Goal: Task Accomplishment & Management: Complete application form

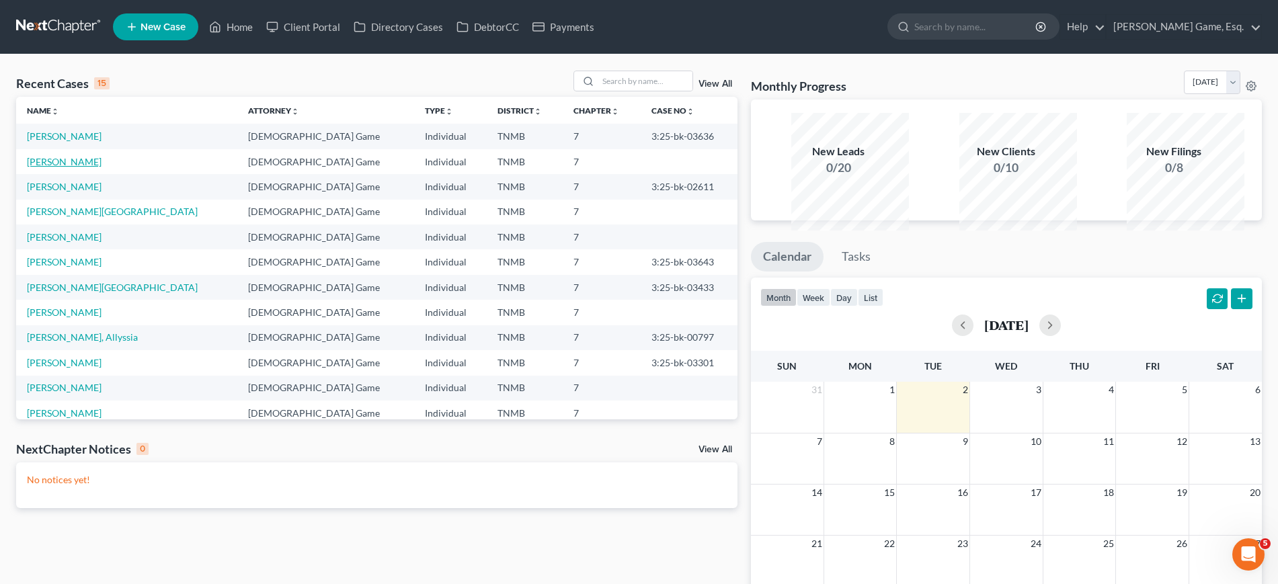
click at [73, 167] on link "[PERSON_NAME]" at bounding box center [64, 161] width 75 height 11
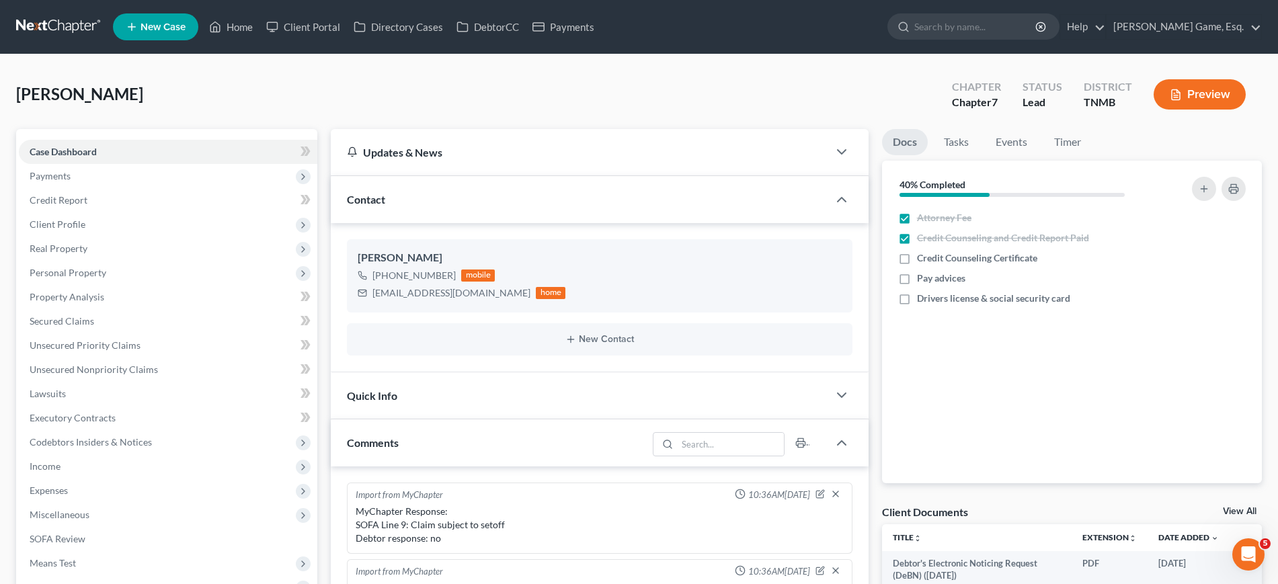
scroll to position [291, 0]
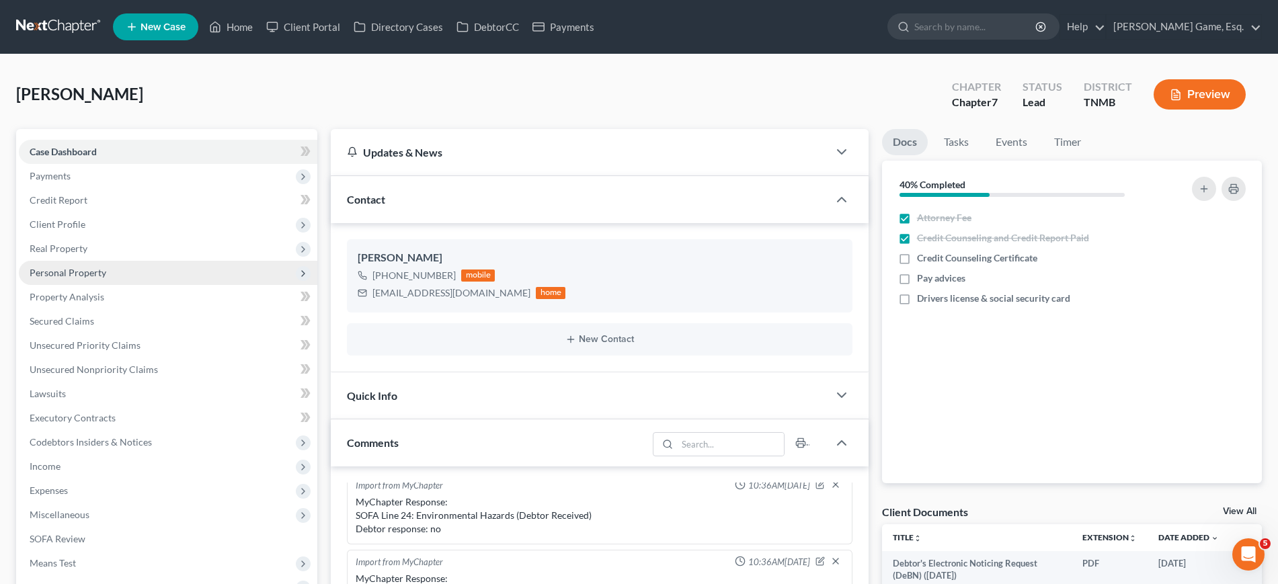
click at [133, 285] on span "Personal Property" at bounding box center [168, 273] width 299 height 24
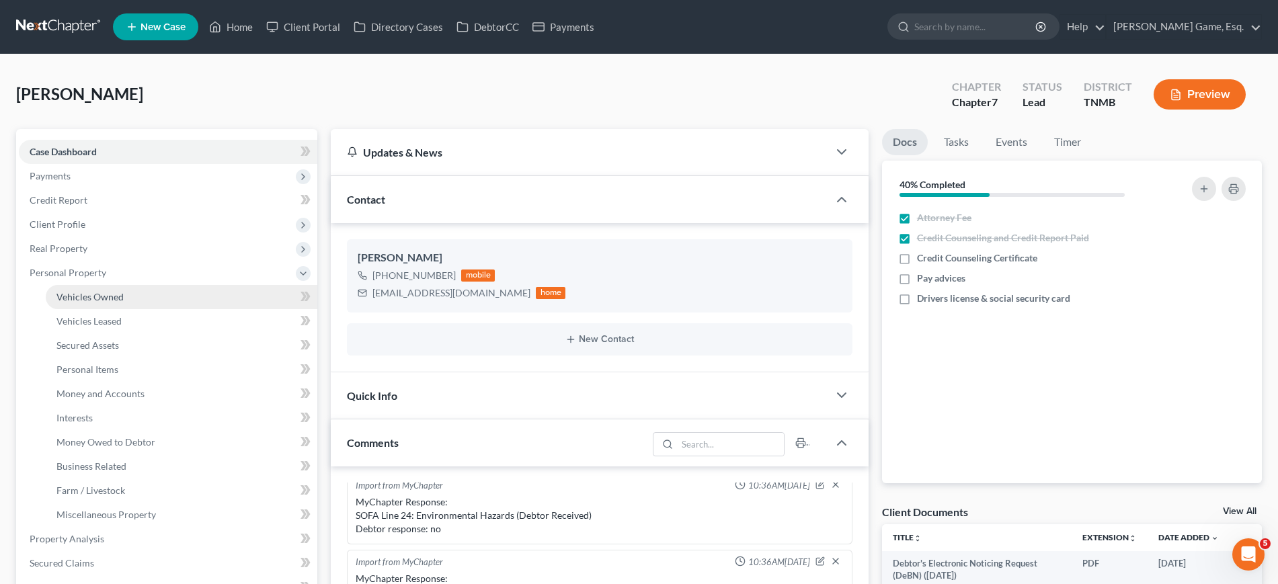
click at [166, 309] on link "Vehicles Owned" at bounding box center [182, 297] width 272 height 24
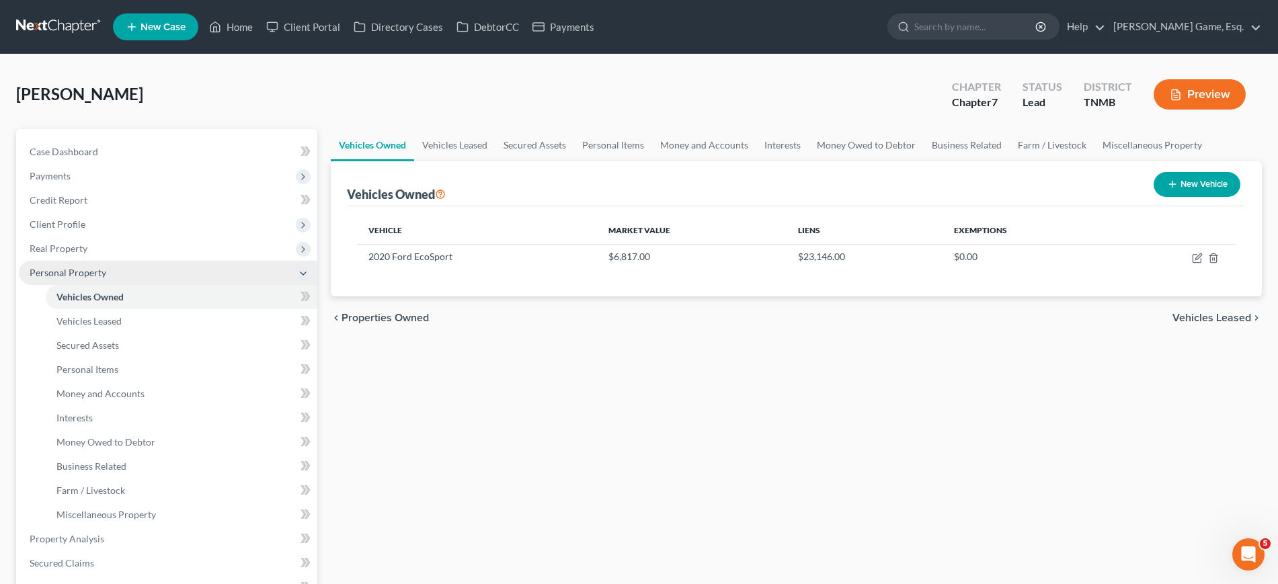
click at [158, 285] on span "Personal Property" at bounding box center [168, 273] width 299 height 24
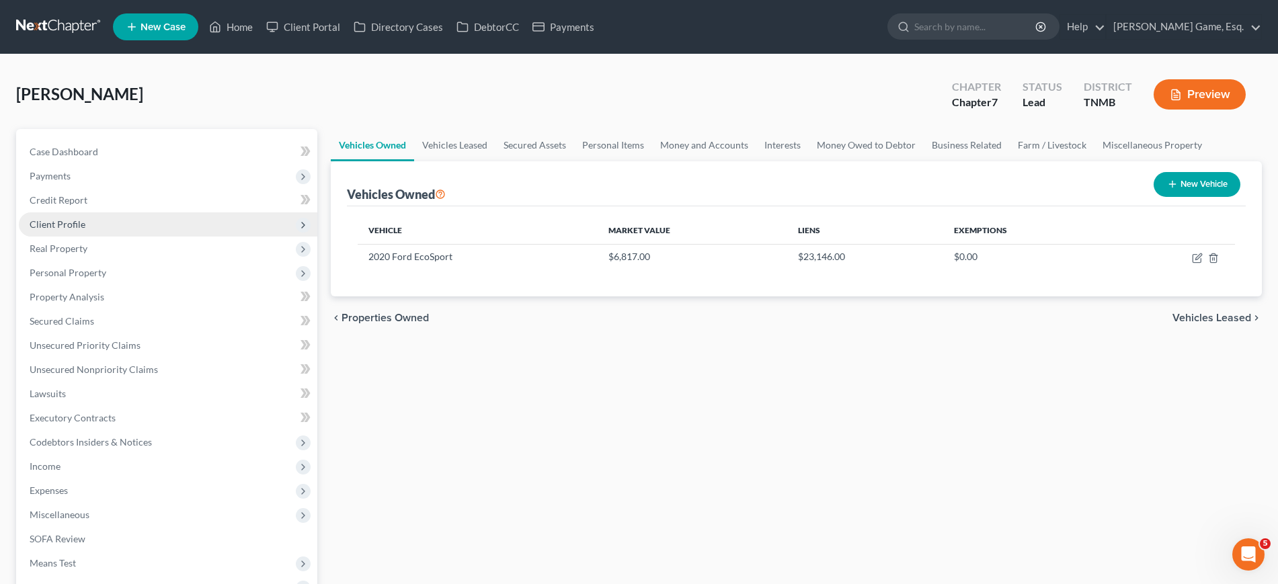
click at [148, 237] on span "Client Profile" at bounding box center [168, 224] width 299 height 24
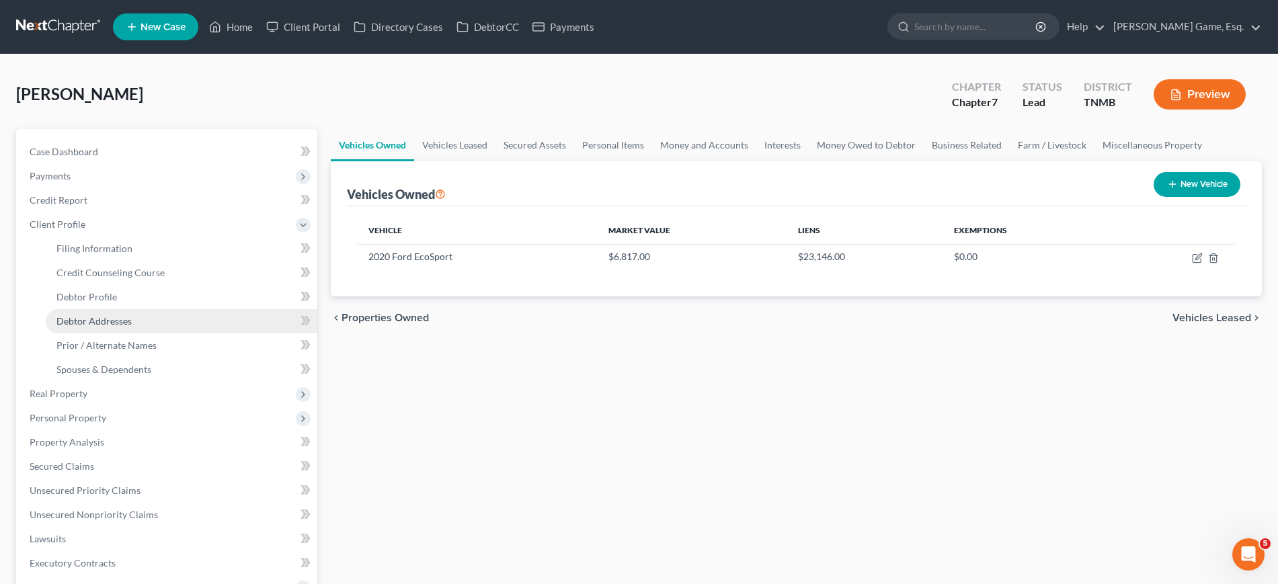
click at [158, 334] on link "Debtor Addresses" at bounding box center [182, 321] width 272 height 24
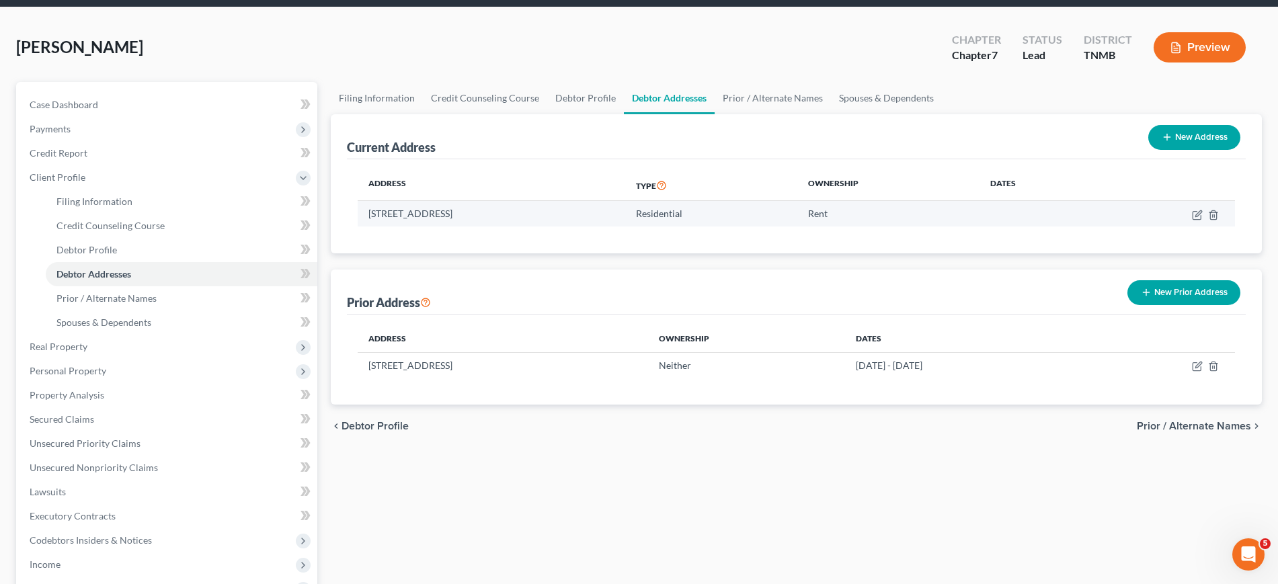
scroll to position [84, 0]
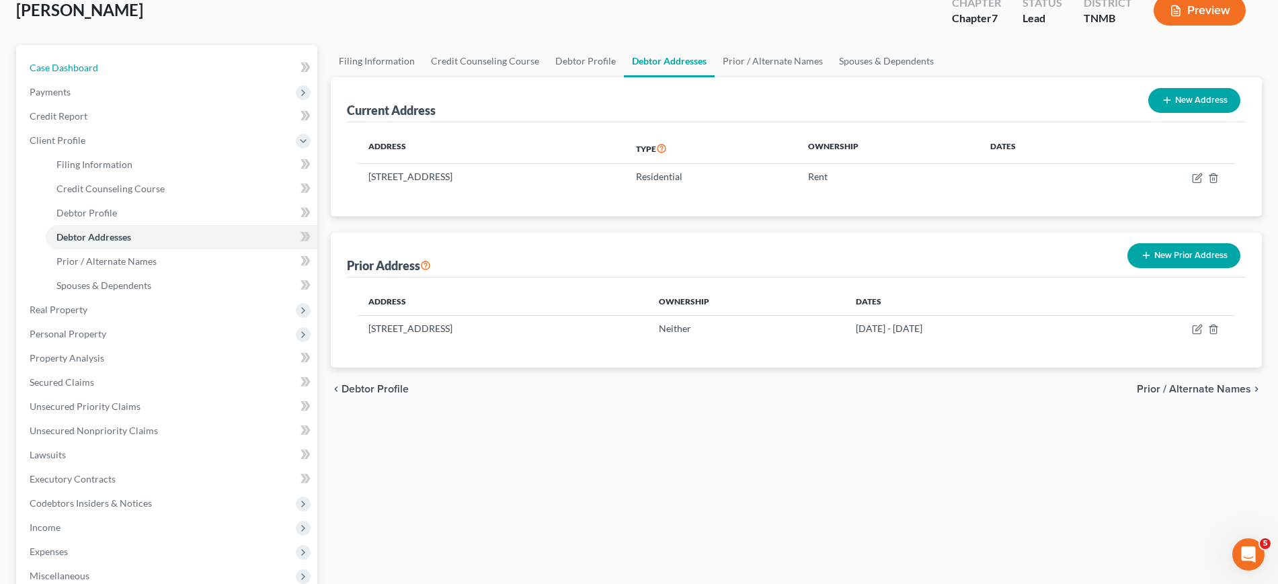
click at [139, 80] on link "Case Dashboard" at bounding box center [168, 68] width 299 height 24
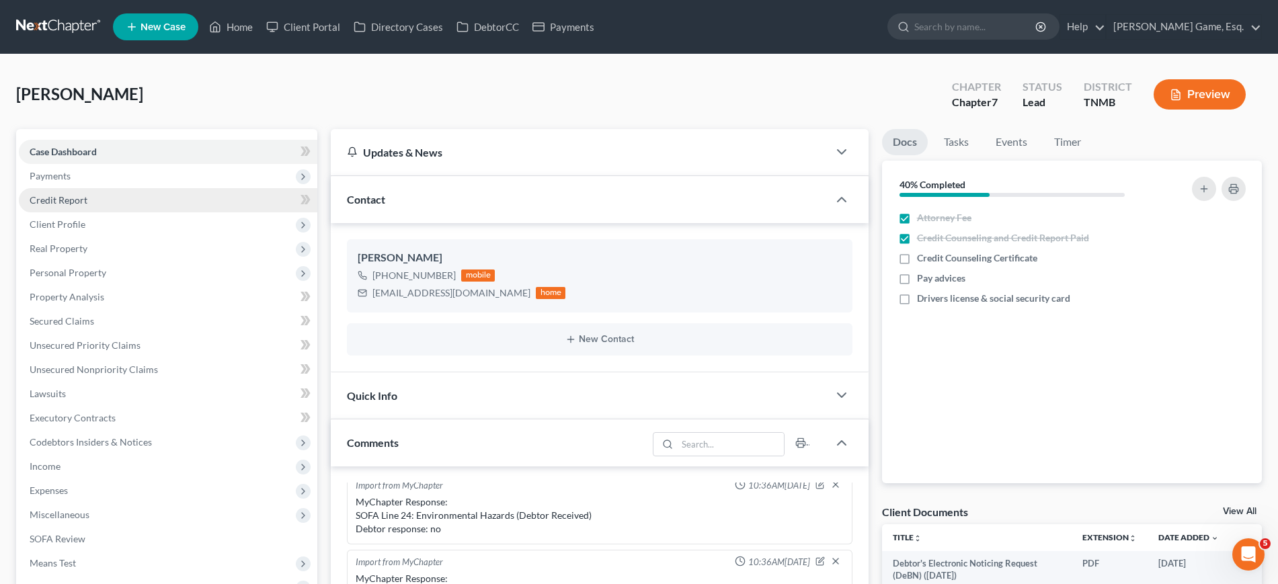
click at [114, 188] on span "Payments" at bounding box center [168, 176] width 299 height 24
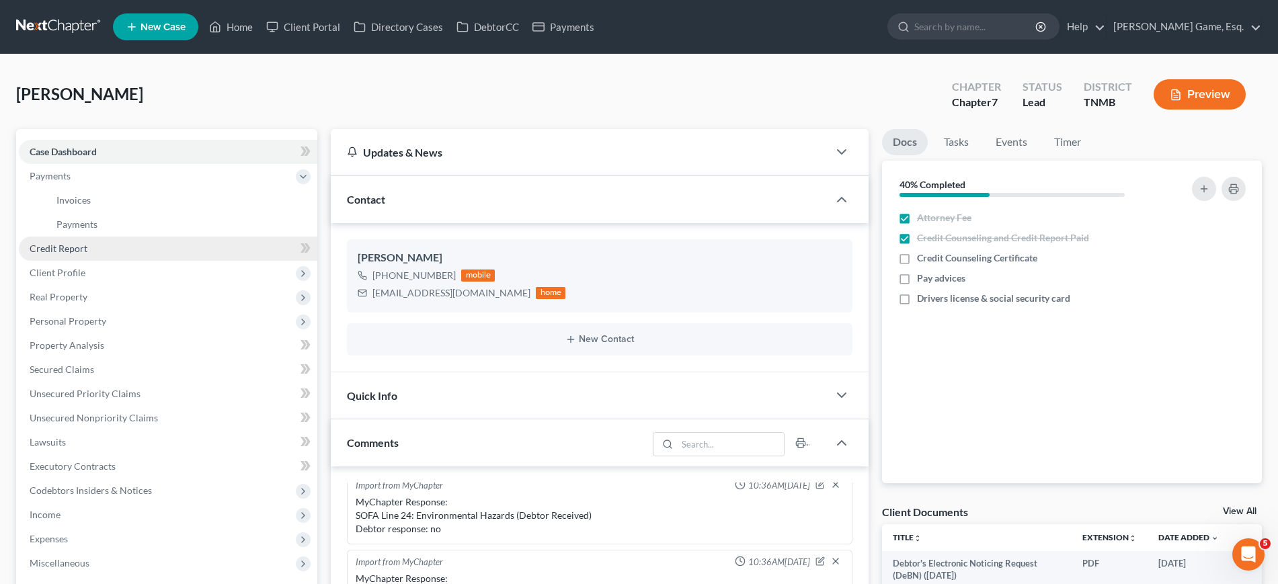
click at [118, 261] on link "Credit Report" at bounding box center [168, 249] width 299 height 24
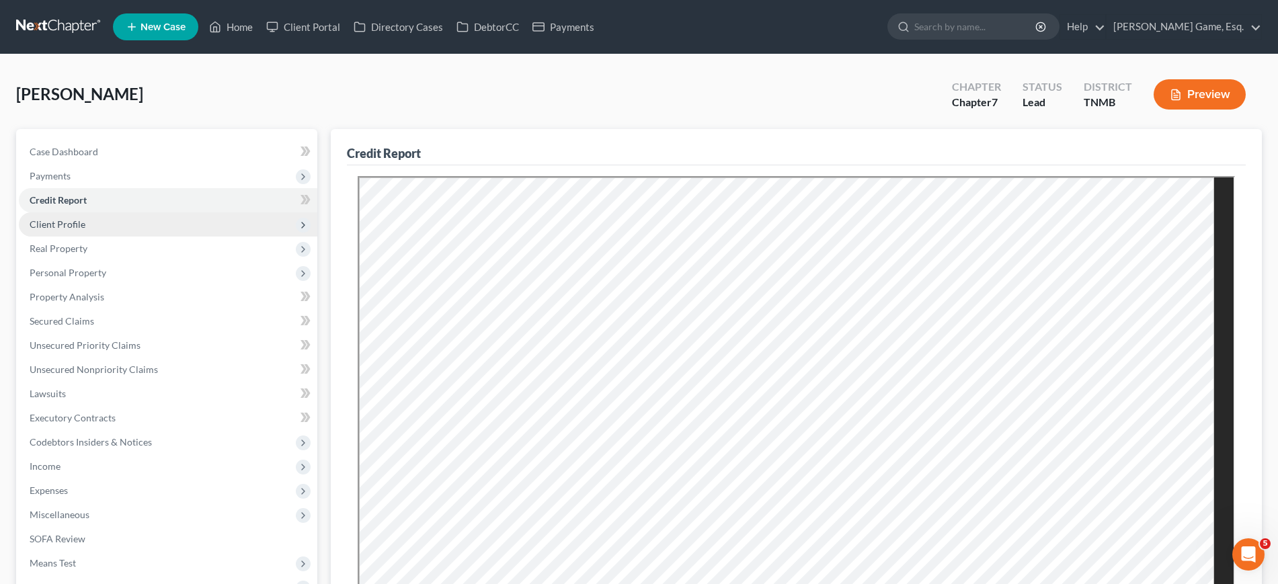
click at [141, 237] on span "Client Profile" at bounding box center [168, 224] width 299 height 24
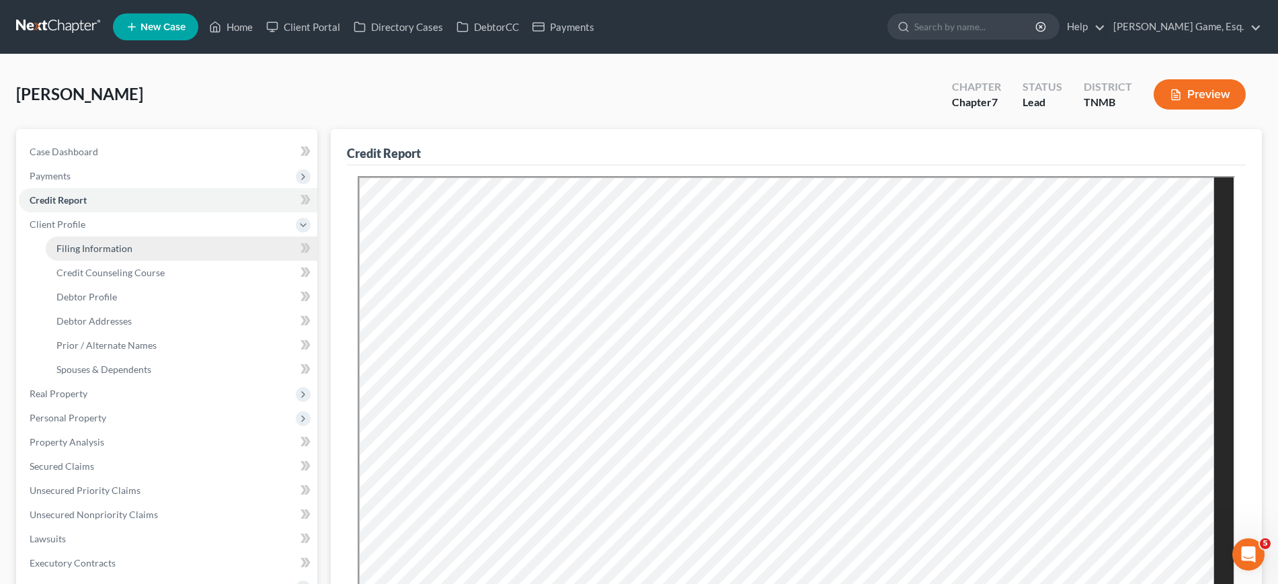
click at [132, 254] on span "Filing Information" at bounding box center [94, 248] width 76 height 11
select select "1"
select select "0"
select select "75"
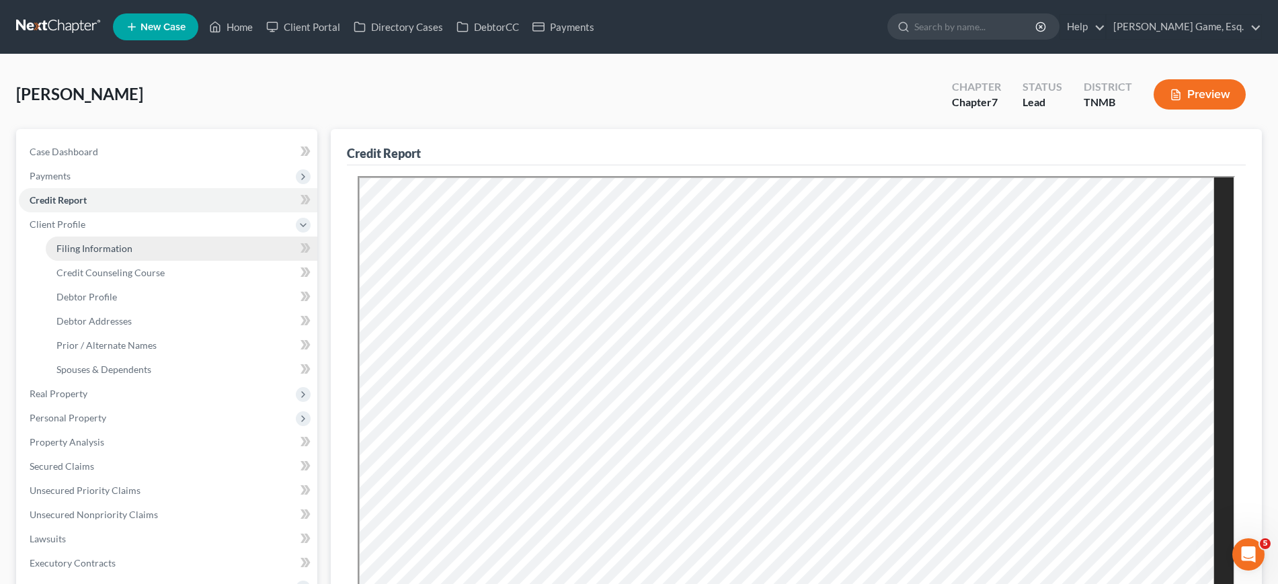
select select "0"
select select "44"
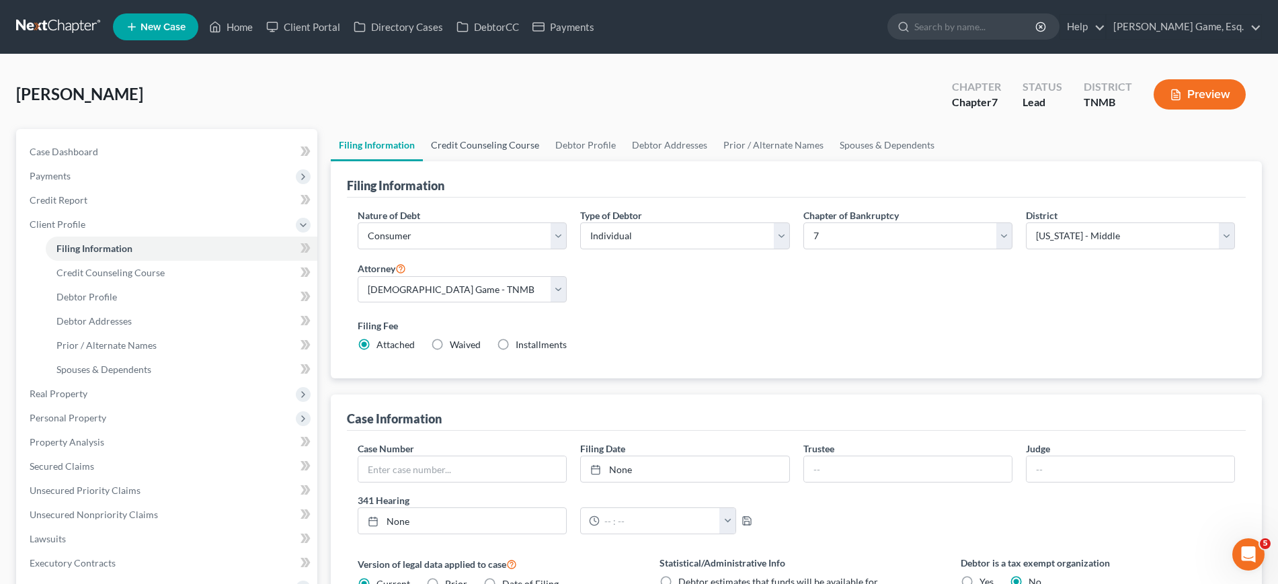
click at [493, 161] on link "Credit Counseling Course" at bounding box center [485, 145] width 124 height 32
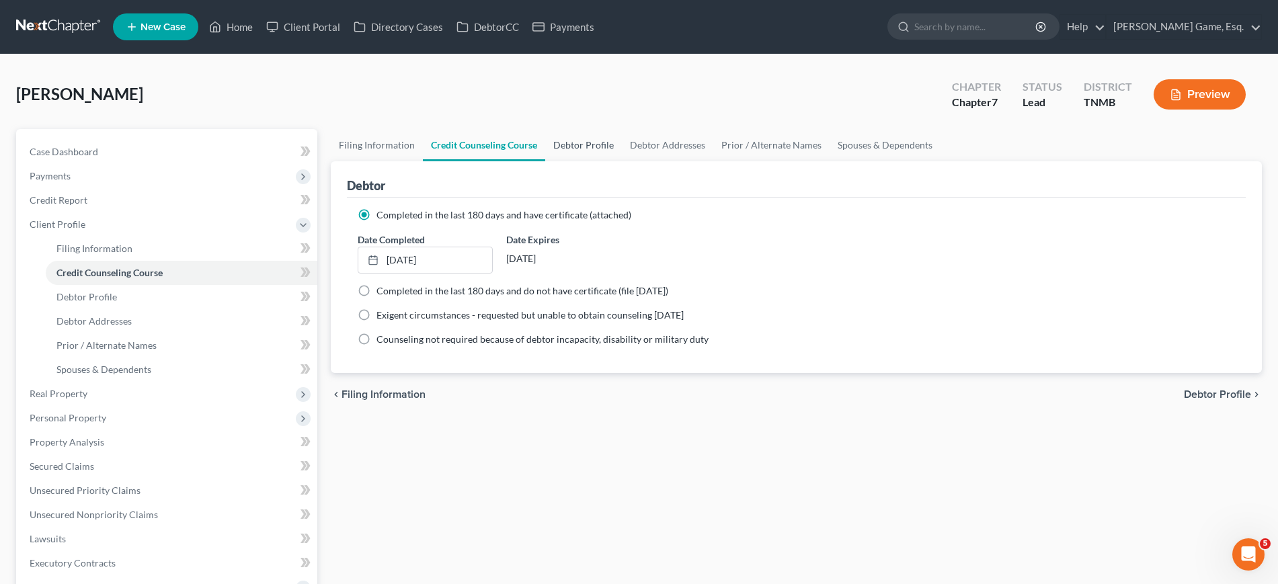
click at [622, 161] on link "Debtor Profile" at bounding box center [583, 145] width 77 height 32
select select "0"
select select "2"
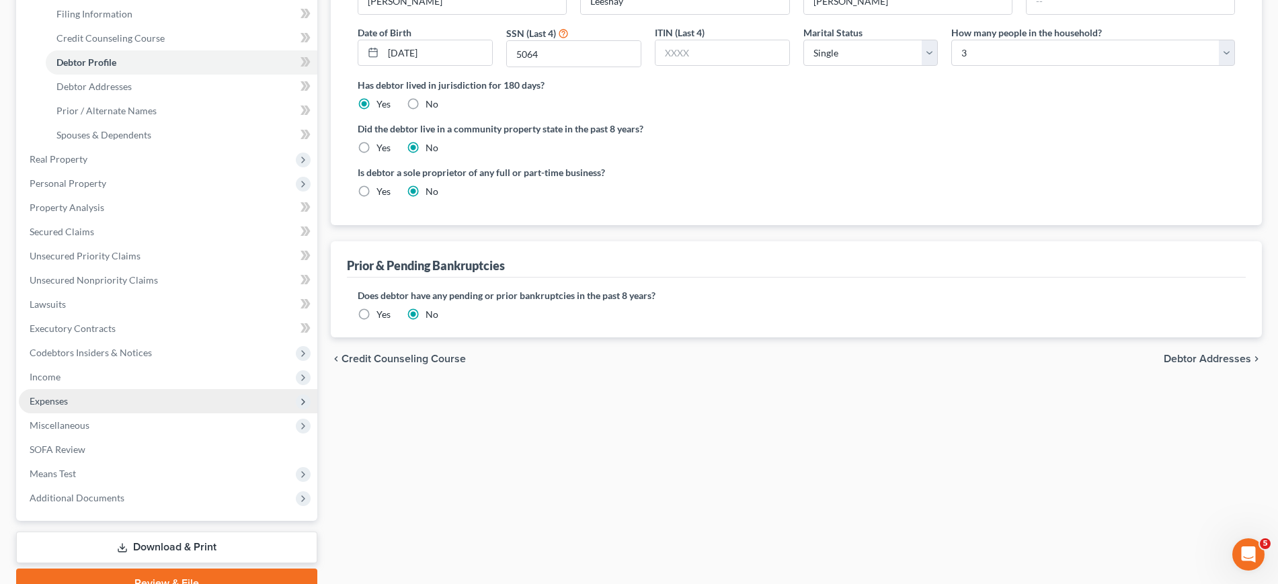
scroll to position [336, 0]
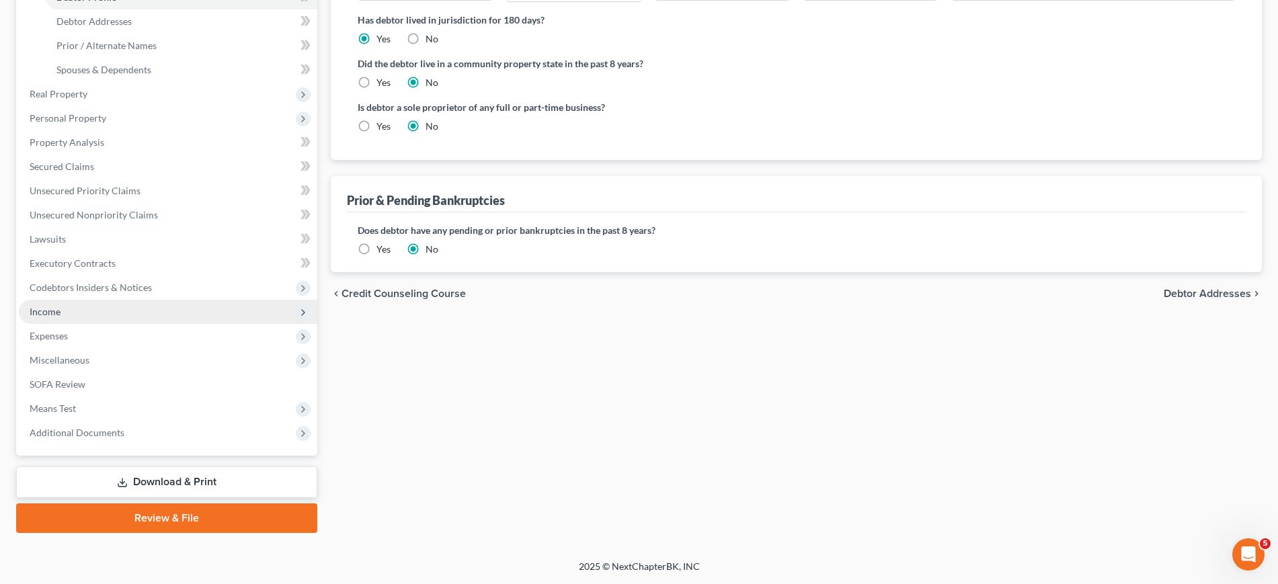
click at [101, 324] on span "Income" at bounding box center [168, 312] width 299 height 24
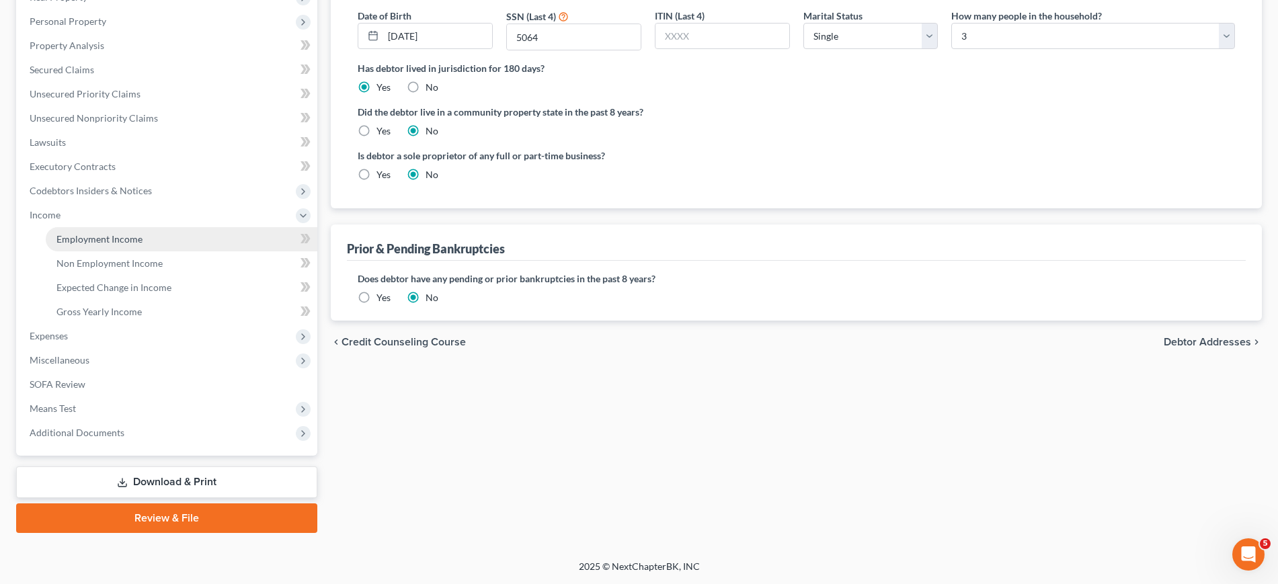
click at [143, 245] on span "Employment Income" at bounding box center [99, 238] width 86 height 11
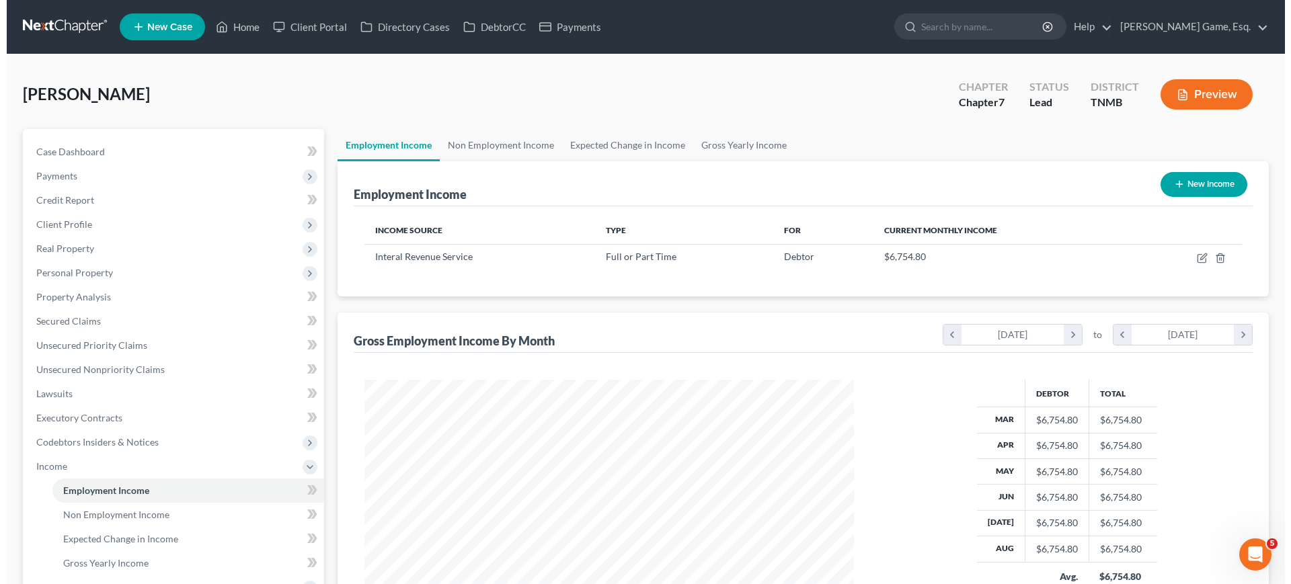
scroll to position [300, 516]
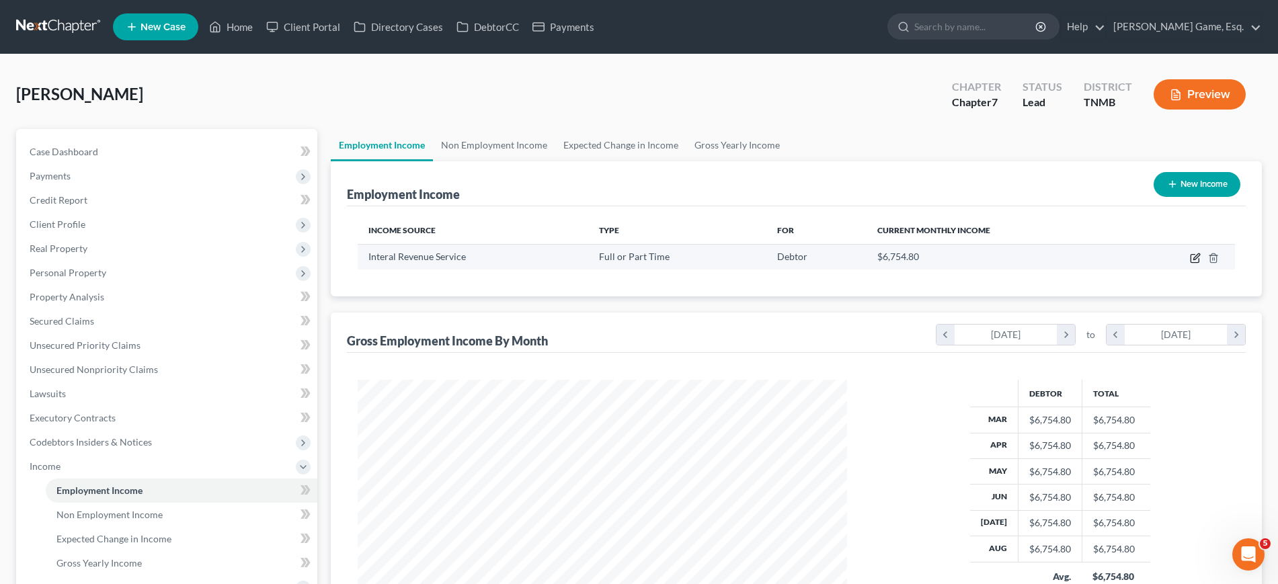
click at [1190, 264] on icon "button" at bounding box center [1195, 258] width 11 height 11
select select "0"
select select "44"
select select "2"
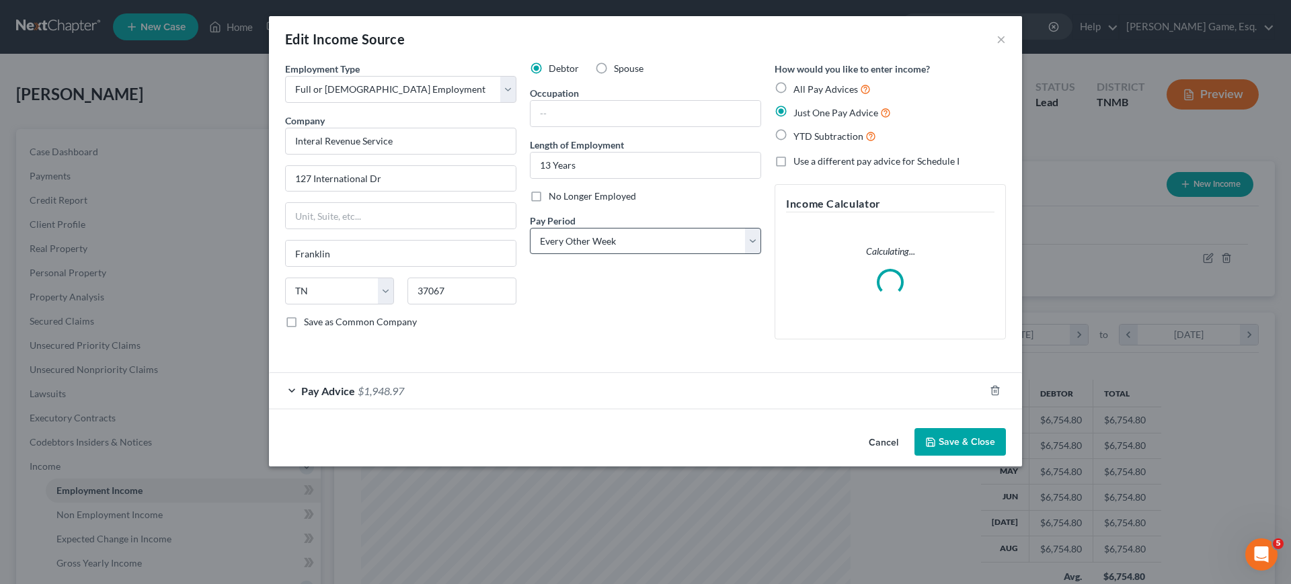
scroll to position [300, 522]
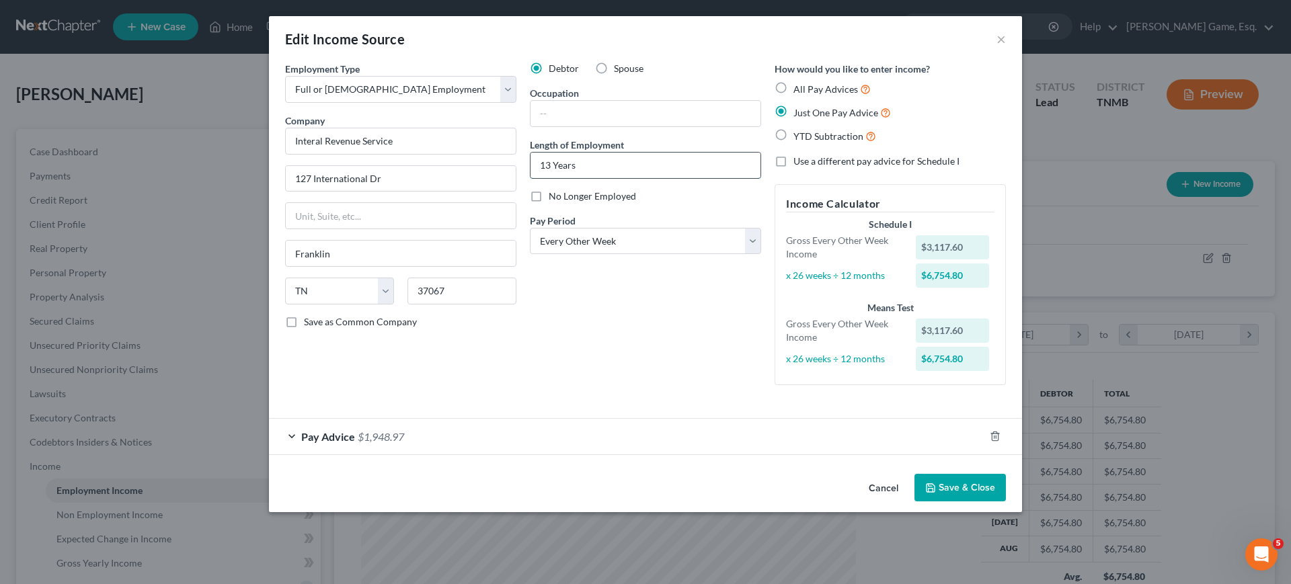
click at [605, 178] on input "13 Years" at bounding box center [646, 166] width 230 height 26
drag, startPoint x: 518, startPoint y: 208, endPoint x: 548, endPoint y: 200, distance: 30.7
click at [531, 178] on input "13 Years" at bounding box center [646, 166] width 230 height 26
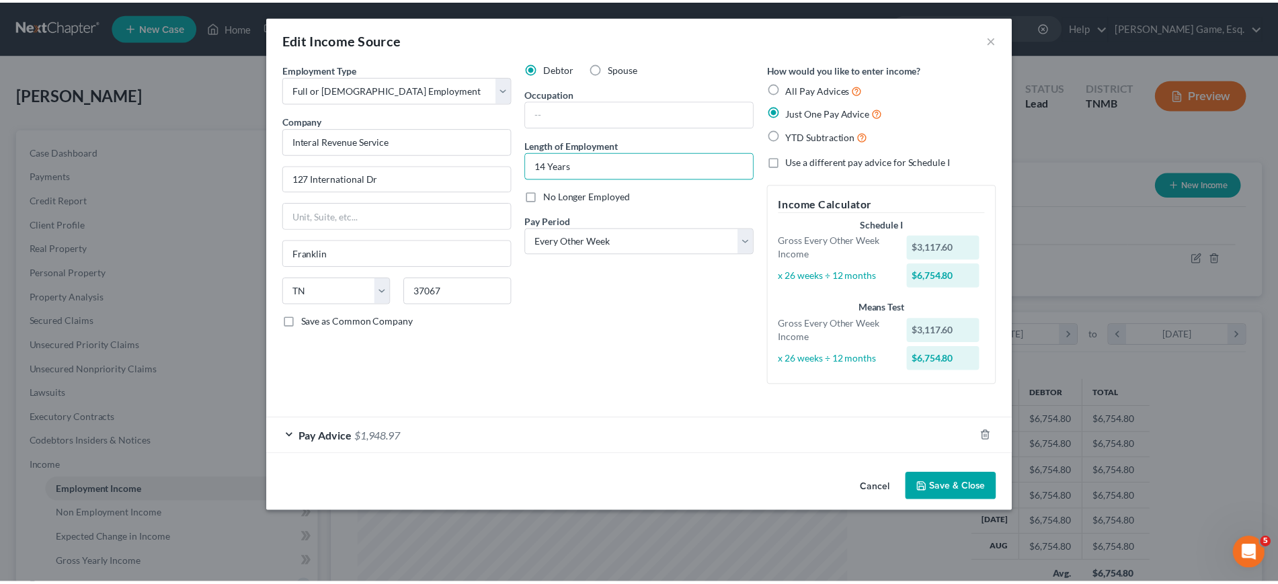
scroll to position [75, 0]
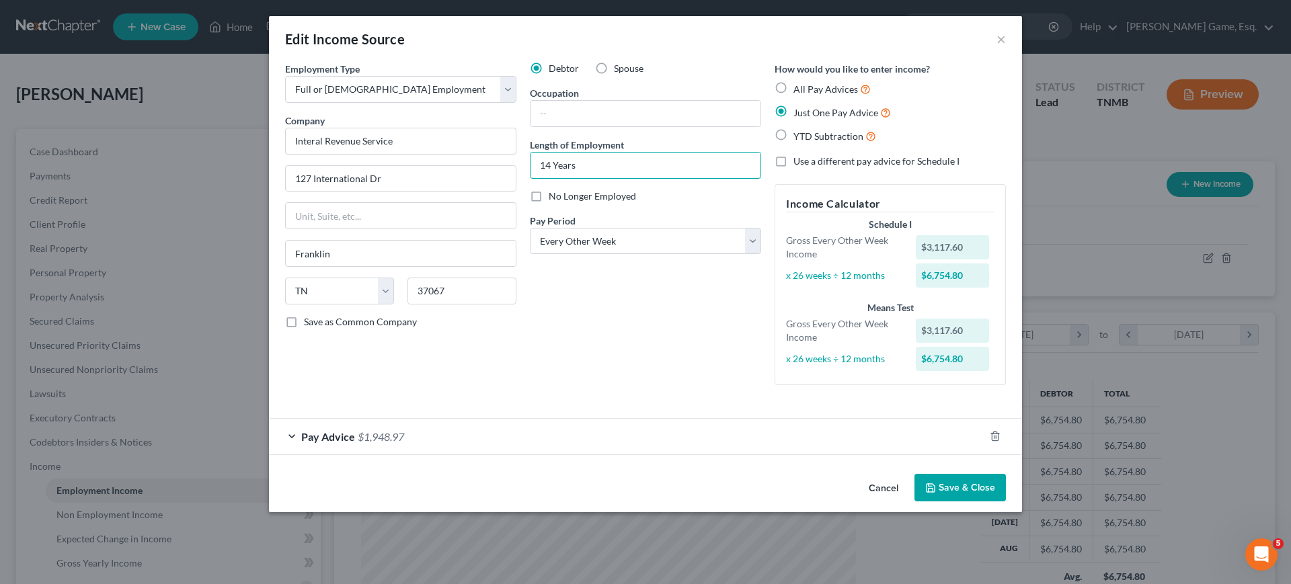
type input "14 Years"
click at [1006, 502] on button "Save & Close" at bounding box center [960, 488] width 91 height 28
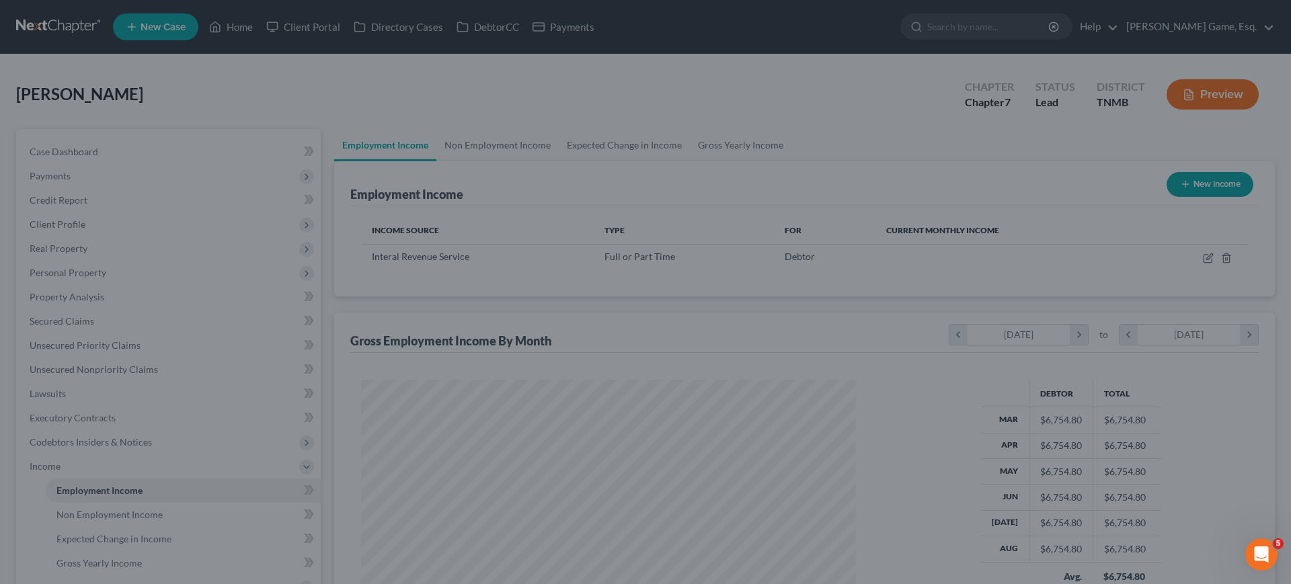
scroll to position [672151, 671934]
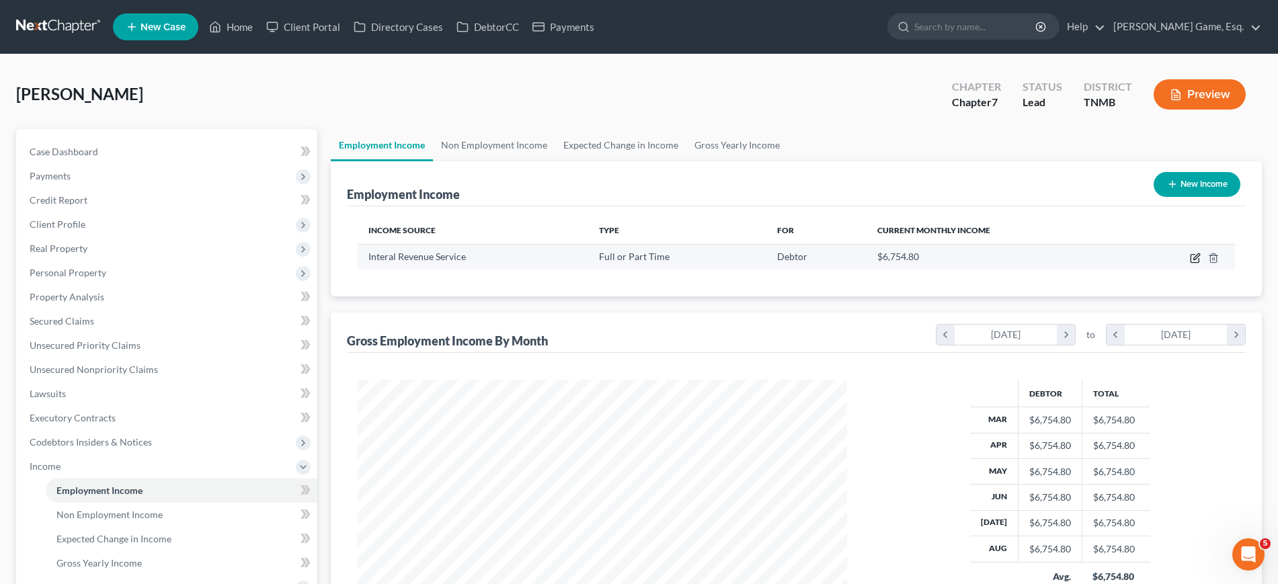
click at [1190, 264] on icon "button" at bounding box center [1195, 258] width 11 height 11
select select "0"
select select "44"
select select "2"
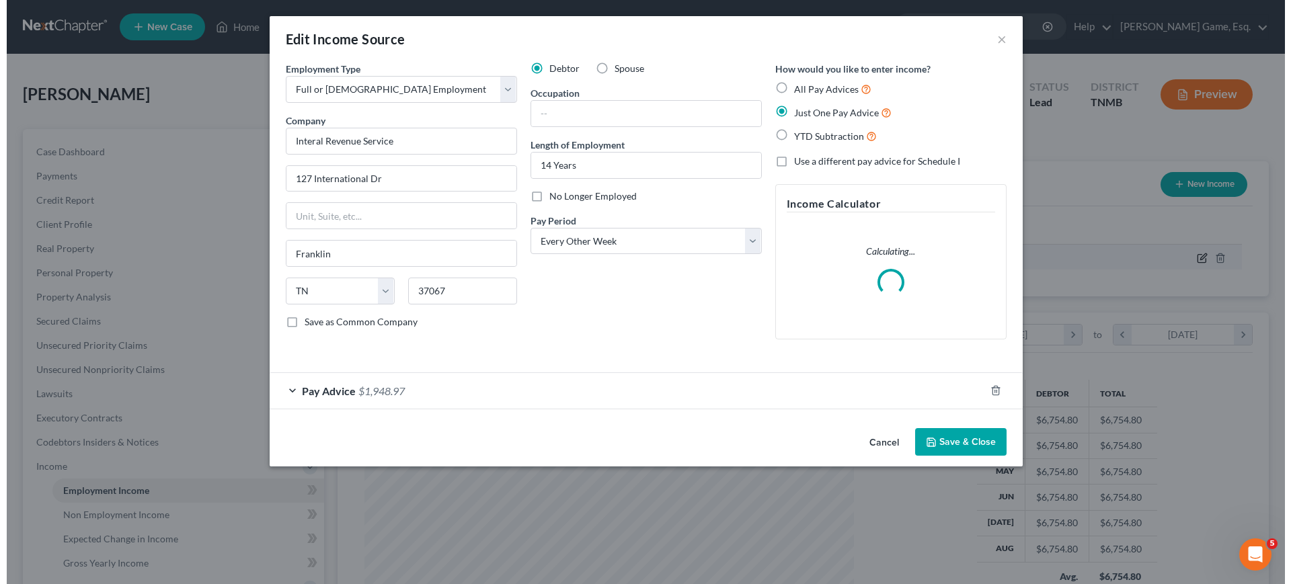
scroll to position [300, 522]
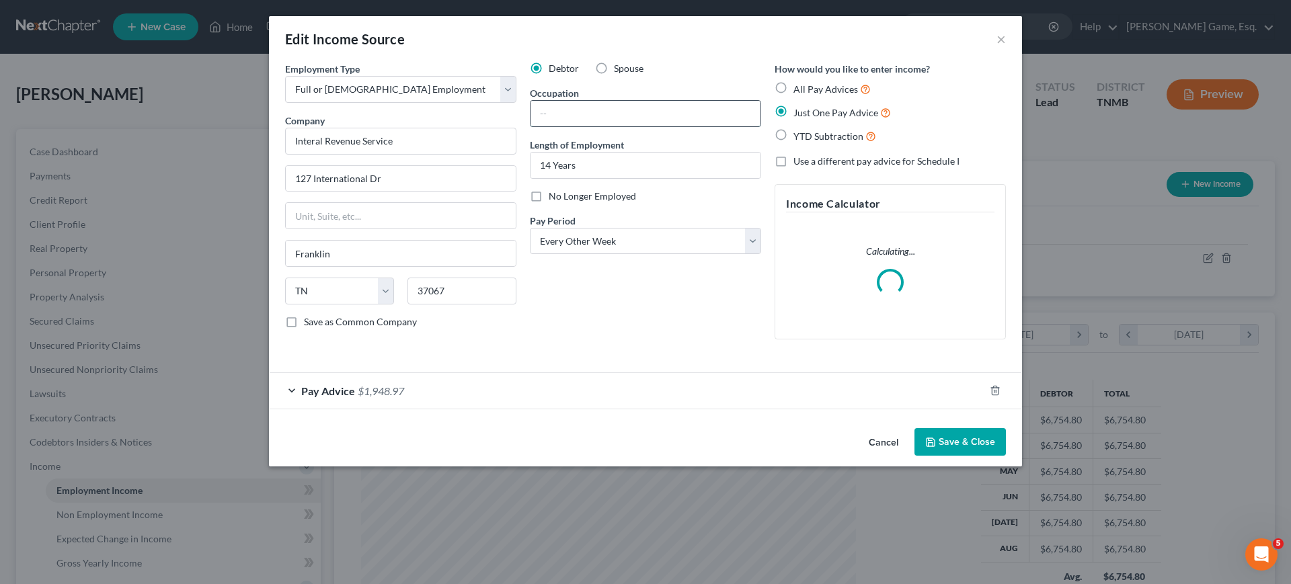
click at [617, 126] on input "text" at bounding box center [646, 114] width 230 height 26
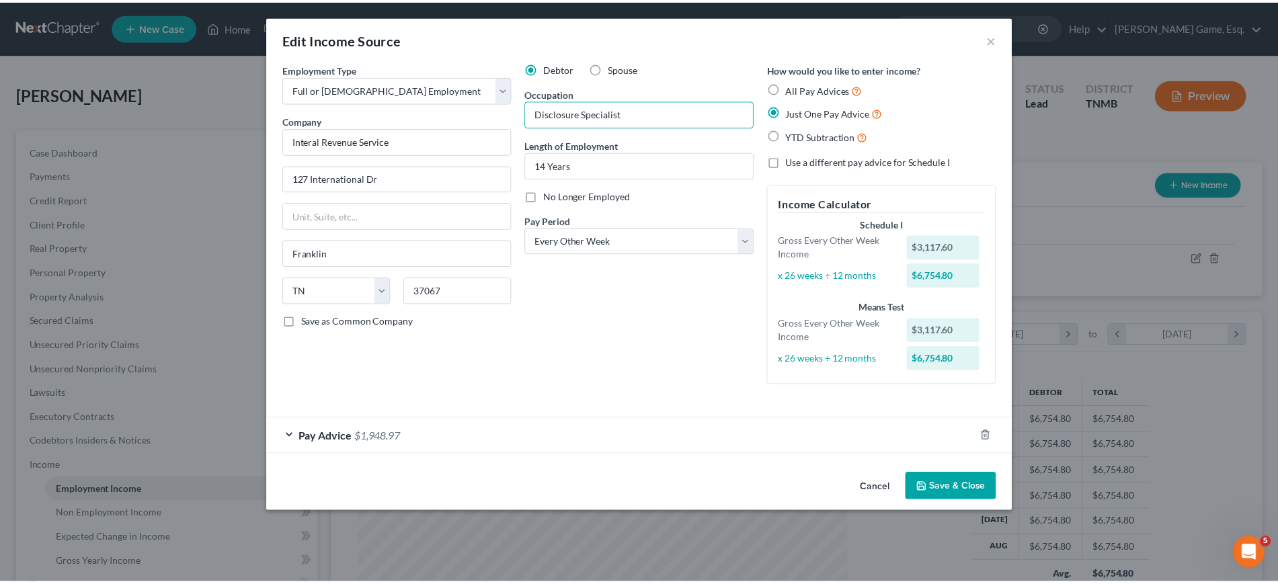
scroll to position [75, 0]
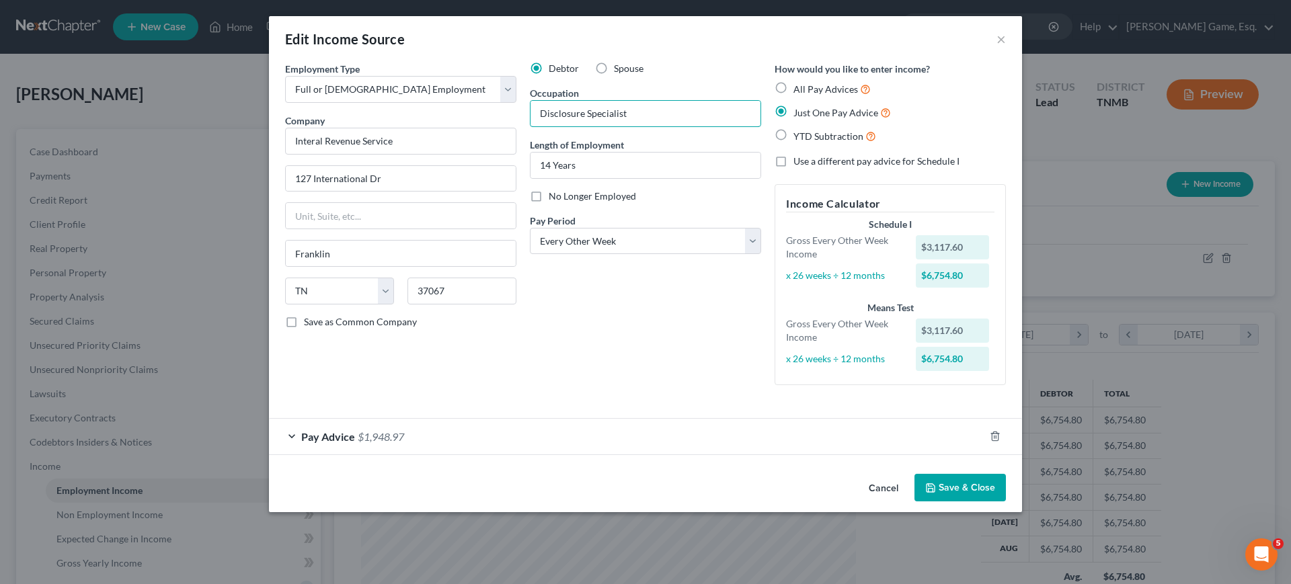
type input "Disclosure Specialist"
click at [1006, 502] on button "Save & Close" at bounding box center [960, 488] width 91 height 28
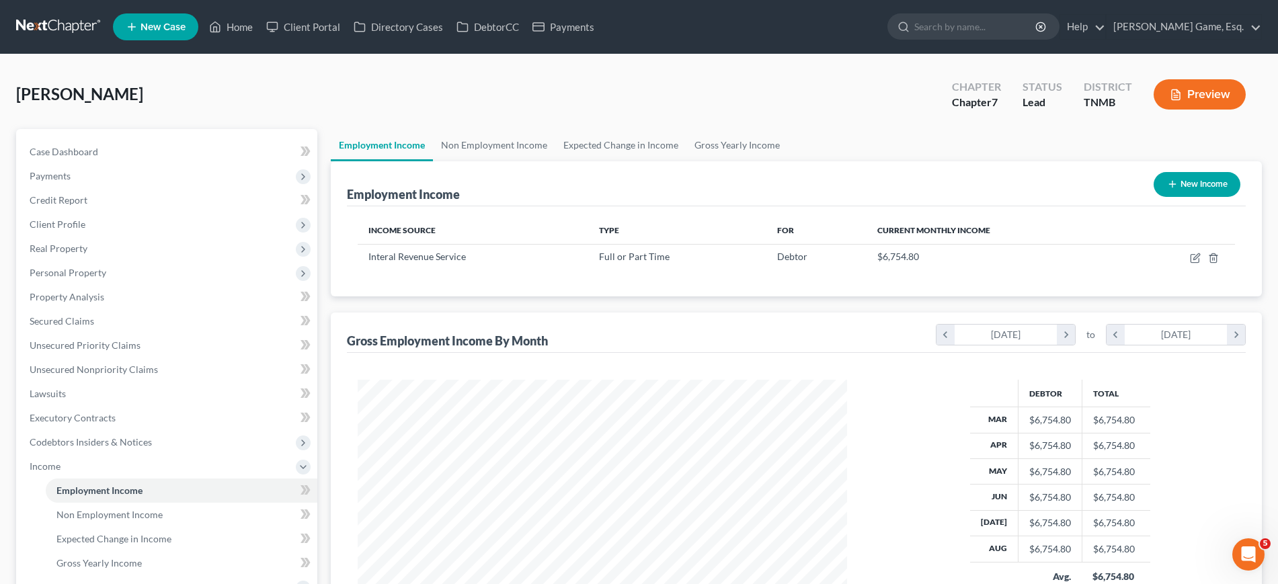
scroll to position [672151, 671934]
click at [132, 212] on link "Credit Report" at bounding box center [168, 200] width 299 height 24
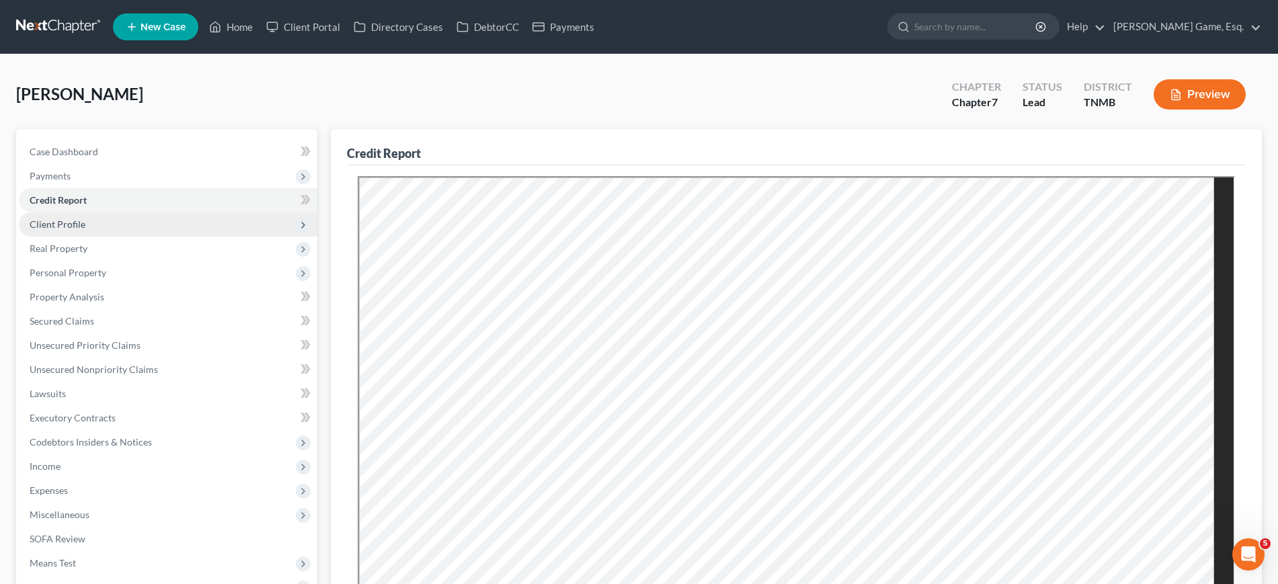
click at [130, 237] on span "Client Profile" at bounding box center [168, 224] width 299 height 24
click at [107, 237] on span "Client Profile" at bounding box center [168, 224] width 299 height 24
click at [145, 237] on span "Client Profile" at bounding box center [168, 224] width 299 height 24
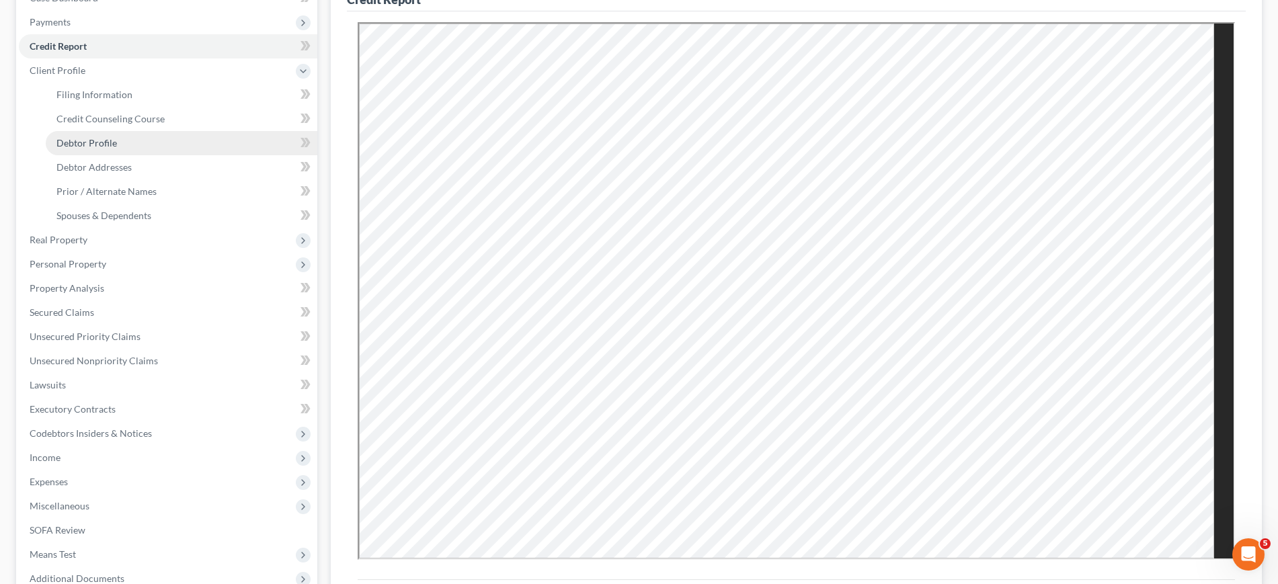
scroll to position [168, 0]
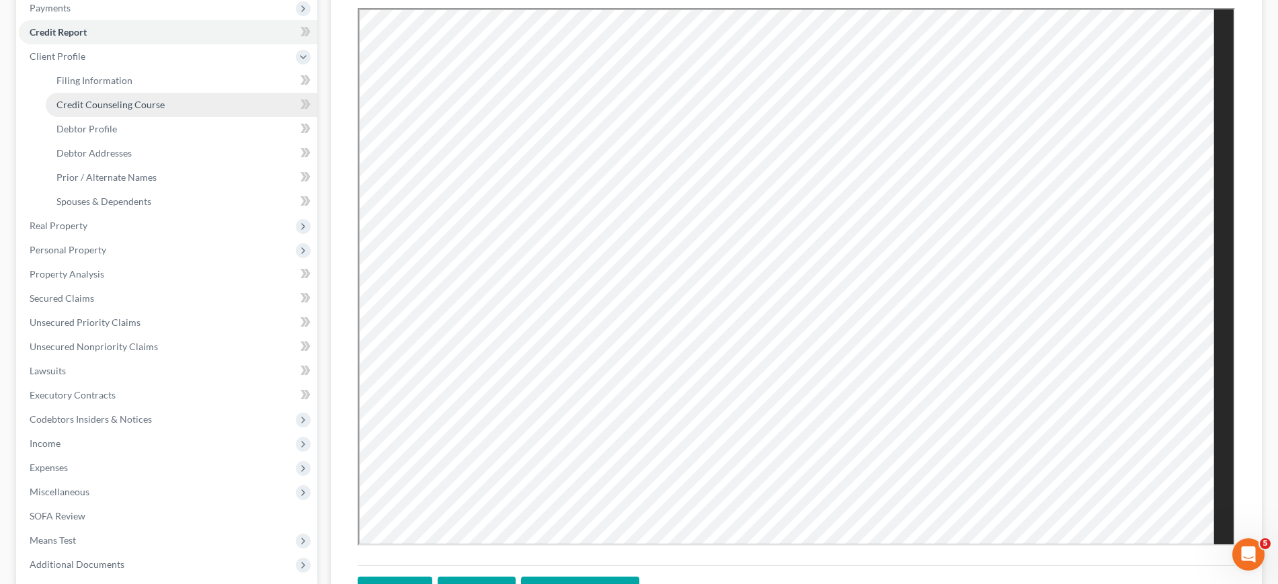
click at [165, 110] on span "Credit Counseling Course" at bounding box center [110, 104] width 108 height 11
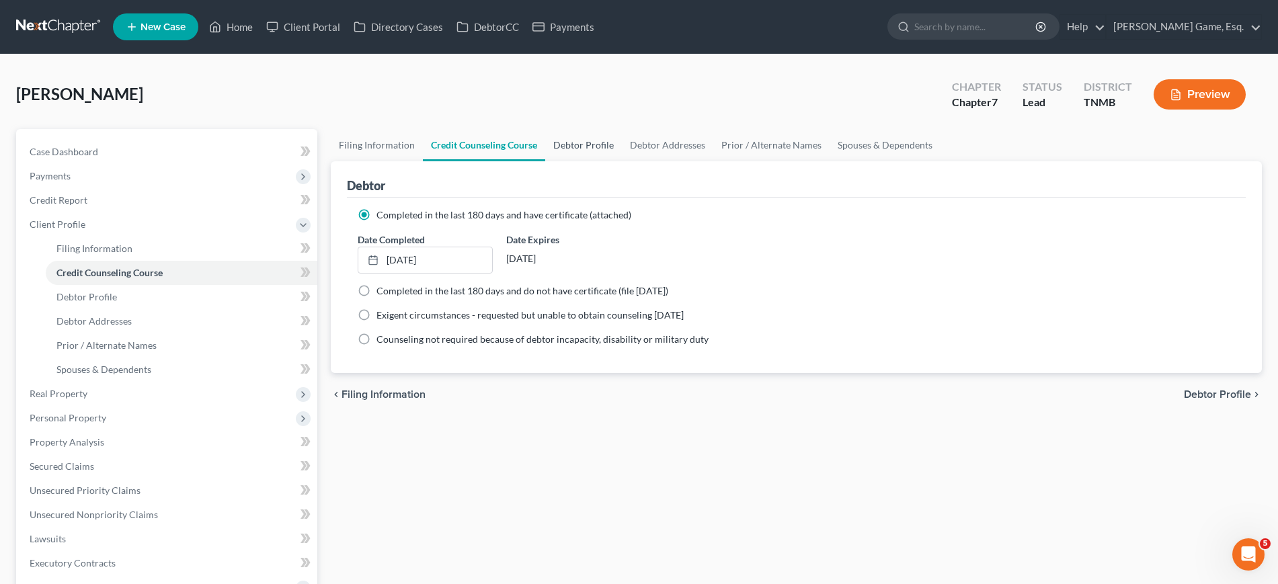
click at [622, 161] on link "Debtor Profile" at bounding box center [583, 145] width 77 height 32
select select "0"
select select "2"
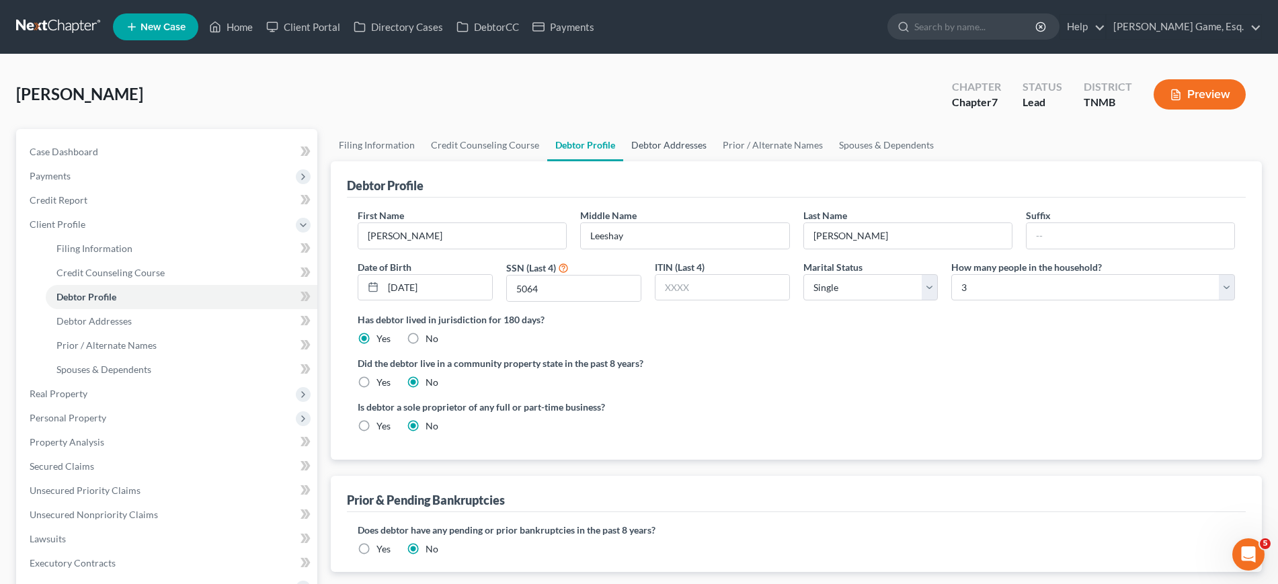
click at [715, 161] on link "Debtor Addresses" at bounding box center [668, 145] width 91 height 32
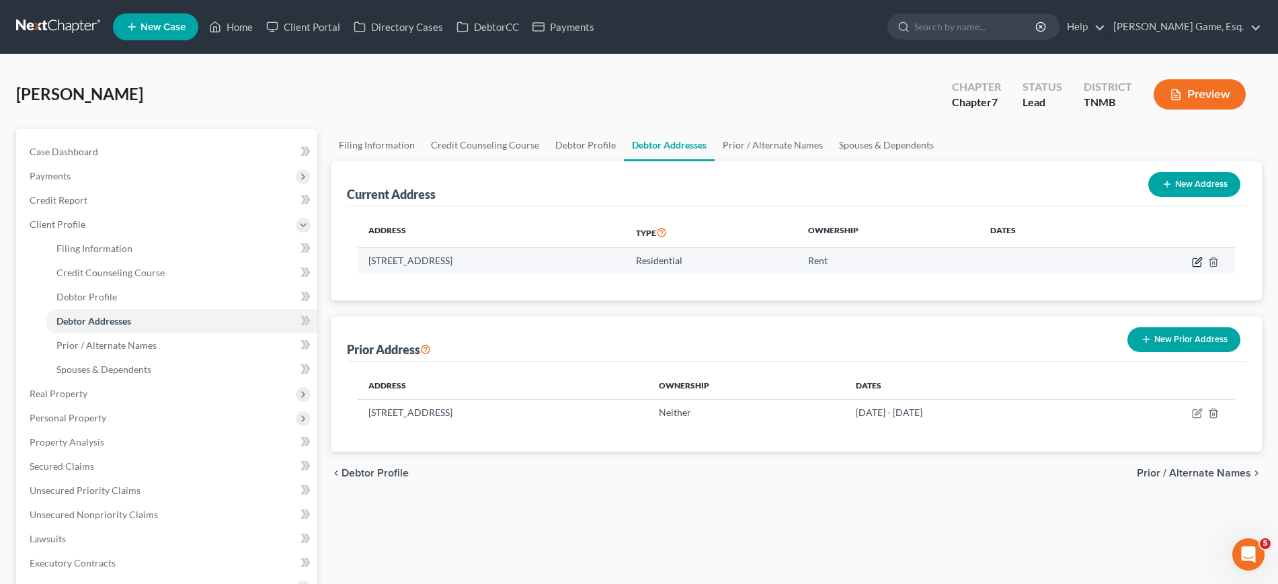
click at [1192, 268] on icon "button" at bounding box center [1197, 262] width 11 height 11
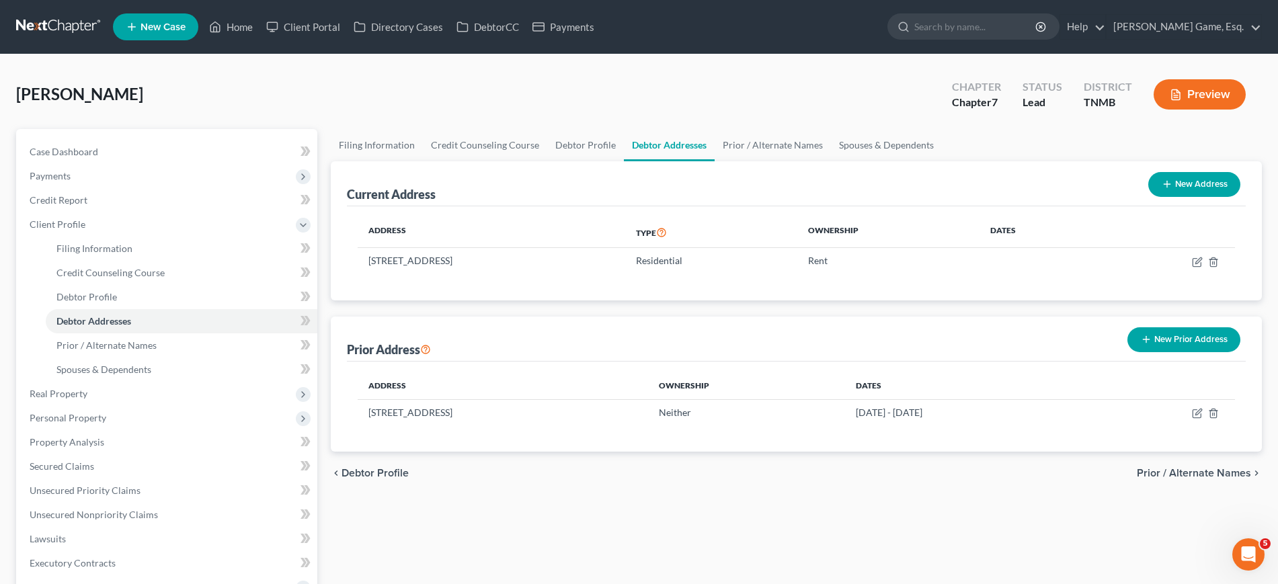
select select "44"
select select "62"
select select "0"
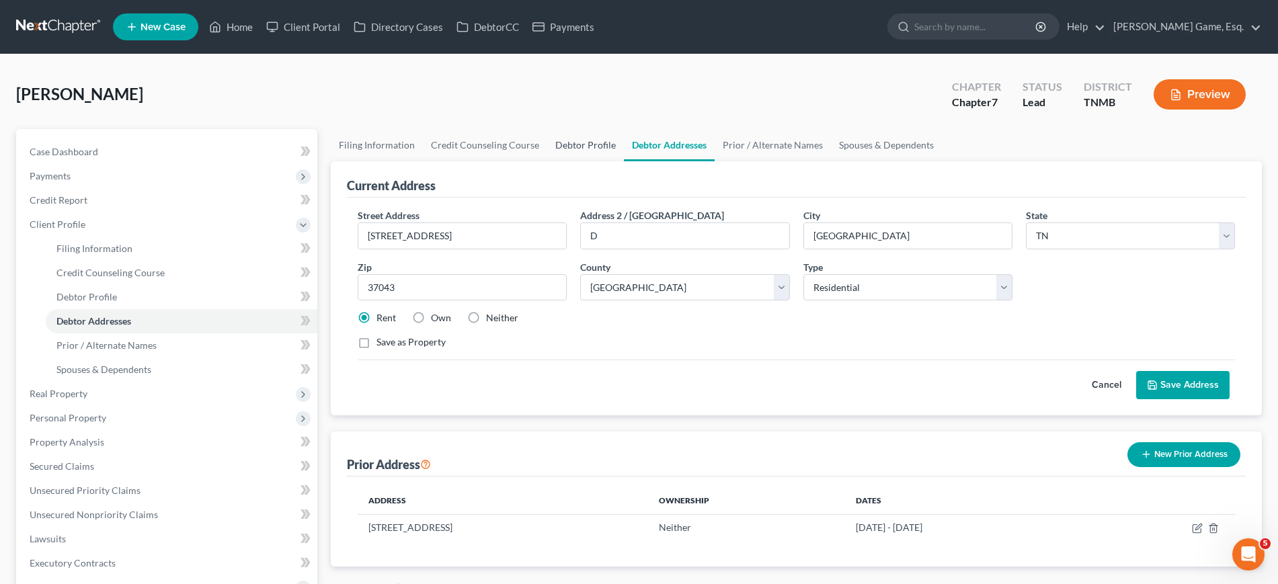
click at [624, 161] on link "Debtor Profile" at bounding box center [585, 145] width 77 height 32
select select "0"
select select "2"
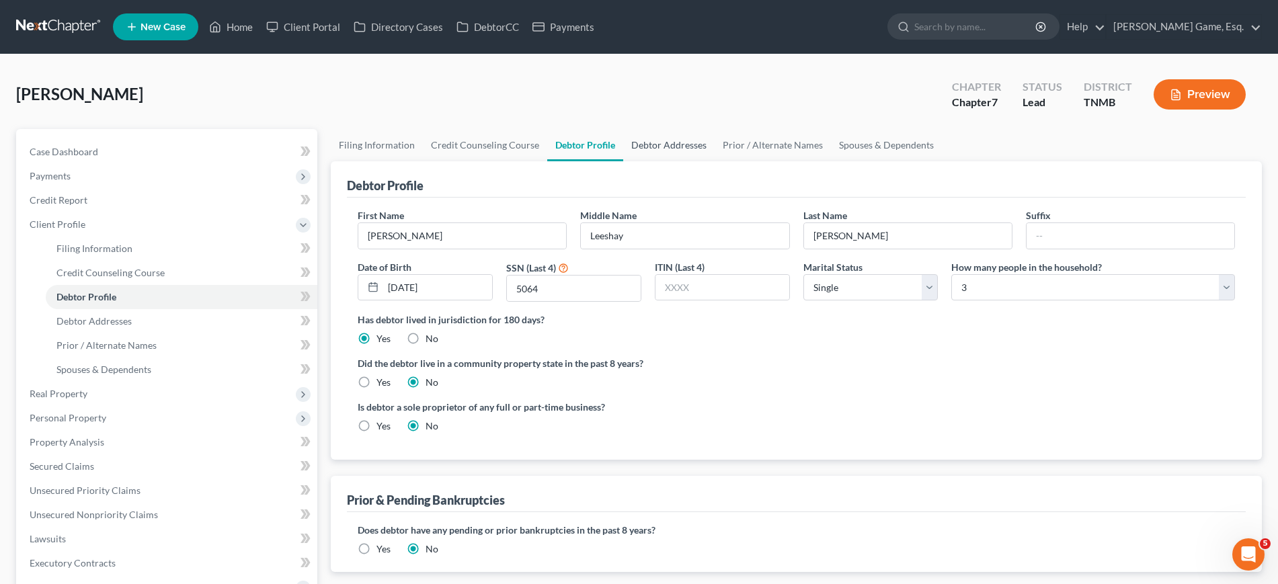
click at [715, 161] on link "Debtor Addresses" at bounding box center [668, 145] width 91 height 32
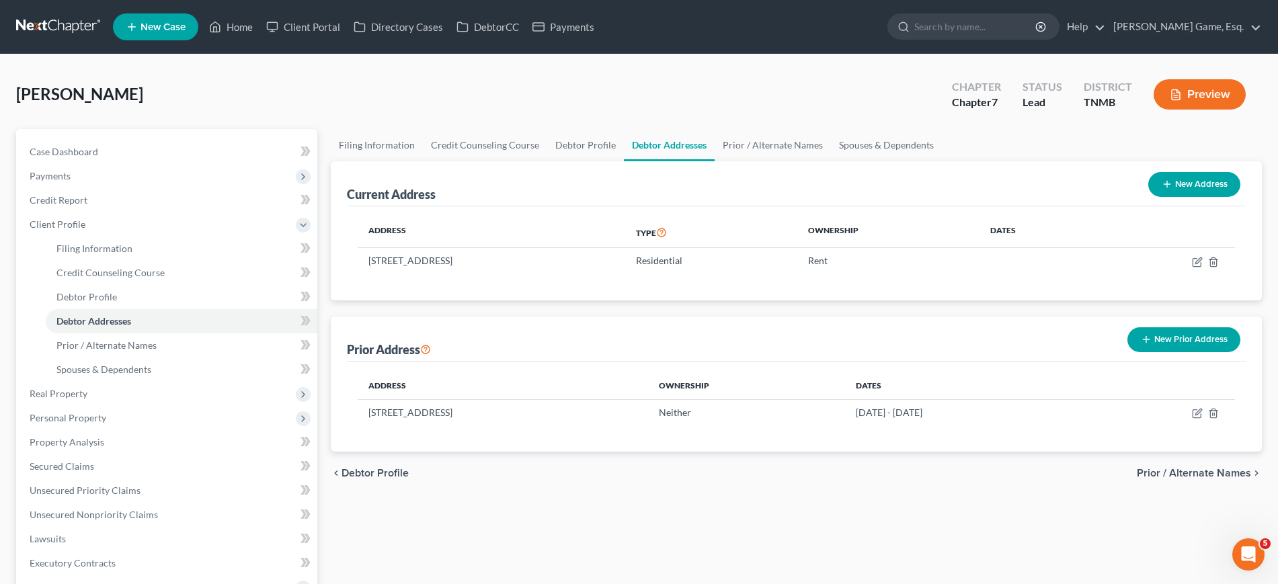
scroll to position [84, 0]
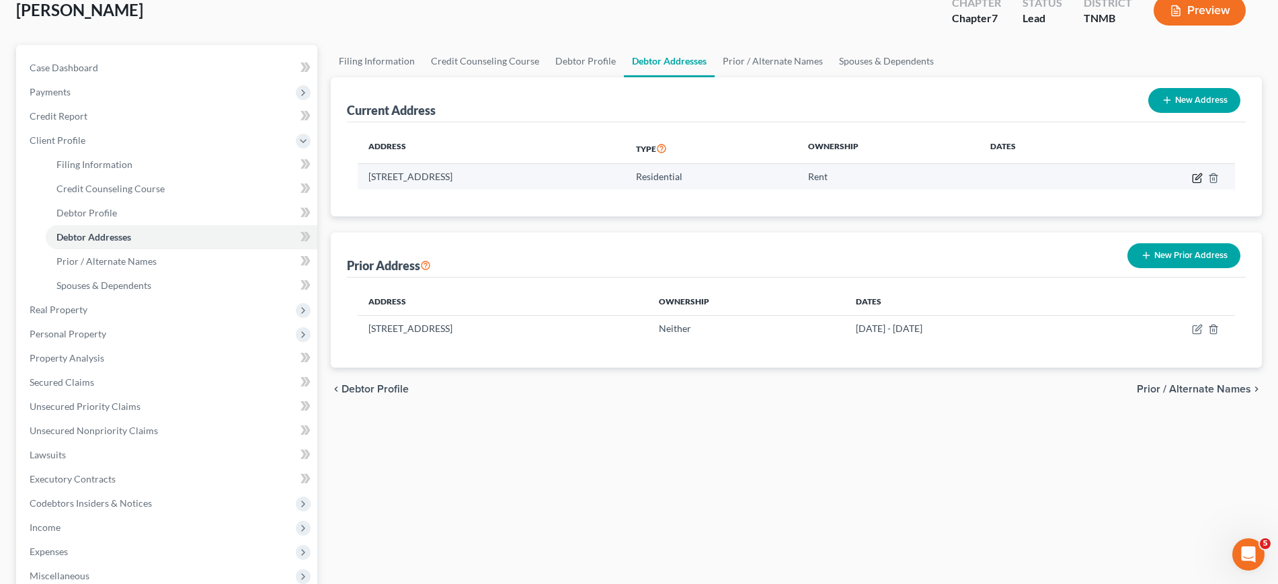
click at [1192, 184] on icon "button" at bounding box center [1197, 178] width 11 height 11
select select "44"
select select "62"
select select "0"
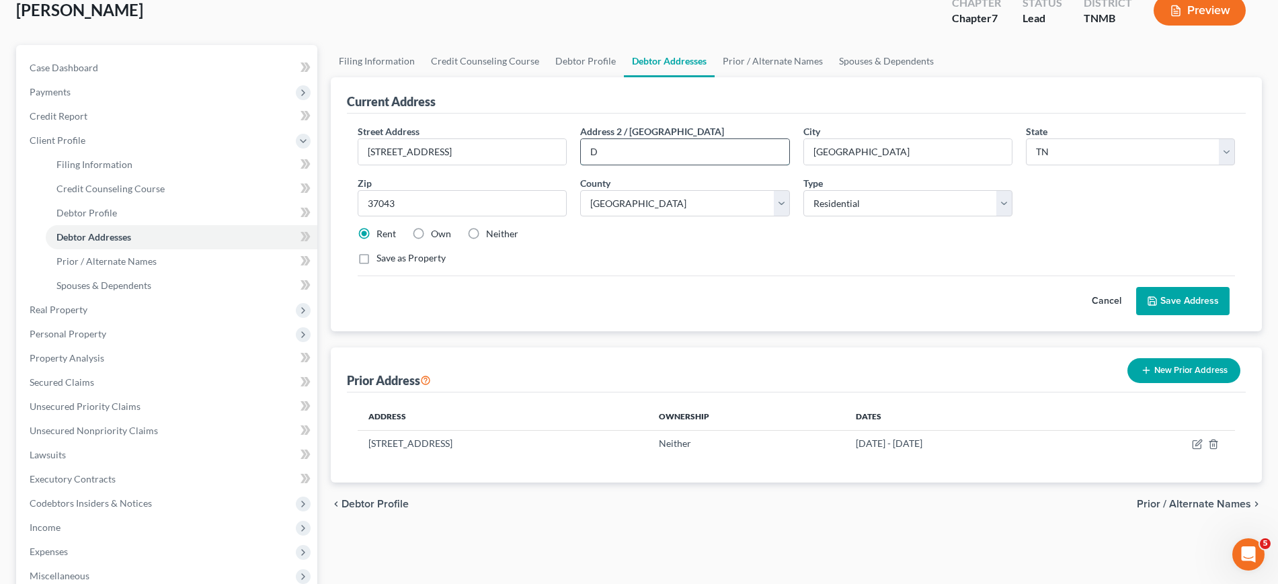
drag, startPoint x: 591, startPoint y: 210, endPoint x: 615, endPoint y: 213, distance: 24.4
click at [592, 165] on input "D" at bounding box center [685, 152] width 208 height 26
click at [1169, 315] on button "Save Address" at bounding box center [1182, 301] width 93 height 28
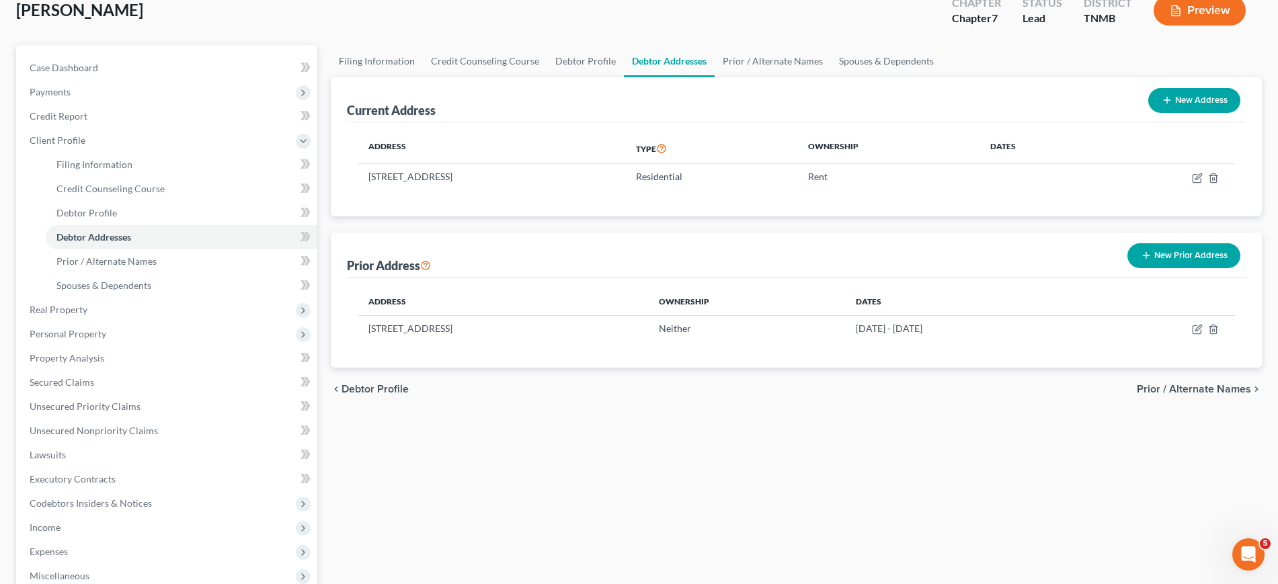
scroll to position [0, 0]
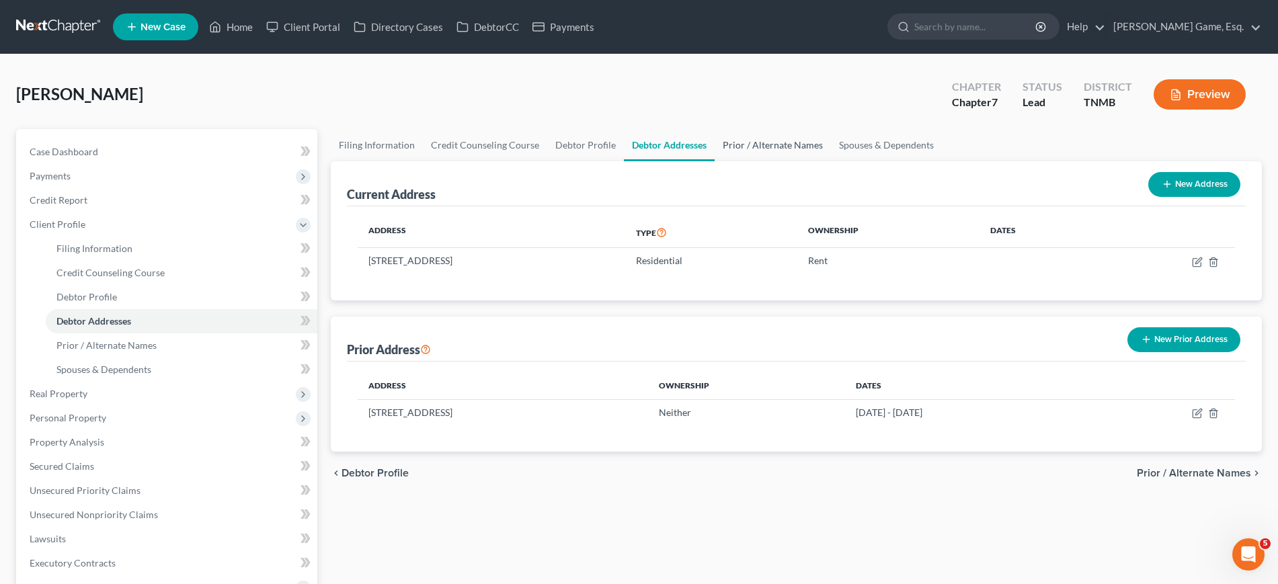
click at [831, 161] on link "Prior / Alternate Names" at bounding box center [773, 145] width 116 height 32
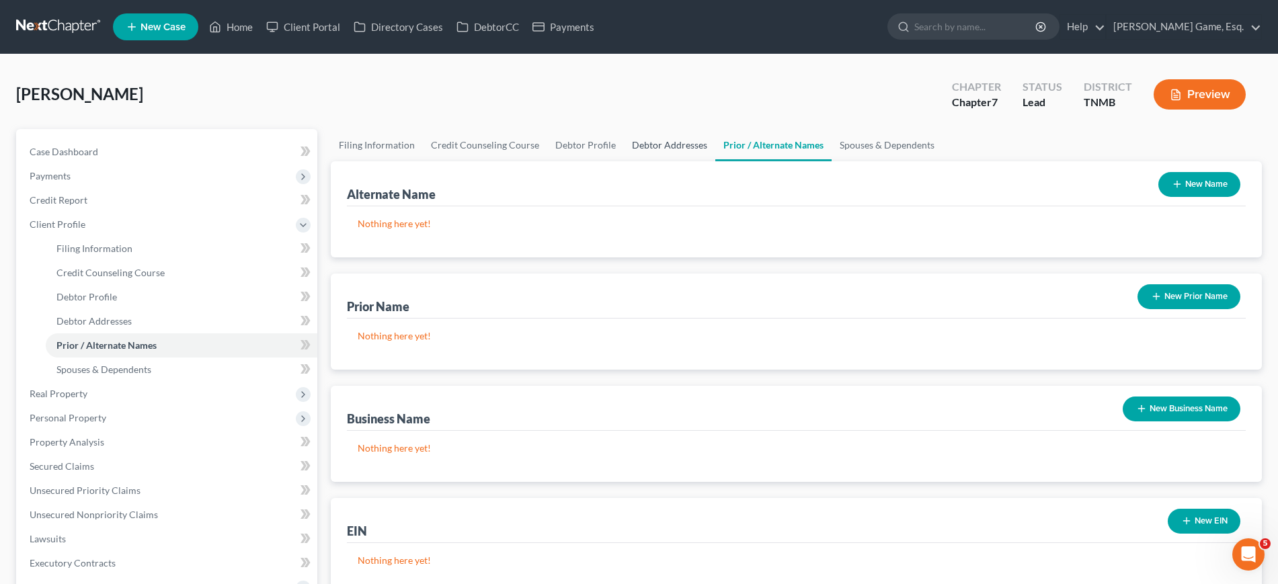
click at [715, 161] on link "Debtor Addresses" at bounding box center [669, 145] width 91 height 32
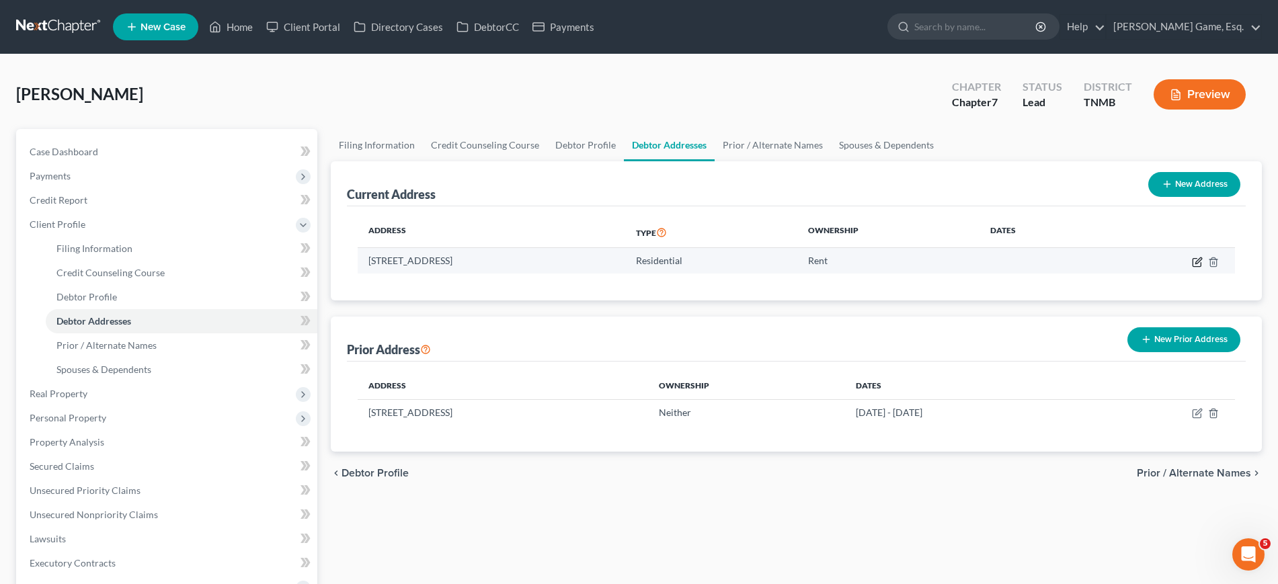
click at [1192, 268] on icon "button" at bounding box center [1197, 262] width 11 height 11
select select "44"
select select "62"
select select "0"
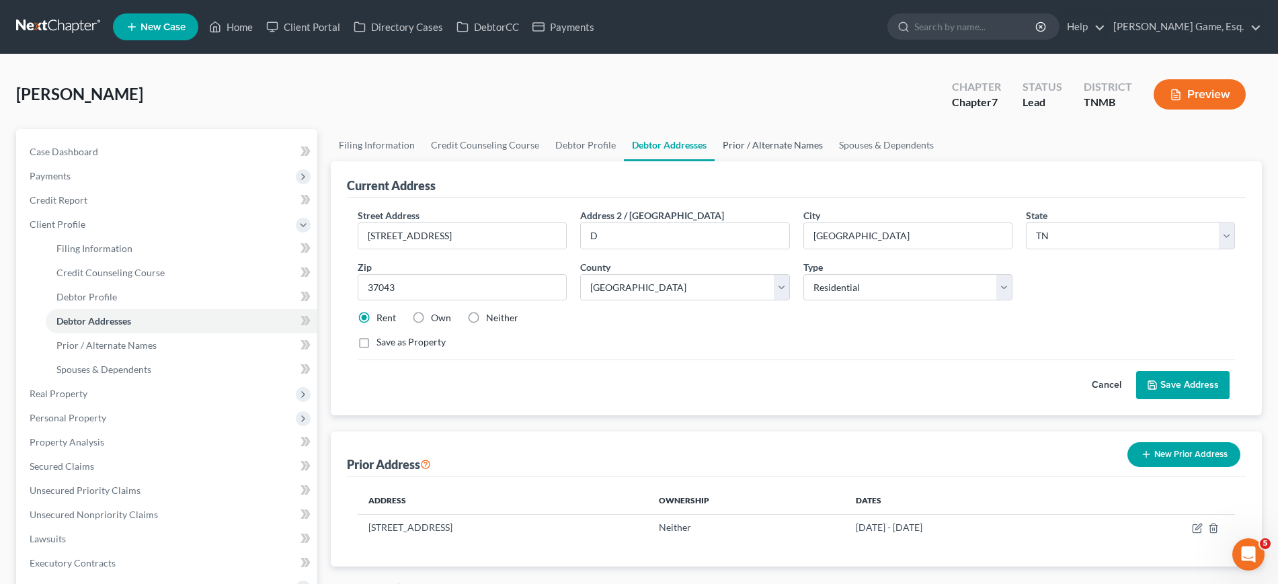
click at [831, 161] on link "Prior / Alternate Names" at bounding box center [773, 145] width 116 height 32
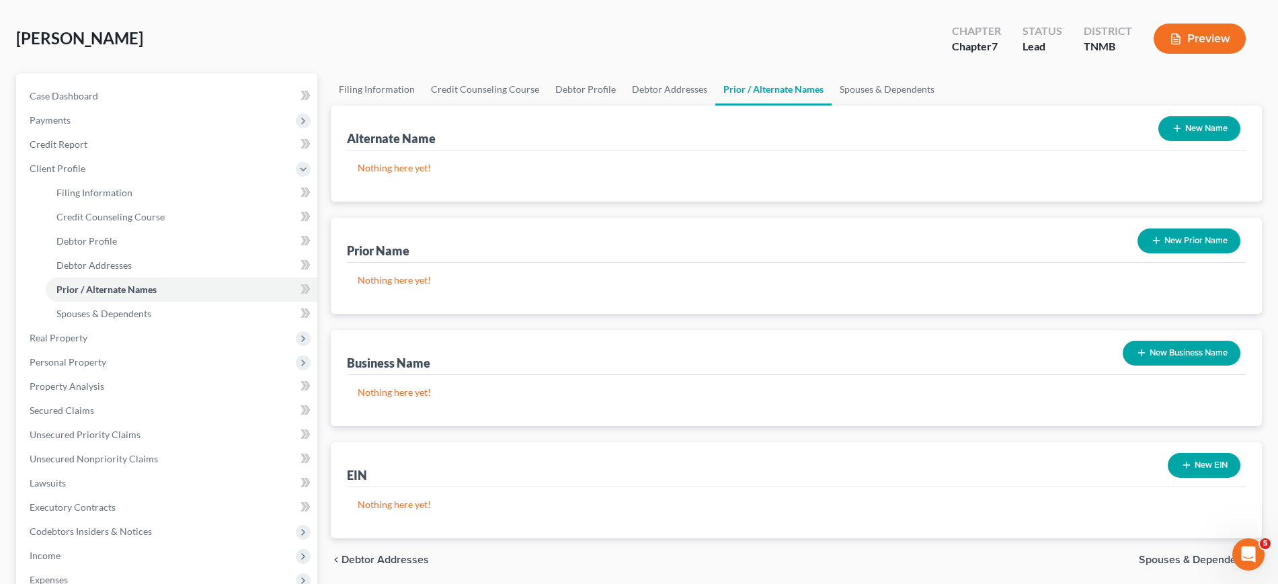
scroll to position [84, 0]
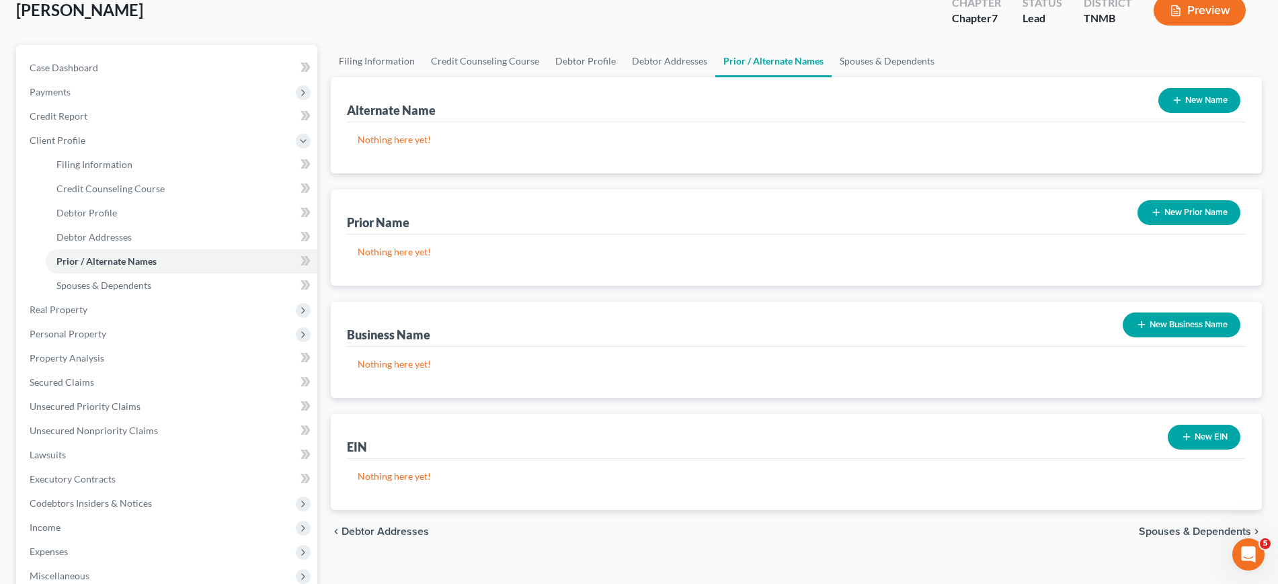
click at [1159, 225] on button "New Prior Name" at bounding box center [1189, 212] width 103 height 25
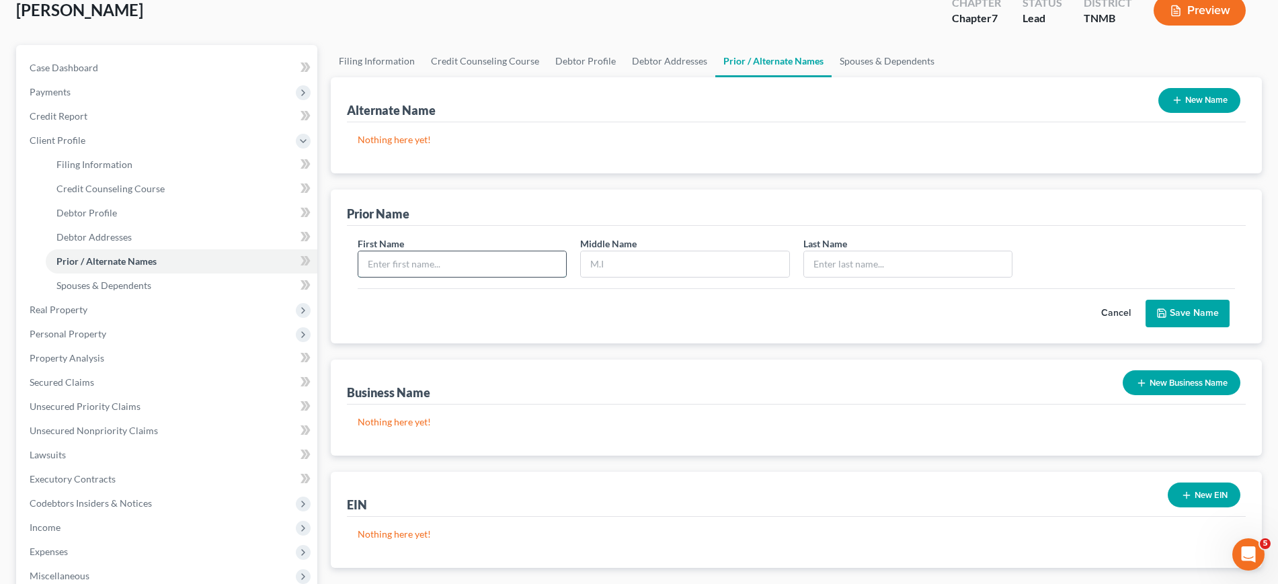
click at [459, 277] on input "text" at bounding box center [462, 264] width 208 height 26
type input "Terry"
type input "Leeshay"
click at [855, 277] on input "text" at bounding box center [908, 264] width 208 height 26
type input "Jackson"
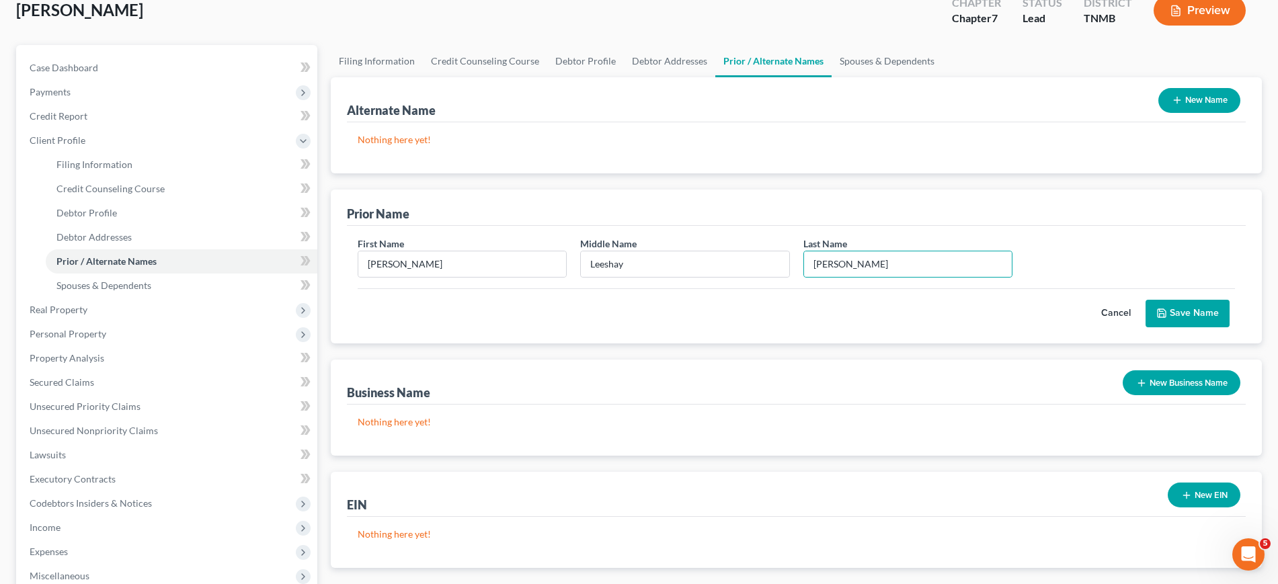
click at [1167, 328] on button "Save Name" at bounding box center [1188, 314] width 84 height 28
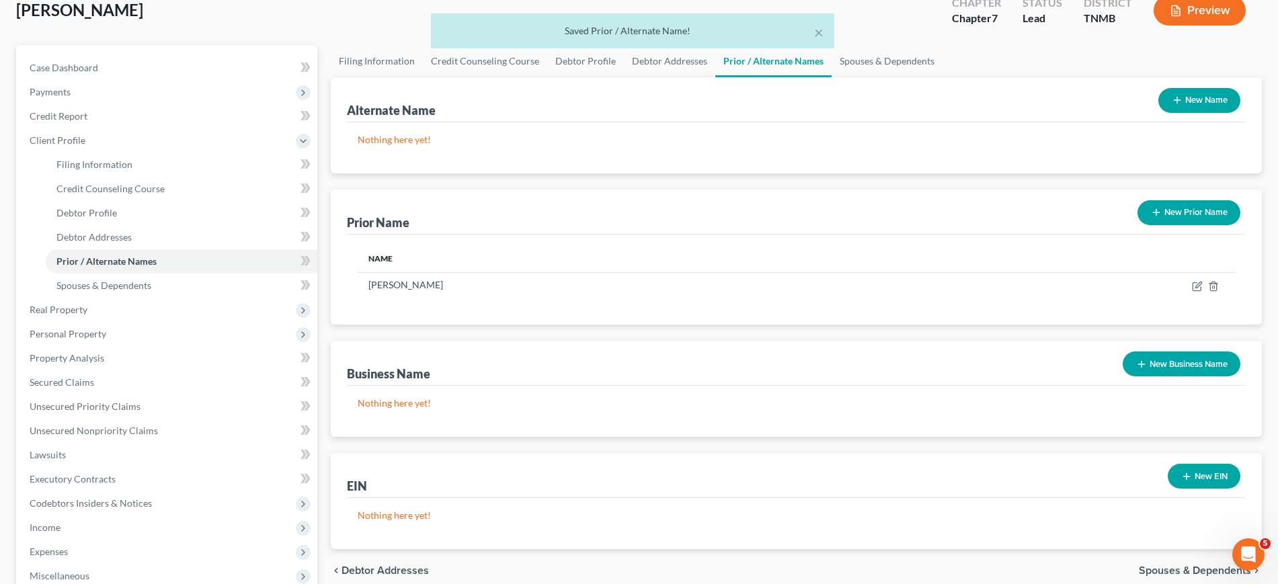
click at [1217, 225] on button "New Prior Name" at bounding box center [1189, 212] width 103 height 25
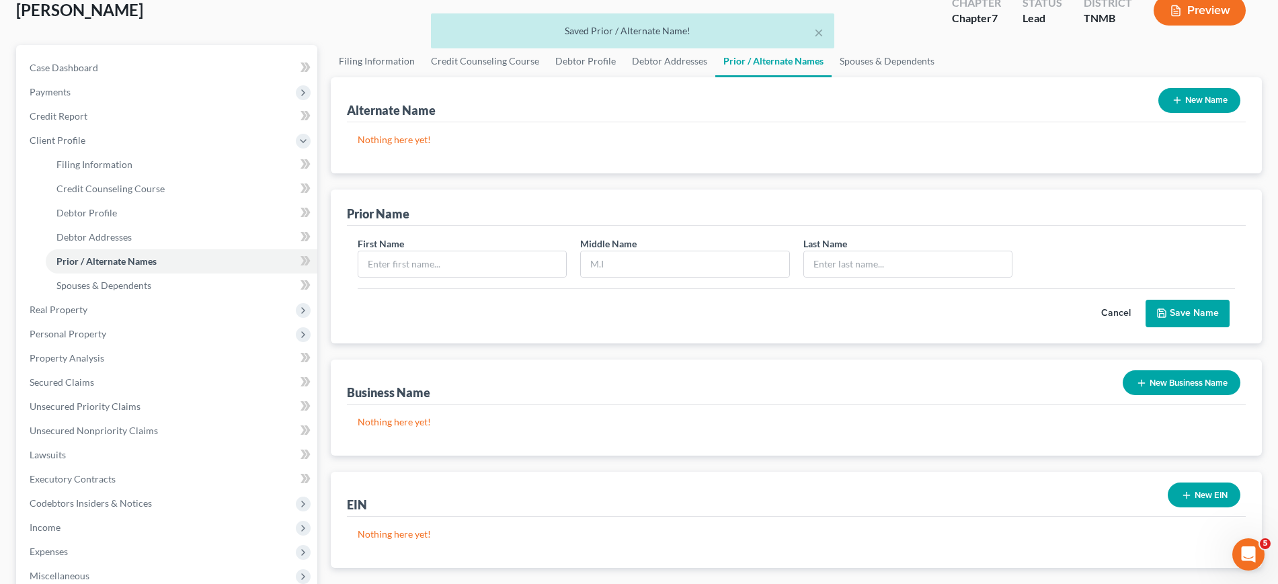
click at [430, 278] on div "First Name" at bounding box center [462, 257] width 223 height 41
click at [439, 277] on input "text" at bounding box center [462, 264] width 208 height 26
type input "Terry"
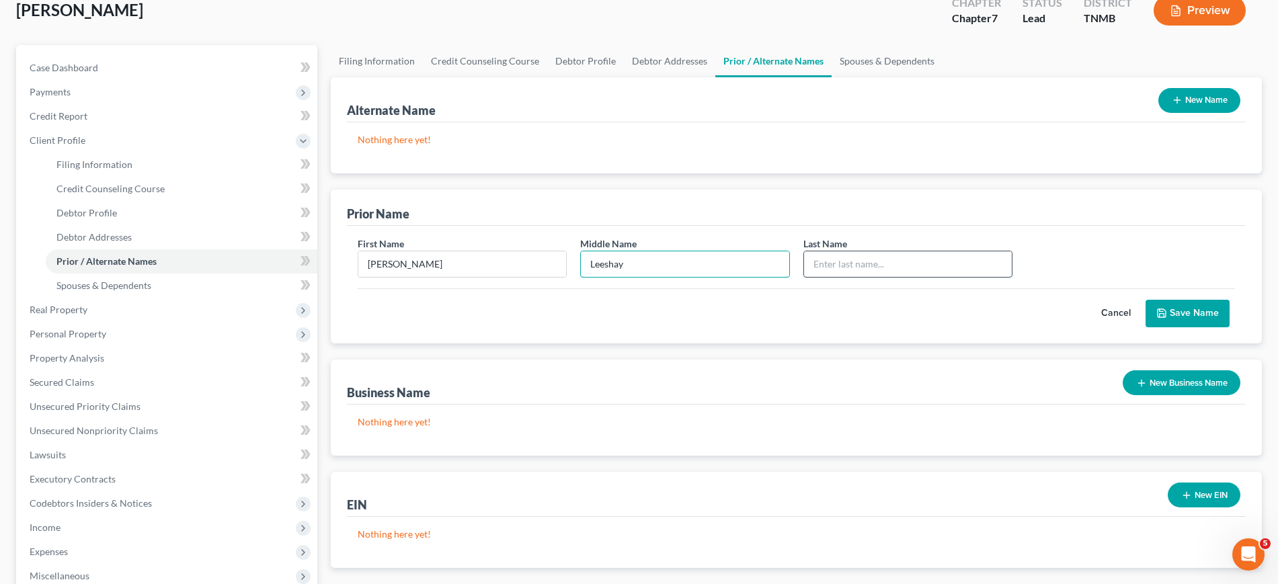
type input "Leeshay"
click at [923, 277] on input "text" at bounding box center [908, 264] width 208 height 26
type input "Dauden"
click at [1174, 328] on button "Save Name" at bounding box center [1188, 314] width 84 height 28
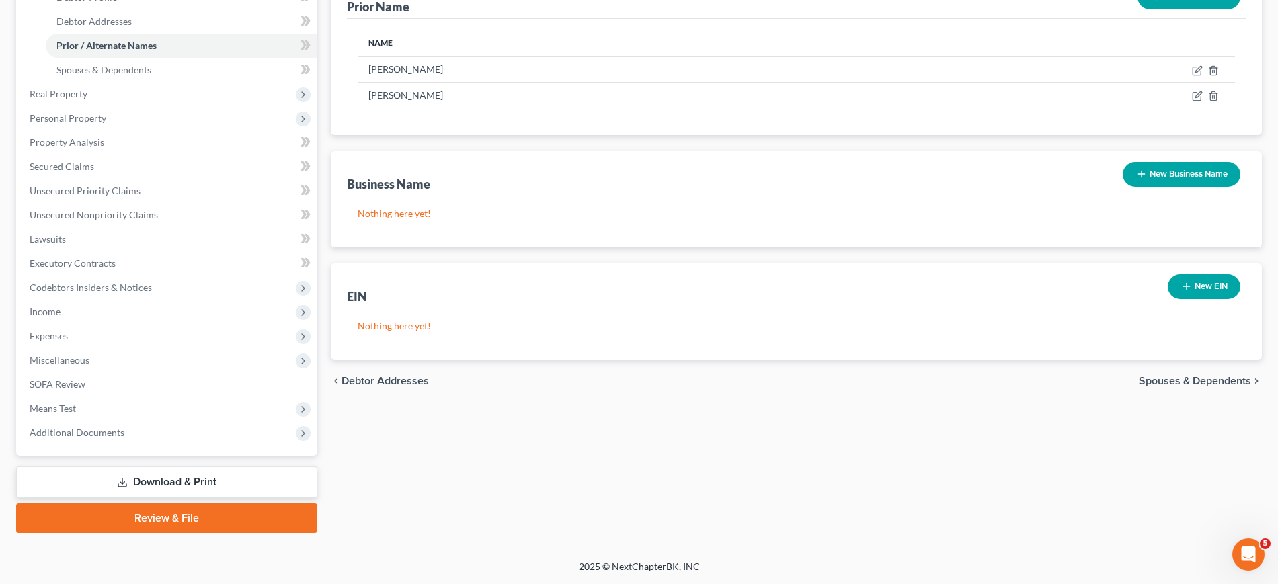
scroll to position [0, 0]
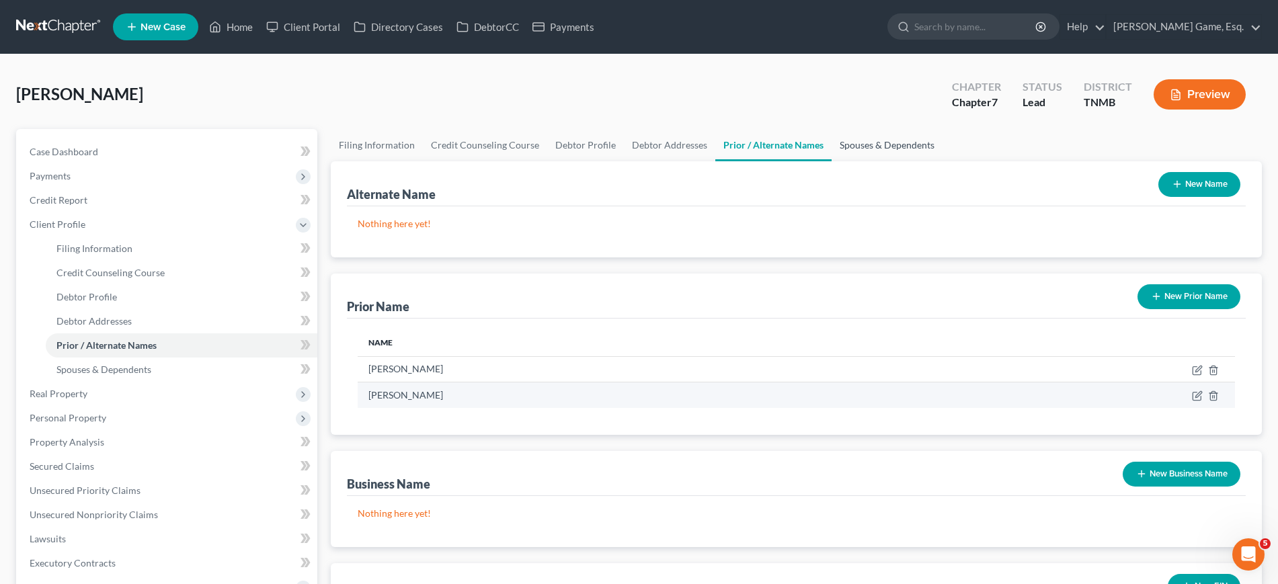
click at [943, 161] on link "Spouses & Dependents" at bounding box center [887, 145] width 111 height 32
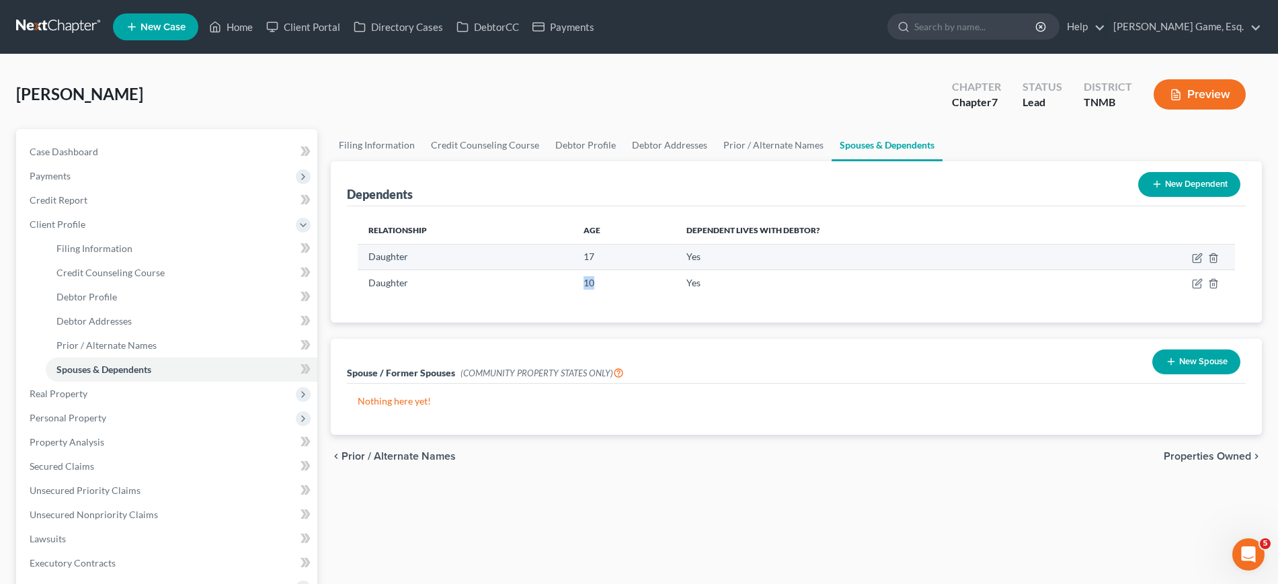
drag, startPoint x: 590, startPoint y: 347, endPoint x: 598, endPoint y: 318, distance: 30.0
click at [619, 296] on td "10" at bounding box center [624, 283] width 103 height 26
drag, startPoint x: 571, startPoint y: 301, endPoint x: 603, endPoint y: 306, distance: 32.6
click at [603, 270] on tr "Daughter 17 Yes" at bounding box center [797, 257] width 878 height 26
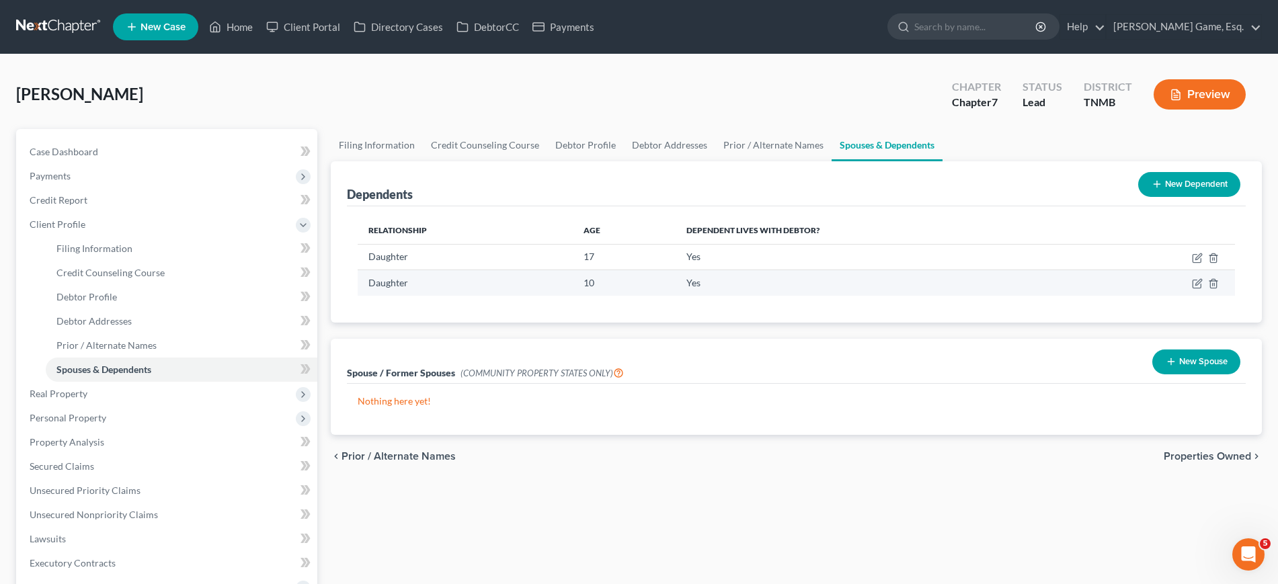
click at [609, 296] on td "10" at bounding box center [624, 283] width 103 height 26
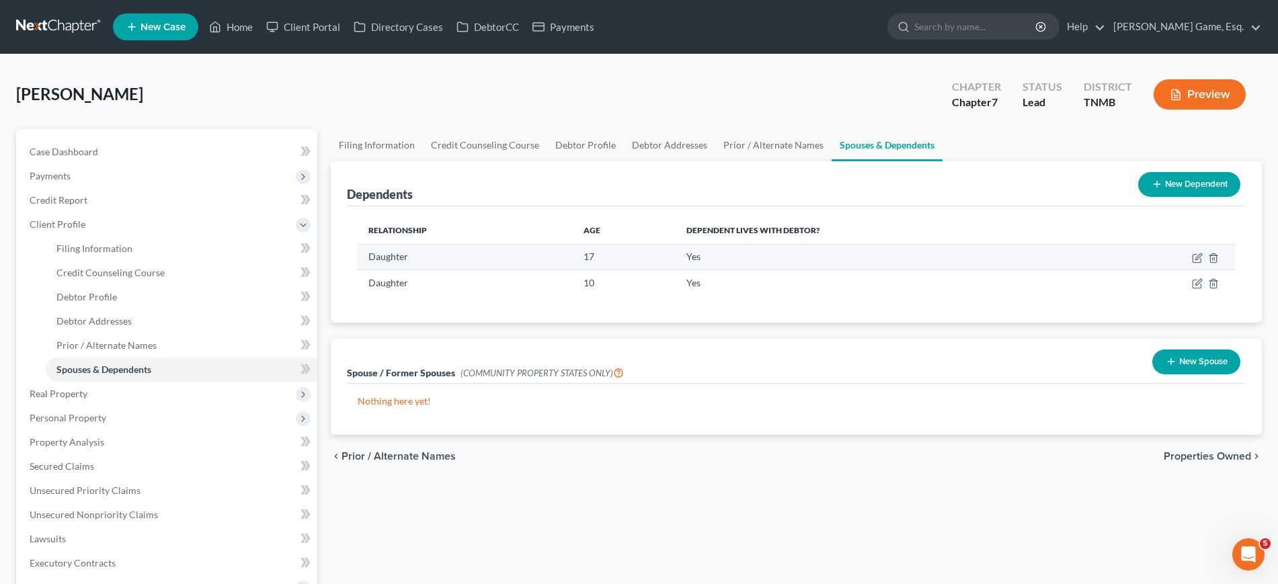
drag, startPoint x: 584, startPoint y: 345, endPoint x: 606, endPoint y: 322, distance: 31.9
click at [576, 296] on tr "Daughter 10 Yes" at bounding box center [797, 283] width 878 height 26
drag, startPoint x: 754, startPoint y: 182, endPoint x: 770, endPoint y: 253, distance: 73.1
click at [715, 161] on link "Debtor Addresses" at bounding box center [669, 145] width 91 height 32
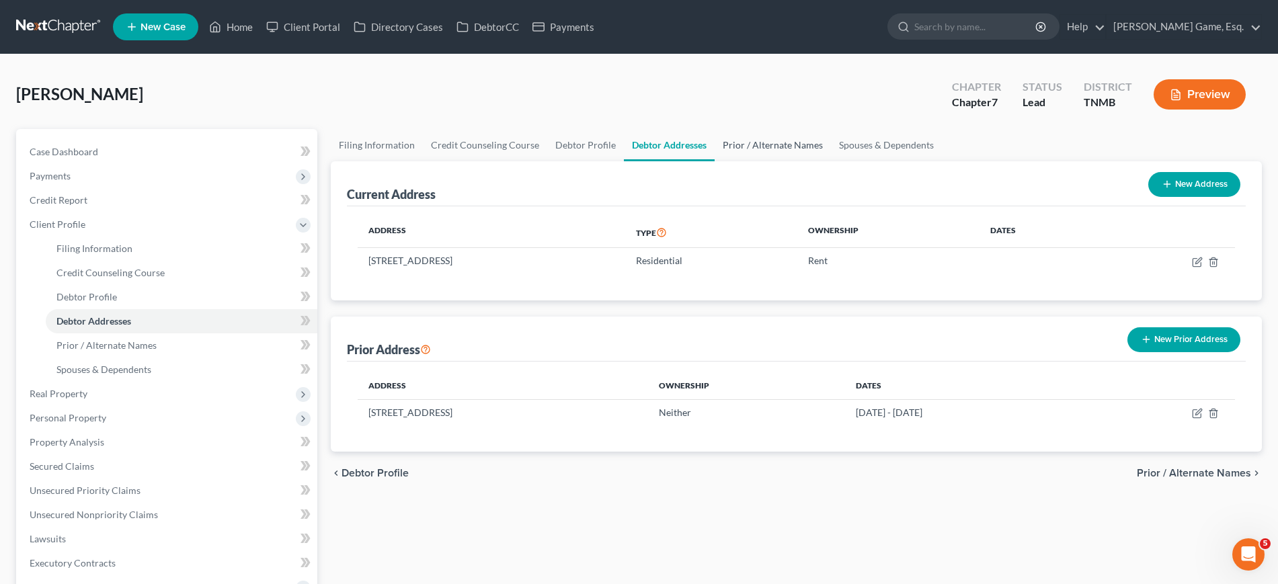
drag, startPoint x: 857, startPoint y: 167, endPoint x: 905, endPoint y: 339, distance: 178.6
click at [831, 161] on link "Prior / Alternate Names" at bounding box center [773, 145] width 116 height 32
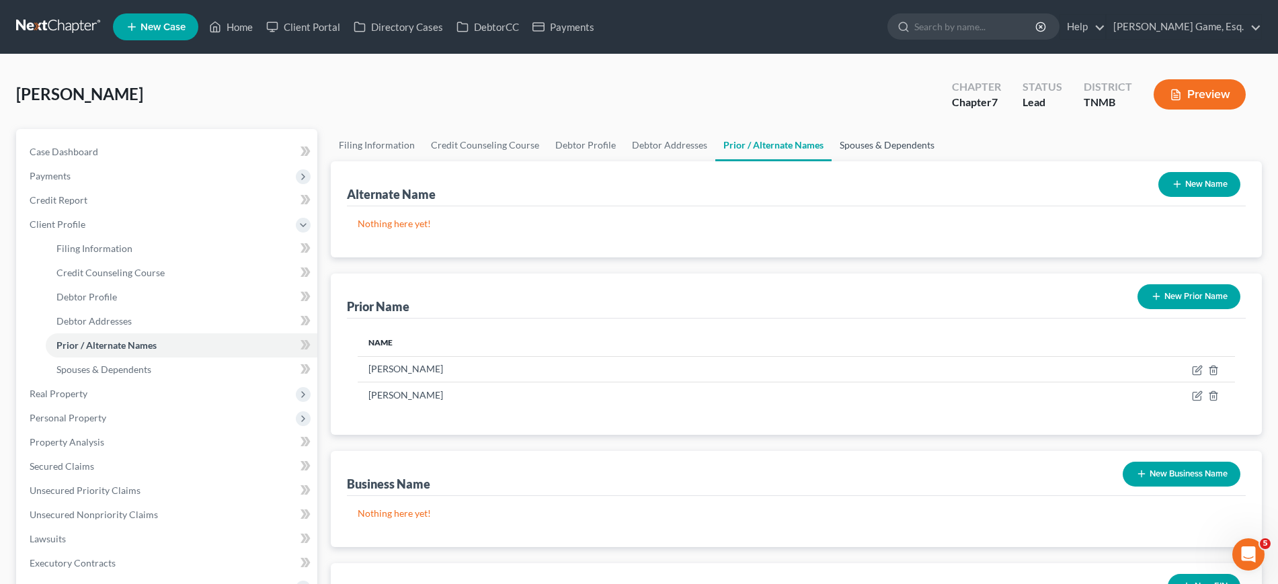
click at [943, 161] on link "Spouses & Dependents" at bounding box center [887, 145] width 111 height 32
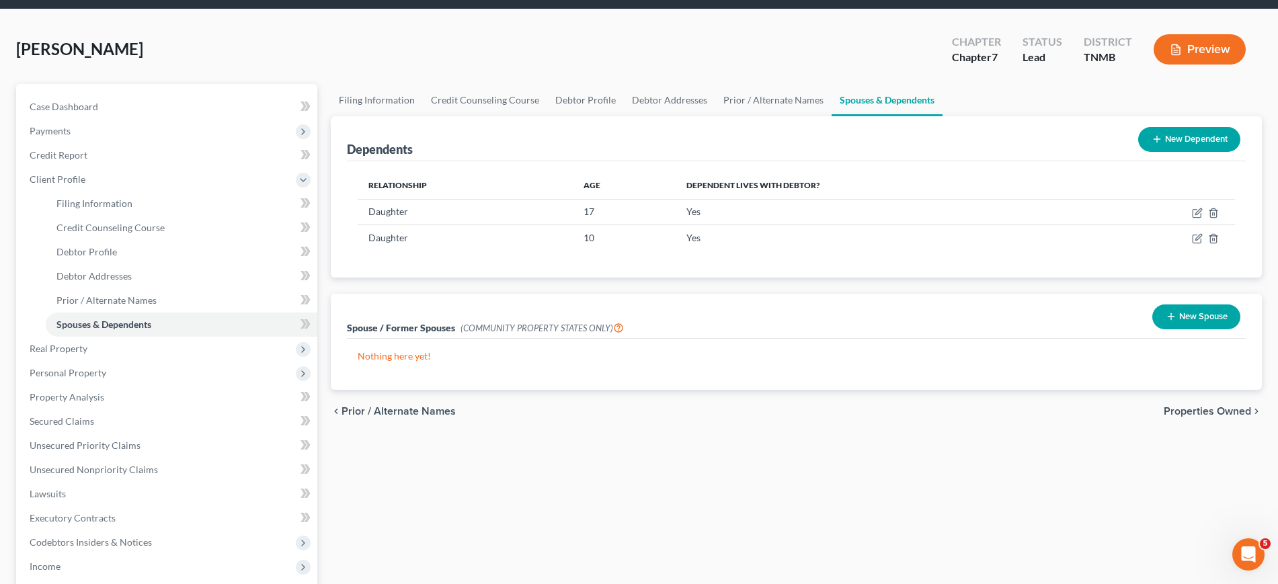
scroll to position [84, 0]
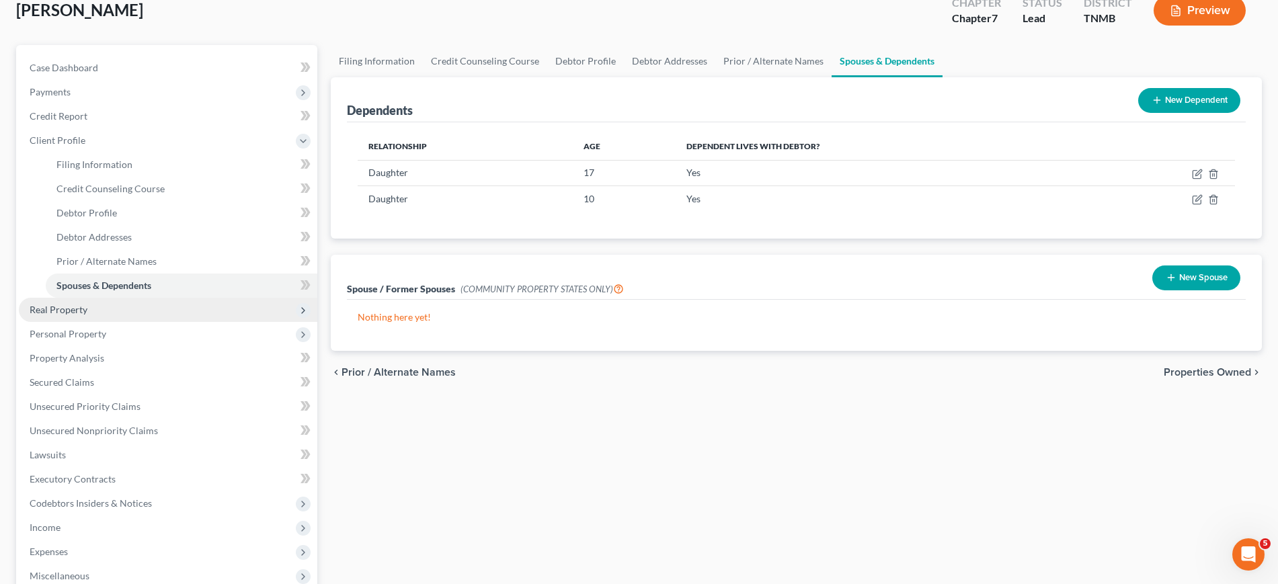
click at [160, 322] on span "Real Property" at bounding box center [168, 310] width 299 height 24
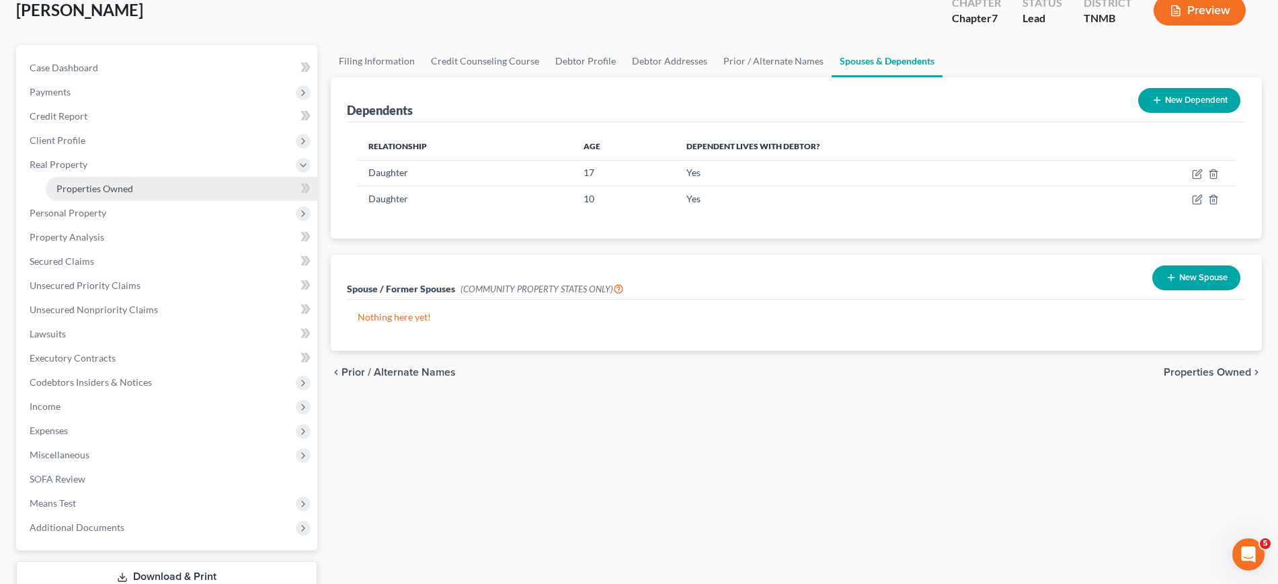
click at [133, 194] on span "Properties Owned" at bounding box center [94, 188] width 77 height 11
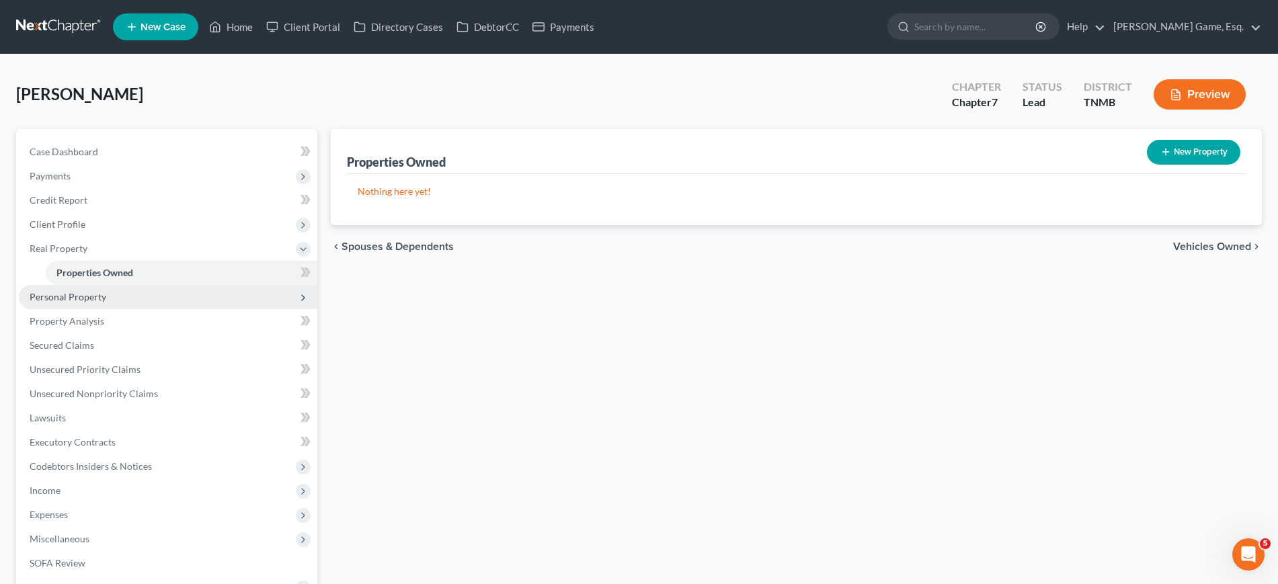
click at [106, 303] on span "Personal Property" at bounding box center [68, 296] width 77 height 11
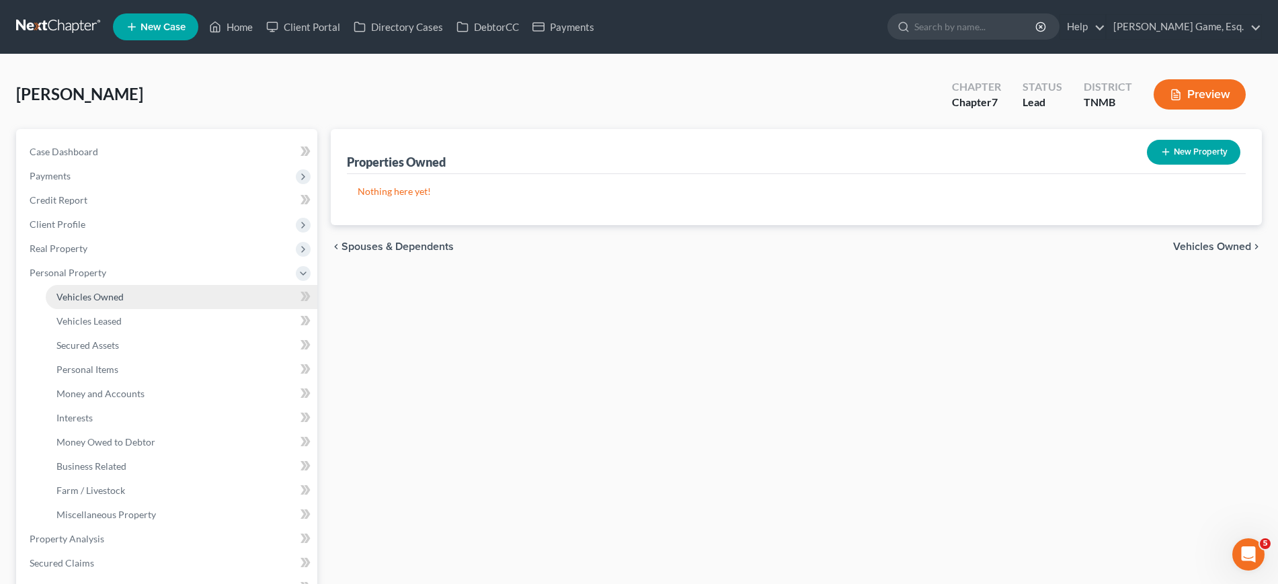
click at [167, 309] on link "Vehicles Owned" at bounding box center [182, 297] width 272 height 24
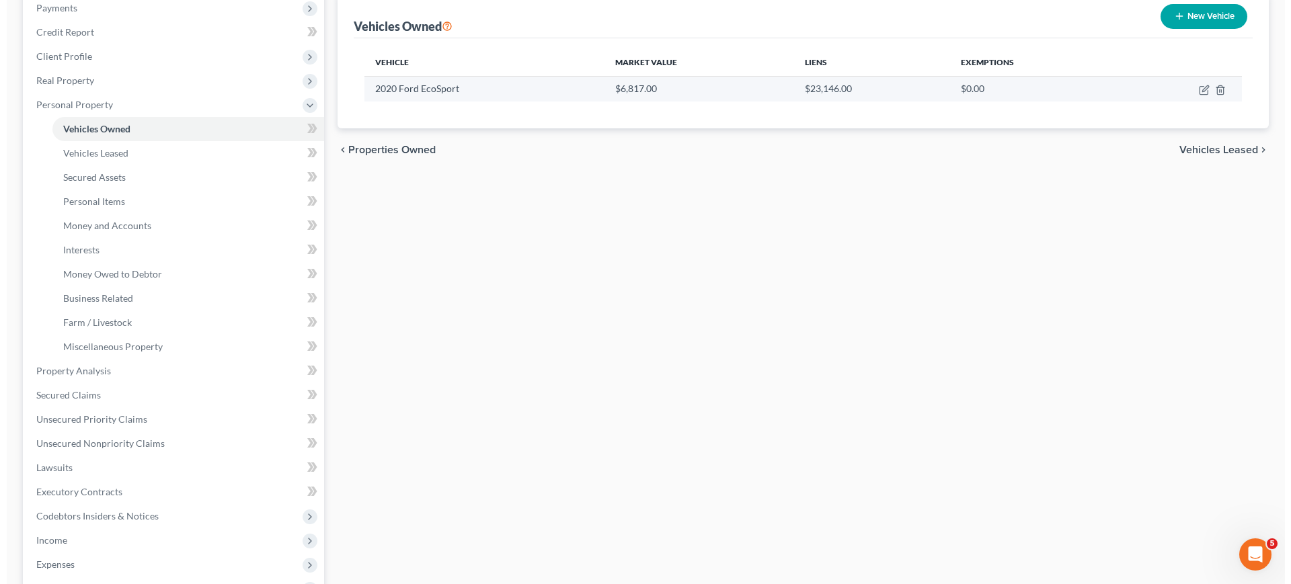
scroll to position [84, 0]
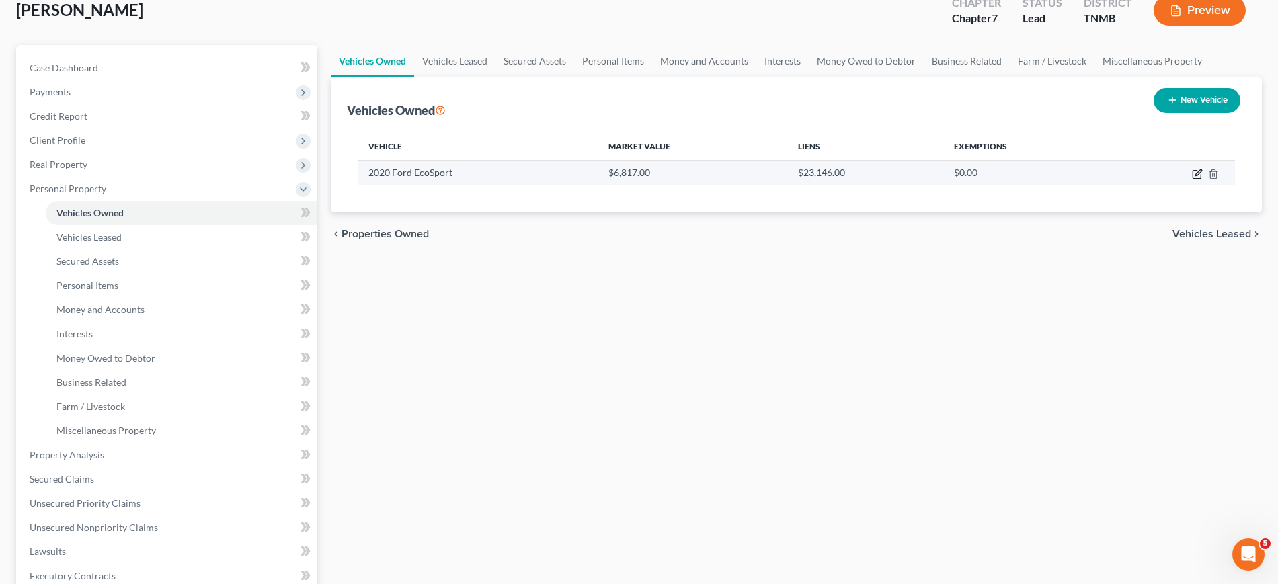
click at [1192, 180] on icon "button" at bounding box center [1197, 174] width 11 height 11
select select "0"
select select "6"
select select "4"
select select "0"
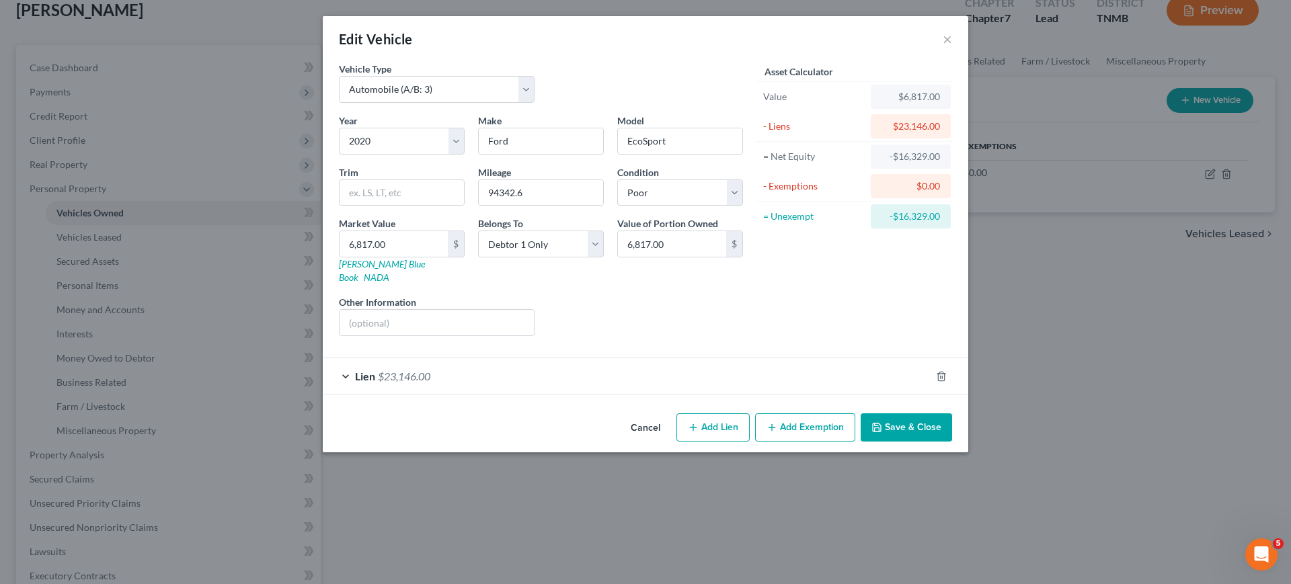
click at [485, 394] on div "Lien $23,146.00" at bounding box center [627, 376] width 608 height 36
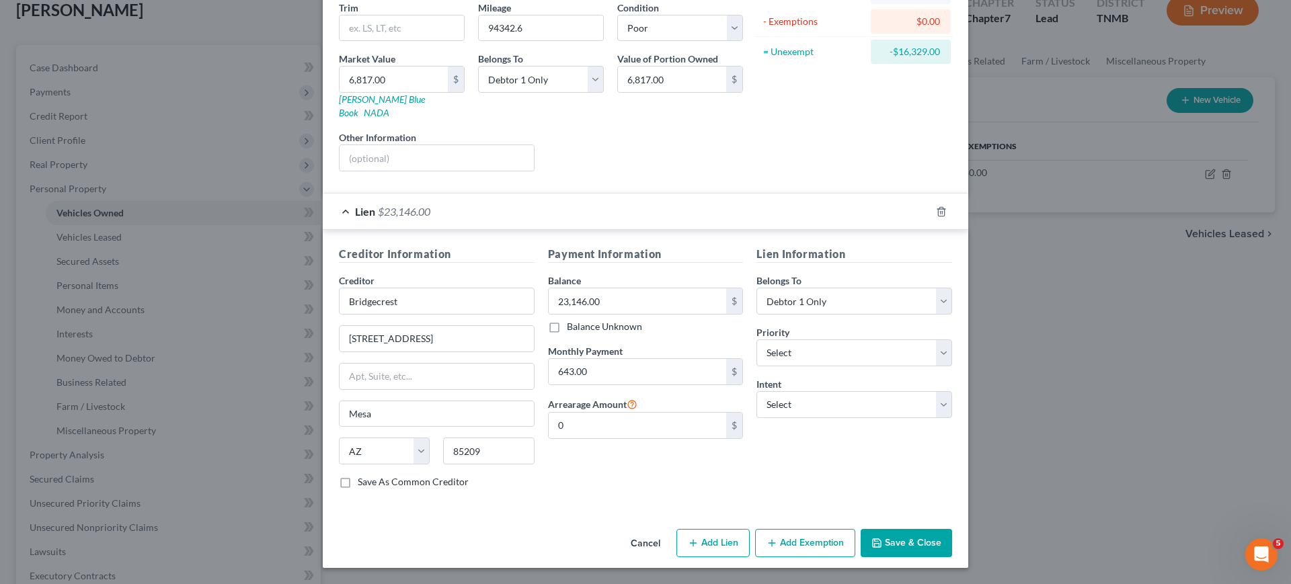
scroll to position [246, 0]
drag, startPoint x: 845, startPoint y: 456, endPoint x: 836, endPoint y: 439, distance: 18.9
click at [845, 418] on select "Select Surrender Redeem Reaffirm Avoid Other" at bounding box center [855, 404] width 196 height 27
select select "0"
click at [775, 418] on select "Select Surrender Redeem Reaffirm Avoid Other" at bounding box center [855, 404] width 196 height 27
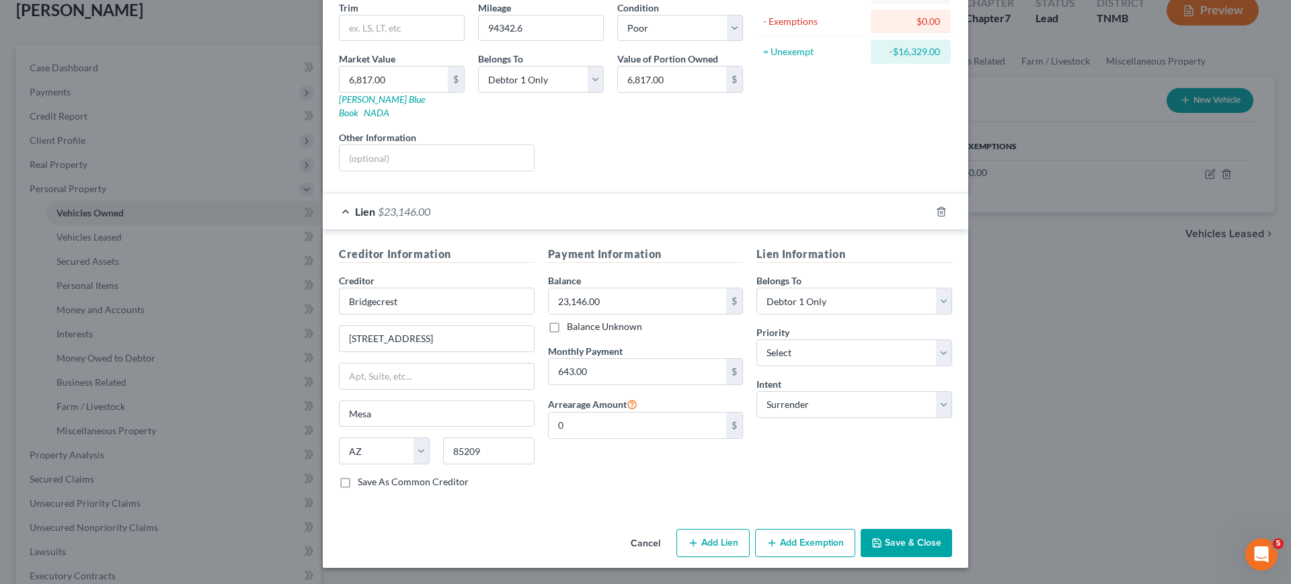
click at [839, 479] on div "Lien Information Belongs To * Select Debtor 1 Only Debtor 2 Only Debtor 1 And D…" at bounding box center [854, 373] width 209 height 254
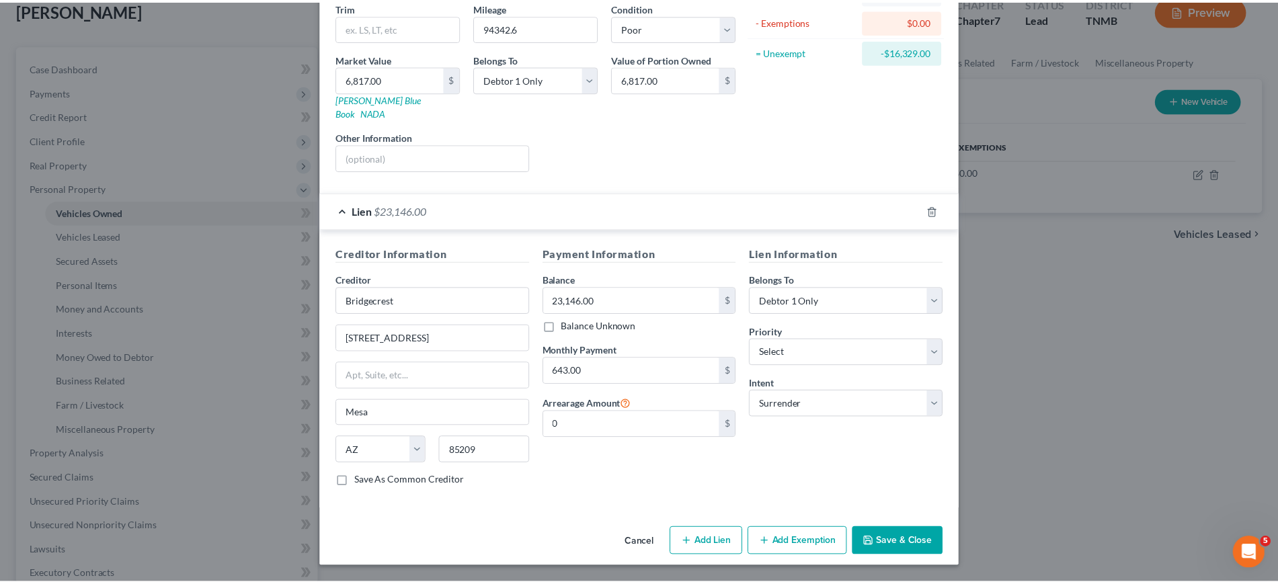
scroll to position [330, 0]
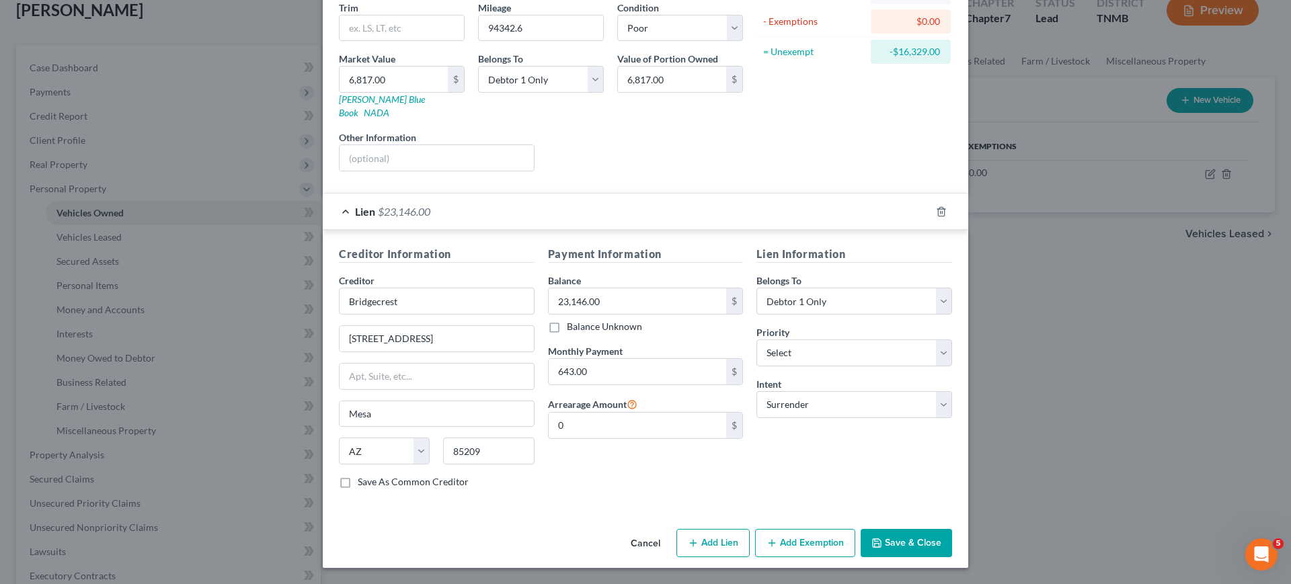
click at [952, 529] on button "Save & Close" at bounding box center [906, 543] width 91 height 28
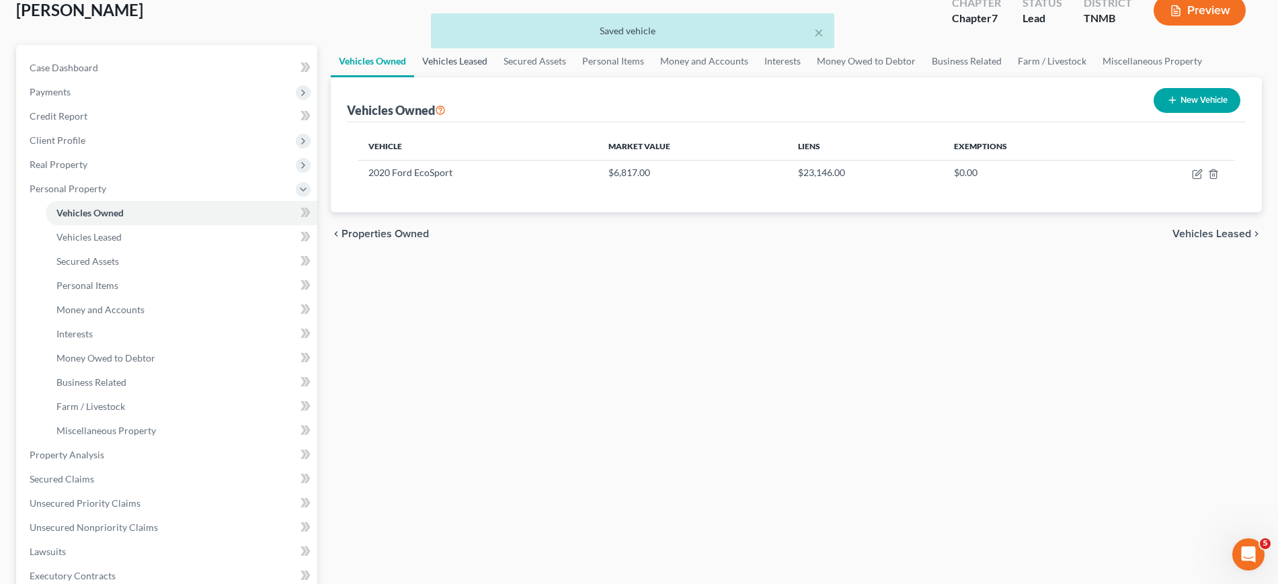
click at [496, 77] on link "Vehicles Leased" at bounding box center [454, 61] width 81 height 32
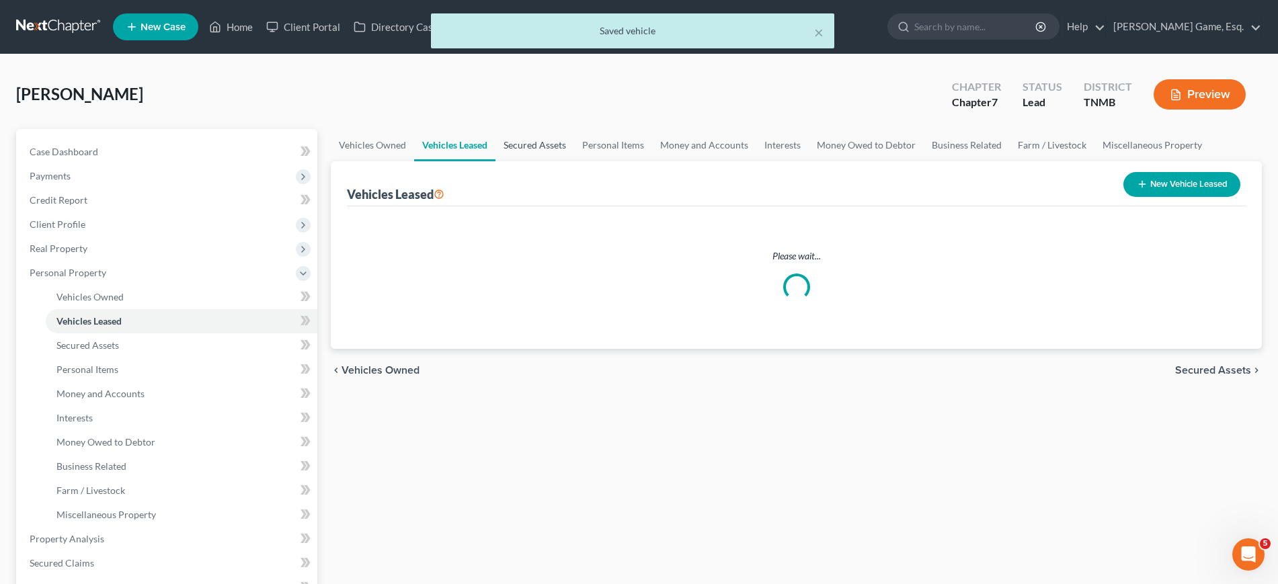
click at [574, 161] on link "Secured Assets" at bounding box center [535, 145] width 79 height 32
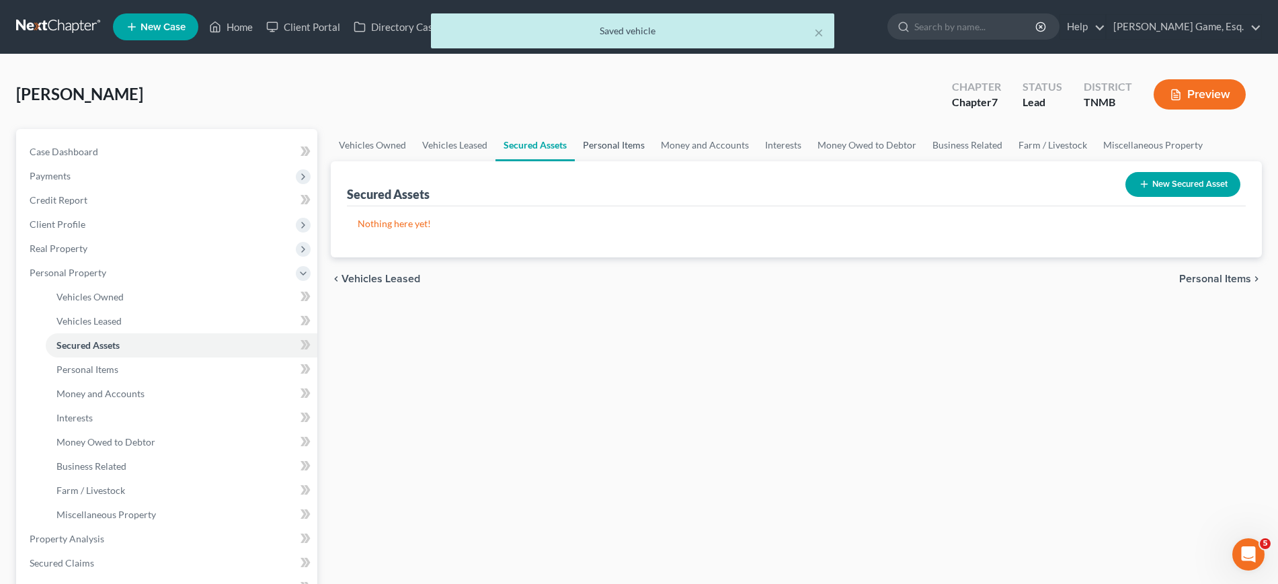
click at [653, 161] on link "Personal Items" at bounding box center [614, 145] width 78 height 32
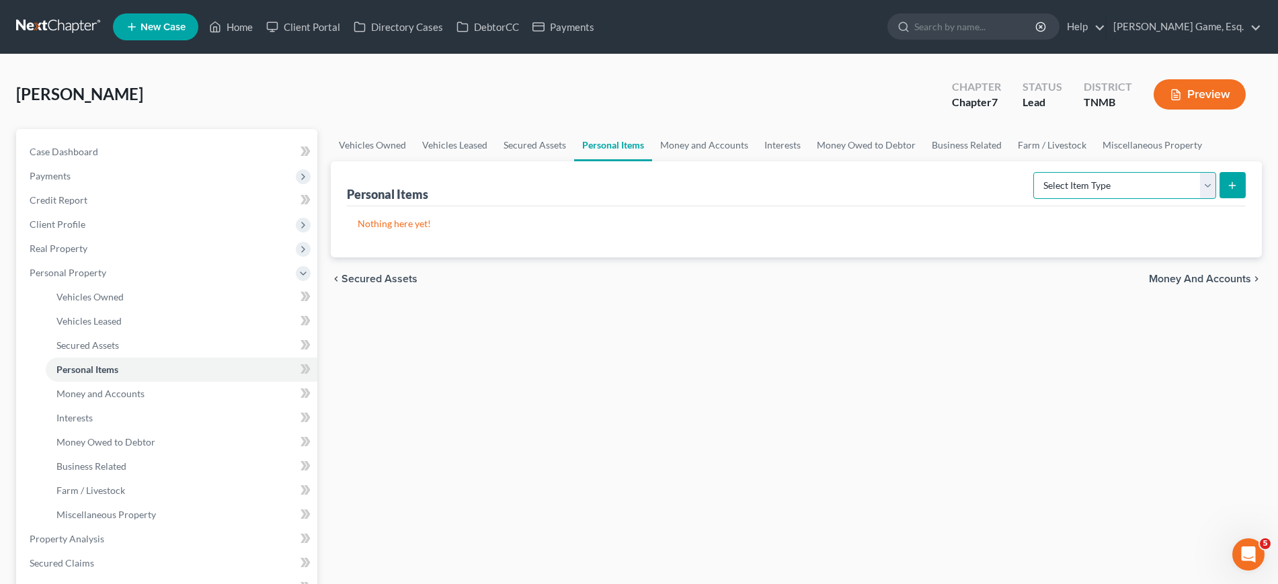
drag, startPoint x: 1061, startPoint y: 258, endPoint x: 1062, endPoint y: 278, distance: 20.2
click at [1061, 199] on select "Select Item Type Clothing (A/B: 11) Collectibles Of Value (A/B: 8) Electronics …" at bounding box center [1125, 185] width 183 height 27
select select "clothing"
click at [1034, 199] on select "Select Item Type Clothing (A/B: 11) Collectibles Of Value (A/B: 8) Electronics …" at bounding box center [1125, 185] width 183 height 27
click at [1227, 191] on icon "submit" at bounding box center [1232, 185] width 11 height 11
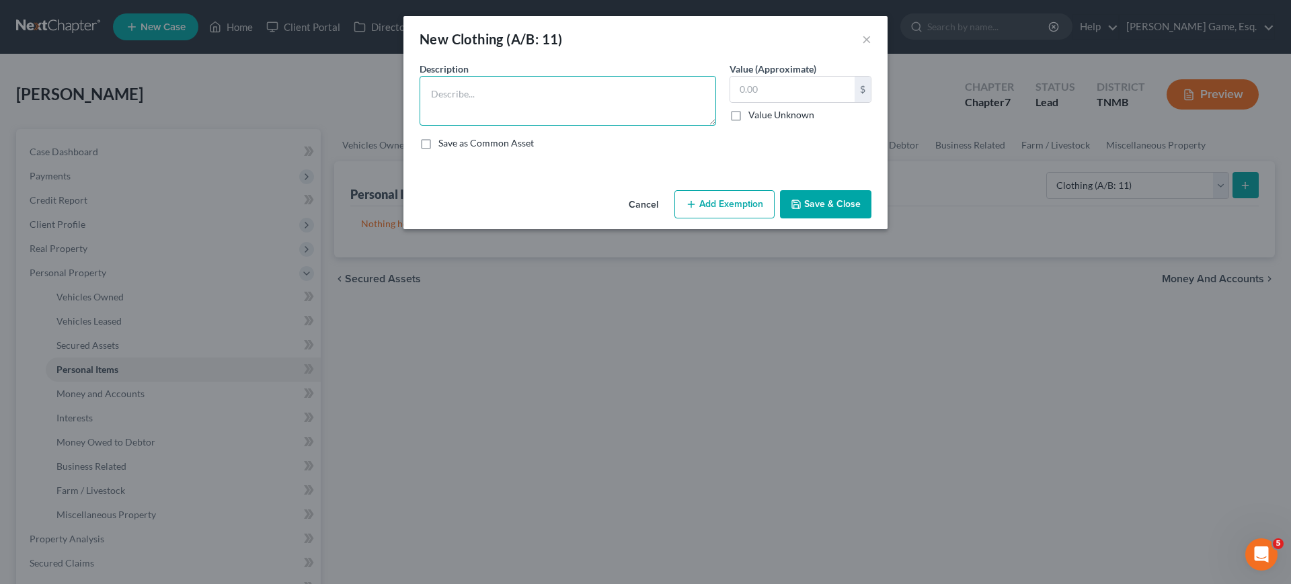
click at [509, 120] on textarea at bounding box center [568, 101] width 297 height 50
type textarea "Women's Clothing;"
click at [804, 102] on input "text" at bounding box center [792, 90] width 124 height 26
type input "500"
click at [754, 219] on button "Add Exemption" at bounding box center [724, 204] width 100 height 28
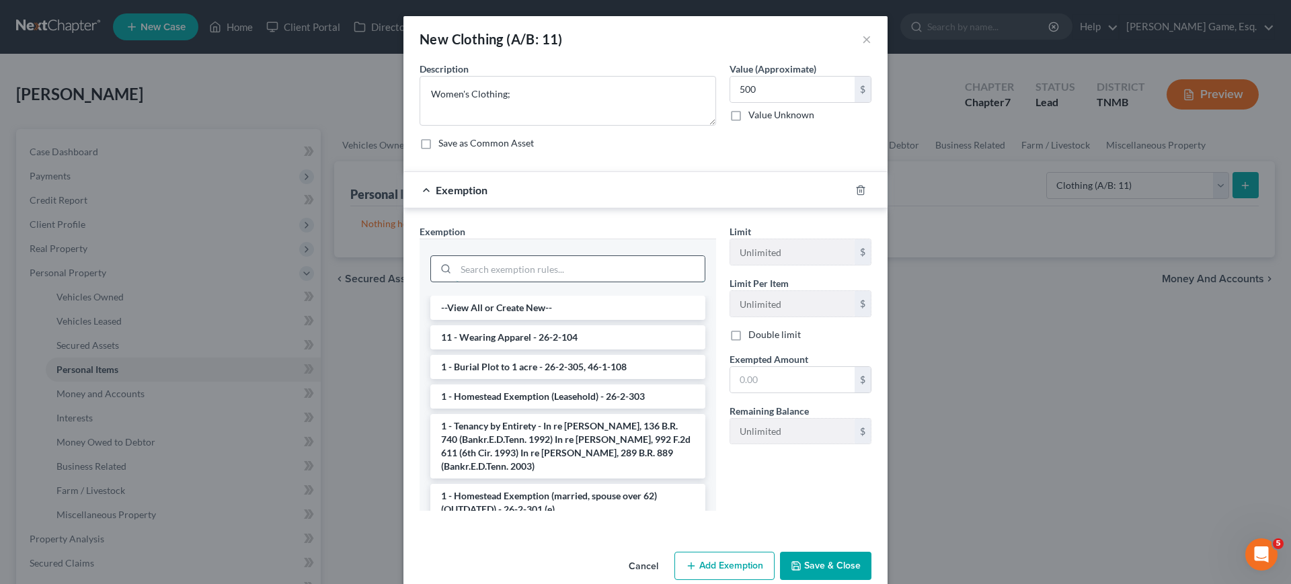
click at [482, 282] on input "search" at bounding box center [580, 269] width 249 height 26
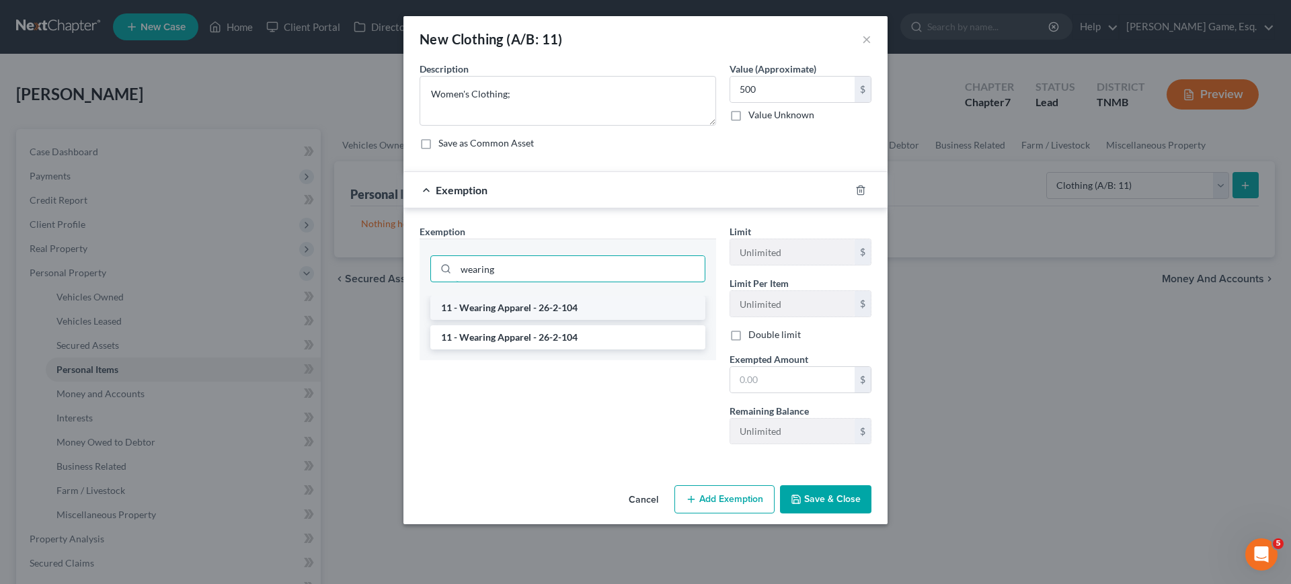
type input "wearing"
click at [493, 320] on li "11 - Wearing Apparel - 26-2-104" at bounding box center [567, 308] width 275 height 24
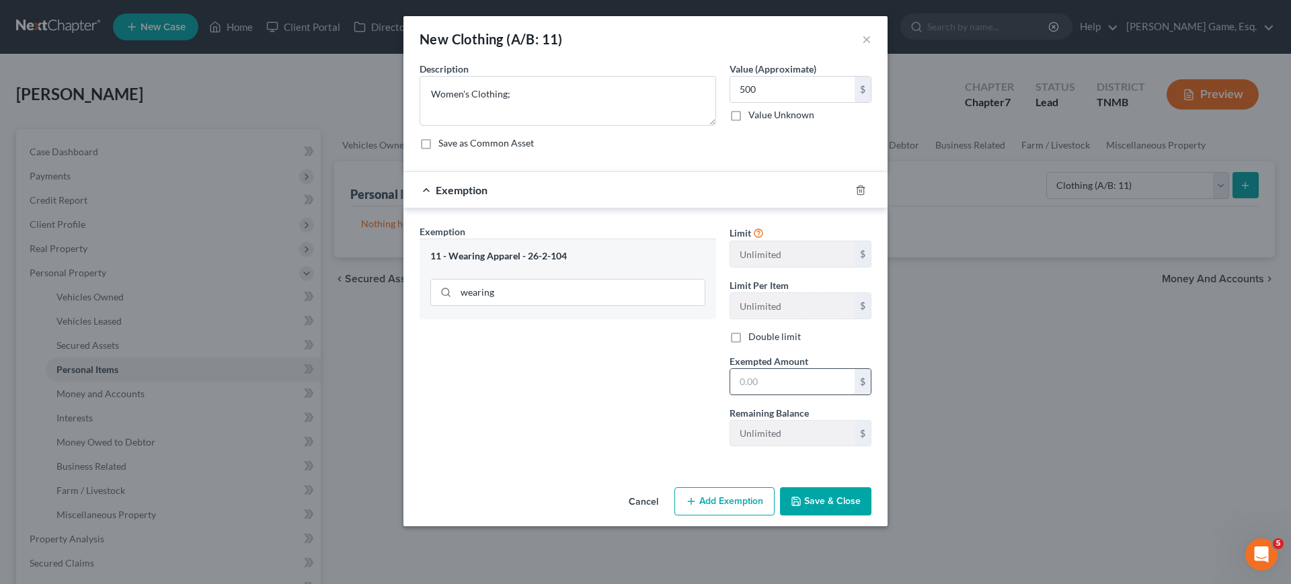
click at [824, 395] on input "text" at bounding box center [792, 382] width 124 height 26
type input "500"
click at [863, 516] on button "Save & Close" at bounding box center [825, 502] width 91 height 28
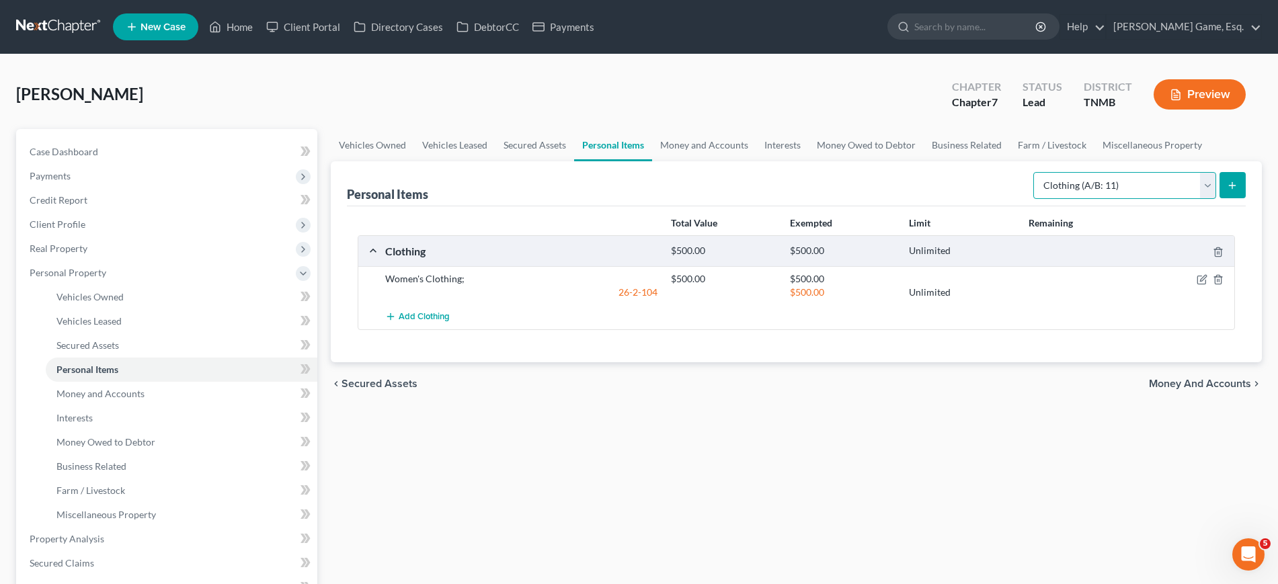
click at [1071, 199] on select "Select Item Type Clothing (A/B: 11) Collectibles Of Value (A/B: 8) Electronics …" at bounding box center [1125, 185] width 183 height 27
click at [1034, 199] on select "Select Item Type Clothing (A/B: 11) Collectibles Of Value (A/B: 8) Electronics …" at bounding box center [1125, 185] width 183 height 27
click at [1227, 191] on icon "submit" at bounding box center [1232, 185] width 11 height 11
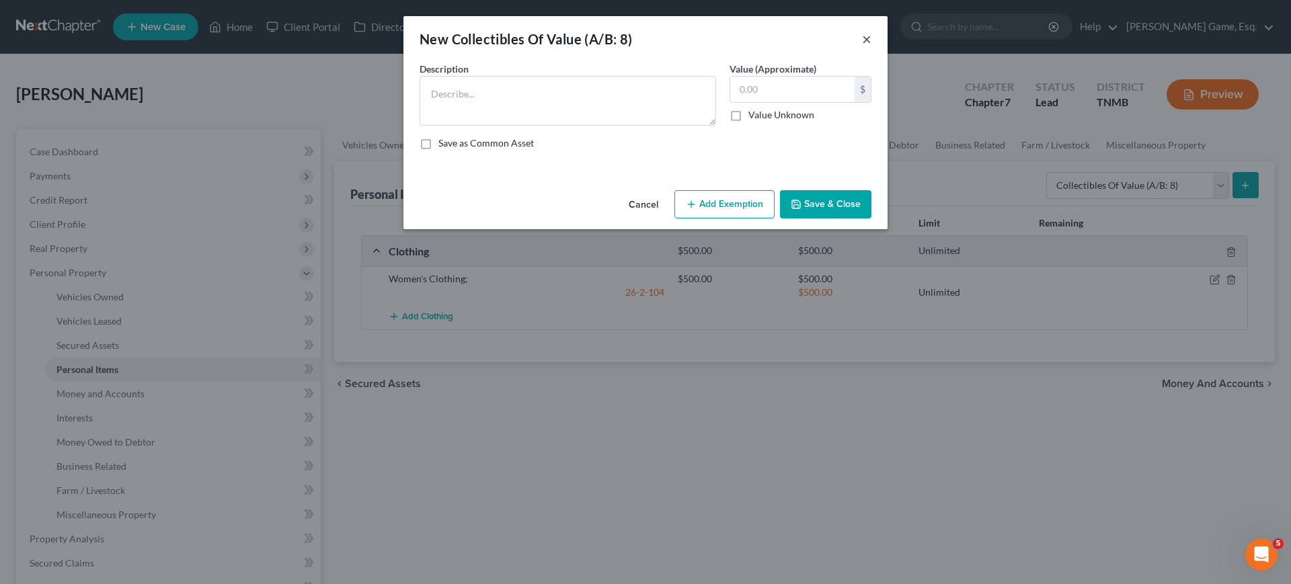
click at [871, 47] on button "×" at bounding box center [866, 39] width 9 height 16
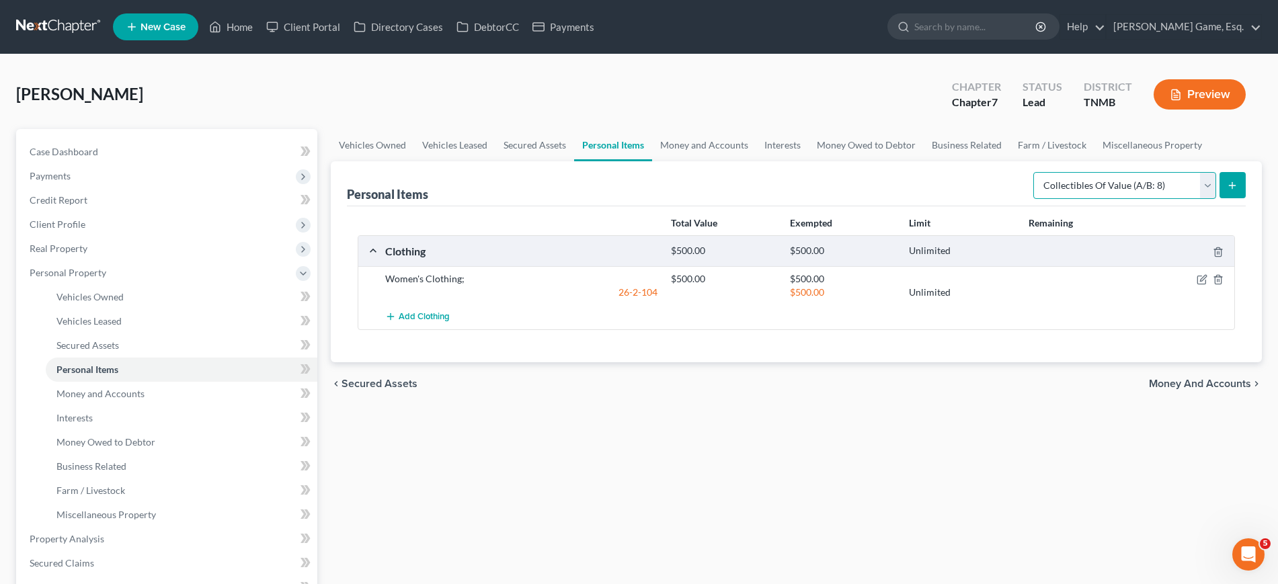
click at [1107, 199] on select "Select Item Type Clothing (A/B: 11) Collectibles Of Value (A/B: 8) Electronics …" at bounding box center [1125, 185] width 183 height 27
select select "electronics"
click at [1034, 199] on select "Select Item Type Clothing (A/B: 11) Collectibles Of Value (A/B: 8) Electronics …" at bounding box center [1125, 185] width 183 height 27
click at [1227, 191] on icon "submit" at bounding box center [1232, 185] width 11 height 11
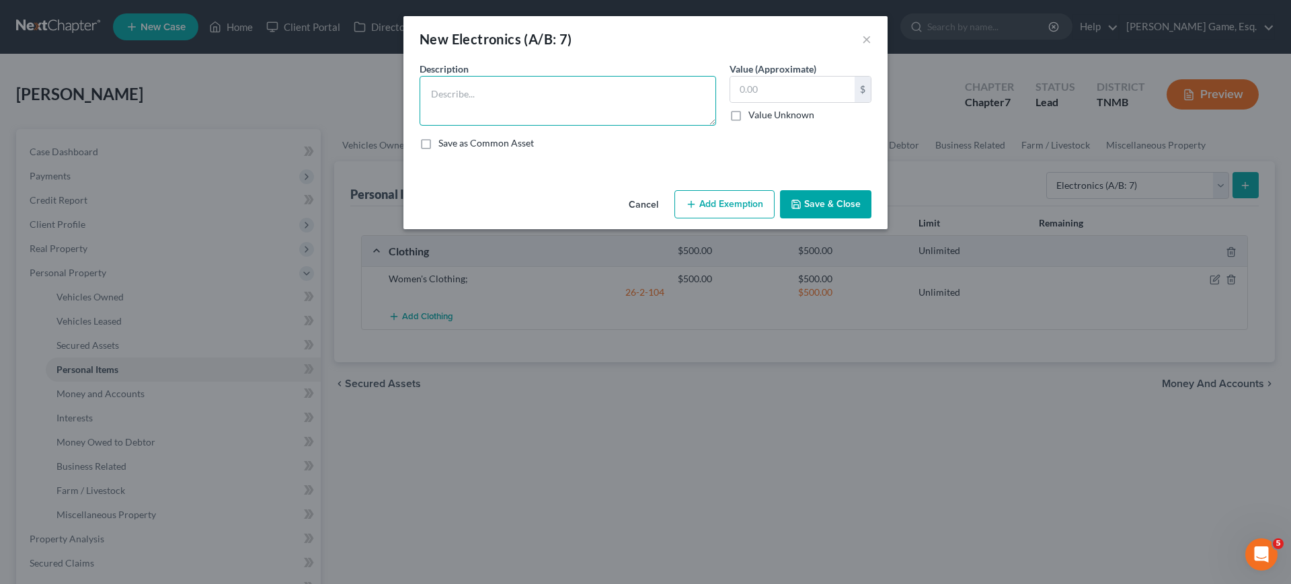
click at [493, 106] on textarea at bounding box center [568, 101] width 297 height 50
click at [534, 114] on textarea "iPhone 13 (older model)" at bounding box center [568, 101] width 297 height 50
click at [629, 119] on textarea "iPhone 13 (older model); Macbook" at bounding box center [568, 101] width 297 height 50
type textarea "iPhone 13 (older model); Macbook Air"
click at [823, 102] on input "text" at bounding box center [792, 90] width 124 height 26
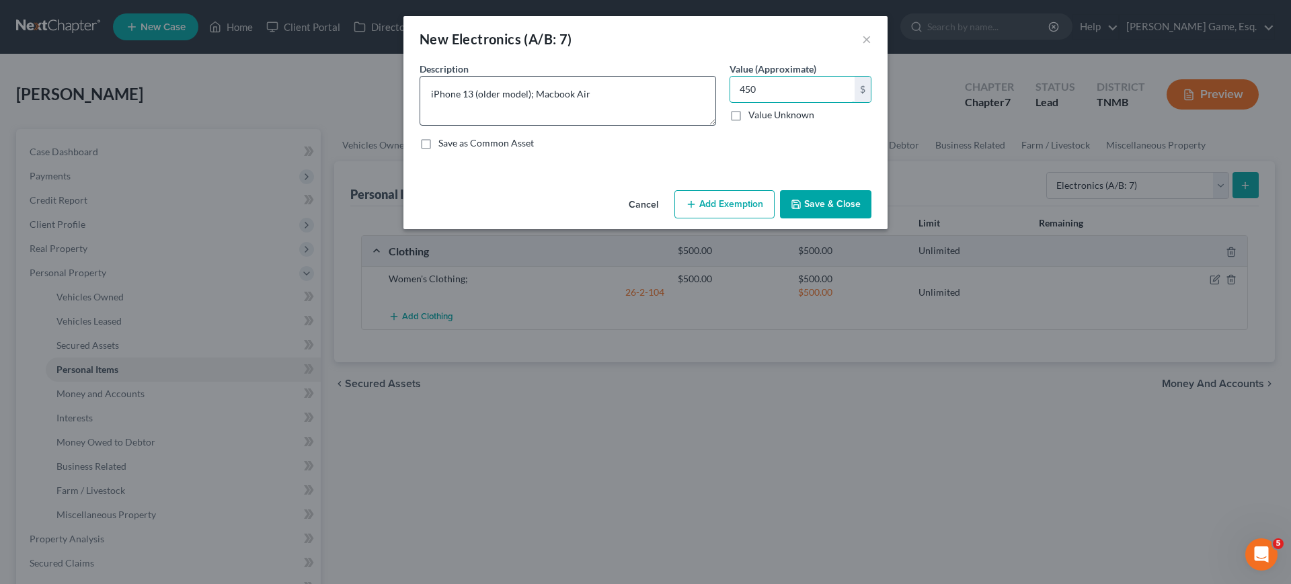
type input "450"
click at [619, 119] on textarea "iPhone 13 (older model); Macbook Air" at bounding box center [568, 101] width 297 height 50
drag, startPoint x: 671, startPoint y: 115, endPoint x: 662, endPoint y: 116, distance: 9.4
click at [662, 116] on textarea "iPhone 13 (older model); Macbook Air (2020); Tablets" at bounding box center [568, 101] width 297 height 50
click at [668, 114] on textarea "iPhone 13 (older model); Macbook Air (2020); Tablets" at bounding box center [568, 101] width 297 height 50
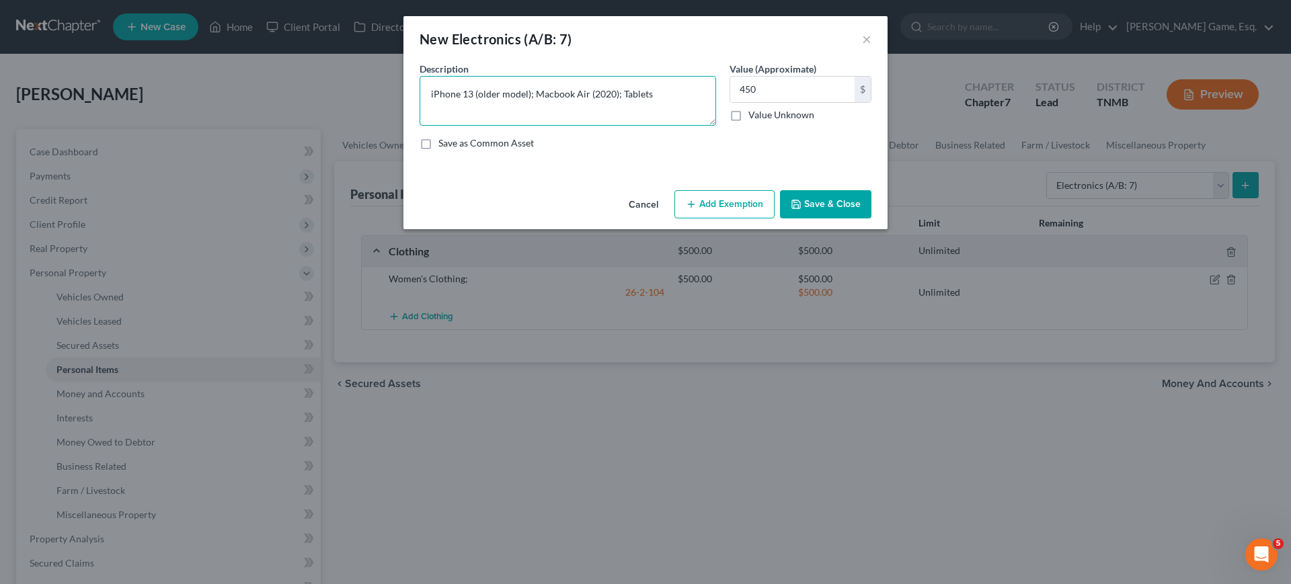
click at [615, 114] on textarea "iPhone 13 (older model); Macbook Air (2020); Tablets" at bounding box center [568, 101] width 297 height 50
drag, startPoint x: 674, startPoint y: 118, endPoint x: 640, endPoint y: 117, distance: 35.0
click at [640, 117] on textarea "iPhone 13 (older model); Macbook Air (2020); iPad Tablets" at bounding box center [568, 101] width 297 height 50
type textarea "iPhone 13 (older model); Macbook Air (2020); iPad Mini"
click at [835, 102] on input "450" at bounding box center [792, 90] width 124 height 26
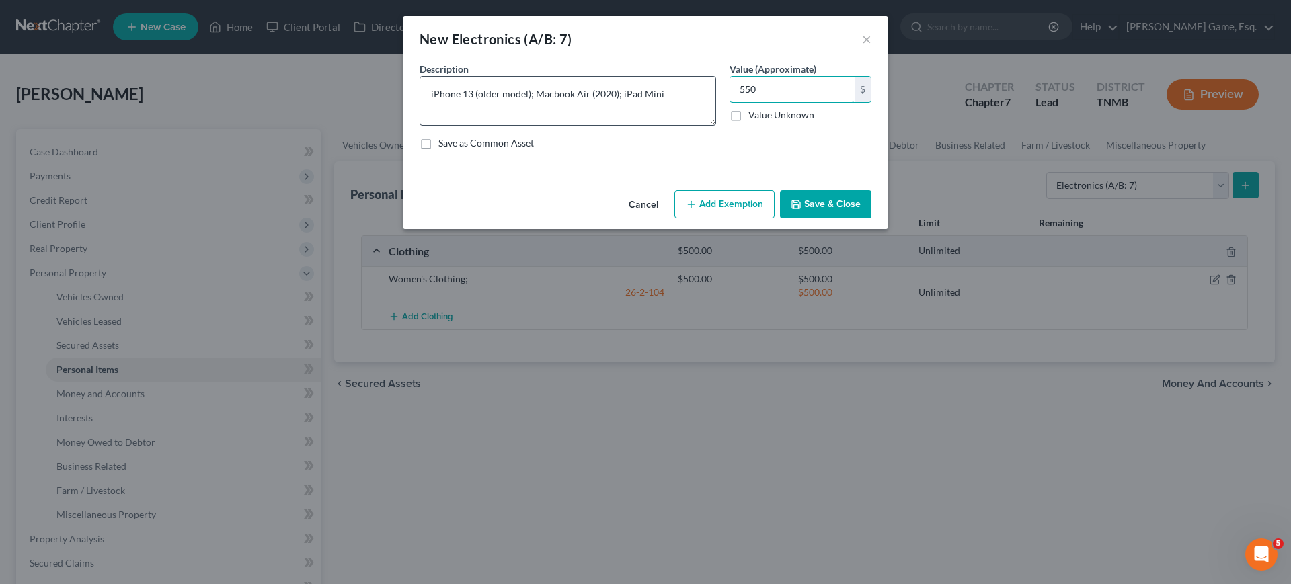
type input "550"
click at [674, 118] on textarea "iPhone 13 (older model); Macbook Air (2020); iPad Mini" at bounding box center [568, 101] width 297 height 50
type textarea "iPhone 13 (older model); Macbook Air (2020); iPad Mini; iPad 13"
click at [784, 102] on input "550" at bounding box center [792, 90] width 124 height 26
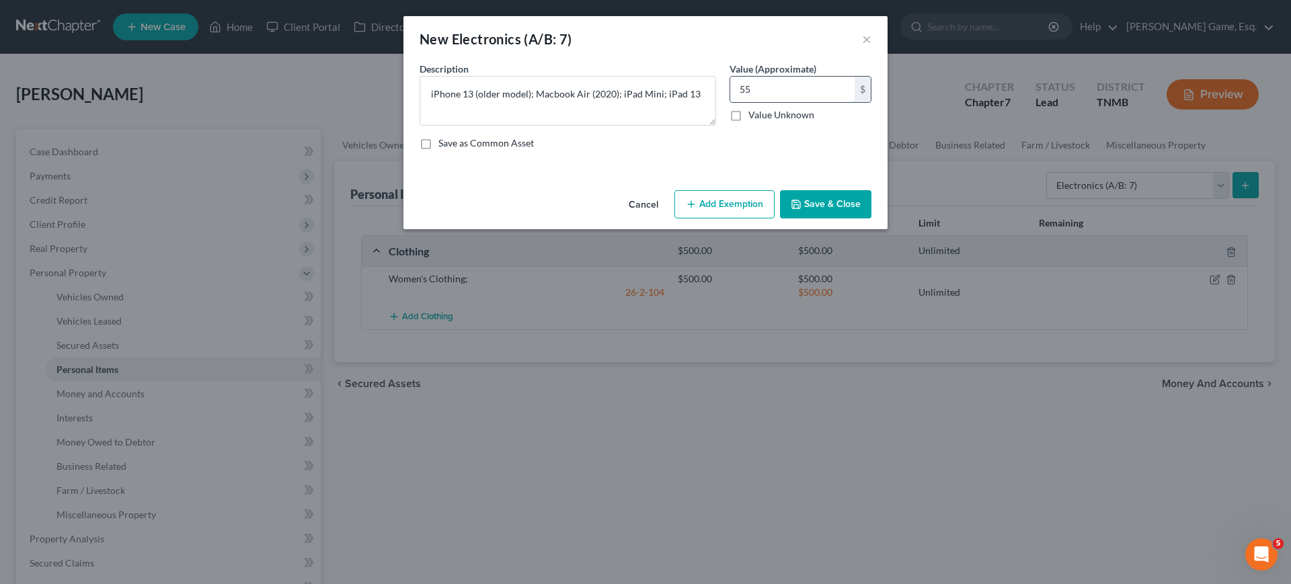
type input "5"
type input "950"
click at [716, 116] on textarea "iPhone 13 (older model); Macbook Air (2020); iPad Mini; iPad 13" at bounding box center [568, 101] width 297 height 50
click at [767, 219] on button "Add Exemption" at bounding box center [724, 204] width 100 height 28
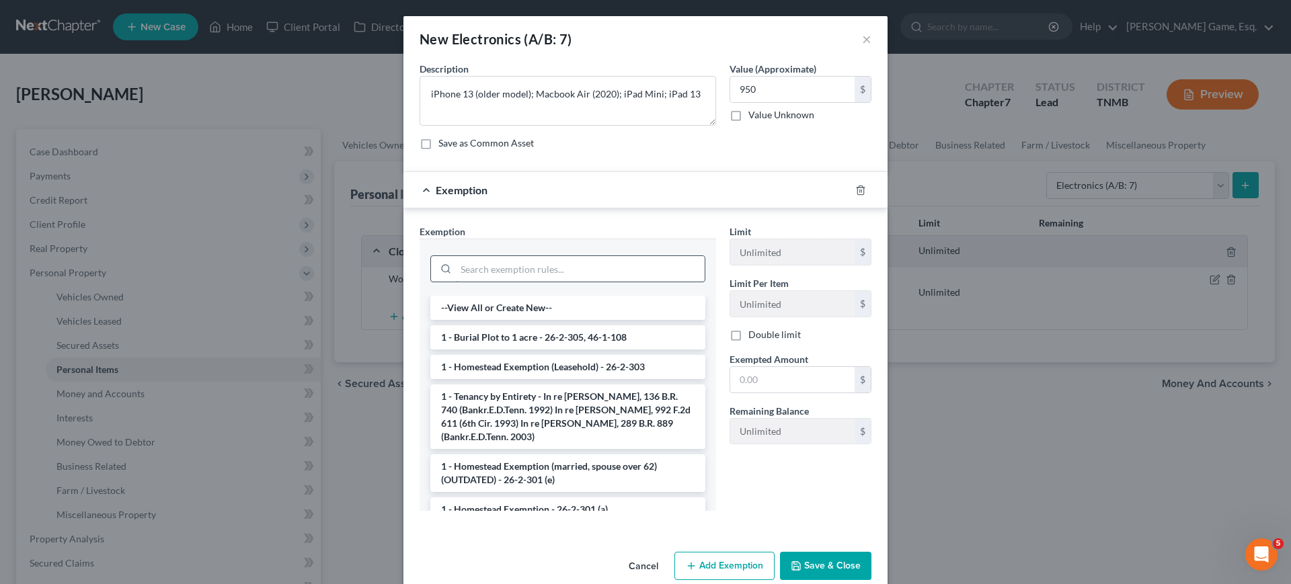
click at [539, 282] on input "search" at bounding box center [580, 269] width 249 height 26
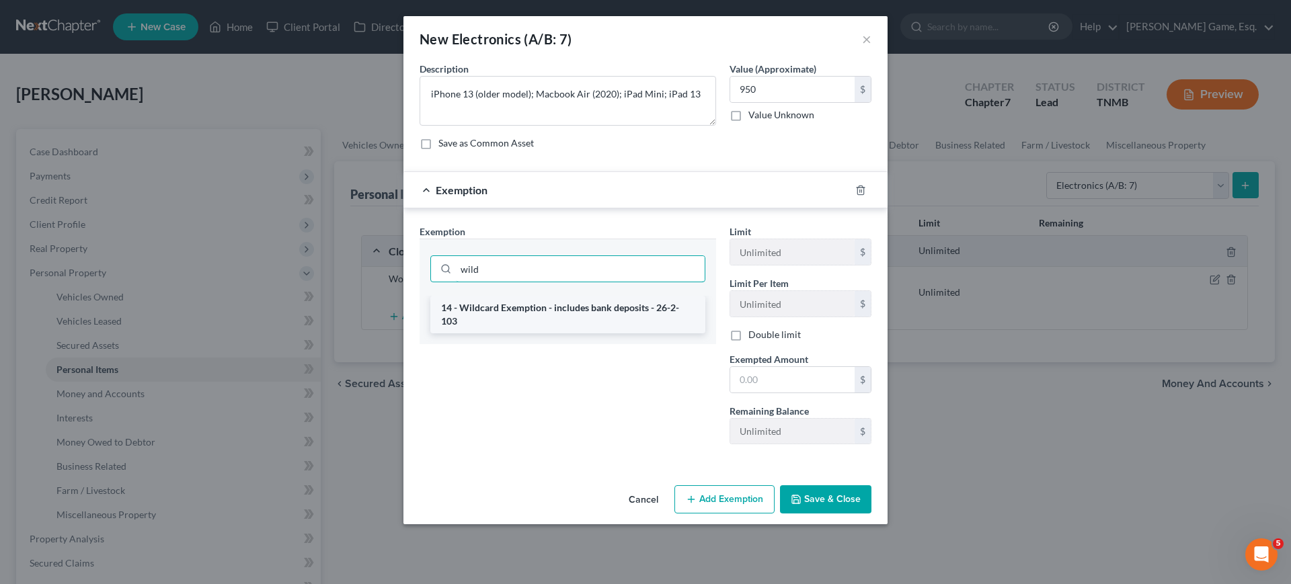
type input "wild"
click at [539, 334] on li "14 - Wildcard Exemption - includes bank deposits - 26-2-103" at bounding box center [567, 315] width 275 height 38
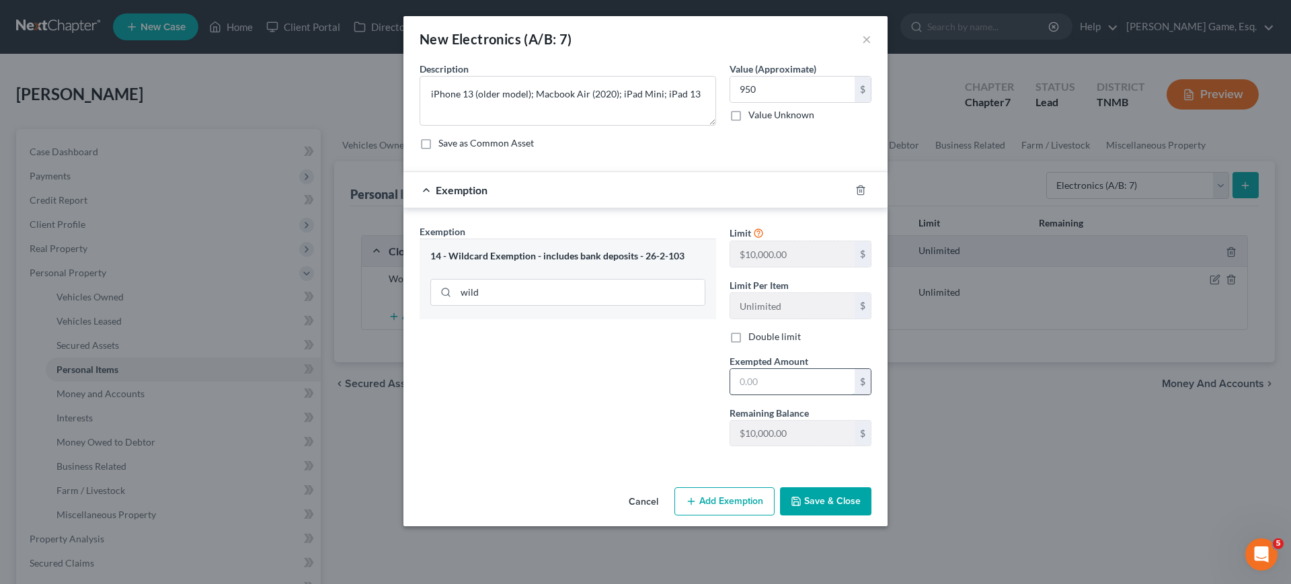
click at [791, 395] on input "text" at bounding box center [792, 382] width 124 height 26
type input "950"
click at [871, 516] on button "Save & Close" at bounding box center [825, 502] width 91 height 28
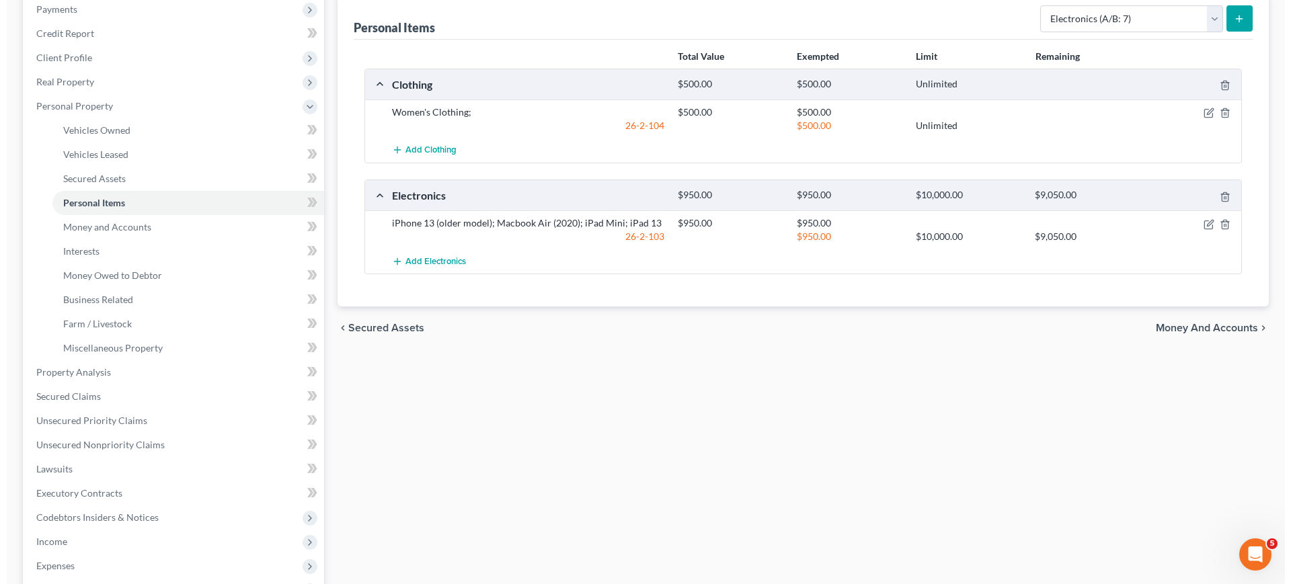
scroll to position [168, 0]
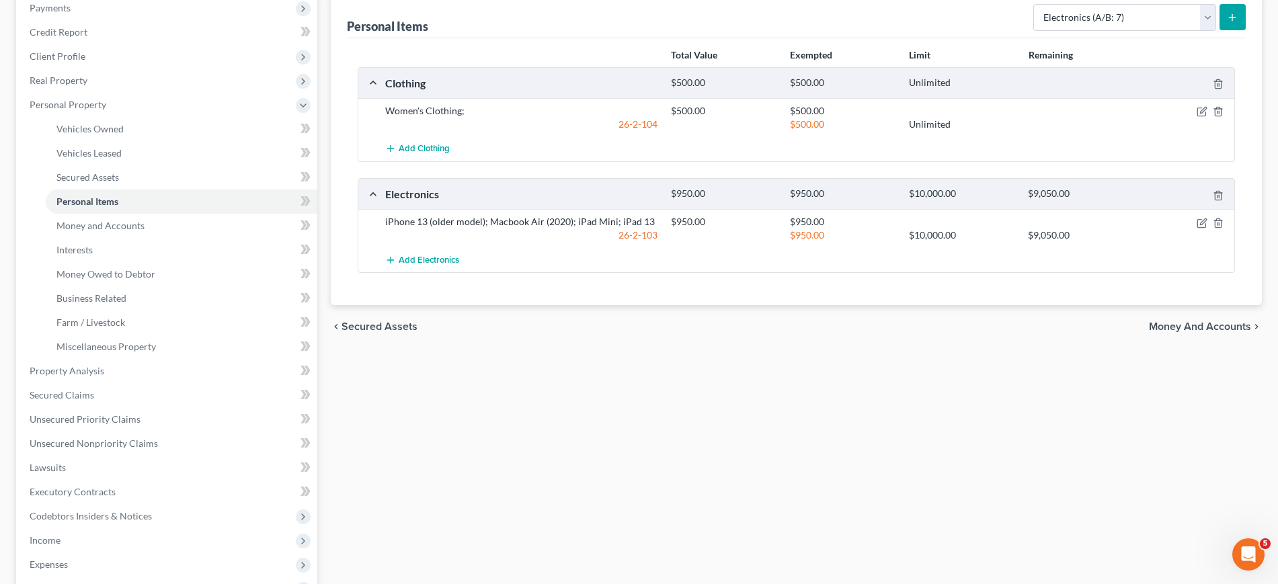
click at [1220, 30] on button "submit" at bounding box center [1233, 17] width 26 height 26
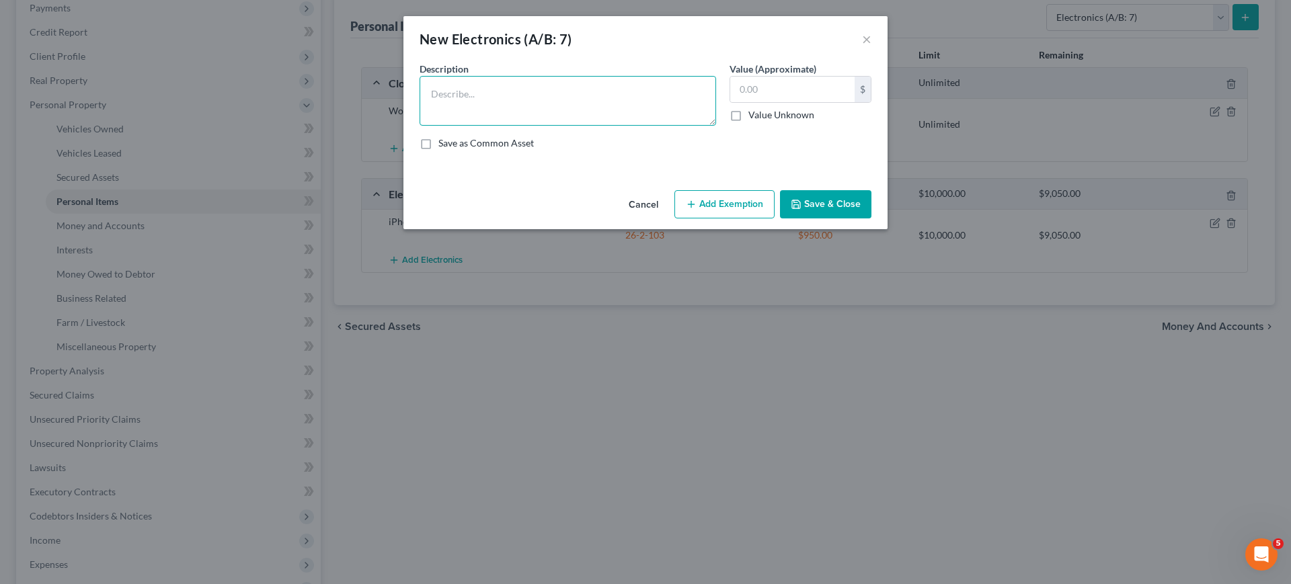
drag, startPoint x: 485, startPoint y: 137, endPoint x: 485, endPoint y: 126, distance: 11.4
click at [485, 126] on textarea at bounding box center [568, 101] width 297 height 50
type textarea "2xTVs (65 inch-Samsung)"
click at [820, 102] on input "text" at bounding box center [792, 90] width 124 height 26
type input "500"
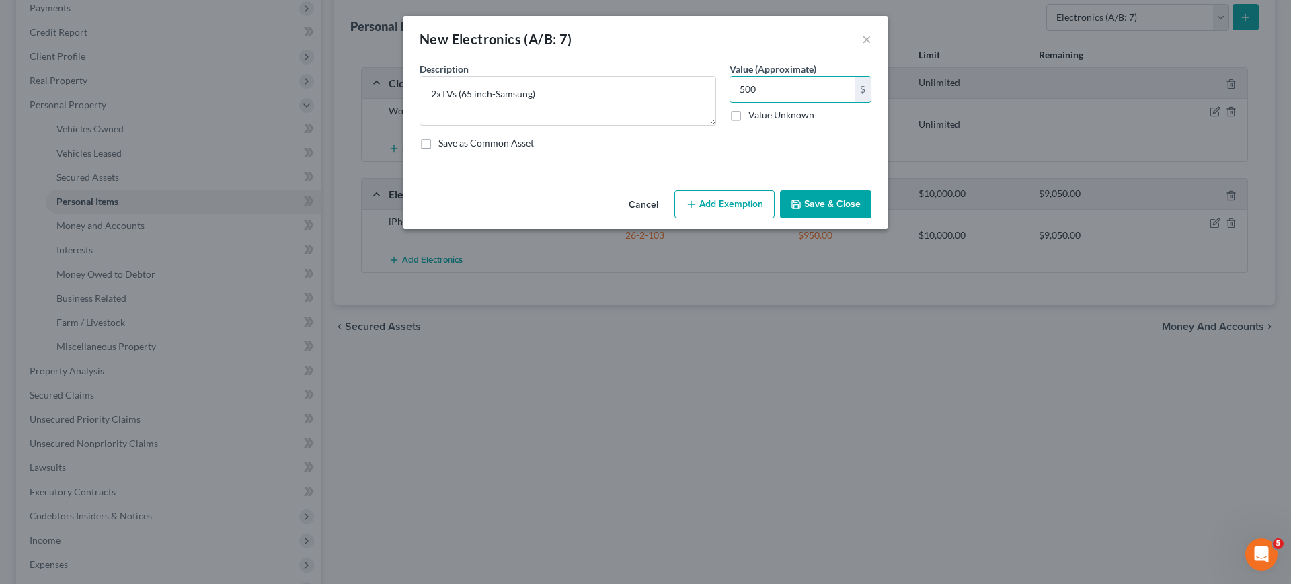
click at [753, 219] on button "Add Exemption" at bounding box center [724, 204] width 100 height 28
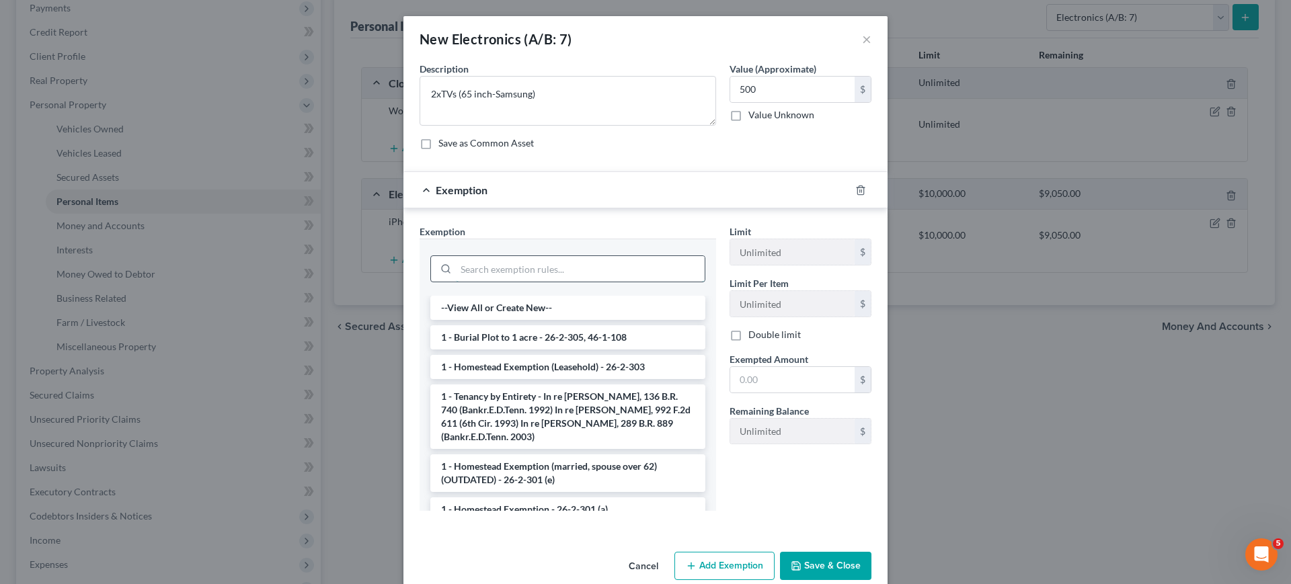
click at [573, 282] on input "search" at bounding box center [580, 269] width 249 height 26
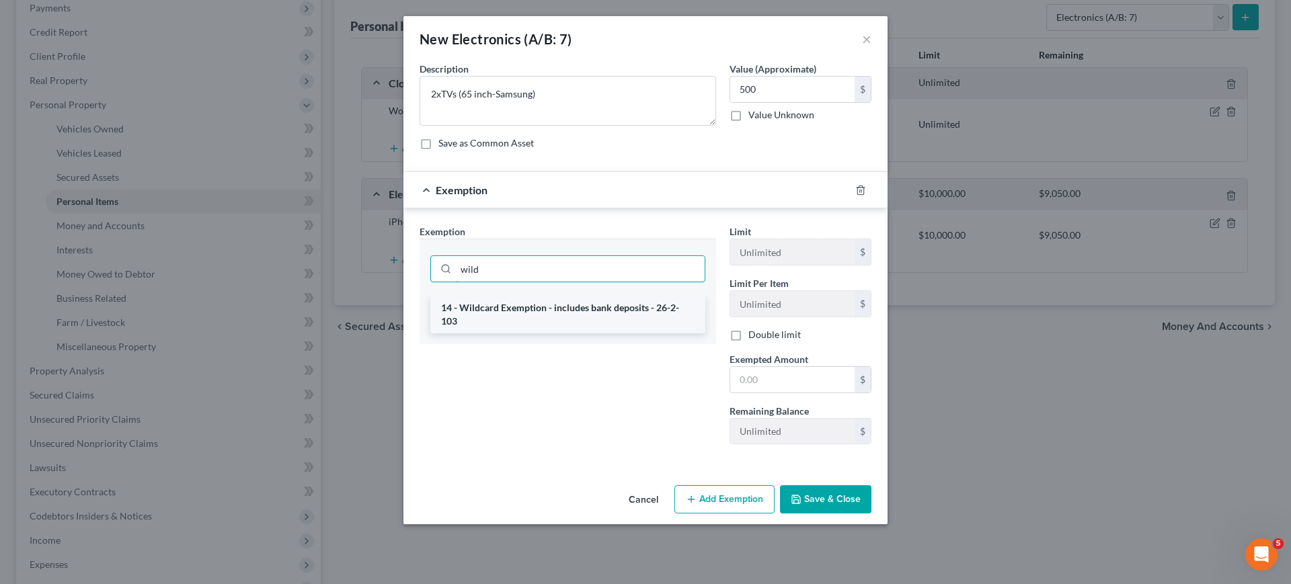
type input "wild"
click at [505, 334] on li "14 - Wildcard Exemption - includes bank deposits - 26-2-103" at bounding box center [567, 315] width 275 height 38
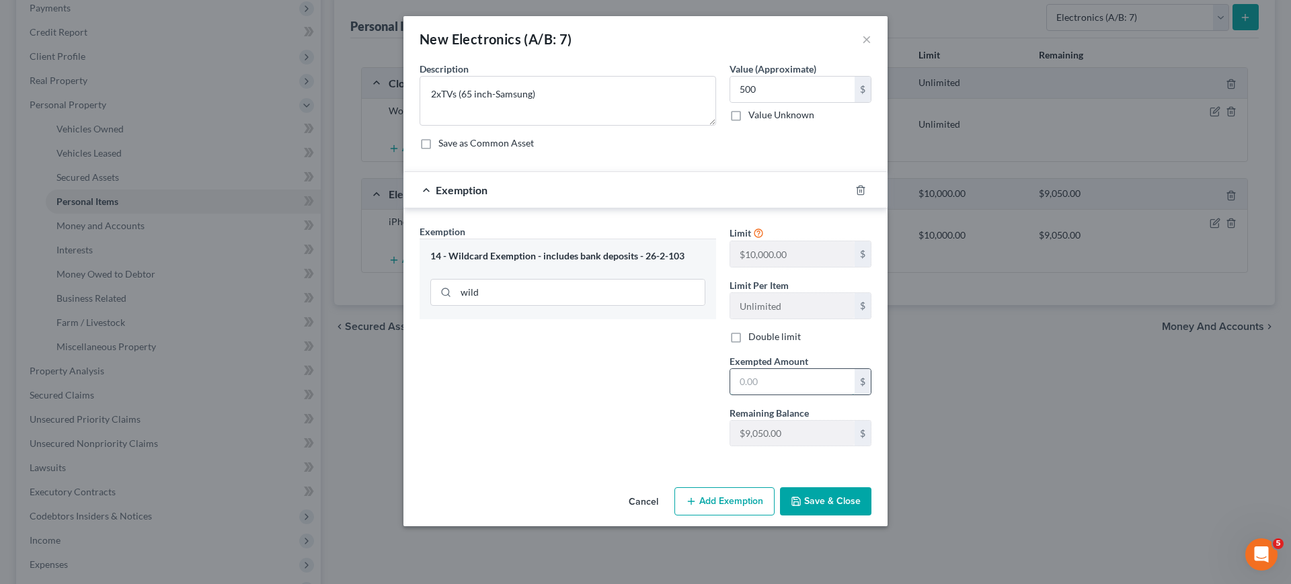
click at [823, 395] on input "text" at bounding box center [792, 382] width 124 height 26
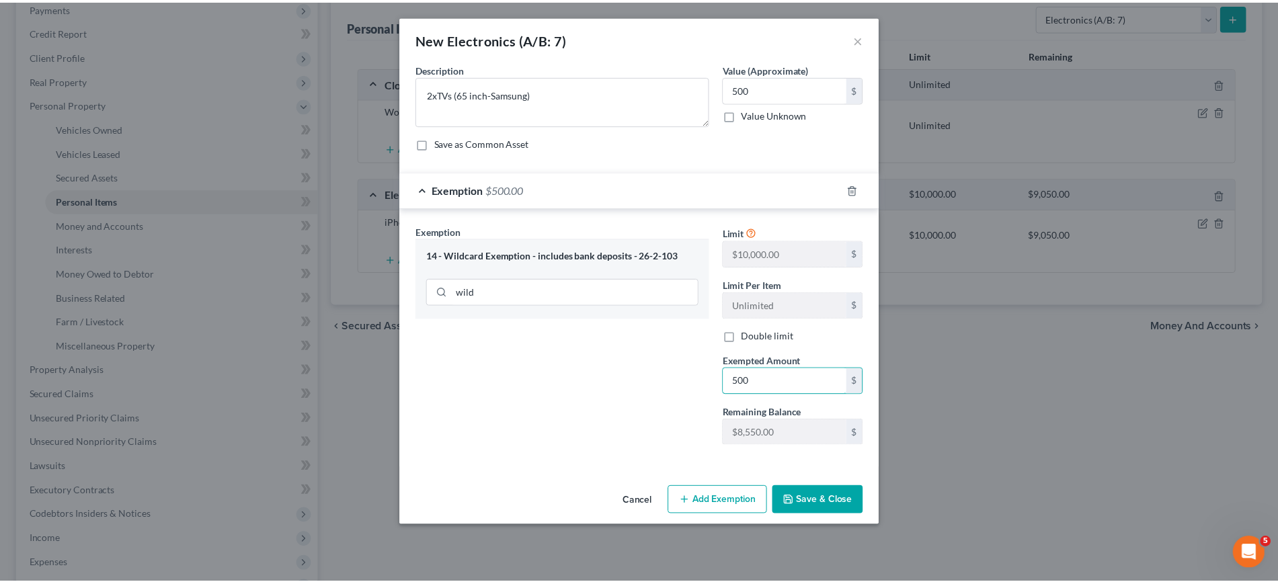
scroll to position [91, 0]
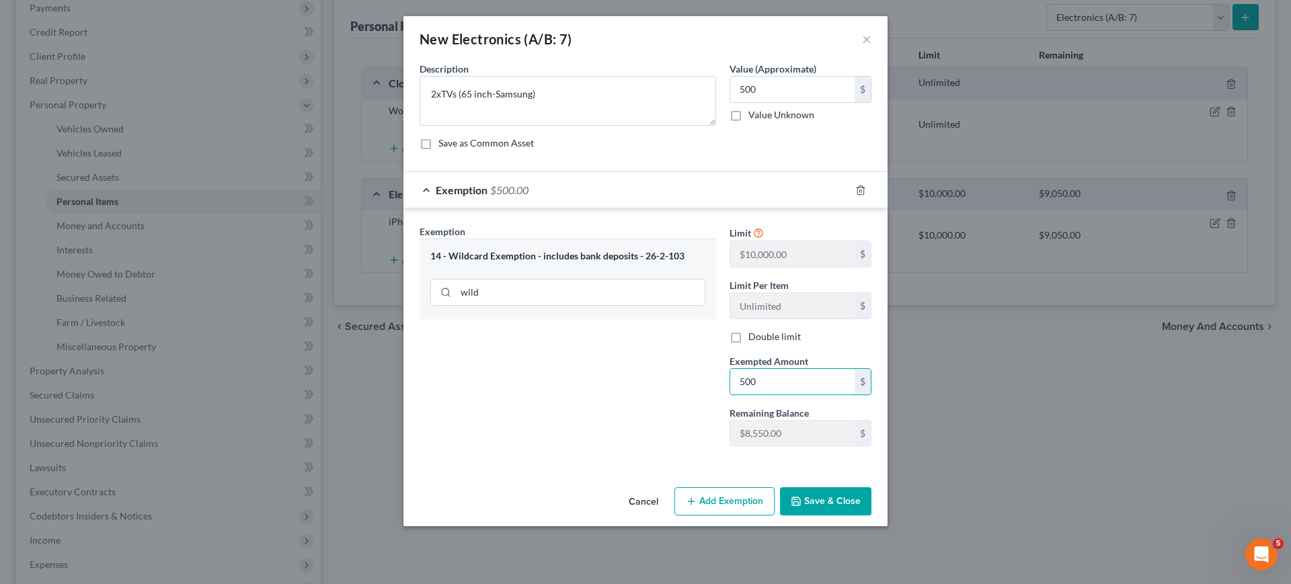
type input "500"
click at [871, 516] on button "Save & Close" at bounding box center [825, 502] width 91 height 28
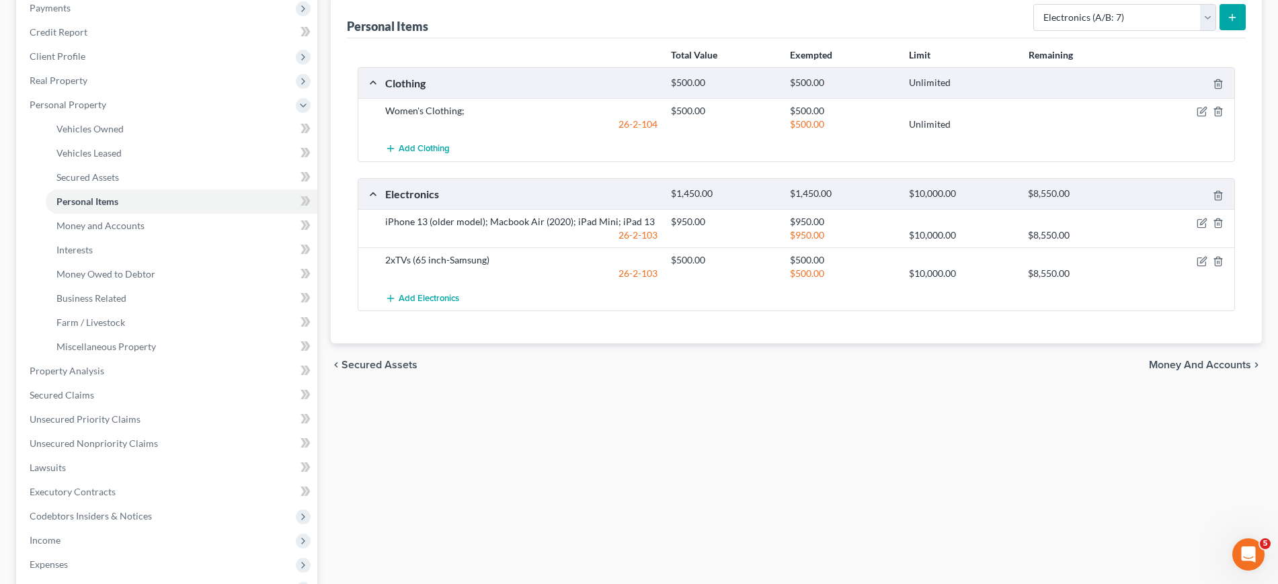
scroll to position [0, 0]
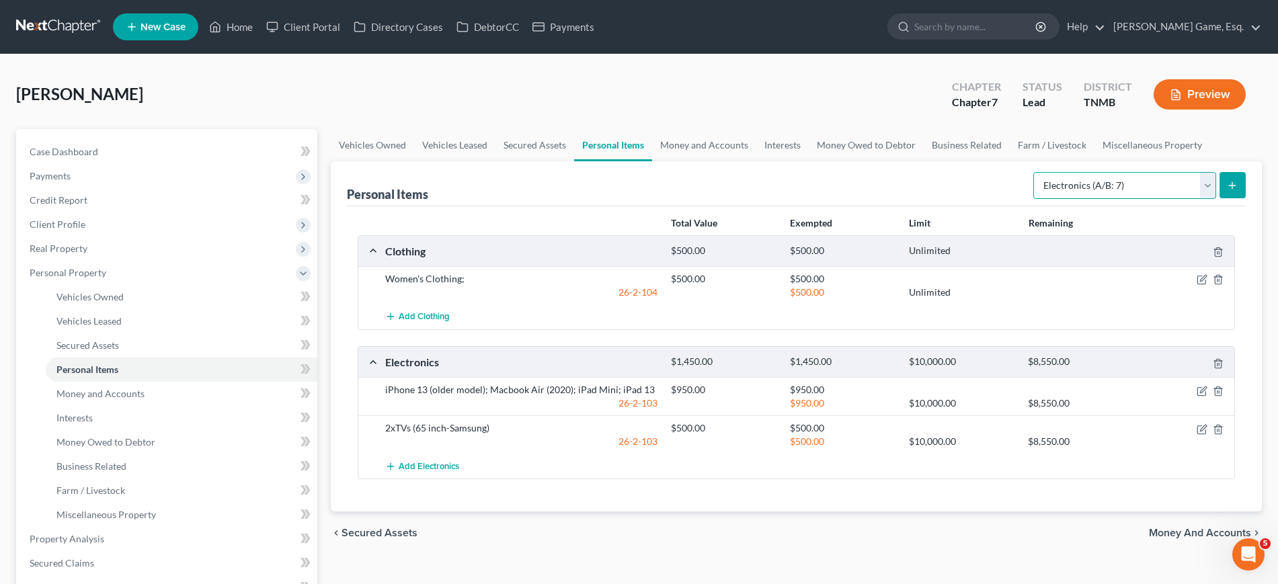
click at [1126, 199] on select "Select Item Type Clothing (A/B: 11) Collectibles Of Value (A/B: 8) Electronics …" at bounding box center [1125, 185] width 183 height 27
click at [1106, 199] on select "Select Item Type Clothing (A/B: 11) Collectibles Of Value (A/B: 8) Electronics …" at bounding box center [1125, 185] width 183 height 27
click at [781, 161] on ul "Vehicles Owned Vehicles Leased Secured Assets Personal Items Money and Accounts…" at bounding box center [796, 145] width 931 height 32
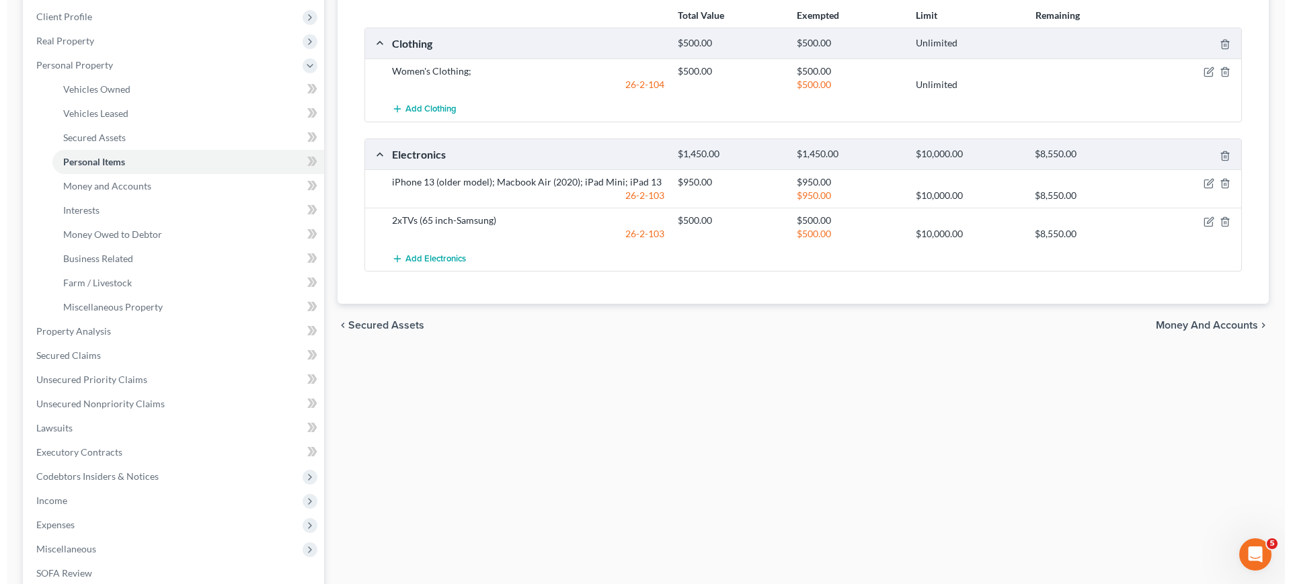
scroll to position [168, 0]
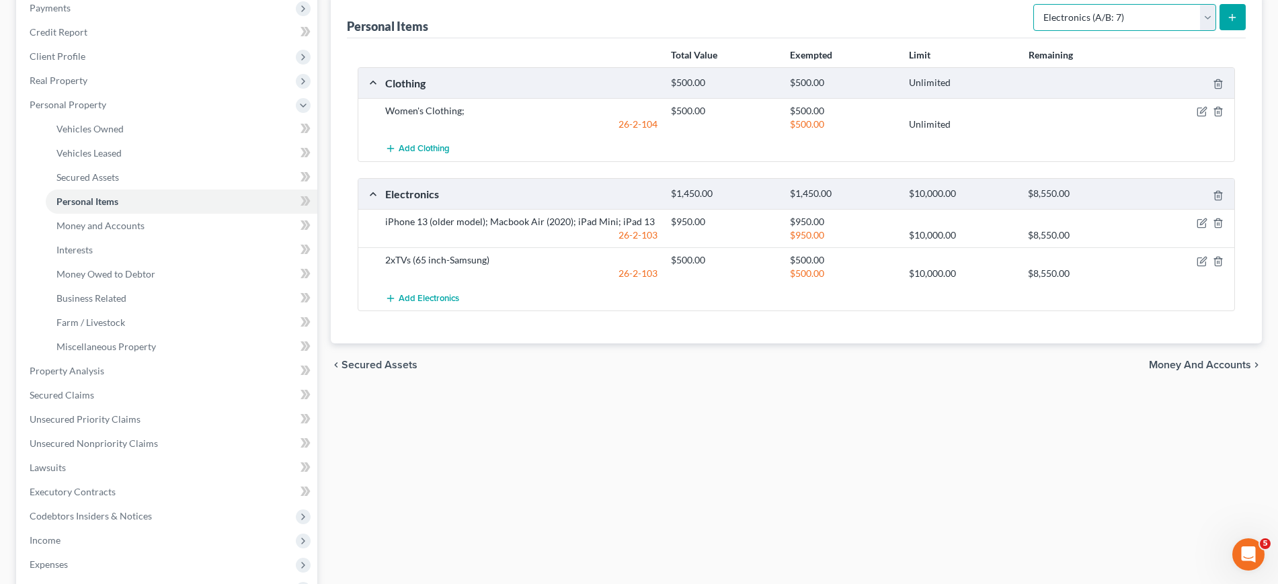
drag, startPoint x: 1118, startPoint y: 104, endPoint x: 1115, endPoint y: 115, distance: 11.9
click at [1119, 31] on select "Select Item Type Clothing (A/B: 11) Collectibles Of Value (A/B: 8) Electronics …" at bounding box center [1125, 17] width 183 height 27
click at [1034, 31] on select "Select Item Type Clothing (A/B: 11) Collectibles Of Value (A/B: 8) Electronics …" at bounding box center [1125, 17] width 183 height 27
drag, startPoint x: 1114, startPoint y: 100, endPoint x: 1114, endPoint y: 114, distance: 14.1
click at [1114, 31] on select "Select Item Type Clothing (A/B: 11) Collectibles Of Value (A/B: 8) Electronics …" at bounding box center [1125, 17] width 183 height 27
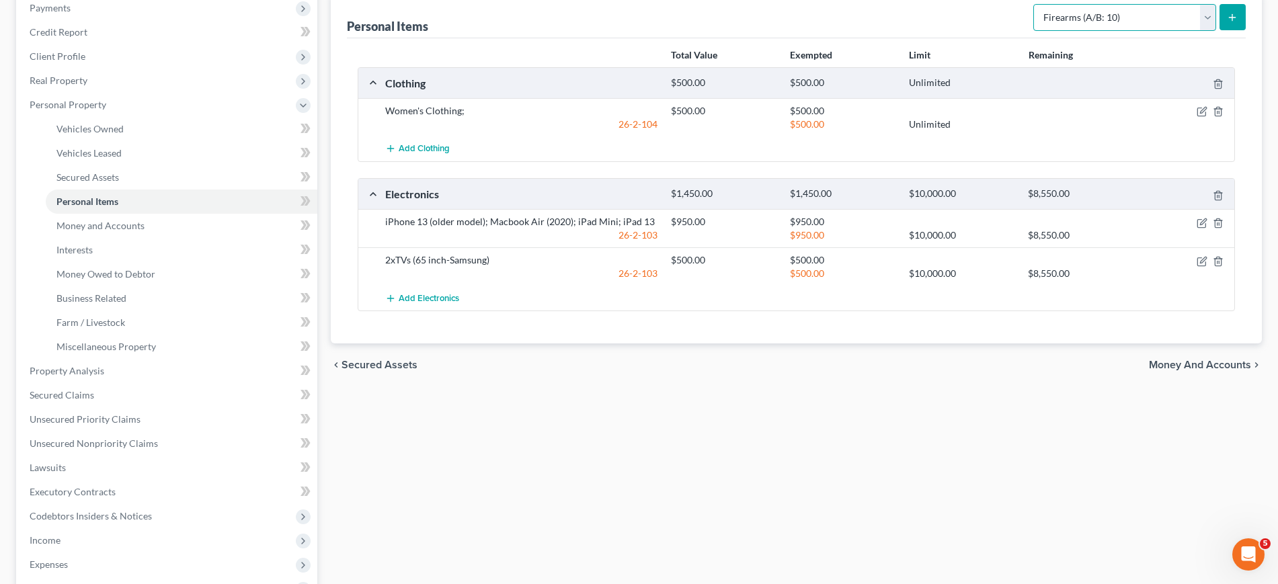
select select "household_goods"
click at [1034, 31] on select "Select Item Type Clothing (A/B: 11) Collectibles Of Value (A/B: 8) Electronics …" at bounding box center [1125, 17] width 183 height 27
click at [1227, 23] on icon "submit" at bounding box center [1232, 17] width 11 height 11
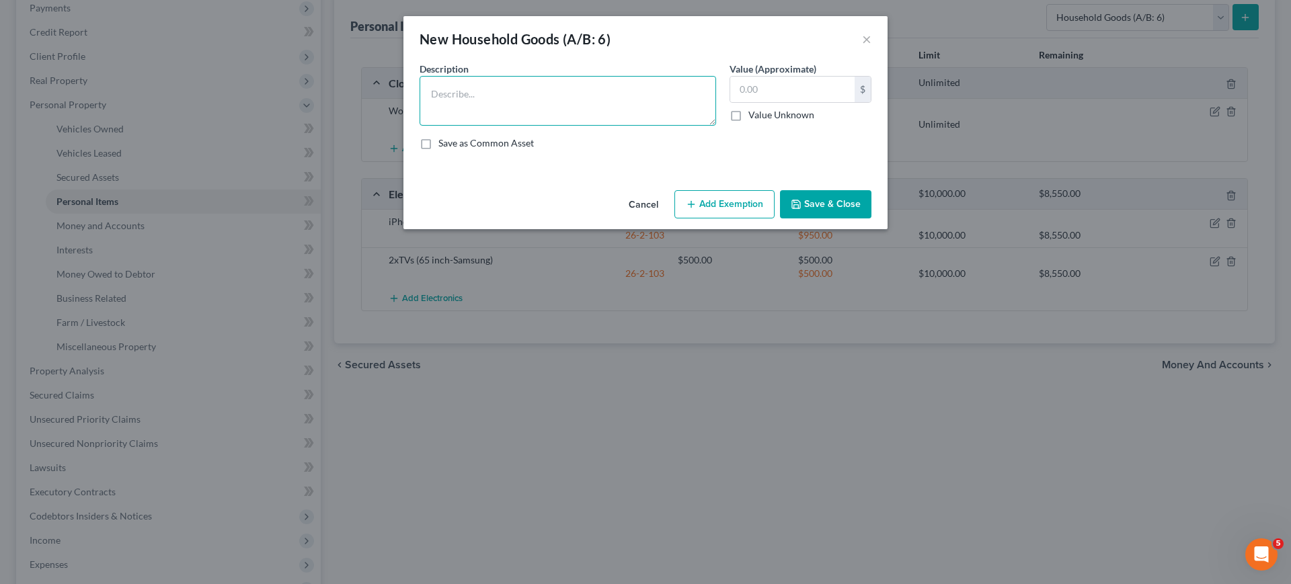
drag, startPoint x: 541, startPoint y: 124, endPoint x: 563, endPoint y: 111, distance: 25.4
click at [541, 123] on textarea at bounding box center [568, 101] width 297 height 50
click at [588, 104] on textarea "King bed and frame; Tv Stand;" at bounding box center [568, 101] width 297 height 50
click at [568, 121] on textarea "King bed and frame; Tv Stand;" at bounding box center [568, 101] width 297 height 50
click at [686, 121] on textarea "King bed and frame; Tv Stand; 2x twin sized bed and frame" at bounding box center [568, 101] width 297 height 50
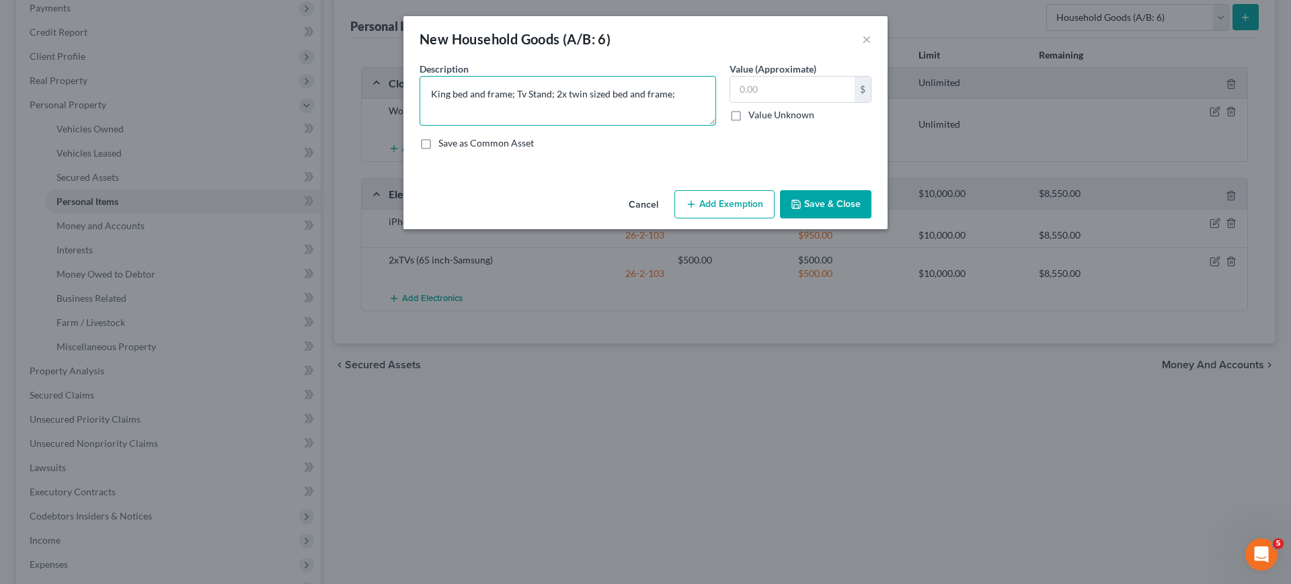
click at [703, 116] on textarea "King bed and frame; Tv Stand; 2x twin sized bed and frame;" at bounding box center [568, 101] width 297 height 50
type textarea "King bed and frame; Tv Stand; 2x twin sized bed and frame;"
click at [871, 219] on button "Save & Close" at bounding box center [825, 204] width 91 height 28
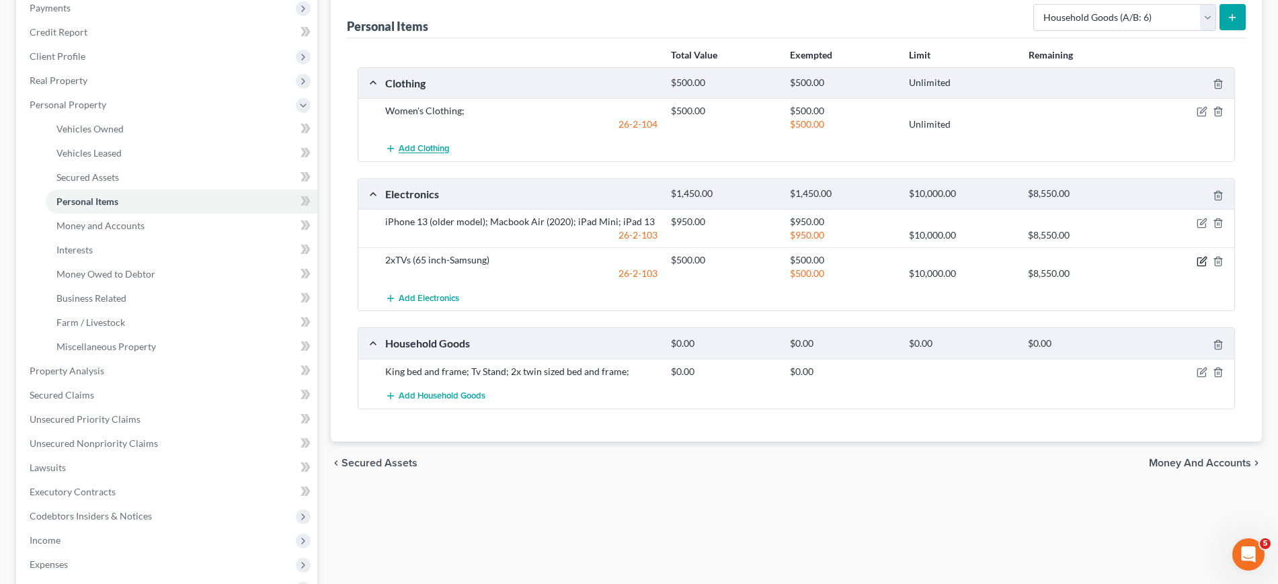
click at [1197, 267] on icon "button" at bounding box center [1202, 261] width 11 height 11
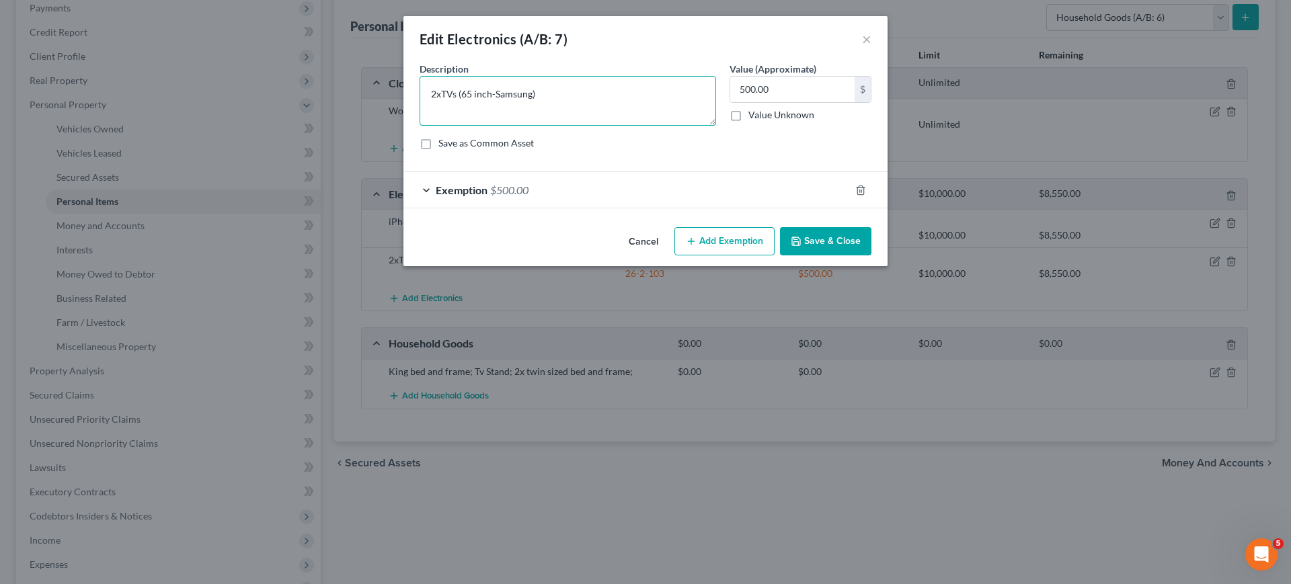
click at [420, 114] on textarea "2xTVs (65 inch-Samsung)" at bounding box center [568, 101] width 297 height 50
click at [500, 117] on textarea "3xTVs (65 inch-Samsung)" at bounding box center [568, 101] width 297 height 50
type textarea "3xTVs (65 inch-Samsung, 35 inch -Samsung)"
click at [767, 102] on input "500.00" at bounding box center [792, 90] width 124 height 26
type input "600.00"
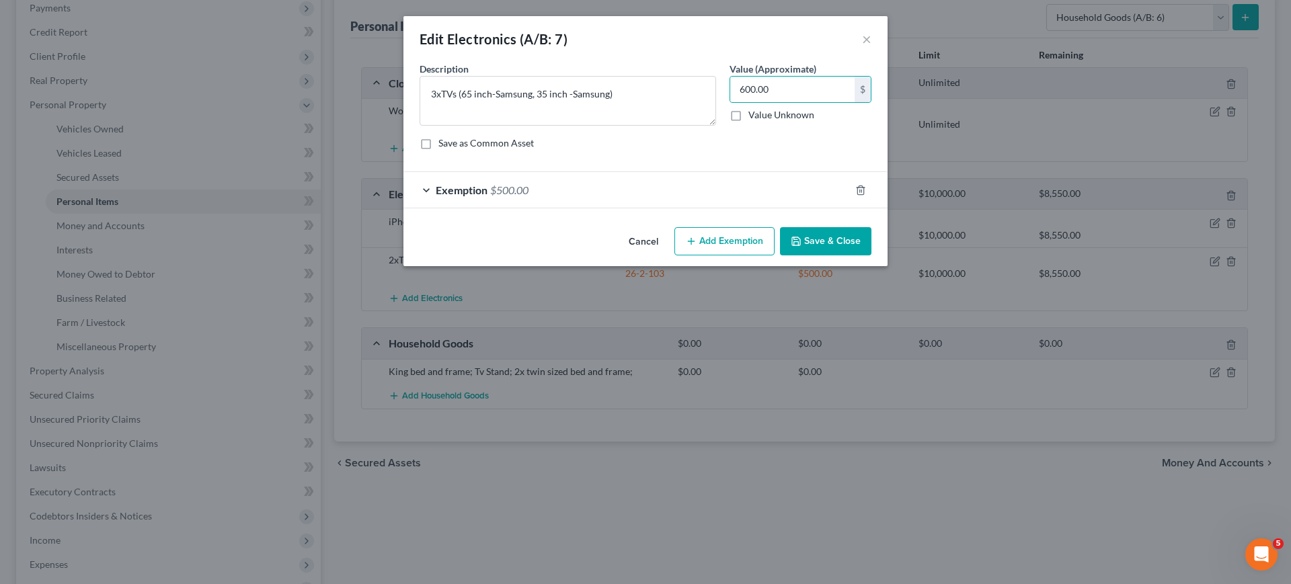
click at [726, 208] on div "Exemption $500.00" at bounding box center [626, 190] width 447 height 36
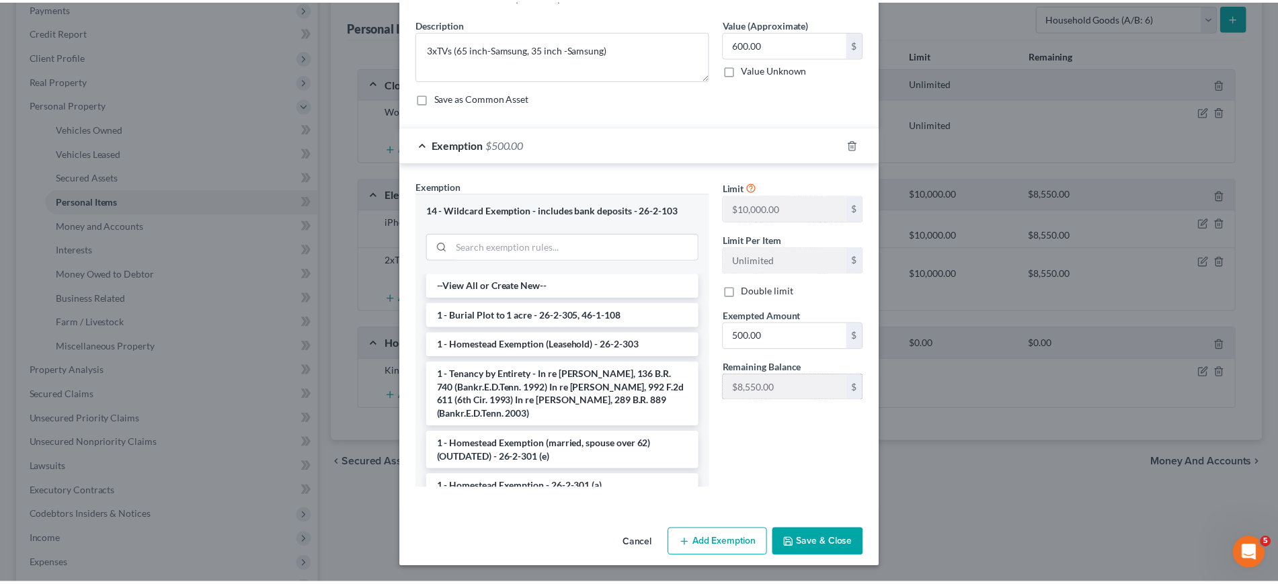
scroll to position [202, 0]
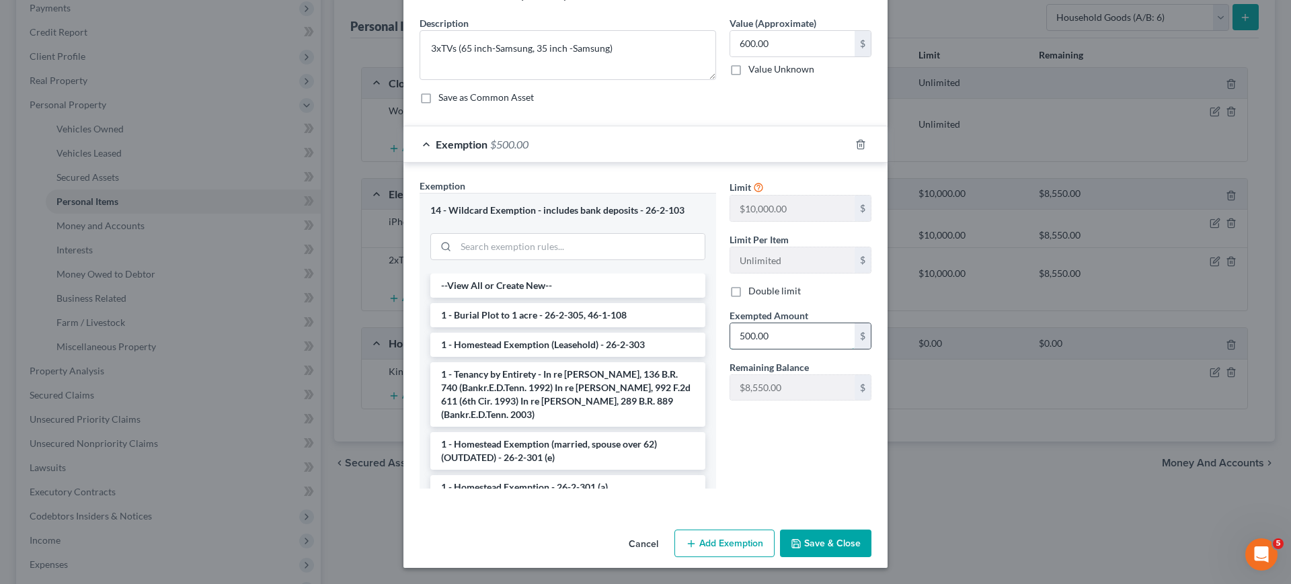
click at [762, 323] on input "500.00" at bounding box center [792, 336] width 124 height 26
click at [765, 323] on input "500.00" at bounding box center [792, 336] width 124 height 26
type input "600.00"
click at [871, 535] on button "Save & Close" at bounding box center [825, 544] width 91 height 28
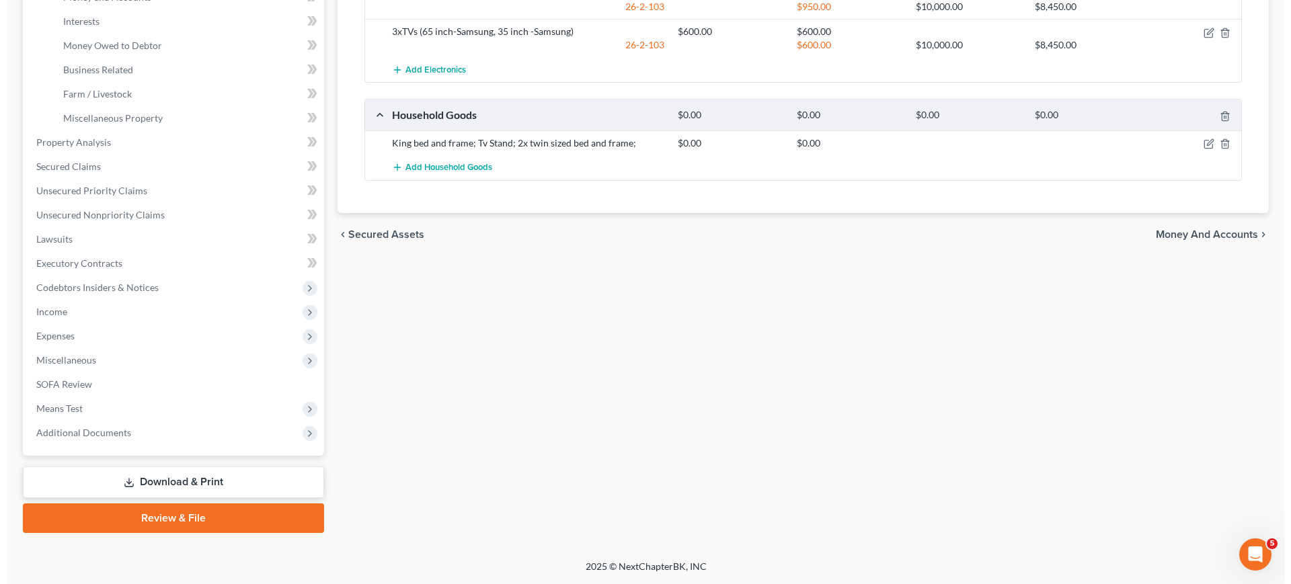
scroll to position [420, 0]
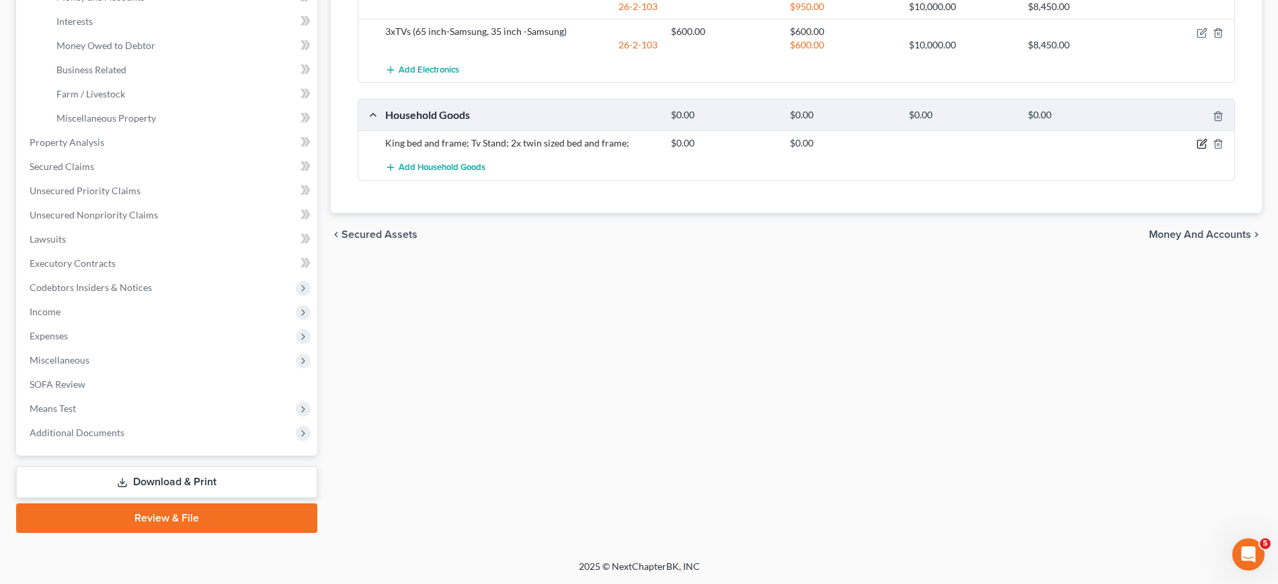
click at [1197, 149] on icon "button" at bounding box center [1202, 144] width 11 height 11
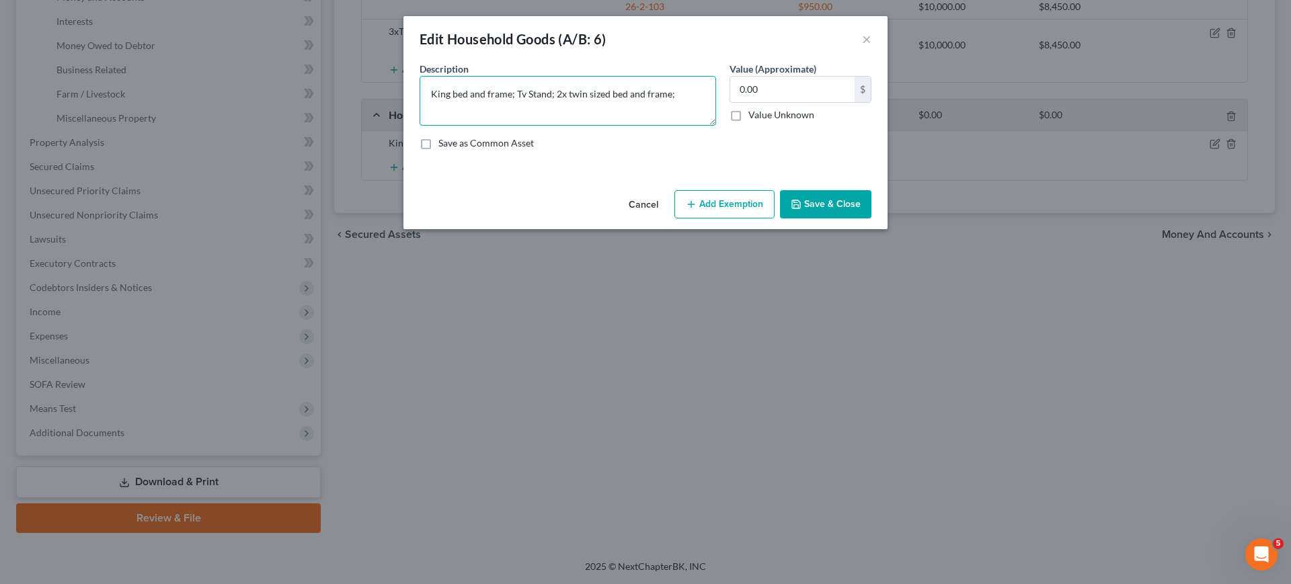
click at [689, 116] on textarea "King bed and frame; Tv Stand; 2x twin sized bed and frame;" at bounding box center [568, 101] width 297 height 50
type textarea "King bed and frame; Tv Stand; 2x twin sized bed and frame; Tv Stand; Work Desk;…"
click at [798, 102] on input "0.00" at bounding box center [792, 90] width 124 height 26
click at [629, 126] on textarea "King bed and frame; Tv Stand; 2x twin sized bed and frame; Tv Stand; Work Desk;…" at bounding box center [568, 101] width 297 height 50
click at [804, 102] on input "0.00" at bounding box center [792, 90] width 124 height 26
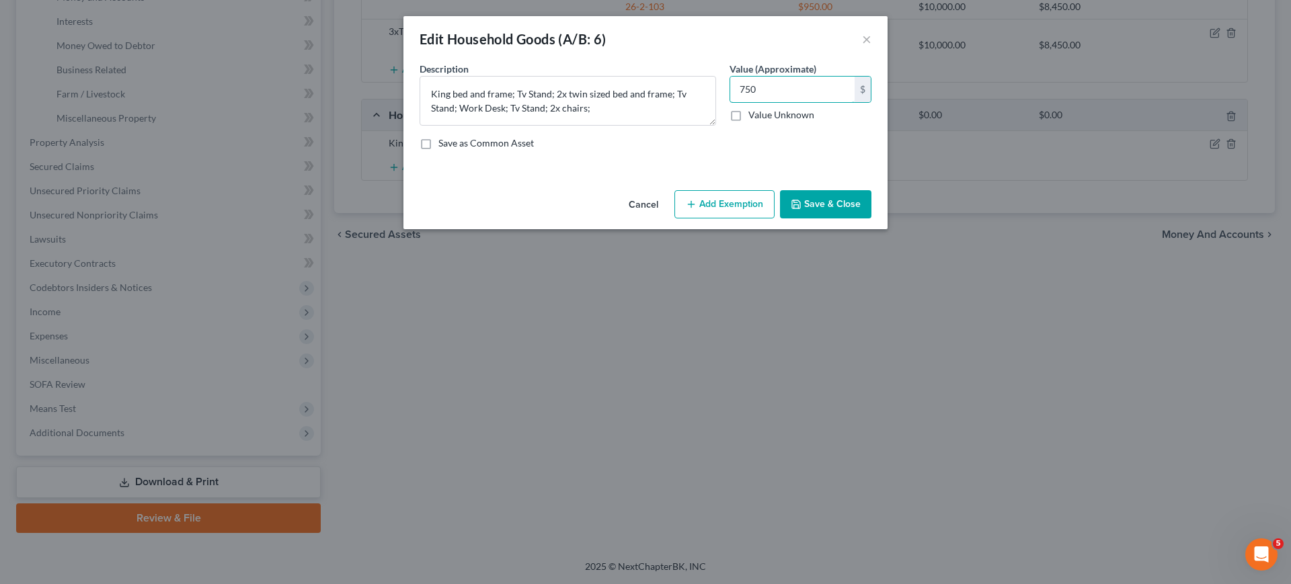
type input "750"
click at [758, 219] on button "Add Exemption" at bounding box center [724, 204] width 100 height 28
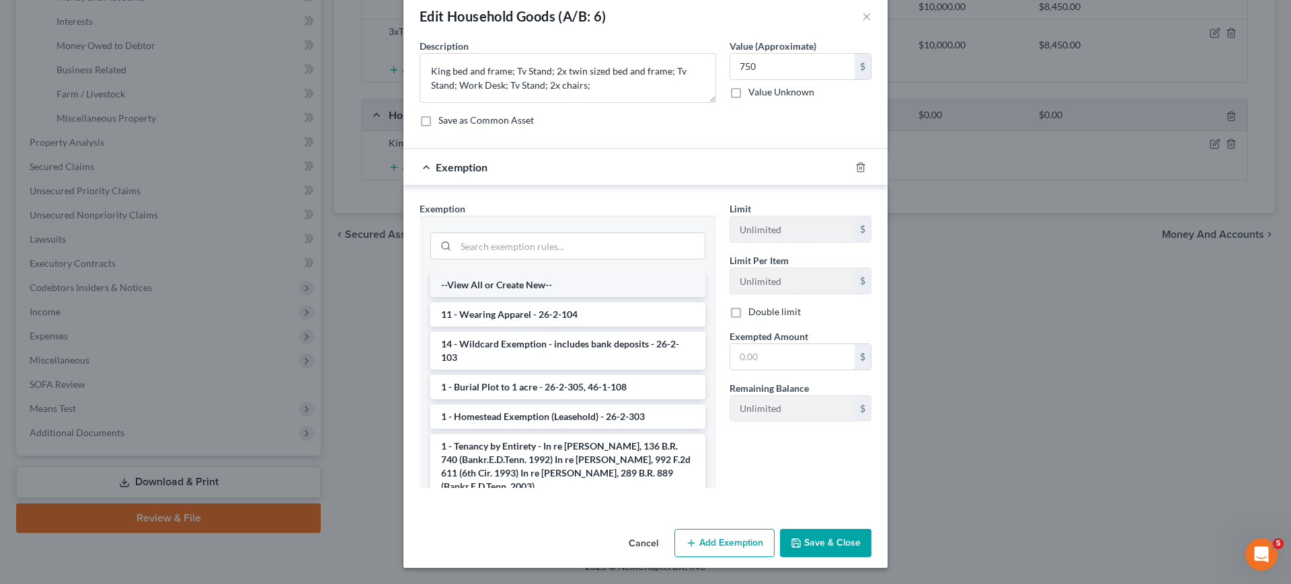
scroll to position [172, 0]
click at [568, 233] on input "search" at bounding box center [580, 246] width 249 height 26
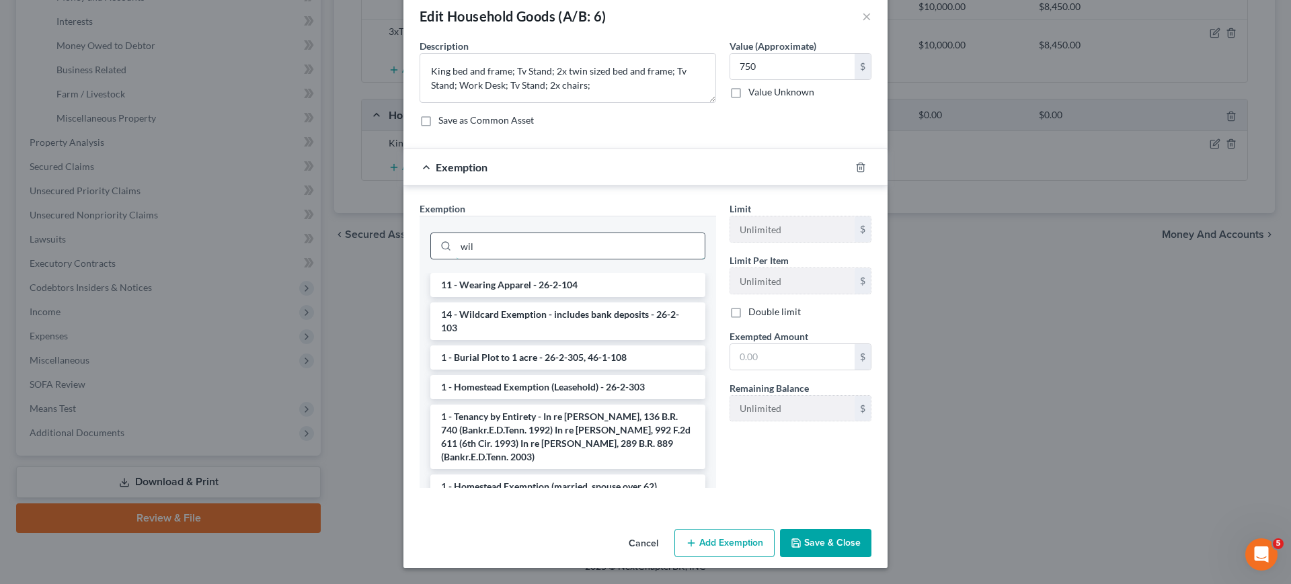
scroll to position [89, 0]
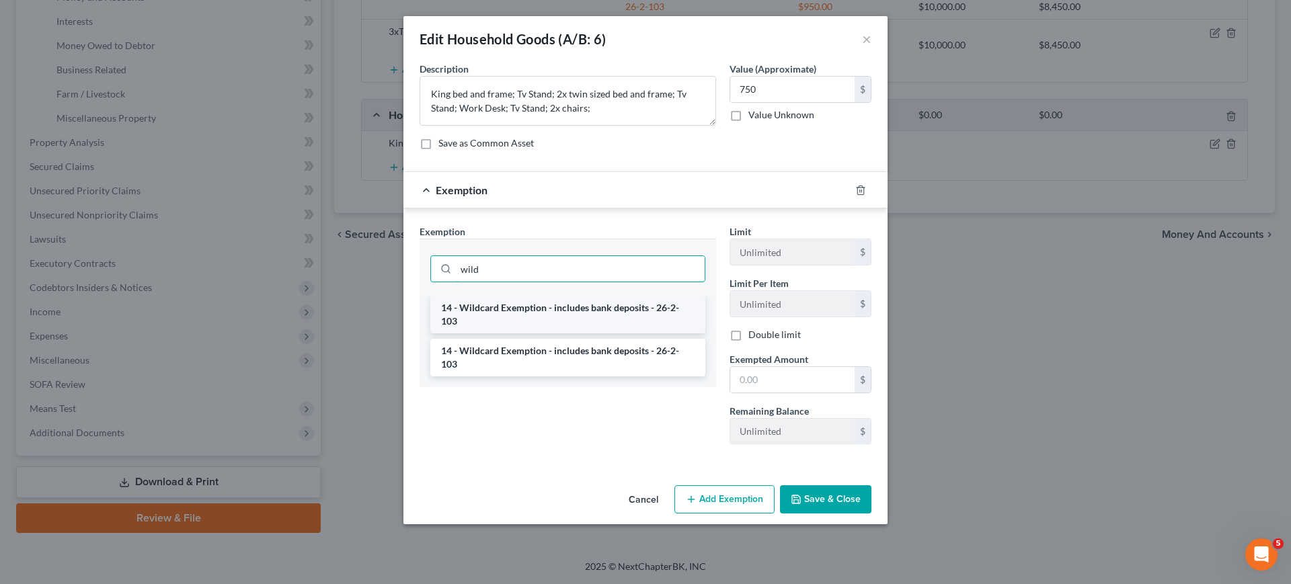
type input "wild"
click at [640, 296] on li "14 - Wildcard Exemption - includes bank deposits - 26-2-103" at bounding box center [567, 315] width 275 height 38
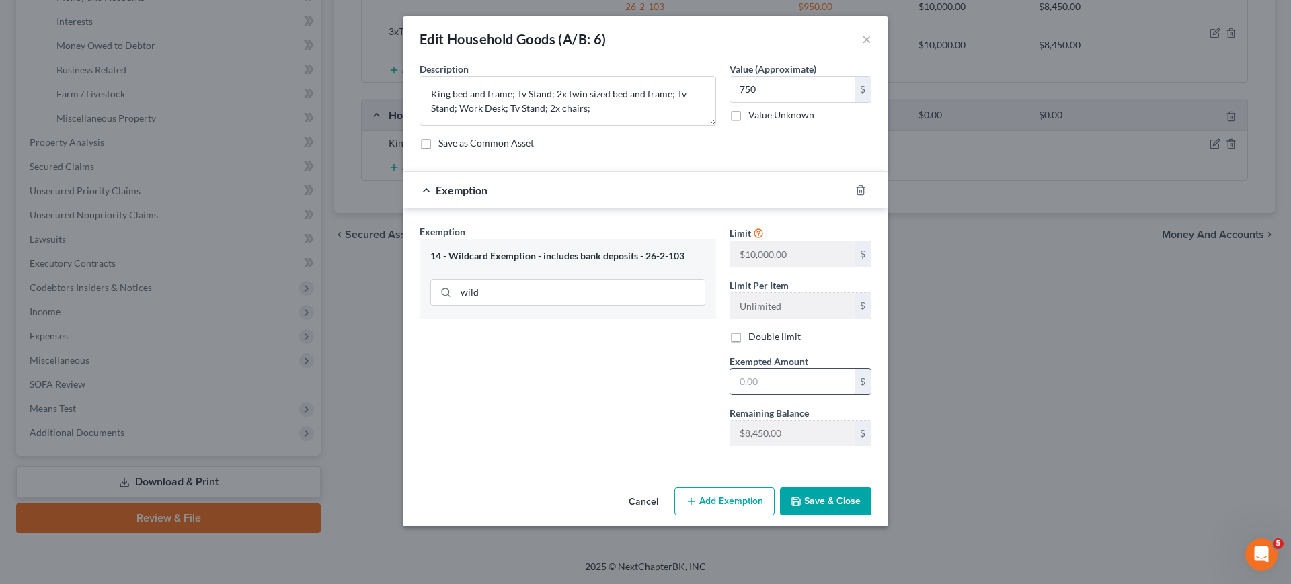
click at [777, 383] on input "text" at bounding box center [792, 382] width 124 height 26
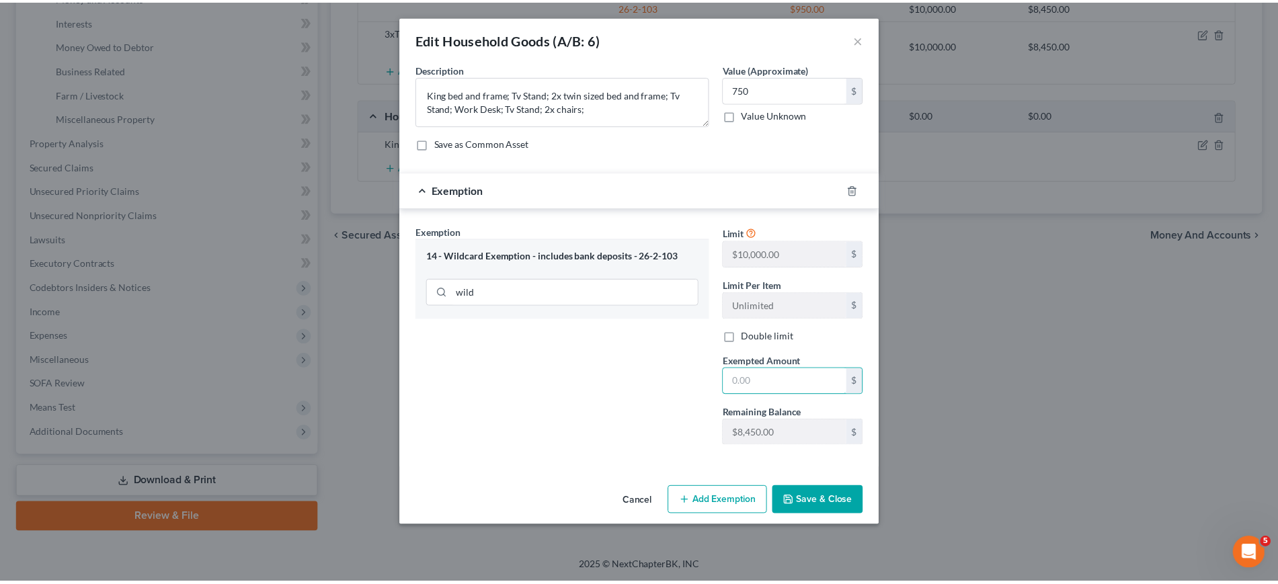
scroll to position [91, 0]
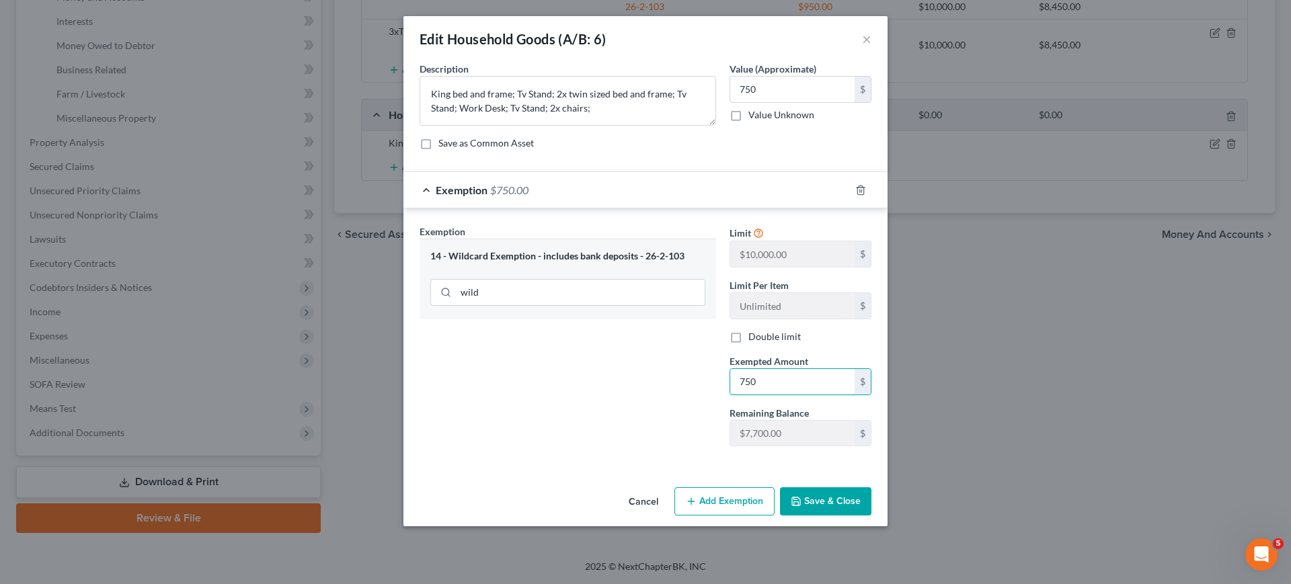
type input "750"
click at [867, 516] on button "Save & Close" at bounding box center [825, 502] width 91 height 28
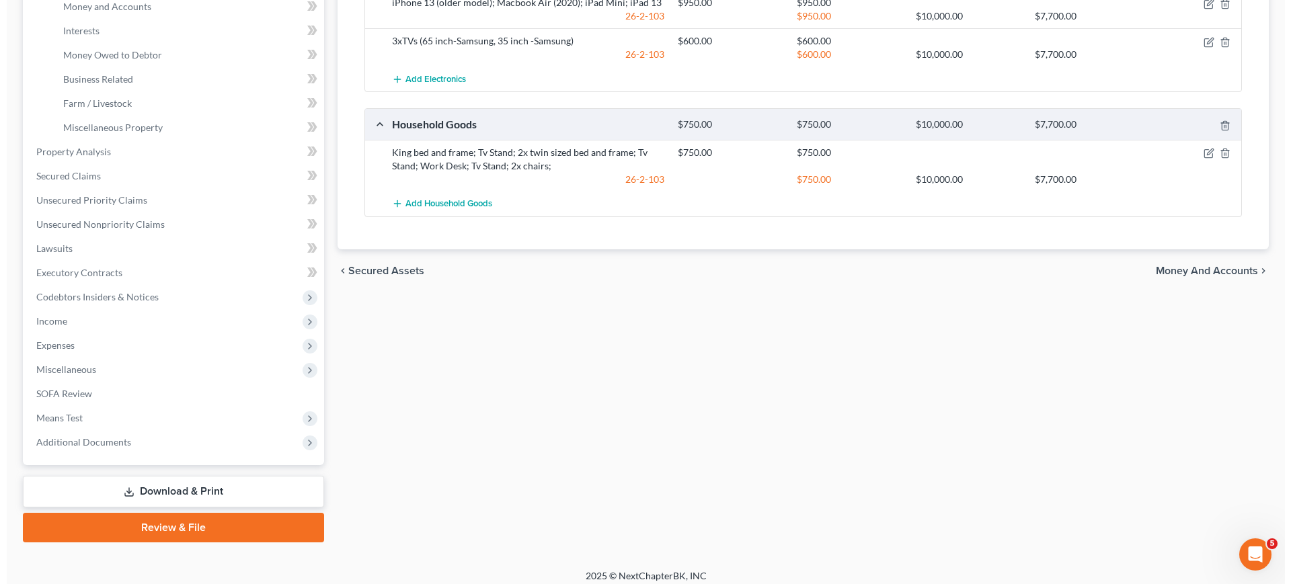
scroll to position [336, 0]
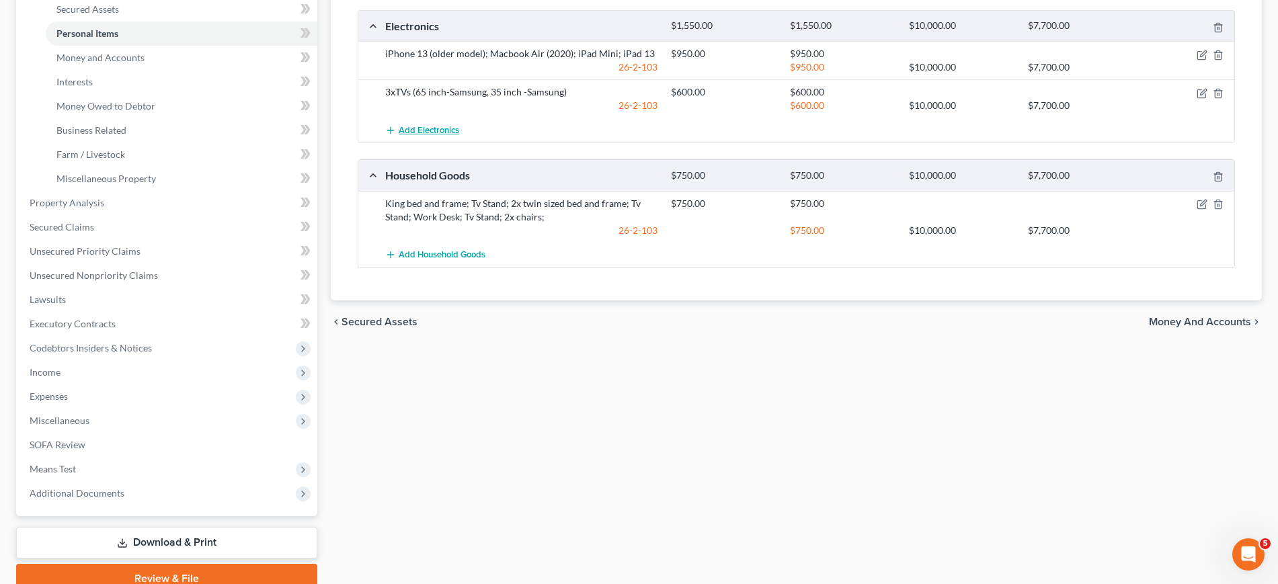
click at [459, 136] on span "Add Electronics" at bounding box center [429, 130] width 61 height 11
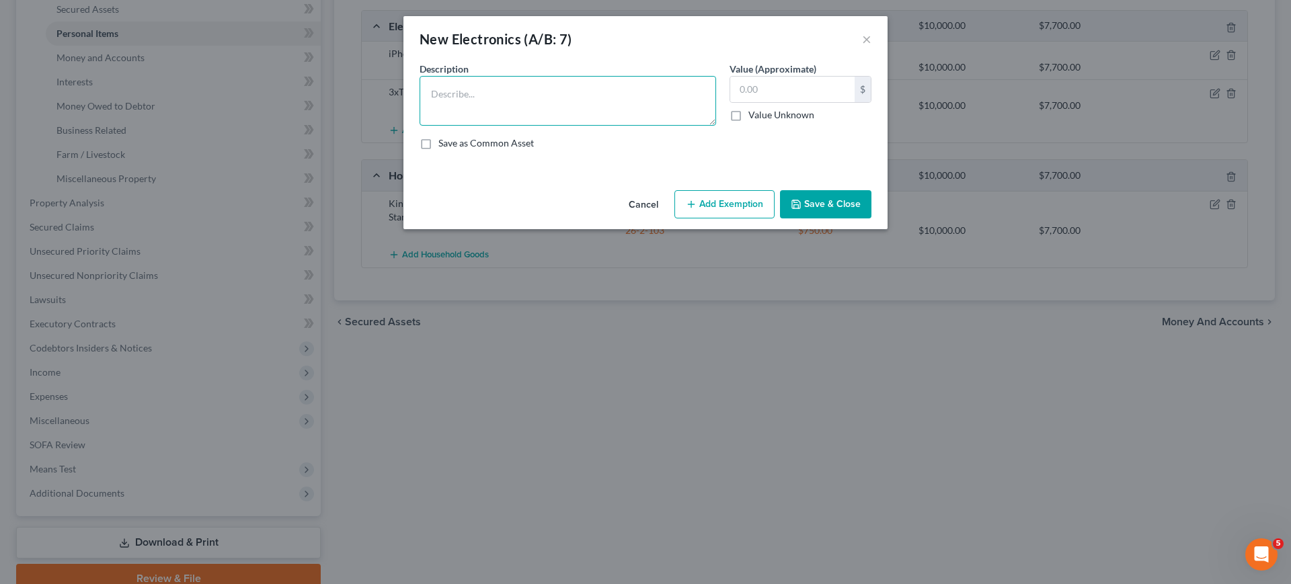
click at [552, 117] on textarea at bounding box center [568, 101] width 297 height 50
type textarea "Cricut"
click at [849, 102] on input "text" at bounding box center [792, 90] width 124 height 26
type input "100"
click at [533, 120] on textarea "Cricut" at bounding box center [568, 101] width 297 height 50
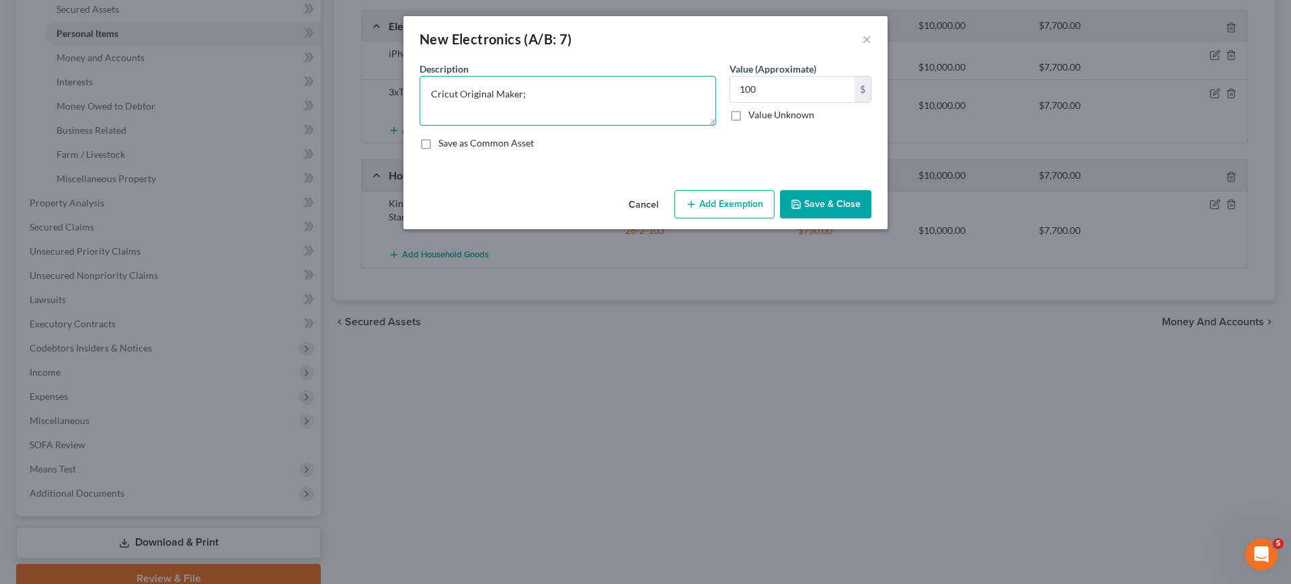
drag, startPoint x: 411, startPoint y: 118, endPoint x: 373, endPoint y: 118, distance: 38.3
click at [420, 118] on textarea "Cricut Original Maker;" at bounding box center [568, 101] width 297 height 50
click at [588, 110] on textarea "Cricut Original Maker;" at bounding box center [568, 101] width 297 height 50
paste textarea "Cricut"
type textarea "Cricut Original Maker; Cricut Maker 3"
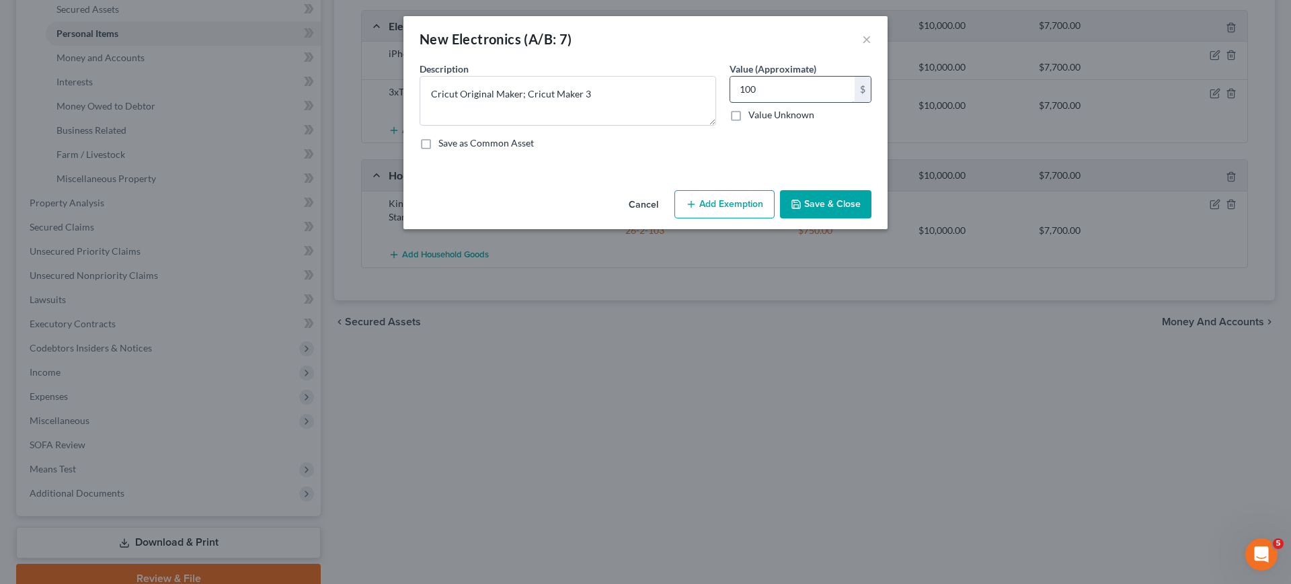
drag, startPoint x: 805, startPoint y: 105, endPoint x: 811, endPoint y: 108, distance: 6.9
click at [805, 102] on input "100" at bounding box center [792, 90] width 124 height 26
type input "400"
click at [621, 126] on textarea "Cricut Original Maker; Cricut Maker 3" at bounding box center [568, 101] width 297 height 50
type textarea "Cricut Original Maker; Cricut Maker 3; Cricut Joy"
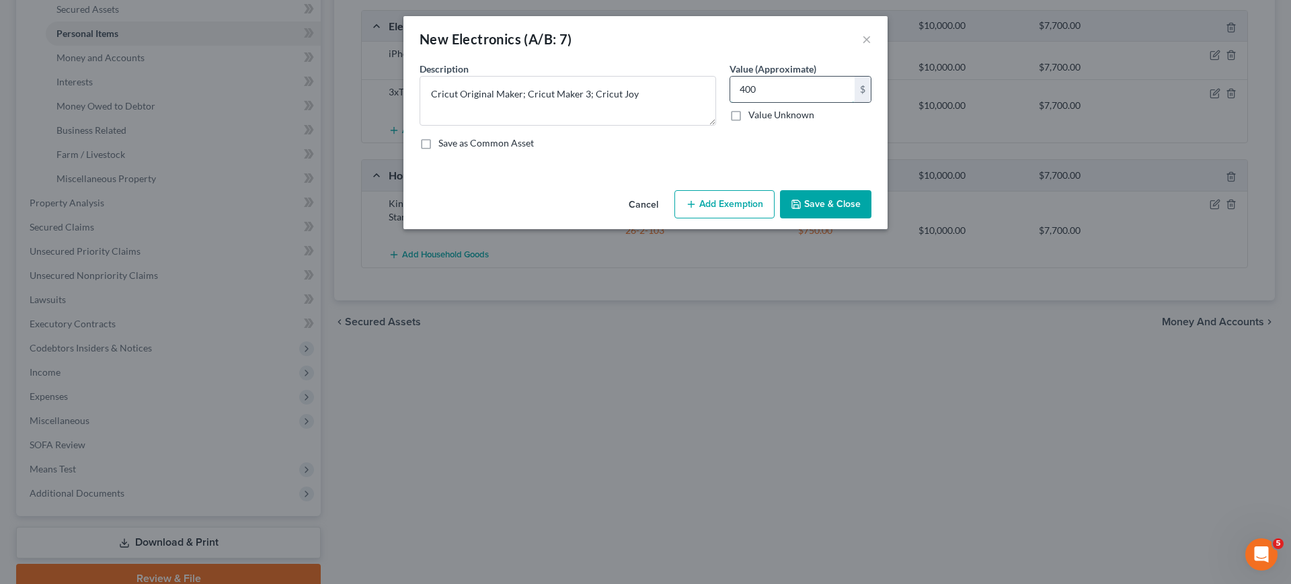
click at [796, 102] on input "400" at bounding box center [792, 90] width 124 height 26
type input "450"
click at [773, 219] on button "Add Exemption" at bounding box center [724, 204] width 100 height 28
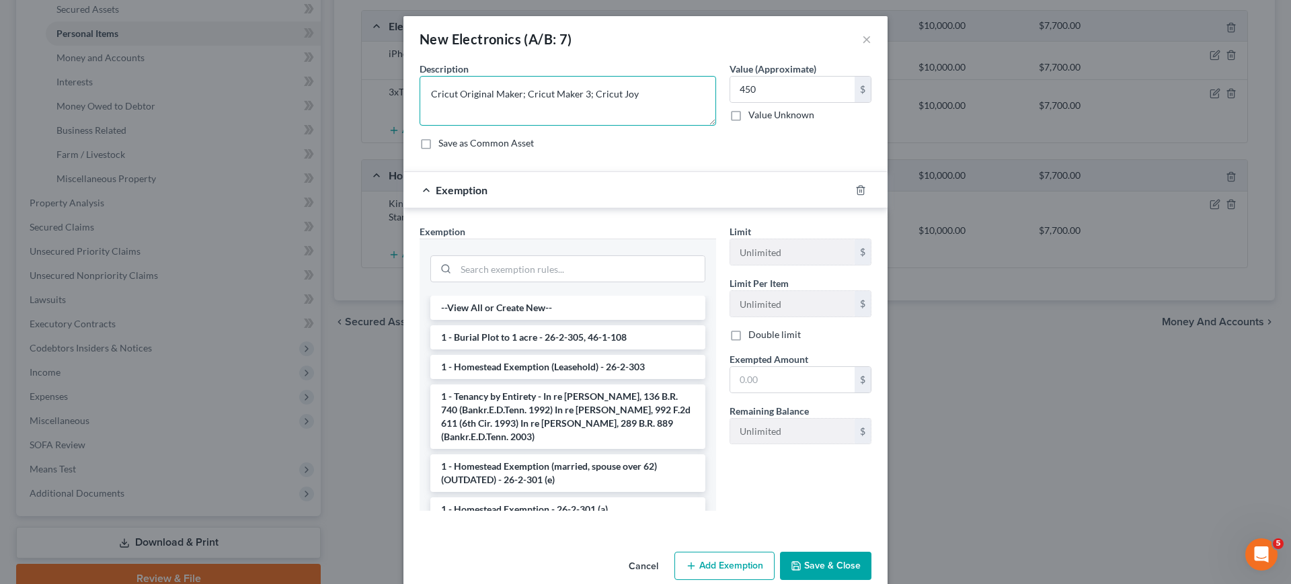
click at [691, 126] on textarea "Cricut Original Maker; Cricut Maker 3; Cricut Joy" at bounding box center [568, 101] width 297 height 50
type textarea "Cricut Original Maker; Cricut Maker 3; Cricut Joy; Sowing Machine;"
click at [779, 102] on input "450" at bounding box center [792, 90] width 124 height 26
type input "650"
click at [504, 126] on textarea "Cricut Original Maker; Cricut Maker 3; Cricut Joy; Sowing Machine;" at bounding box center [568, 101] width 297 height 50
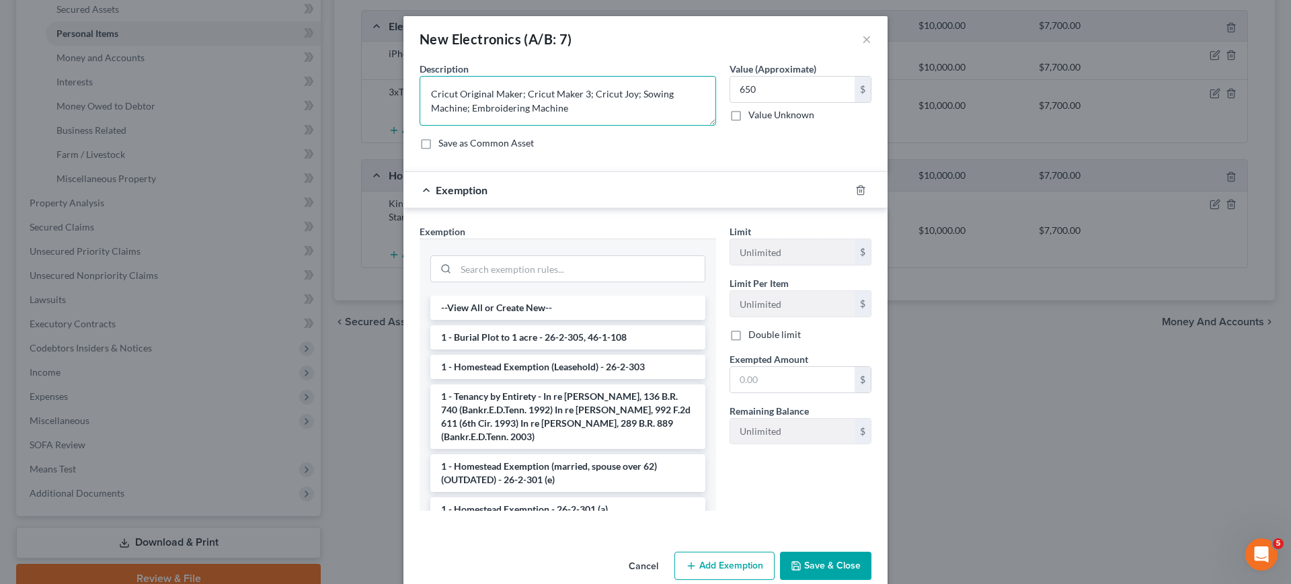
type textarea "Cricut Original Maker; Cricut Maker 3; Cricut Joy; Sowing Machine; Embroidering…"
drag, startPoint x: 806, startPoint y: 106, endPoint x: 816, endPoint y: 105, distance: 10.8
click at [806, 102] on input "650" at bounding box center [792, 90] width 124 height 26
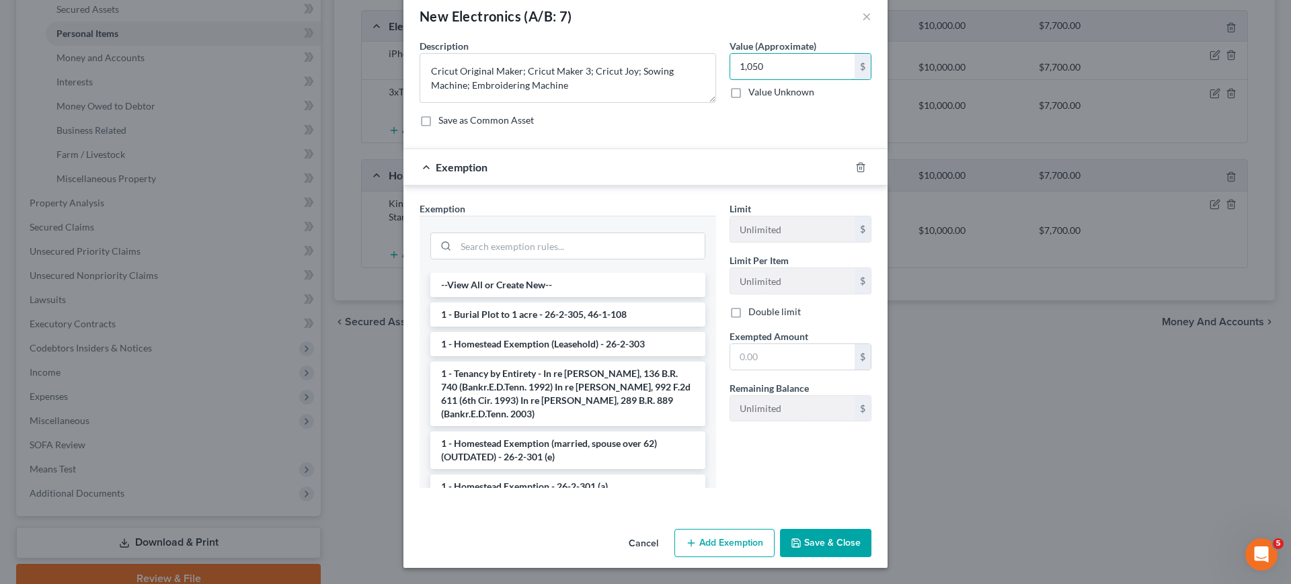
scroll to position [172, 0]
type input "1,050"
click at [525, 233] on input "search" at bounding box center [580, 246] width 249 height 26
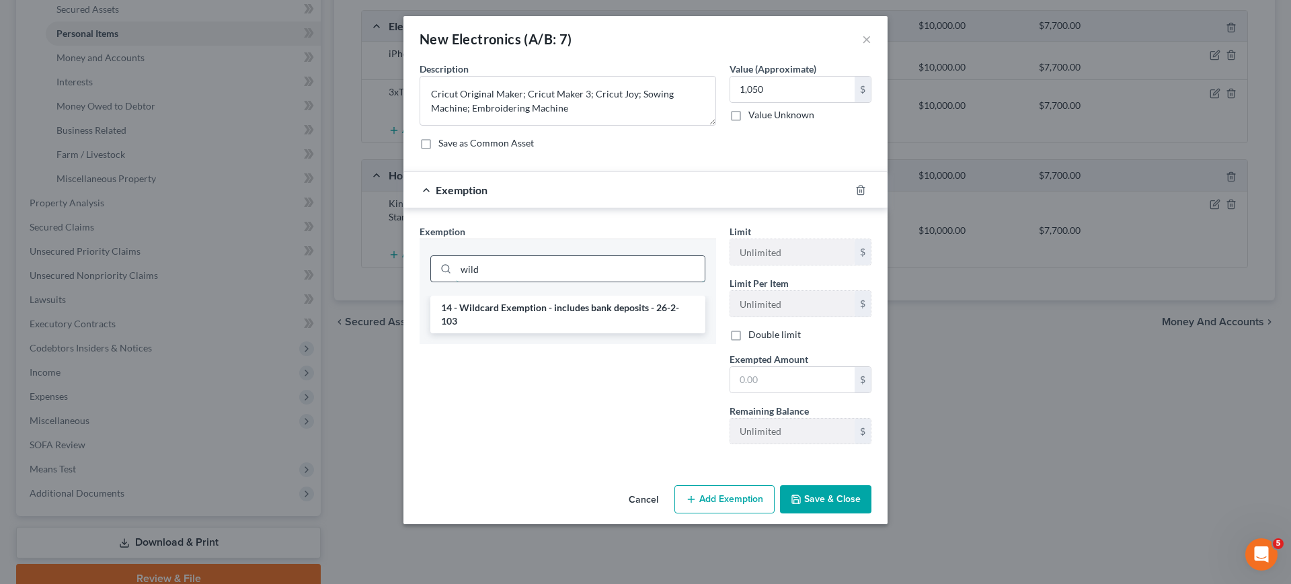
scroll to position [89, 0]
type input "wild"
click at [590, 297] on li "14 - Wildcard Exemption - includes bank deposits - 26-2-103" at bounding box center [567, 315] width 275 height 38
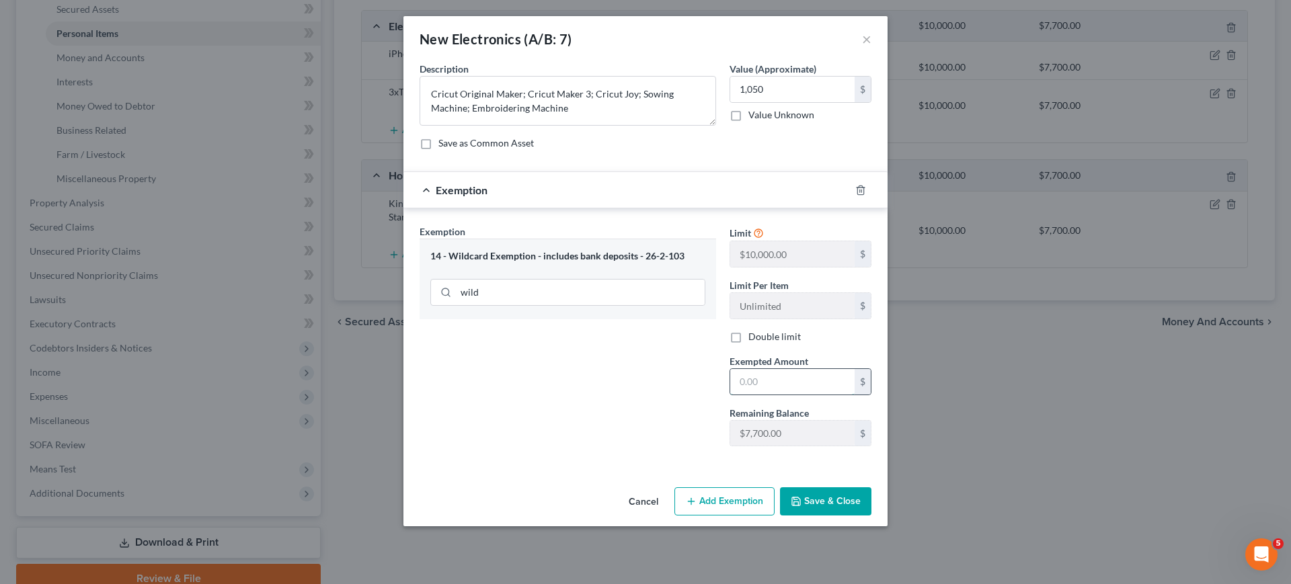
click at [791, 385] on input "text" at bounding box center [792, 382] width 124 height 26
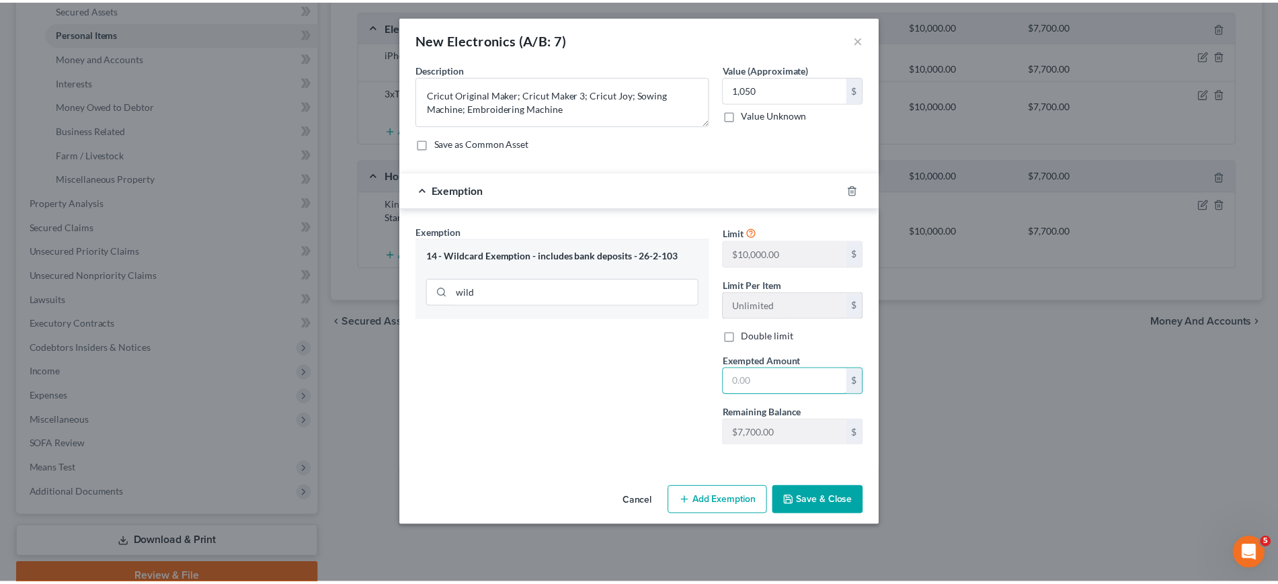
scroll to position [91, 0]
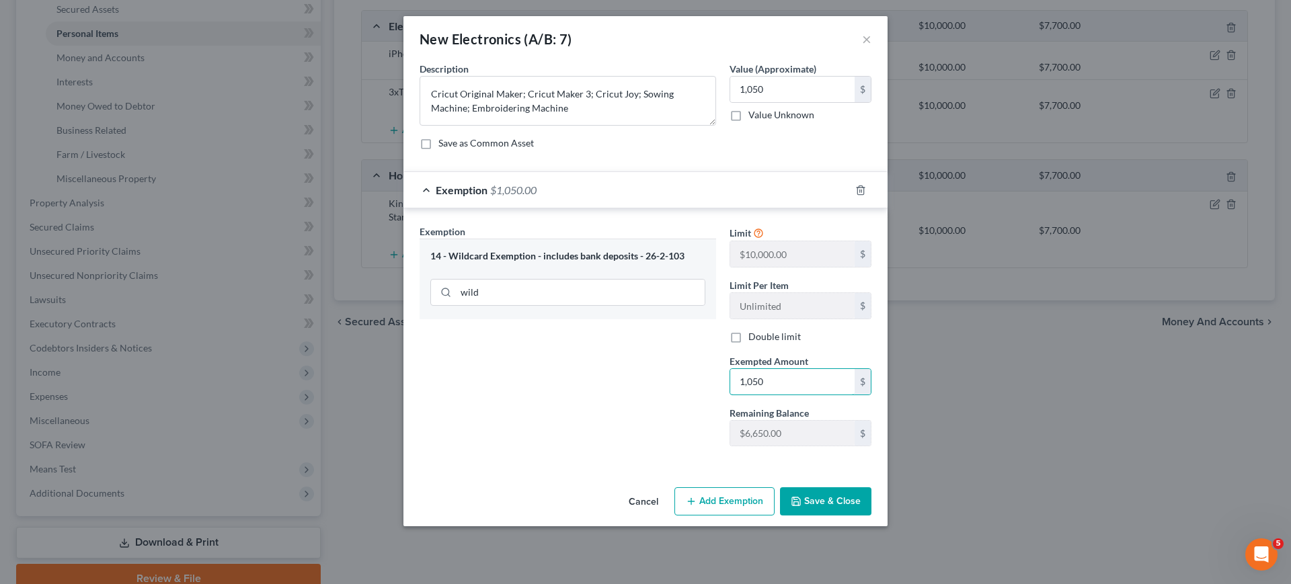
type input "1,050"
click at [871, 516] on button "Save & Close" at bounding box center [825, 502] width 91 height 28
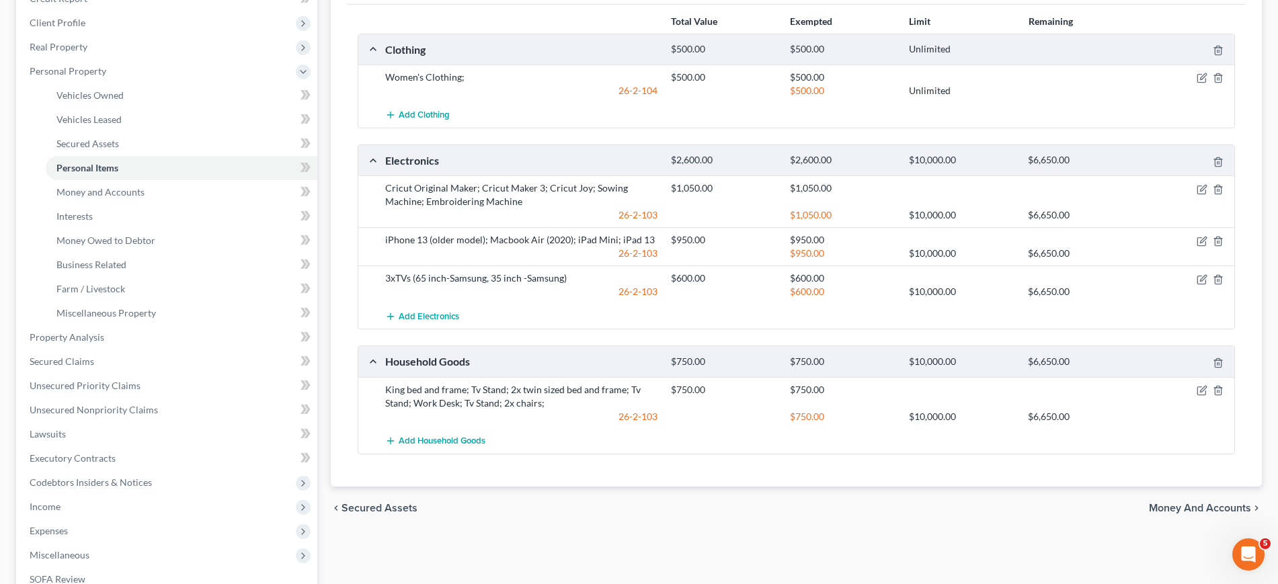
scroll to position [0, 0]
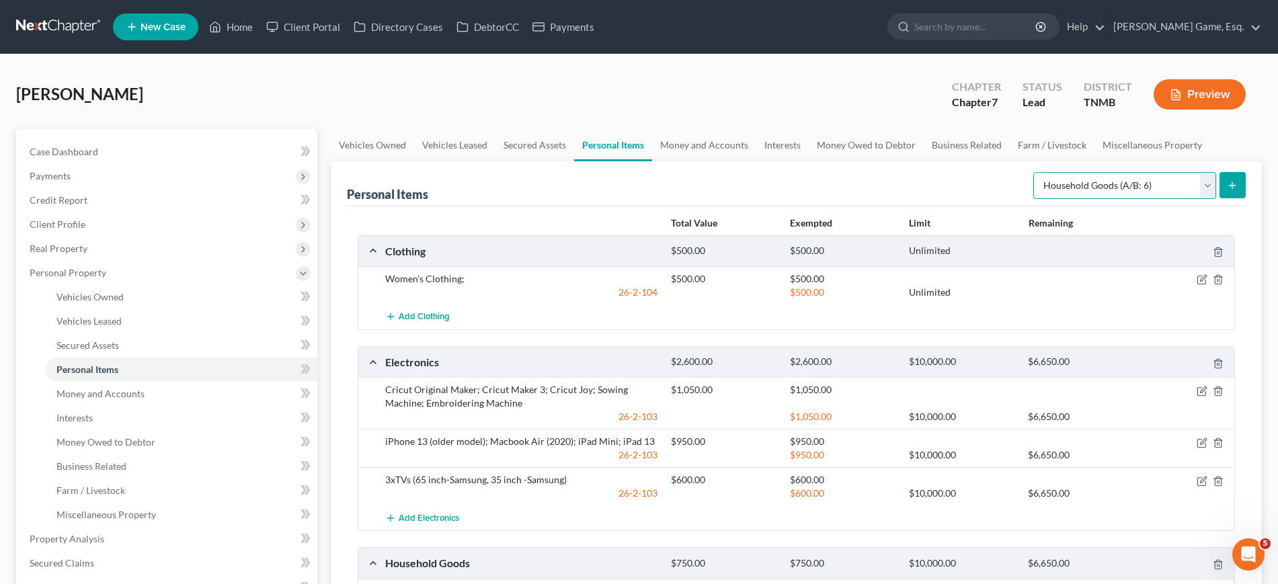
click at [1061, 199] on select "Select Item Type Clothing (A/B: 11) Collectibles Of Value (A/B: 8) Electronics …" at bounding box center [1125, 185] width 183 height 27
select select "jewelry"
click at [1034, 199] on select "Select Item Type Clothing (A/B: 11) Collectibles Of Value (A/B: 8) Electronics …" at bounding box center [1125, 185] width 183 height 27
click at [895, 206] on div "Personal Items Select Item Type Clothing (A/B: 11) Collectibles Of Value (A/B: …" at bounding box center [796, 183] width 899 height 45
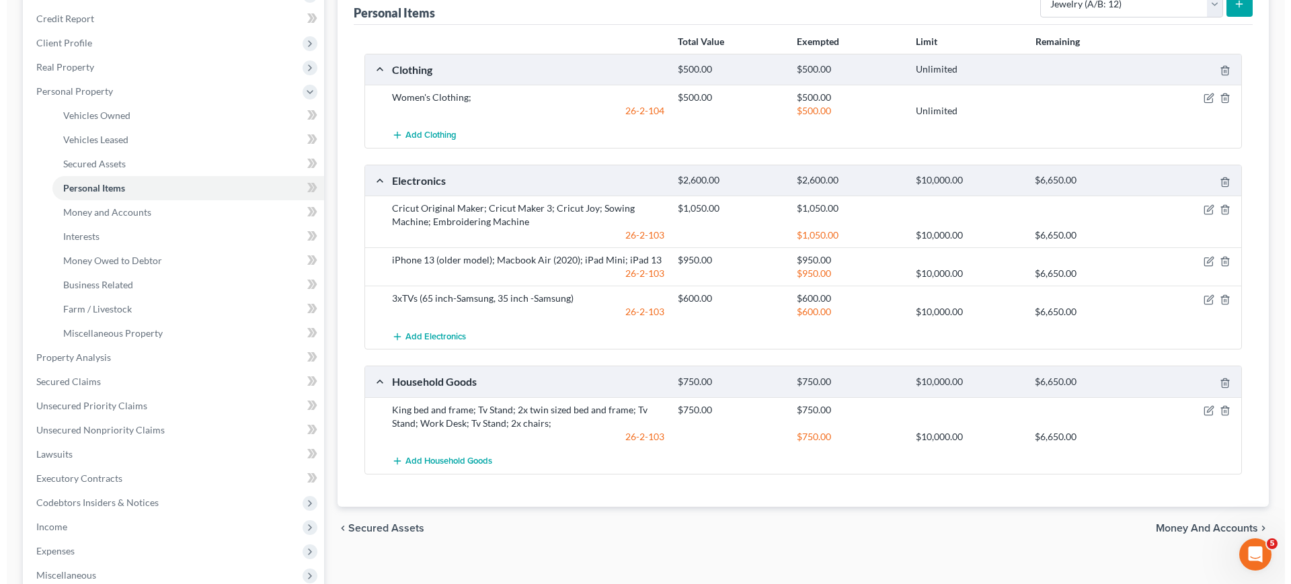
scroll to position [84, 0]
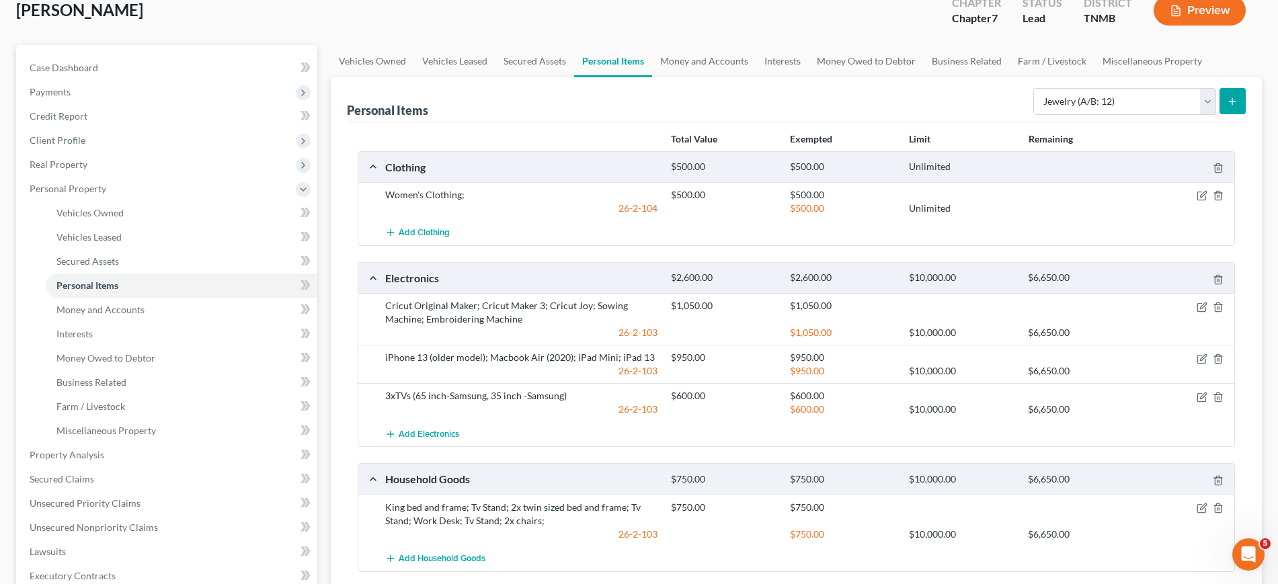
click at [1227, 107] on icon "submit" at bounding box center [1232, 101] width 11 height 11
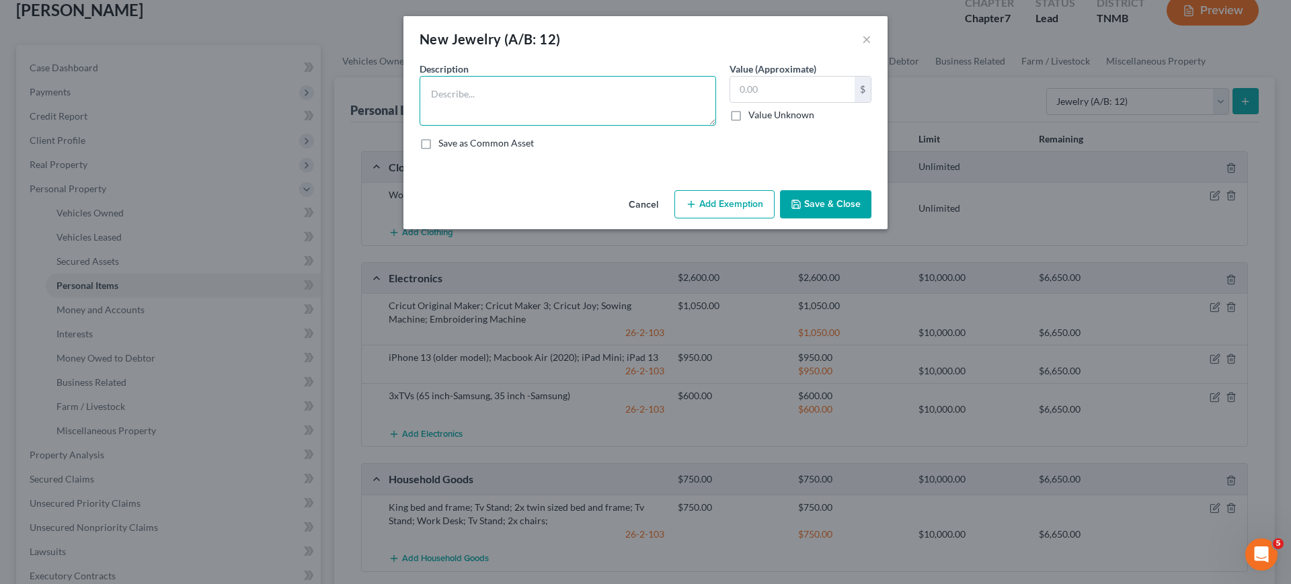
click at [568, 126] on textarea at bounding box center [568, 101] width 297 height 50
drag, startPoint x: 376, startPoint y: 129, endPoint x: 475, endPoint y: 91, distance: 106.6
click at [413, 126] on div "Description * Jewelry" at bounding box center [568, 94] width 310 height 64
click at [449, 118] on textarea "Jewelry" at bounding box center [568, 101] width 297 height 50
type textarea "J"
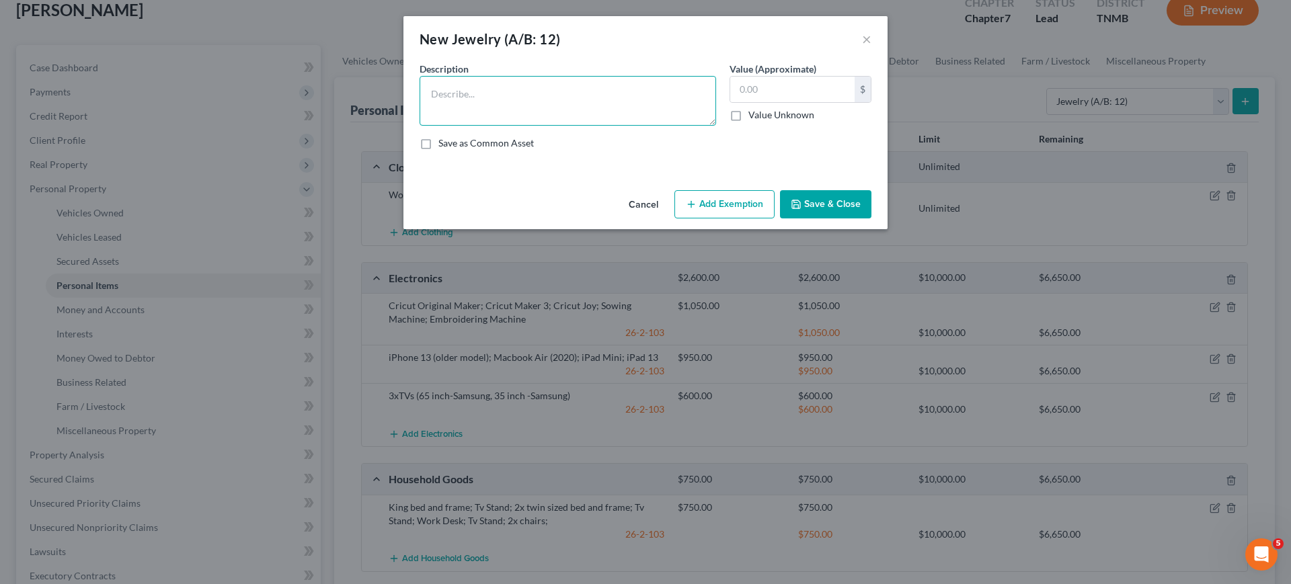
click at [454, 121] on textarea at bounding box center [568, 101] width 297 height 50
click at [695, 123] on textarea "Wedding Ring; Pandora Bracelet; James Av" at bounding box center [568, 101] width 297 height 50
click at [549, 118] on textarea "Wedding Ring; Pandora Bracelet; James Avery" at bounding box center [568, 101] width 297 height 50
click at [457, 118] on textarea "Wedding Ring; Pandora Bracelet; 2x James Avery" at bounding box center [568, 101] width 297 height 50
click at [709, 122] on textarea "Wedding Ring; 3x Pandora Bracelet; 2x James Avery" at bounding box center [568, 101] width 297 height 50
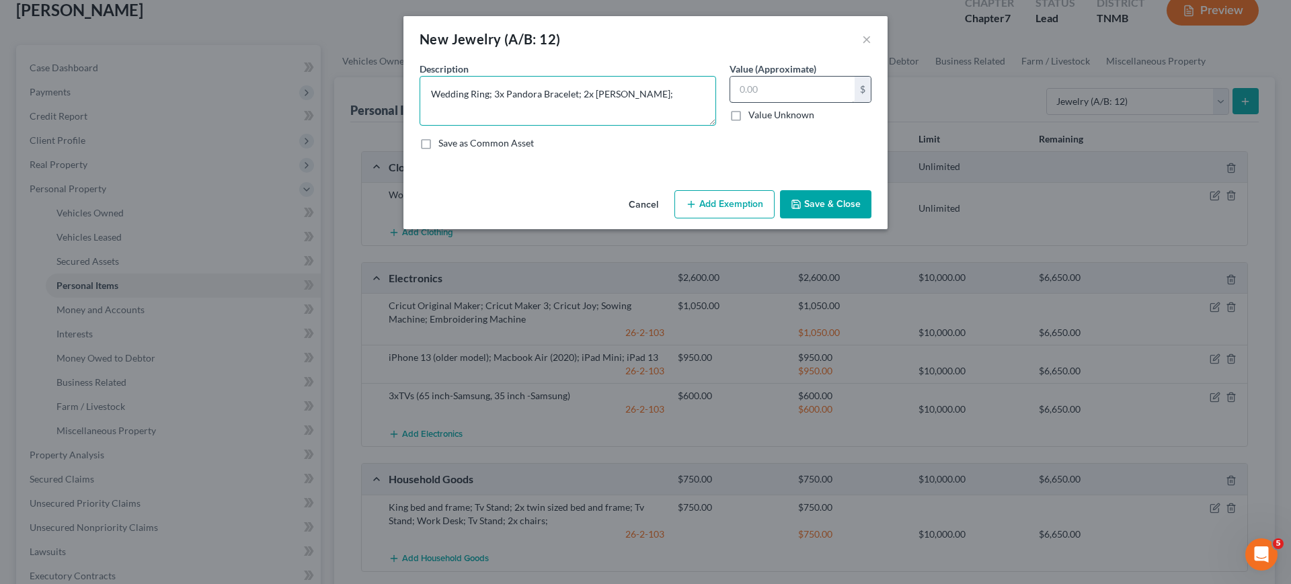
type textarea "Wedding Ring; 3x Pandora Bracelet; 2x James Avery;"
click at [818, 102] on input "text" at bounding box center [792, 90] width 124 height 26
click at [795, 102] on input "text" at bounding box center [792, 90] width 124 height 26
type input "1,000"
click at [765, 219] on button "Add Exemption" at bounding box center [724, 204] width 100 height 28
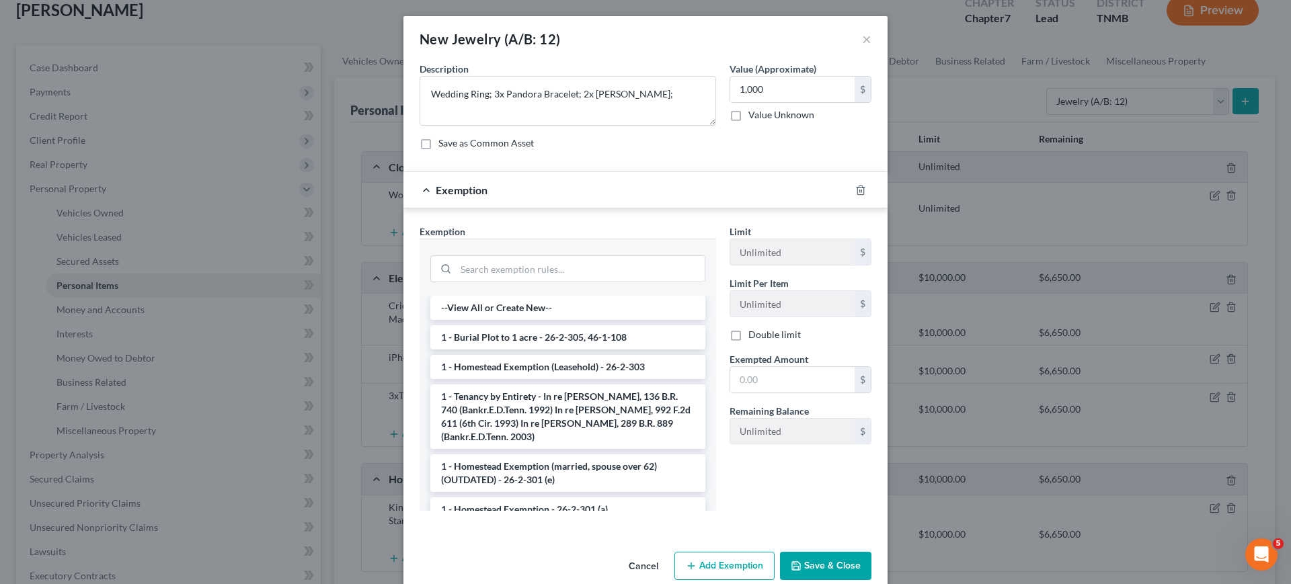
scroll to position [168, 0]
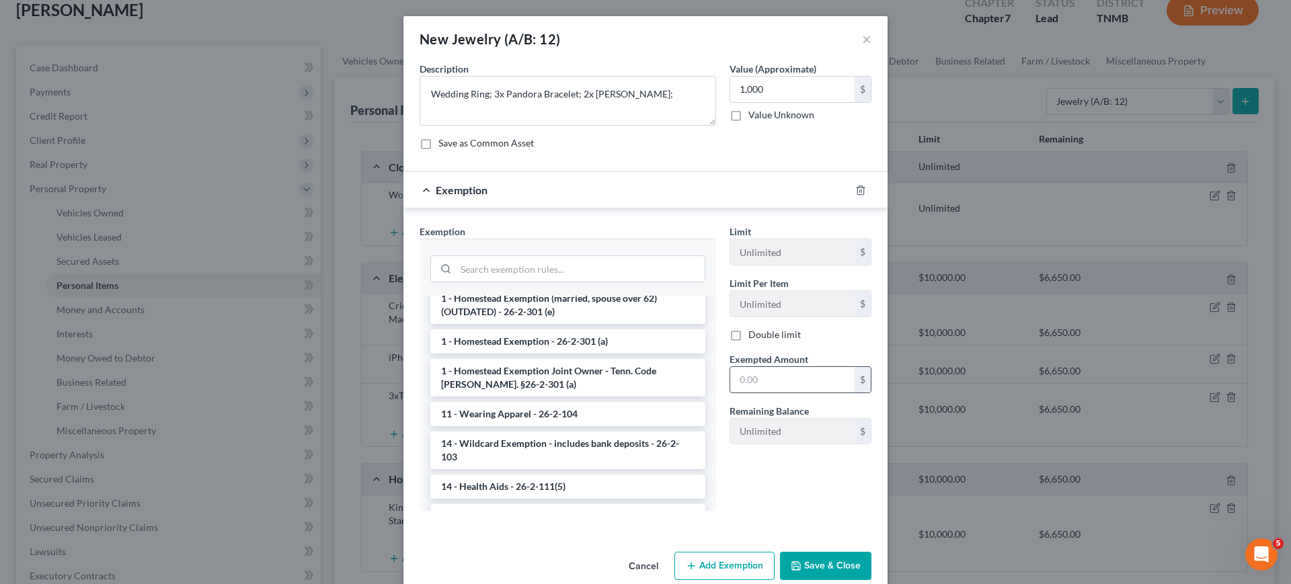
click at [832, 393] on input "text" at bounding box center [792, 380] width 124 height 26
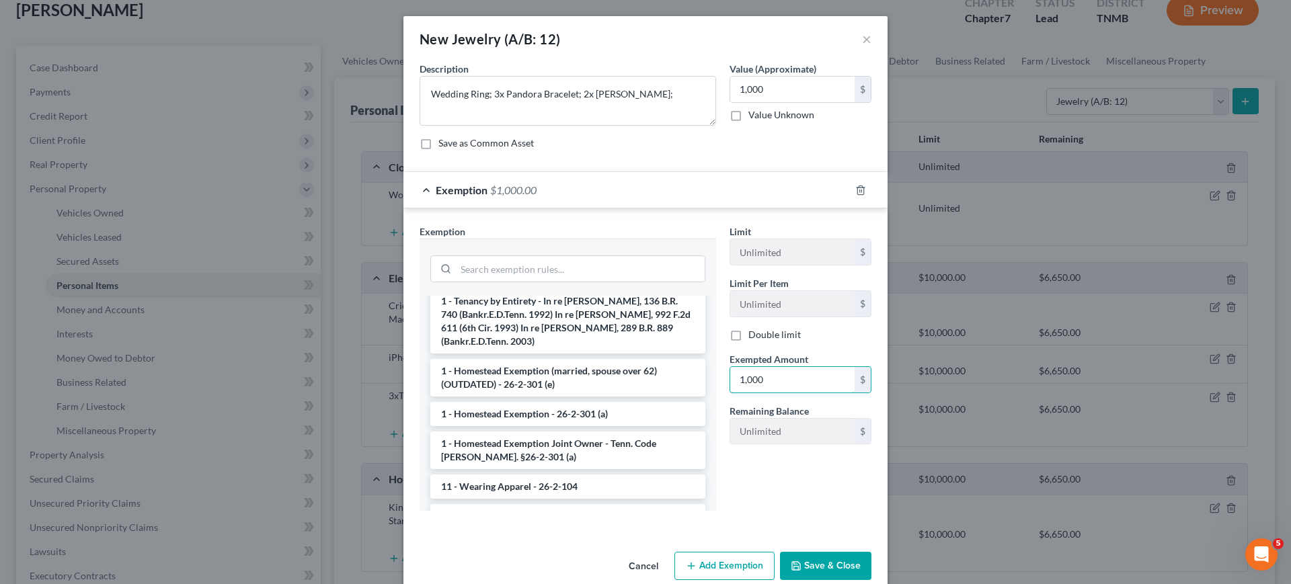
scroll to position [0, 0]
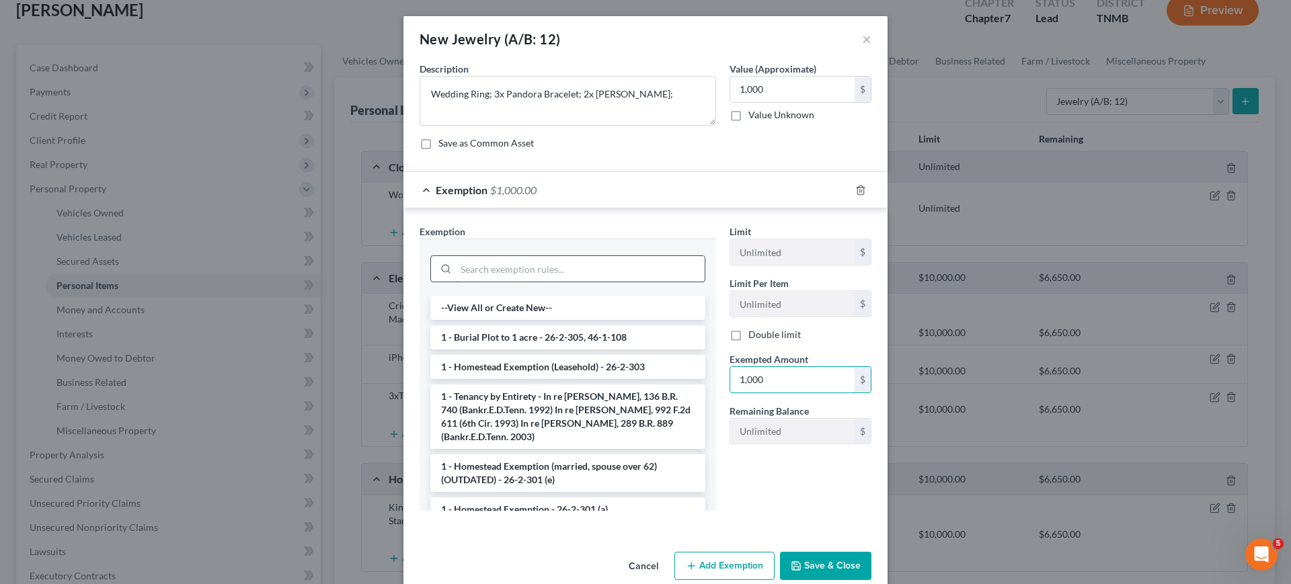
type input "1,000"
click at [529, 282] on input "search" at bounding box center [580, 269] width 249 height 26
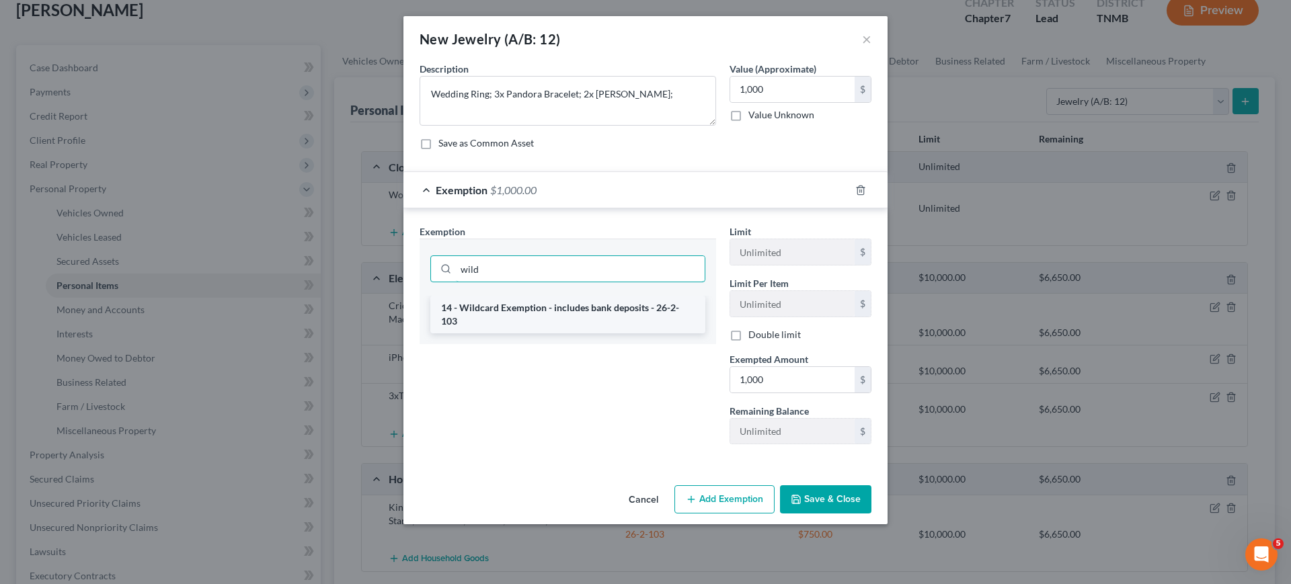
type input "wild"
click at [521, 334] on li "14 - Wildcard Exemption - includes bank deposits - 26-2-103" at bounding box center [567, 315] width 275 height 38
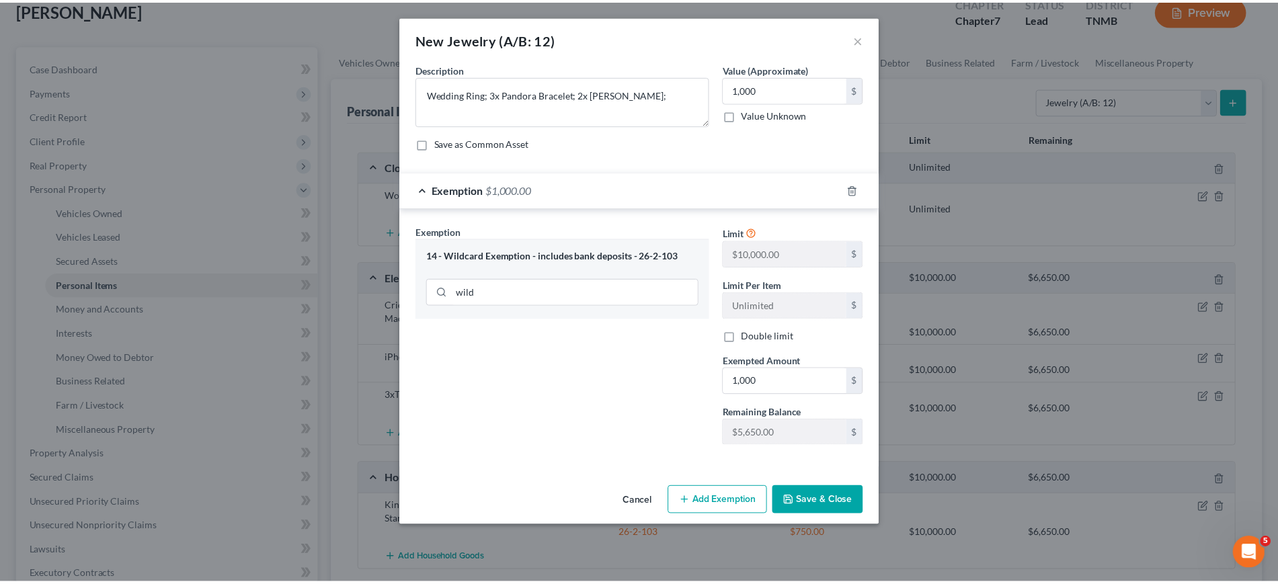
scroll to position [91, 0]
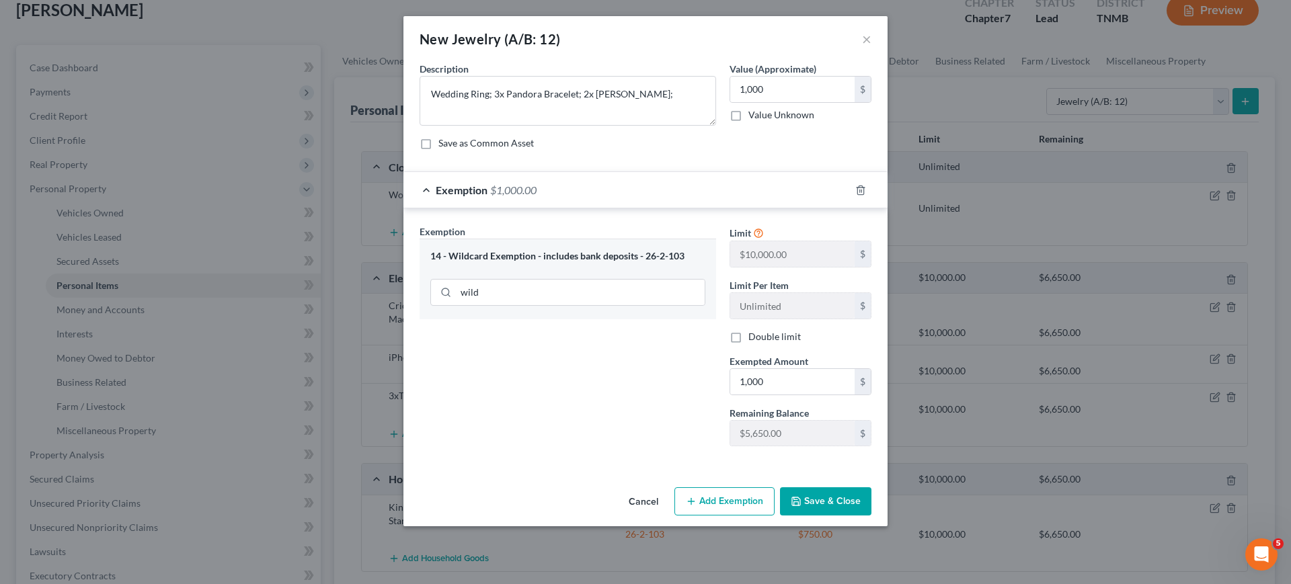
click at [871, 516] on button "Save & Close" at bounding box center [825, 502] width 91 height 28
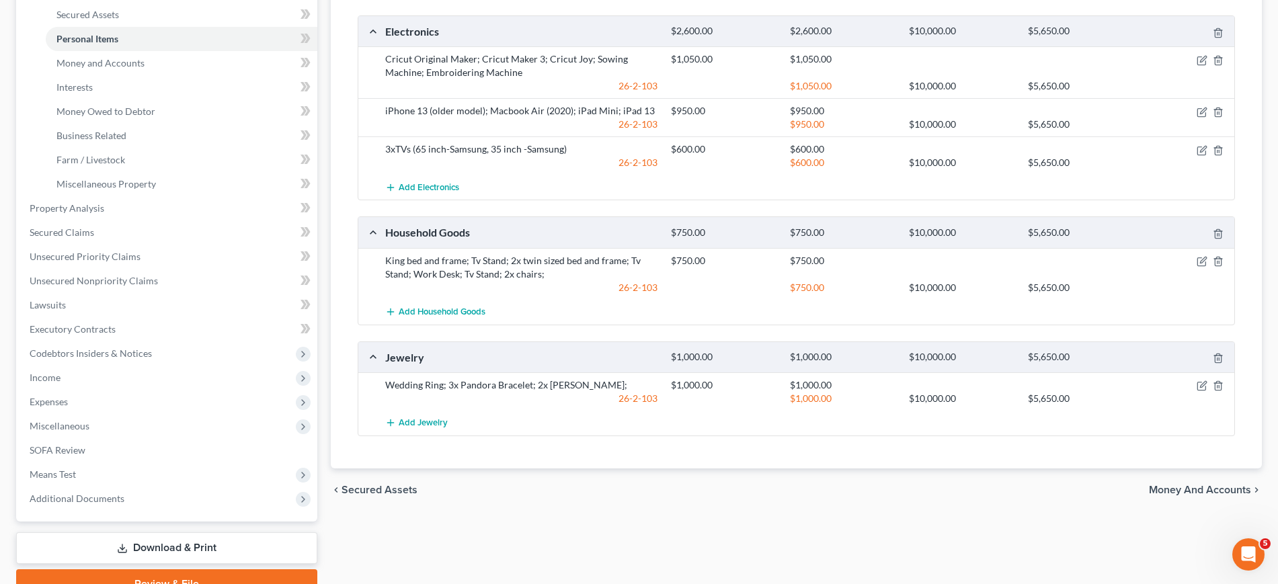
scroll to position [0, 0]
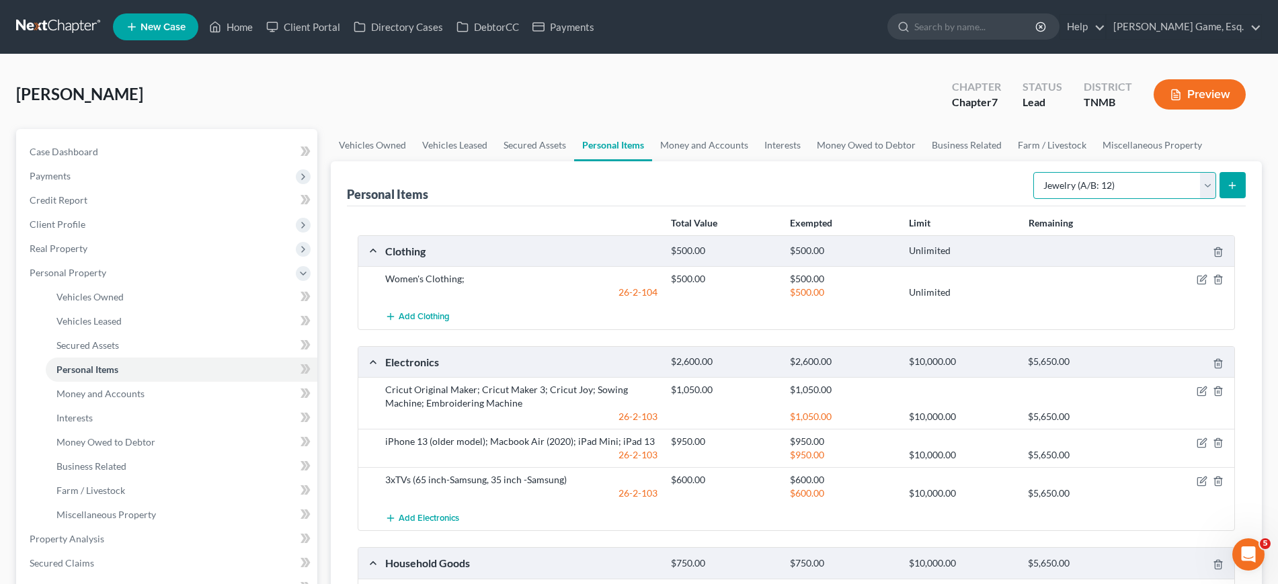
drag, startPoint x: 1047, startPoint y: 267, endPoint x: 1044, endPoint y: 284, distance: 17.7
click at [1047, 199] on select "Select Item Type Clothing (A/B: 11) Collectibles Of Value (A/B: 8) Electronics …" at bounding box center [1125, 185] width 183 height 27
select select "other"
click at [1034, 199] on select "Select Item Type Clothing (A/B: 11) Collectibles Of Value (A/B: 8) Electronics …" at bounding box center [1125, 185] width 183 height 27
click at [1155, 199] on select "Select Item Type Clothing (A/B: 11) Collectibles Of Value (A/B: 8) Electronics …" at bounding box center [1125, 185] width 183 height 27
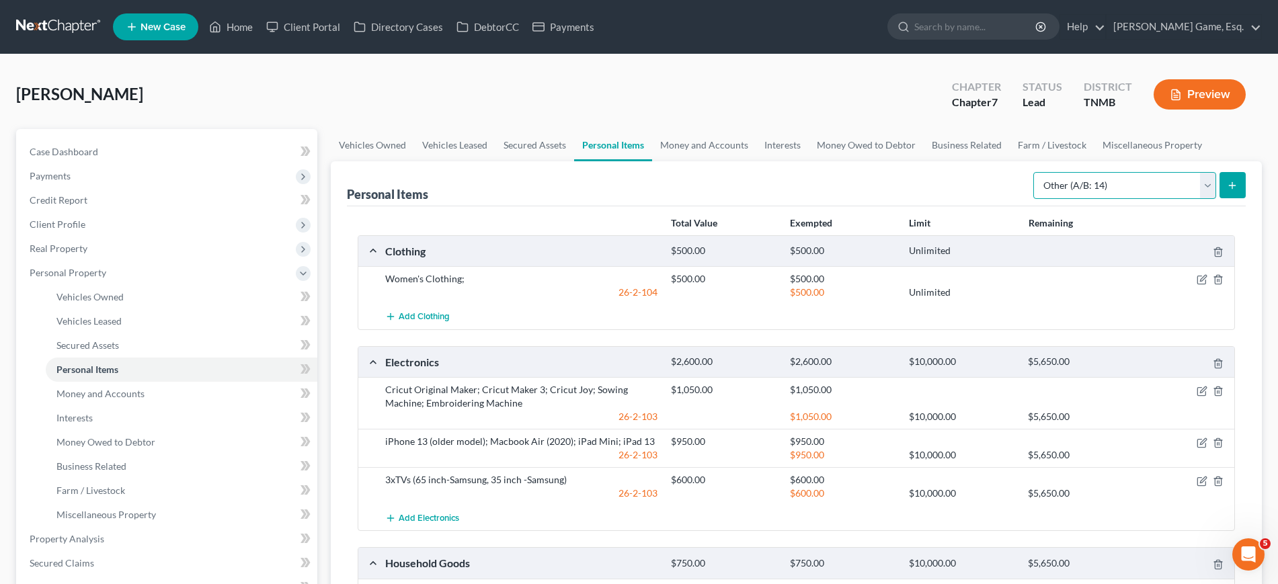
click at [1102, 199] on select "Select Item Type Clothing (A/B: 11) Collectibles Of Value (A/B: 8) Electronics …" at bounding box center [1125, 185] width 183 height 27
click at [1104, 199] on select "Select Item Type Clothing (A/B: 11) Collectibles Of Value (A/B: 8) Electronics …" at bounding box center [1125, 185] width 183 height 27
click at [1126, 199] on select "Select Item Type Clothing (A/B: 11) Collectibles Of Value (A/B: 8) Electronics …" at bounding box center [1125, 185] width 183 height 27
click at [1034, 199] on select "Select Item Type Clothing (A/B: 11) Collectibles Of Value (A/B: 8) Electronics …" at bounding box center [1125, 185] width 183 height 27
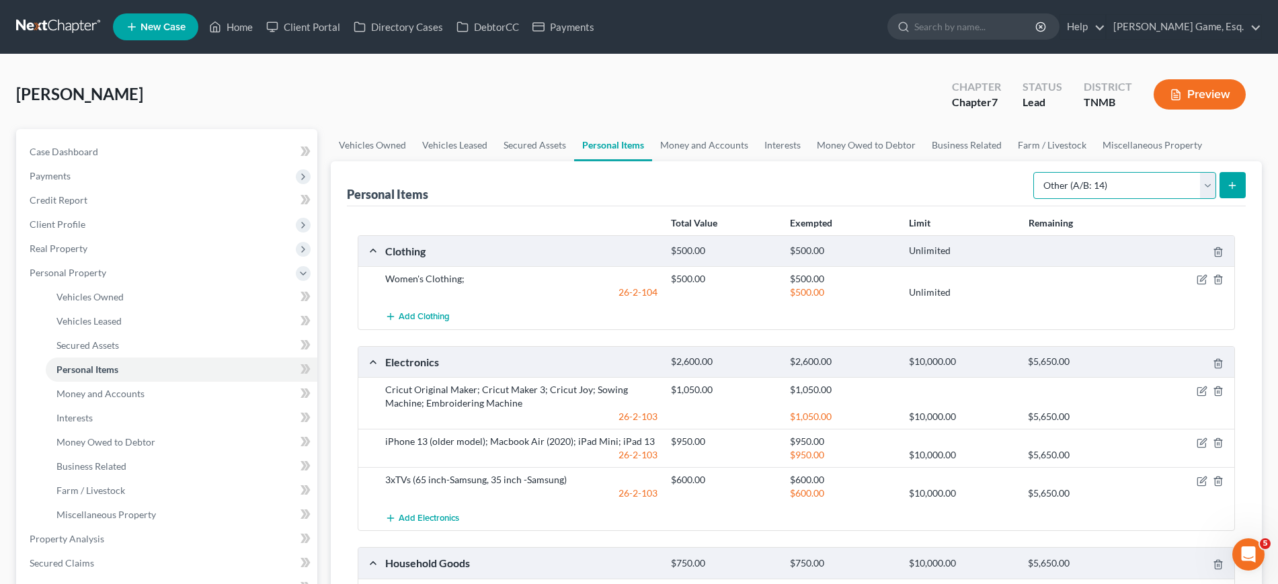
click at [1034, 199] on select "Select Item Type Clothing (A/B: 11) Collectibles Of Value (A/B: 8) Electronics …" at bounding box center [1125, 185] width 183 height 27
drag, startPoint x: 1011, startPoint y: 264, endPoint x: 1017, endPoint y: 263, distance: 6.8
click at [1034, 199] on select "Select Item Type Clothing (A/B: 11) Collectibles Of Value (A/B: 8) Electronics …" at bounding box center [1125, 185] width 183 height 27
click at [1065, 199] on select "Select Item Type Clothing (A/B: 11) Collectibles Of Value (A/B: 8) Electronics …" at bounding box center [1125, 185] width 183 height 27
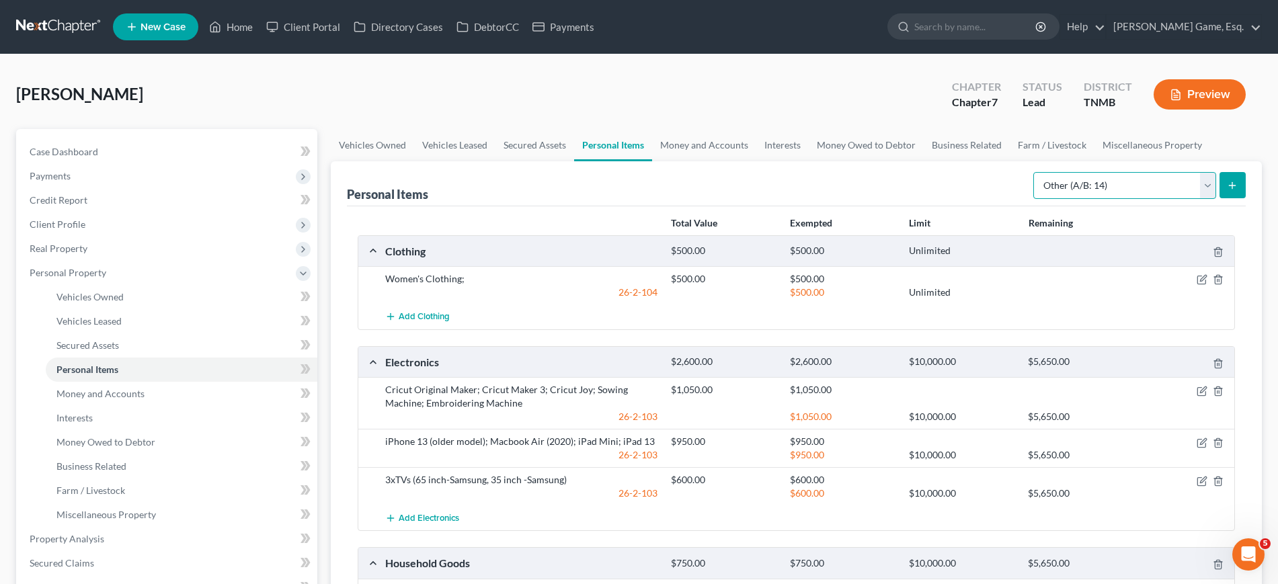
click at [1088, 199] on select "Select Item Type Clothing (A/B: 11) Collectibles Of Value (A/B: 8) Electronics …" at bounding box center [1125, 185] width 183 height 27
drag, startPoint x: 1088, startPoint y: 271, endPoint x: 759, endPoint y: 180, distance: 341.3
click at [1088, 199] on select "Select Item Type Clothing (A/B: 11) Collectibles Of Value (A/B: 8) Electronics …" at bounding box center [1125, 185] width 183 height 27
click at [757, 161] on link "Money and Accounts" at bounding box center [704, 145] width 104 height 32
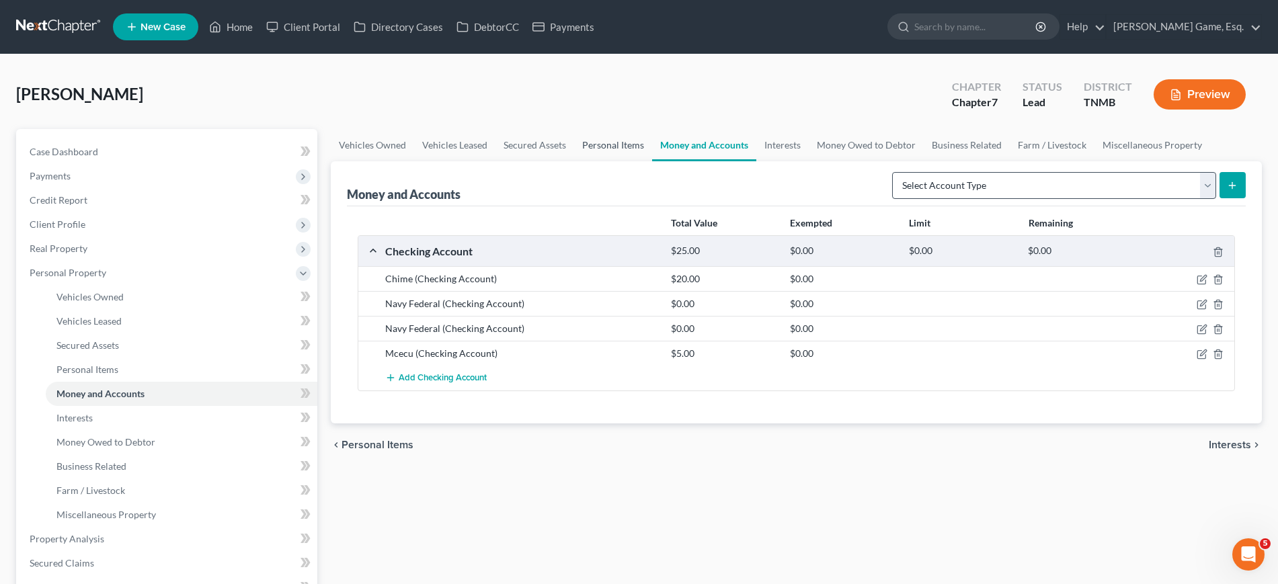
click at [652, 161] on link "Personal Items" at bounding box center [613, 145] width 78 height 32
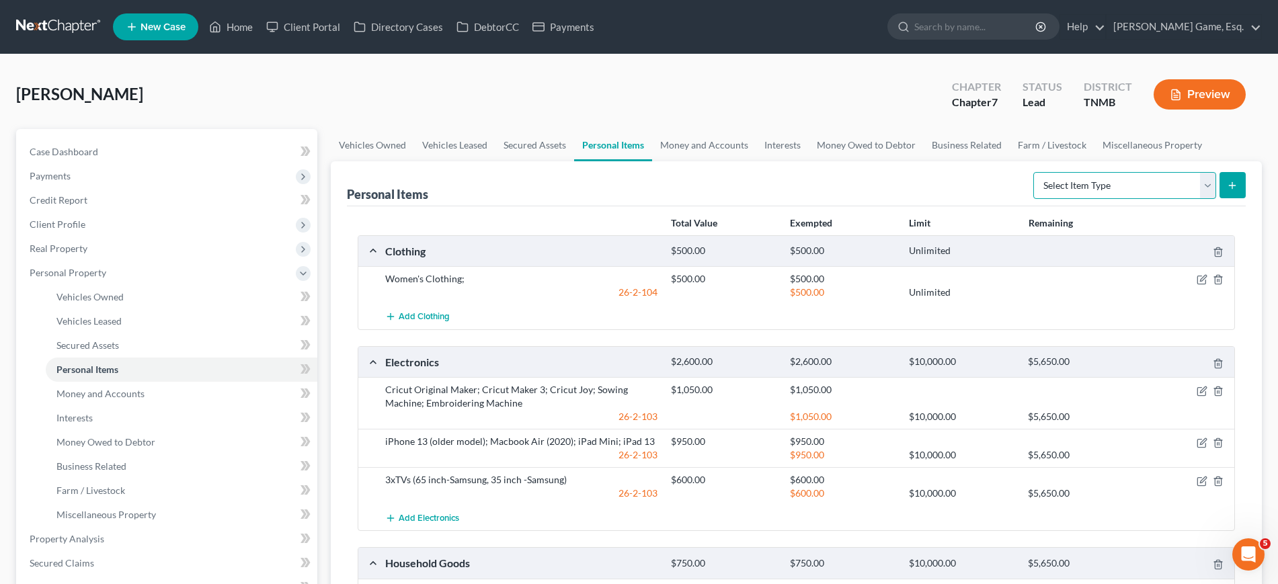
drag, startPoint x: 1060, startPoint y: 265, endPoint x: 950, endPoint y: 274, distance: 110.6
click at [1060, 199] on select "Select Item Type Clothing (A/B: 11) Collectibles Of Value (A/B: 8) Electronics …" at bounding box center [1125, 185] width 183 height 27
click at [927, 206] on div "Personal Items Select Item Type Clothing (A/B: 11) Collectibles Of Value (A/B: …" at bounding box center [796, 183] width 899 height 45
click at [757, 161] on link "Money and Accounts" at bounding box center [704, 145] width 104 height 32
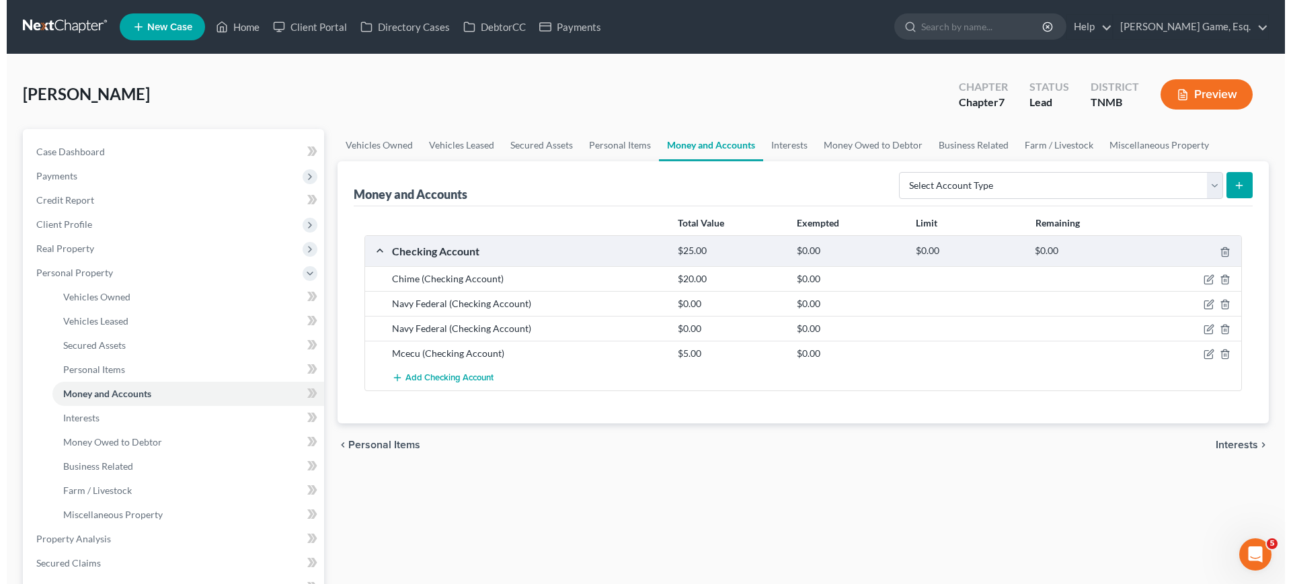
scroll to position [168, 0]
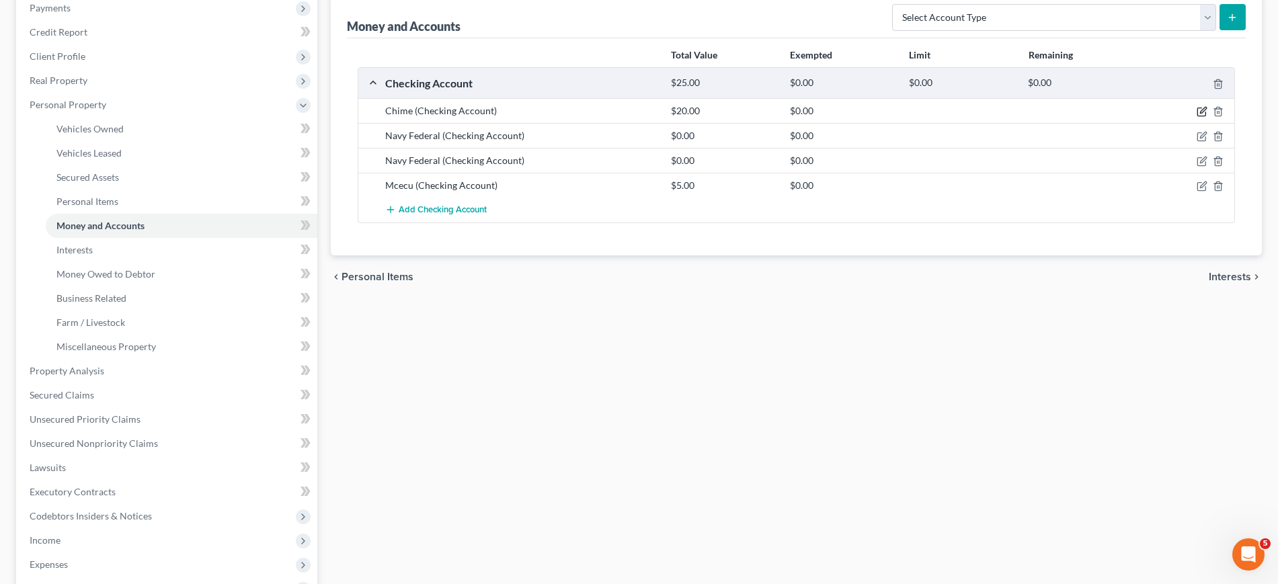
click at [1197, 117] on icon "button" at bounding box center [1202, 111] width 11 height 11
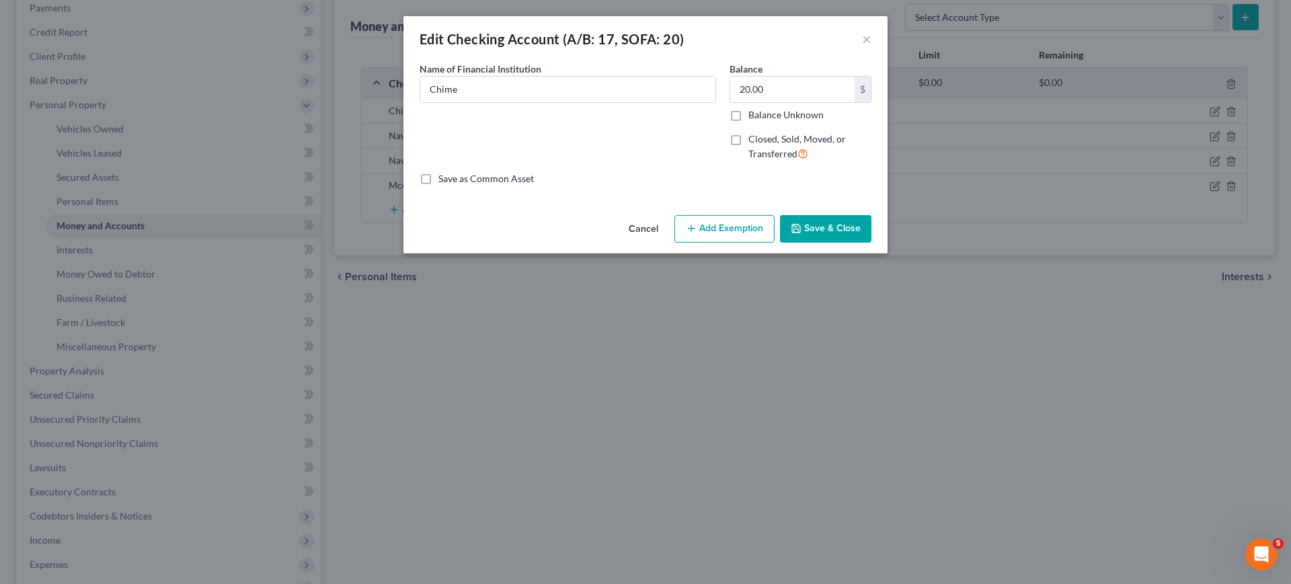
click at [728, 243] on button "Add Exemption" at bounding box center [724, 229] width 100 height 28
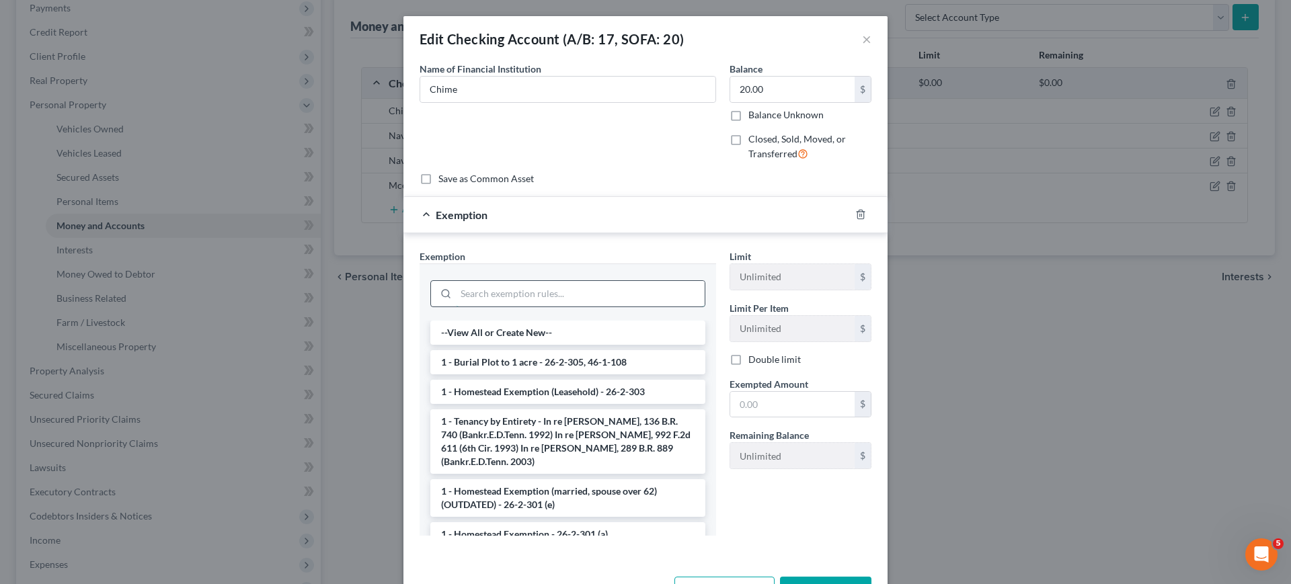
click at [578, 307] on input "search" at bounding box center [580, 294] width 249 height 26
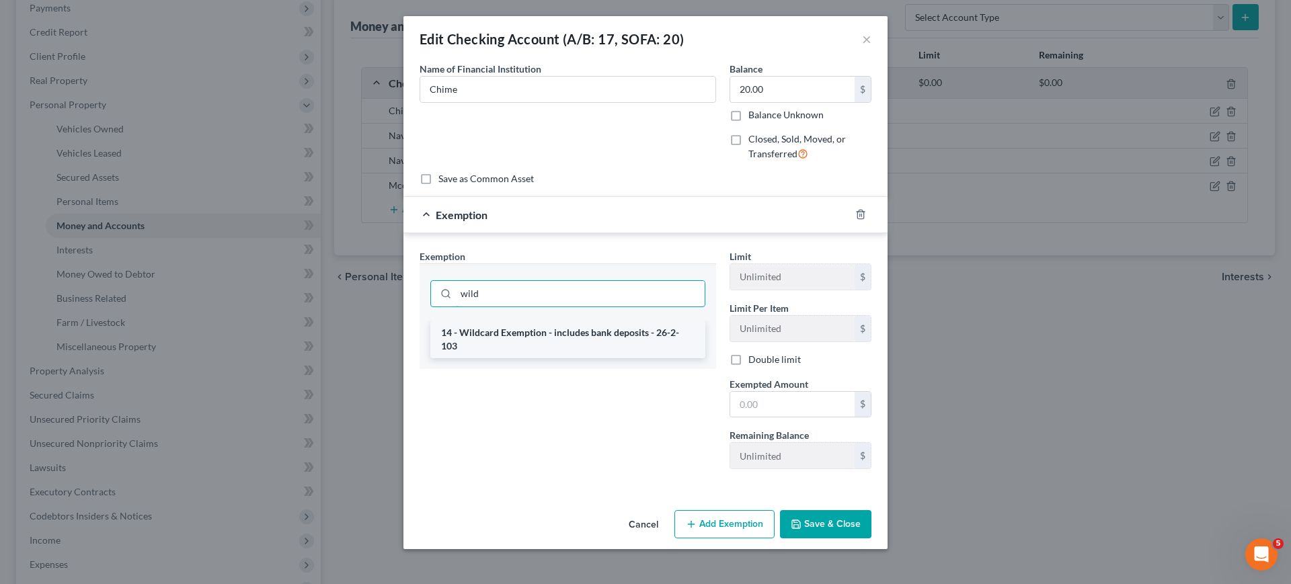
type input "wild"
click at [572, 358] on li "14 - Wildcard Exemption - includes bank deposits - 26-2-103" at bounding box center [567, 340] width 275 height 38
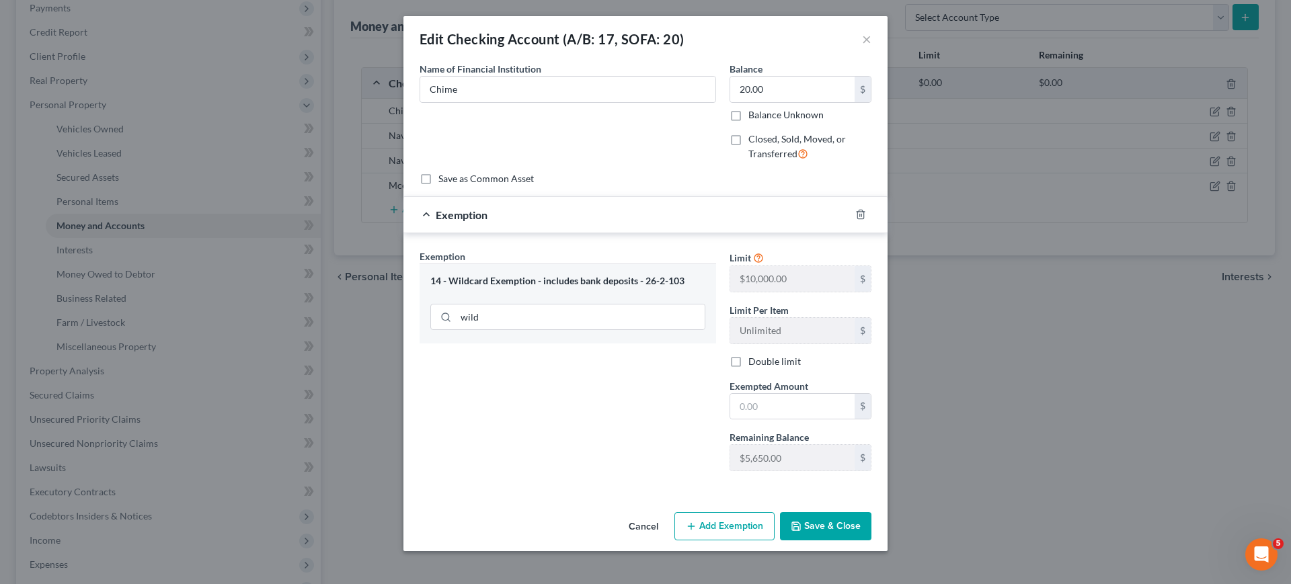
click at [568, 344] on div "14 - Wildcard Exemption - includes bank deposits - 26-2-103 wild" at bounding box center [568, 304] width 297 height 80
click at [803, 420] on input "text" at bounding box center [792, 407] width 124 height 26
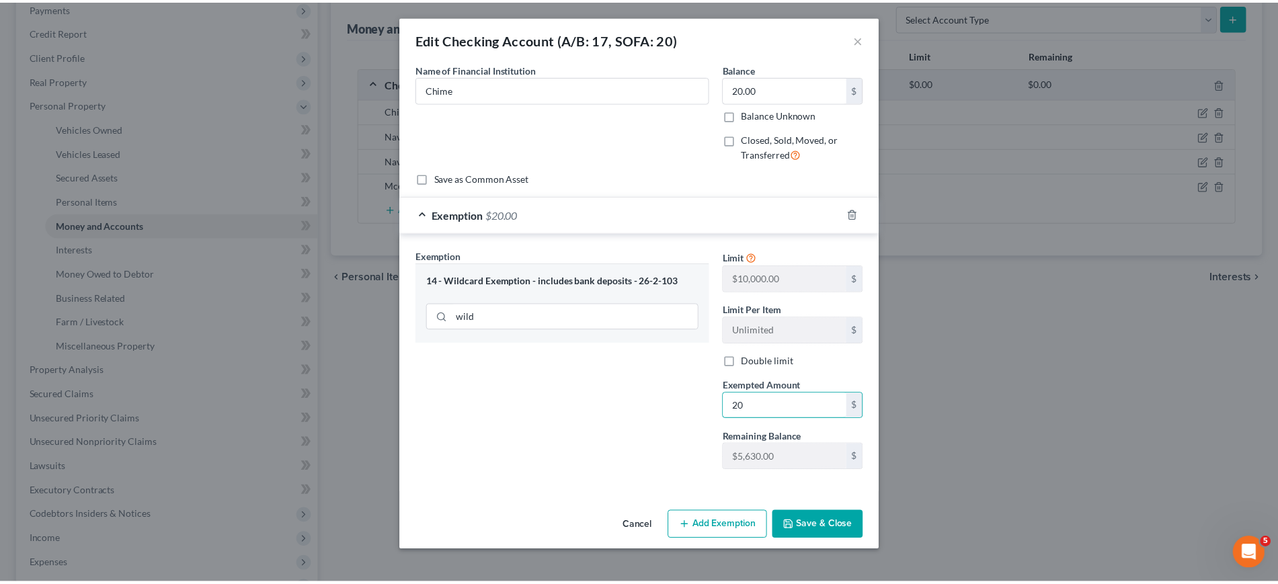
scroll to position [122, 0]
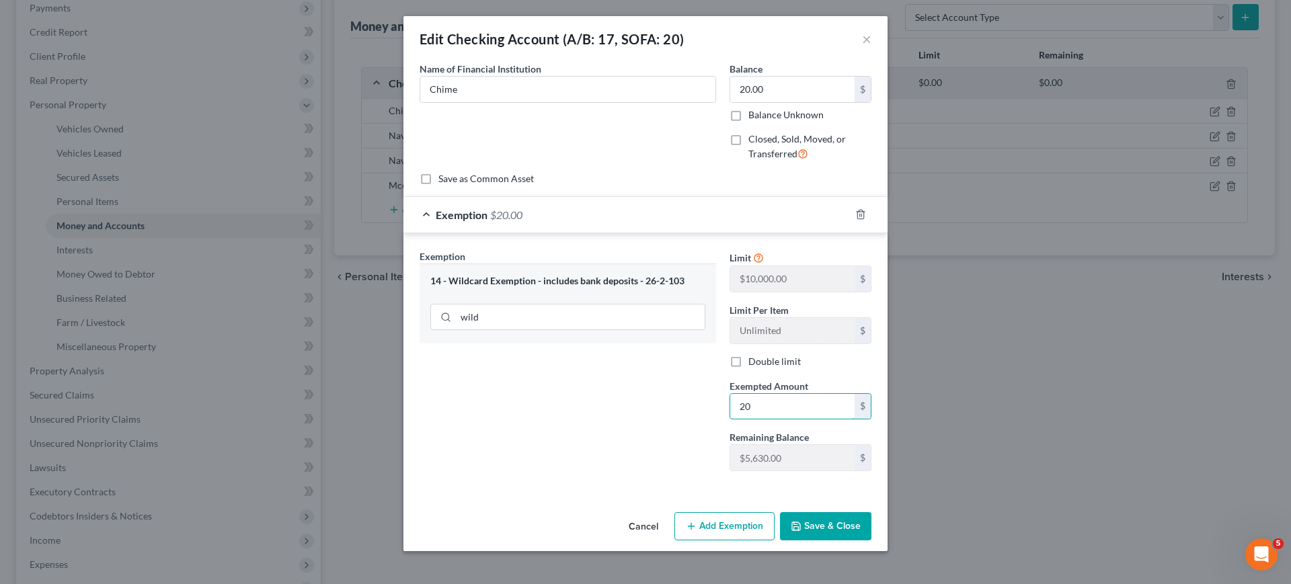
type input "20"
click at [871, 525] on button "Save & Close" at bounding box center [825, 526] width 91 height 28
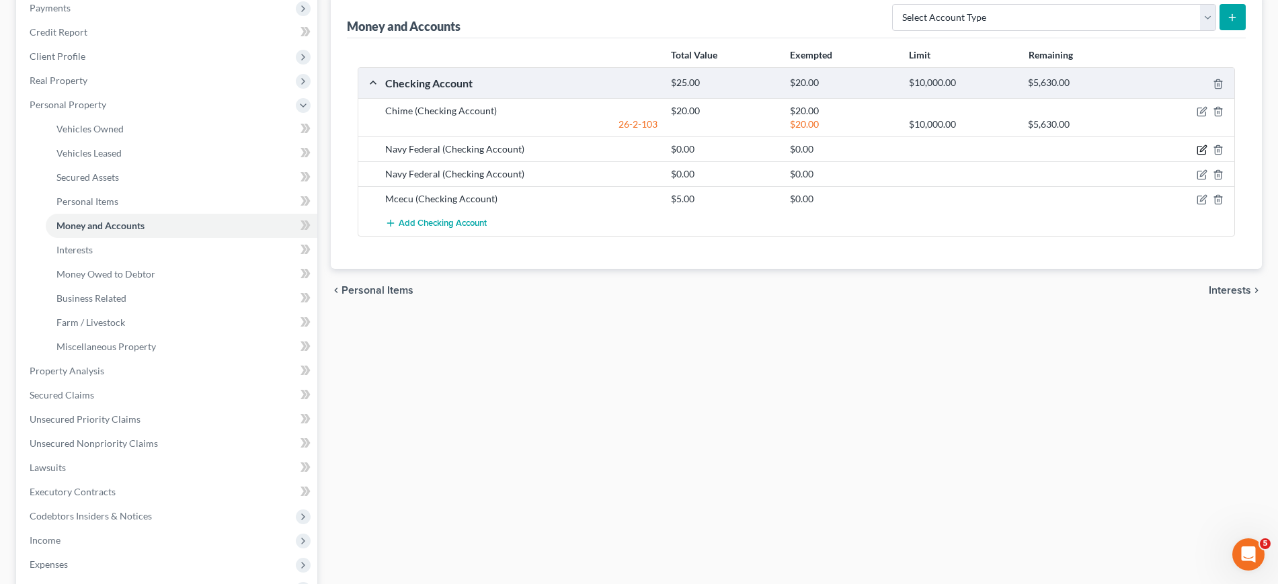
click at [1197, 155] on icon "button" at bounding box center [1202, 150] width 11 height 11
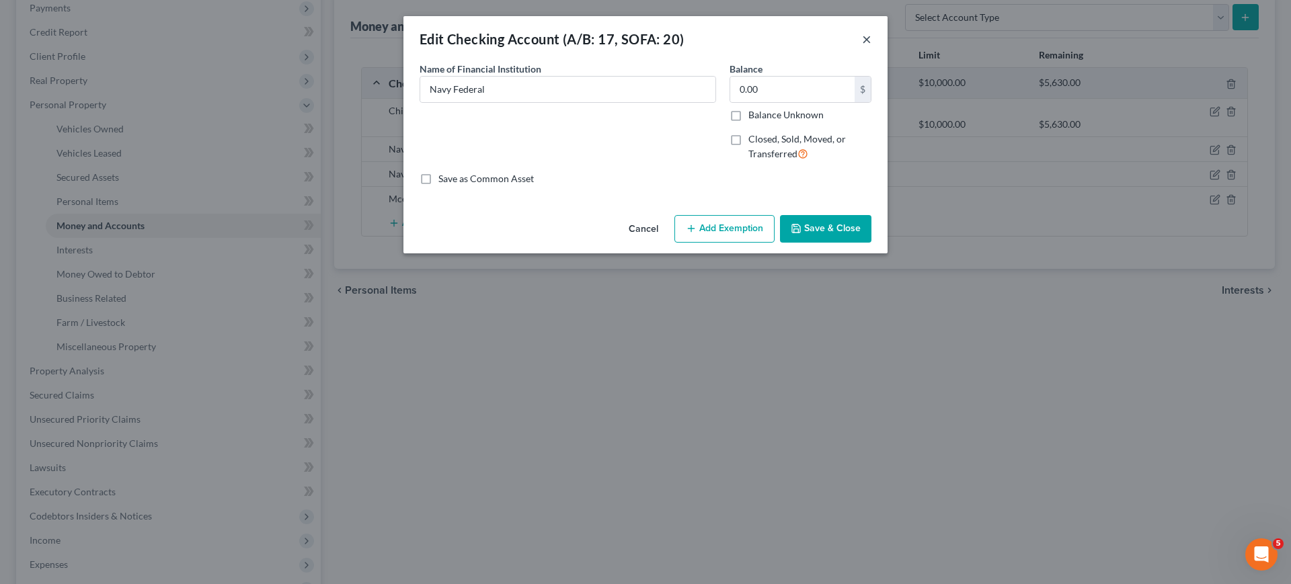
click at [871, 47] on button "×" at bounding box center [866, 39] width 9 height 16
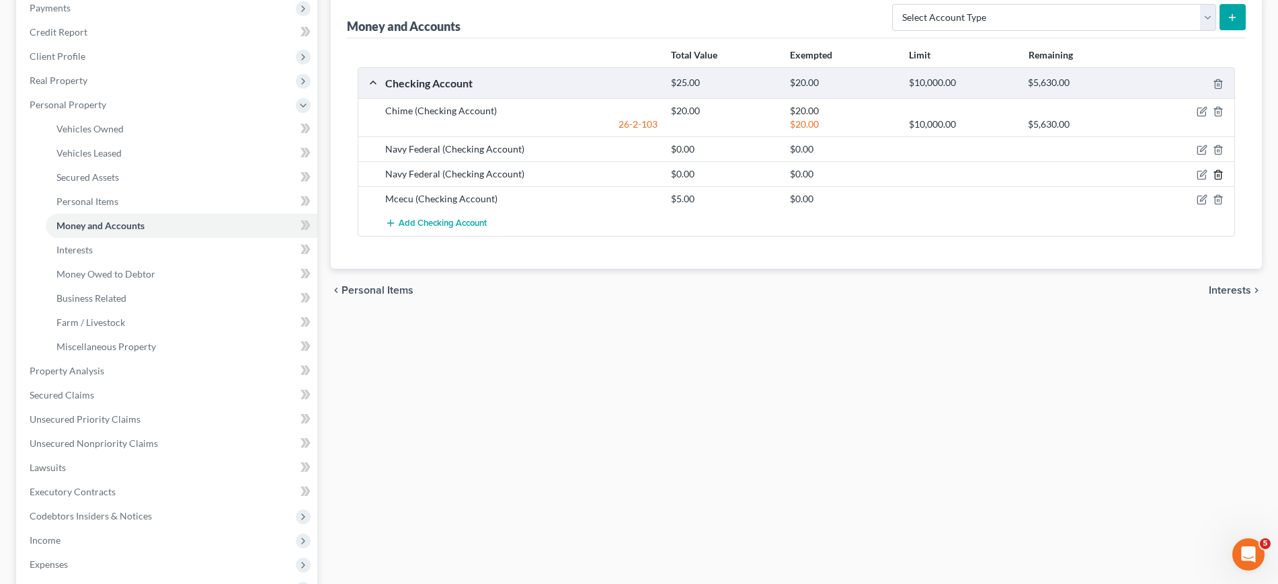
click at [1213, 180] on icon "button" at bounding box center [1218, 174] width 11 height 11
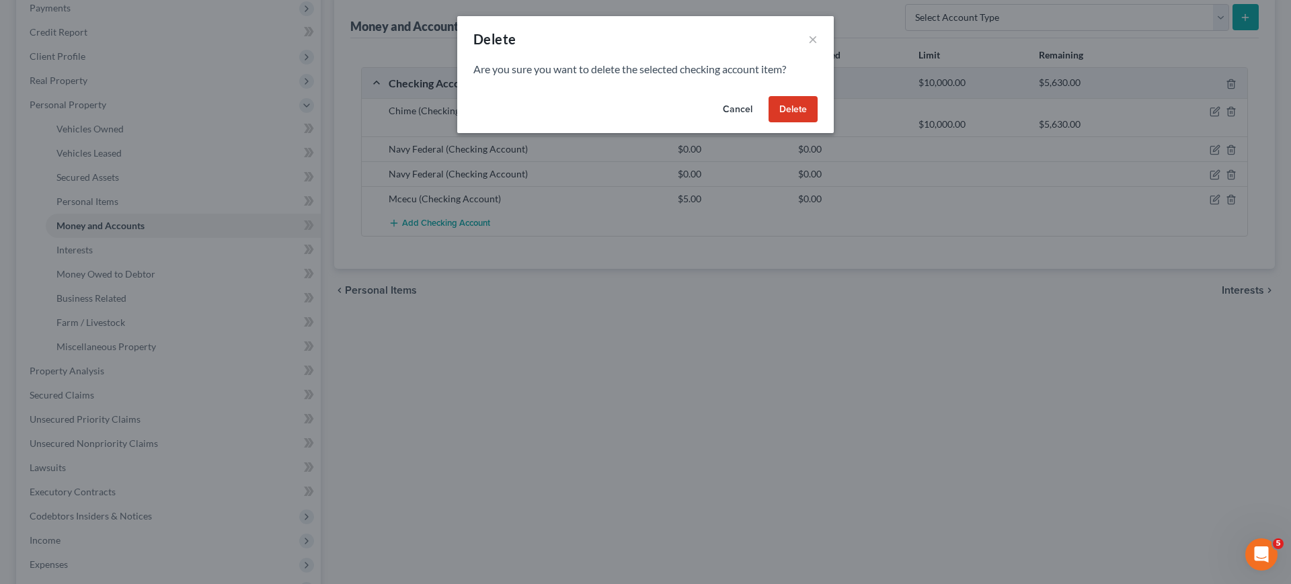
click at [818, 123] on button "Delete" at bounding box center [793, 109] width 49 height 27
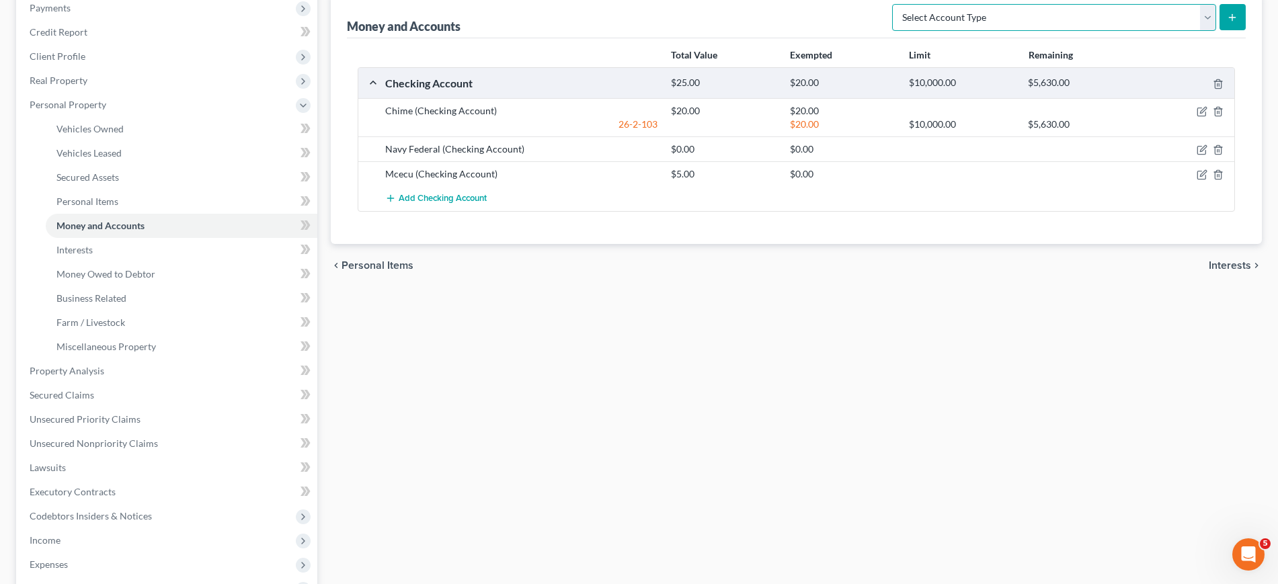
click at [1010, 31] on select "Select Account Type Brokerage (A/B: 18, SOFA: 20) Cash on Hand (A/B: 16) Certif…" at bounding box center [1054, 17] width 324 height 27
select select "savings"
click at [892, 31] on select "Select Account Type Brokerage (A/B: 18, SOFA: 20) Cash on Hand (A/B: 16) Certif…" at bounding box center [1054, 17] width 324 height 27
click at [1227, 23] on icon "submit" at bounding box center [1232, 17] width 11 height 11
click at [1220, 30] on button "submit" at bounding box center [1233, 17] width 26 height 26
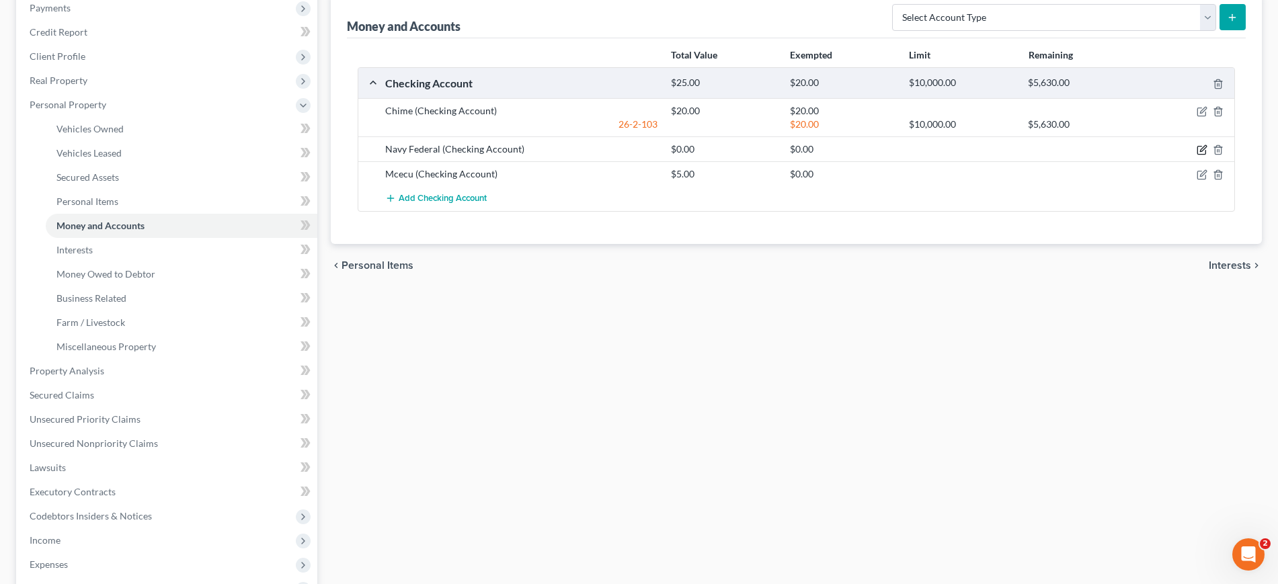
click at [1200, 152] on icon "button" at bounding box center [1203, 149] width 6 height 6
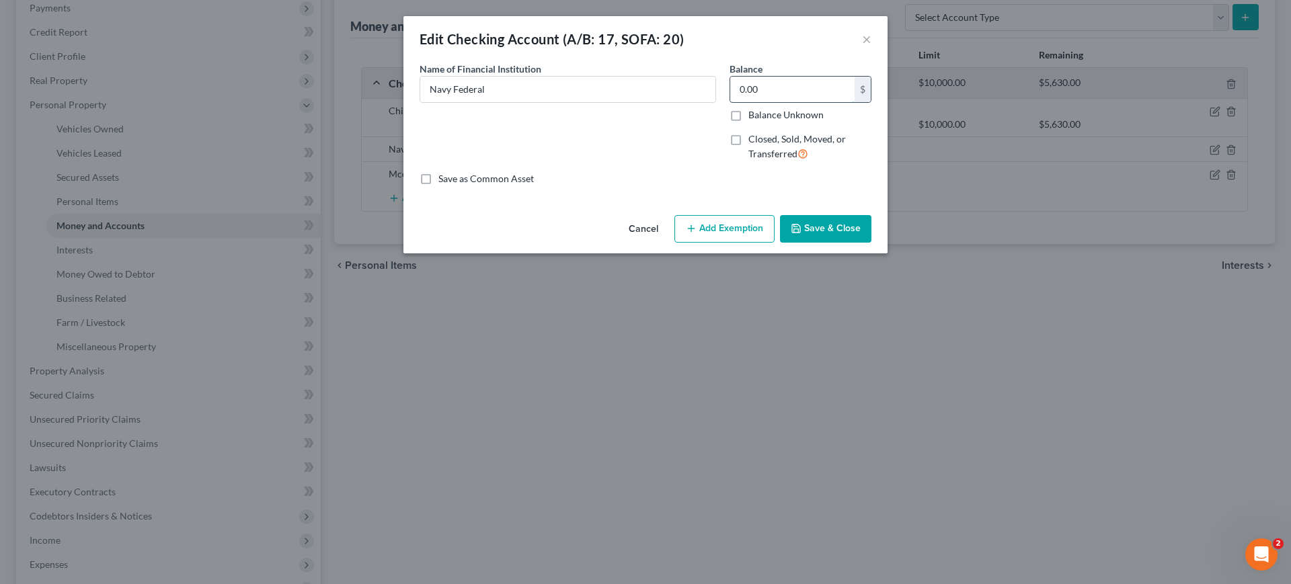
click at [806, 102] on input "0.00" at bounding box center [792, 90] width 124 height 26
click at [871, 77] on div "Balance 0.00 $ Balance Unknown Balance Undetermined 0.00 $ Balance Unknown" at bounding box center [801, 92] width 142 height 60
click at [871, 42] on button "×" at bounding box center [866, 39] width 9 height 16
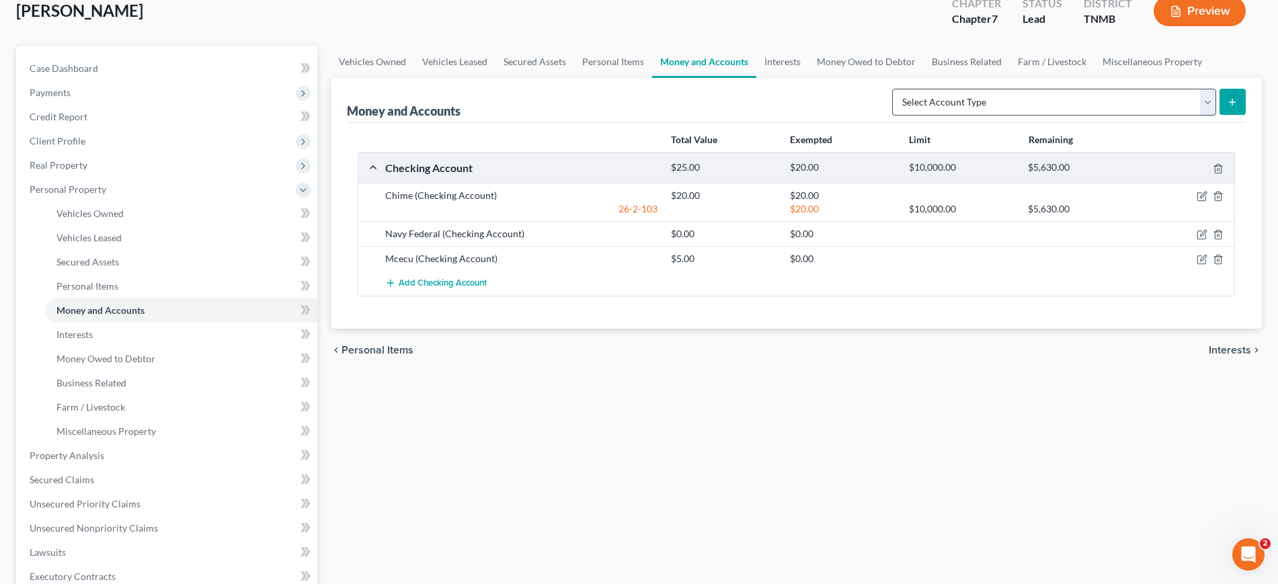
scroll to position [84, 0]
click at [1041, 115] on select "Select Account Type Brokerage (A/B: 18, SOFA: 20) Cash on Hand (A/B: 16) Certif…" at bounding box center [1054, 101] width 324 height 27
select select "savings"
click at [892, 115] on select "Select Account Type Brokerage (A/B: 18, SOFA: 20) Cash on Hand (A/B: 16) Certif…" at bounding box center [1054, 101] width 324 height 27
click at [1222, 114] on button "submit" at bounding box center [1233, 101] width 26 height 26
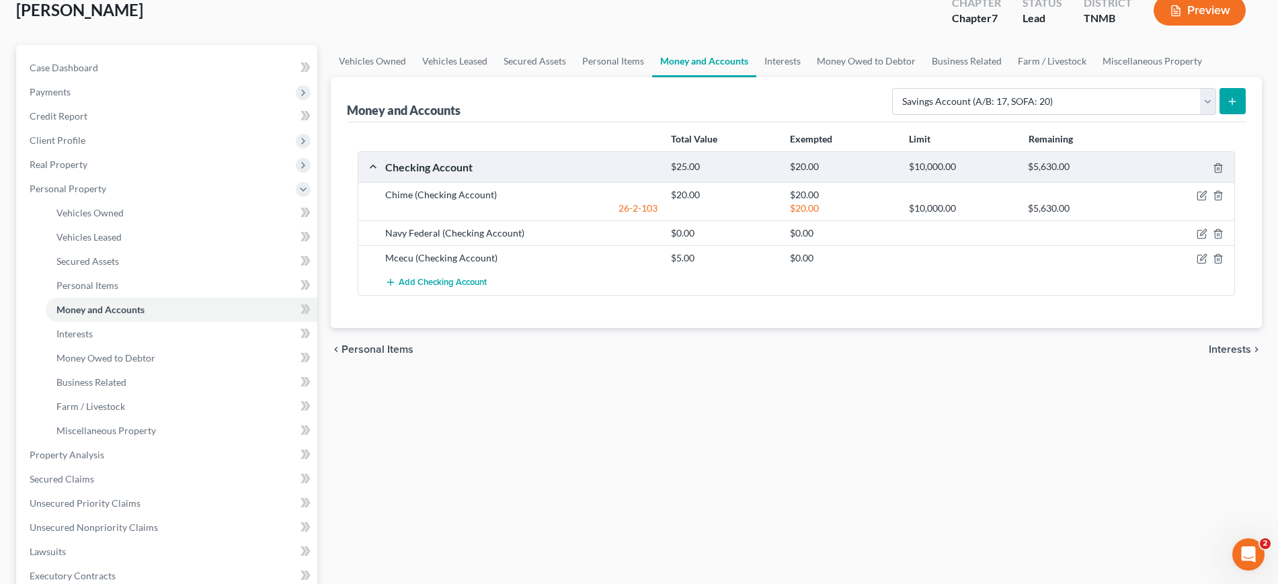
click at [1227, 107] on icon "submit" at bounding box center [1232, 101] width 11 height 11
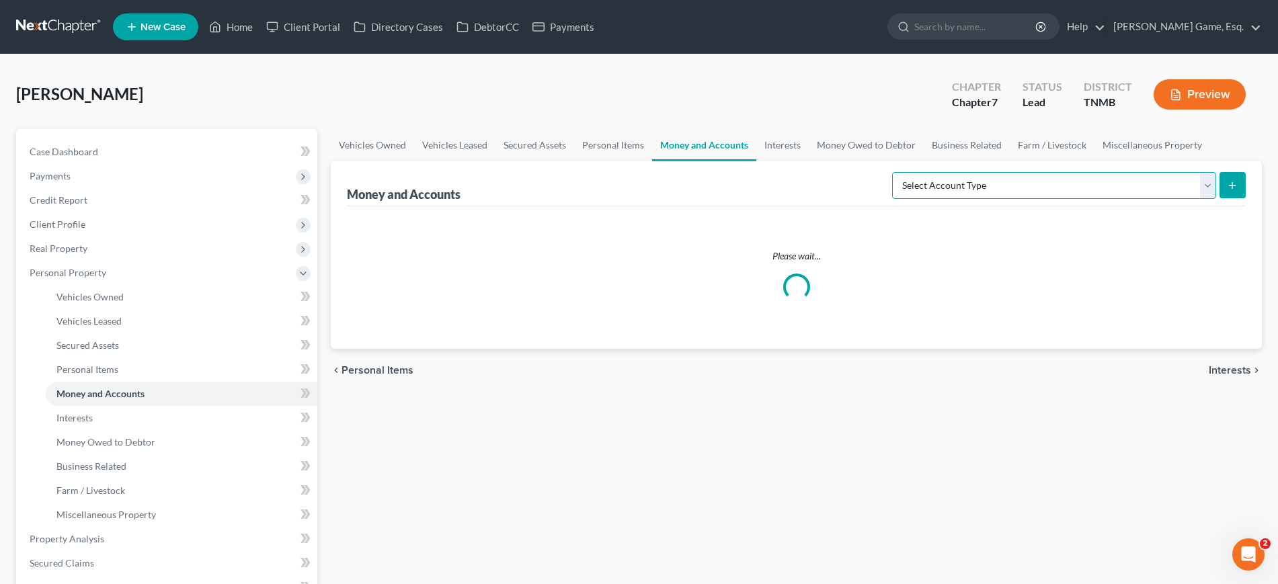
click at [1165, 199] on select "Select Account Type Brokerage (A/B: 18, SOFA: 20) Cash on Hand (A/B: 16) Certif…" at bounding box center [1054, 185] width 324 height 27
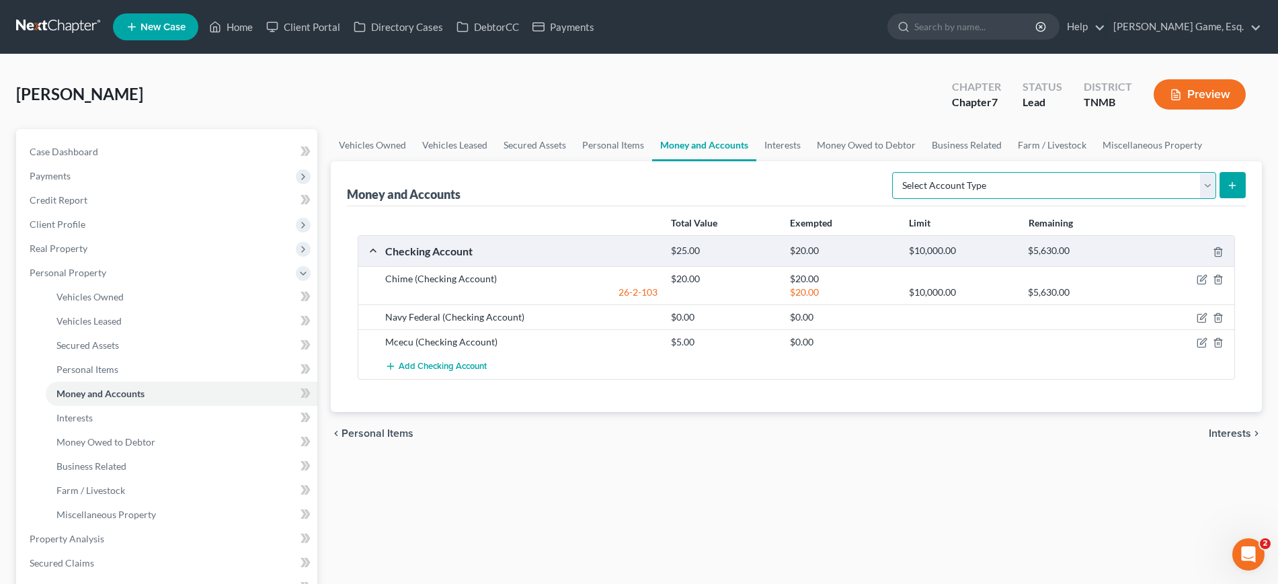
select select "savings"
click at [892, 199] on select "Select Account Type Brokerage (A/B: 18, SOFA: 20) Cash on Hand (A/B: 16) Certif…" at bounding box center [1054, 185] width 324 height 27
click at [1230, 186] on line "submit" at bounding box center [1233, 186] width 6 height 0
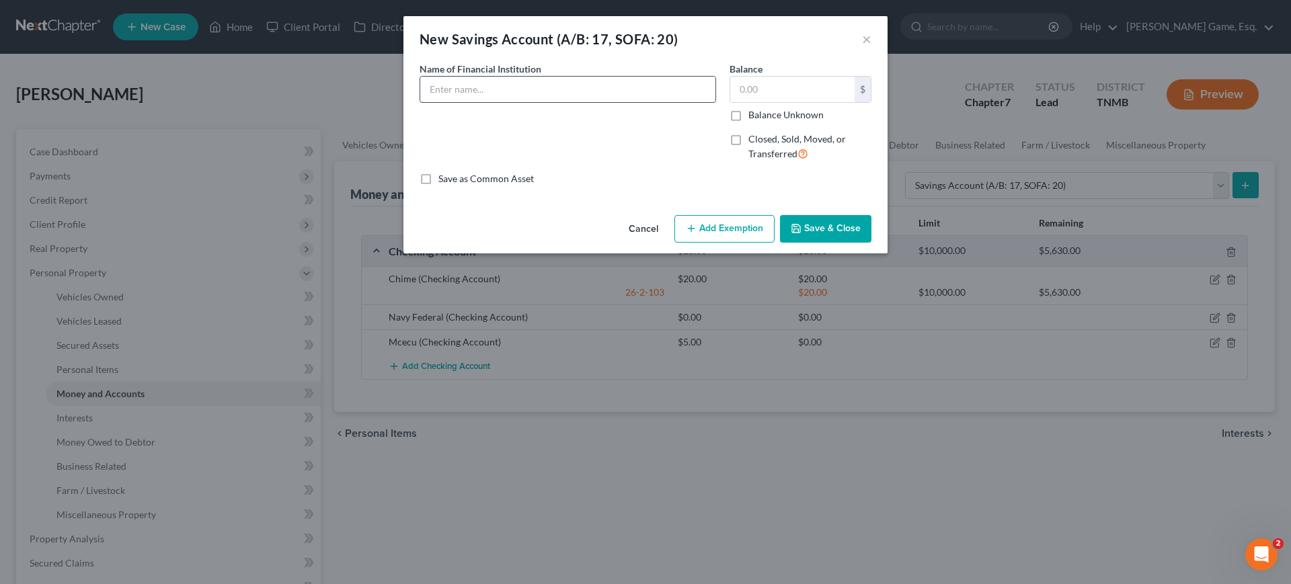
click at [481, 102] on input "text" at bounding box center [567, 90] width 295 height 26
type input "Navy Federal"
click at [781, 100] on input "text" at bounding box center [792, 90] width 124 height 26
type input "5"
click at [760, 243] on button "Add Exemption" at bounding box center [724, 229] width 100 height 28
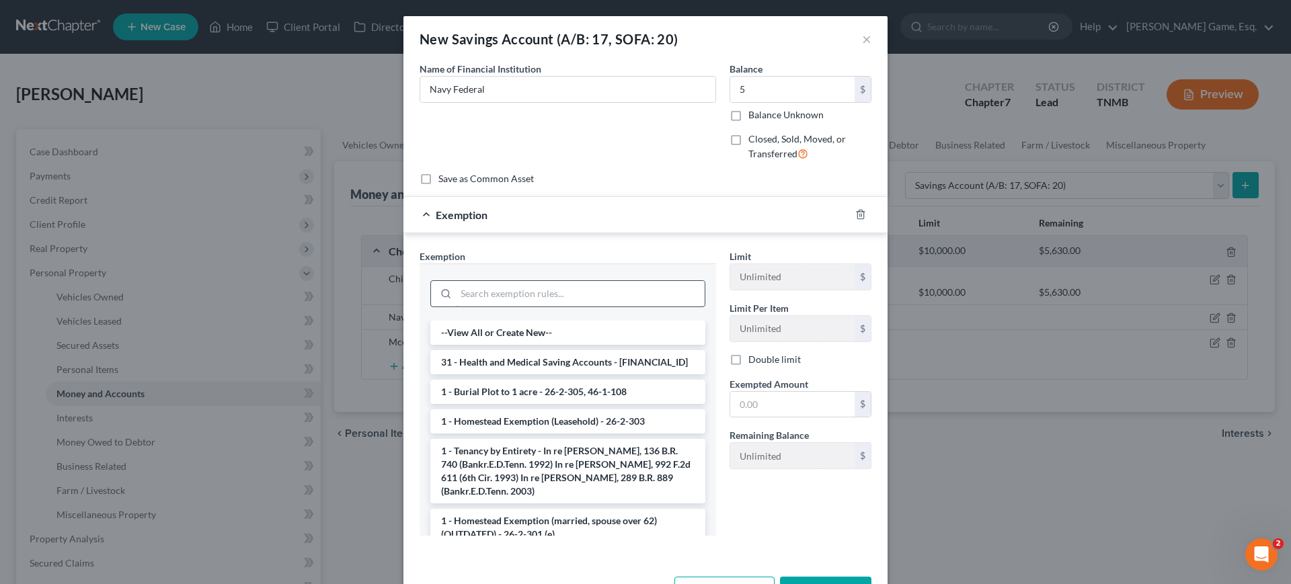
click at [580, 307] on input "search" at bounding box center [580, 294] width 249 height 26
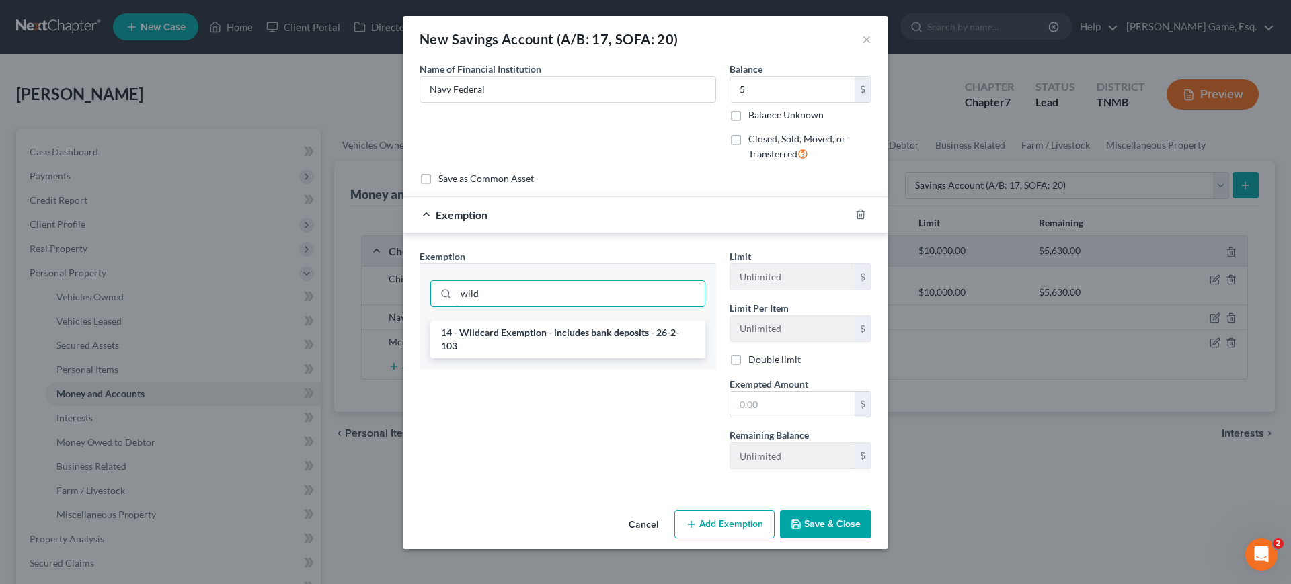
type input "wild"
click at [588, 321] on div "wild" at bounding box center [568, 292] width 297 height 57
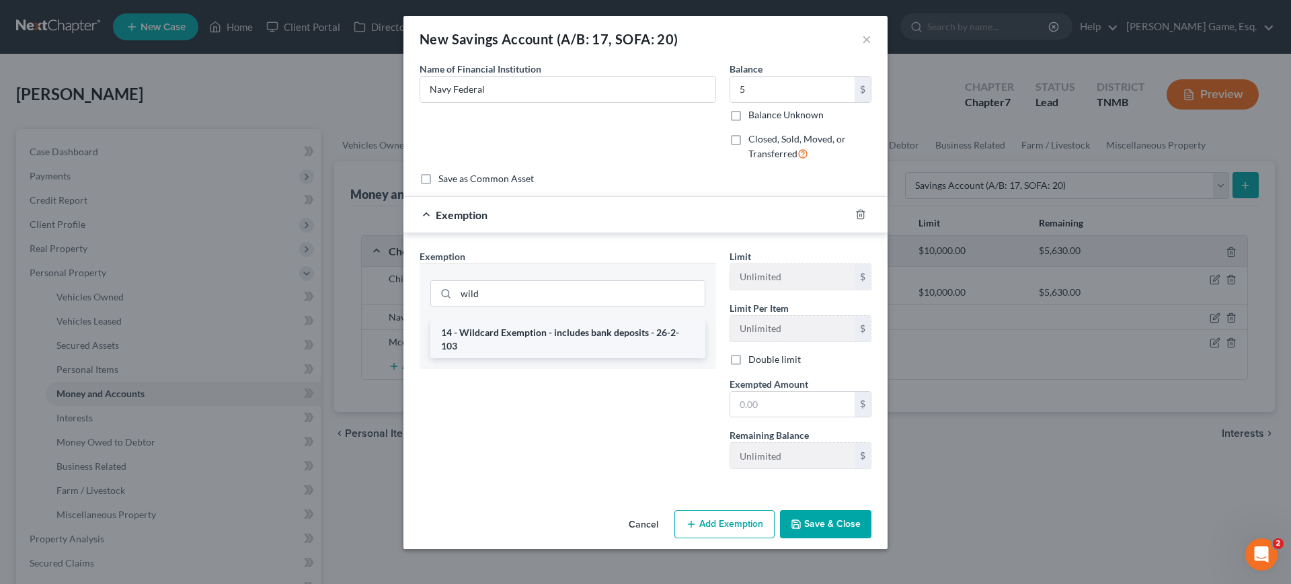
click at [590, 358] on li "14 - Wildcard Exemption - includes bank deposits - 26-2-103" at bounding box center [567, 340] width 275 height 38
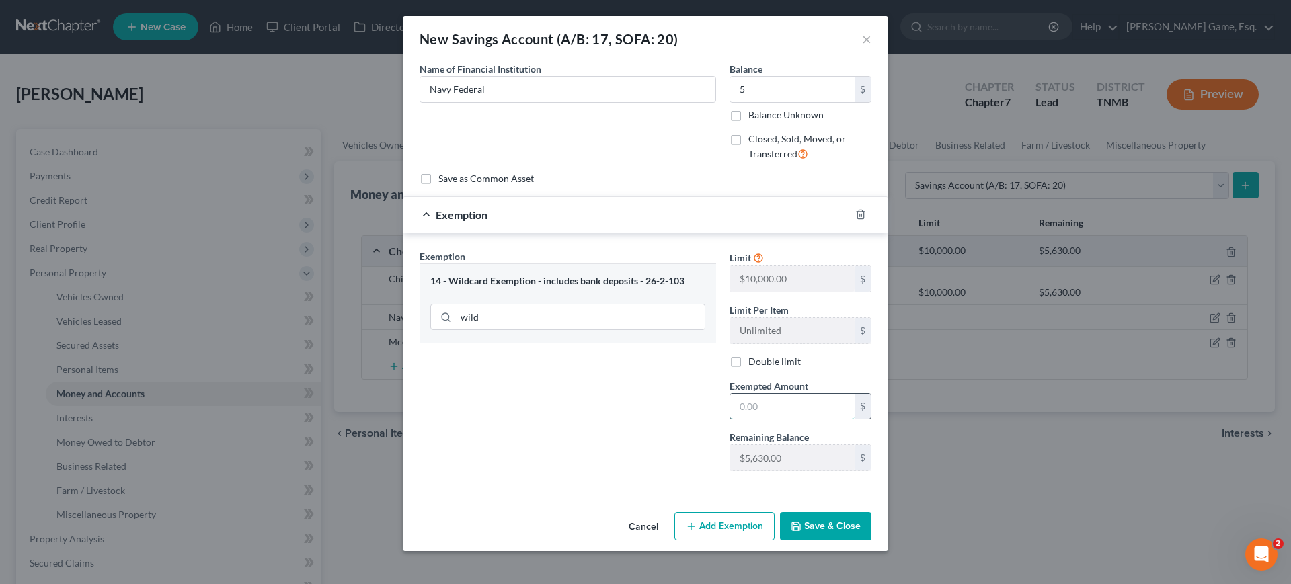
click at [806, 420] on input "text" at bounding box center [792, 407] width 124 height 26
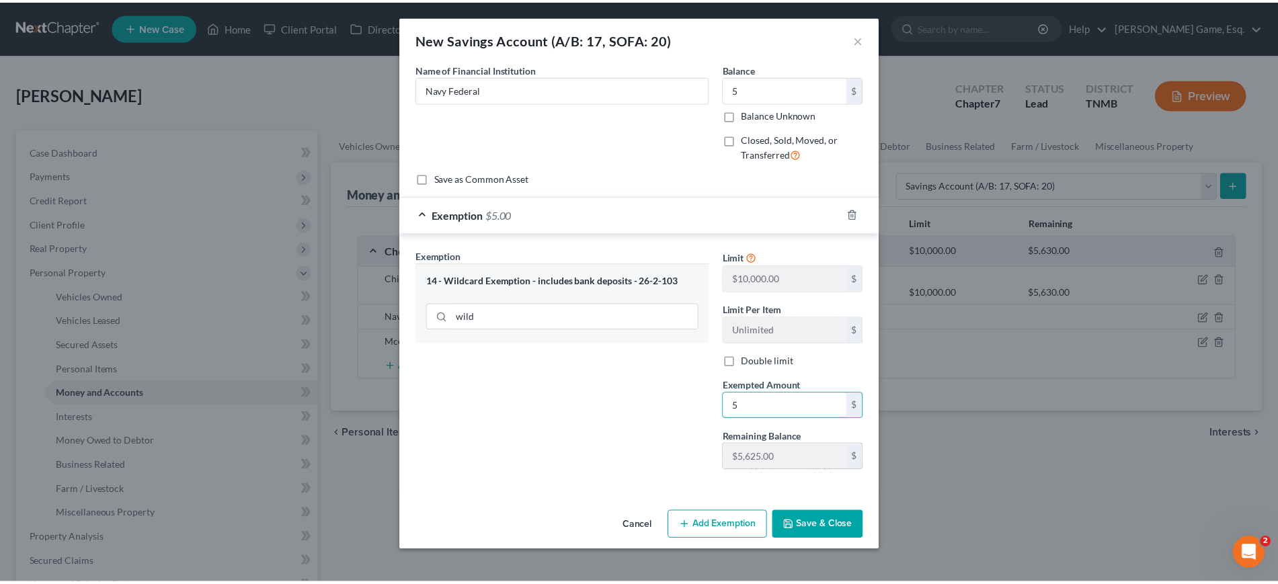
scroll to position [122, 0]
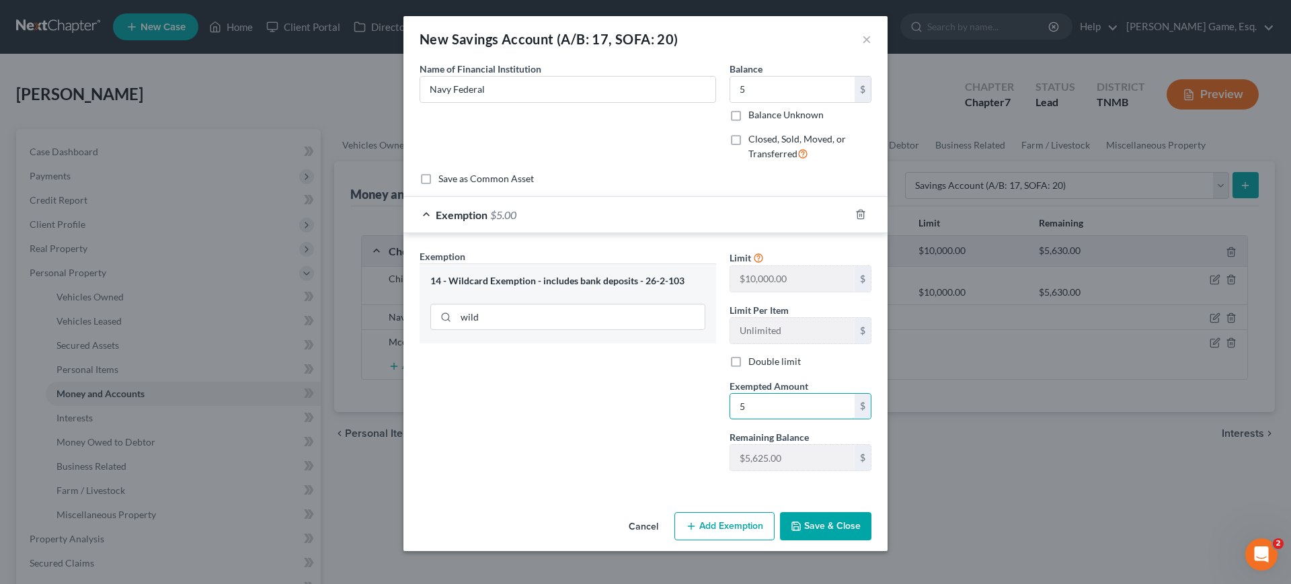
type input "5"
click at [871, 527] on button "Save & Close" at bounding box center [825, 526] width 91 height 28
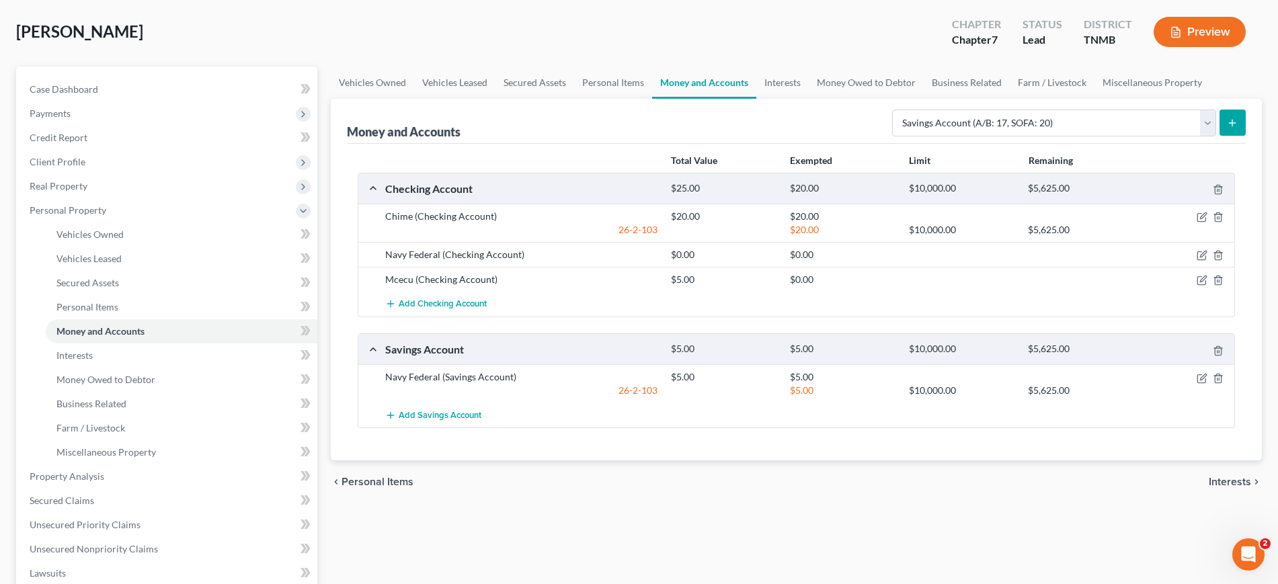
scroll to position [252, 0]
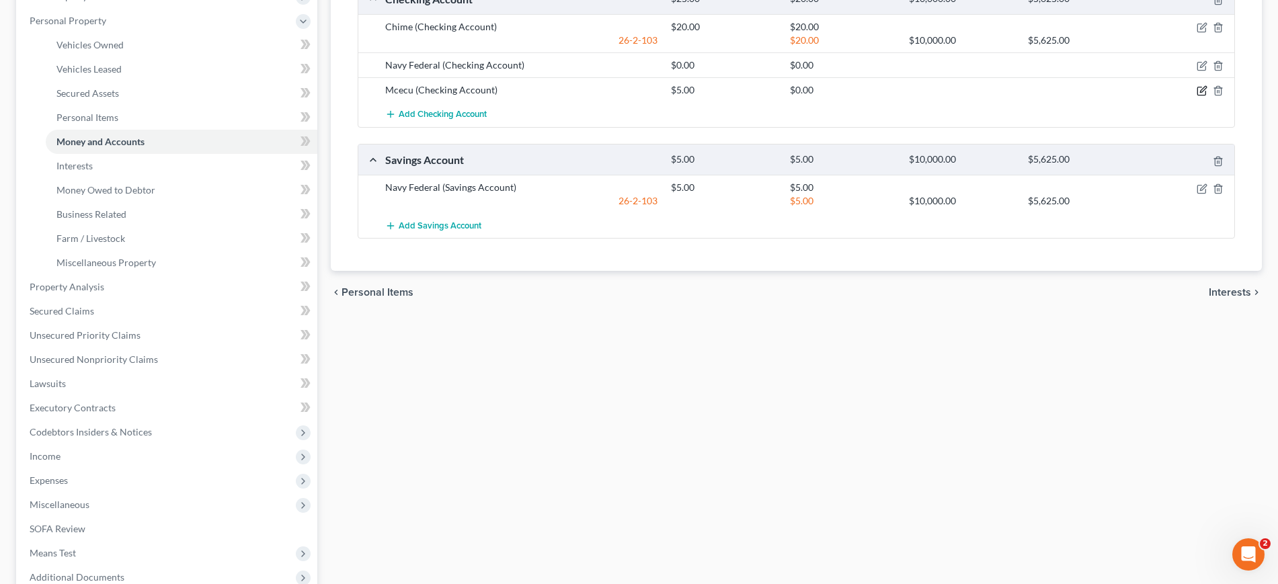
click at [1197, 96] on icon "button" at bounding box center [1202, 90] width 11 height 11
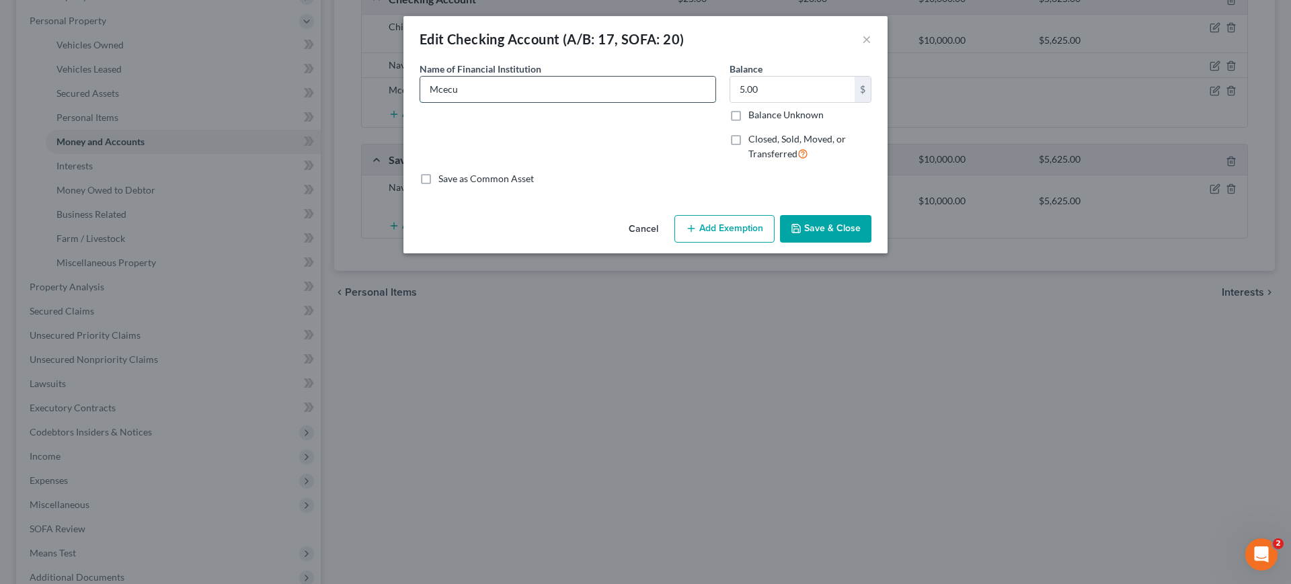
click at [478, 102] on input "Mcecu" at bounding box center [567, 90] width 295 height 26
drag, startPoint x: 459, startPoint y: 117, endPoint x: 385, endPoint y: 118, distance: 74.0
click at [420, 102] on input "Mcecu" at bounding box center [567, 90] width 295 height 26
type input "Memphis City Employee Credit Union"
click at [808, 102] on input "5.00" at bounding box center [792, 90] width 124 height 26
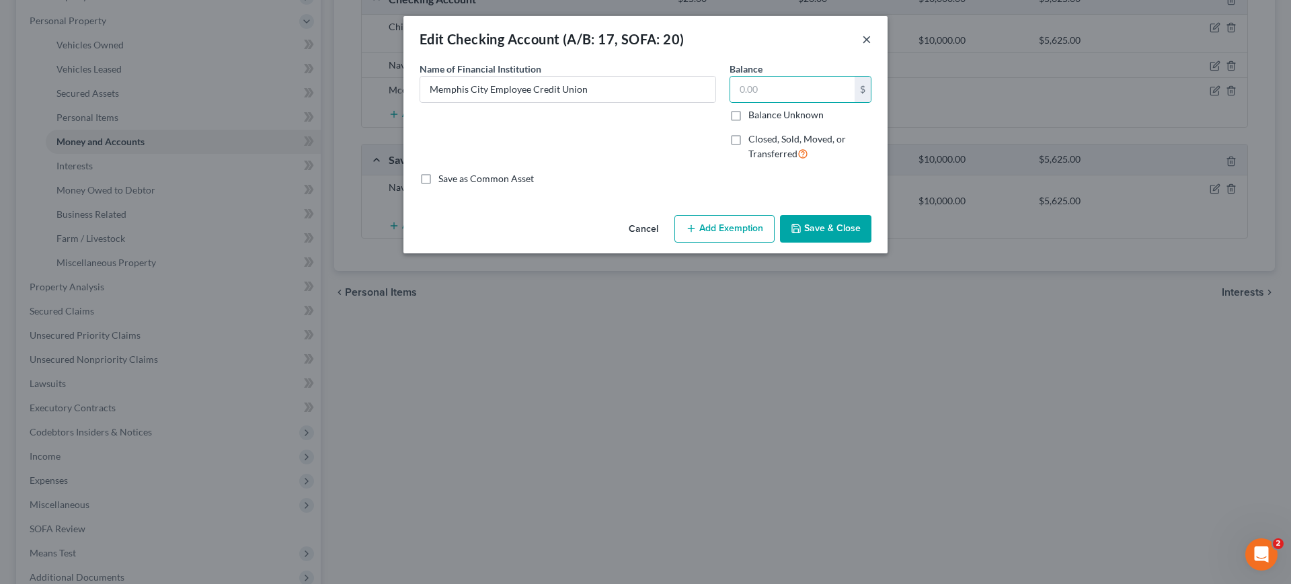
click at [871, 47] on button "×" at bounding box center [866, 39] width 9 height 16
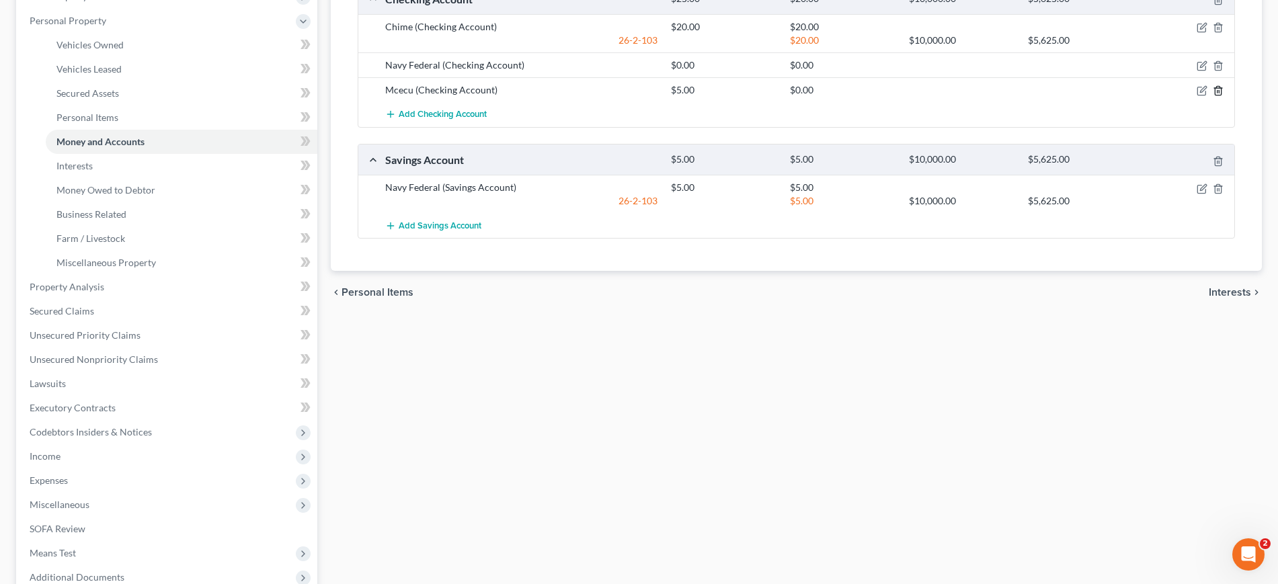
click at [1215, 95] on icon "button" at bounding box center [1218, 91] width 6 height 9
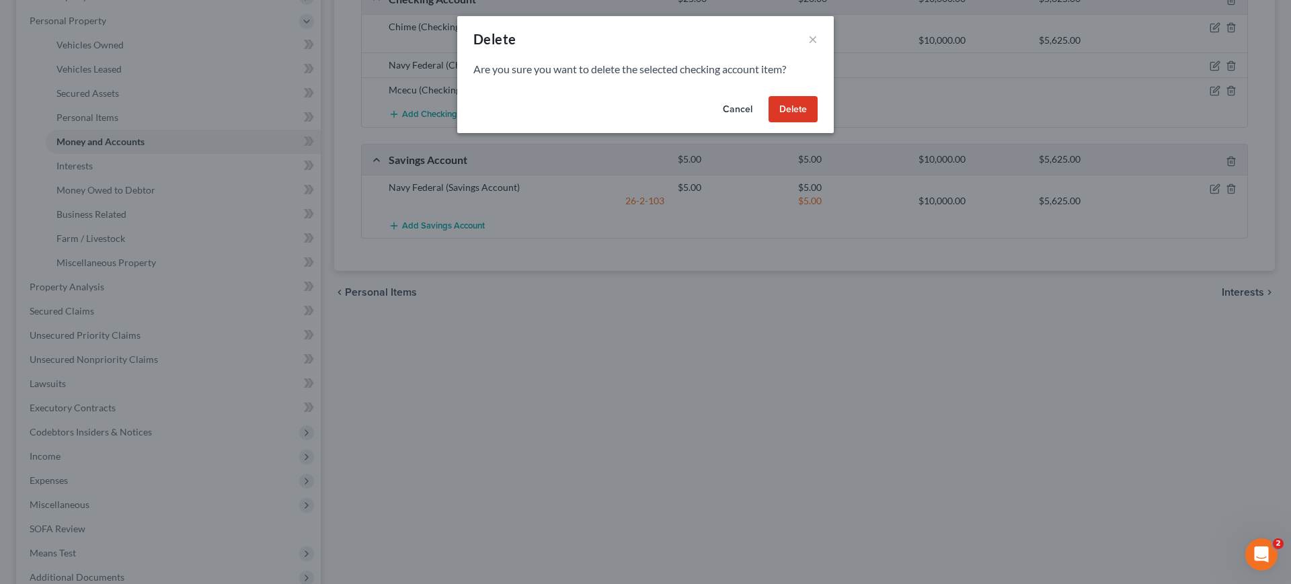
click at [818, 123] on button "Delete" at bounding box center [793, 109] width 49 height 27
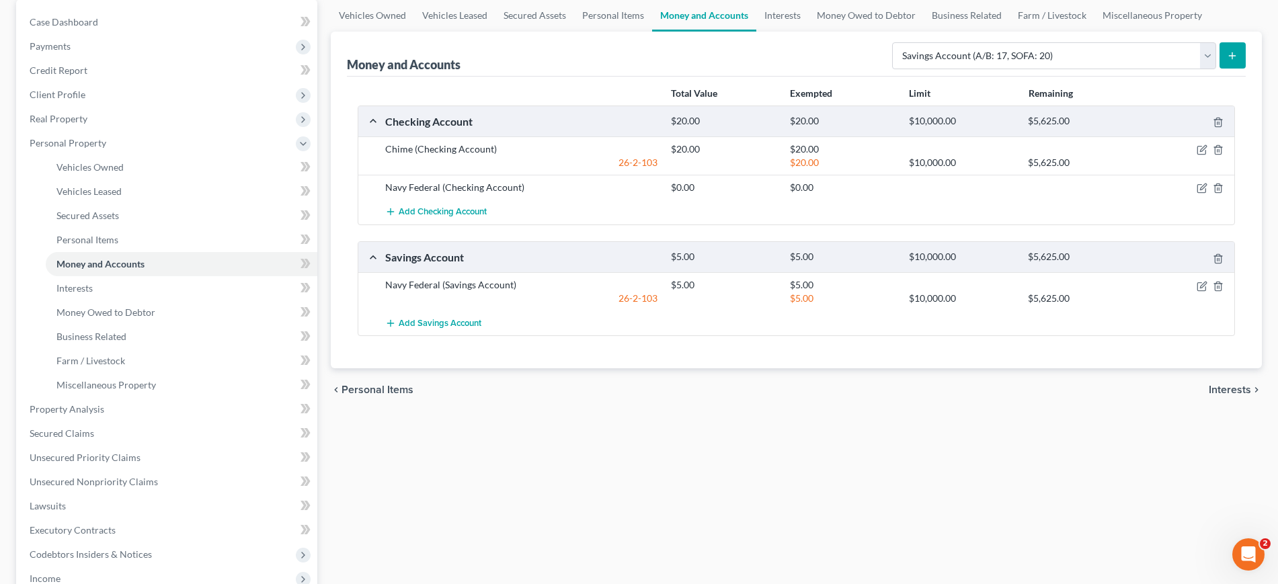
scroll to position [84, 0]
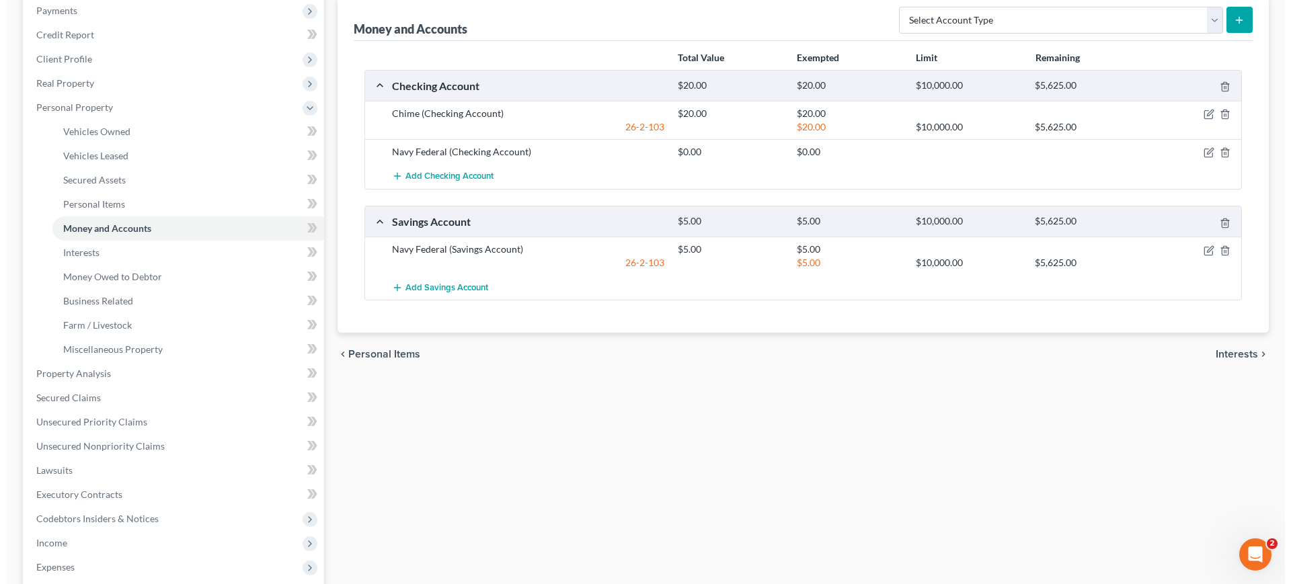
scroll to position [168, 0]
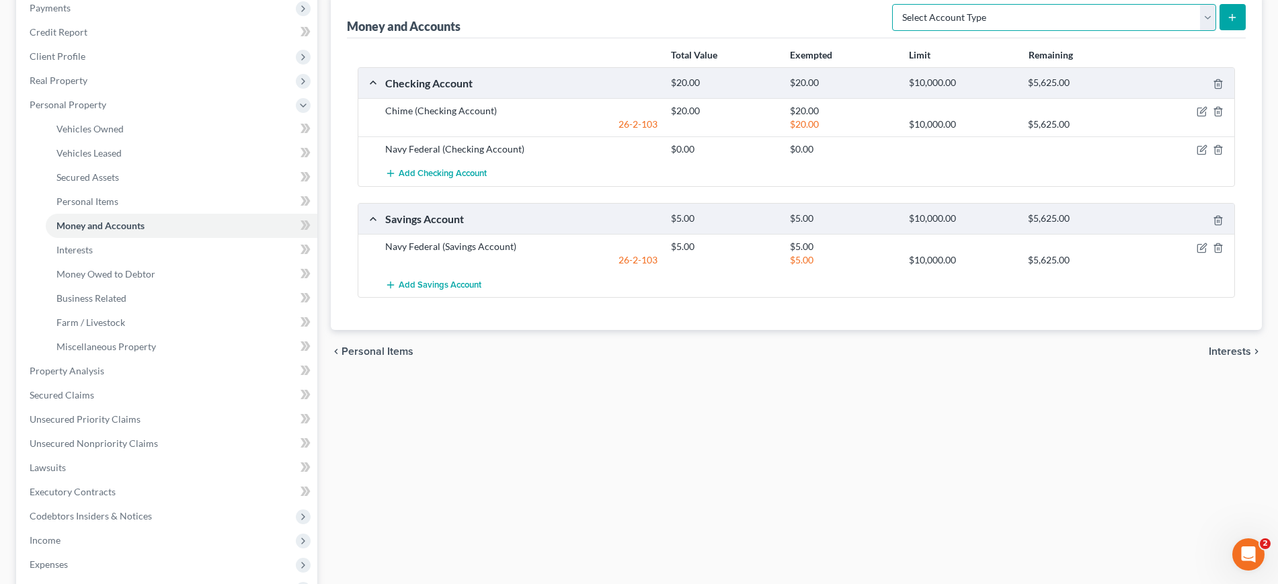
click at [1044, 31] on select "Select Account Type Brokerage (A/B: 18, SOFA: 20) Cash on Hand (A/B: 16) Certif…" at bounding box center [1054, 17] width 324 height 27
select select "savings"
click at [892, 31] on select "Select Account Type Brokerage (A/B: 18, SOFA: 20) Cash on Hand (A/B: 16) Certif…" at bounding box center [1054, 17] width 324 height 27
click at [1234, 30] on button "submit" at bounding box center [1233, 17] width 26 height 26
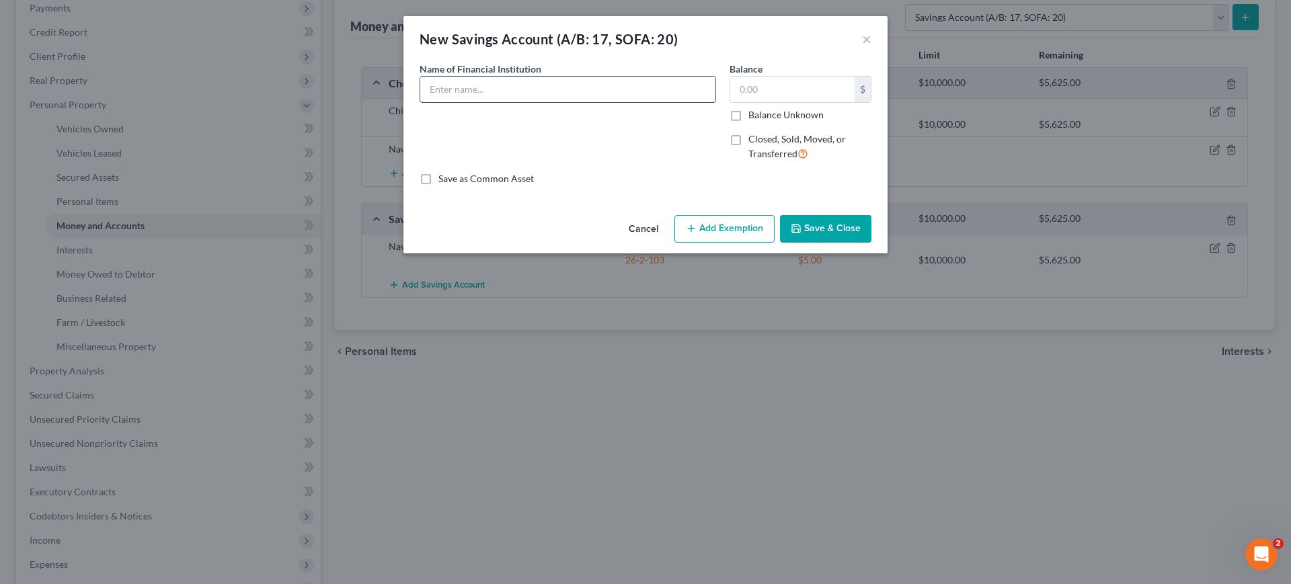
click at [544, 102] on input "text" at bounding box center [567, 90] width 295 height 26
type input "Memphis City Employee Credit Union"
click at [781, 102] on input "text" at bounding box center [792, 90] width 124 height 26
type input "5"
click at [751, 243] on button "Add Exemption" at bounding box center [724, 229] width 100 height 28
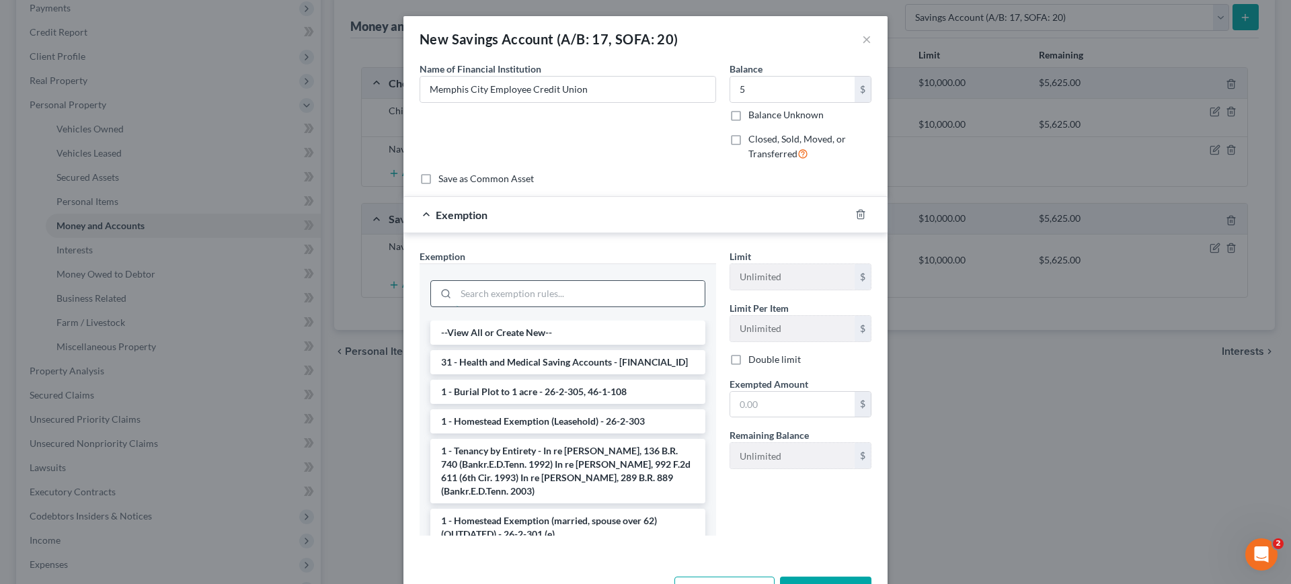
click at [533, 307] on input "search" at bounding box center [580, 294] width 249 height 26
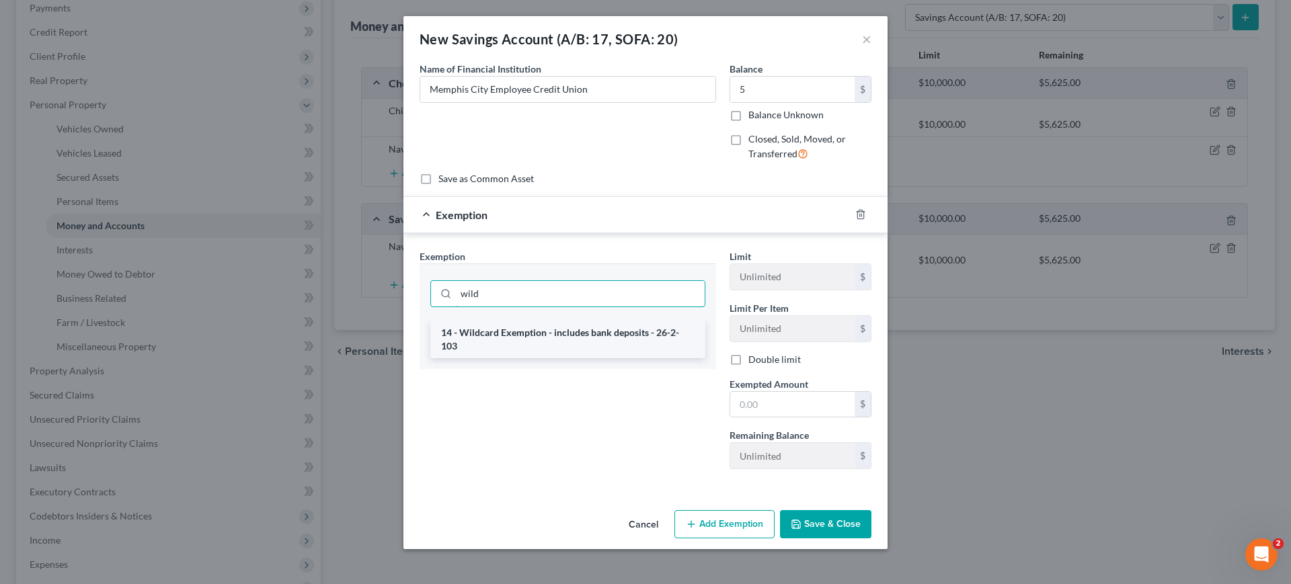
type input "wild"
click at [563, 358] on li "14 - Wildcard Exemption - includes bank deposits - 26-2-103" at bounding box center [567, 340] width 275 height 38
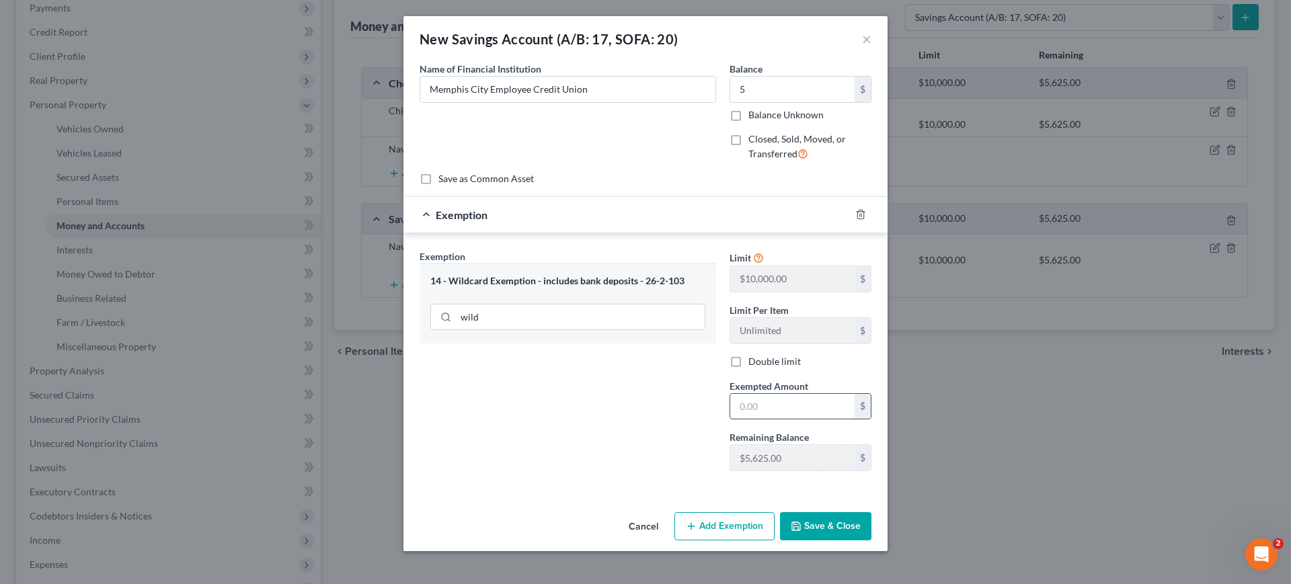
click at [796, 420] on input "text" at bounding box center [792, 407] width 124 height 26
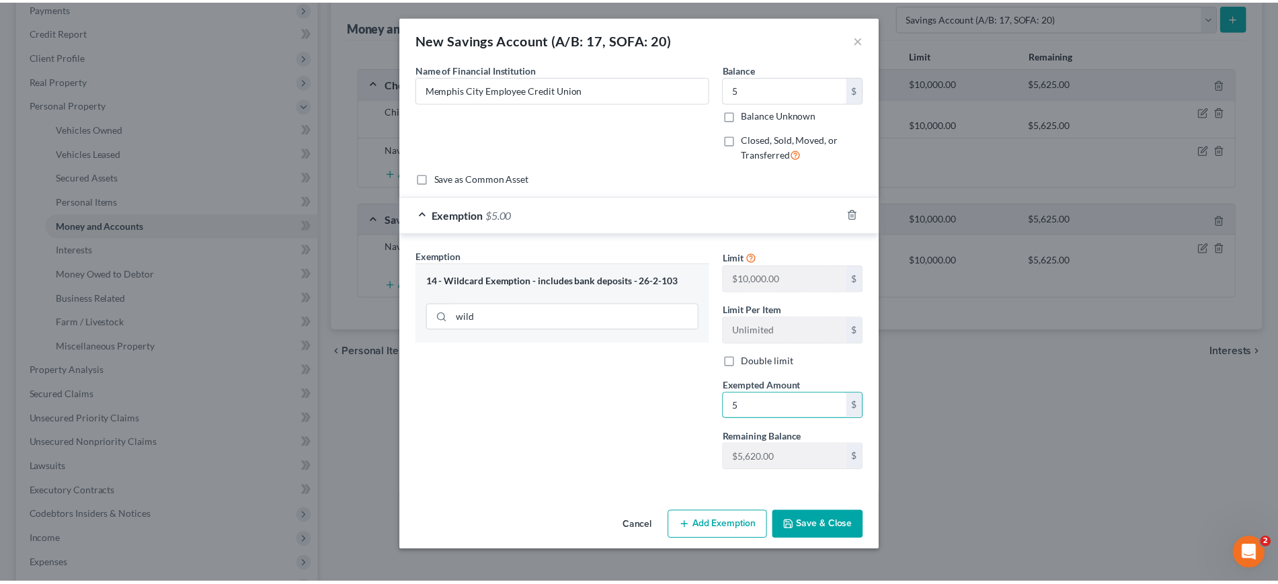
scroll to position [122, 0]
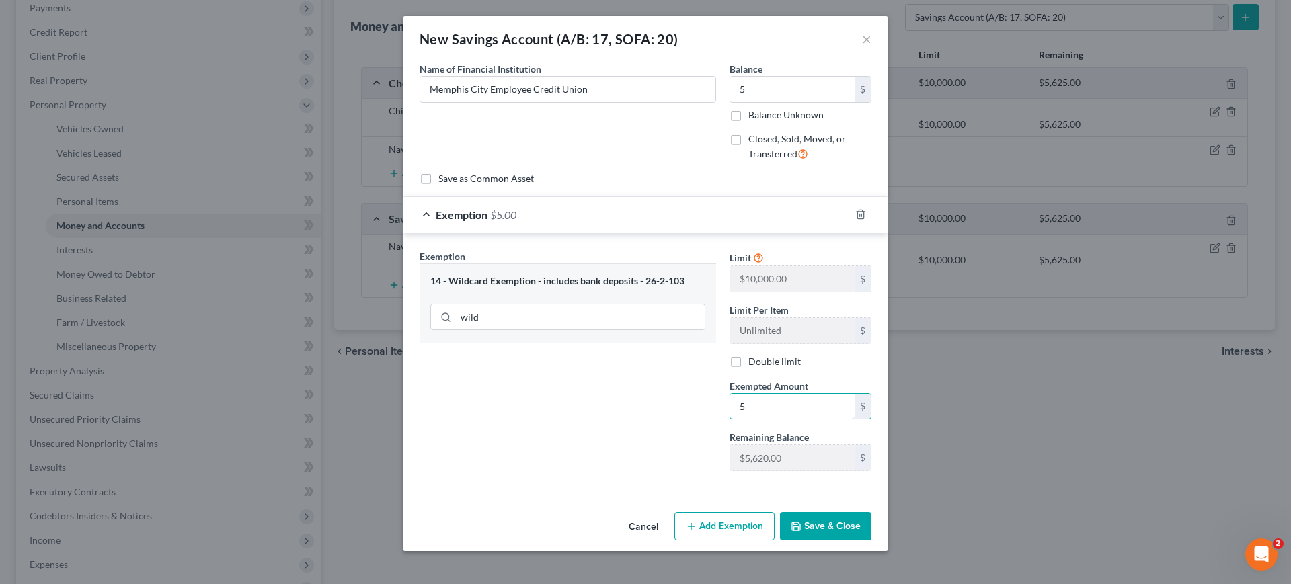
type input "5"
click at [871, 535] on button "Save & Close" at bounding box center [825, 526] width 91 height 28
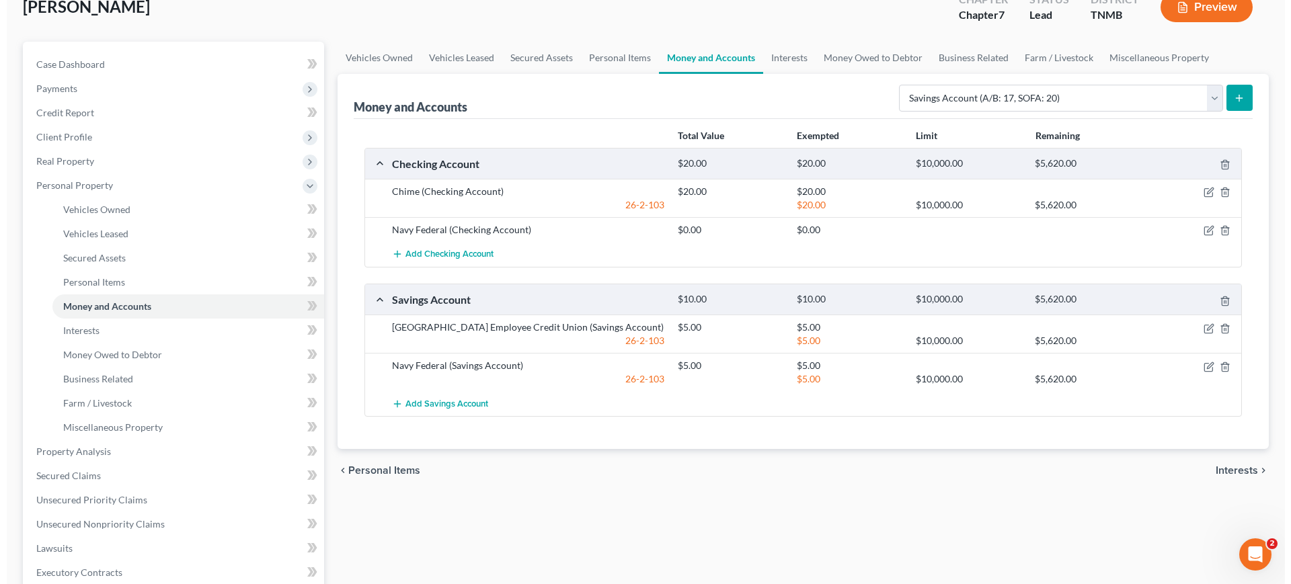
scroll to position [0, 0]
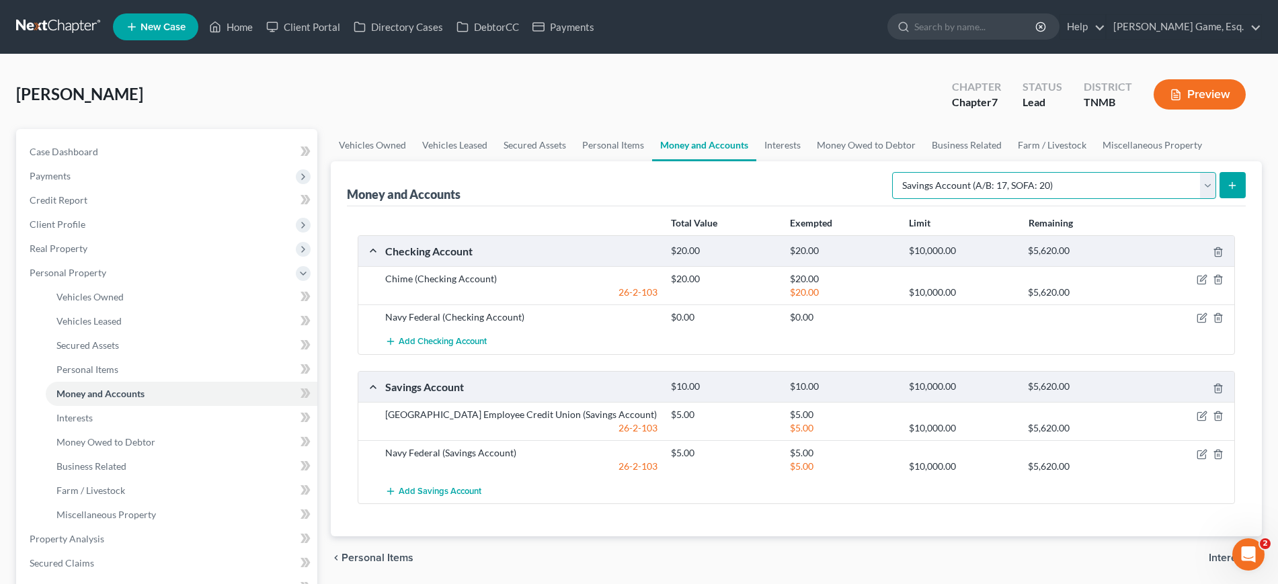
click at [1005, 199] on select "Select Account Type Brokerage (A/B: 18, SOFA: 20) Cash on Hand (A/B: 16) Certif…" at bounding box center [1054, 185] width 324 height 27
click at [1007, 199] on select "Select Account Type Brokerage (A/B: 18, SOFA: 20) Cash on Hand (A/B: 16) Certif…" at bounding box center [1054, 185] width 324 height 27
click at [955, 161] on ul "Vehicles Owned Vehicles Leased Secured Assets Personal Items Money and Accounts…" at bounding box center [796, 145] width 931 height 32
click at [809, 161] on link "Interests" at bounding box center [783, 145] width 52 height 32
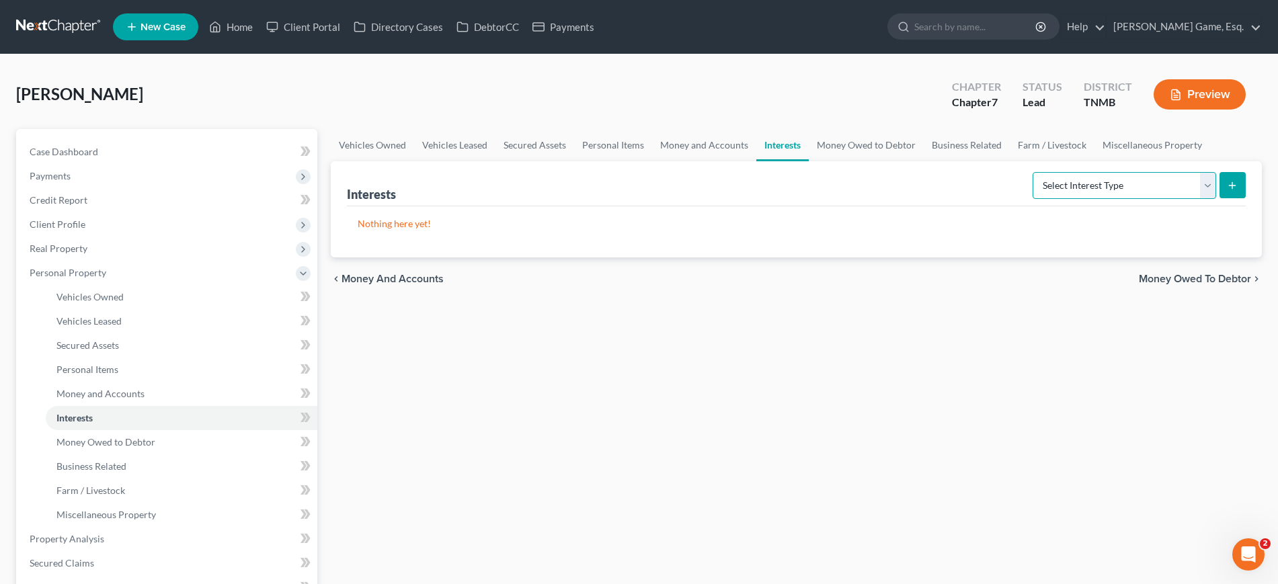
click at [1067, 199] on select "Select Interest Type 401K (A/B: 21) Annuity (A/B: 23) Bond (A/B: 18) Education …" at bounding box center [1125, 185] width 184 height 27
select select "401k"
click at [1033, 199] on select "Select Interest Type 401K (A/B: 21) Annuity (A/B: 23) Bond (A/B: 18) Education …" at bounding box center [1125, 185] width 184 height 27
click at [1228, 198] on button "submit" at bounding box center [1233, 185] width 26 height 26
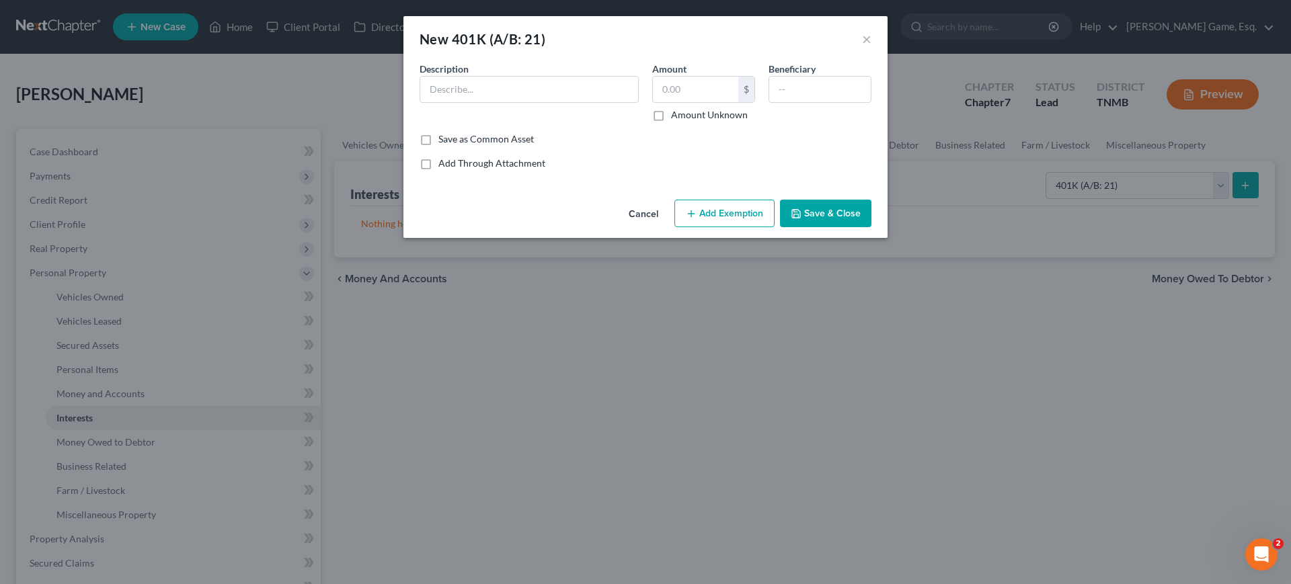
click at [490, 122] on div "Description *" at bounding box center [529, 92] width 233 height 60
click at [488, 102] on input "text" at bounding box center [529, 90] width 218 height 26
type input "Thru Employer"
click at [687, 102] on input "text" at bounding box center [695, 90] width 85 height 26
type input "50,000"
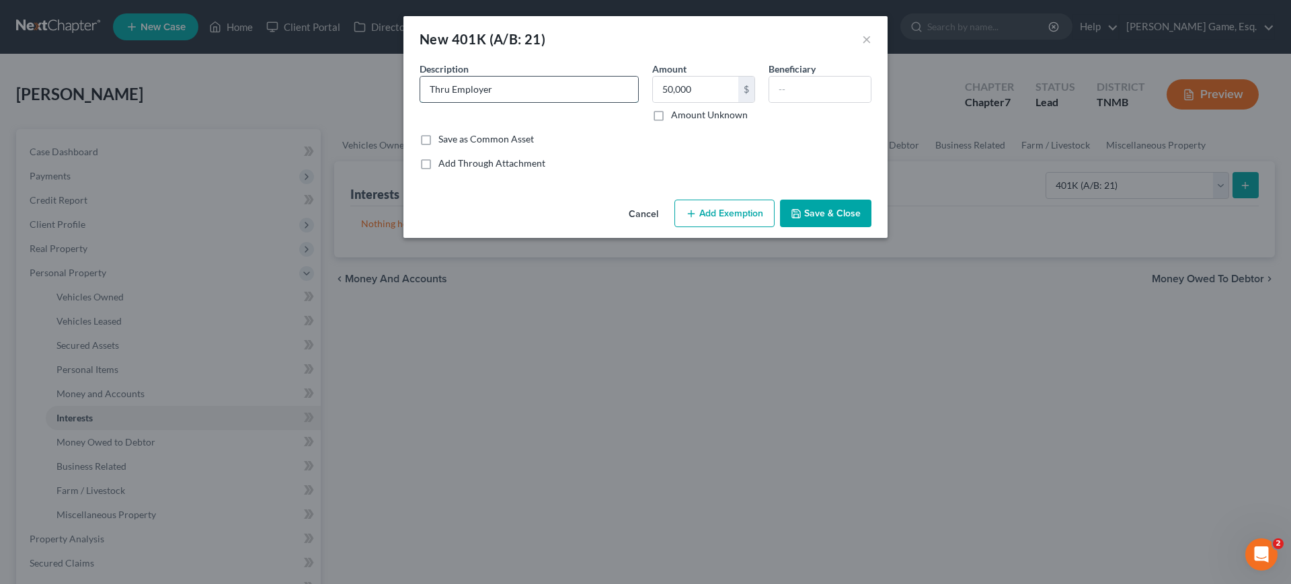
click at [570, 102] on input "Thru Employer" at bounding box center [529, 90] width 218 height 26
click at [738, 102] on input "50,000" at bounding box center [695, 90] width 85 height 26
click at [838, 102] on input "text" at bounding box center [820, 90] width 102 height 26
type input "Daughters"
click at [742, 228] on button "Add Exemption" at bounding box center [724, 214] width 100 height 28
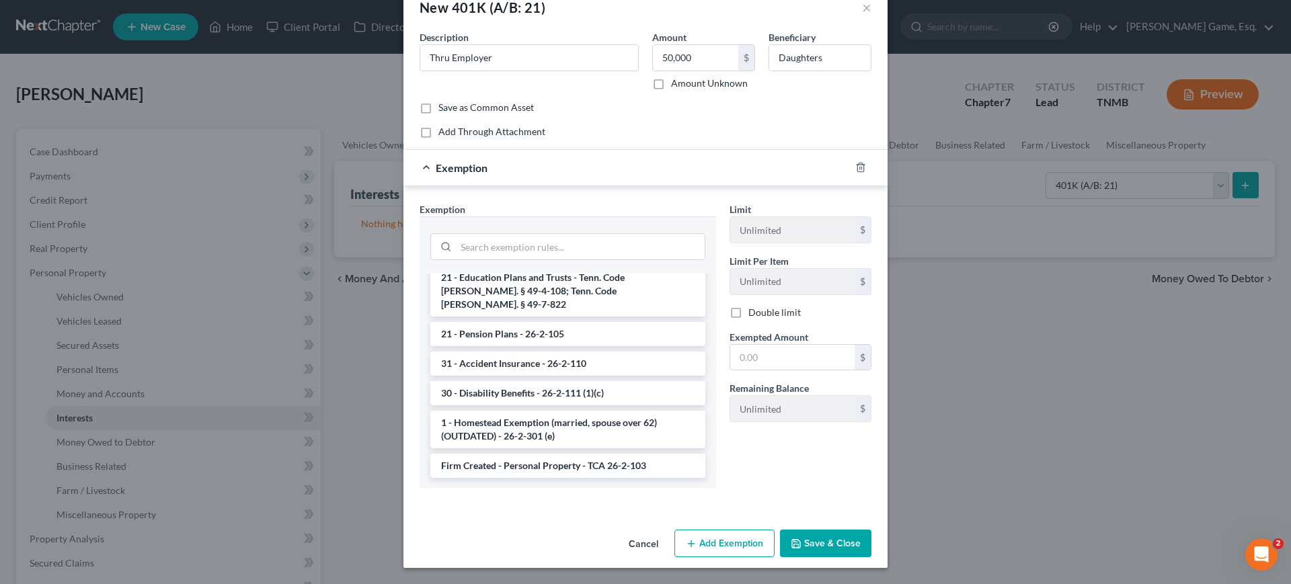
scroll to position [1261, 0]
click at [543, 158] on li "21 - ERISA-qualified benefits, IRAs, & [PERSON_NAME] IRAs - 26-2-111 (1)(D)" at bounding box center [567, 139] width 275 height 38
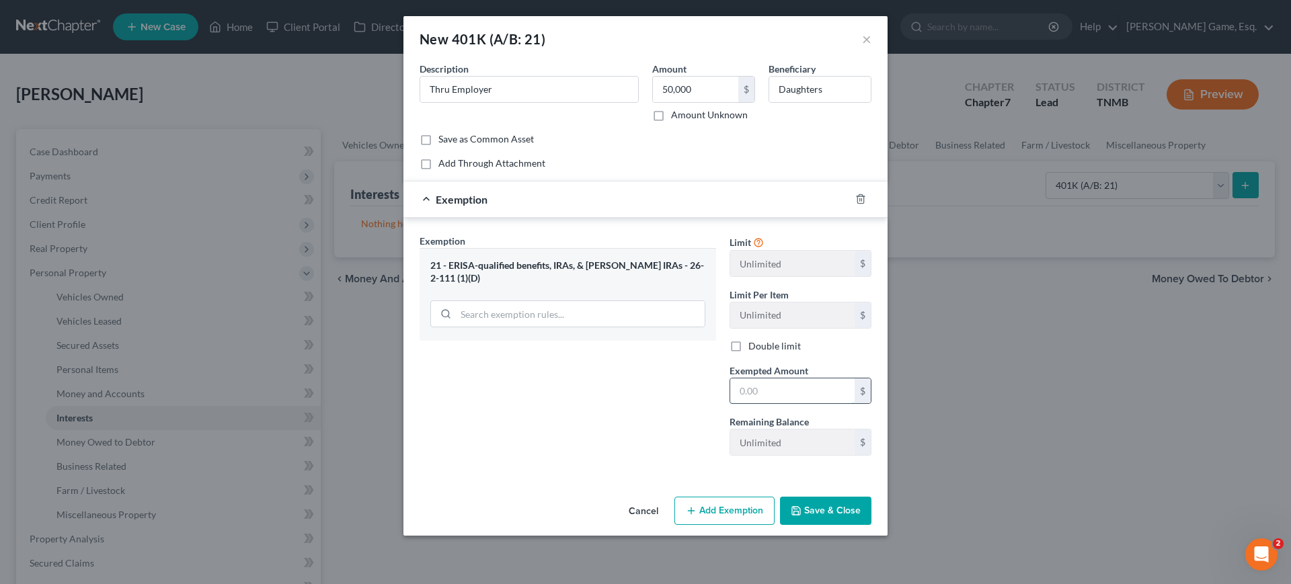
click at [810, 379] on input "text" at bounding box center [792, 392] width 124 height 26
click at [707, 102] on input "50,000" at bounding box center [695, 90] width 85 height 26
click at [820, 404] on input "text" at bounding box center [792, 392] width 124 height 26
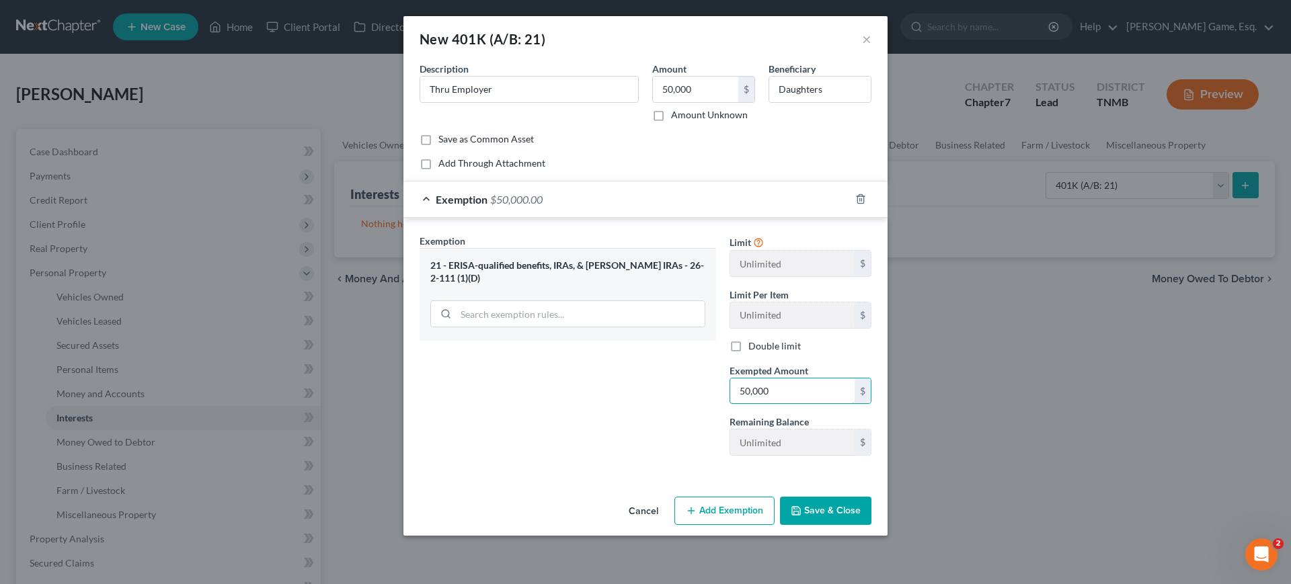
type input "50,000"
click at [871, 525] on button "Save & Close" at bounding box center [825, 511] width 91 height 28
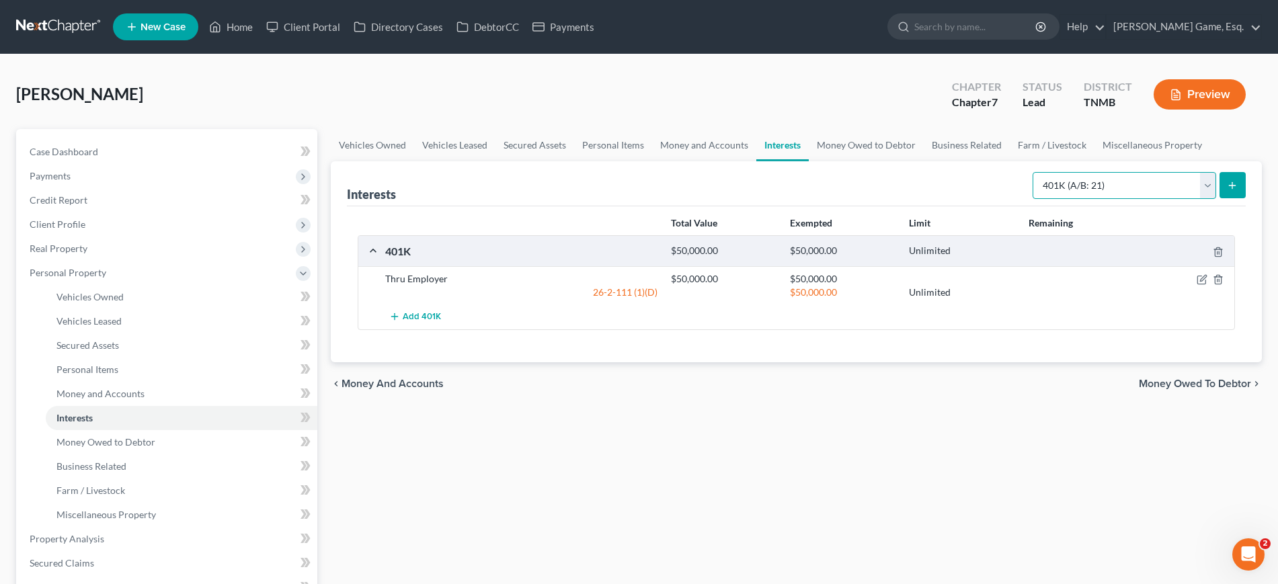
click at [1044, 199] on select "Select Interest Type 401K (A/B: 21) Annuity (A/B: 23) Bond (A/B: 18) Education …" at bounding box center [1125, 185] width 184 height 27
click at [699, 161] on ul "Vehicles Owned Vehicles Leased Secured Assets Personal Items Money and Accounts…" at bounding box center [796, 145] width 931 height 32
click at [1197, 285] on icon "button" at bounding box center [1202, 279] width 11 height 11
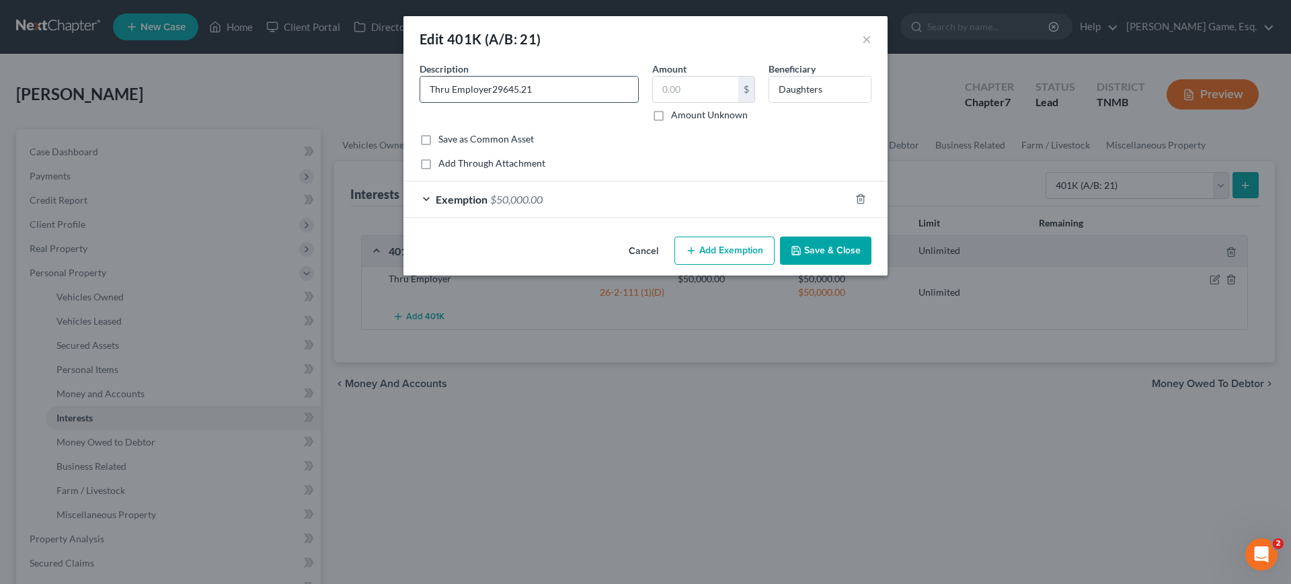
drag, startPoint x: 522, startPoint y: 118, endPoint x: 453, endPoint y: 114, distance: 69.4
click at [453, 102] on input "Thru Employer29645.21" at bounding box center [529, 90] width 218 height 26
type input "Thru Employer"
click at [709, 102] on input "text" at bounding box center [695, 90] width 85 height 26
paste input "29645.21"
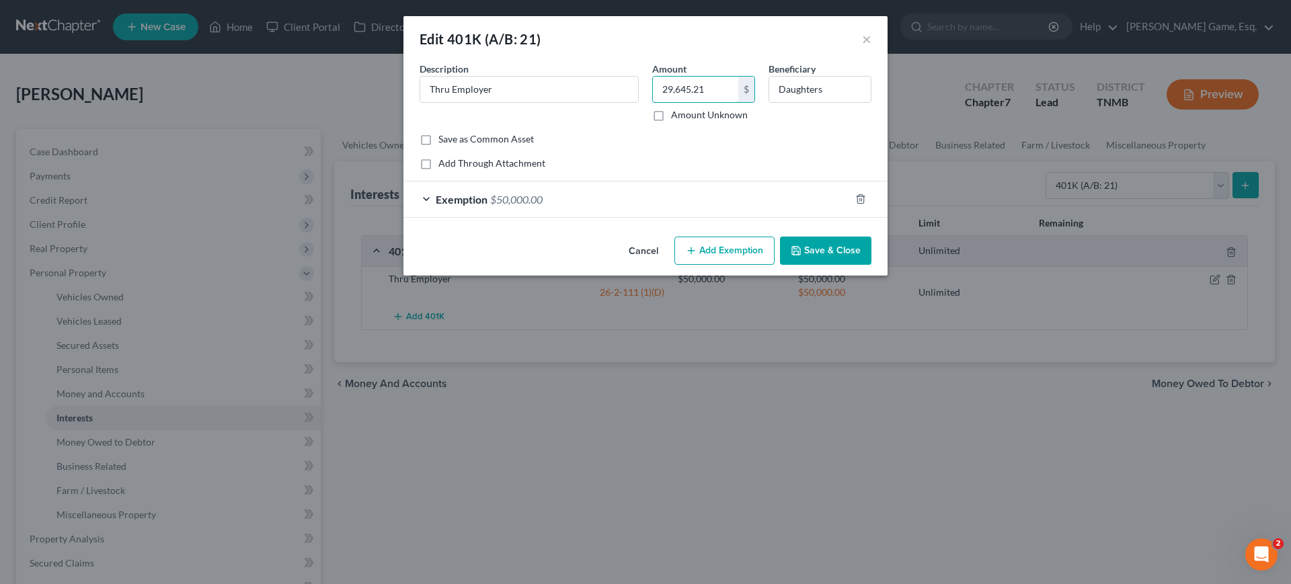
type input "29,645.21"
click at [580, 217] on div "Exemption $50,000.00" at bounding box center [626, 200] width 447 height 36
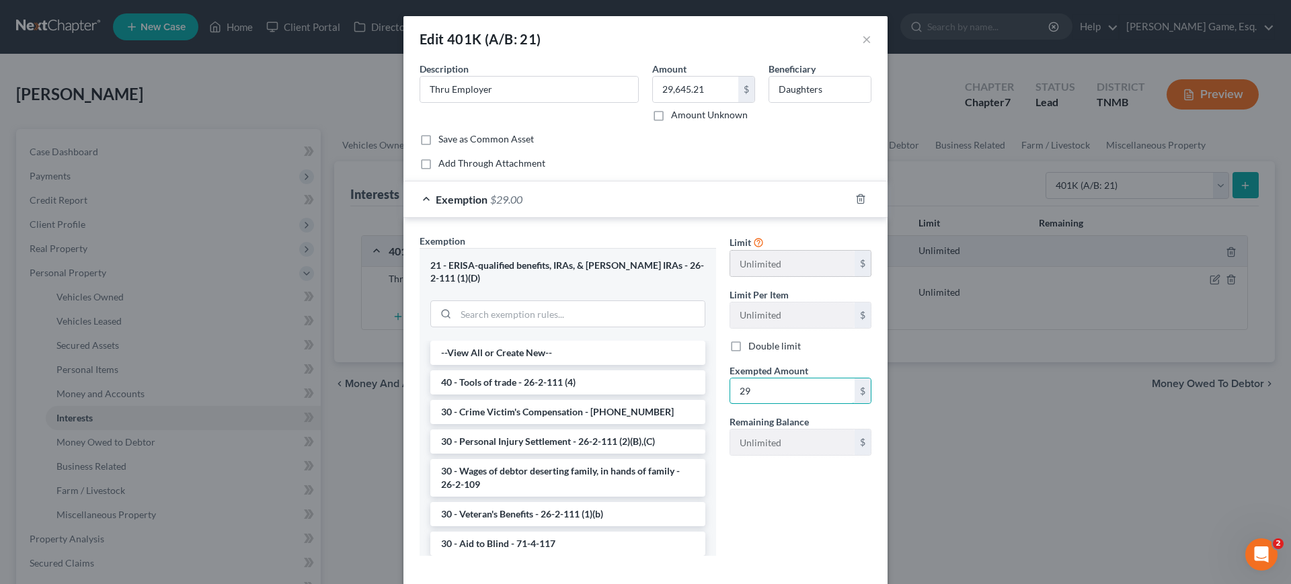
type input "2"
type input "30,000"
click at [820, 146] on div "Save as Common Asset" at bounding box center [646, 138] width 452 height 13
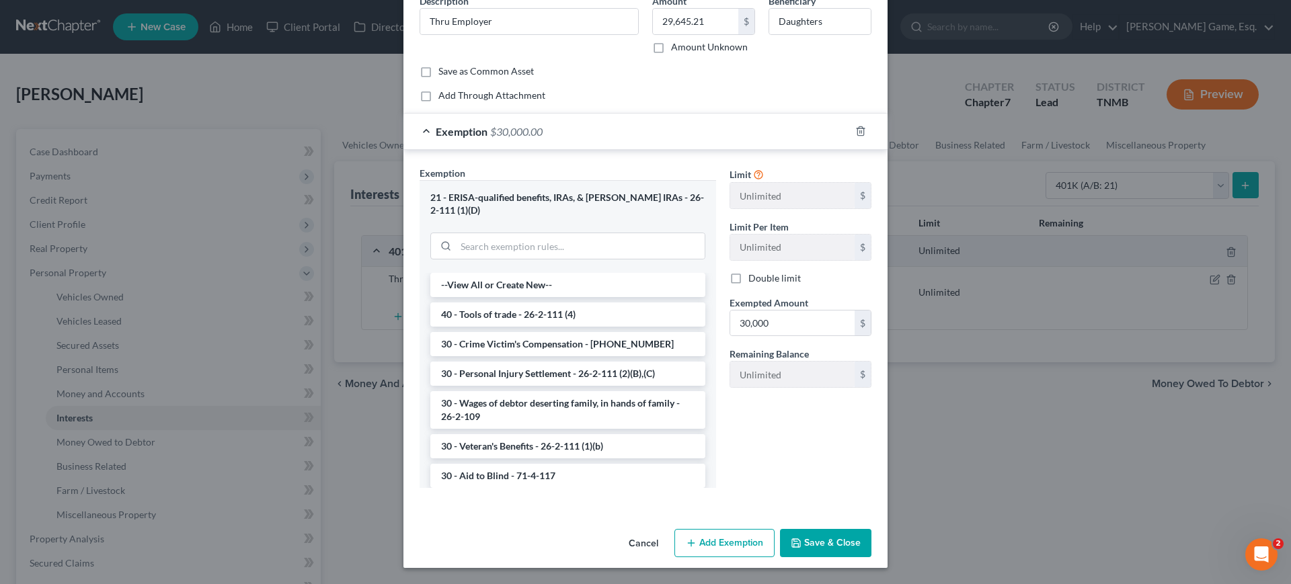
scroll to position [212, 0]
click at [871, 529] on button "Save & Close" at bounding box center [825, 543] width 91 height 28
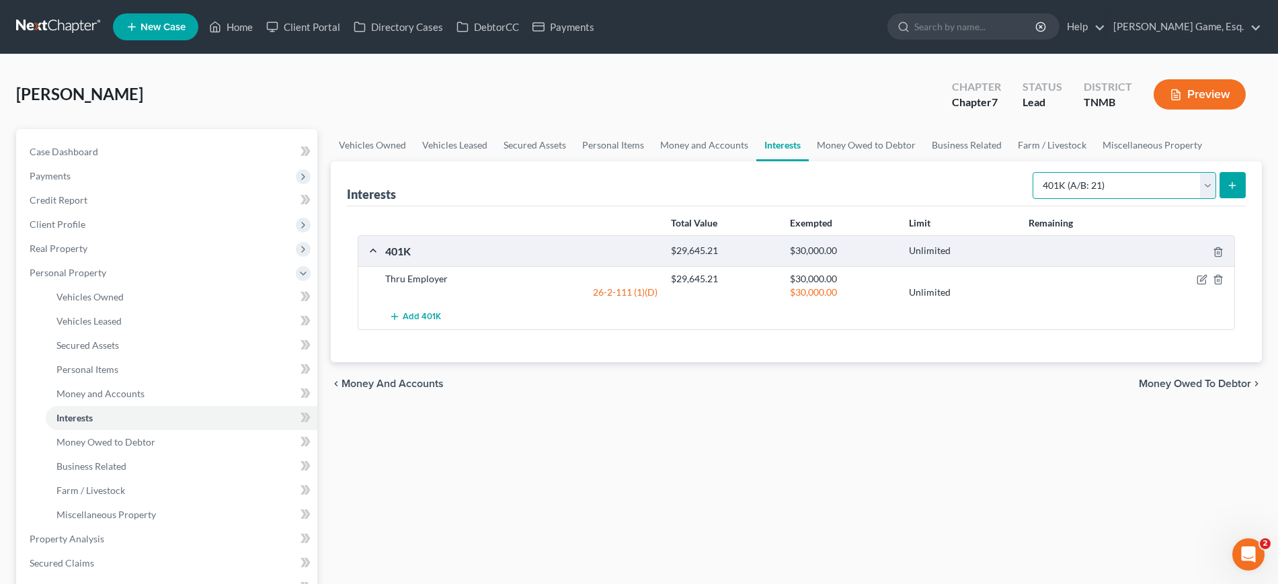
click at [1056, 199] on select "Select Interest Type 401K (A/B: 21) Annuity (A/B: 23) Bond (A/B: 18) Education …" at bounding box center [1125, 185] width 184 height 27
click at [958, 206] on div "Interests Select Interest Type 401K (A/B: 21) Annuity (A/B: 23) Bond (A/B: 18) …" at bounding box center [796, 183] width 899 height 45
click at [1033, 199] on select "Select Interest Type 401K (A/B: 21) Annuity (A/B: 23) Bond (A/B: 18) Education …" at bounding box center [1125, 185] width 184 height 27
click at [910, 206] on div "Interests Select Interest Type 401K (A/B: 21) Annuity (A/B: 23) Bond (A/B: 18) …" at bounding box center [796, 183] width 899 height 45
click at [924, 161] on link "Money Owed to Debtor" at bounding box center [866, 145] width 115 height 32
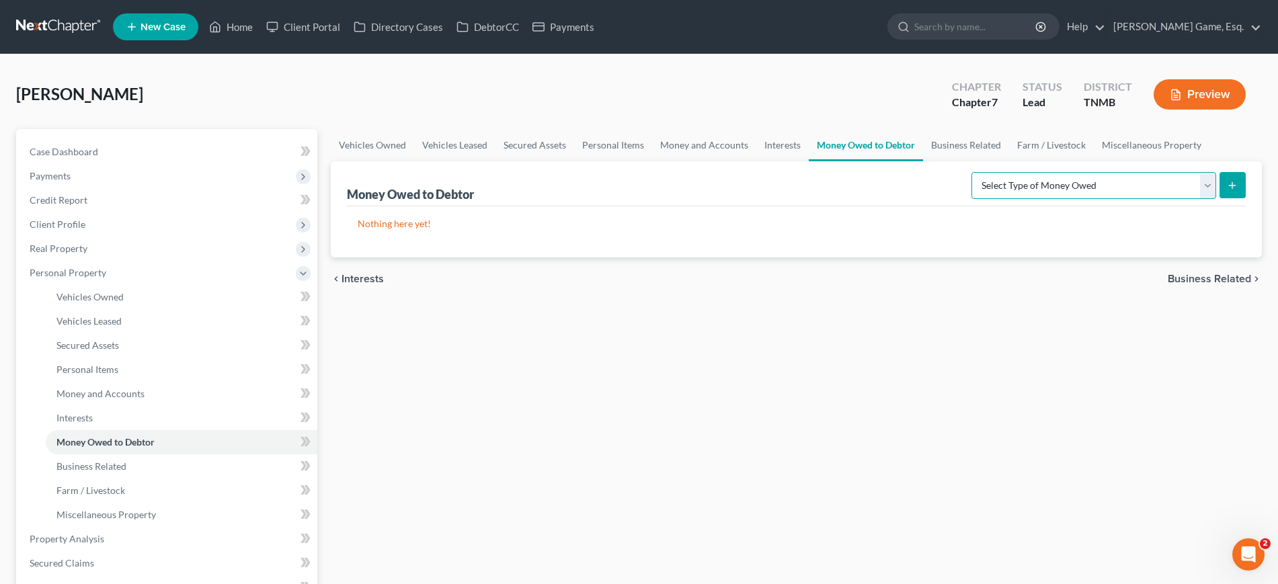
click at [1040, 199] on select "Select Type of Money Owed Accounts Receivable (A/B: 38) Alimony (A/B: 29) Child…" at bounding box center [1094, 185] width 245 height 27
click at [1070, 199] on select "Select Type of Money Owed Accounts Receivable (A/B: 38) Alimony (A/B: 29) Child…" at bounding box center [1094, 185] width 245 height 27
click at [1009, 161] on link "Business Related" at bounding box center [966, 145] width 86 height 32
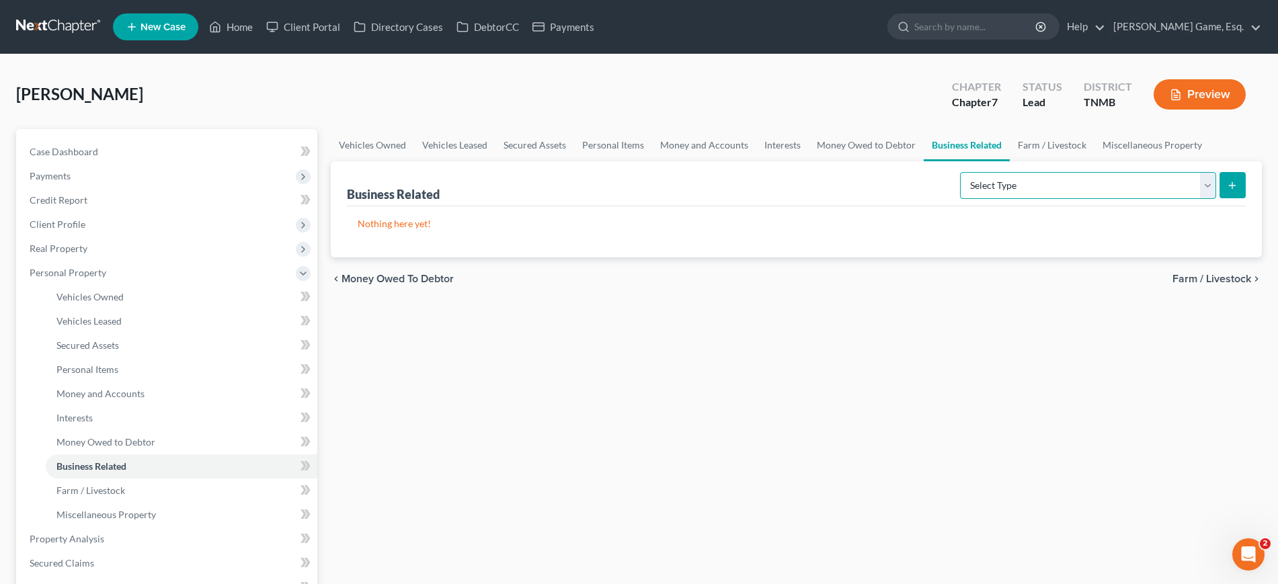
click at [960, 199] on select "Select Type Customer Lists (A/B: 43) Franchises (A/B: 27) Inventory (A/B: 41) L…" at bounding box center [1088, 185] width 256 height 27
click at [1024, 199] on select "Select Type Customer Lists (A/B: 43) Franchises (A/B: 27) Inventory (A/B: 41) L…" at bounding box center [1088, 185] width 256 height 27
click at [1019, 199] on select "Select Type Customer Lists (A/B: 43) Franchises (A/B: 27) Inventory (A/B: 41) L…" at bounding box center [1088, 185] width 256 height 27
click at [1010, 161] on link "Farm / Livestock" at bounding box center [1052, 145] width 85 height 32
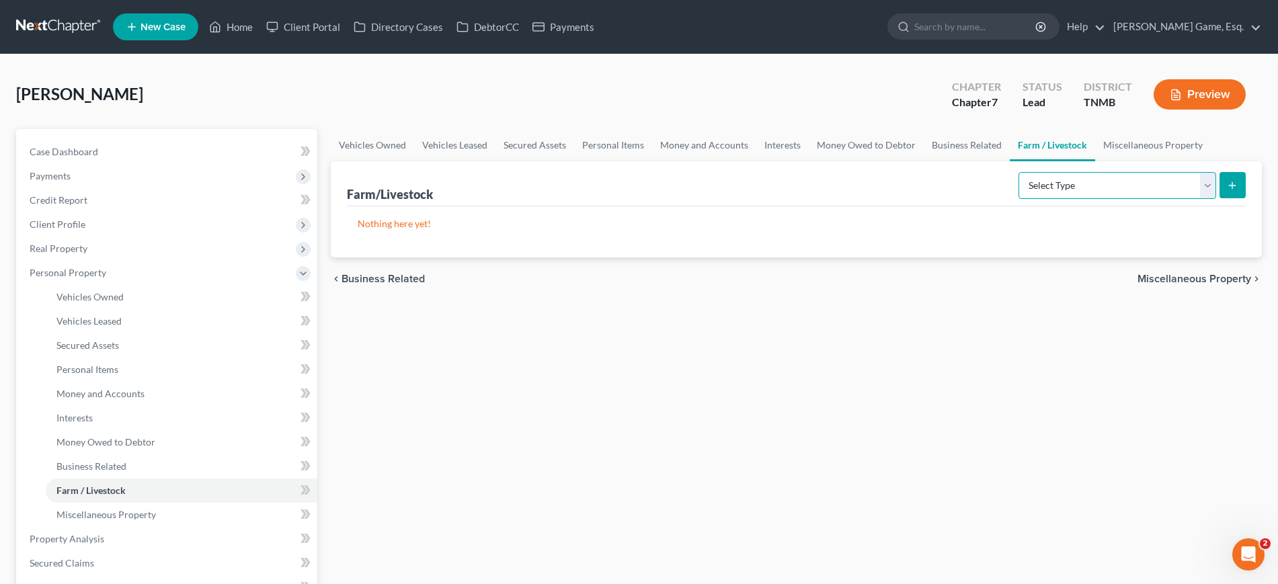
click at [1021, 199] on select "Select Type Animals & Livestock (A/B: 47) Crops: Growing or Harvested (A/B: 48)…" at bounding box center [1118, 185] width 198 height 27
click at [1030, 199] on select "Select Type Animals & Livestock (A/B: 47) Crops: Growing or Harvested (A/B: 48)…" at bounding box center [1118, 185] width 198 height 27
click at [1042, 199] on select "Select Type Animals & Livestock (A/B: 47) Crops: Growing or Harvested (A/B: 48)…" at bounding box center [1118, 185] width 198 height 27
click at [1040, 199] on select "Select Type Animals & Livestock (A/B: 47) Crops: Growing or Harvested (A/B: 48)…" at bounding box center [1118, 185] width 198 height 27
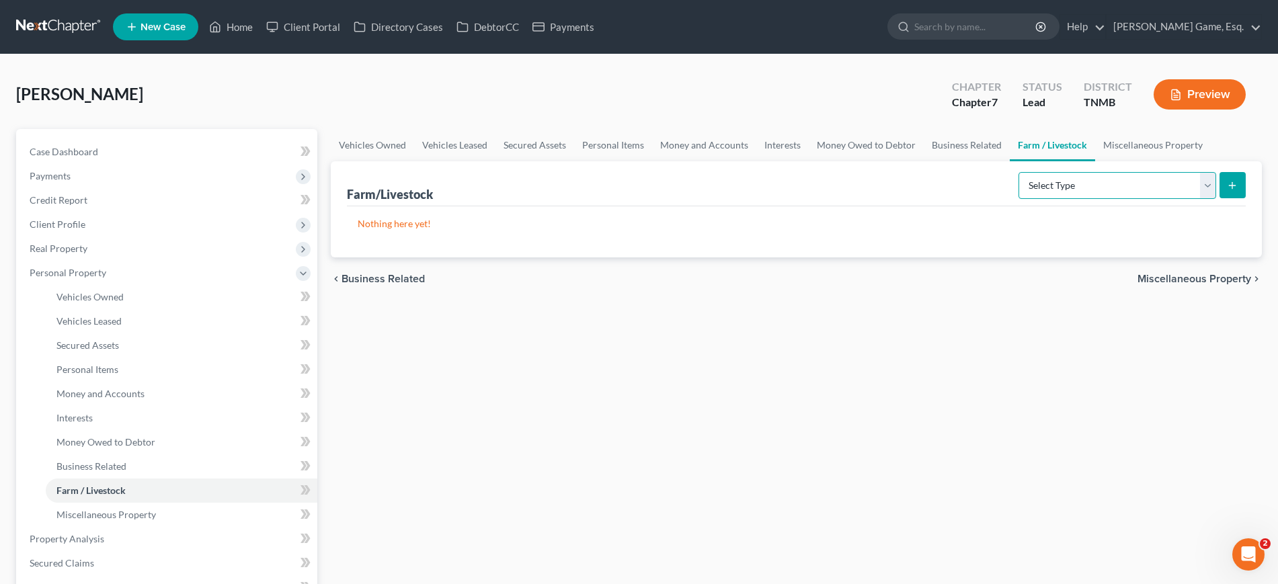
click at [1056, 199] on select "Select Type Animals & Livestock (A/B: 47) Crops: Growing or Harvested (A/B: 48)…" at bounding box center [1118, 185] width 198 height 27
click at [1095, 161] on link "Miscellaneous Property" at bounding box center [1153, 145] width 116 height 32
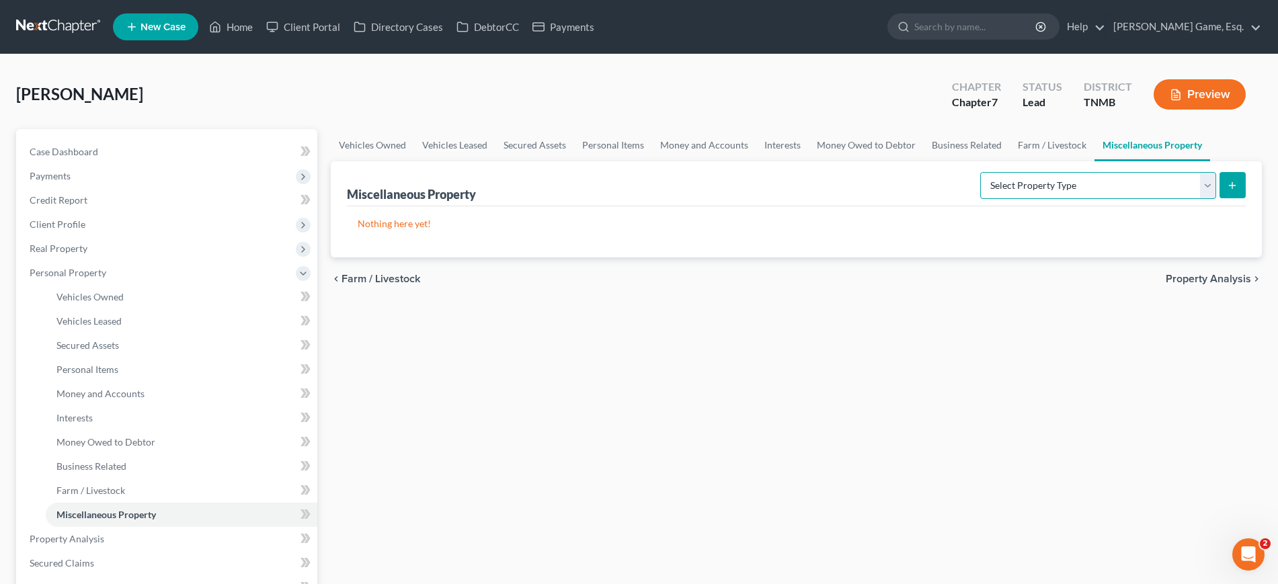
click at [980, 199] on select "Select Property Type Assigned for Creditor Benefit [DATE] (SOFA: 12) Holding fo…" at bounding box center [1098, 185] width 236 height 27
select select "stored_within_1_year"
click at [980, 199] on select "Select Property Type Assigned for Creditor Benefit [DATE] (SOFA: 12) Holding fo…" at bounding box center [1098, 185] width 236 height 27
click at [1220, 198] on button "submit" at bounding box center [1233, 185] width 26 height 26
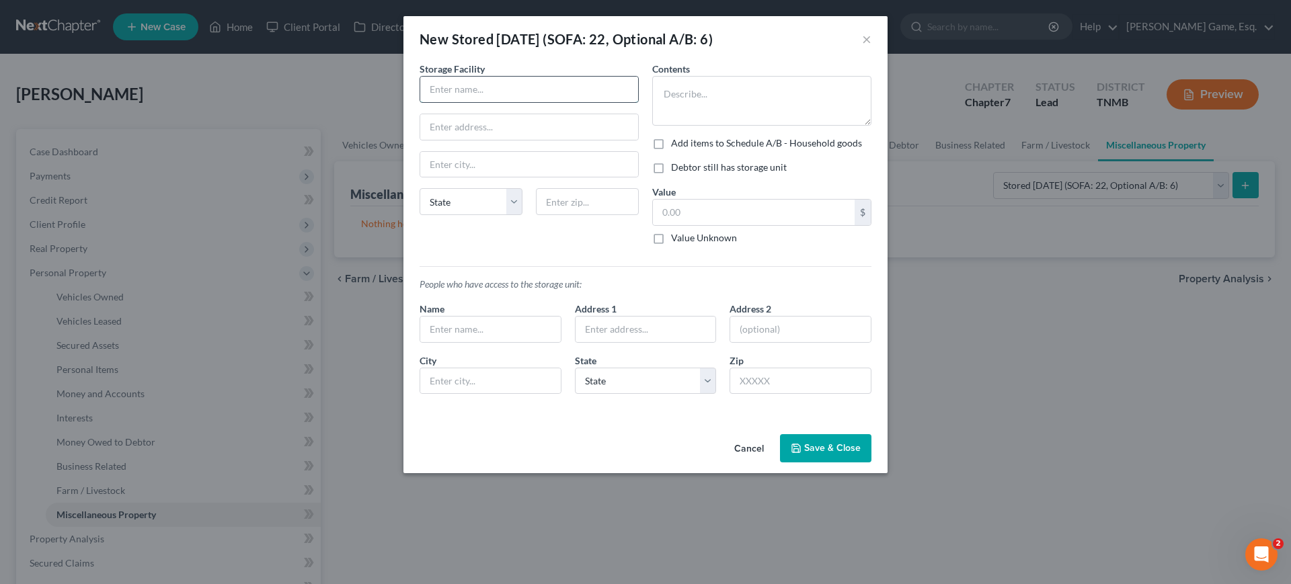
click at [500, 100] on input "text" at bounding box center [529, 90] width 218 height 26
click at [438, 98] on input "text" at bounding box center [529, 90] width 218 height 26
click at [455, 102] on input "text" at bounding box center [529, 90] width 218 height 26
type input "StreEase Self Storage"
click at [476, 140] on input "text" at bounding box center [529, 127] width 218 height 26
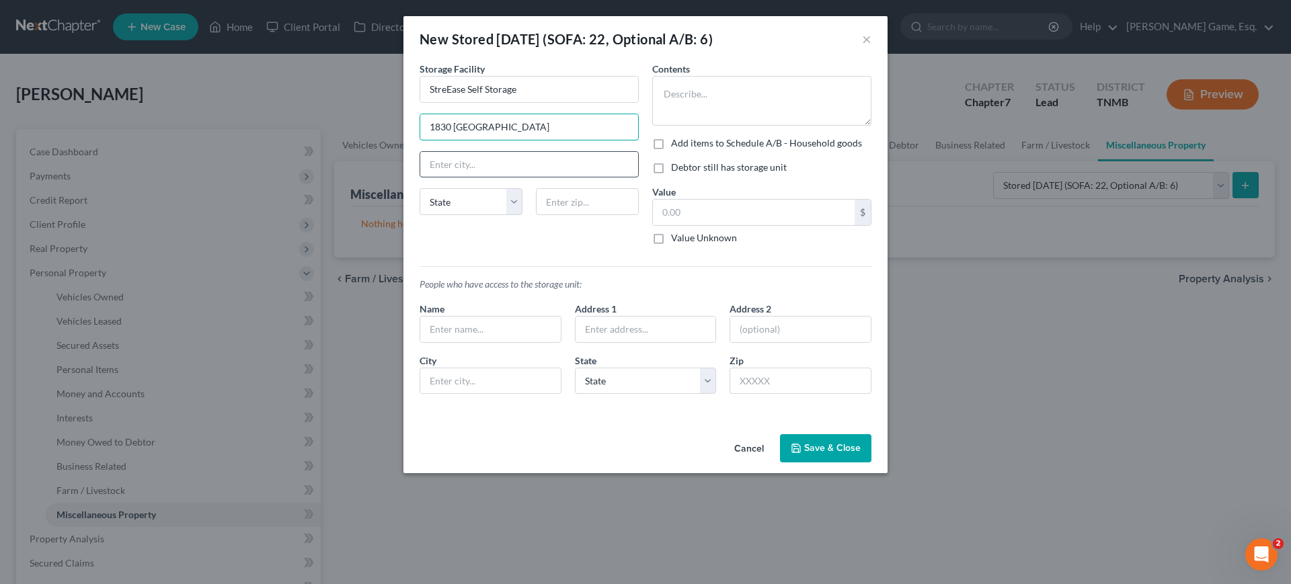
type input "1830 [GEOGRAPHIC_DATA]"
click at [434, 178] on input "text" at bounding box center [529, 165] width 218 height 26
type input "[GEOGRAPHIC_DATA]"
click at [420, 102] on input "StreEase Self Storage" at bounding box center [529, 90] width 218 height 26
type input "StoreEase Self Storage"
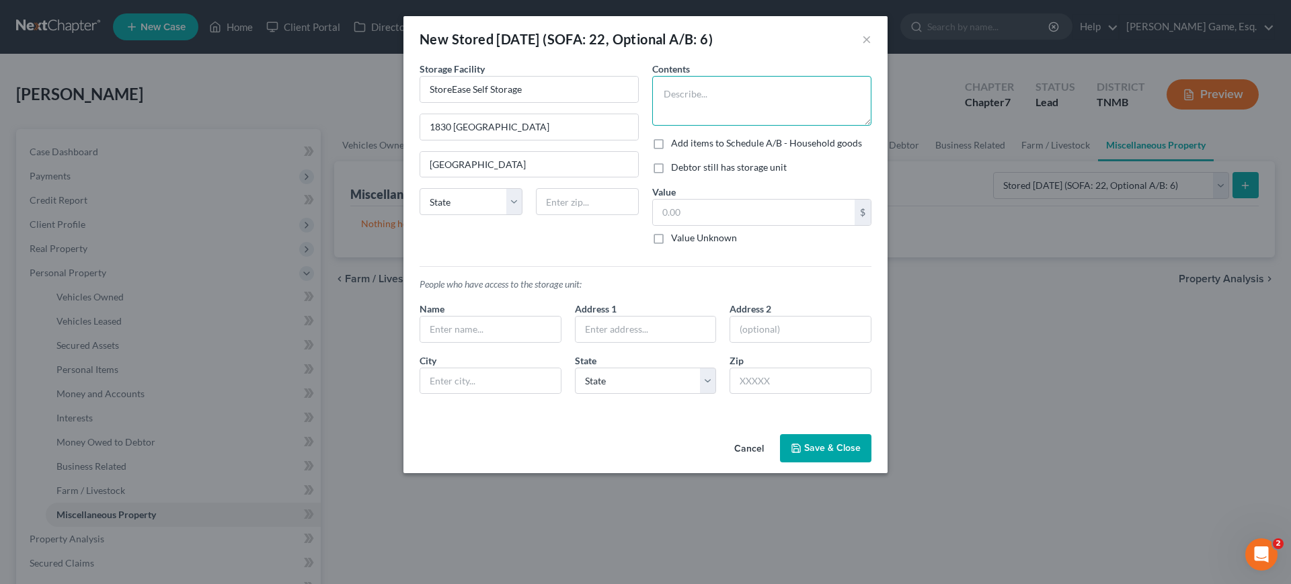
click at [783, 126] on textarea at bounding box center [761, 101] width 219 height 50
type textarea "Christmas Tree; Christmas decorations"
click at [671, 150] on label "Add items to Schedule A/B - Household goods" at bounding box center [766, 143] width 191 height 13
click at [676, 145] on input "Add items to Schedule A/B - Household goods" at bounding box center [680, 141] width 9 height 9
checkbox input "true"
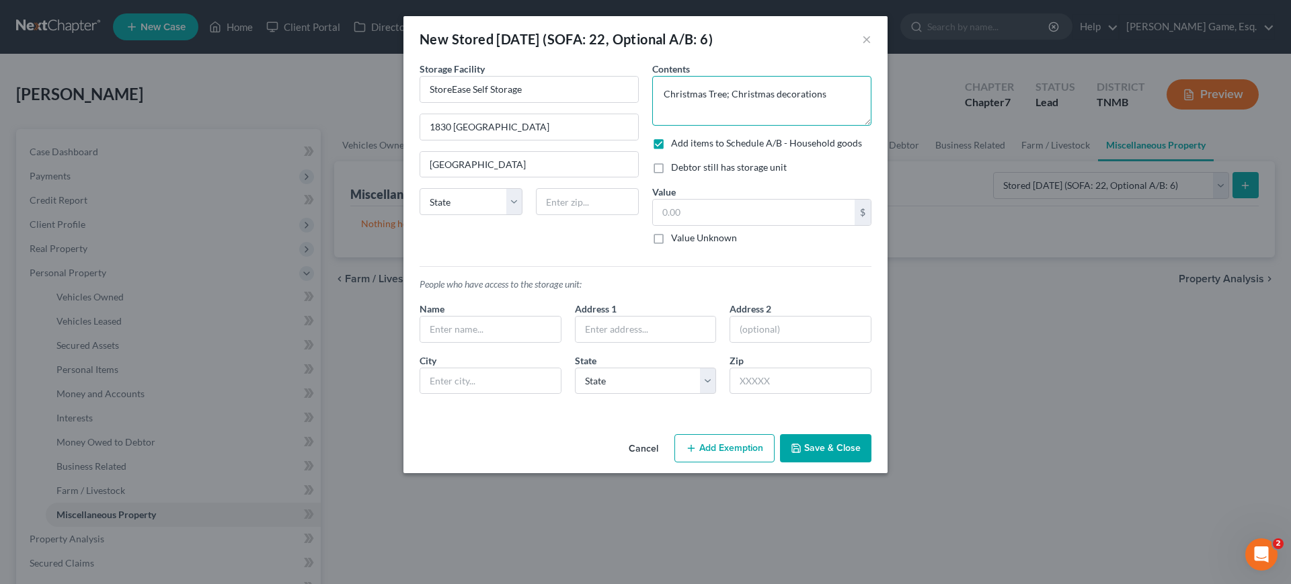
click at [870, 119] on textarea "Christmas Tree; Christmas decorations" at bounding box center [761, 101] width 219 height 50
click at [671, 174] on label "Debtor still has storage unit" at bounding box center [729, 167] width 116 height 13
click at [676, 169] on input "Debtor still has storage unit" at bounding box center [680, 165] width 9 height 9
checkbox input "true"
click at [728, 225] on input "text" at bounding box center [754, 213] width 202 height 26
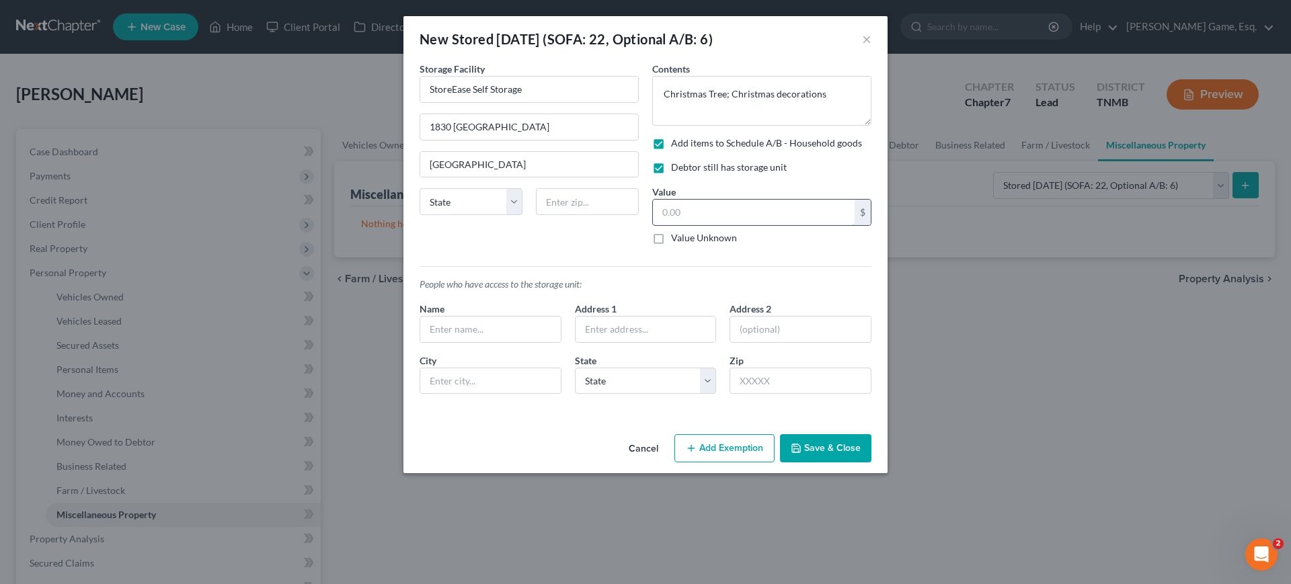
click at [769, 225] on input "text" at bounding box center [754, 213] width 202 height 26
click at [859, 120] on textarea "Christmas Tree; Christmas decorations" at bounding box center [761, 101] width 219 height 50
click at [740, 113] on textarea "Christmas Tree; Christmas decorations" at bounding box center [761, 101] width 219 height 50
click at [871, 115] on textarea "Christmas Tree; Christmas decorations" at bounding box center [761, 101] width 219 height 50
click at [821, 225] on input "text" at bounding box center [754, 213] width 202 height 26
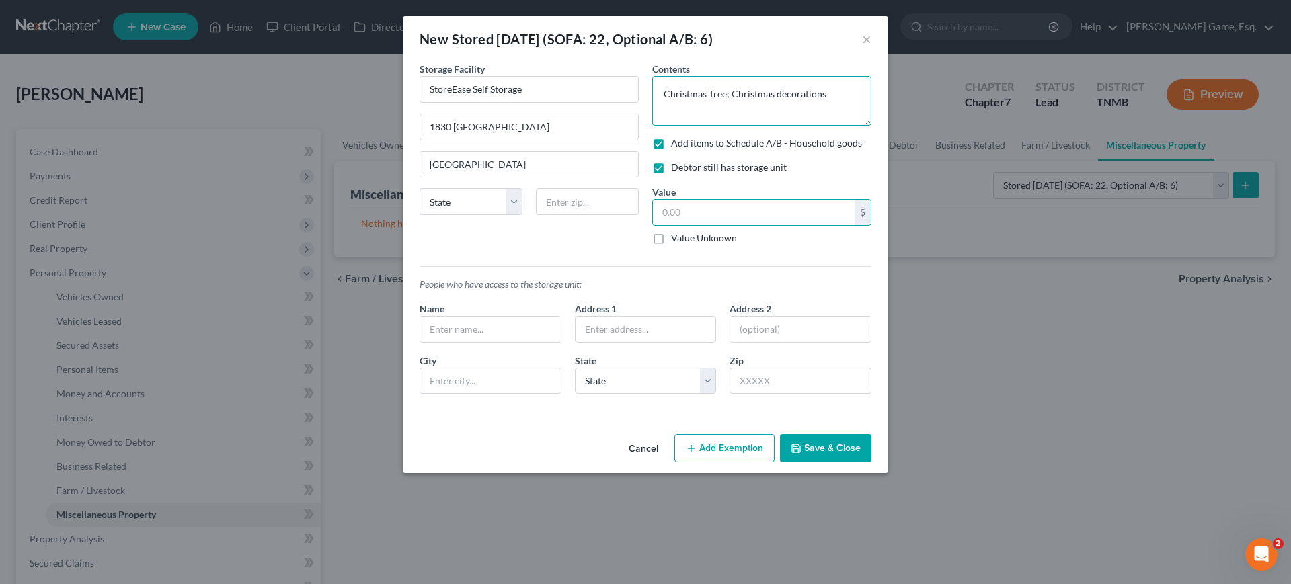
click at [871, 120] on textarea "Christmas Tree; Christmas decorations" at bounding box center [761, 101] width 219 height 50
type textarea "Christmas Tree; Christmas decorations; luggage"
click at [710, 225] on input "text" at bounding box center [754, 213] width 202 height 26
type input "150"
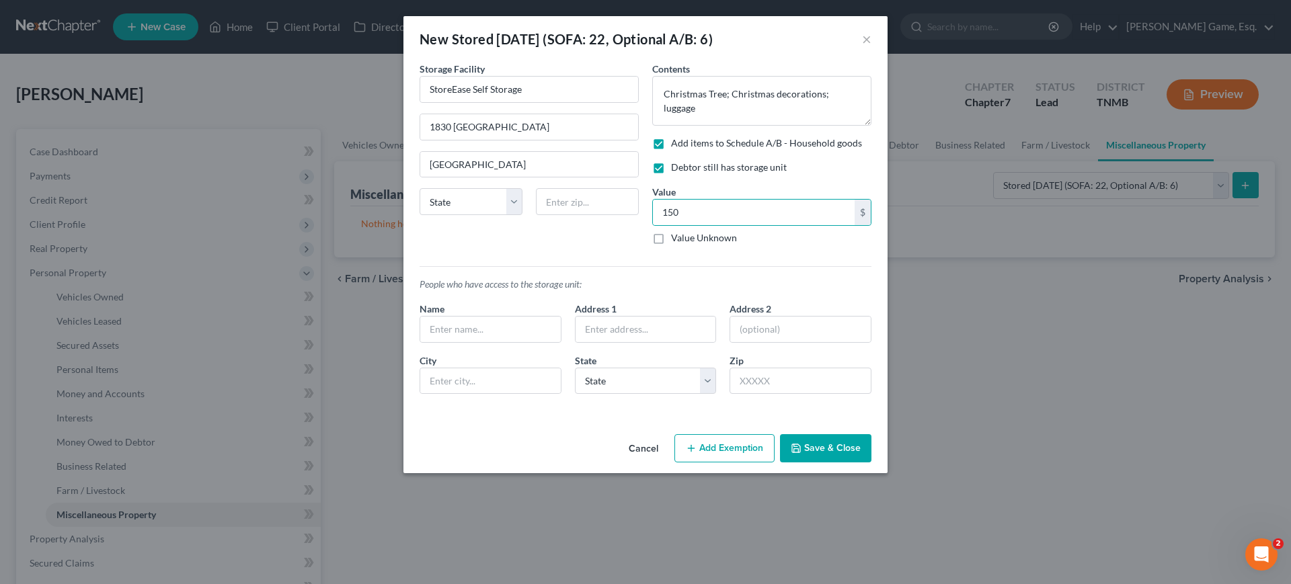
click at [747, 463] on button "Add Exemption" at bounding box center [724, 448] width 100 height 28
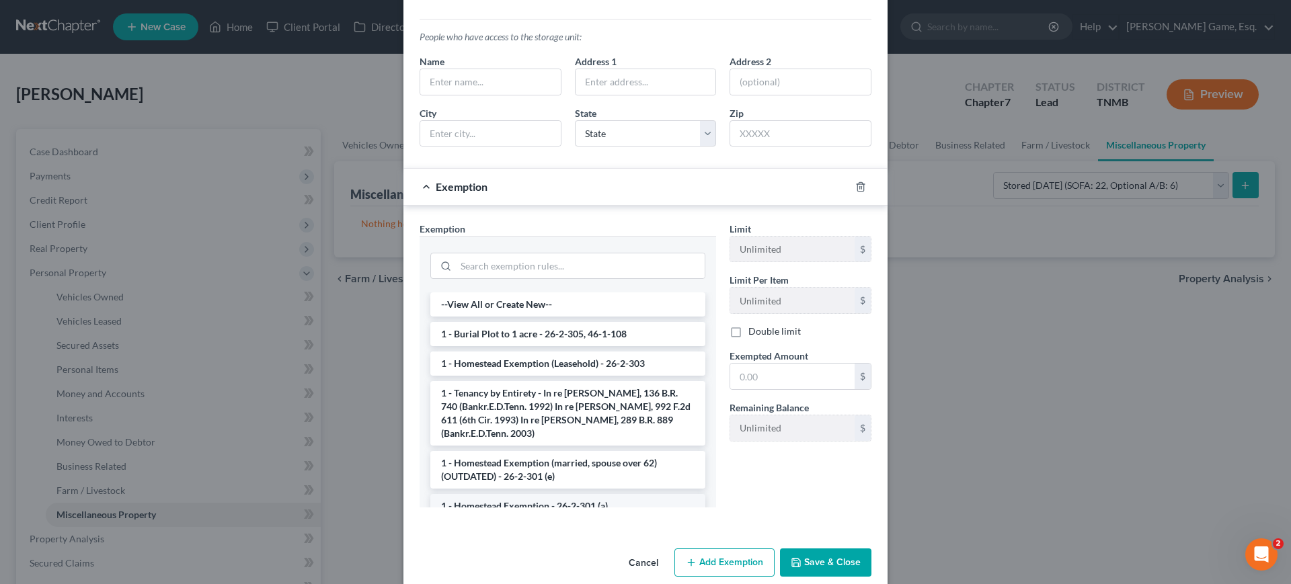
scroll to position [446, 0]
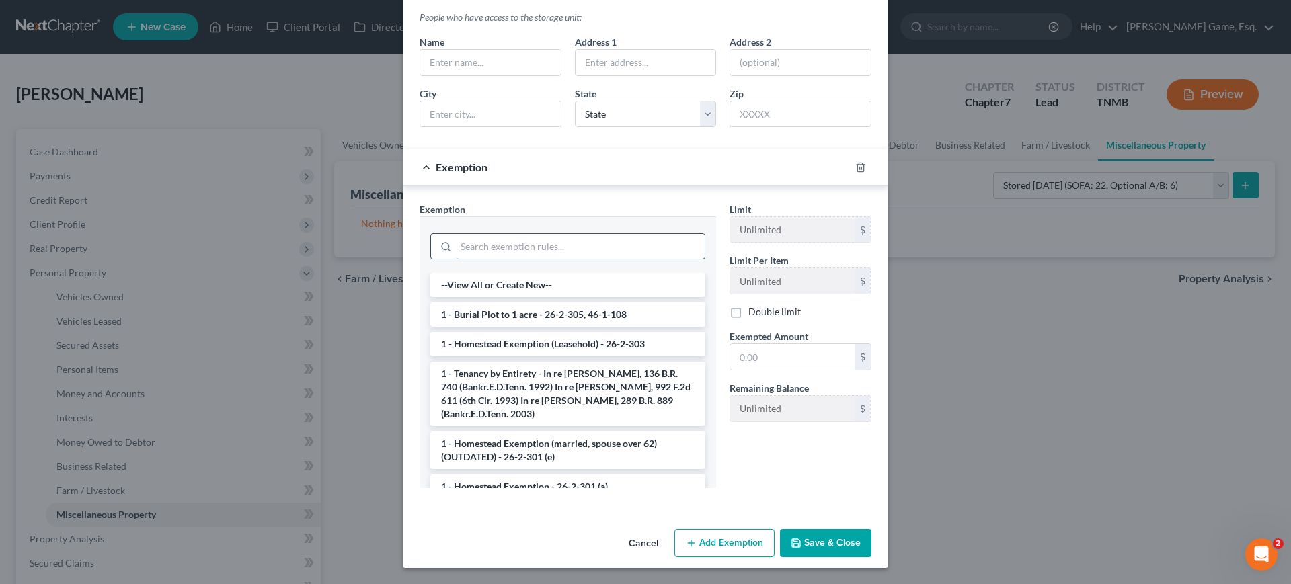
click at [456, 234] on input "search" at bounding box center [580, 247] width 249 height 26
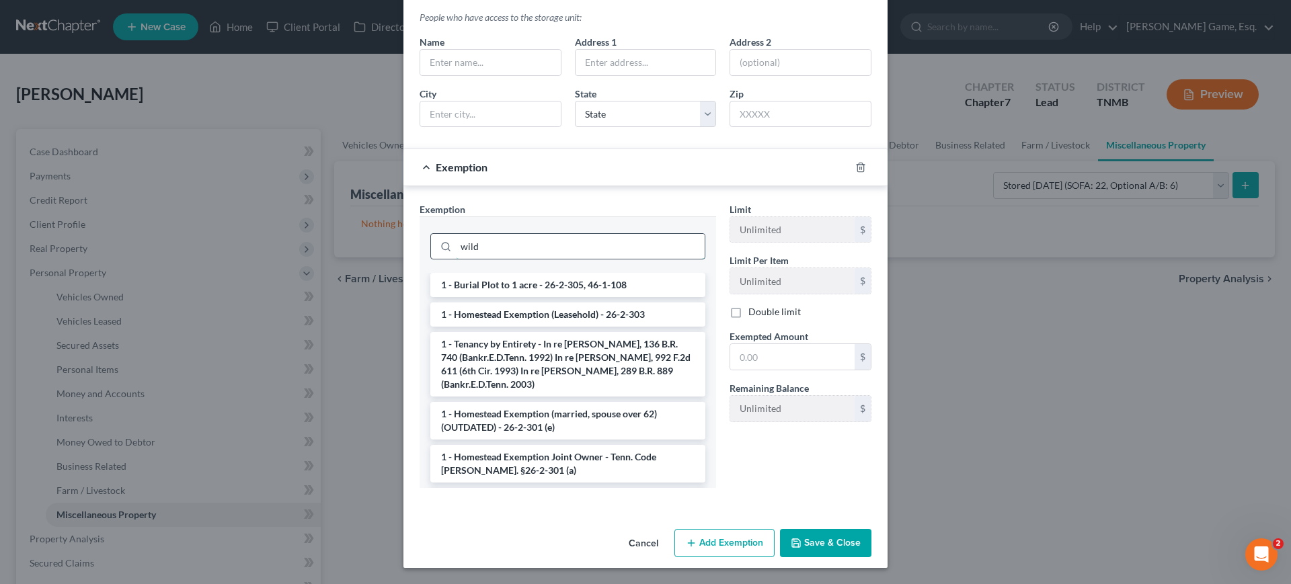
scroll to position [393, 0]
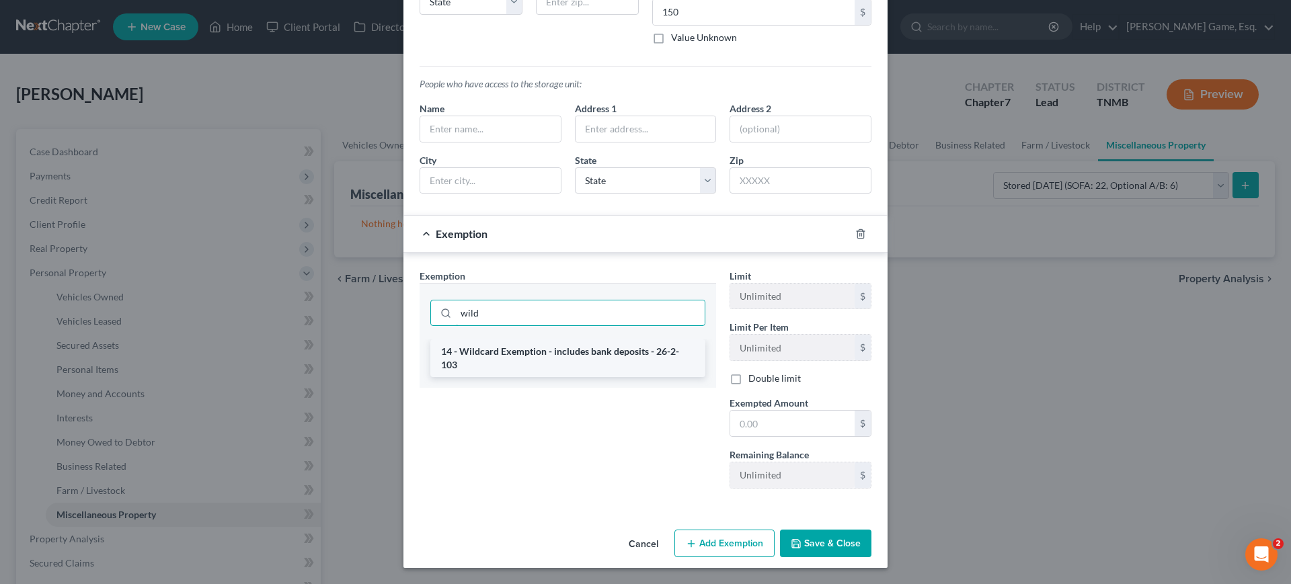
type input "wild"
click at [520, 340] on li "14 - Wildcard Exemption - includes bank deposits - 26-2-103" at bounding box center [567, 359] width 275 height 38
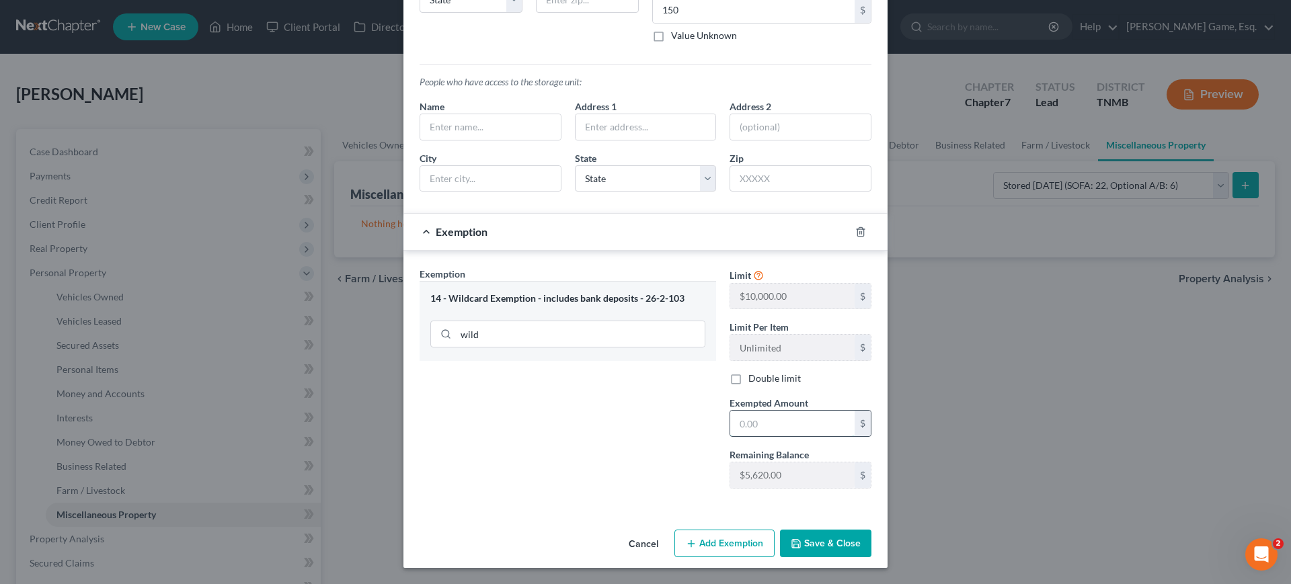
drag, startPoint x: 823, startPoint y: 401, endPoint x: 816, endPoint y: 392, distance: 11.0
click at [818, 411] on input "text" at bounding box center [792, 424] width 124 height 26
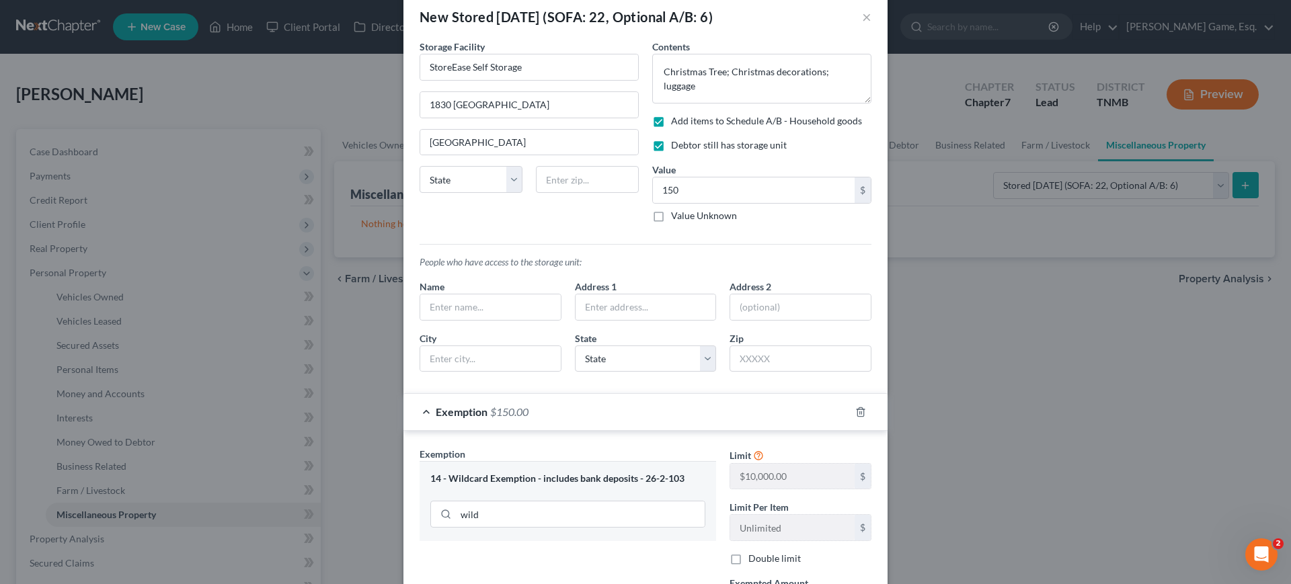
scroll to position [0, 0]
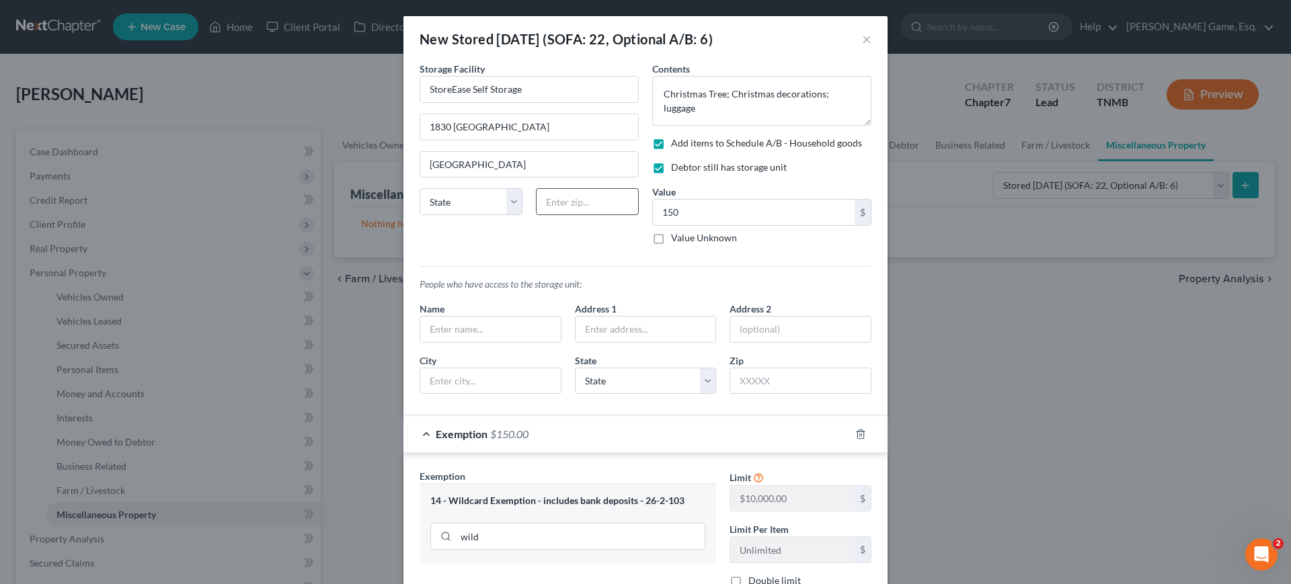
type input "150"
click at [568, 215] on input "text" at bounding box center [587, 201] width 103 height 27
click at [455, 215] on select "State [US_STATE] AK AR AZ CA CO CT DE DC [GEOGRAPHIC_DATA] [GEOGRAPHIC_DATA] GU…" at bounding box center [471, 201] width 103 height 27
click at [588, 215] on input "text" at bounding box center [587, 201] width 103 height 27
type input "37043"
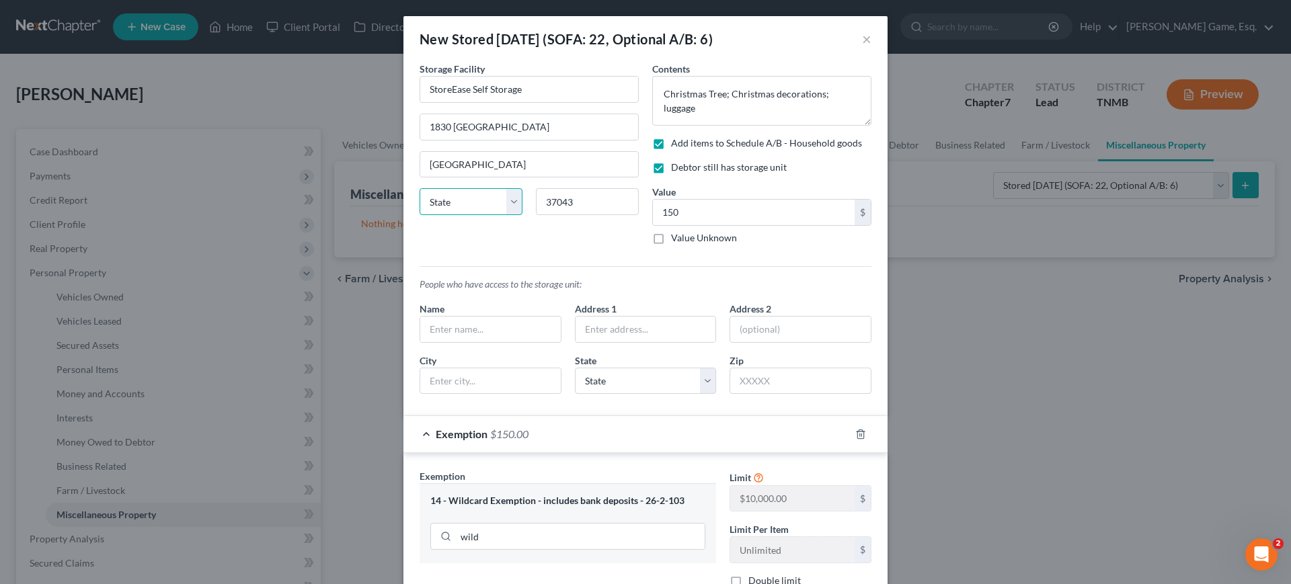
select select "44"
click at [420, 215] on select "State [US_STATE] AK AR AZ CA CO CT DE DC [GEOGRAPHIC_DATA] [GEOGRAPHIC_DATA] GU…" at bounding box center [471, 201] width 103 height 27
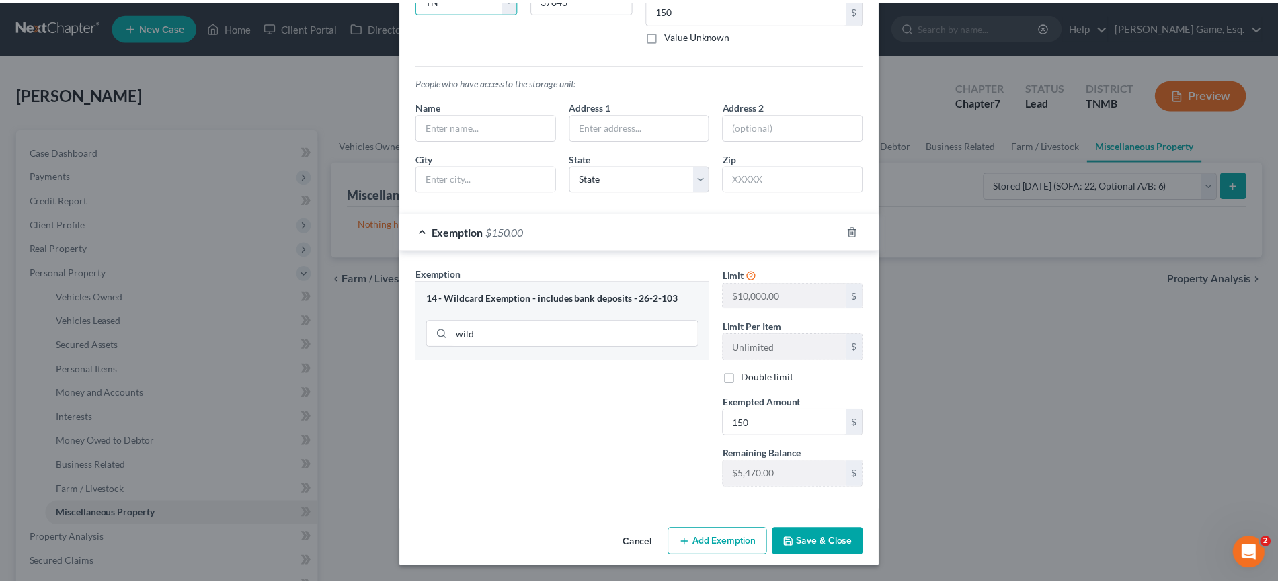
scroll to position [395, 0]
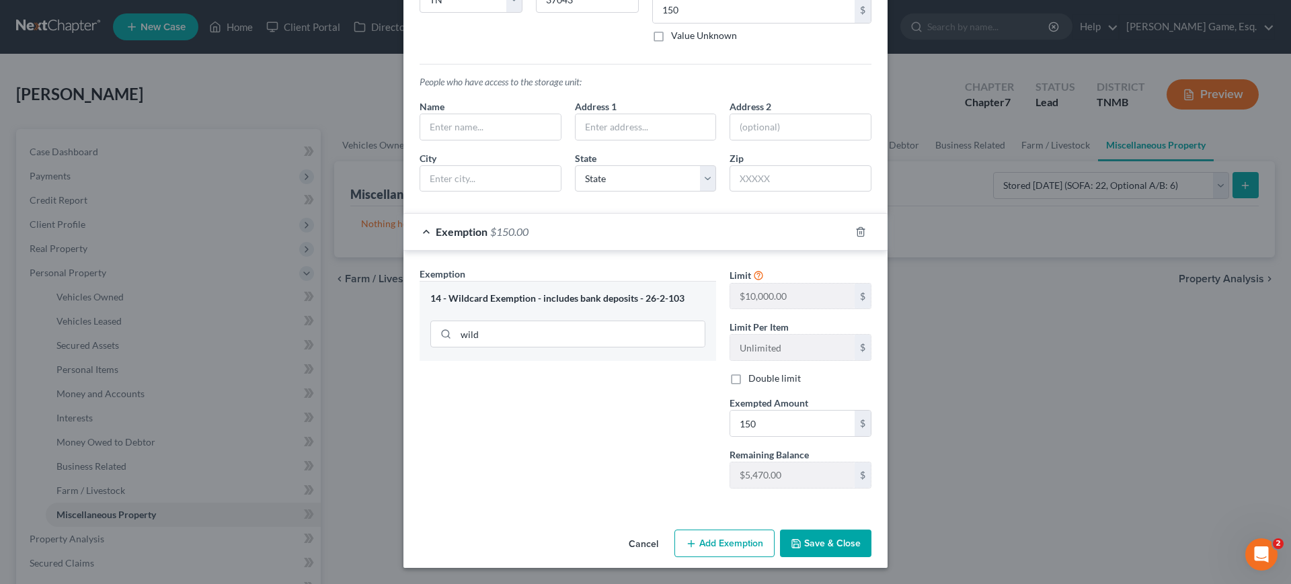
click at [871, 537] on button "Save & Close" at bounding box center [825, 544] width 91 height 28
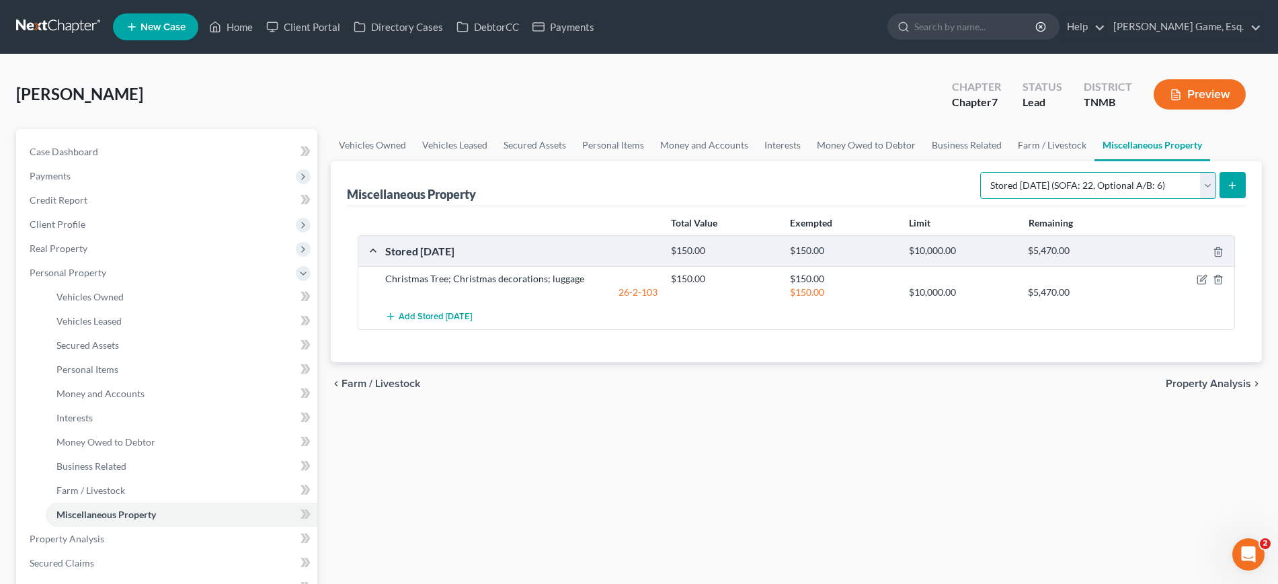
click at [1004, 199] on select "Select Property Type Assigned for Creditor Benefit [DATE] (SOFA: 12) Holding fo…" at bounding box center [1098, 185] width 236 height 27
click at [995, 199] on select "Select Property Type Assigned for Creditor Benefit [DATE] (SOFA: 12) Holding fo…" at bounding box center [1098, 185] width 236 height 27
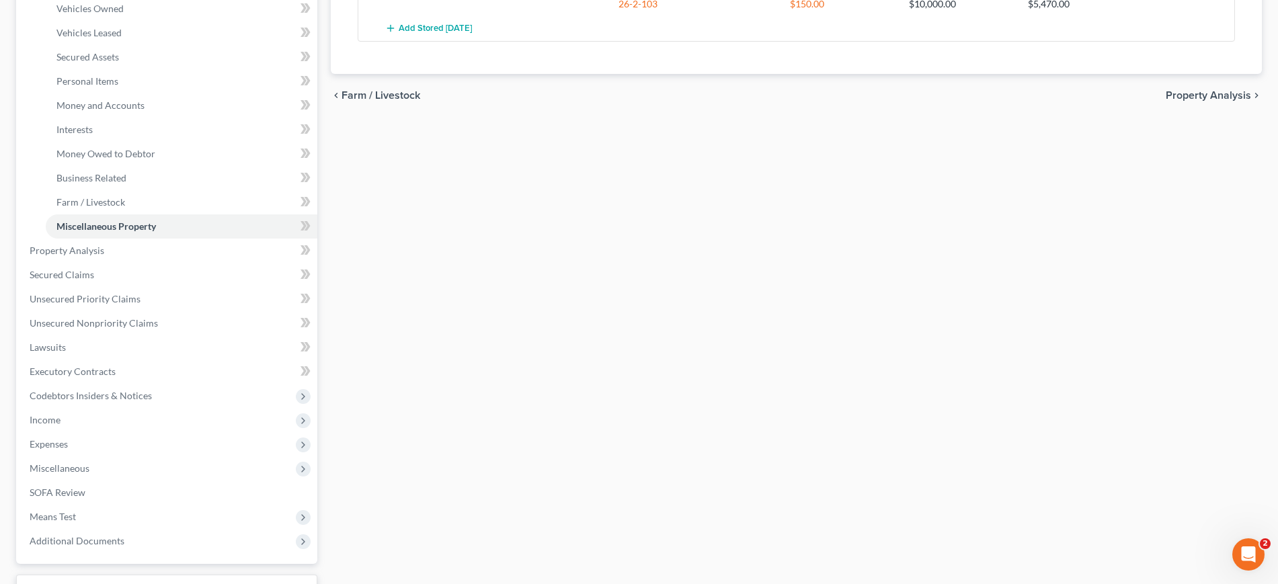
scroll to position [336, 0]
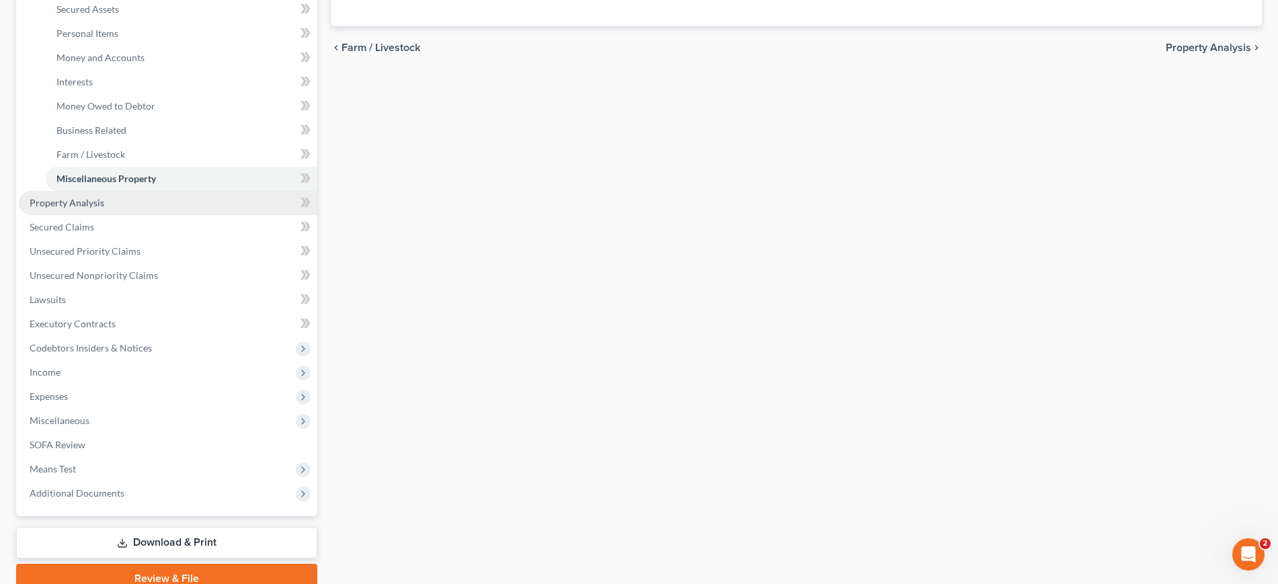
click at [100, 208] on span "Property Analysis" at bounding box center [67, 202] width 75 height 11
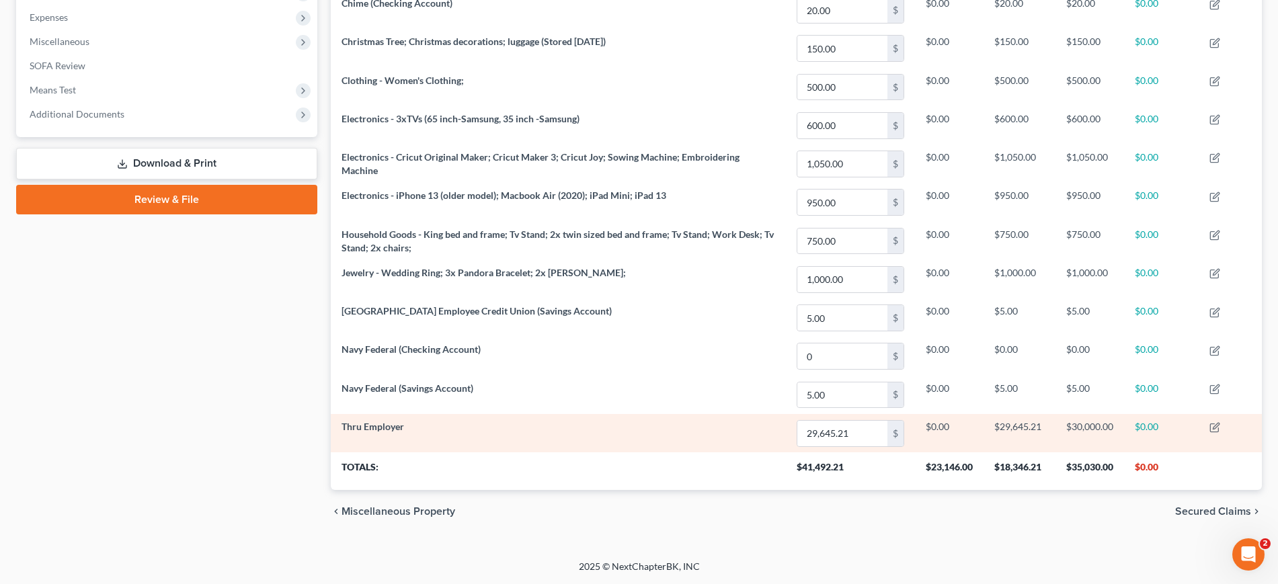
scroll to position [128, 0]
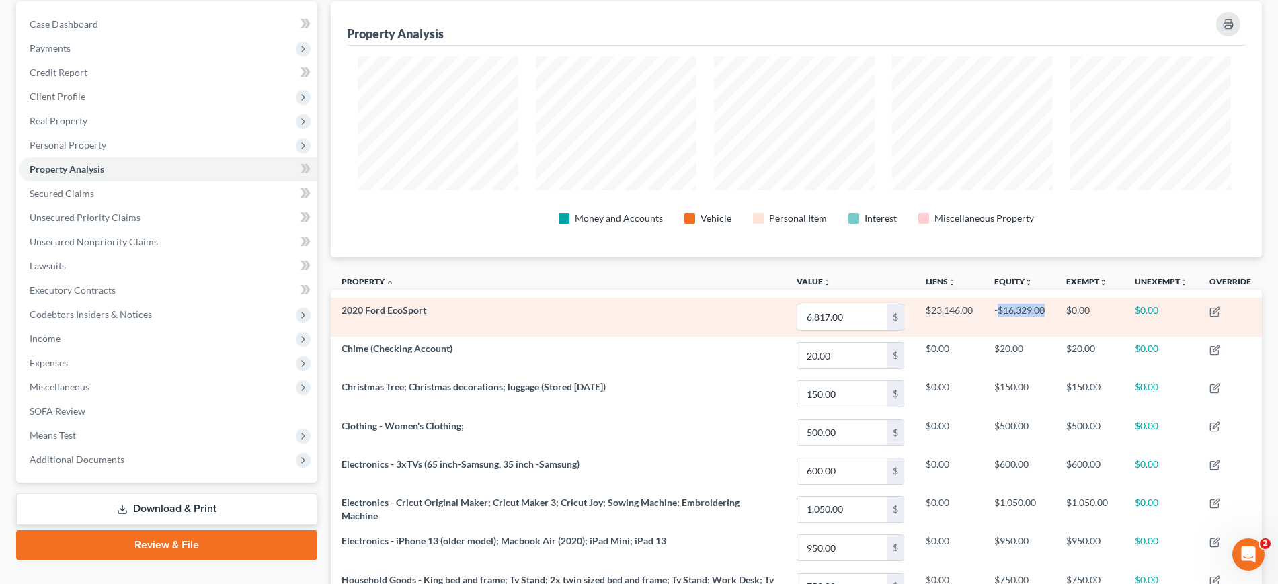
drag, startPoint x: 925, startPoint y: 386, endPoint x: 994, endPoint y: 389, distance: 68.7
click at [994, 336] on td "-$16,329.00" at bounding box center [1020, 317] width 72 height 38
click at [985, 336] on td "-$16,329.00" at bounding box center [1020, 317] width 72 height 38
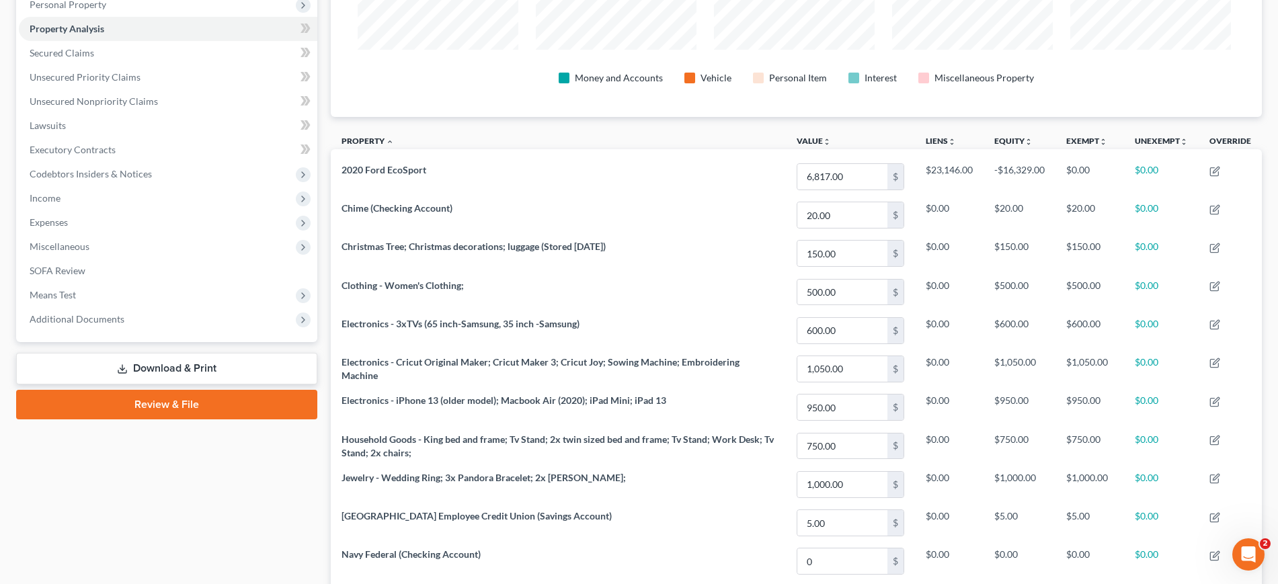
scroll to position [44, 0]
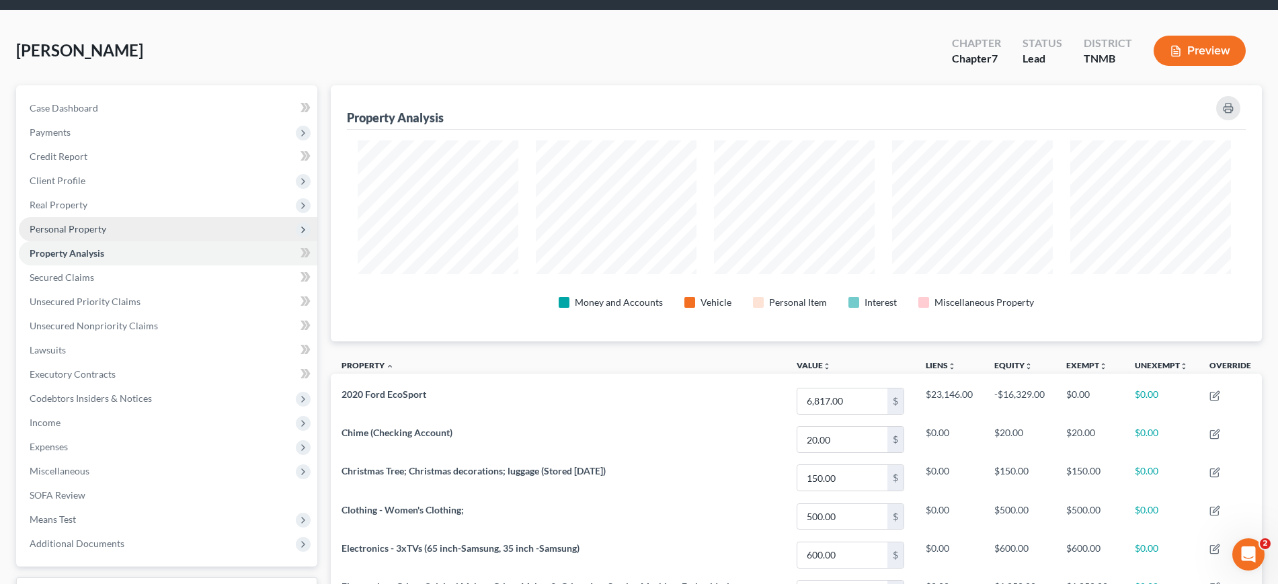
click at [95, 235] on span "Personal Property" at bounding box center [68, 228] width 77 height 11
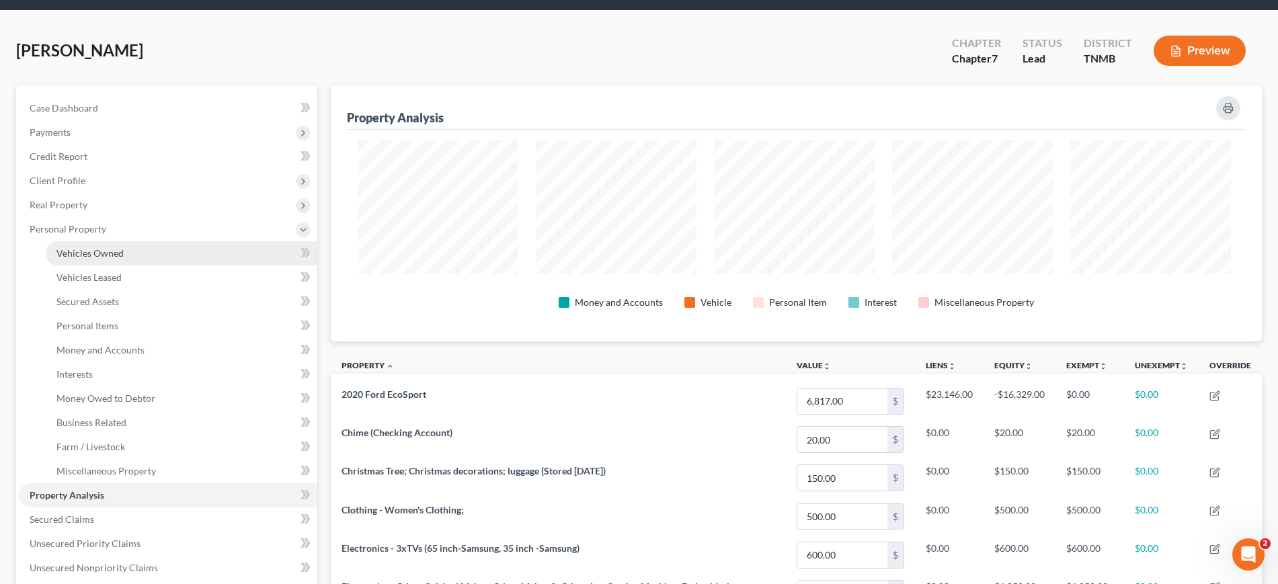
click at [100, 259] on span "Vehicles Owned" at bounding box center [89, 252] width 67 height 11
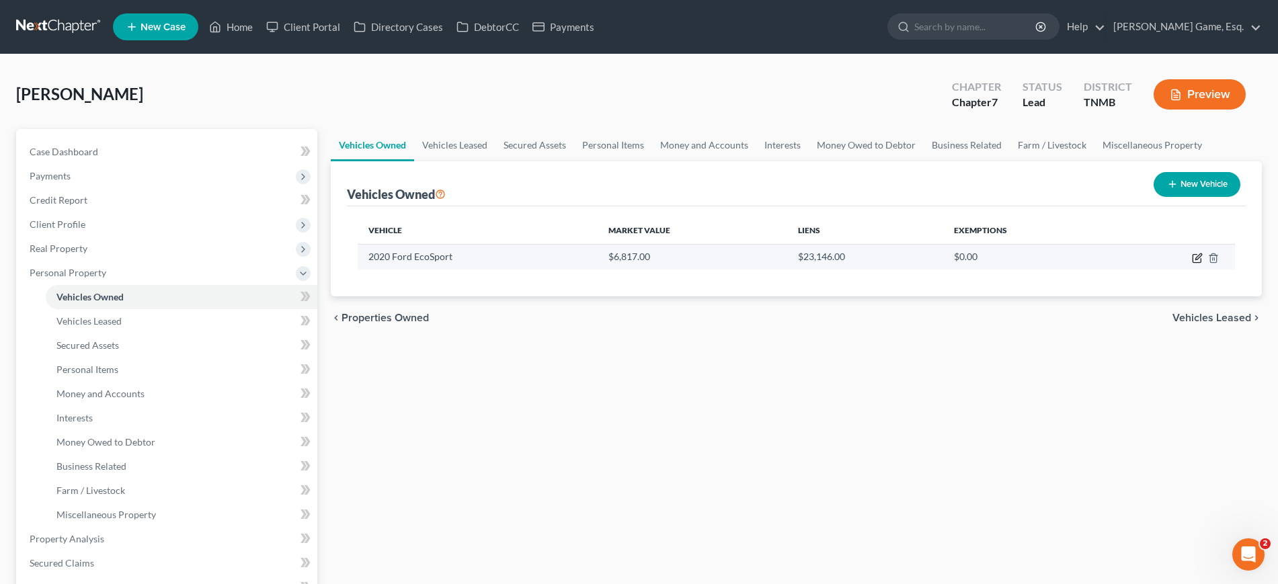
click at [1192, 264] on icon "button" at bounding box center [1197, 258] width 11 height 11
select select "0"
select select "6"
select select "4"
select select "0"
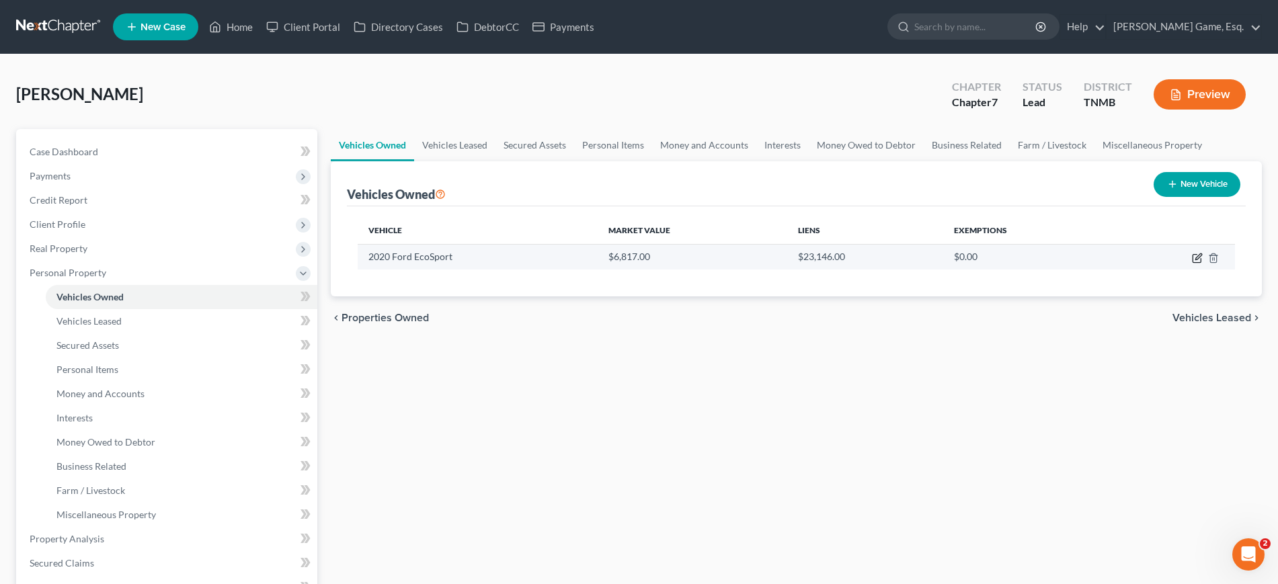
select select "3"
select select "0"
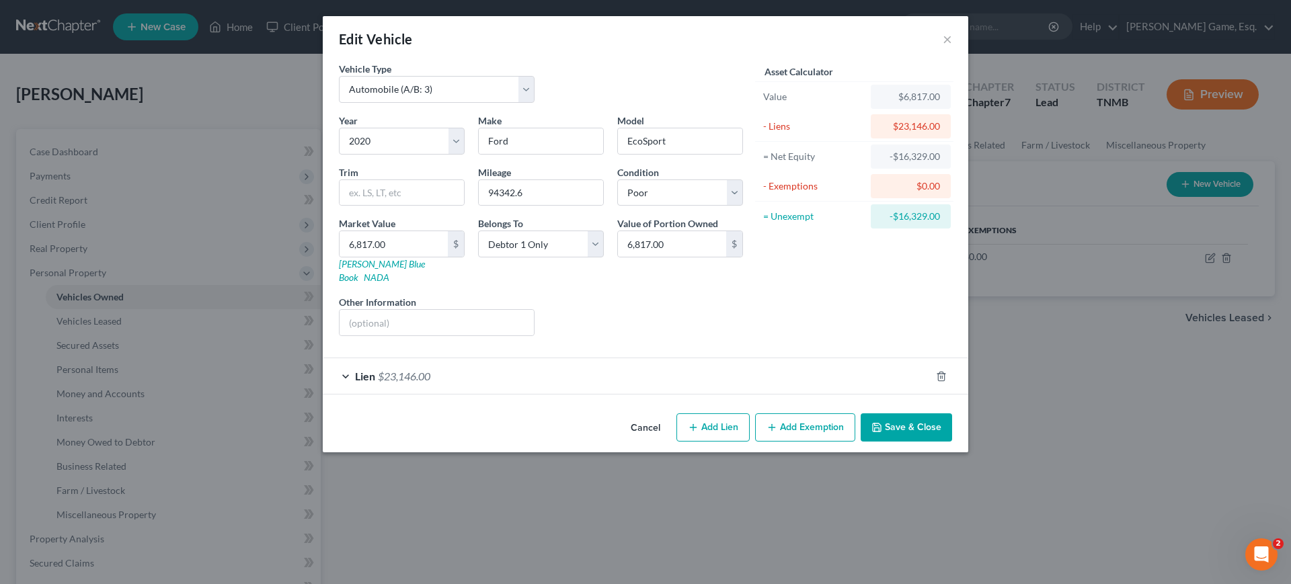
drag, startPoint x: 693, startPoint y: 451, endPoint x: 822, endPoint y: 346, distance: 166.9
click at [691, 394] on div "Lien $23,146.00" at bounding box center [627, 376] width 608 height 36
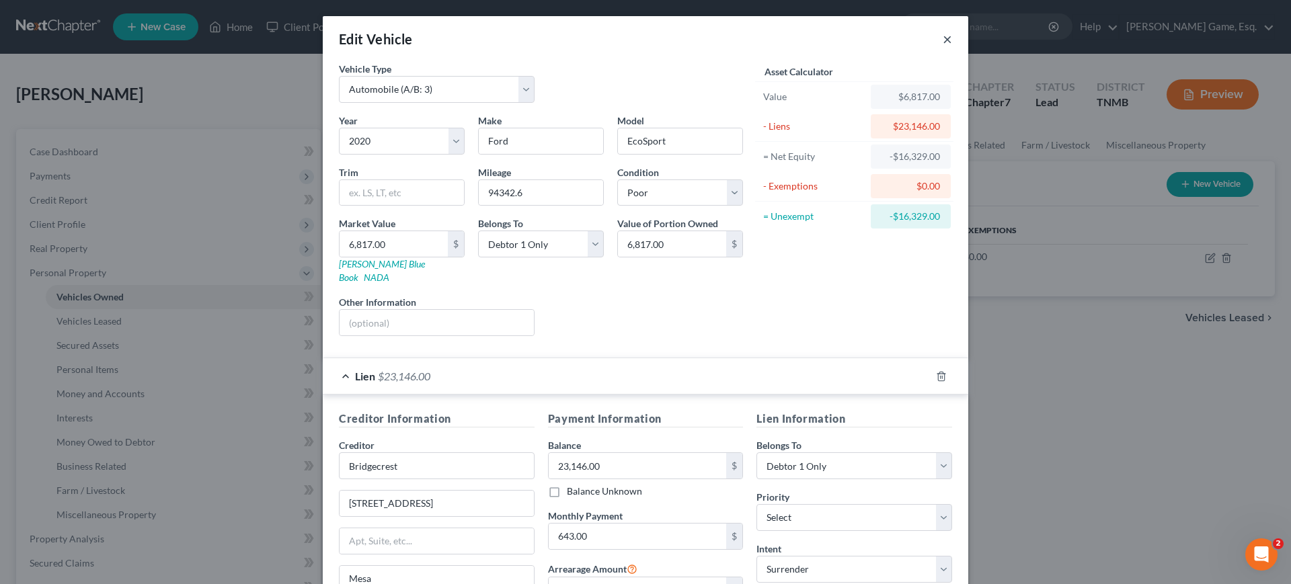
click at [952, 47] on button "×" at bounding box center [947, 39] width 9 height 16
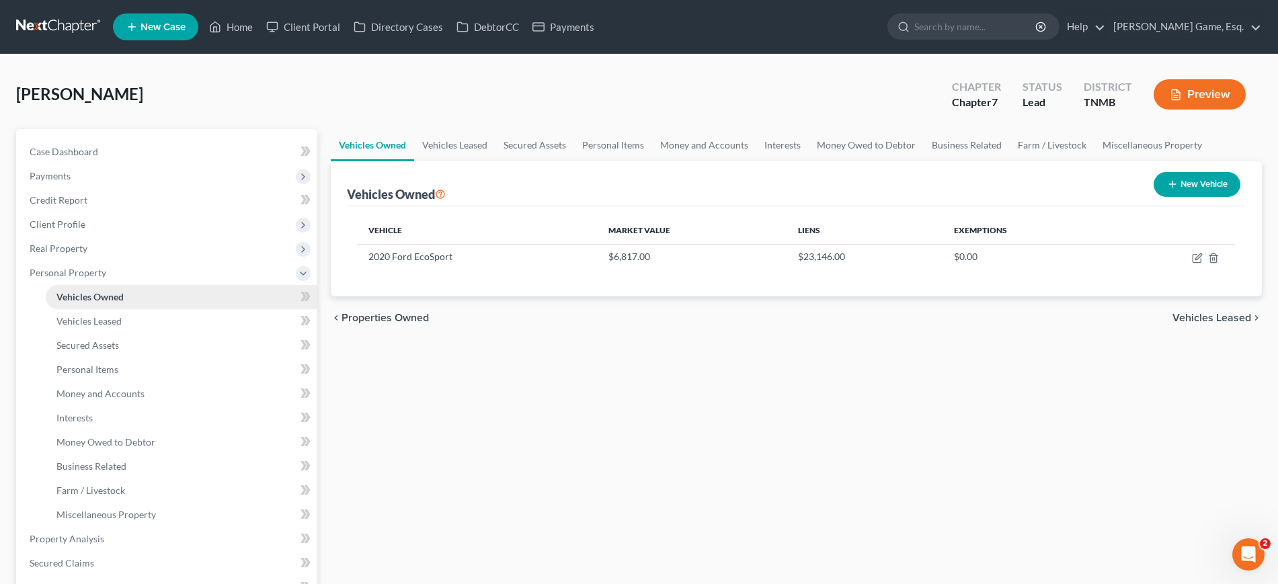
click at [114, 303] on span "Vehicles Owned" at bounding box center [89, 296] width 67 height 11
click at [111, 285] on span "Personal Property" at bounding box center [168, 273] width 299 height 24
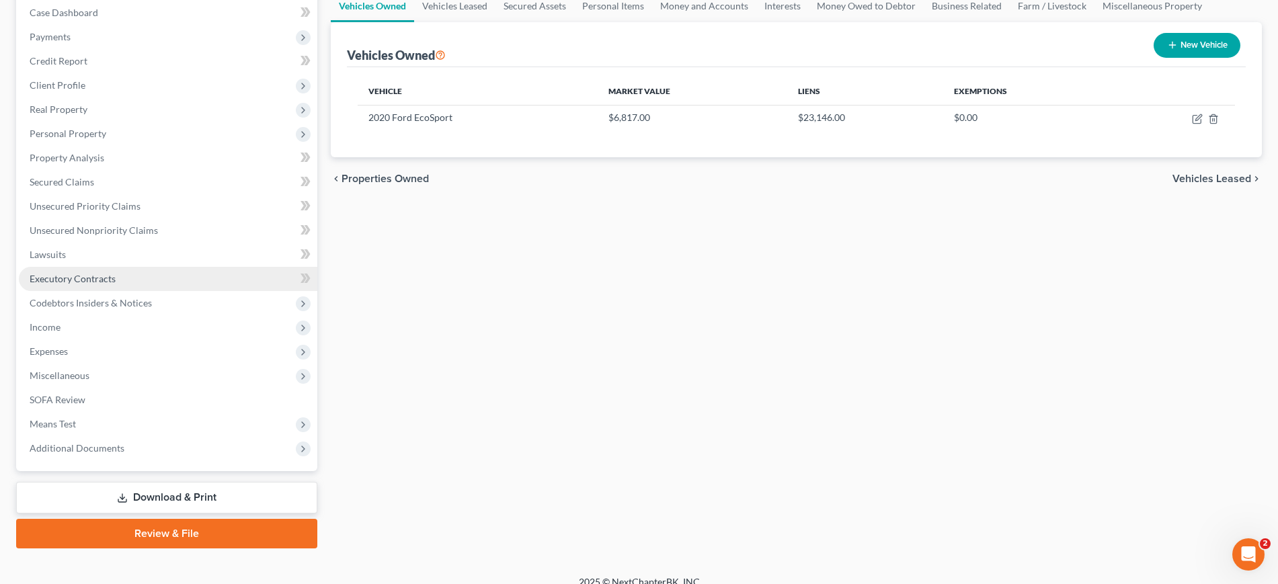
scroll to position [168, 0]
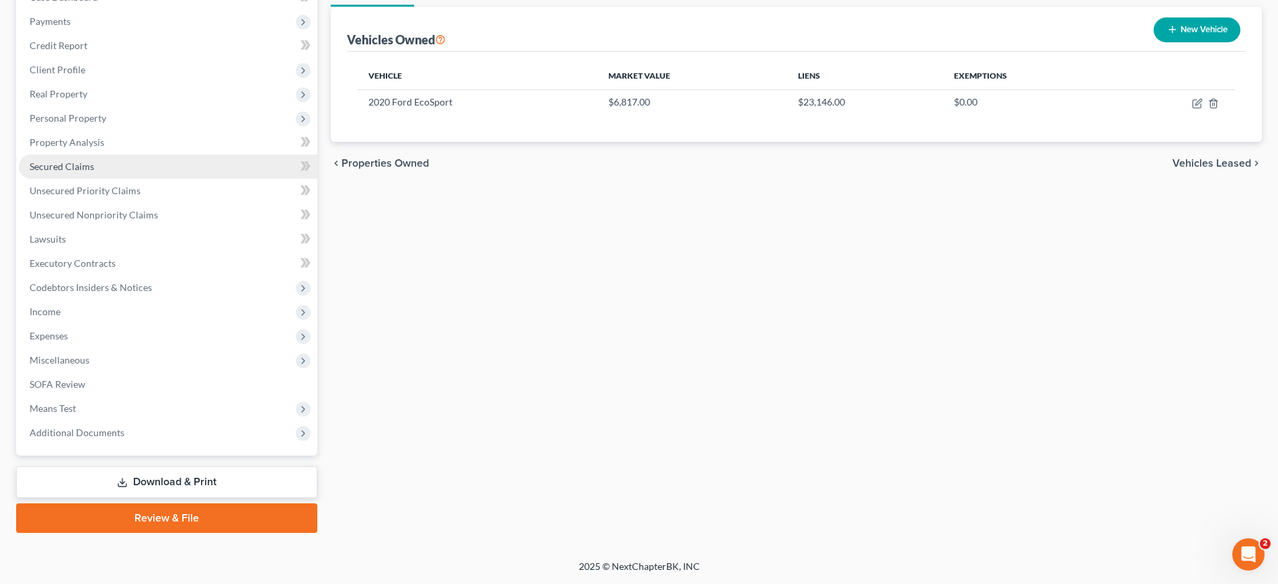
click at [91, 172] on span "Secured Claims" at bounding box center [62, 166] width 65 height 11
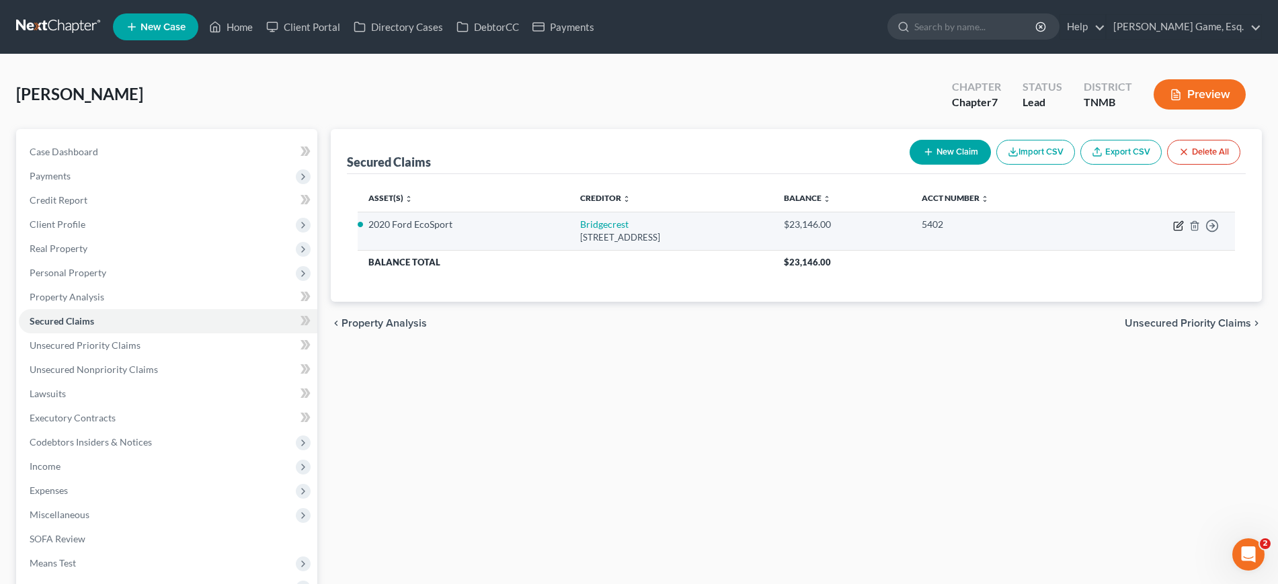
click at [1177, 227] on icon "button" at bounding box center [1180, 224] width 6 height 6
select select "3"
select select "0"
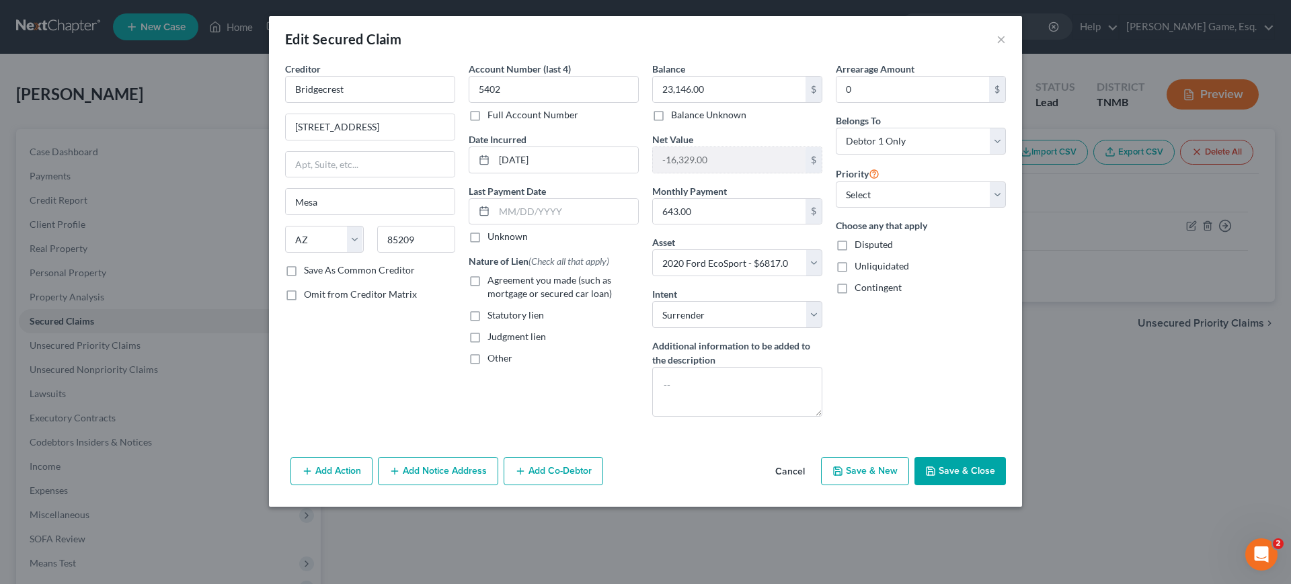
click at [488, 301] on label "Agreement you made (such as mortgage or secured car loan)" at bounding box center [563, 287] width 151 height 27
click at [493, 282] on input "Agreement you made (such as mortgage or secured car loan)" at bounding box center [497, 278] width 9 height 9
checkbox input "true"
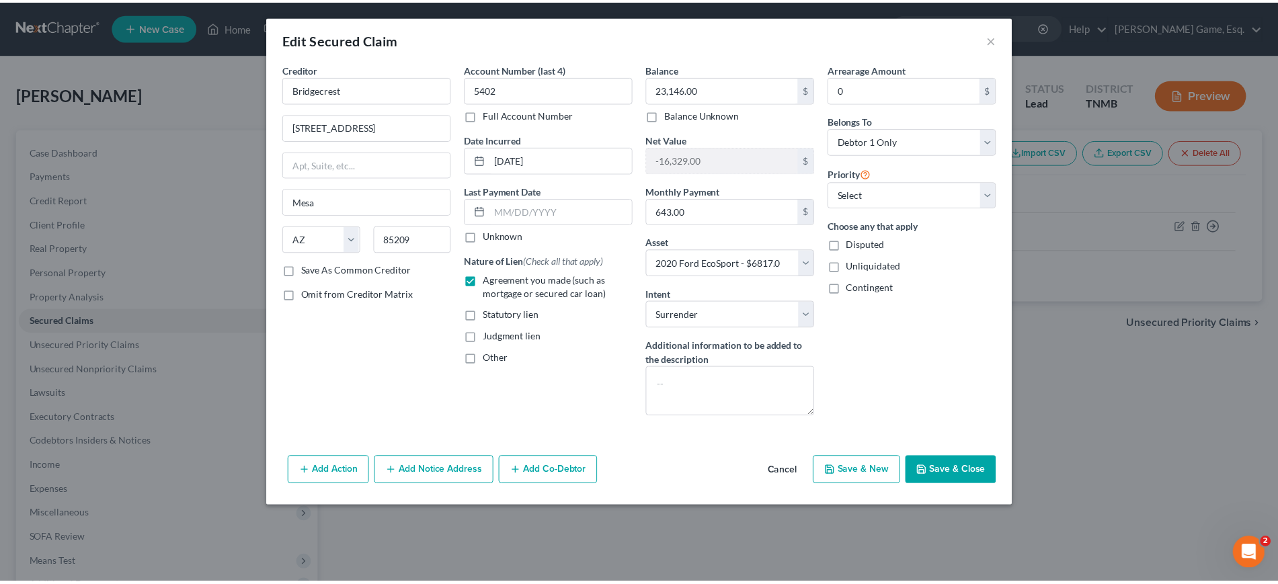
scroll to position [67, 0]
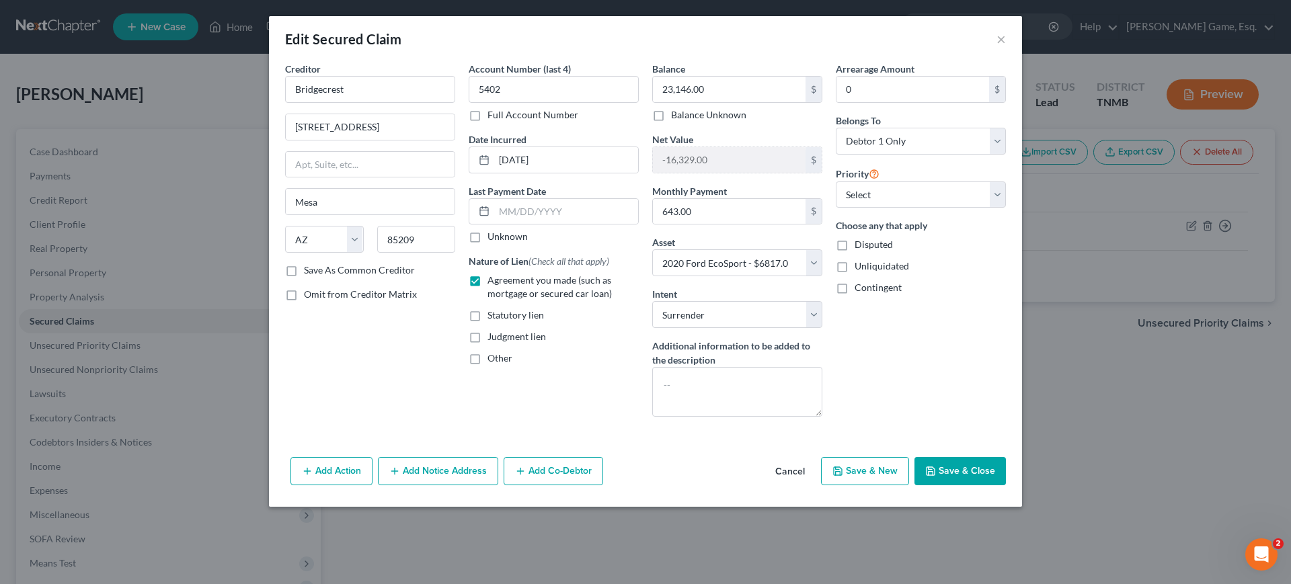
click at [1006, 486] on button "Save & Close" at bounding box center [960, 471] width 91 height 28
select select "3"
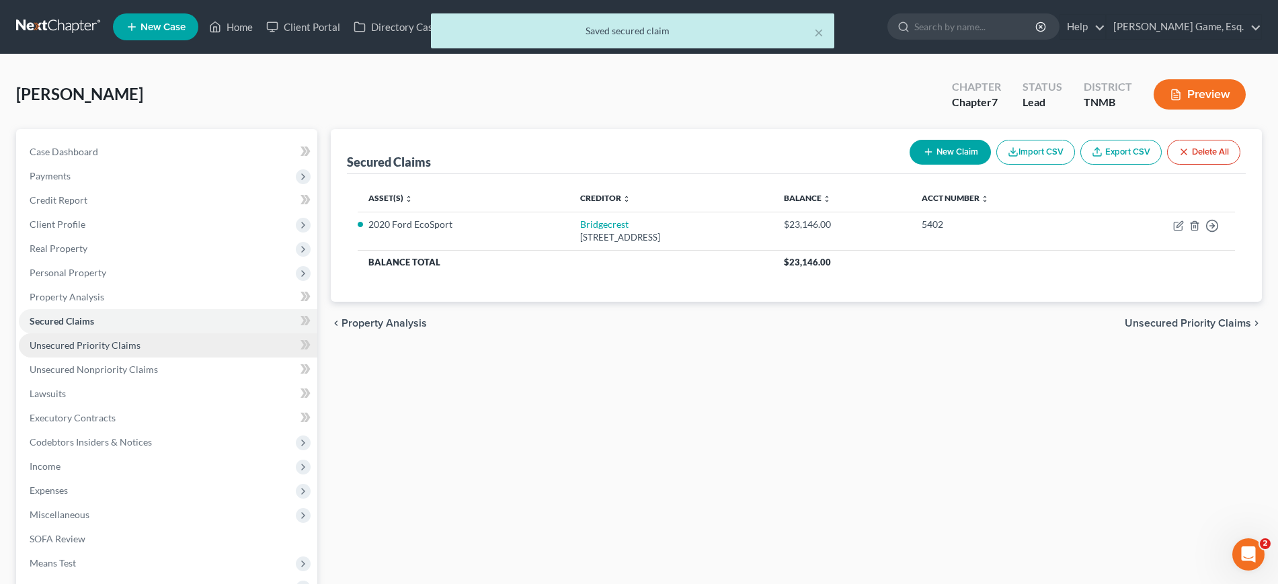
click at [93, 351] on span "Unsecured Priority Claims" at bounding box center [85, 345] width 111 height 11
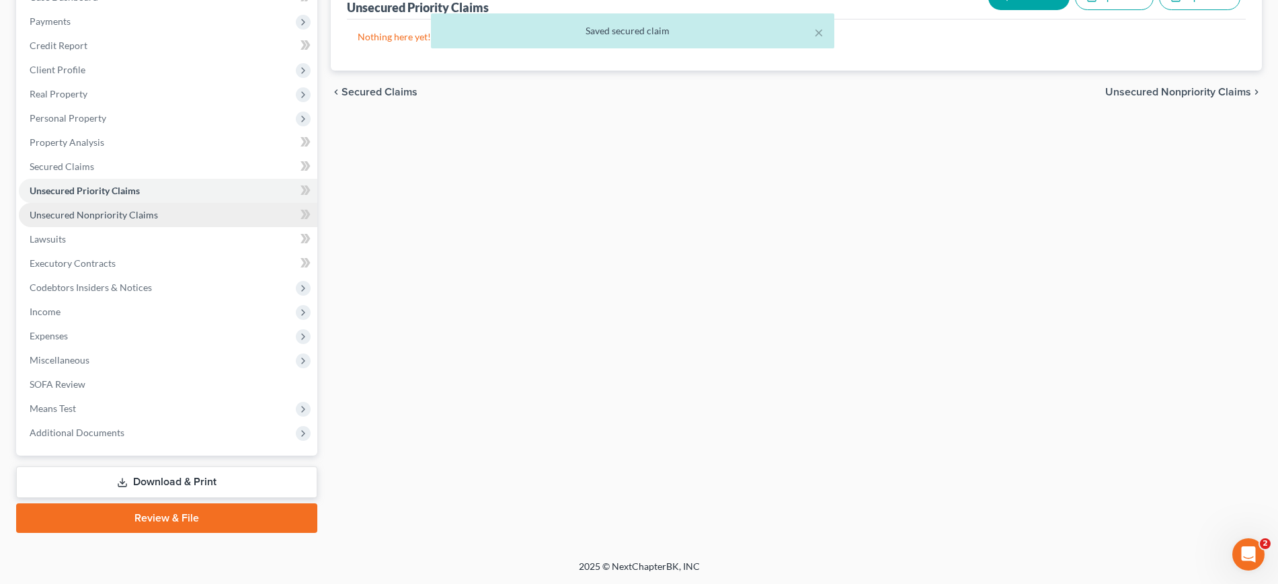
click at [139, 221] on span "Unsecured Nonpriority Claims" at bounding box center [94, 214] width 128 height 11
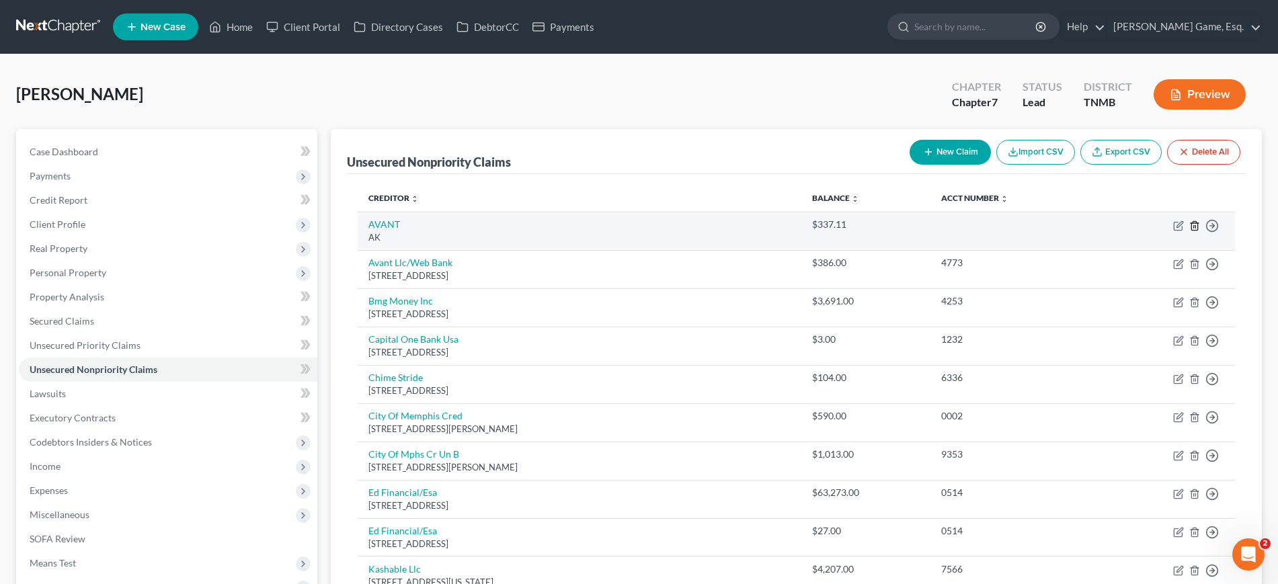
click at [1191, 223] on polyline "button" at bounding box center [1195, 223] width 8 height 0
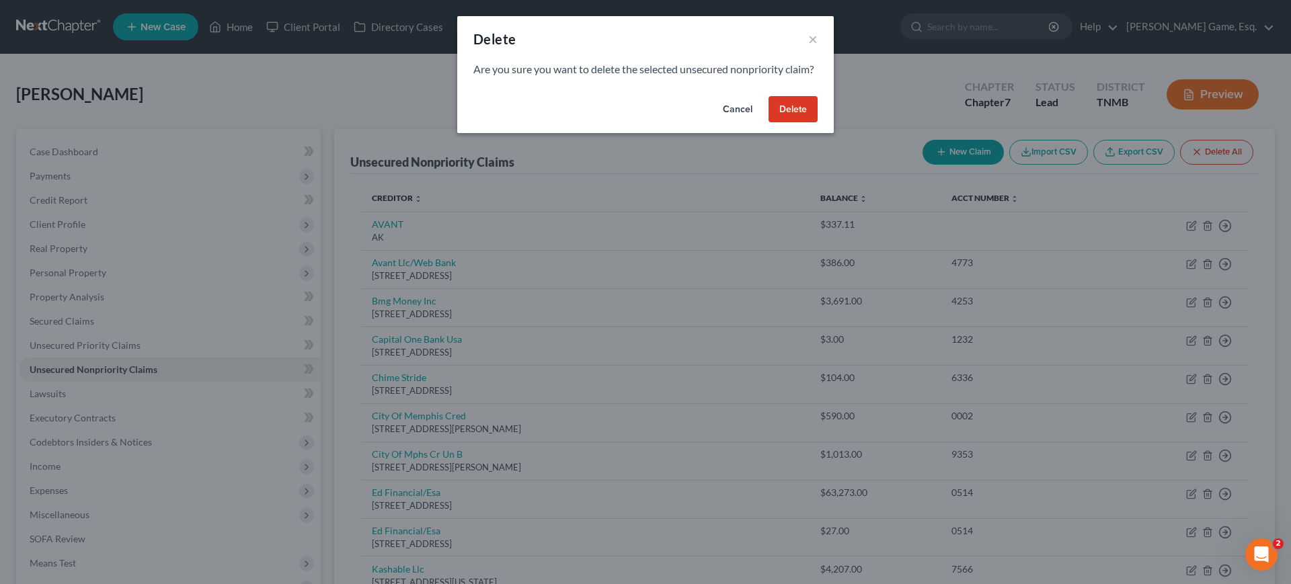
click at [818, 123] on button "Delete" at bounding box center [793, 109] width 49 height 27
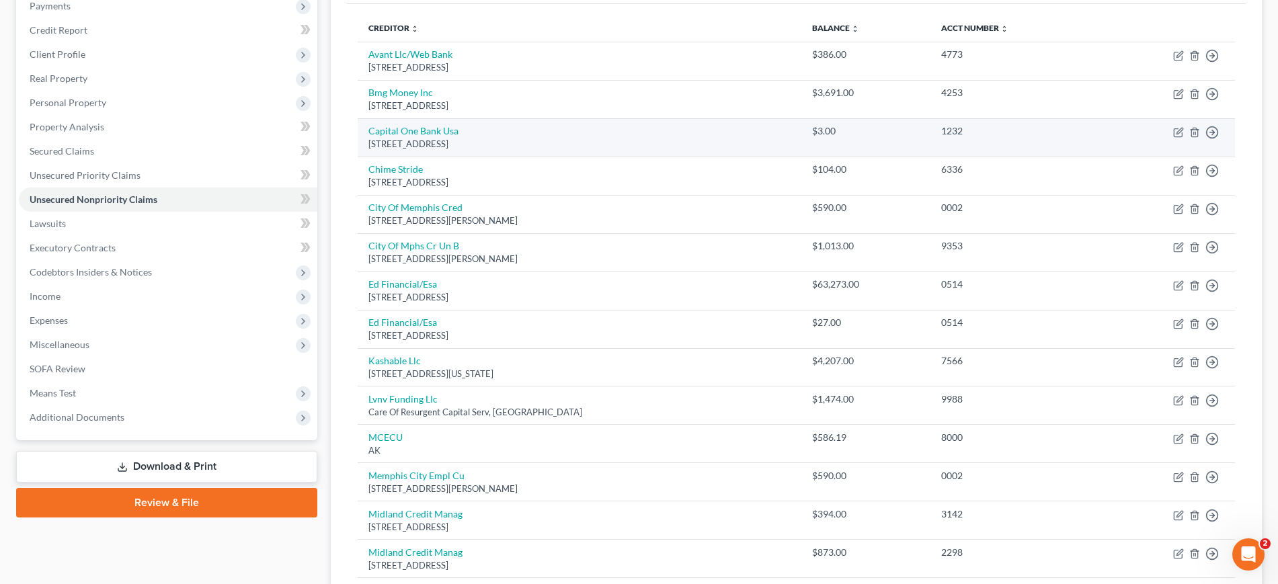
scroll to position [168, 0]
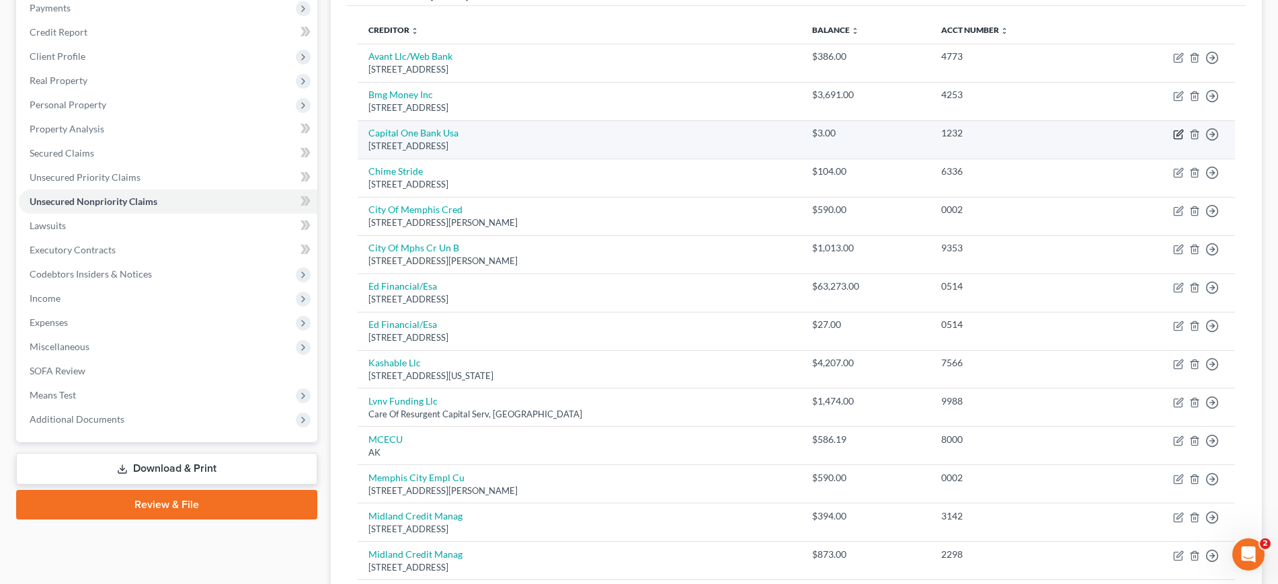
click at [1177, 136] on icon "button" at bounding box center [1180, 133] width 6 height 6
select select "46"
select select "2"
select select "0"
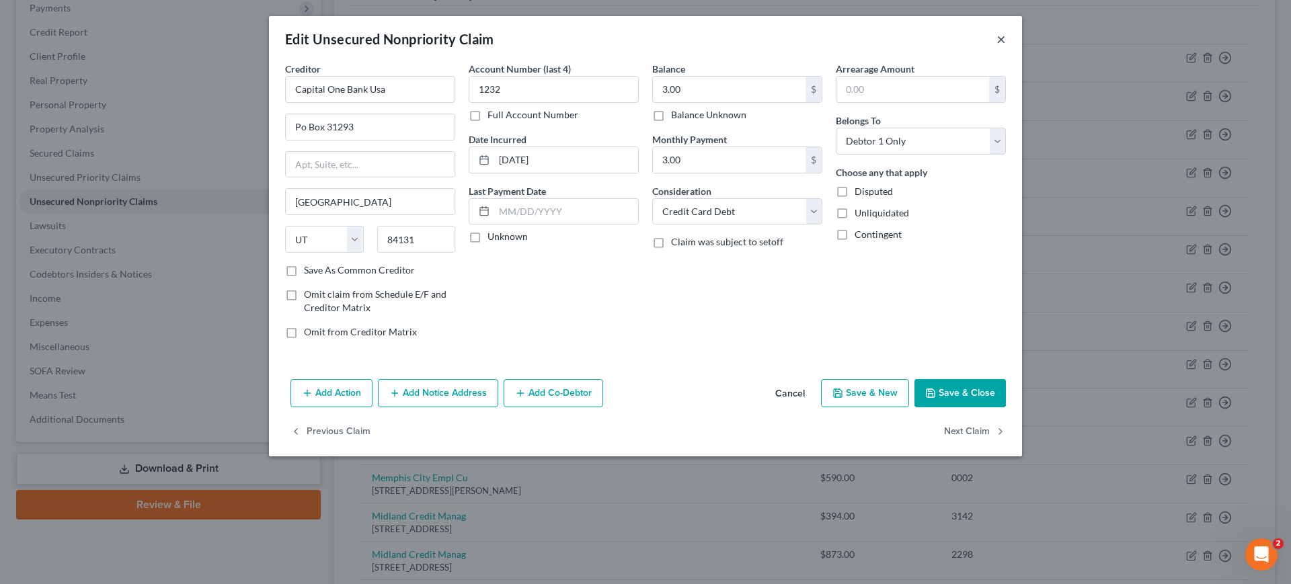
click at [1006, 47] on button "×" at bounding box center [1001, 39] width 9 height 16
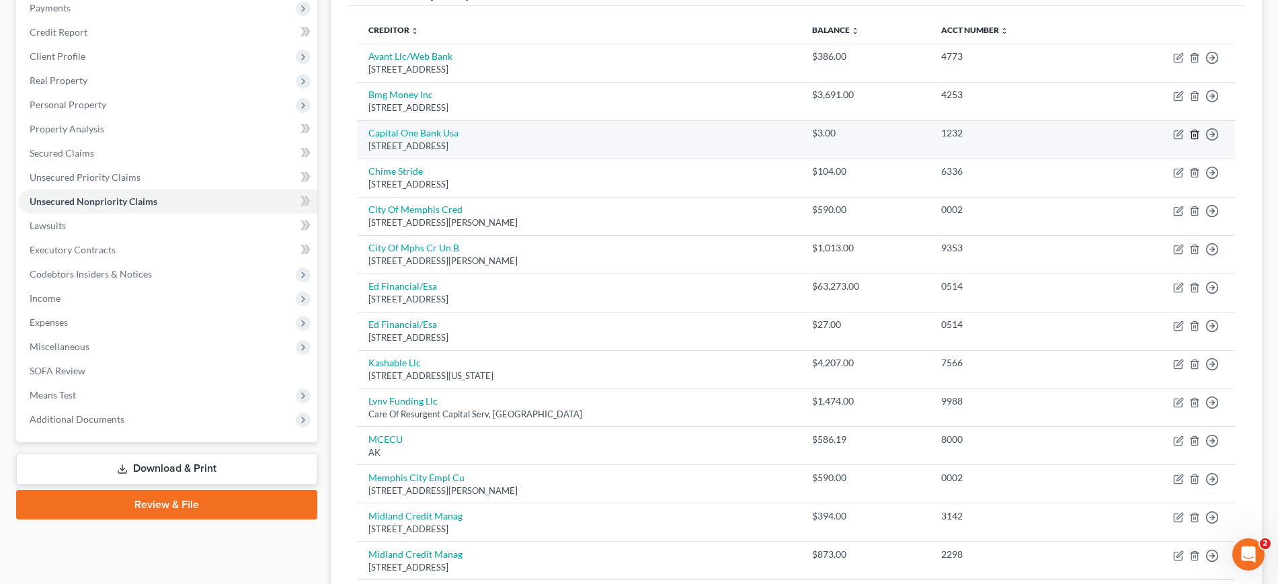
click at [1191, 132] on polyline "button" at bounding box center [1195, 132] width 8 height 0
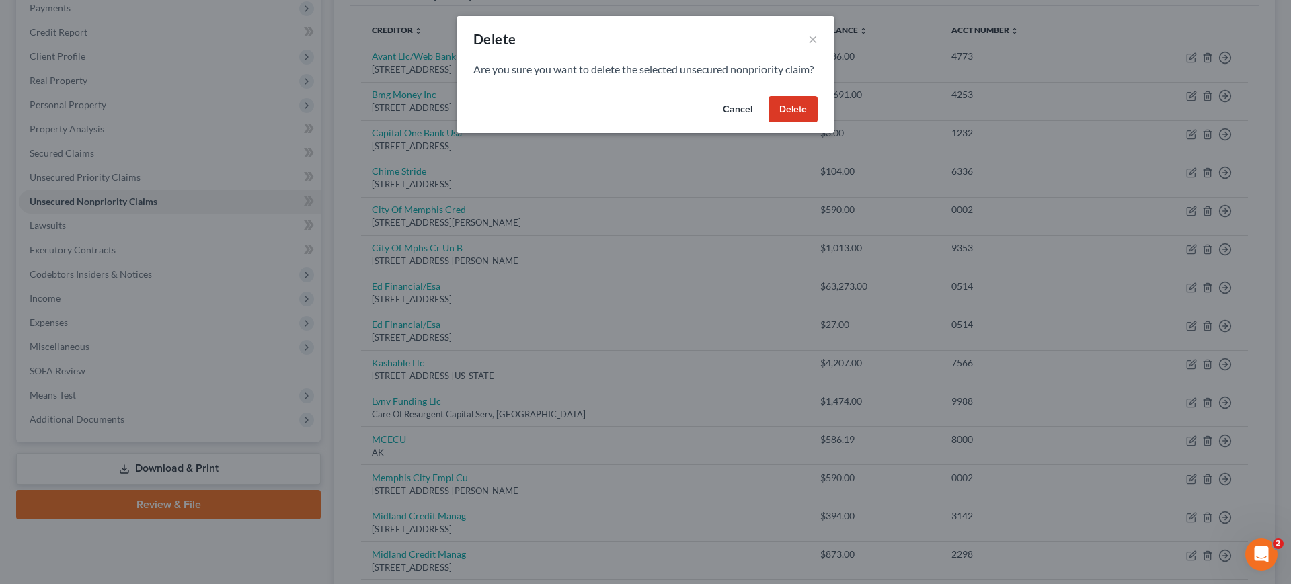
click at [818, 123] on button "Delete" at bounding box center [793, 109] width 49 height 27
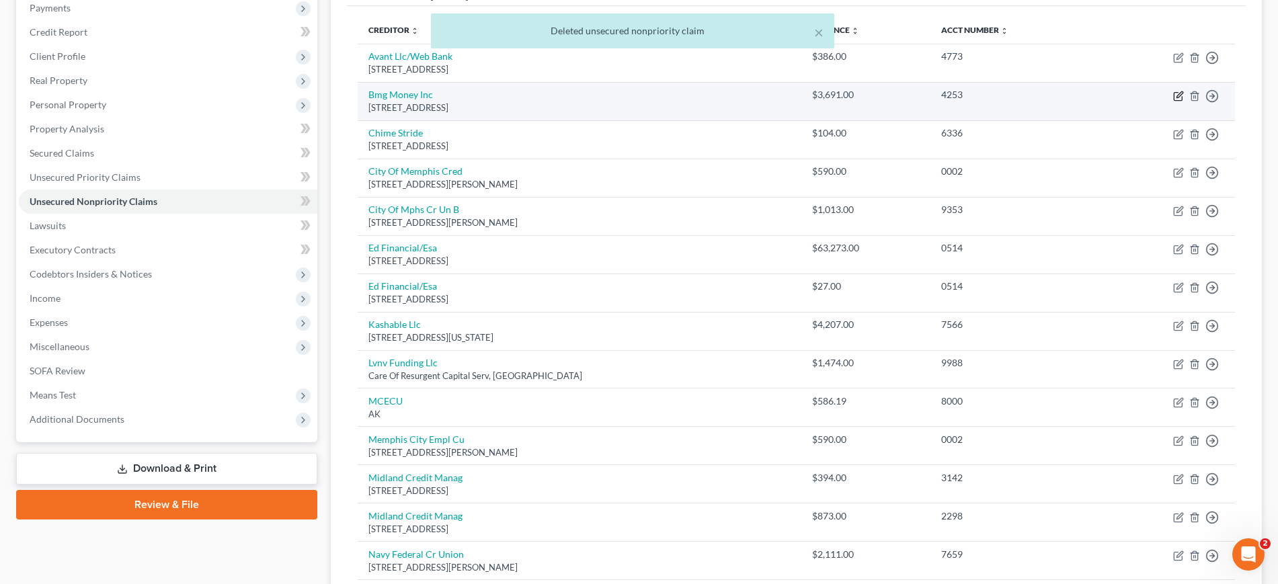
click at [1177, 98] on icon "button" at bounding box center [1180, 94] width 6 height 6
select select "9"
select select "0"
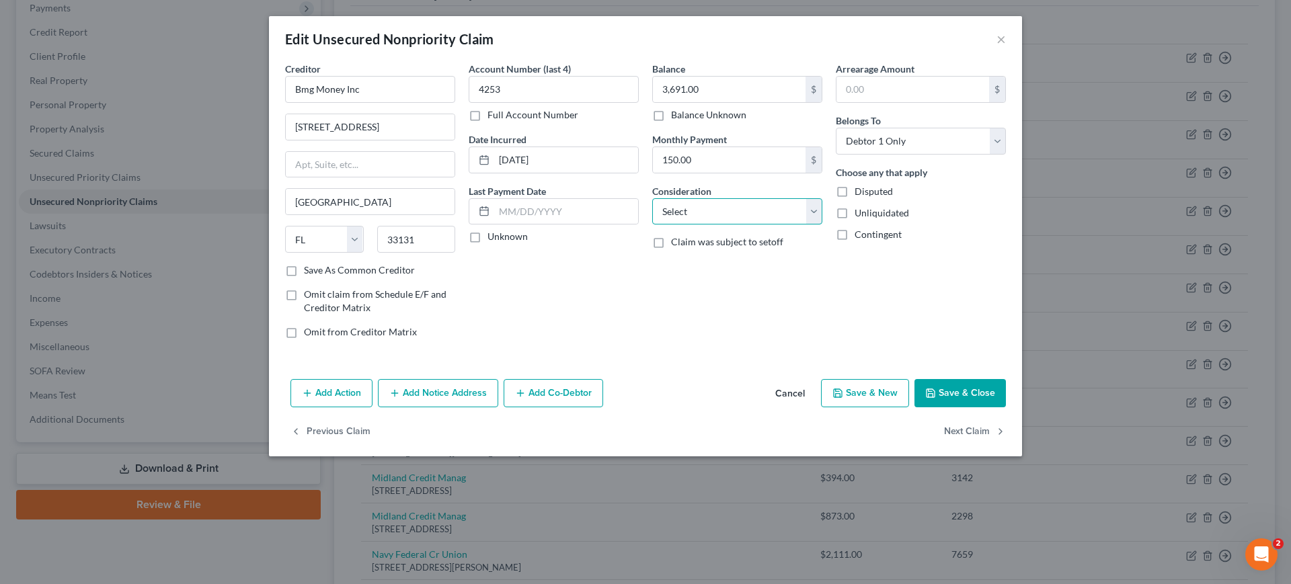
click at [685, 225] on select "Select Cable / Satellite Services Collection Agency Credit Card Debt Debt Couns…" at bounding box center [737, 211] width 170 height 27
select select "10"
click at [652, 225] on select "Select Cable / Satellite Services Collection Agency Credit Card Debt Debt Couns…" at bounding box center [737, 211] width 170 height 27
click at [741, 350] on div "Balance 3,691.00 $ Balance Unknown Balance Undetermined 3,691.00 $ Balance Unkn…" at bounding box center [738, 206] width 184 height 288
click at [1006, 408] on button "Save & Close" at bounding box center [960, 393] width 91 height 28
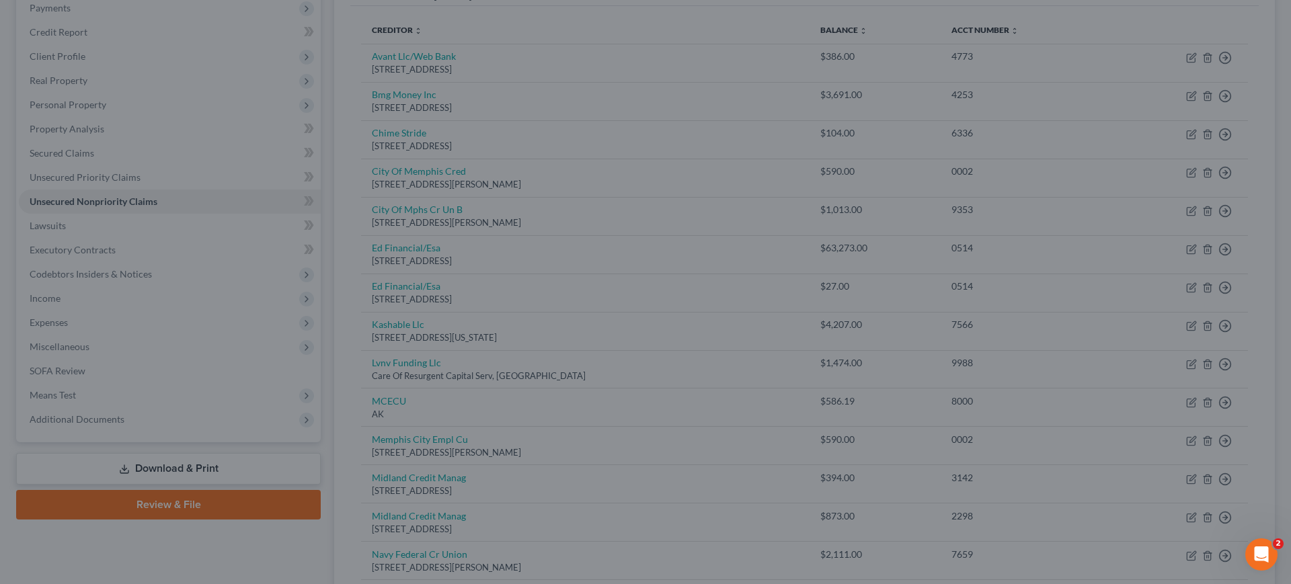
type input "0"
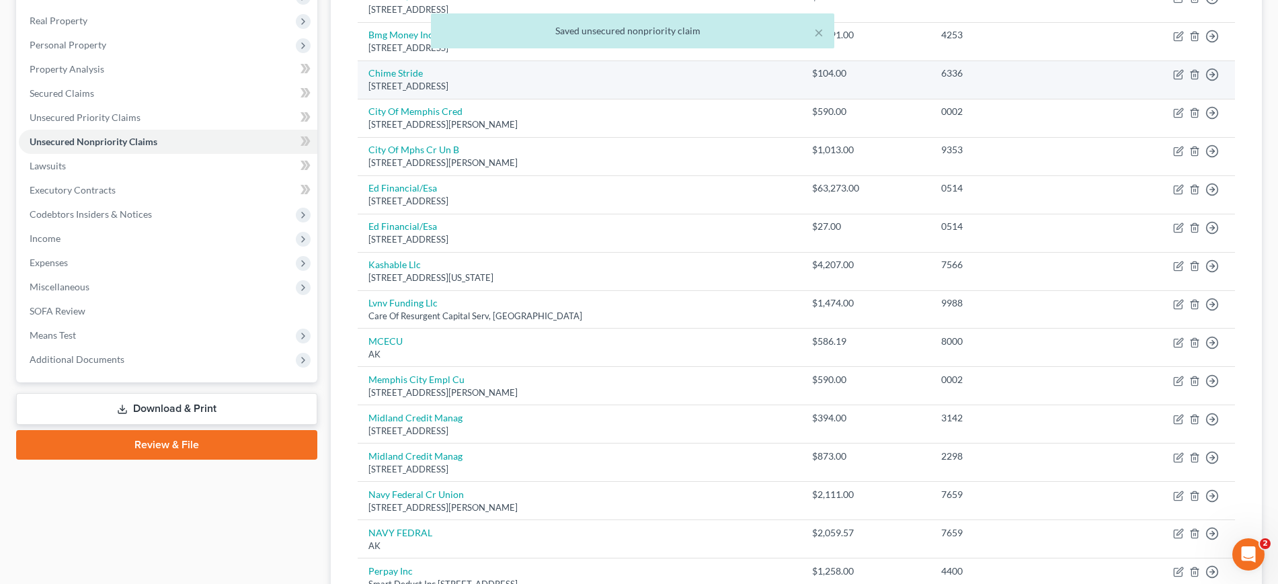
scroll to position [252, 0]
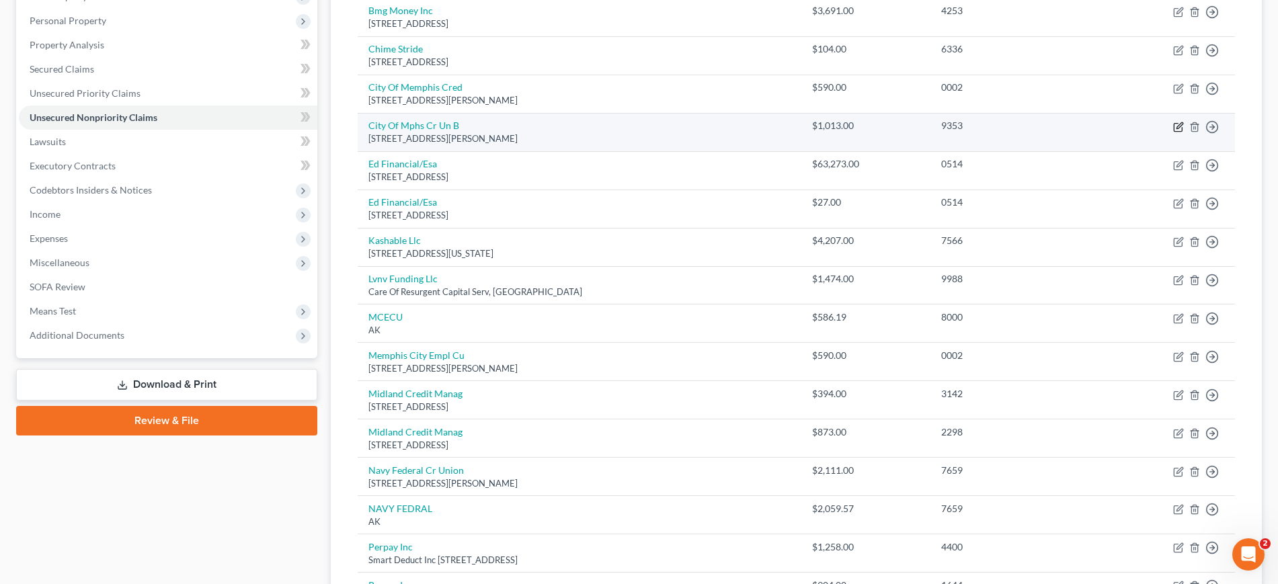
click at [1173, 132] on icon "button" at bounding box center [1178, 127] width 11 height 11
select select "44"
select select "2"
select select "0"
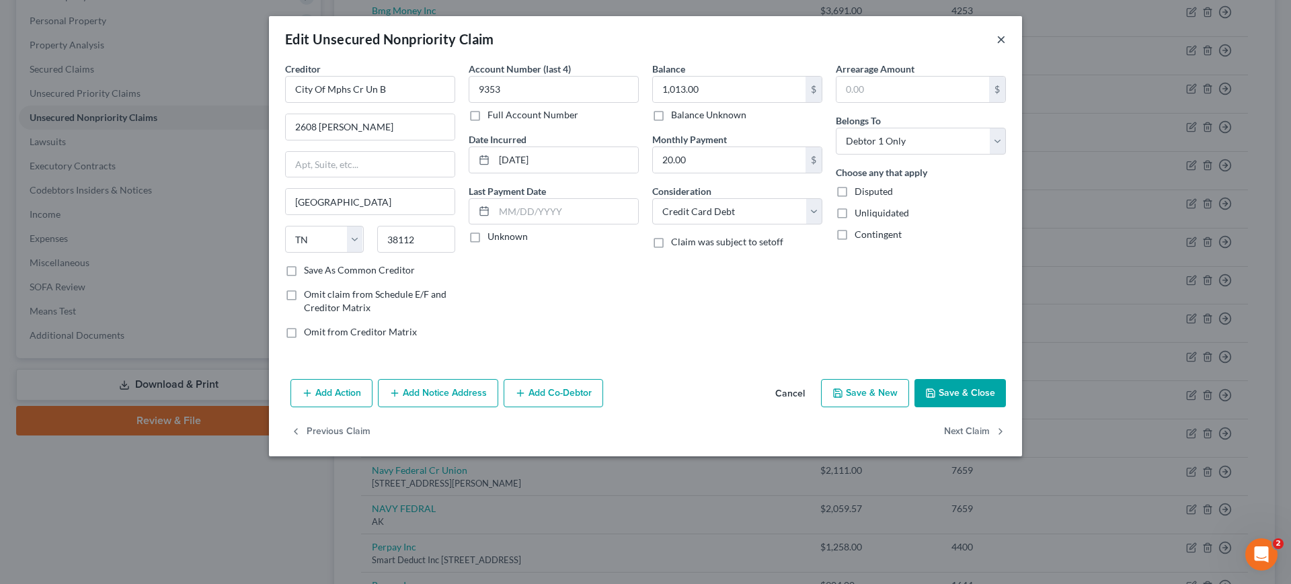
click at [1006, 47] on button "×" at bounding box center [1001, 39] width 9 height 16
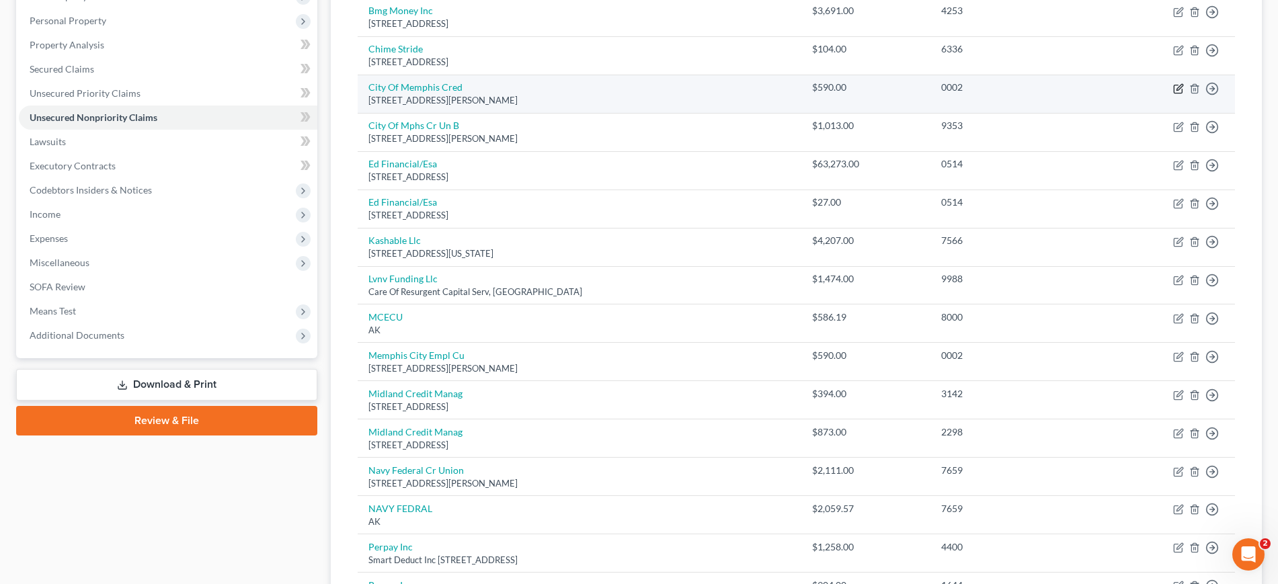
click at [1173, 94] on icon "button" at bounding box center [1178, 88] width 11 height 11
select select "44"
select select "0"
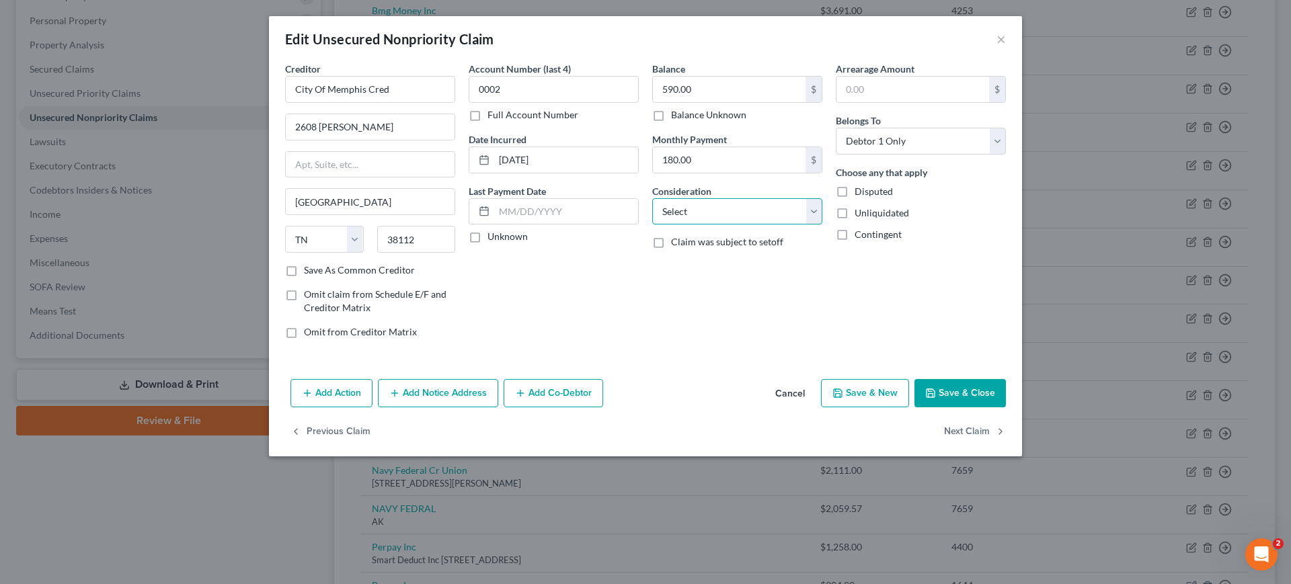
click at [753, 225] on select "Select Cable / Satellite Services Collection Agency Credit Card Debt Debt Couns…" at bounding box center [737, 211] width 170 height 27
select select "10"
click at [652, 225] on select "Select Cable / Satellite Services Collection Agency Credit Card Debt Debt Couns…" at bounding box center [737, 211] width 170 height 27
click at [1006, 408] on button "Save & Close" at bounding box center [960, 393] width 91 height 28
type input "0"
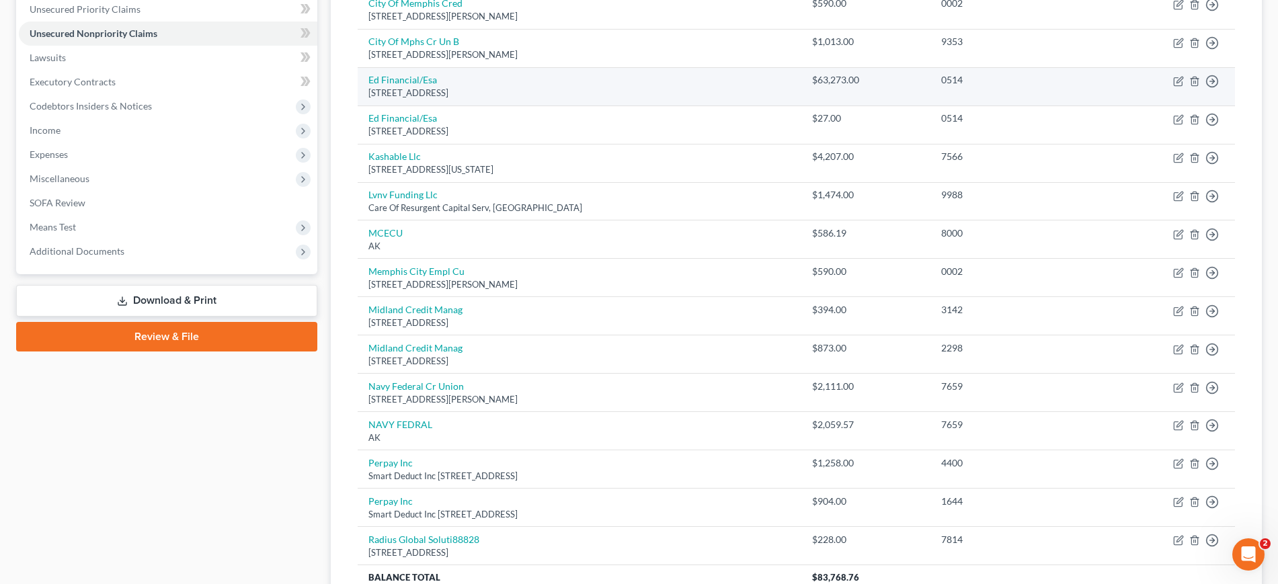
scroll to position [420, 0]
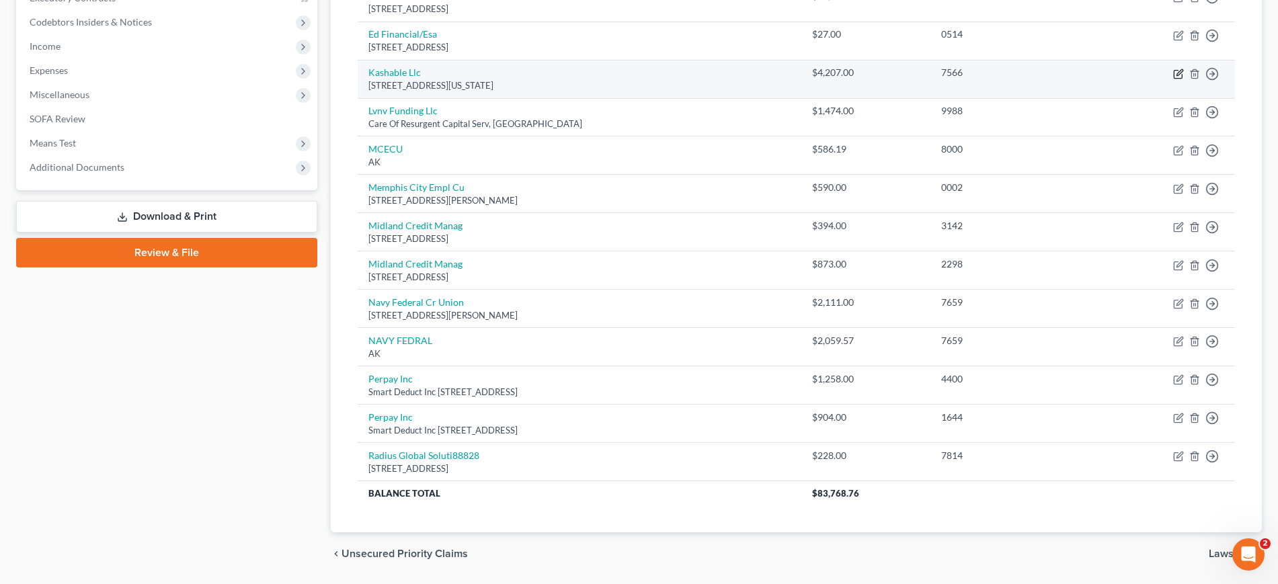
click at [1177, 75] on icon "button" at bounding box center [1180, 72] width 6 height 6
select select "35"
select select "0"
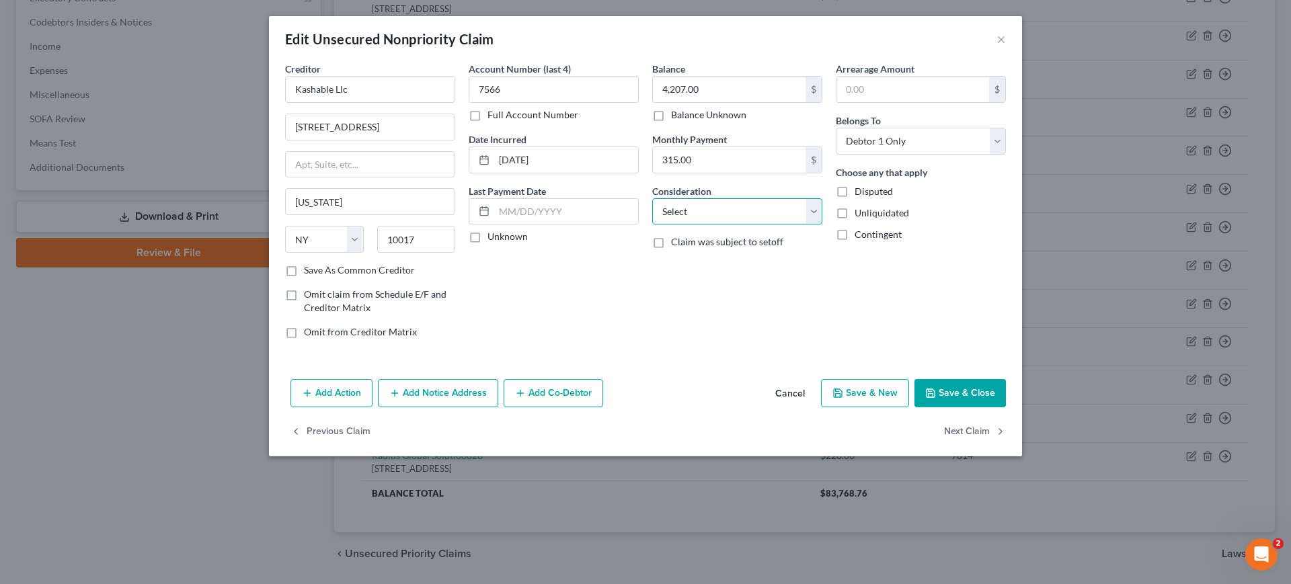
click at [739, 225] on select "Select Cable / Satellite Services Collection Agency Credit Card Debt Debt Couns…" at bounding box center [737, 211] width 170 height 27
select select "10"
click at [652, 225] on select "Select Cable / Satellite Services Collection Agency Credit Card Debt Debt Couns…" at bounding box center [737, 211] width 170 height 27
click at [1006, 408] on button "Save & Close" at bounding box center [960, 393] width 91 height 28
type input "0"
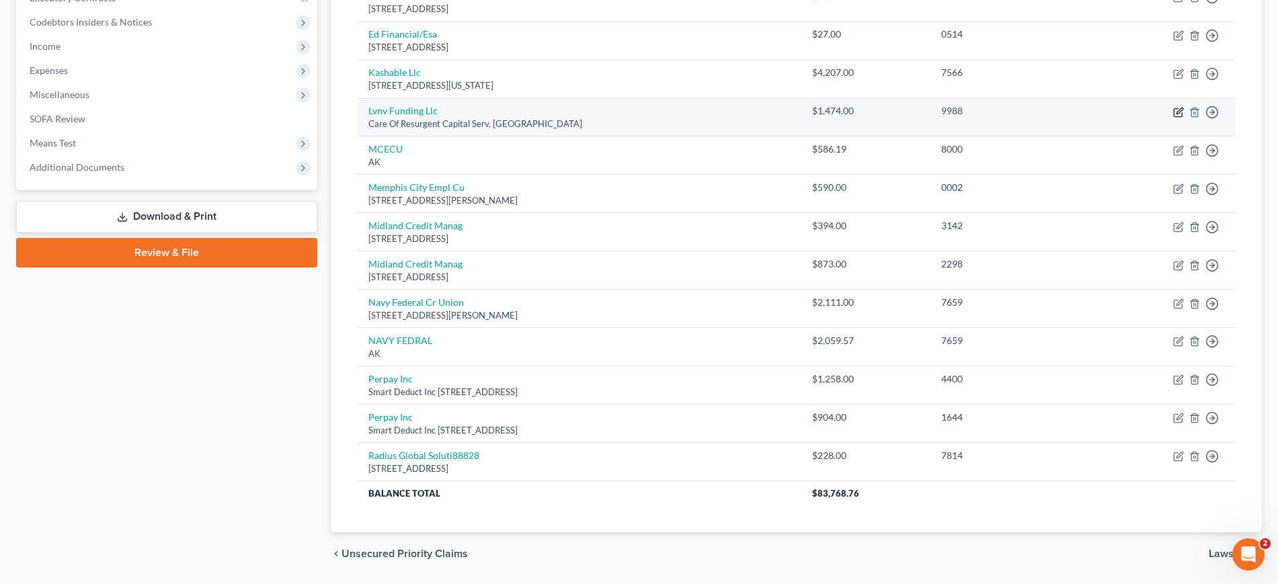
click at [1173, 118] on icon "button" at bounding box center [1178, 112] width 11 height 11
select select "42"
select select "1"
select select "0"
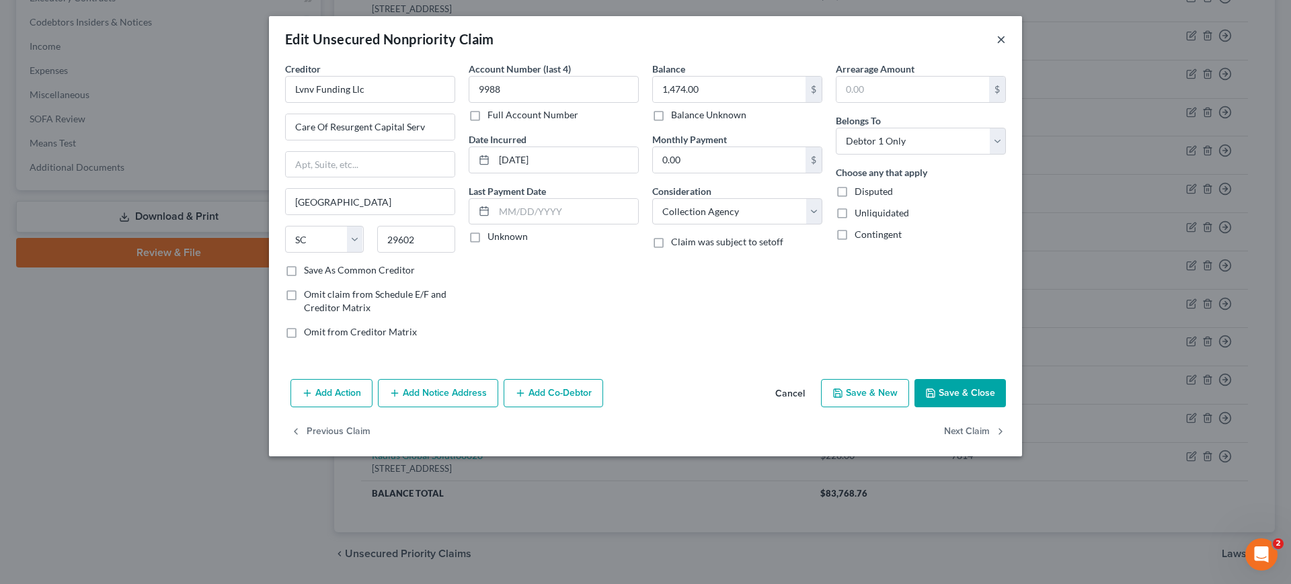
click at [1006, 47] on button "×" at bounding box center [1001, 39] width 9 height 16
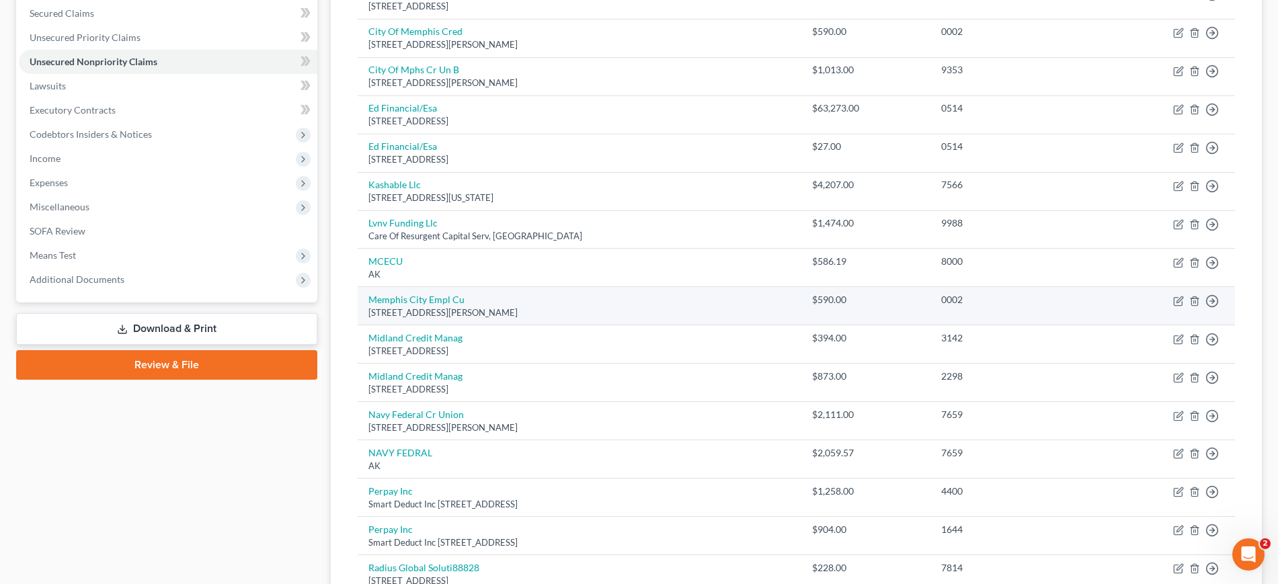
scroll to position [336, 0]
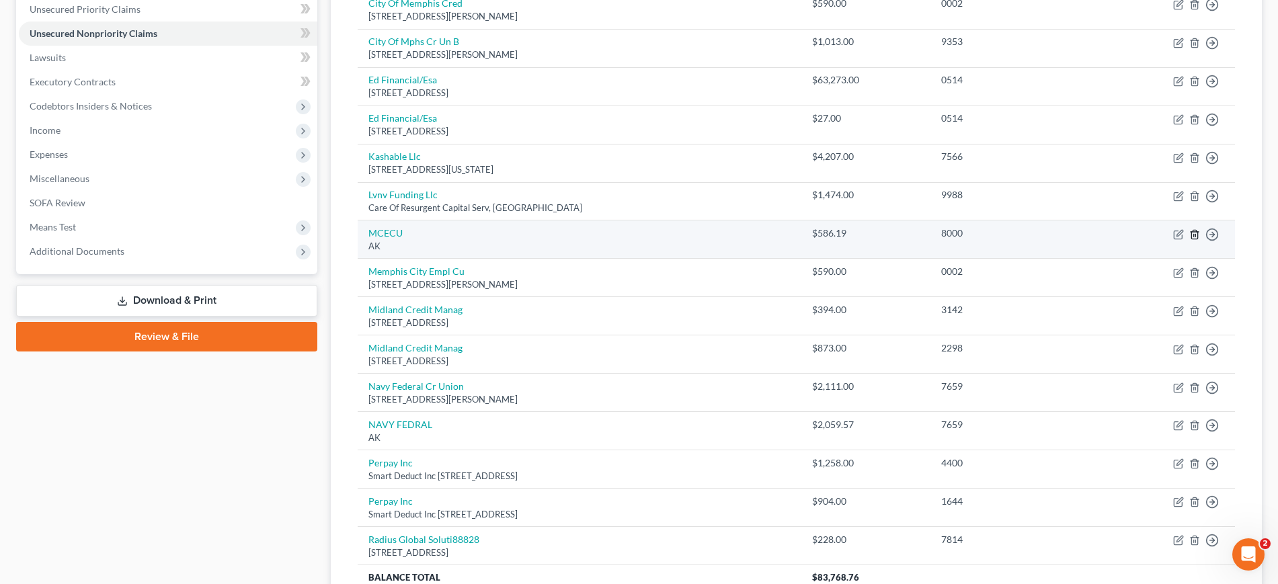
click at [1192, 239] on icon "button" at bounding box center [1195, 234] width 6 height 9
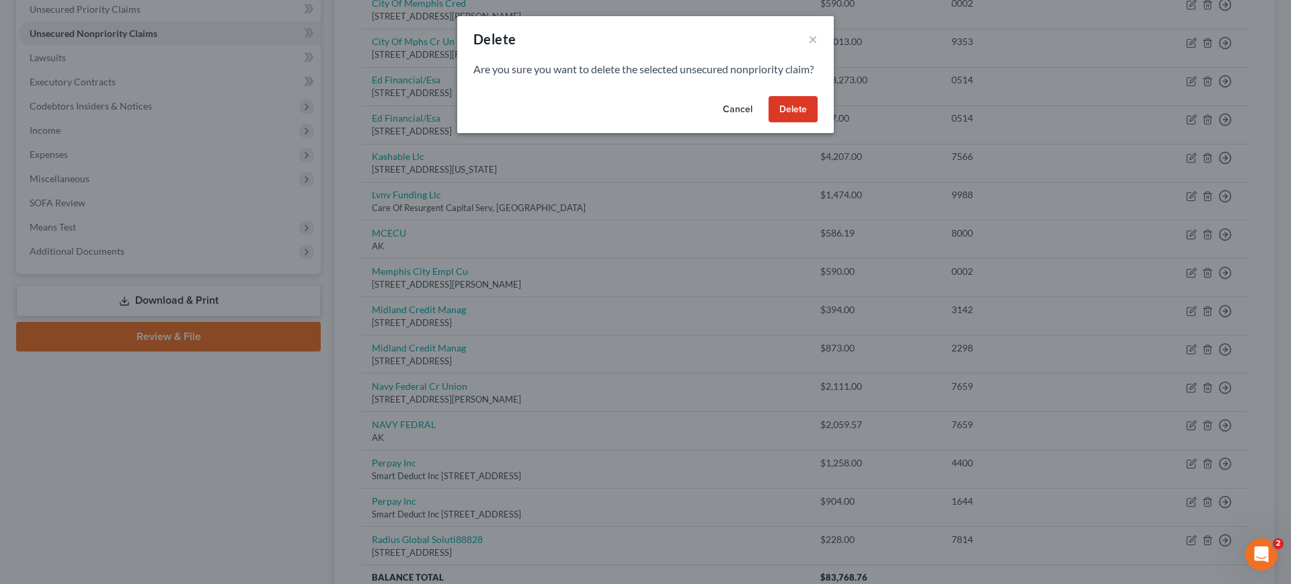
click at [818, 123] on button "Delete" at bounding box center [793, 109] width 49 height 27
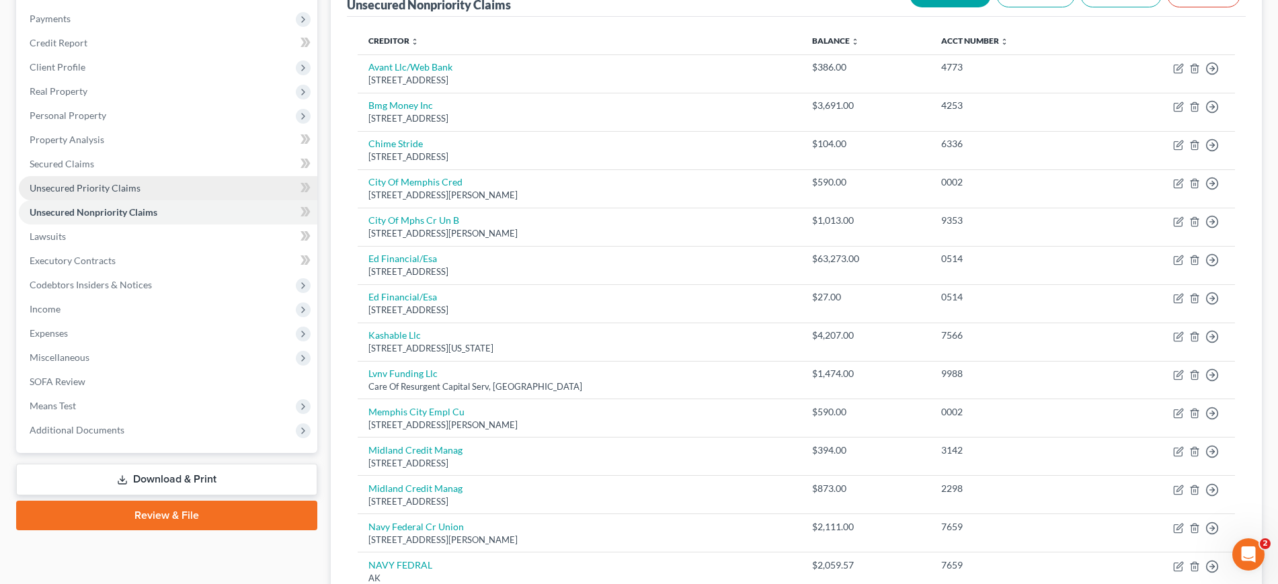
scroll to position [252, 0]
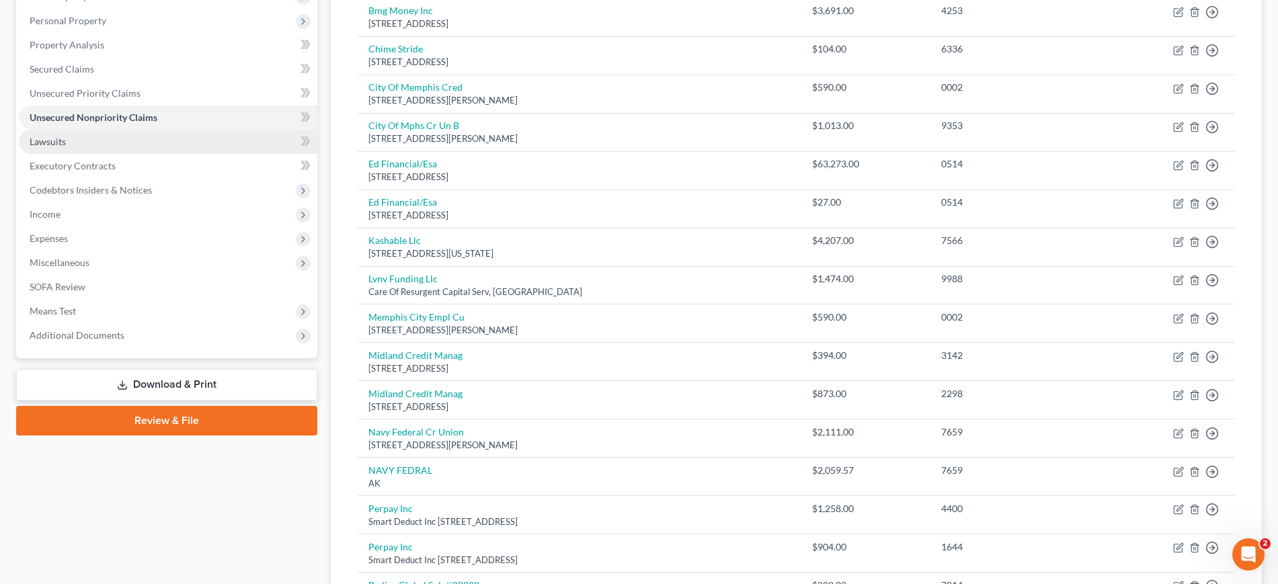
click at [94, 154] on link "Lawsuits" at bounding box center [168, 142] width 299 height 24
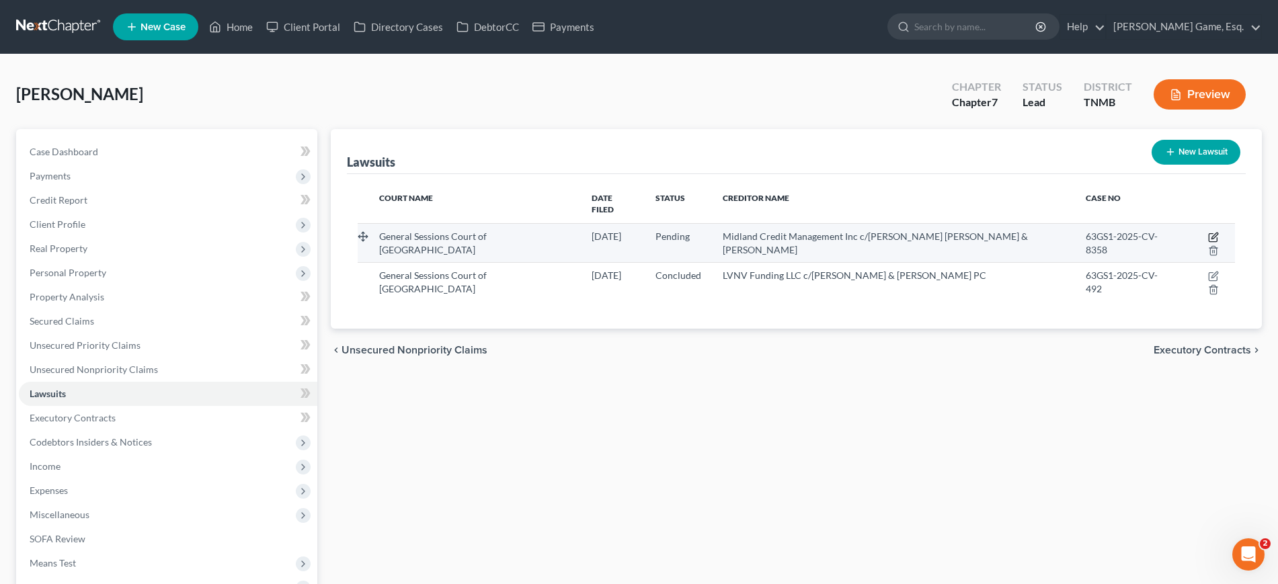
click at [1208, 243] on icon "button" at bounding box center [1213, 237] width 11 height 11
select select "44"
select select "0"
select select "4"
select select "44"
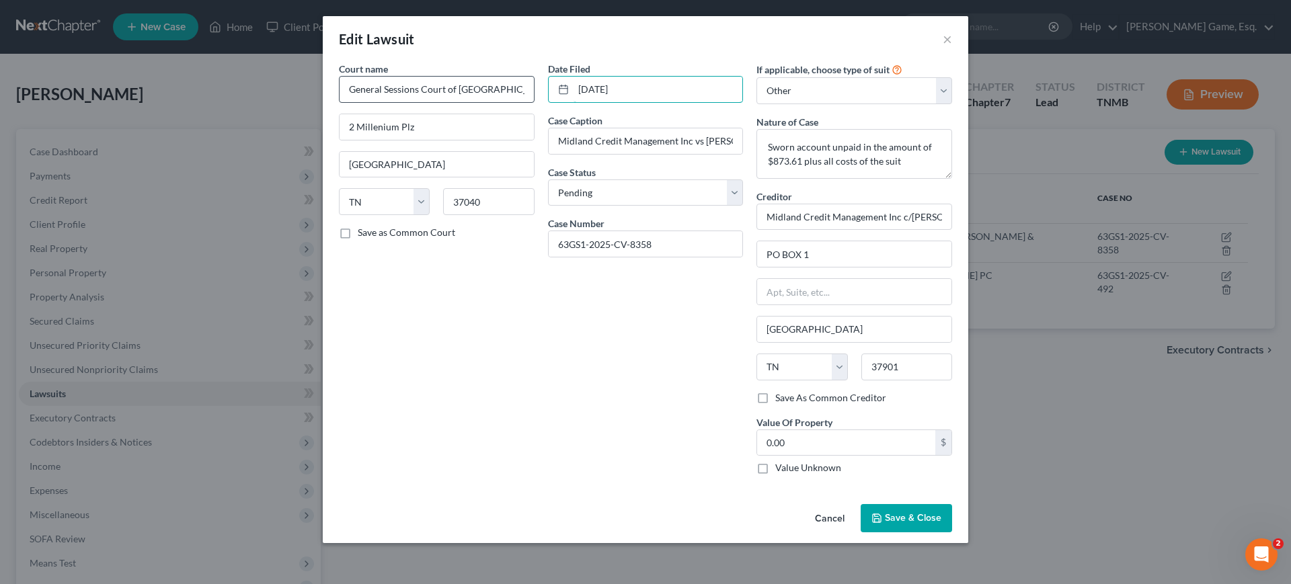
drag, startPoint x: 642, startPoint y: 114, endPoint x: 470, endPoint y: 115, distance: 172.1
click at [470, 115] on div "Court name * General Sessions Court of [GEOGRAPHIC_DATA] 2 Millenium Plz [GEOGR…" at bounding box center [645, 274] width 627 height 424
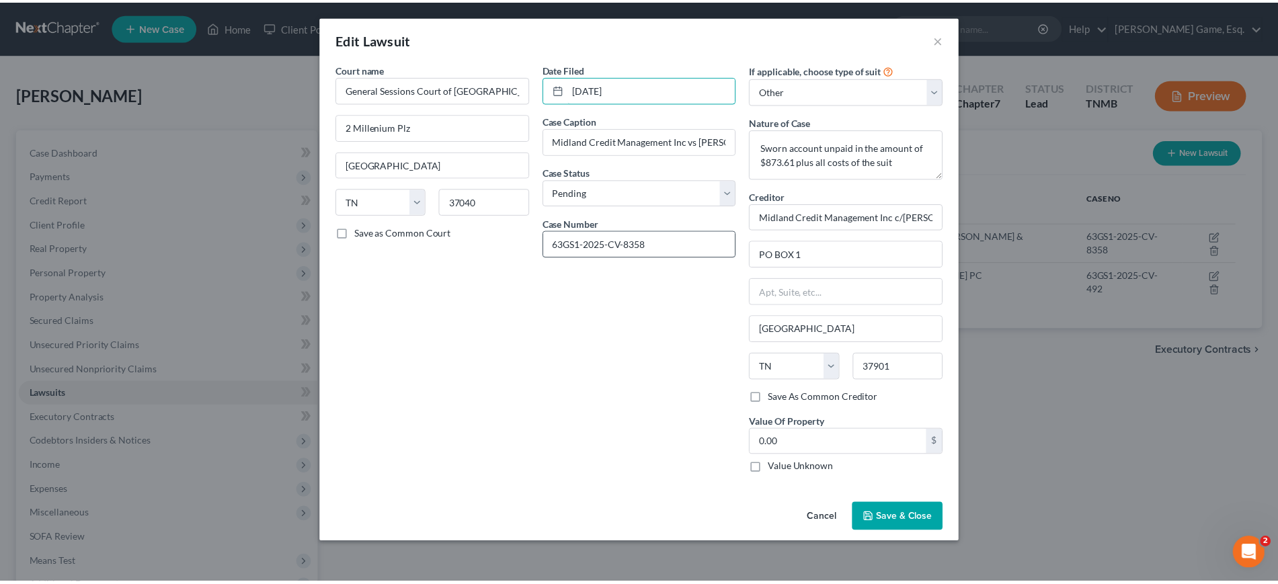
scroll to position [112, 0]
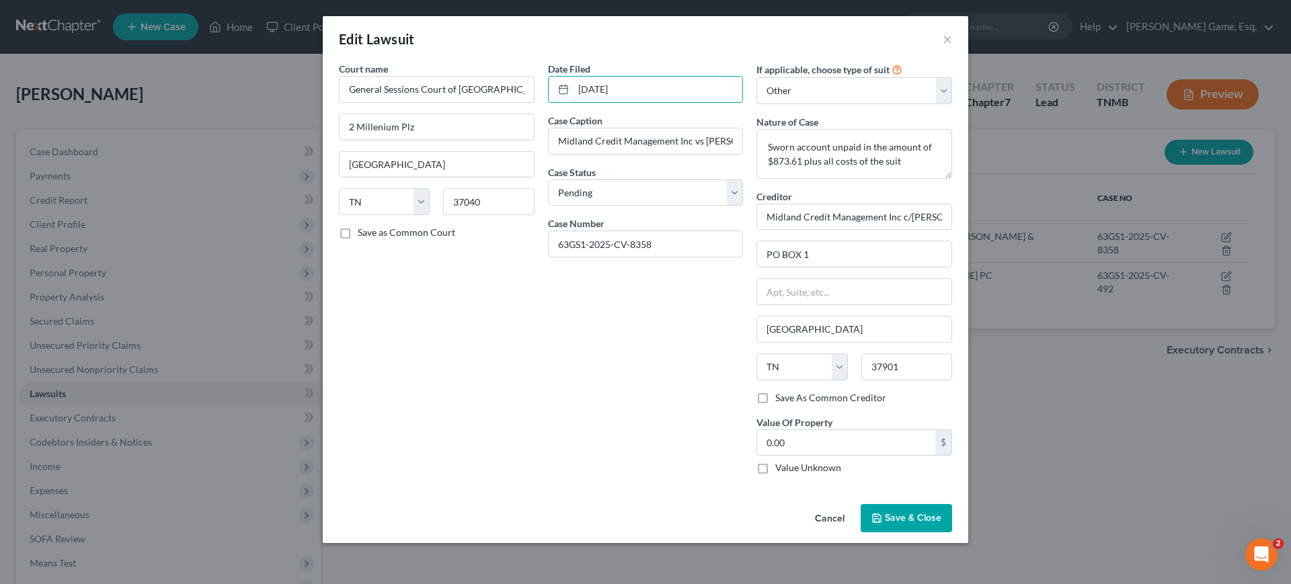
type input "[DATE]"
click at [941, 524] on span "Save & Close" at bounding box center [913, 517] width 56 height 11
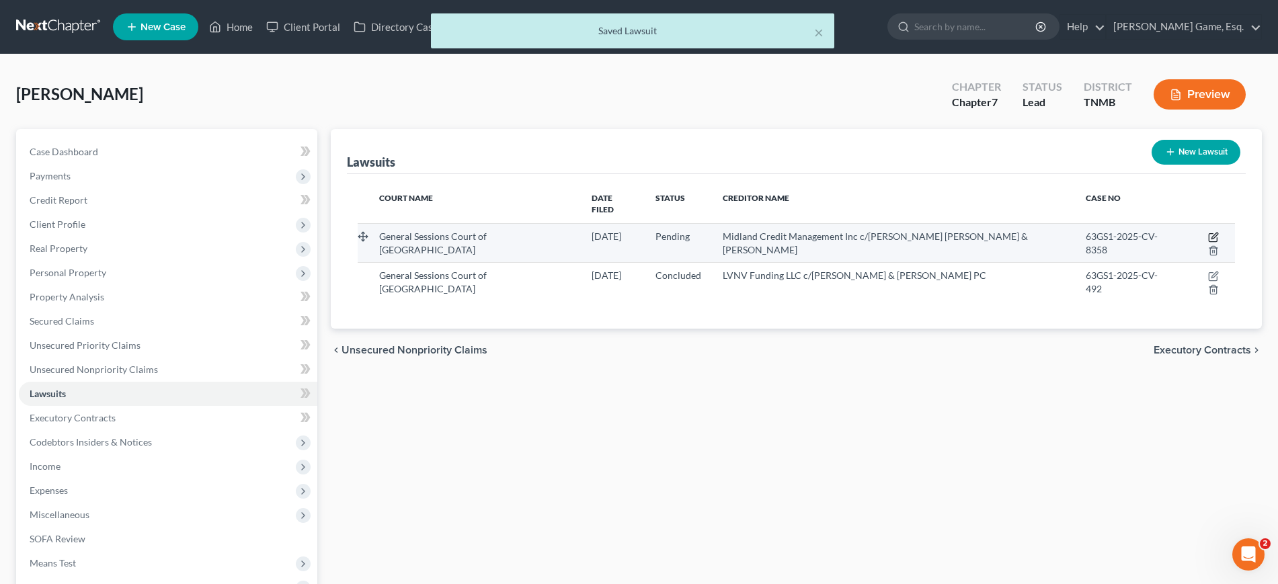
click at [1208, 243] on icon "button" at bounding box center [1213, 237] width 11 height 11
select select "44"
select select "0"
select select "4"
select select "44"
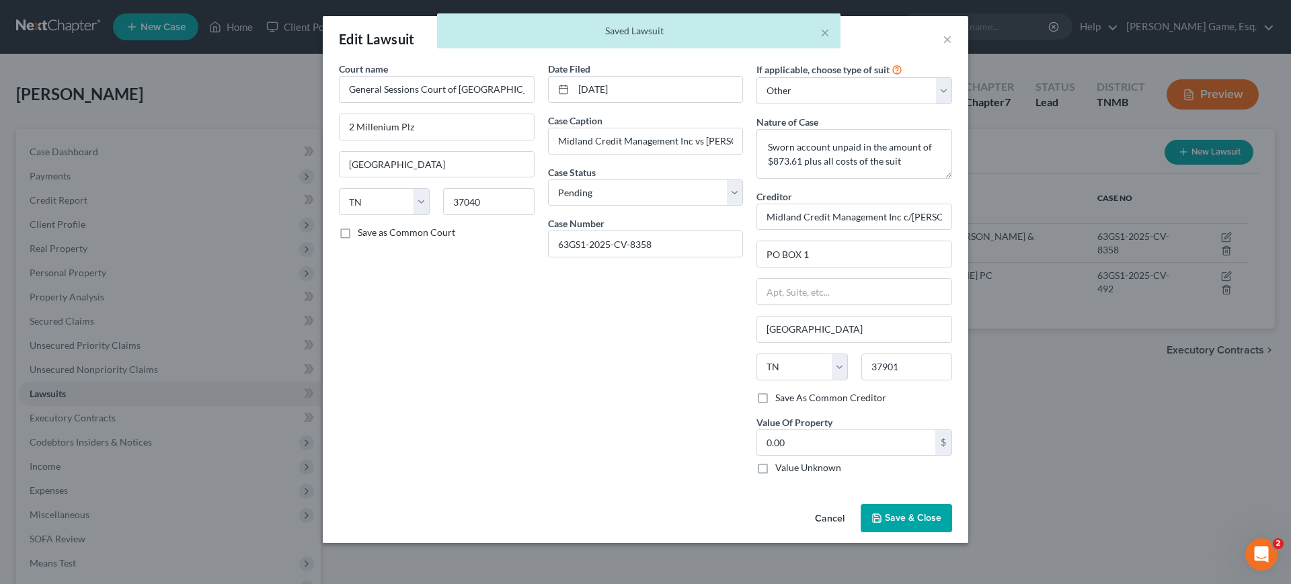
click at [1015, 47] on div "× Saved Lawsuit" at bounding box center [638, 34] width 1291 height 42
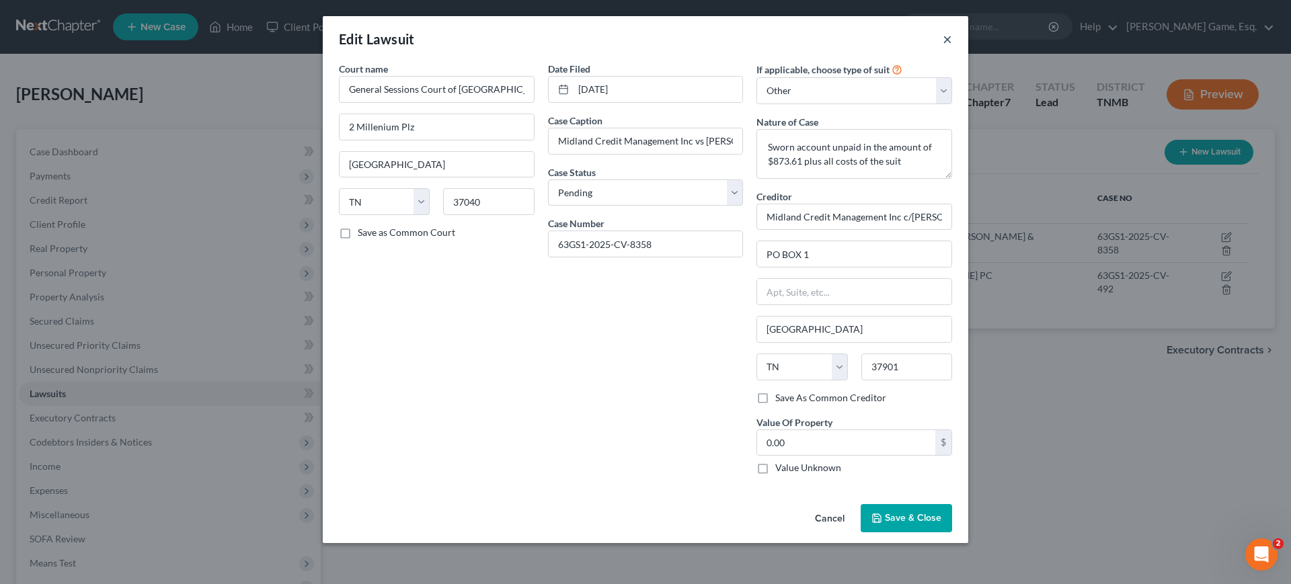
click at [952, 47] on button "×" at bounding box center [947, 39] width 9 height 16
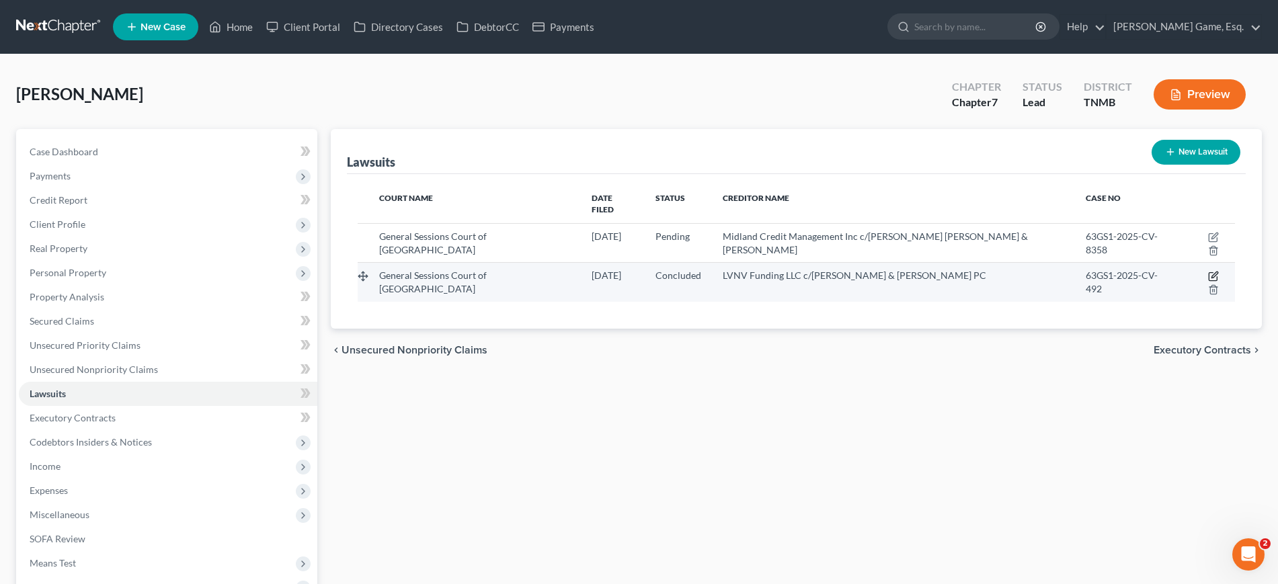
click at [1208, 282] on icon "button" at bounding box center [1213, 276] width 11 height 11
select select "44"
select select "2"
select select "4"
select select "23"
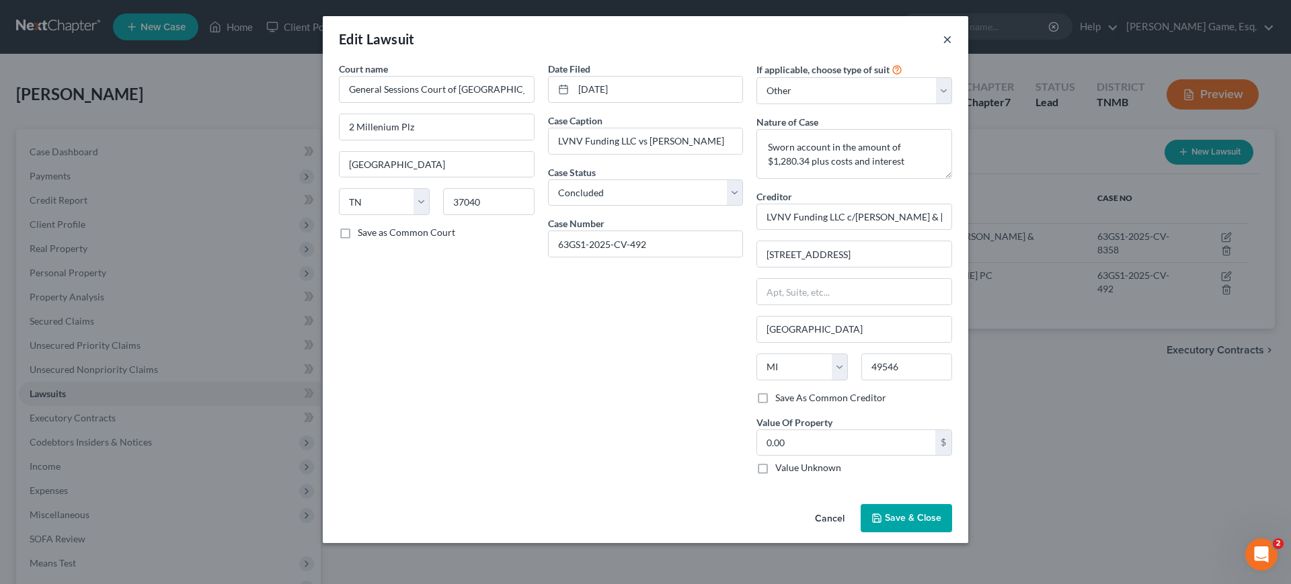
click at [952, 47] on button "×" at bounding box center [947, 39] width 9 height 16
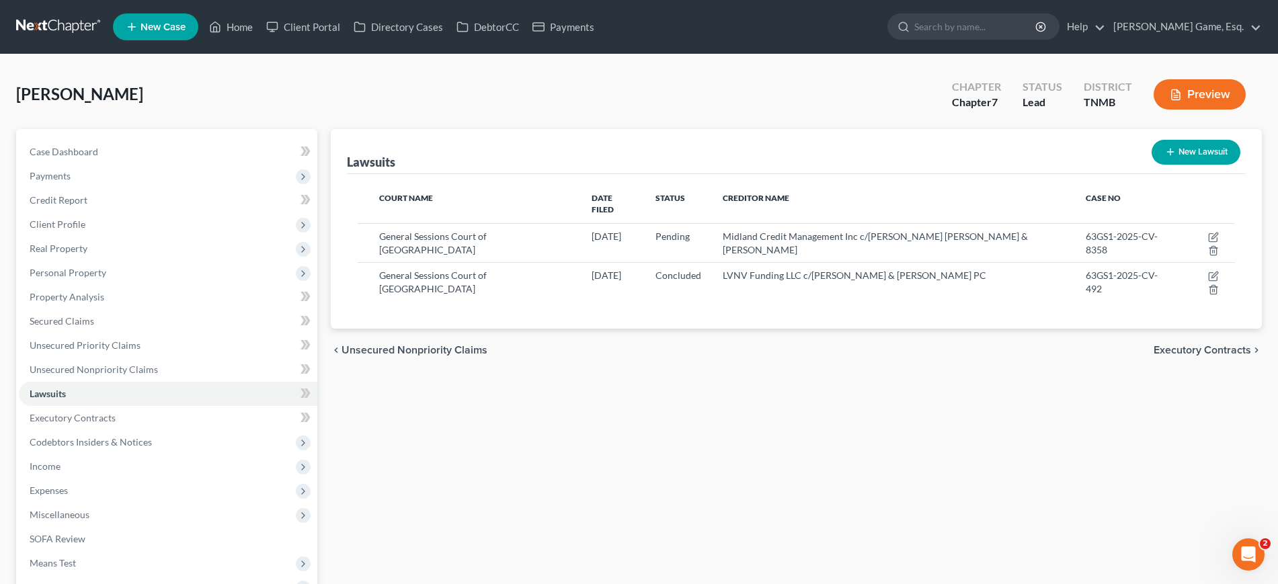
scroll to position [168, 0]
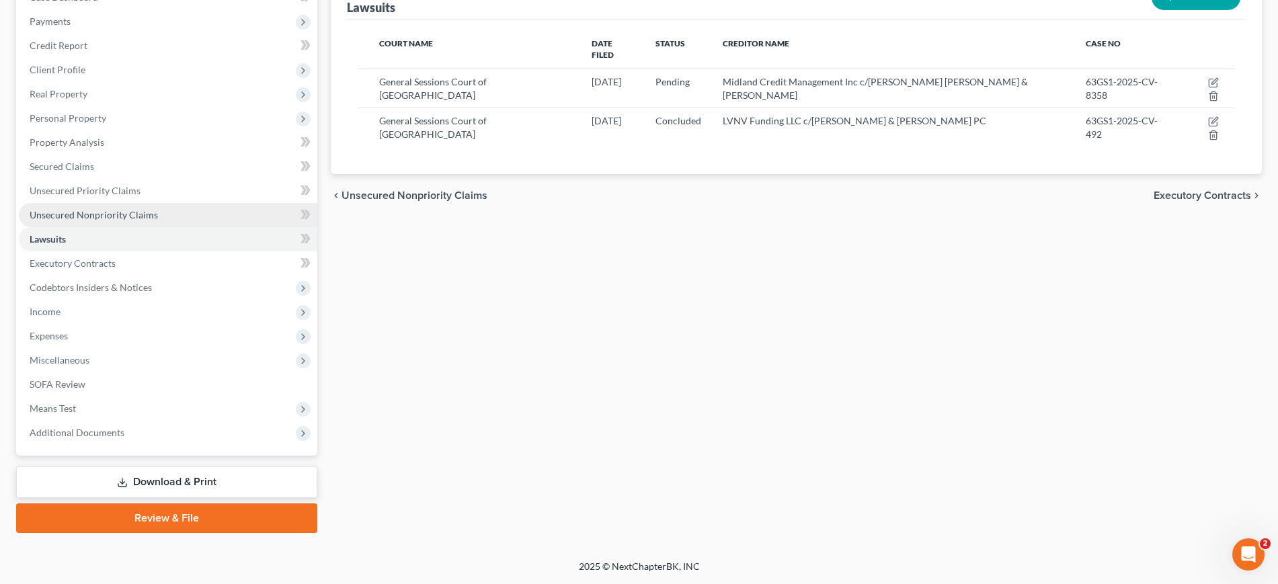
click at [74, 221] on span "Unsecured Nonpriority Claims" at bounding box center [94, 214] width 128 height 11
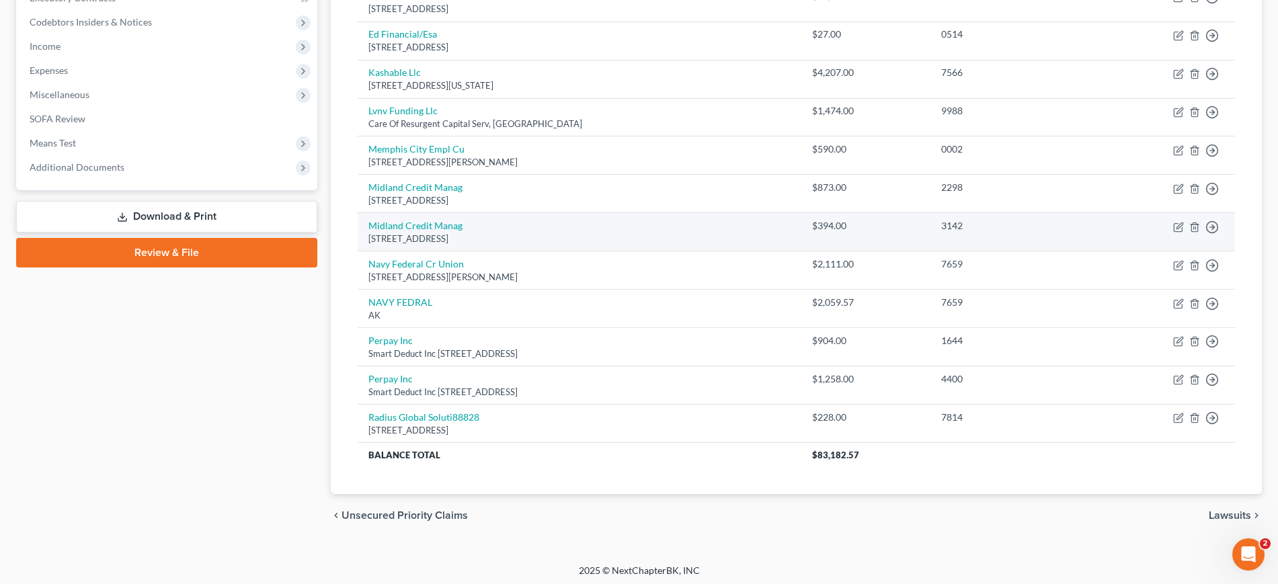
scroll to position [588, 0]
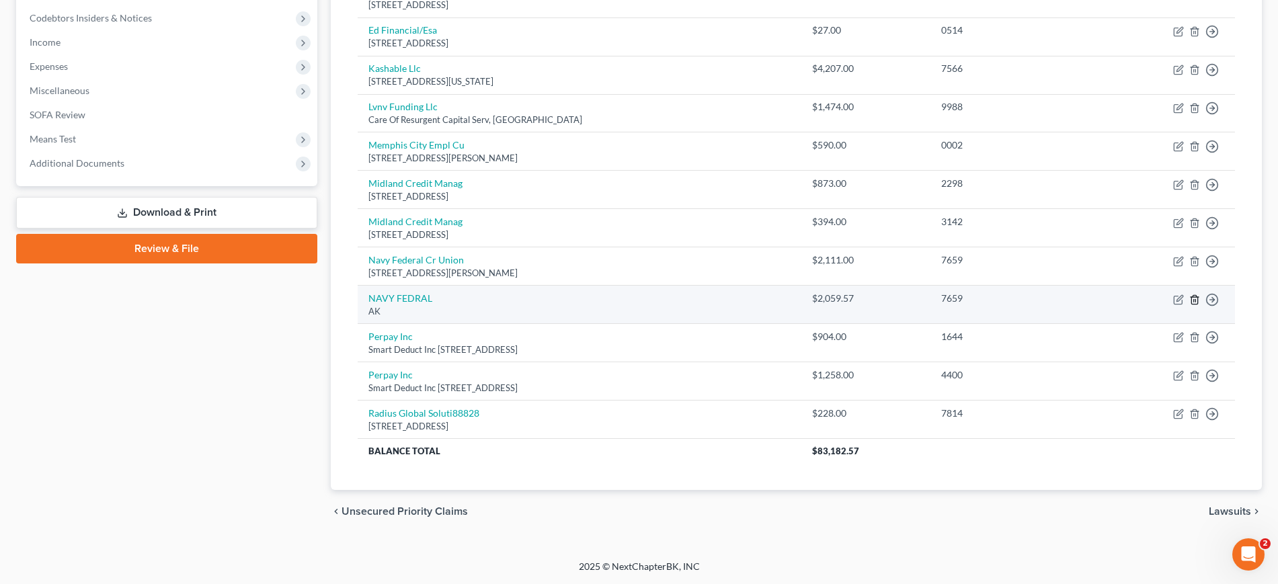
click at [1191, 297] on polyline "button" at bounding box center [1195, 297] width 8 height 0
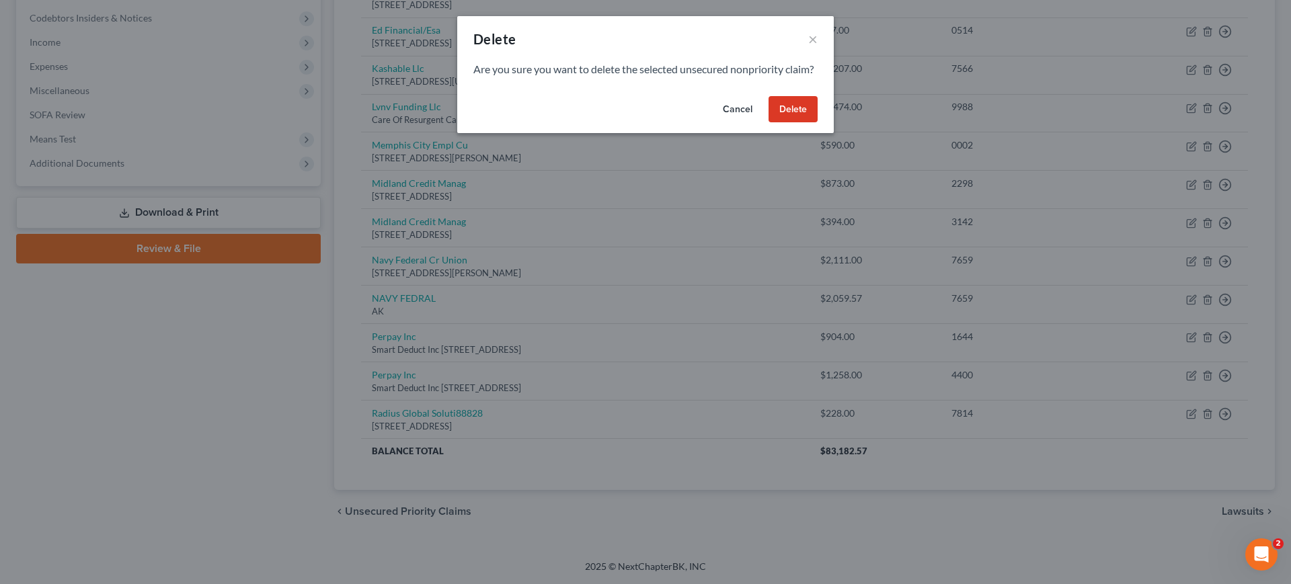
click at [818, 123] on button "Delete" at bounding box center [793, 109] width 49 height 27
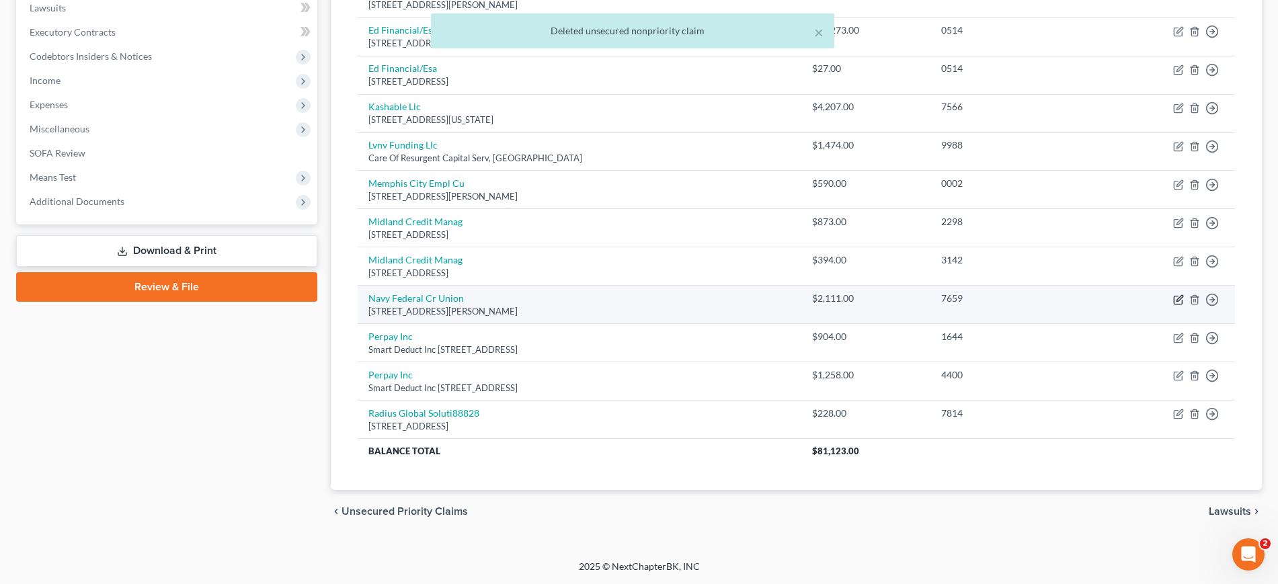
click at [1177, 295] on icon "button" at bounding box center [1180, 298] width 6 height 6
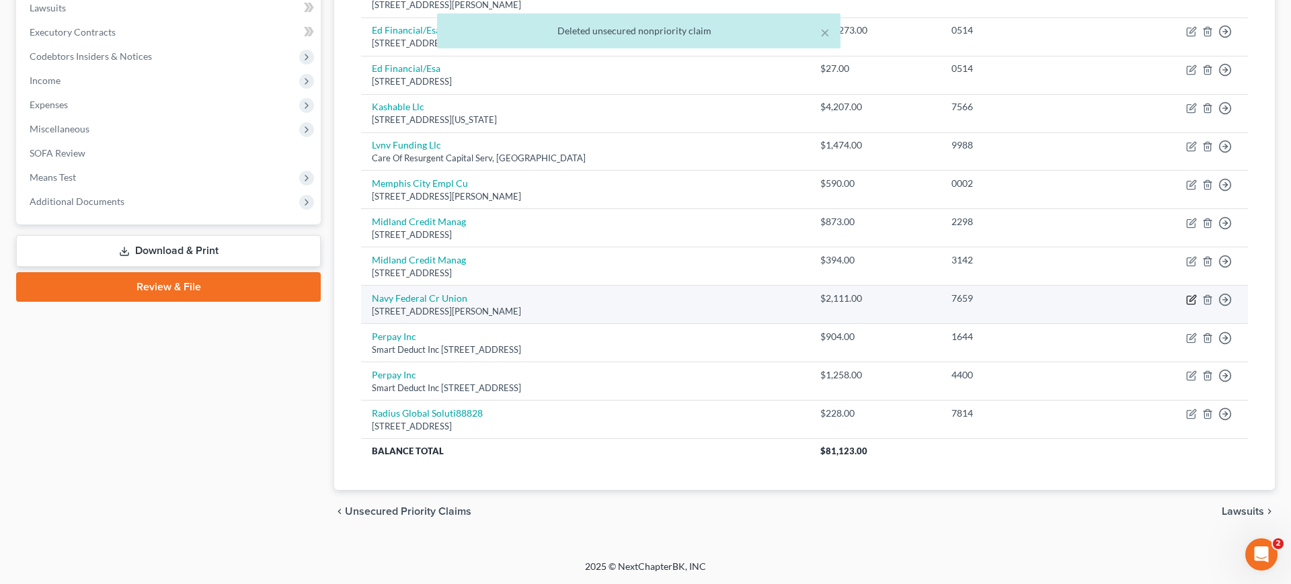
select select "48"
select select "2"
select select "0"
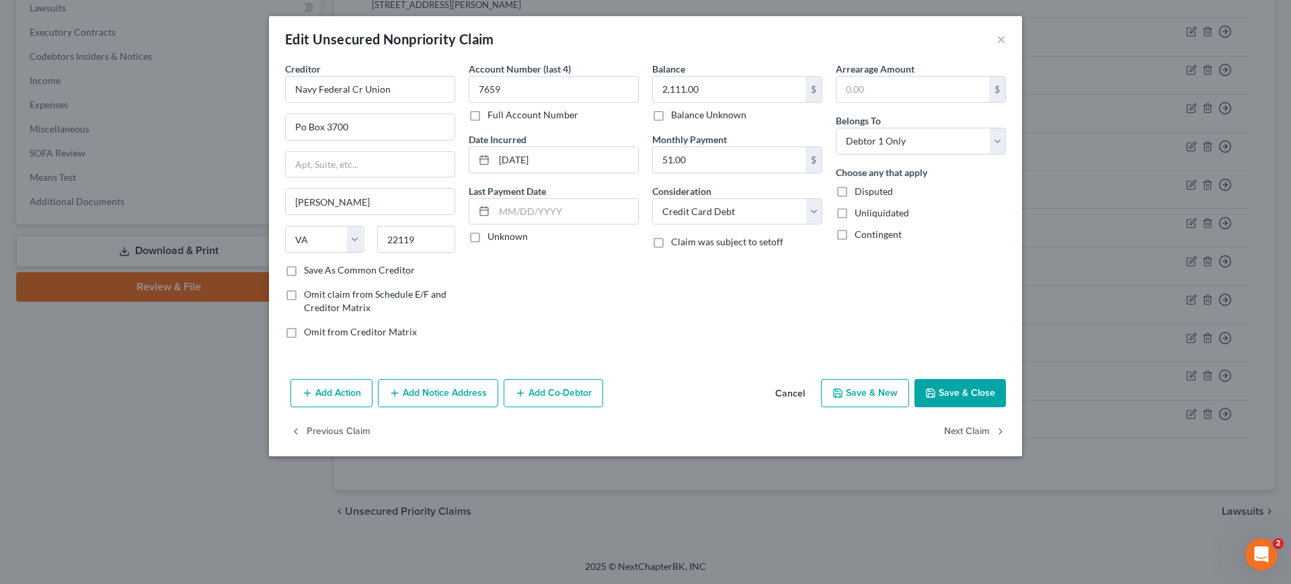
click at [1006, 408] on button "Save & Close" at bounding box center [960, 393] width 91 height 28
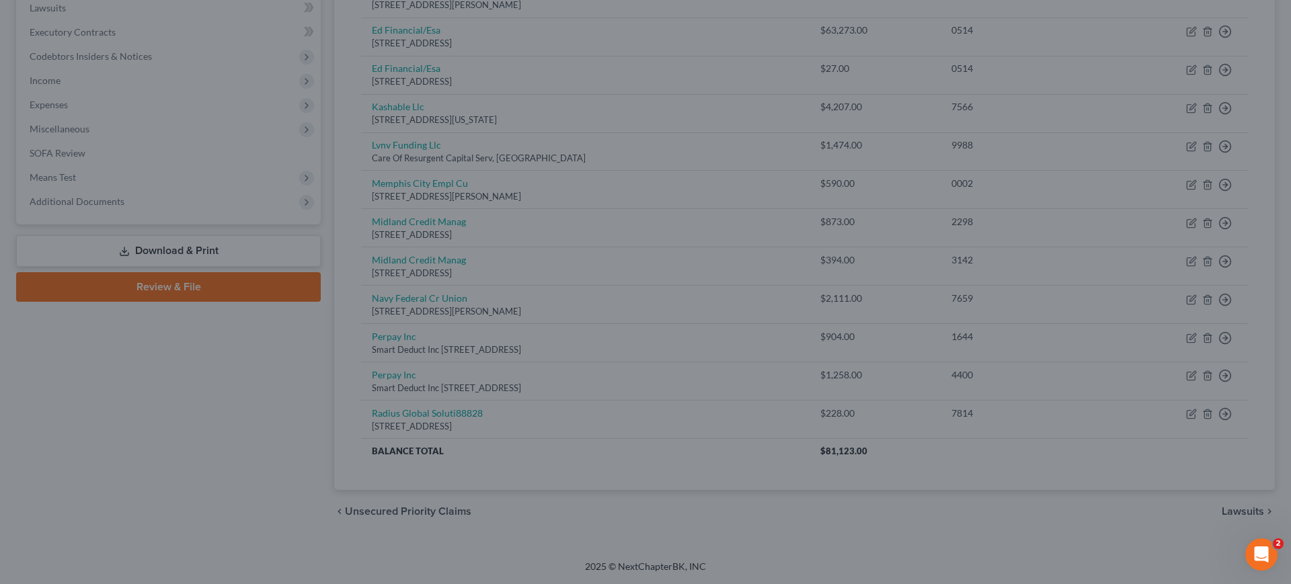
type input "0"
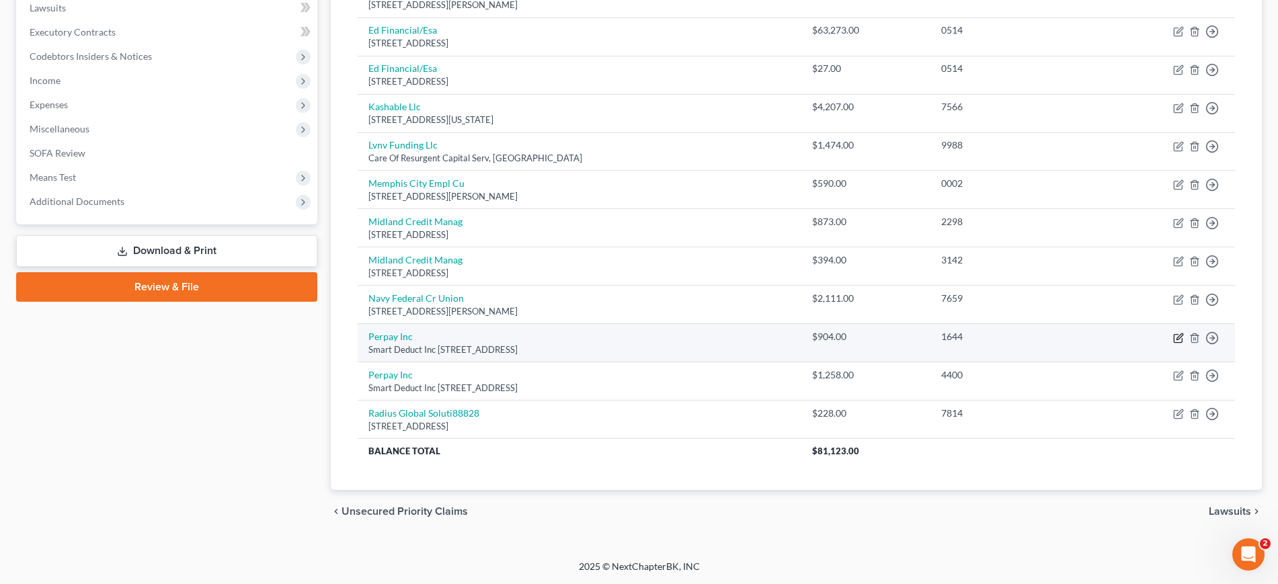
click at [1177, 334] on icon "button" at bounding box center [1180, 337] width 6 height 6
select select "39"
select select "2"
select select "0"
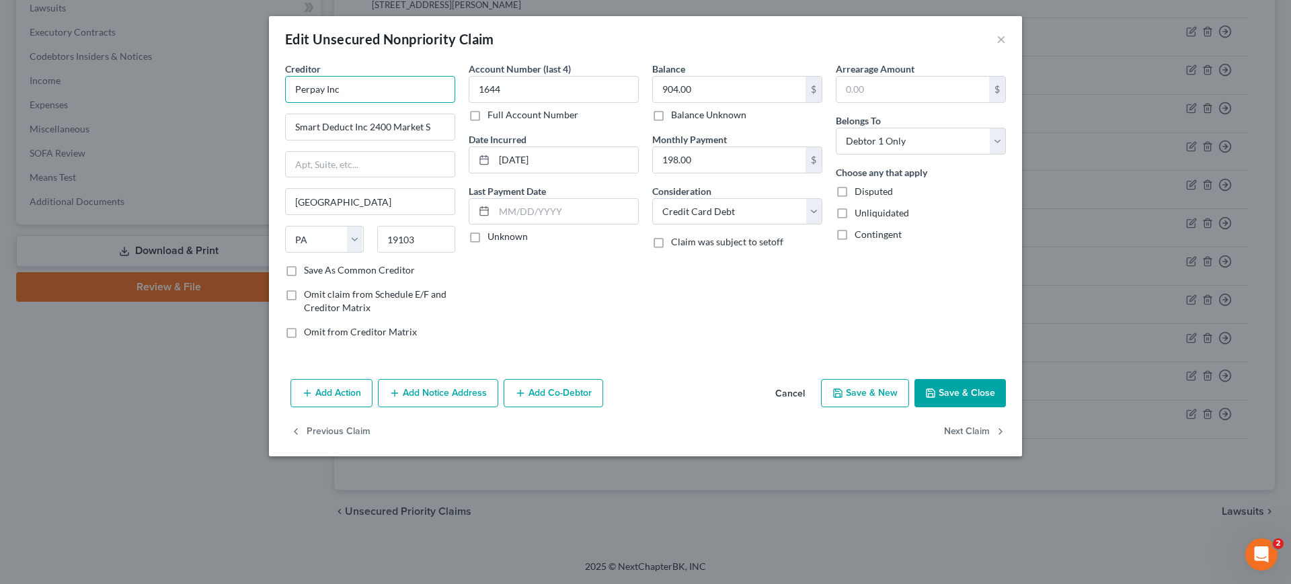
click at [285, 103] on input "Perpay Inc" at bounding box center [370, 89] width 170 height 27
type input "Prepay Inc"
click at [1006, 408] on button "Save & Close" at bounding box center [960, 393] width 91 height 28
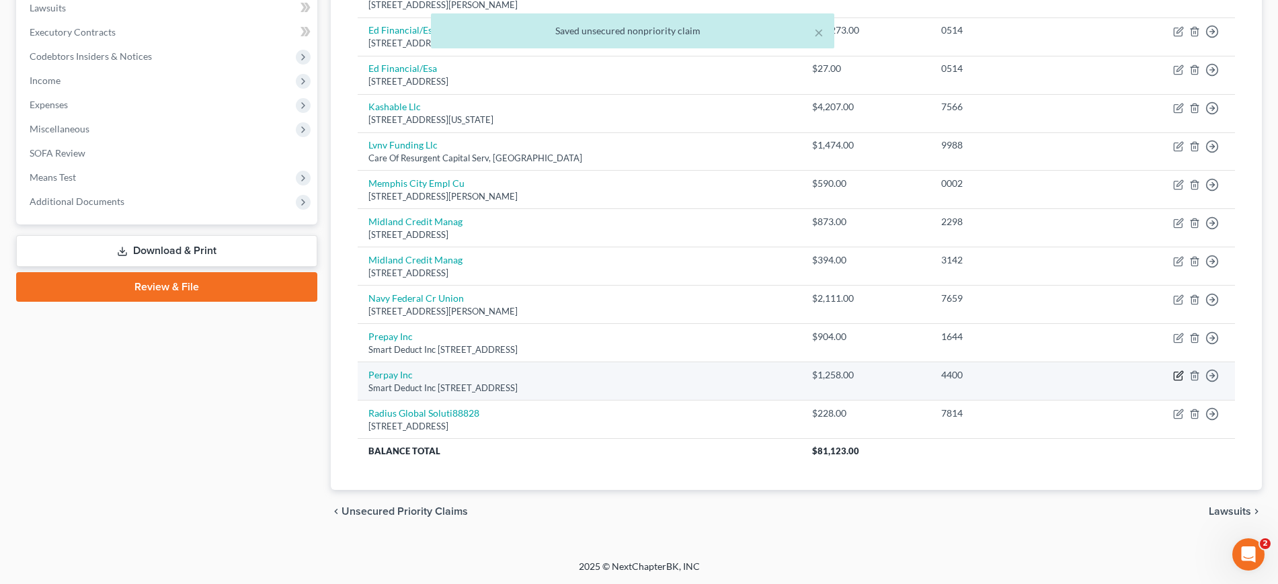
click at [1177, 372] on icon "button" at bounding box center [1180, 375] width 6 height 6
select select "39"
select select "2"
select select "0"
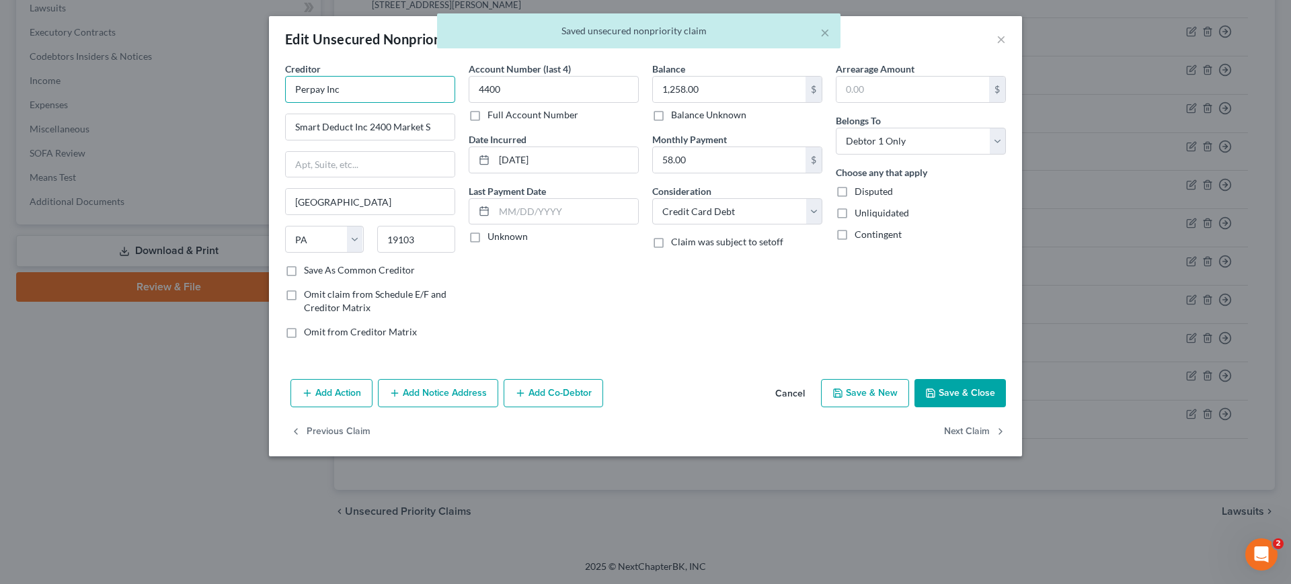
click at [285, 103] on input "Perpay Inc" at bounding box center [370, 89] width 170 height 27
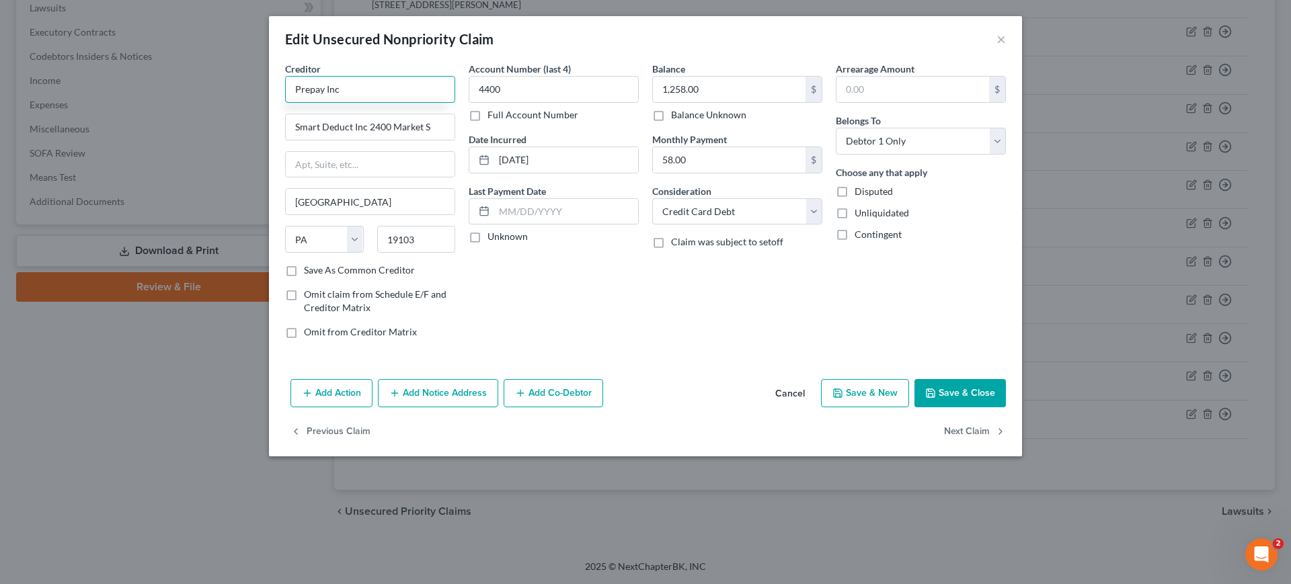
type input "Prepay Inc"
click at [1006, 408] on button "Save & Close" at bounding box center [960, 393] width 91 height 28
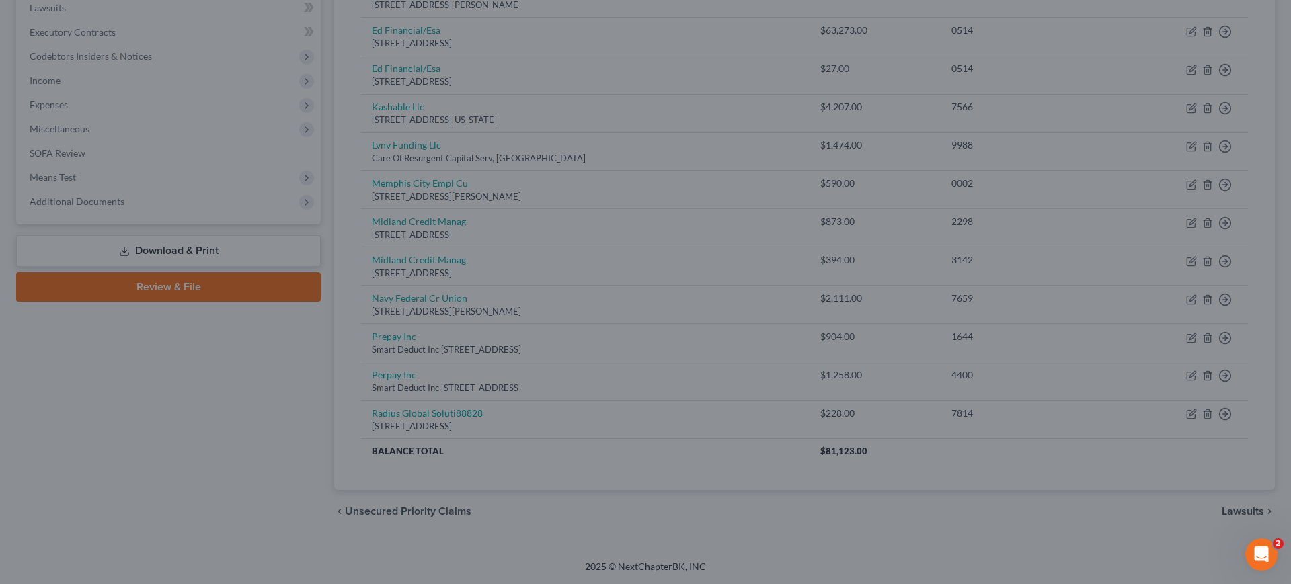
type input "0"
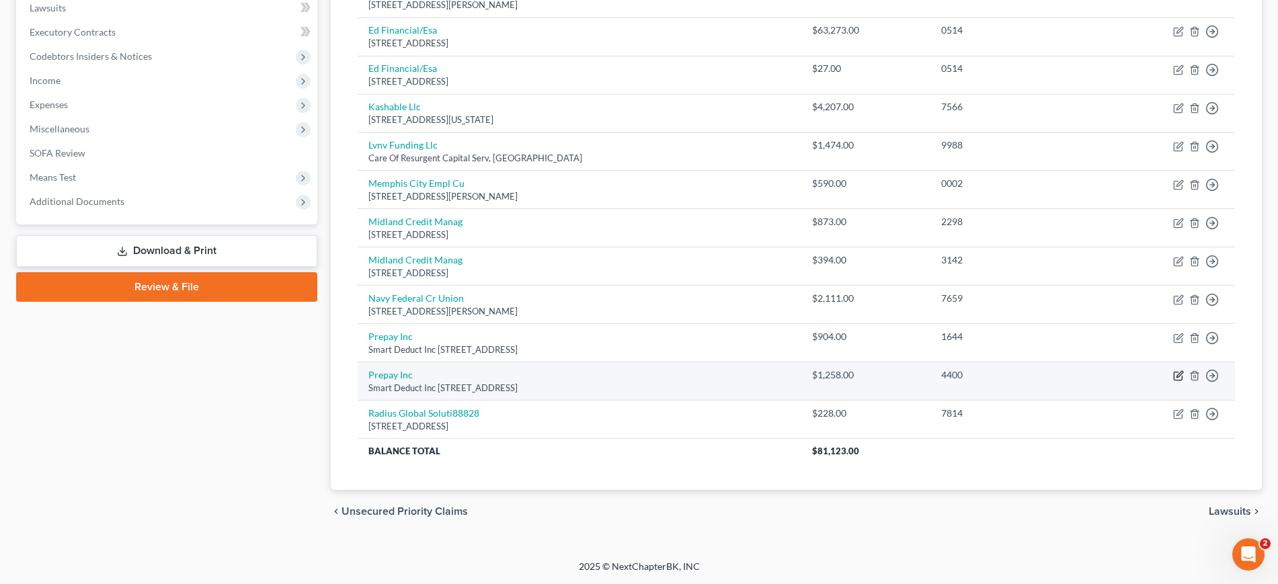
click at [1173, 371] on icon "button" at bounding box center [1178, 376] width 11 height 11
select select "39"
select select "2"
select select "0"
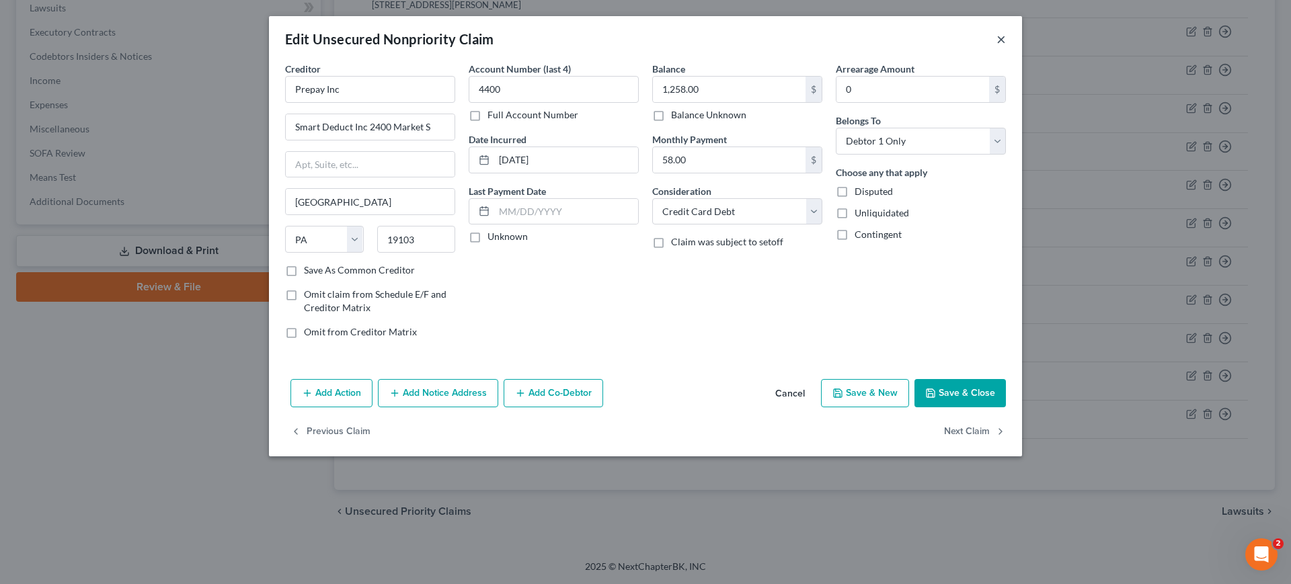
click at [1006, 42] on button "×" at bounding box center [1001, 39] width 9 height 16
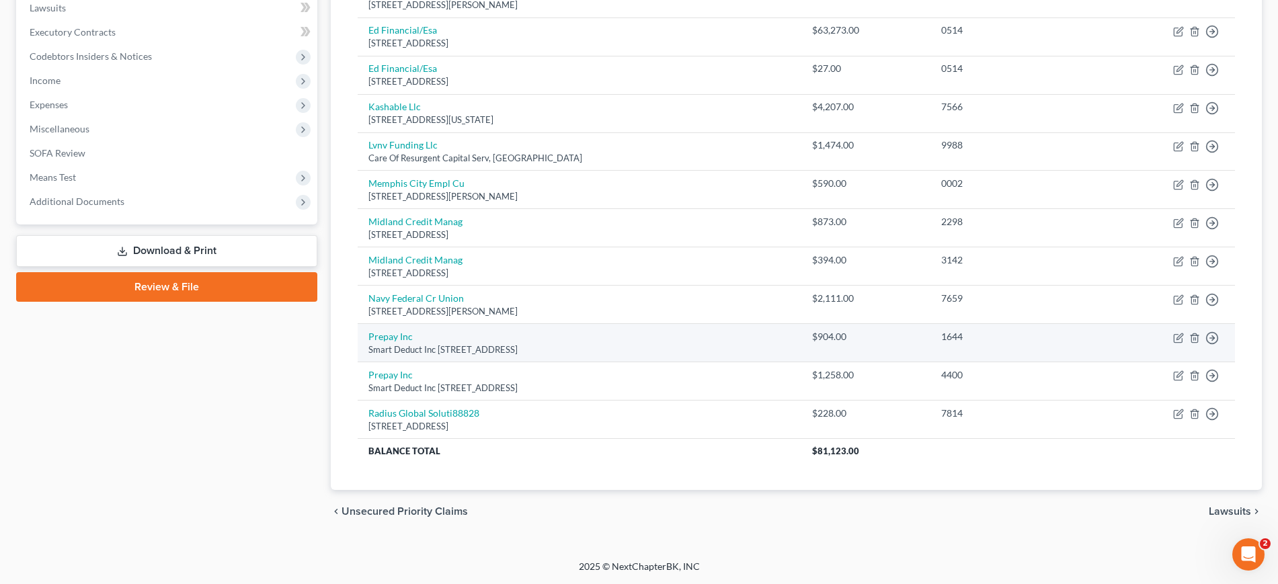
click at [1167, 324] on td "Move to D Move to E Move to G Move to Notice Only" at bounding box center [1166, 343] width 137 height 38
click at [1177, 334] on icon "button" at bounding box center [1180, 337] width 6 height 6
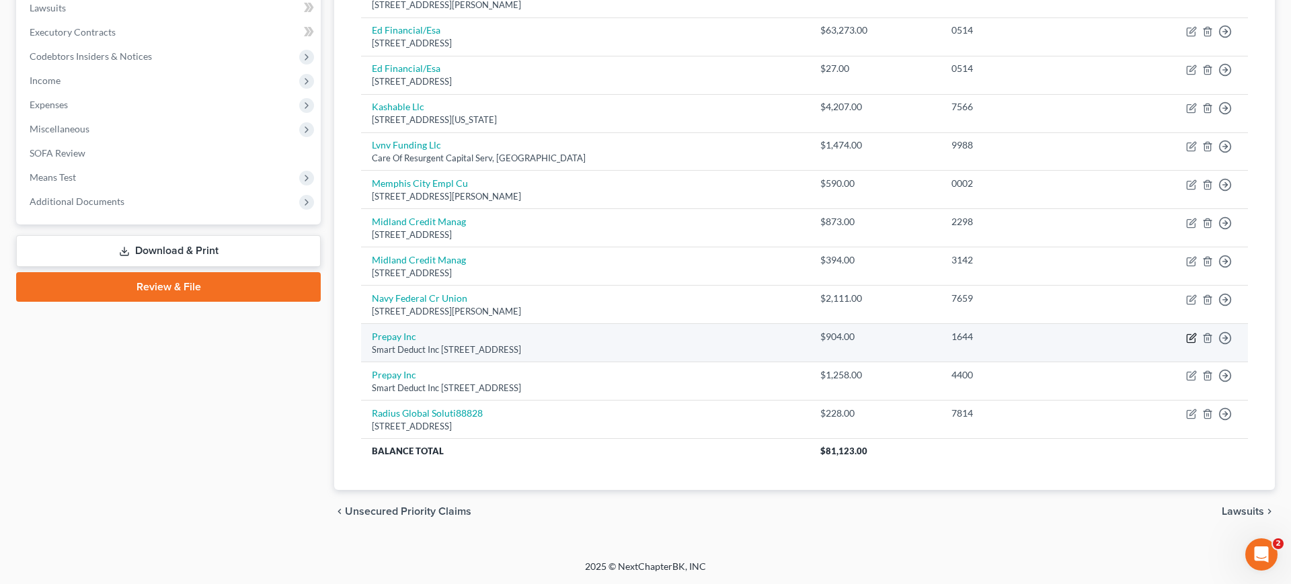
select select "39"
select select "2"
select select "0"
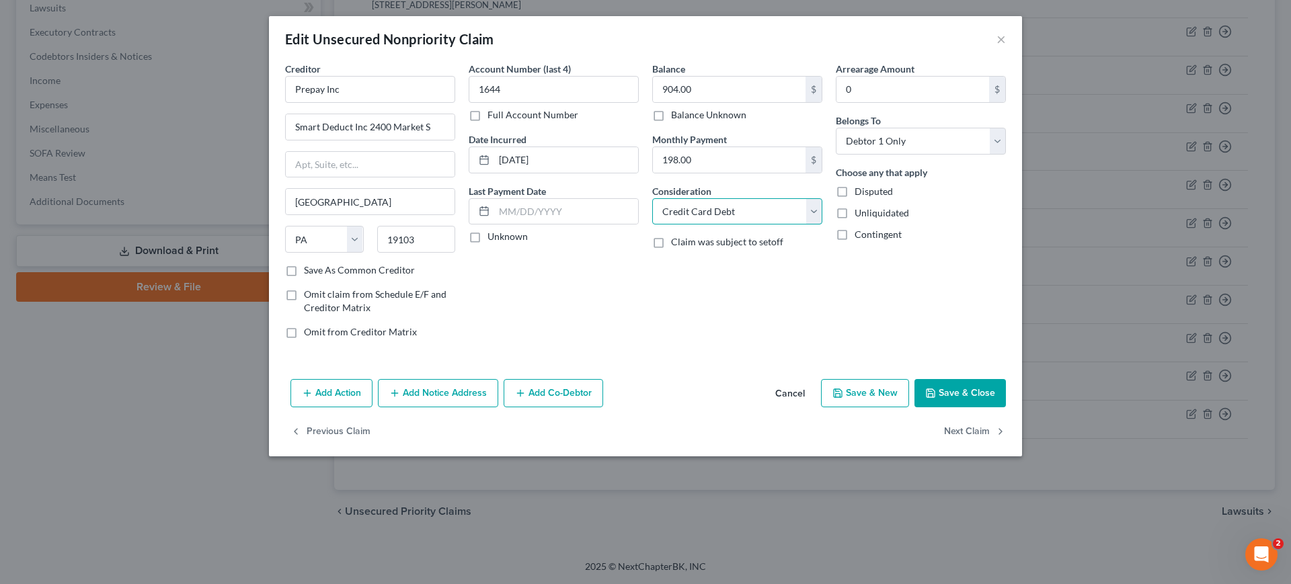
drag, startPoint x: 769, startPoint y: 264, endPoint x: 761, endPoint y: 288, distance: 25.7
click at [769, 225] on select "Select Cable / Satellite Services Collection Agency Credit Card Debt Debt Couns…" at bounding box center [737, 211] width 170 height 27
select select "10"
click at [652, 225] on select "Select Cable / Satellite Services Collection Agency Credit Card Debt Debt Couns…" at bounding box center [737, 211] width 170 height 27
click at [1006, 408] on button "Save & Close" at bounding box center [960, 393] width 91 height 28
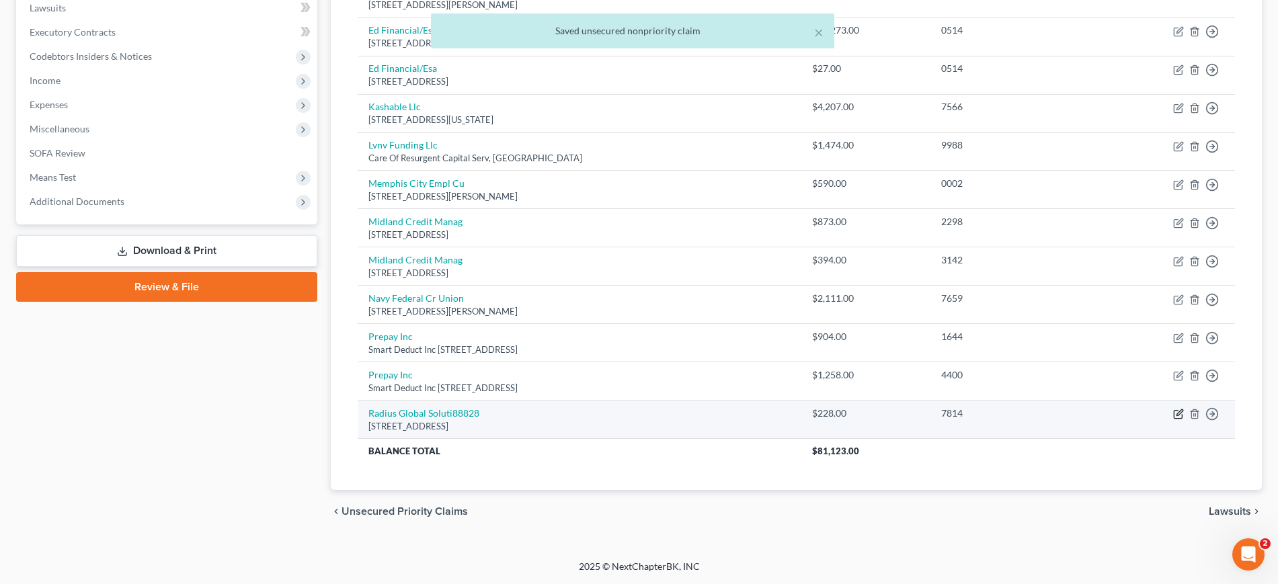
click at [1173, 409] on icon "button" at bounding box center [1178, 414] width 11 height 11
select select "24"
select select "1"
select select "0"
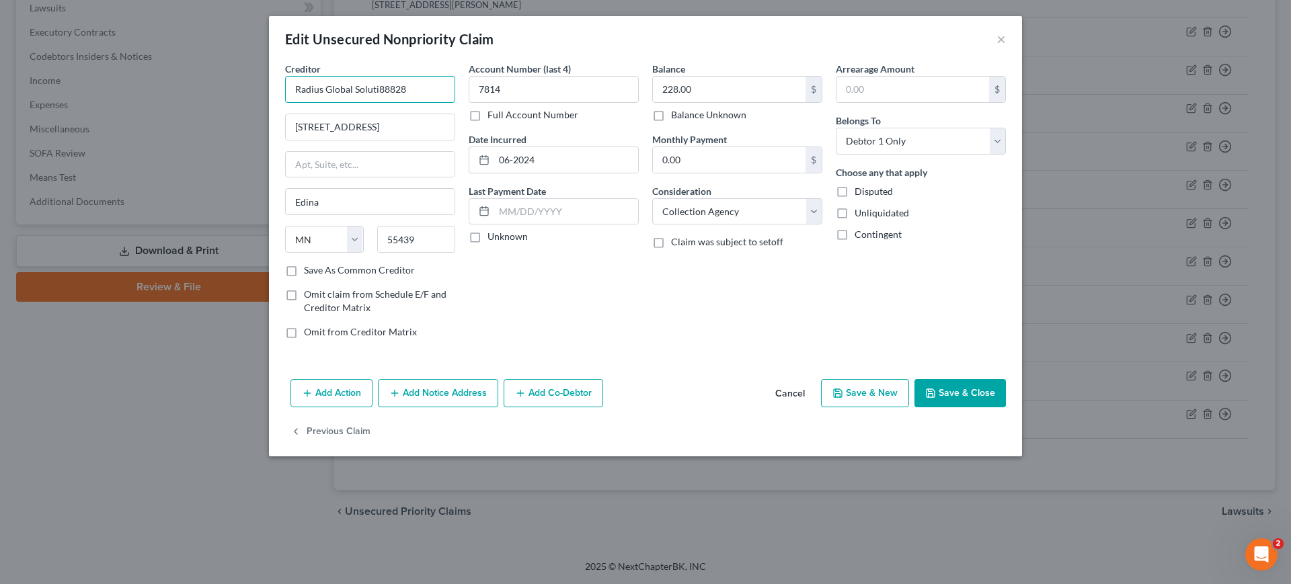
drag, startPoint x: 378, startPoint y: 119, endPoint x: 305, endPoint y: 115, distance: 73.4
click at [305, 103] on input "Radius Global Soluti88828" at bounding box center [370, 89] width 170 height 27
drag, startPoint x: 370, startPoint y: 110, endPoint x: 40, endPoint y: 120, distance: 329.6
click at [30, 114] on div "Edit Unsecured Nonpriority Claim × Creditor * Radius Global Solution [STREET_AD…" at bounding box center [645, 292] width 1291 height 584
type input "Radius Global Solution"
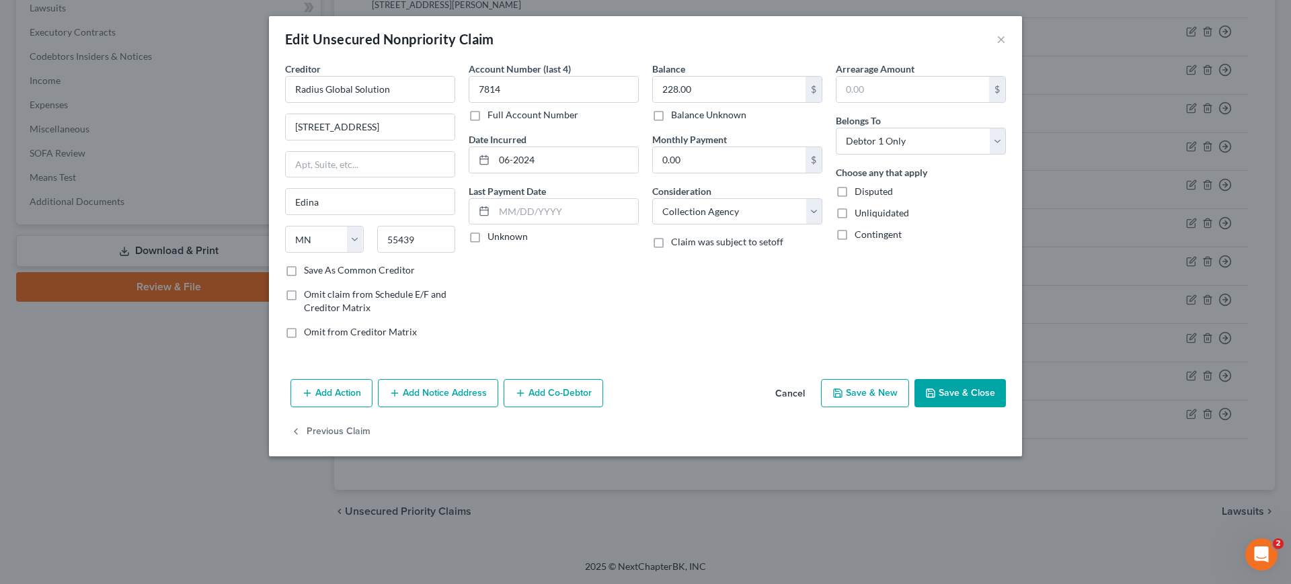
click at [598, 350] on div "Account Number (last 4) 7814 Full Account Number Date Incurred 06-2024 Last Pay…" at bounding box center [554, 206] width 184 height 288
click at [728, 102] on input "228.00" at bounding box center [729, 90] width 153 height 26
click at [1006, 408] on button "Save & Close" at bounding box center [960, 393] width 91 height 28
type input "0"
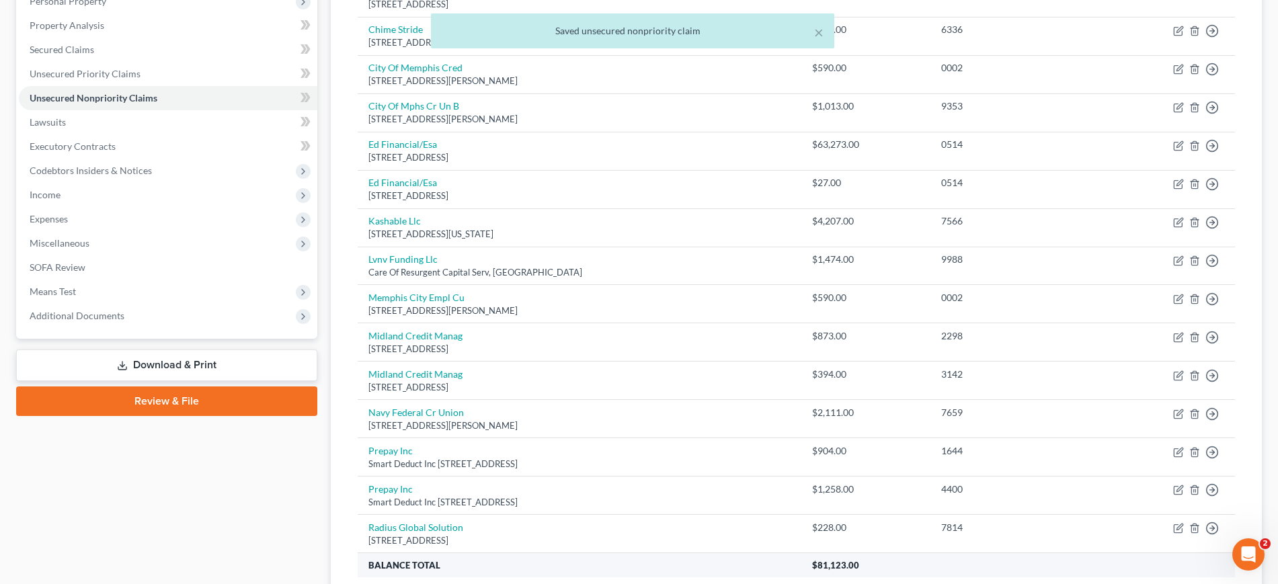
scroll to position [0, 0]
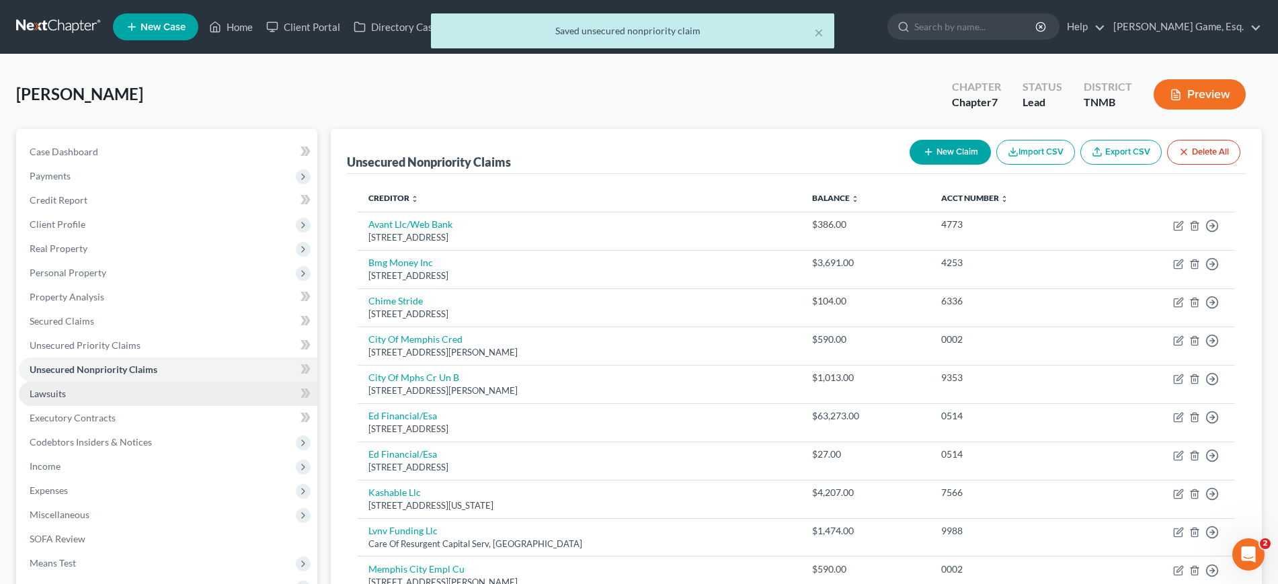
drag, startPoint x: 147, startPoint y: 487, endPoint x: 169, endPoint y: 476, distance: 24.7
click at [147, 406] on link "Lawsuits" at bounding box center [168, 394] width 299 height 24
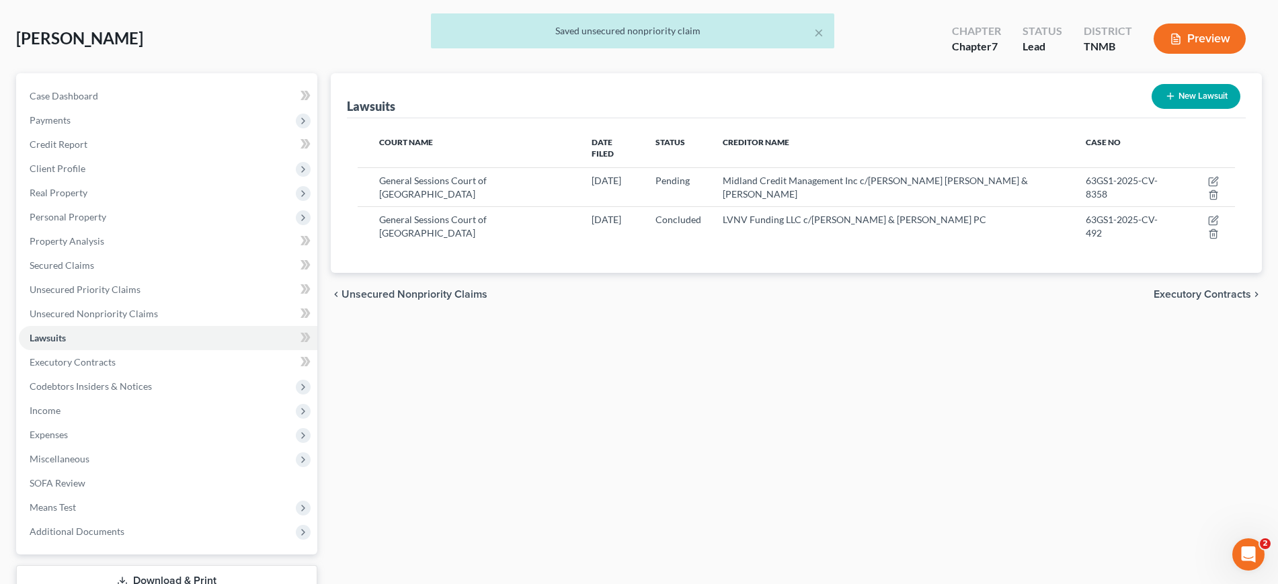
scroll to position [168, 0]
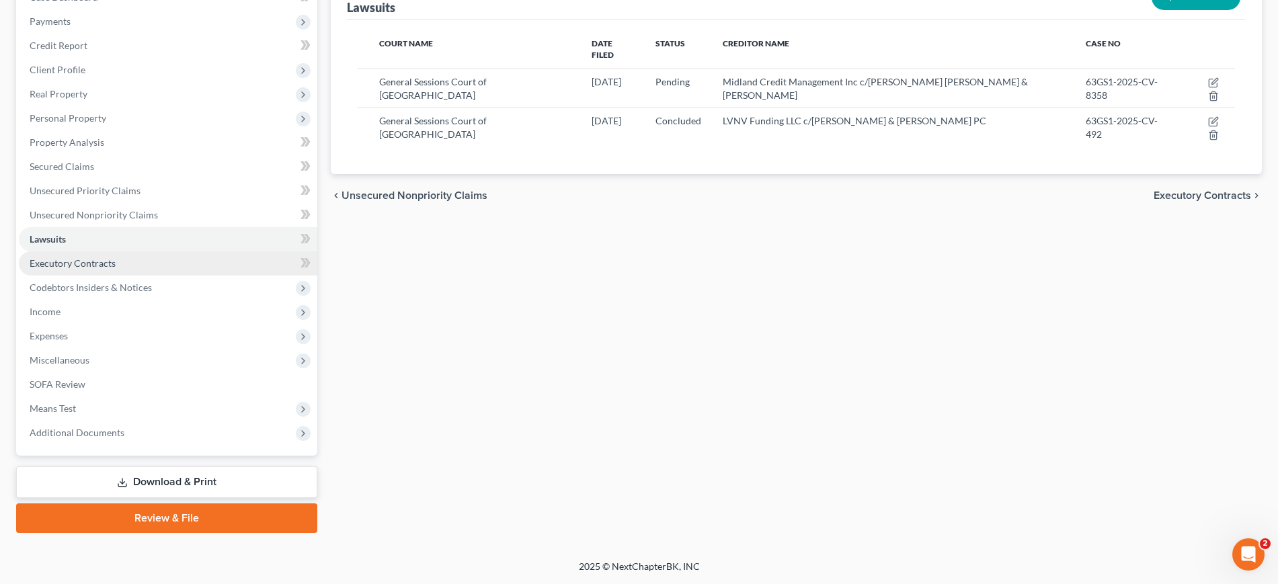
click at [169, 276] on link "Executory Contracts" at bounding box center [168, 263] width 299 height 24
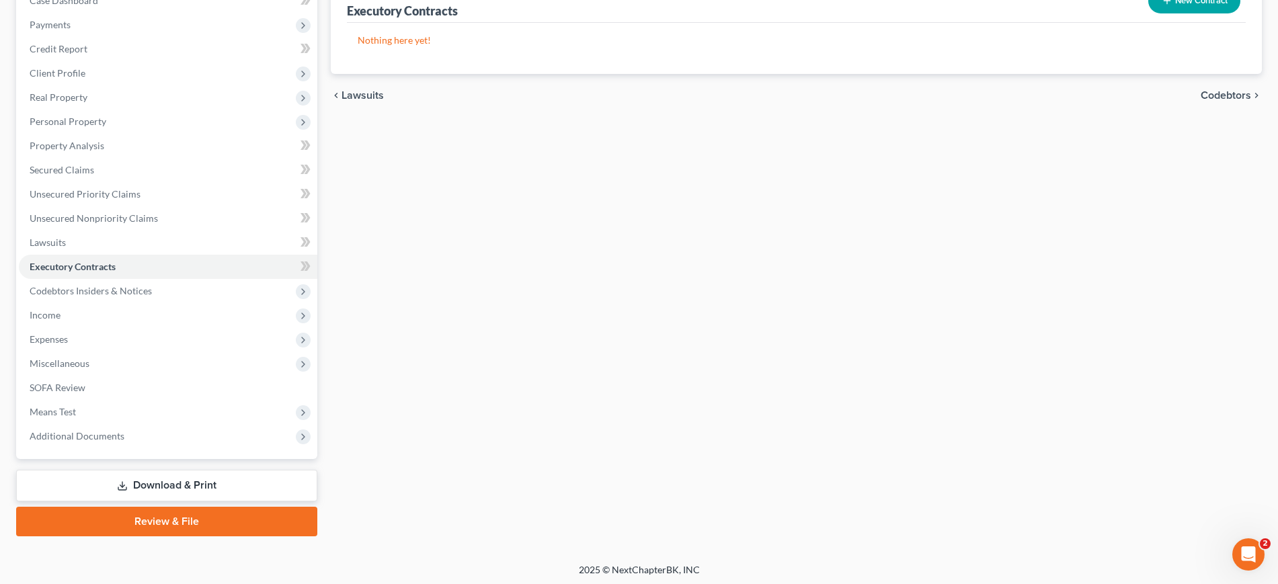
scroll to position [336, 0]
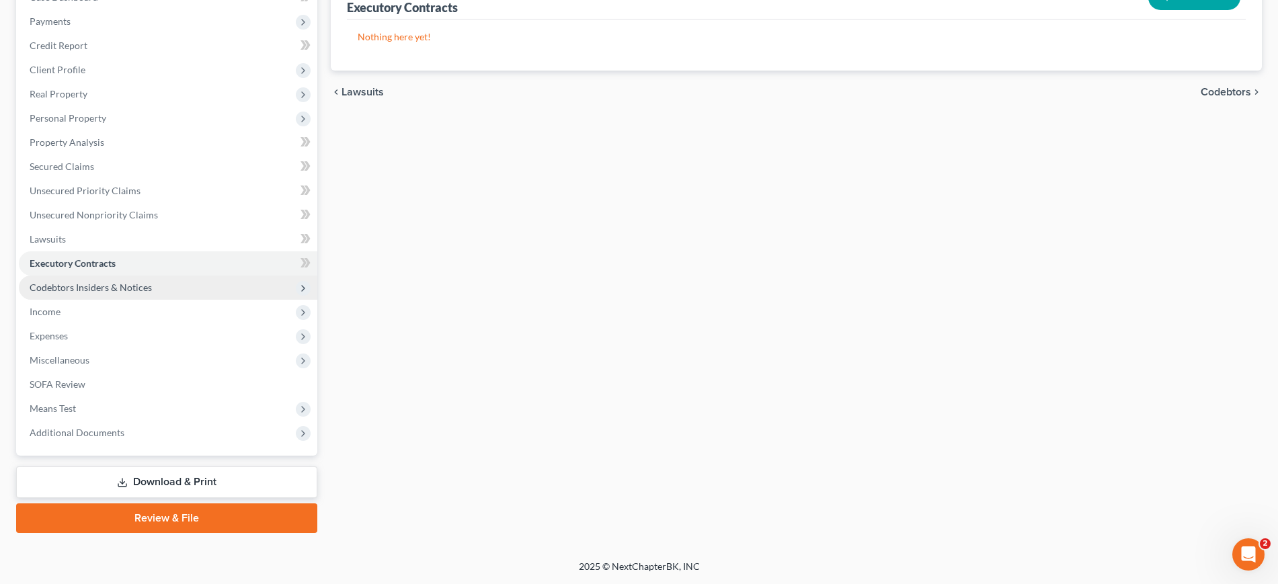
click at [199, 276] on span "Codebtors Insiders & Notices" at bounding box center [168, 288] width 299 height 24
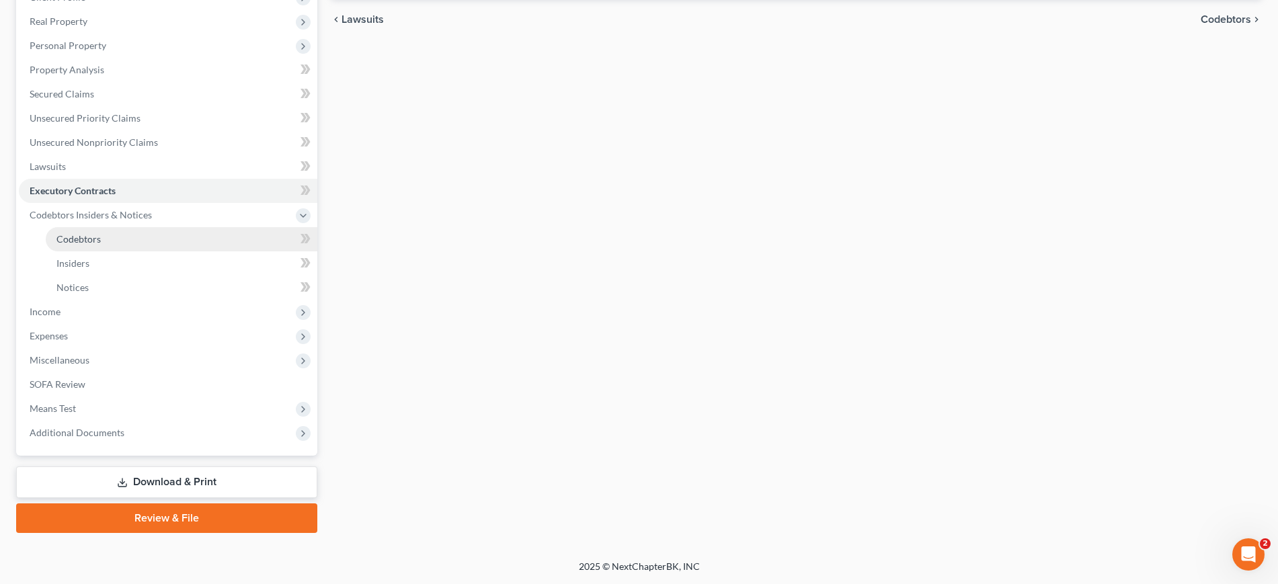
click at [101, 245] on span "Codebtors" at bounding box center [78, 238] width 44 height 11
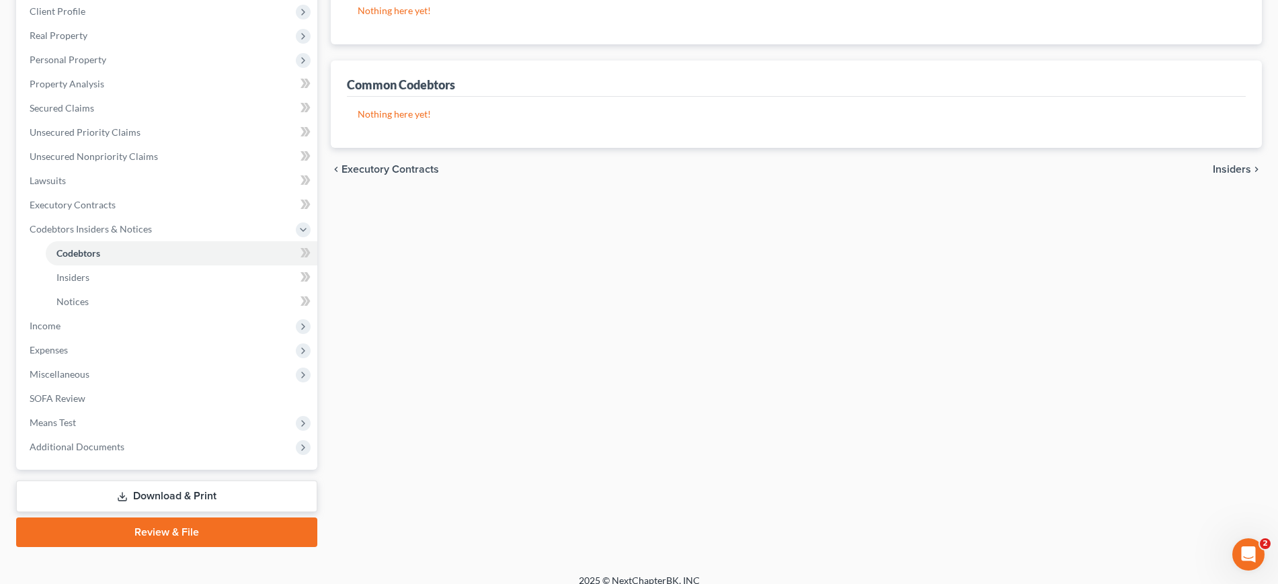
scroll to position [252, 0]
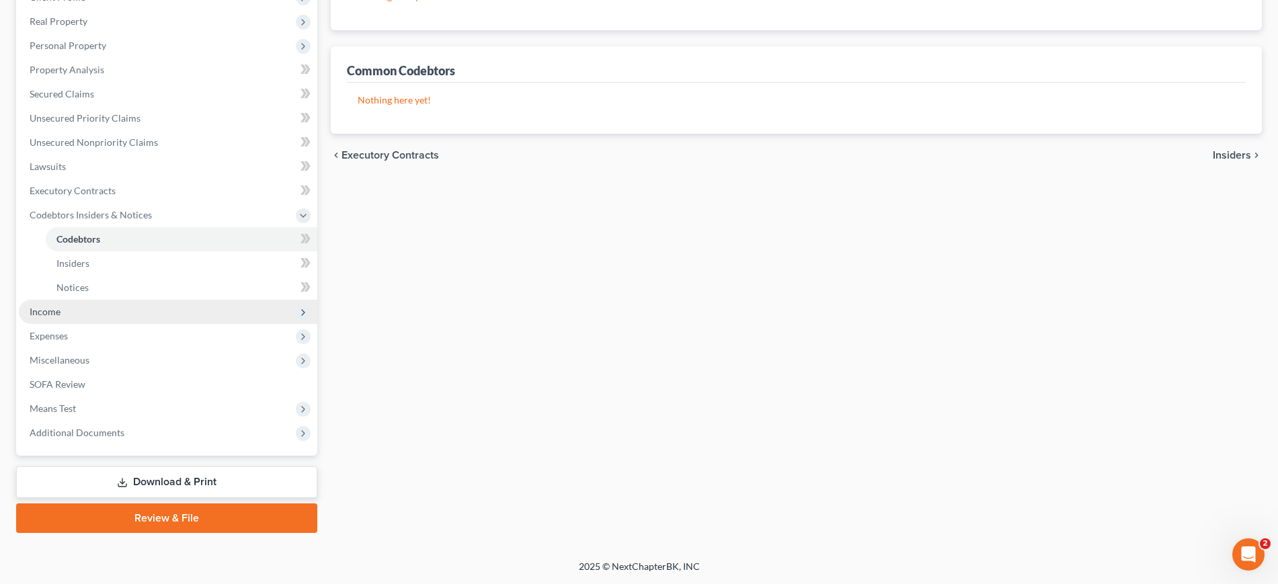
click at [140, 324] on span "Income" at bounding box center [168, 312] width 299 height 24
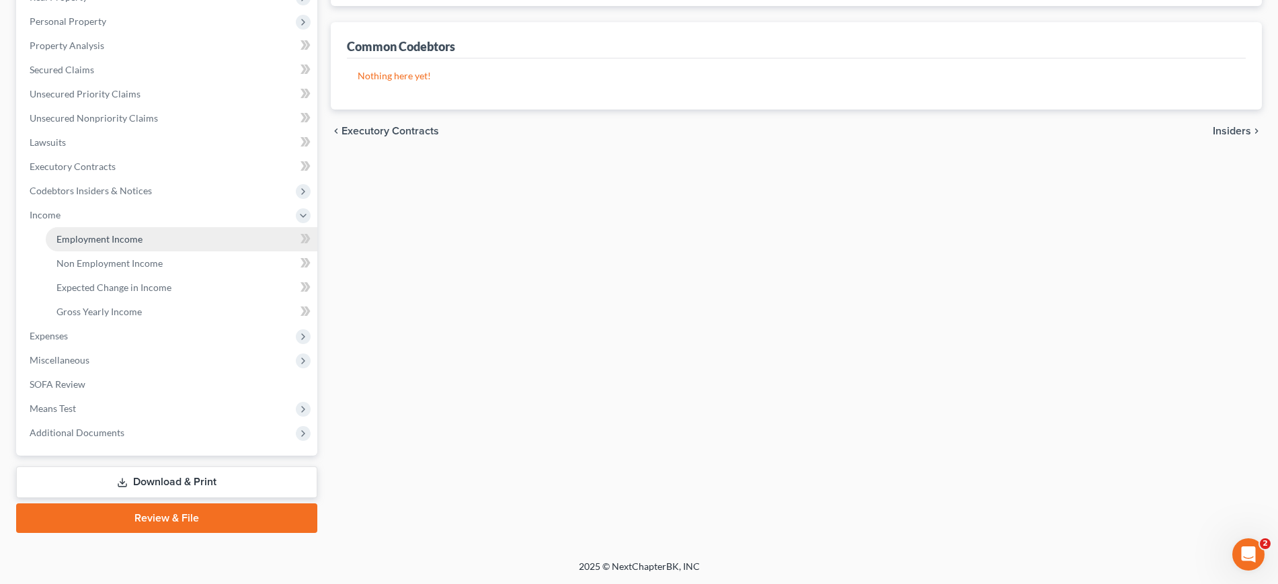
click at [130, 245] on span "Employment Income" at bounding box center [99, 238] width 86 height 11
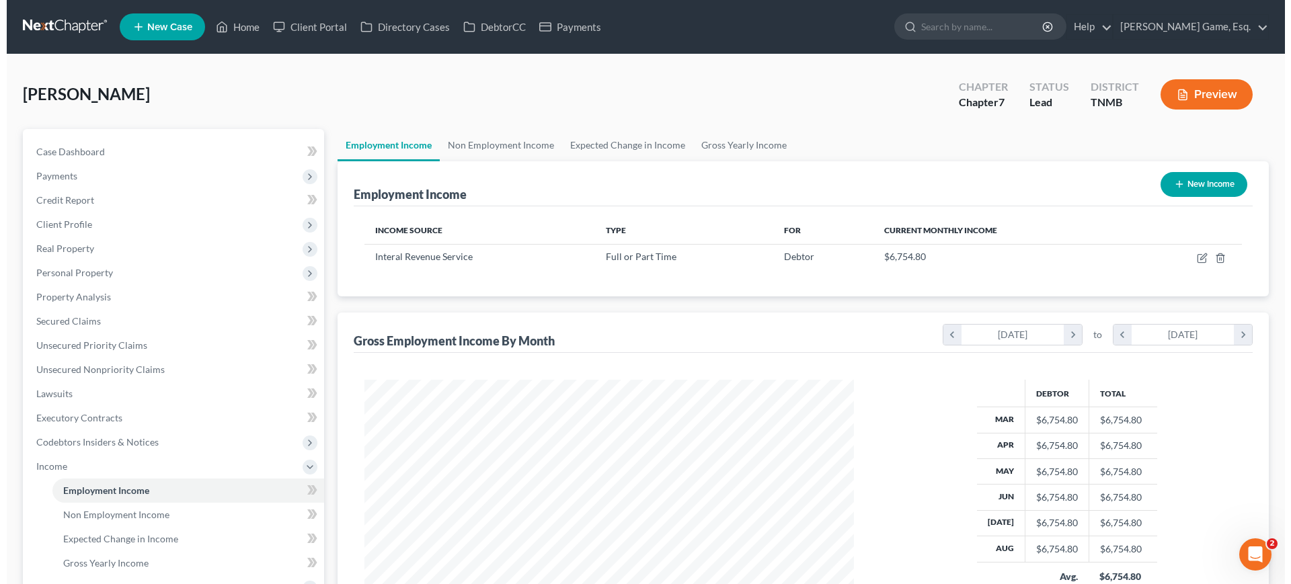
scroll to position [300, 516]
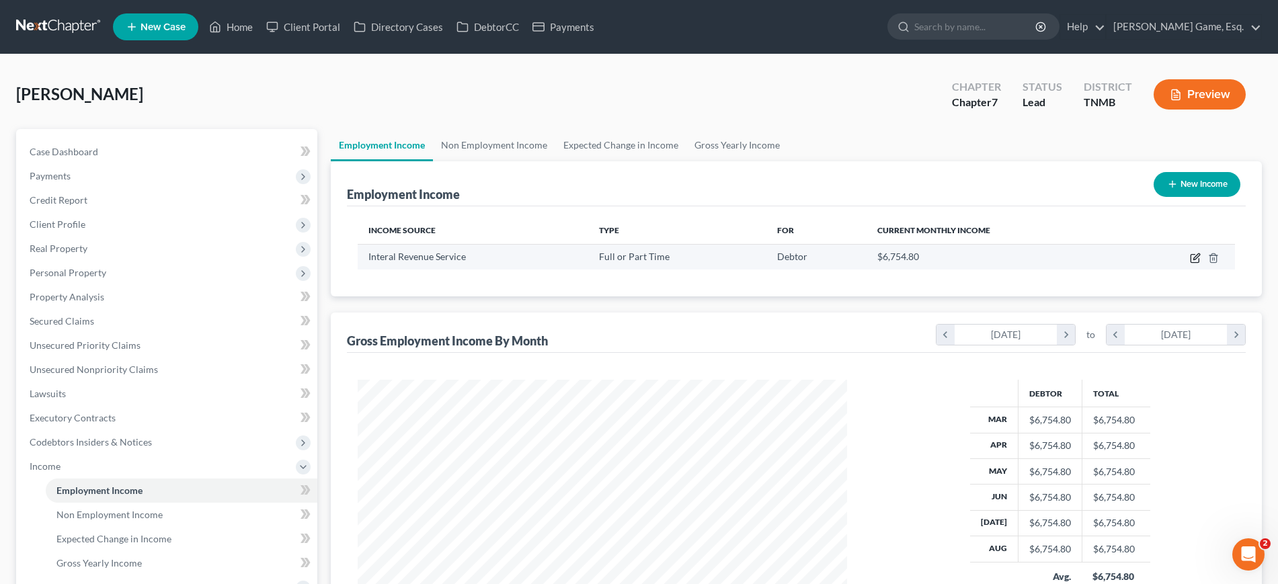
click at [1190, 264] on icon "button" at bounding box center [1195, 258] width 11 height 11
select select "0"
select select "44"
select select "2"
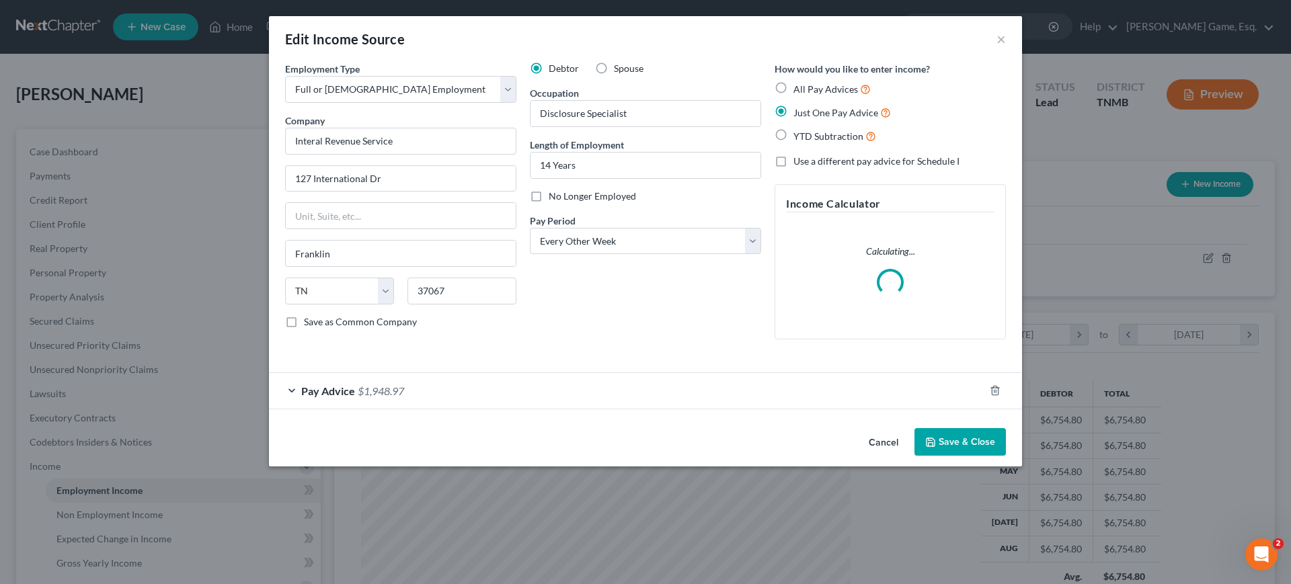
scroll to position [300, 522]
click at [285, 155] on input "Interal Revenue Service" at bounding box center [400, 141] width 231 height 27
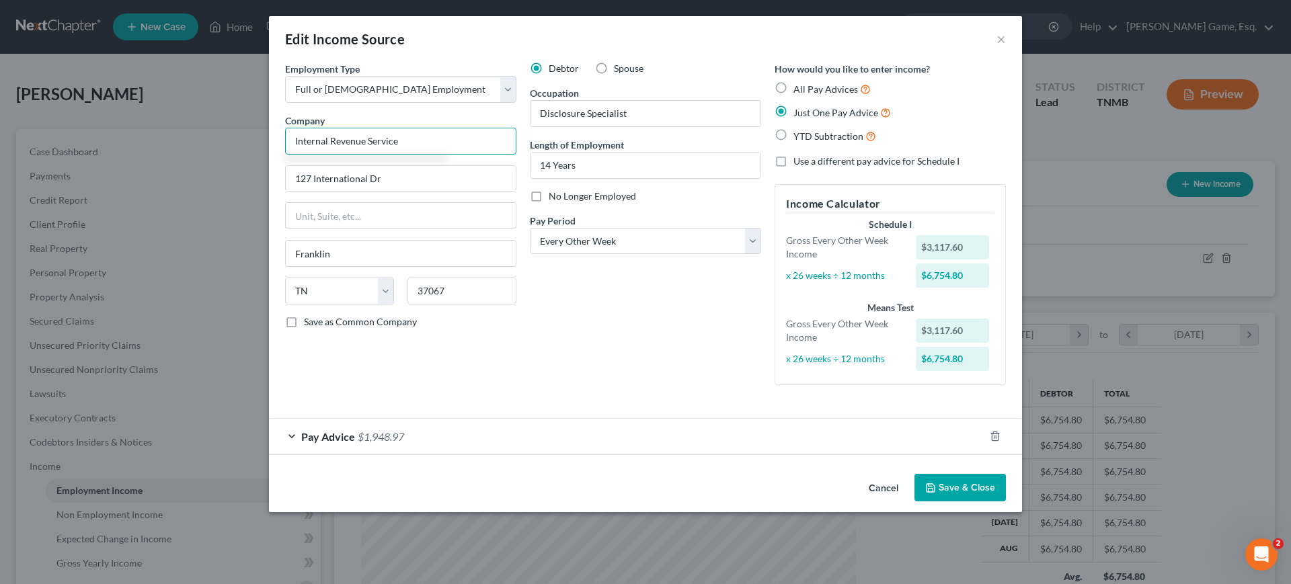
type input "Internal Revenue Service"
click at [590, 396] on div "Debtor Spouse Occupation Disclosure Specialist Length of Employment 14 Years No…" at bounding box center [645, 229] width 245 height 334
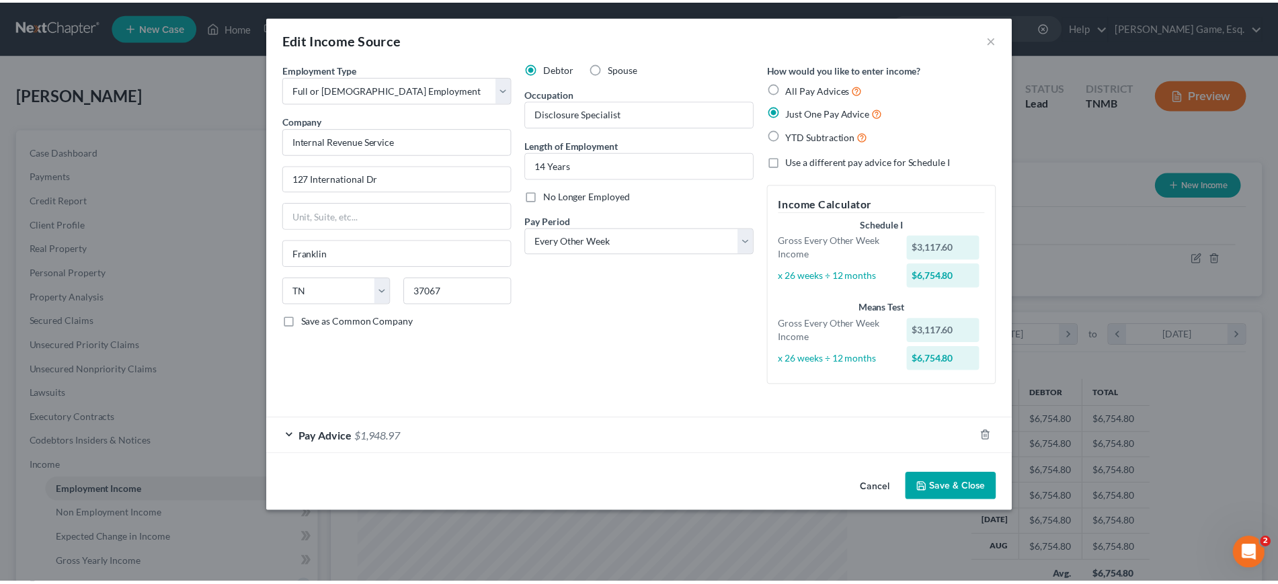
scroll to position [75, 0]
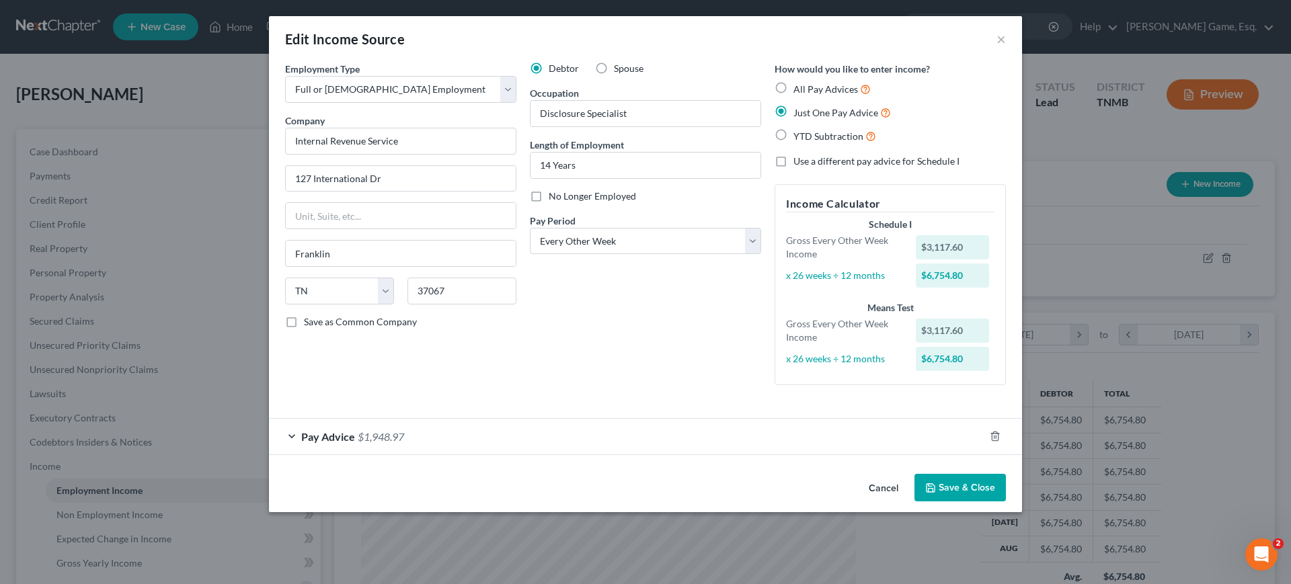
click at [1006, 502] on button "Save & Close" at bounding box center [960, 488] width 91 height 28
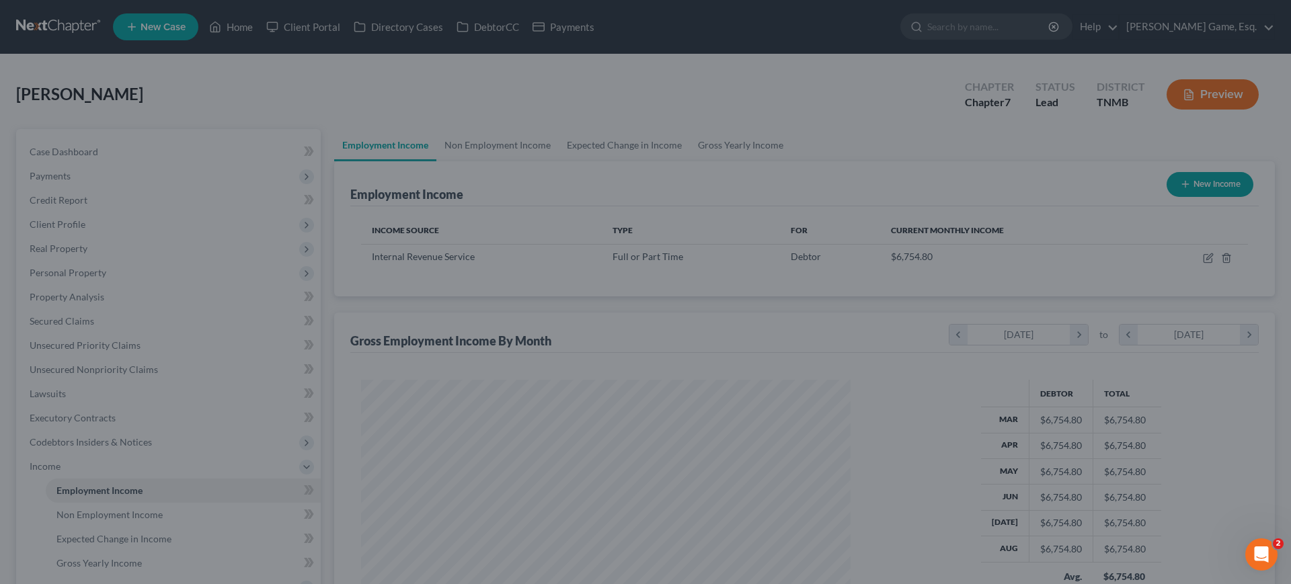
scroll to position [672151, 671934]
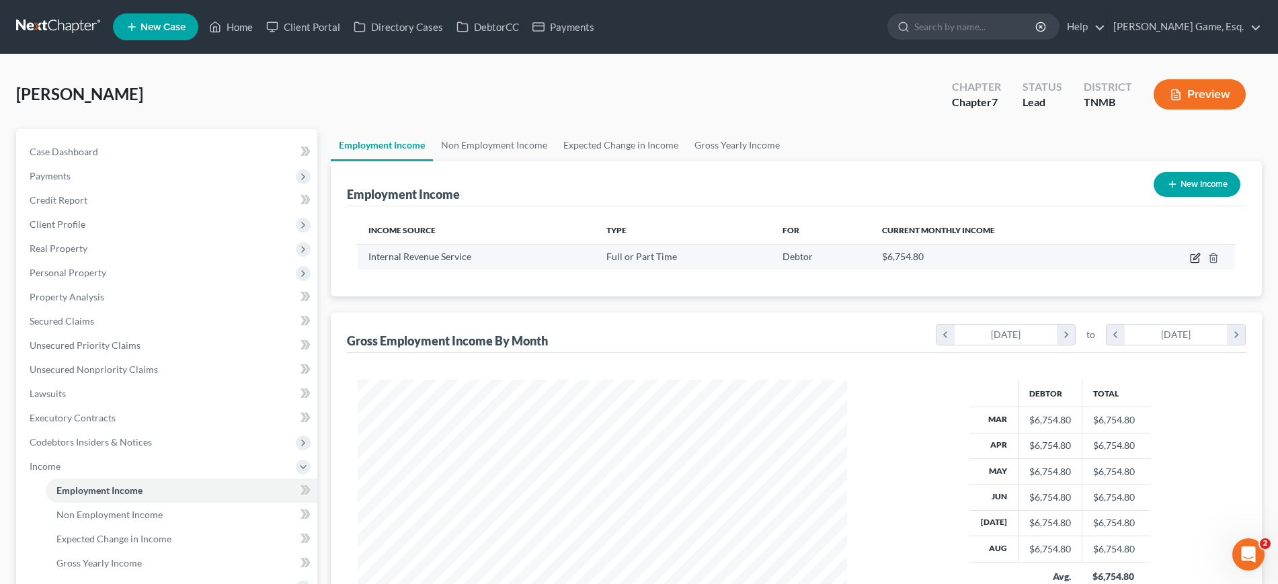
click at [1190, 264] on icon "button" at bounding box center [1195, 258] width 11 height 11
select select "0"
select select "44"
select select "2"
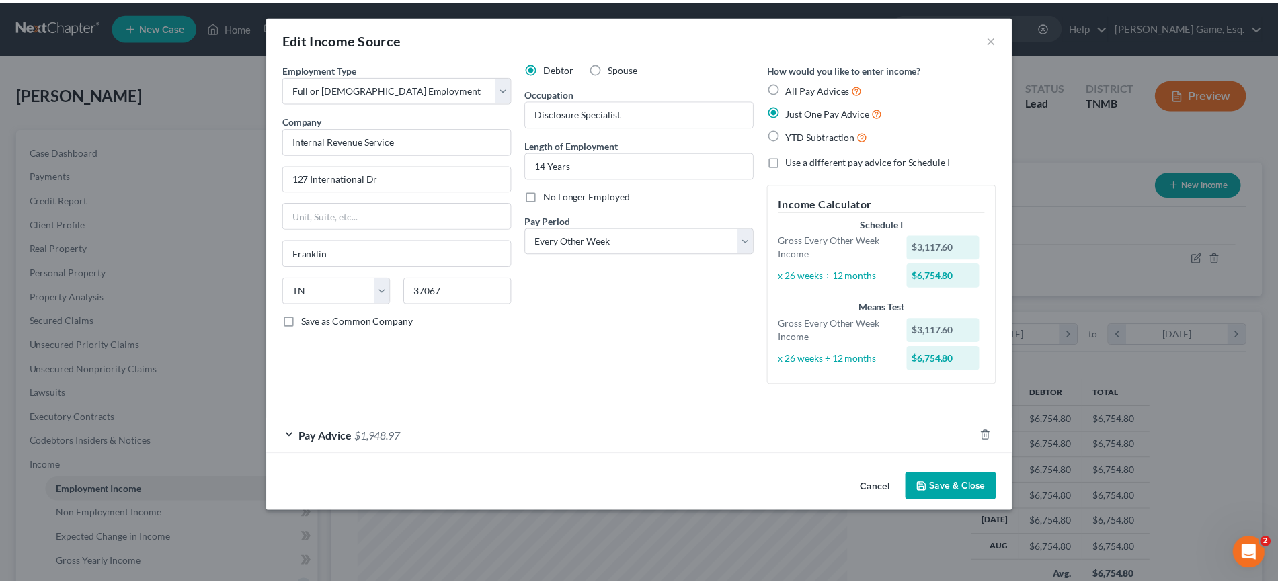
scroll to position [0, 0]
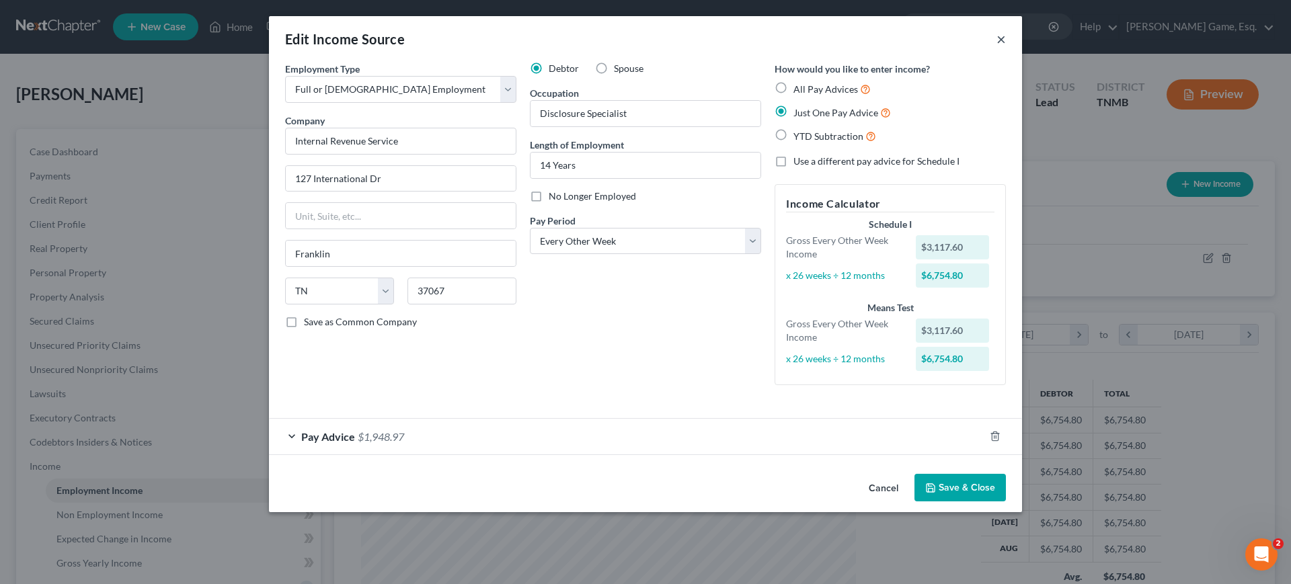
click at [1006, 47] on button "×" at bounding box center [1001, 39] width 9 height 16
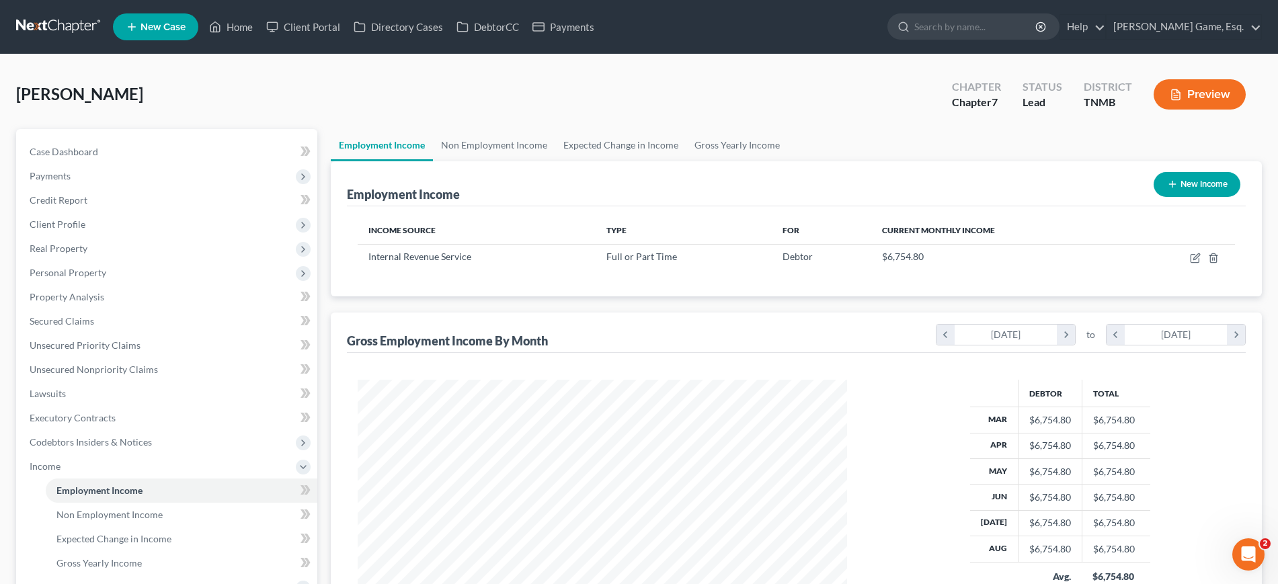
scroll to position [672151, 671934]
drag, startPoint x: 894, startPoint y: 316, endPoint x: 973, endPoint y: 313, distance: 78.7
click at [973, 264] on div "$6,754.80" at bounding box center [1000, 256] width 236 height 13
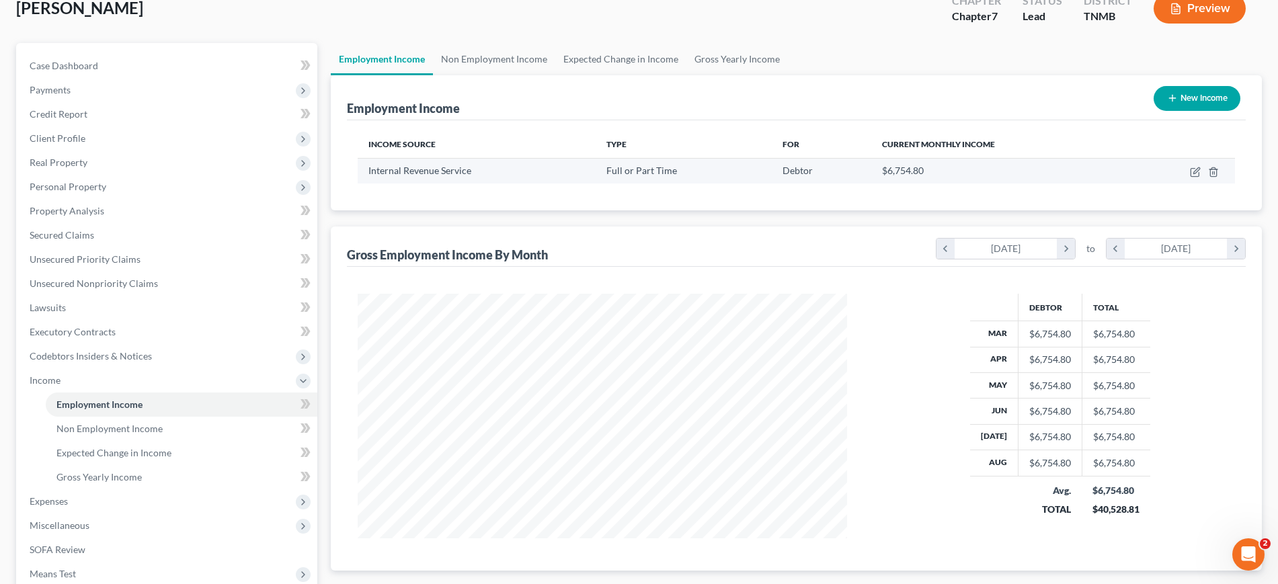
scroll to position [0, 0]
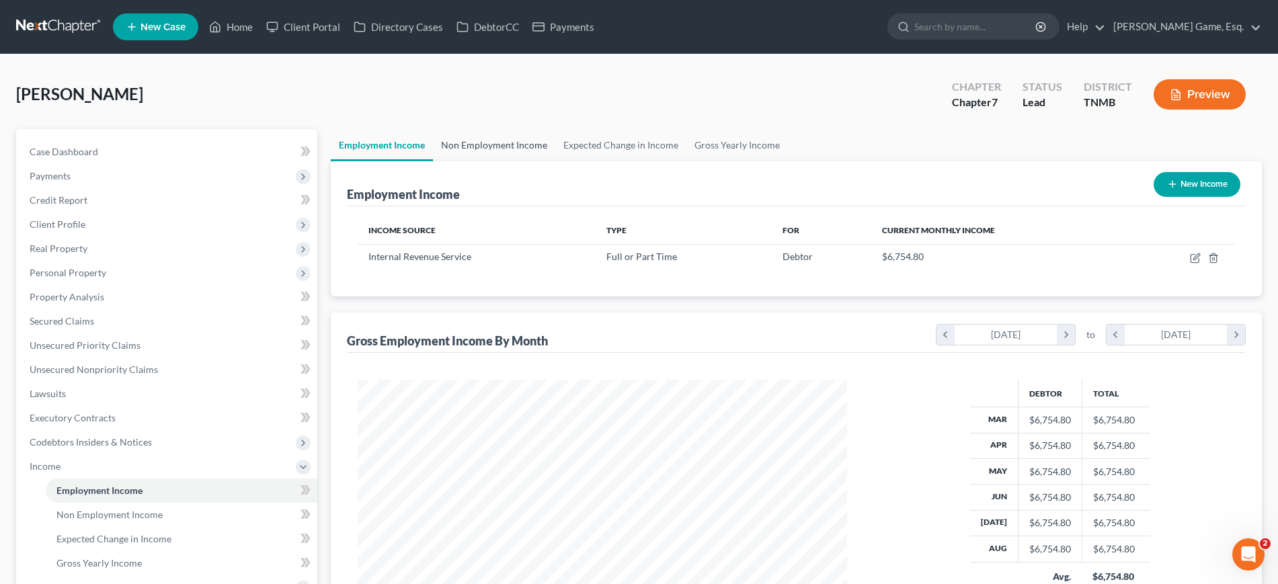
click at [529, 161] on link "Non Employment Income" at bounding box center [494, 145] width 122 height 32
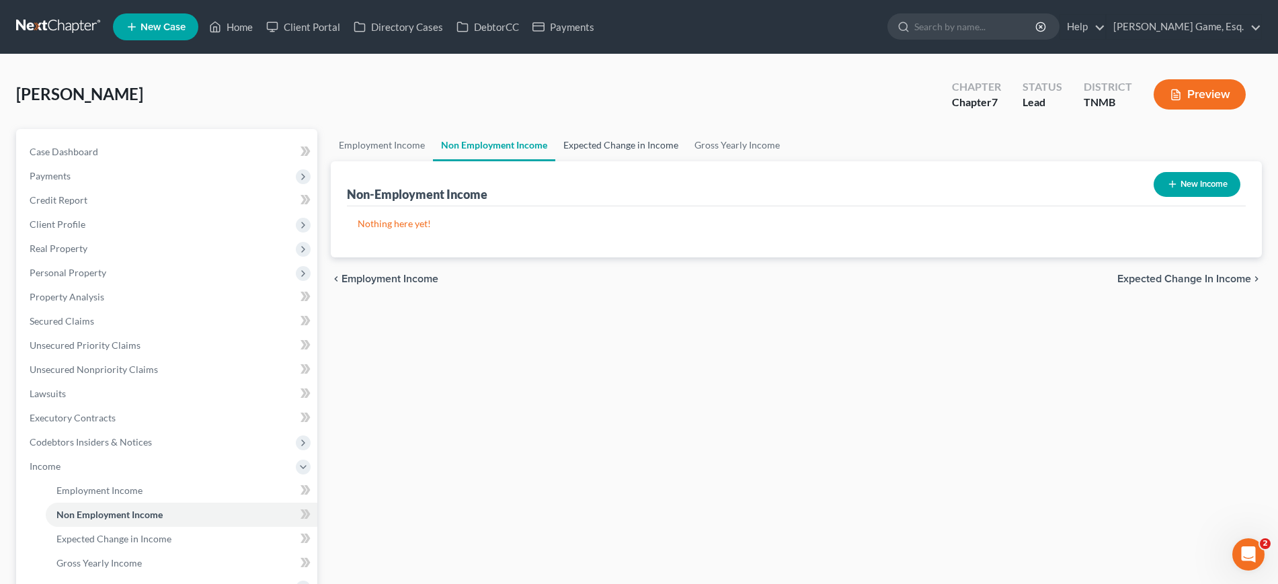
click at [687, 161] on link "Expected Change in Income" at bounding box center [620, 145] width 131 height 32
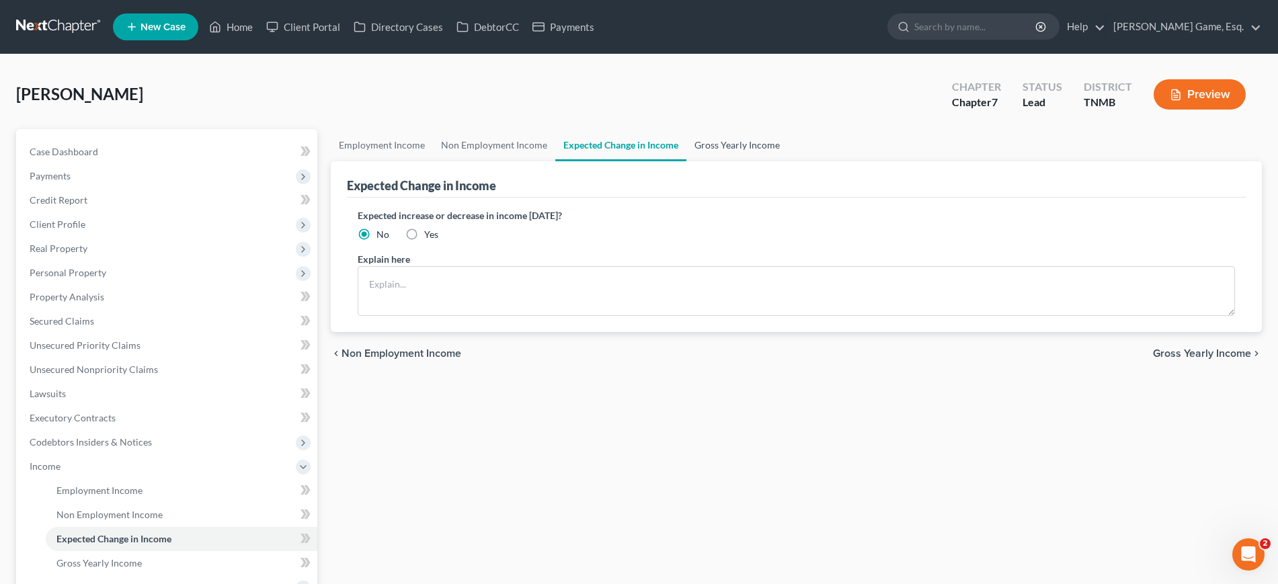
click at [788, 161] on link "Gross Yearly Income" at bounding box center [738, 145] width 102 height 32
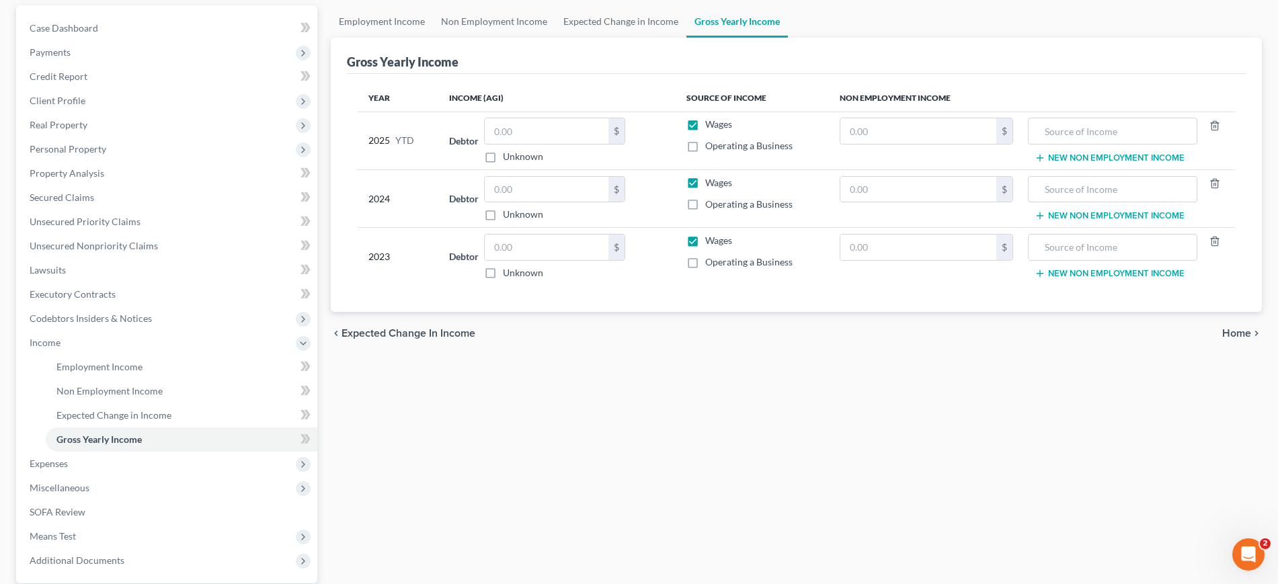
scroll to position [84, 0]
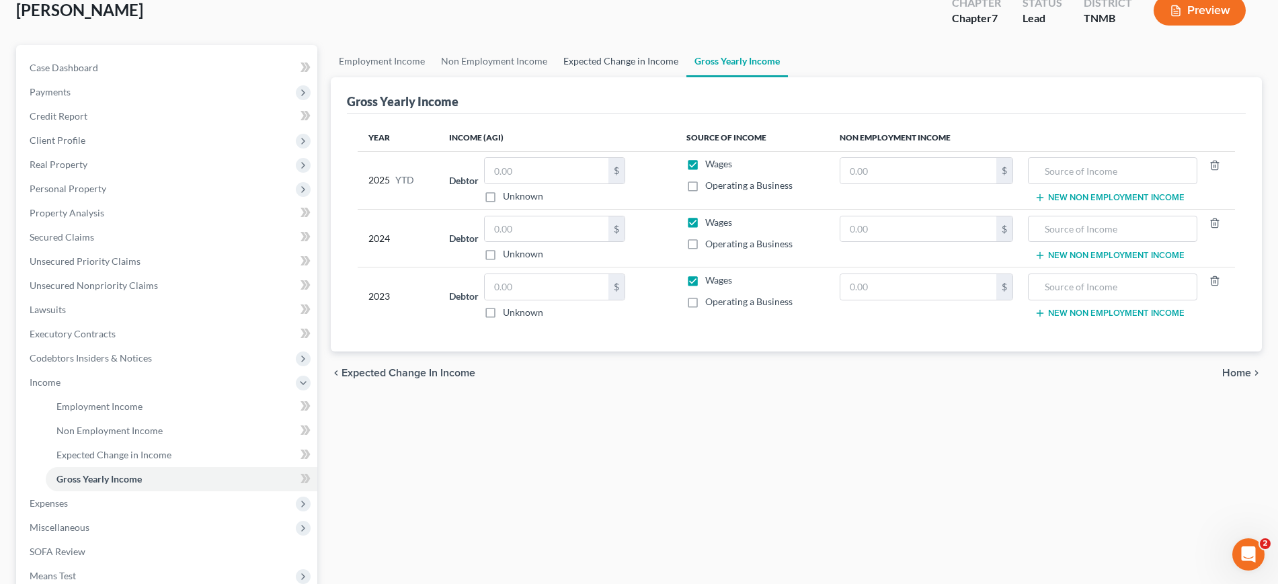
click at [687, 77] on link "Expected Change in Income" at bounding box center [620, 61] width 131 height 32
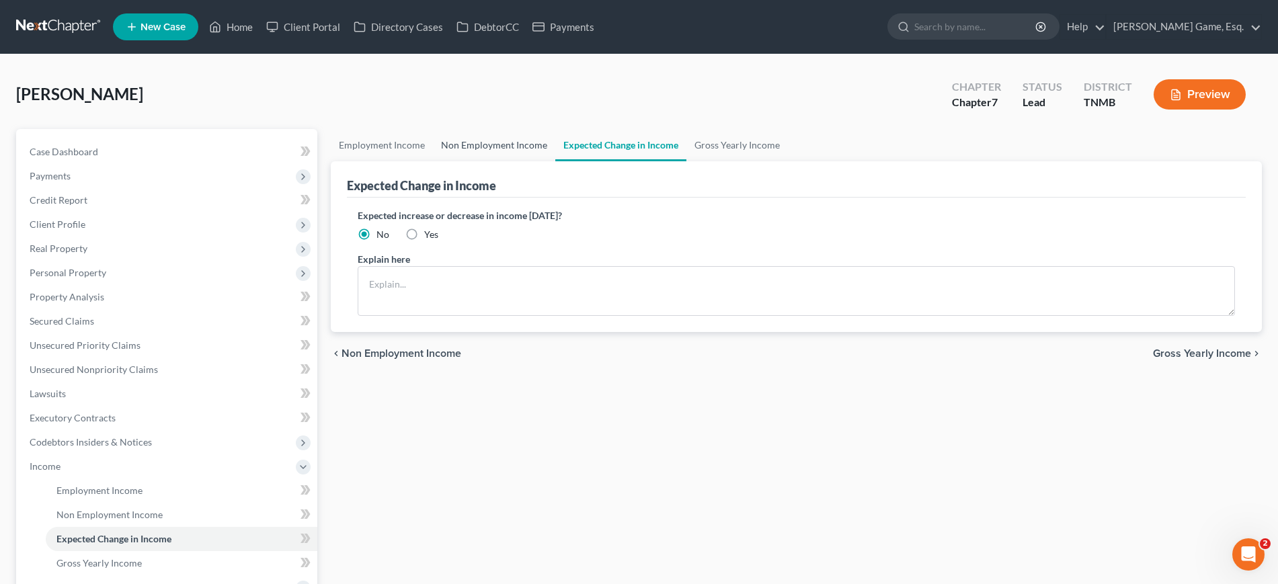
click at [507, 161] on link "Non Employment Income" at bounding box center [494, 145] width 122 height 32
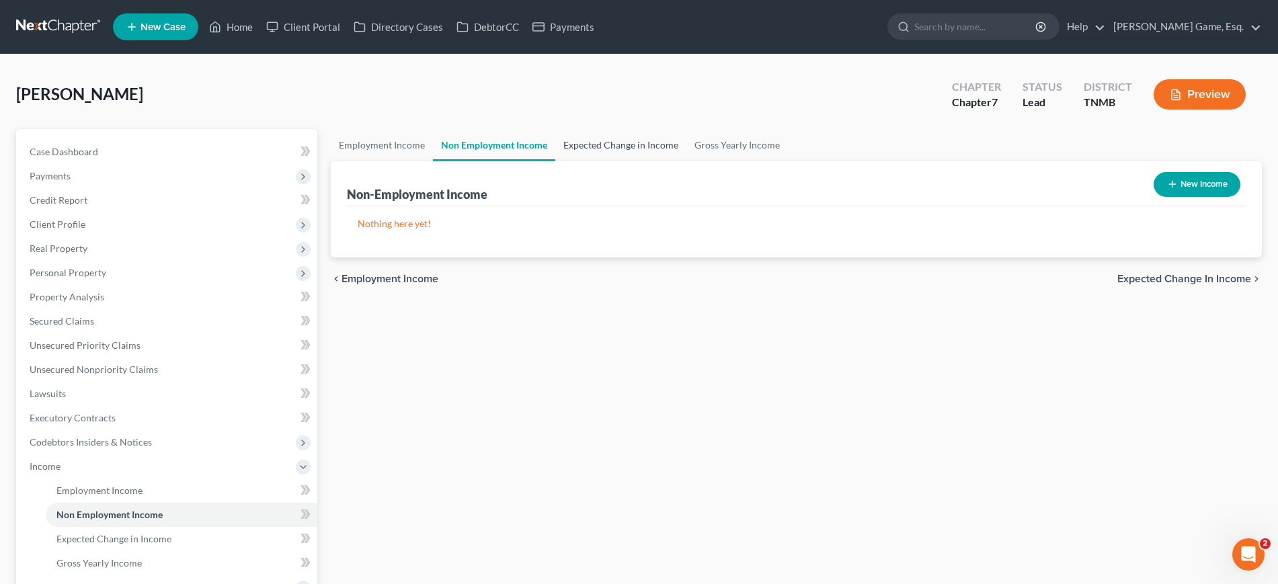
click at [687, 161] on link "Expected Change in Income" at bounding box center [620, 145] width 131 height 32
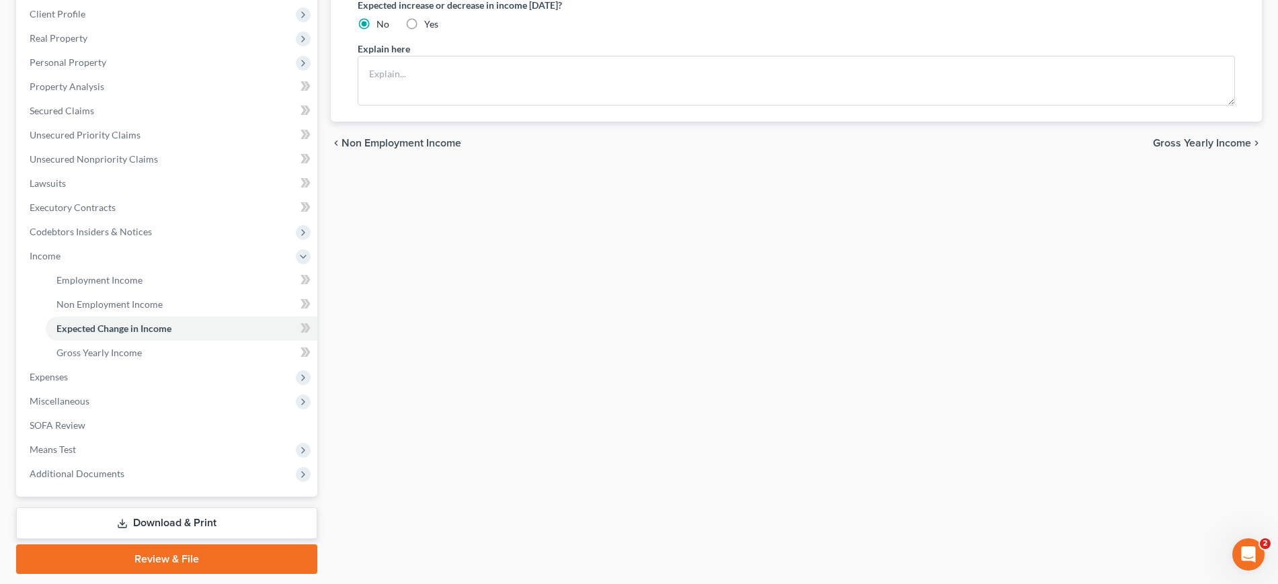
scroll to position [252, 0]
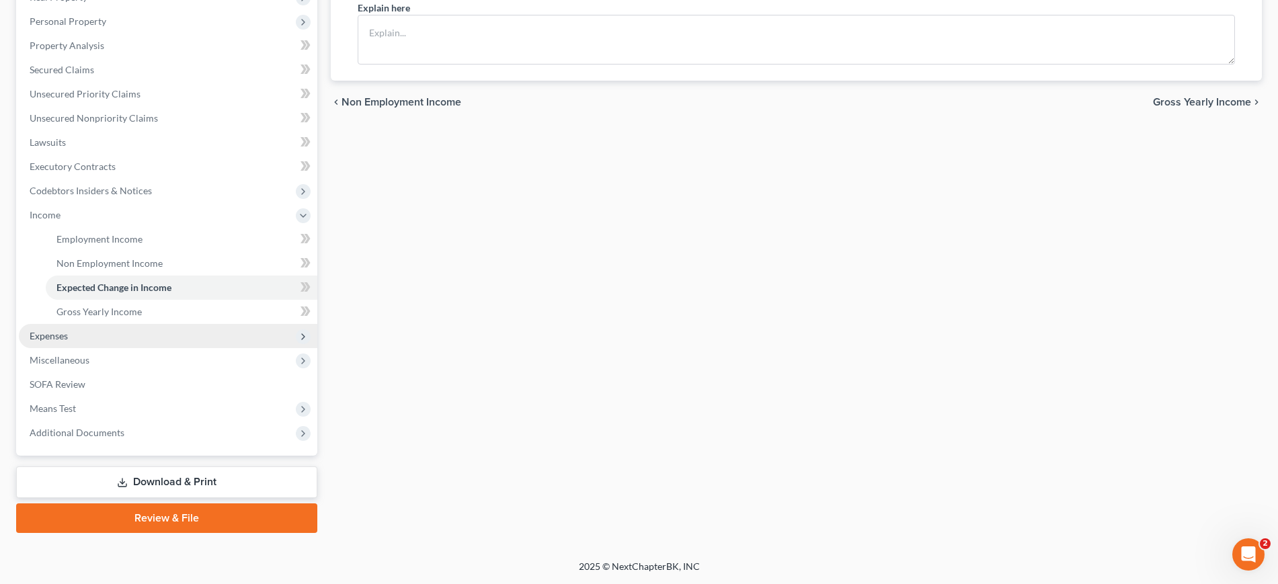
click at [68, 342] on span "Expenses" at bounding box center [49, 335] width 38 height 11
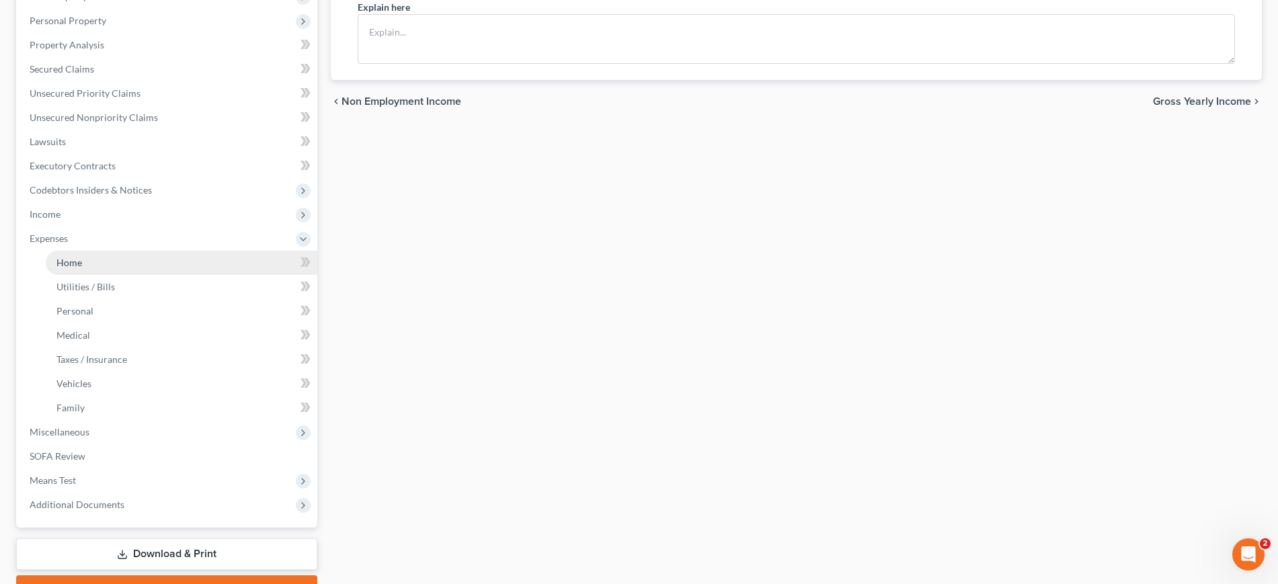
click at [127, 275] on link "Home" at bounding box center [182, 263] width 272 height 24
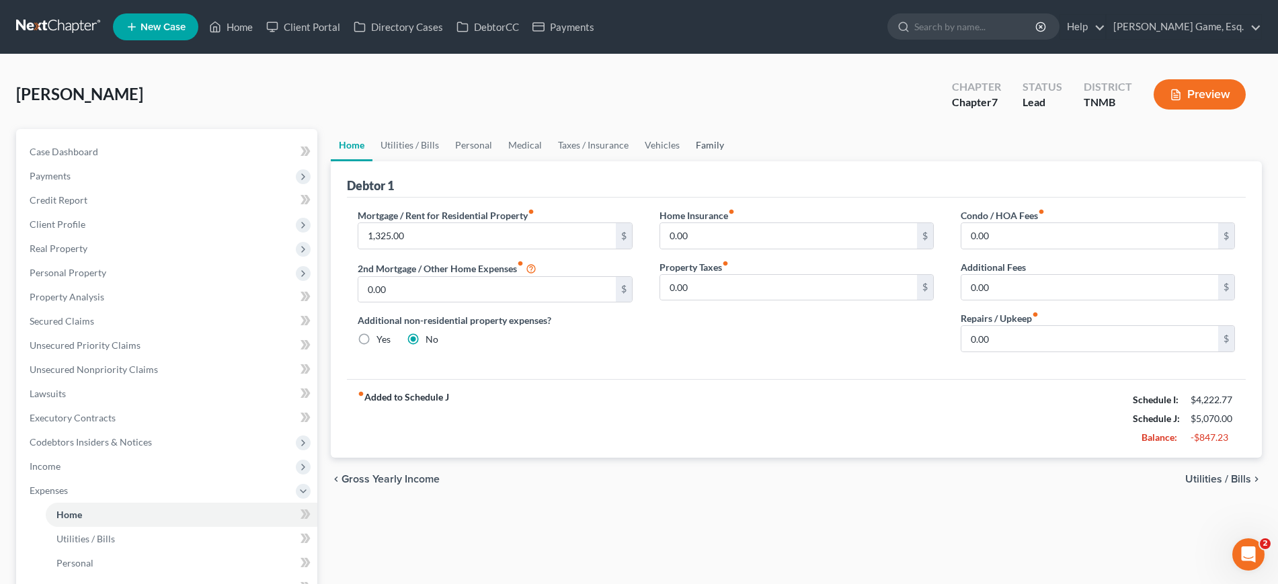
click at [732, 161] on link "Family" at bounding box center [710, 145] width 44 height 32
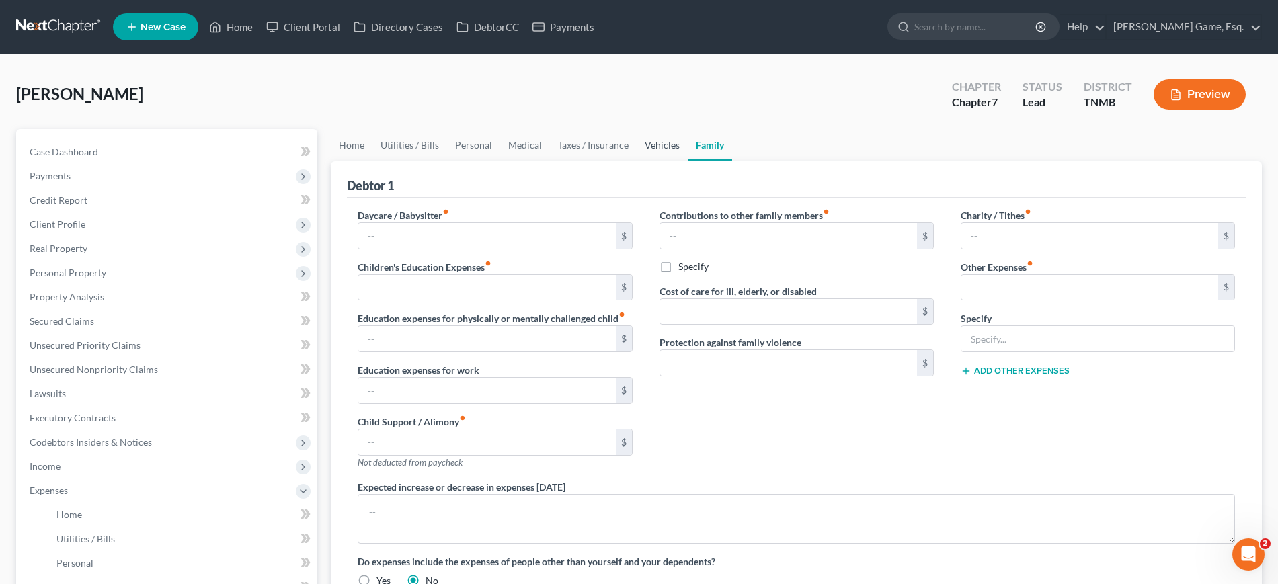
click at [688, 161] on link "Vehicles" at bounding box center [662, 145] width 51 height 32
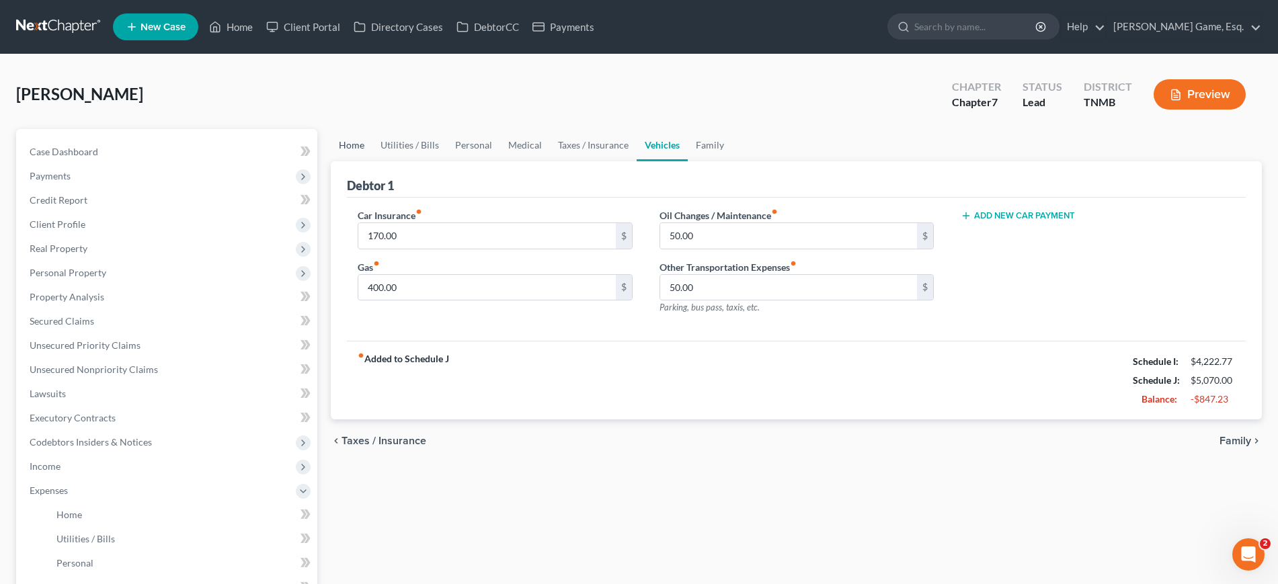
click at [344, 161] on link "Home" at bounding box center [352, 145] width 42 height 32
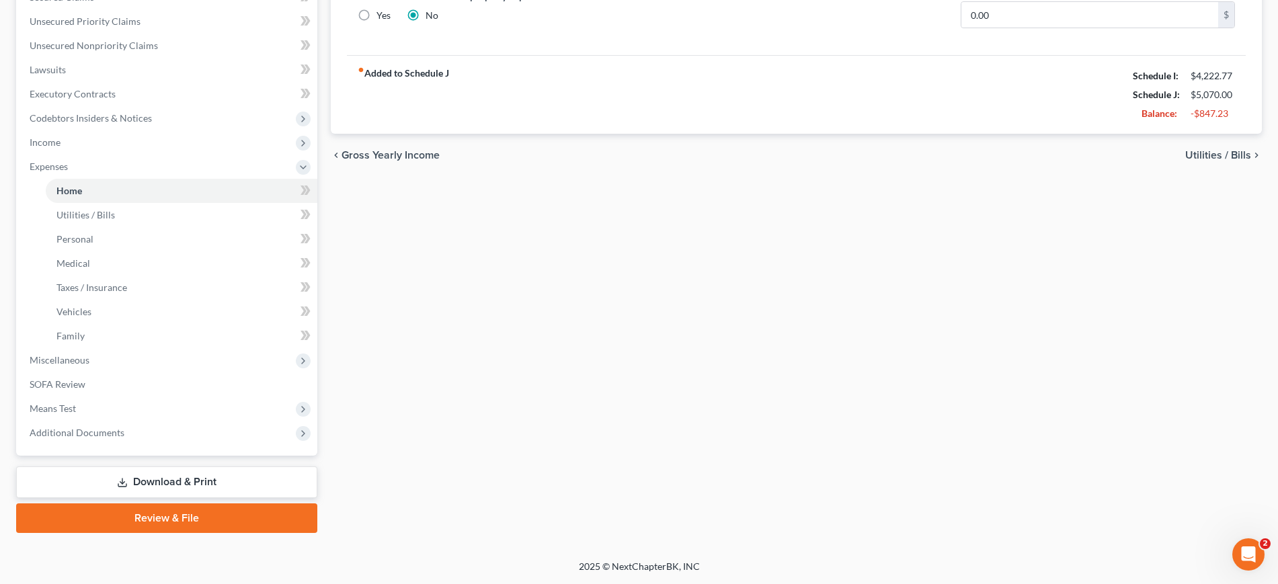
scroll to position [44, 0]
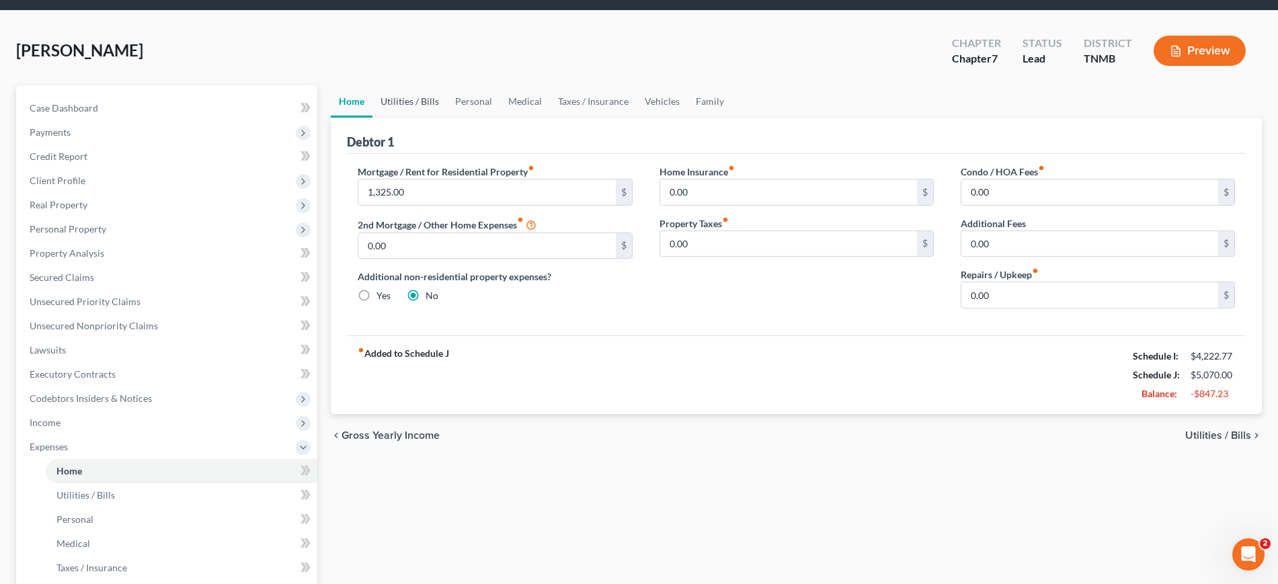
click at [416, 118] on link "Utilities / Bills" at bounding box center [410, 101] width 75 height 32
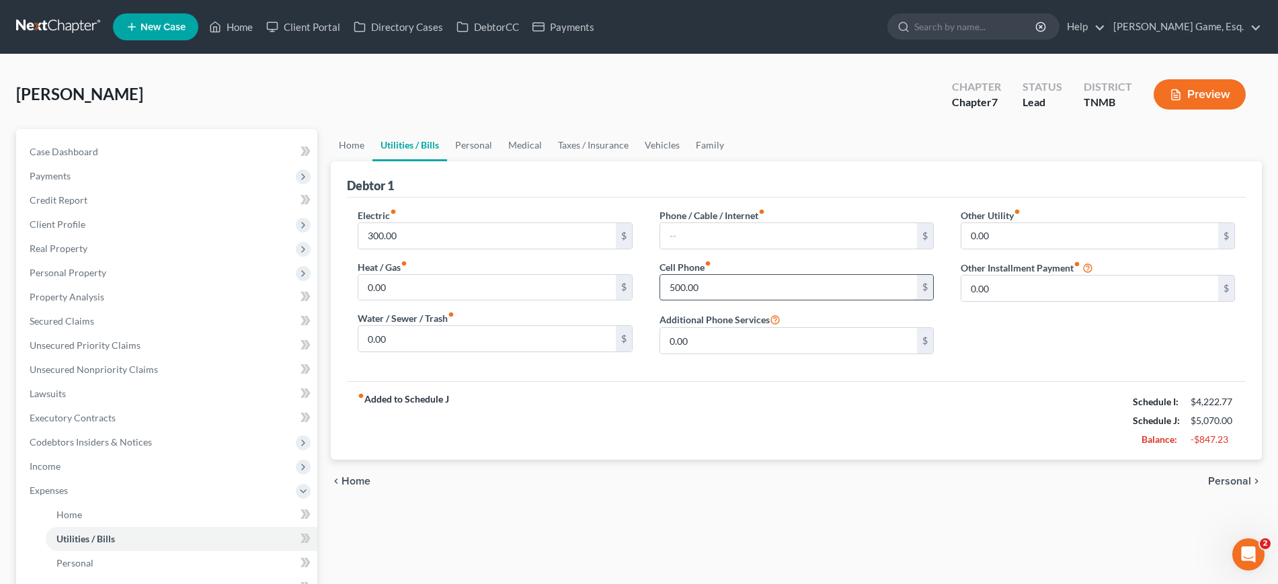
click at [746, 301] on input "500.00" at bounding box center [788, 288] width 257 height 26
click at [732, 249] on input "text" at bounding box center [788, 236] width 257 height 26
paste input "500.00"
type input "500.00"
click at [753, 198] on div "Debtor 1" at bounding box center [796, 179] width 899 height 36
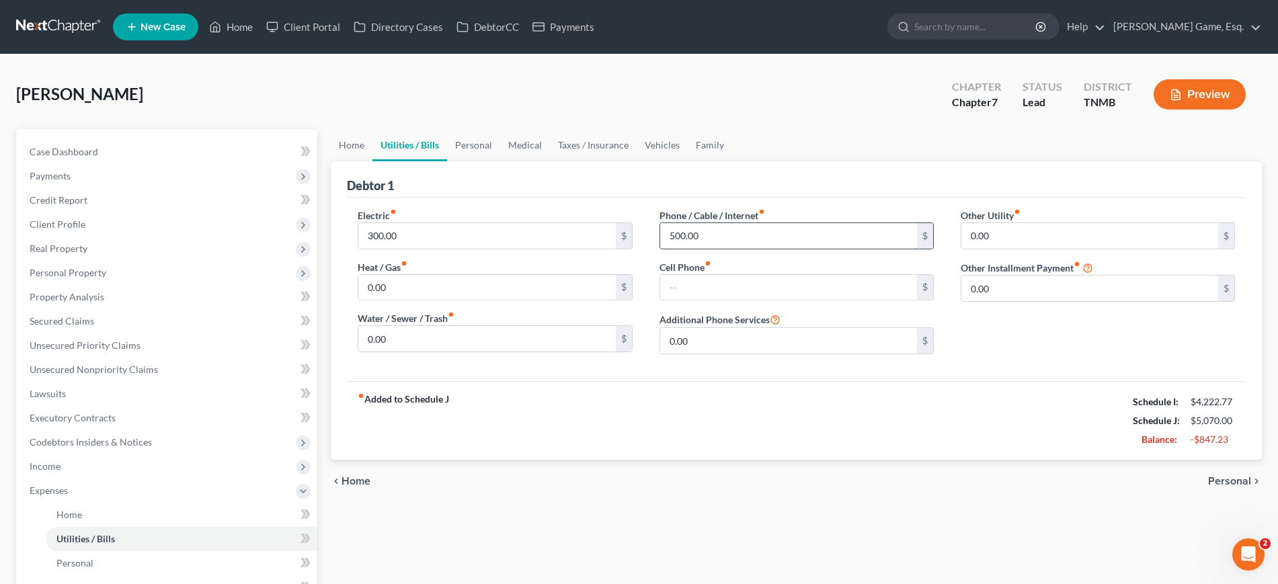
click at [738, 249] on input "500.00" at bounding box center [788, 236] width 257 height 26
click at [715, 198] on div "Debtor 1" at bounding box center [796, 179] width 899 height 36
click at [467, 249] on input "300.00" at bounding box center [486, 236] width 257 height 26
click at [462, 249] on div "Electric fiber_manual_record 300.00 $" at bounding box center [495, 228] width 274 height 41
click at [463, 249] on input "300.00" at bounding box center [486, 236] width 257 height 26
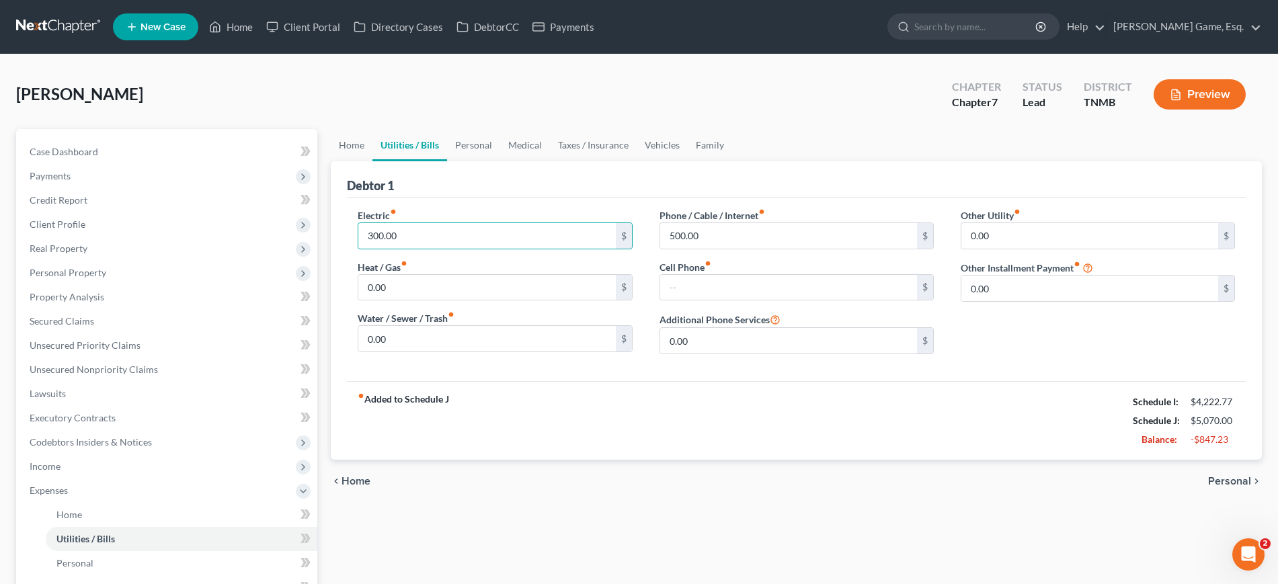
click at [479, 243] on div "Electric fiber_manual_record 300.00 $ Heat / Gas fiber_manual_record 0.00 $ Wat…" at bounding box center [796, 290] width 899 height 184
click at [440, 352] on input "0.00" at bounding box center [486, 339] width 257 height 26
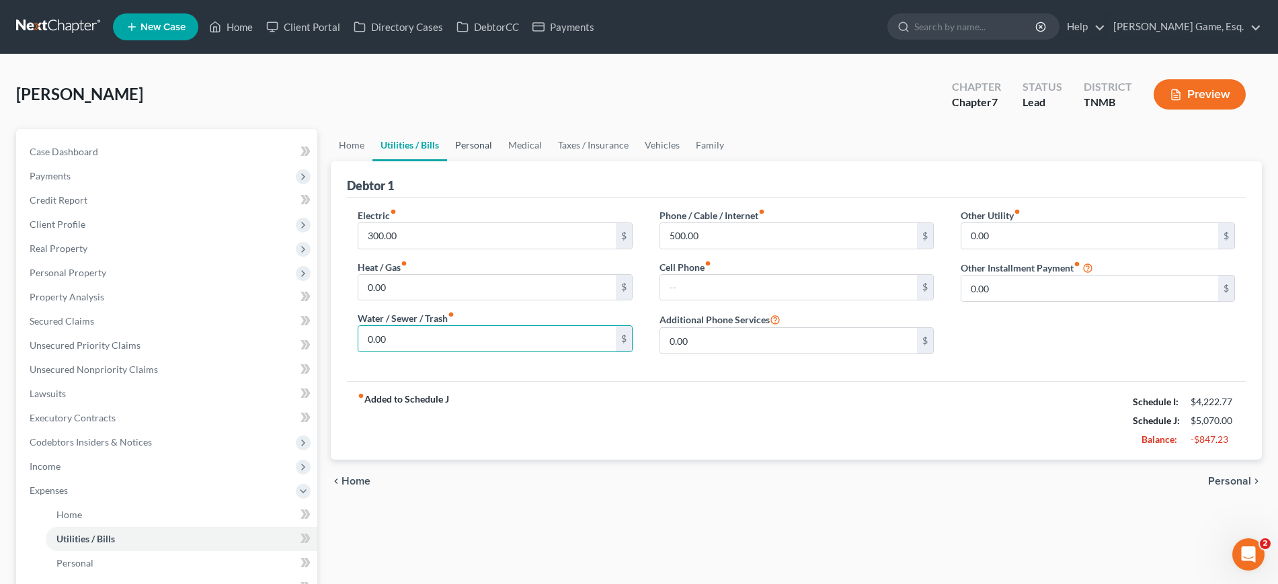
drag, startPoint x: 514, startPoint y: 180, endPoint x: 518, endPoint y: 188, distance: 8.7
click at [500, 161] on link "Personal" at bounding box center [473, 145] width 53 height 32
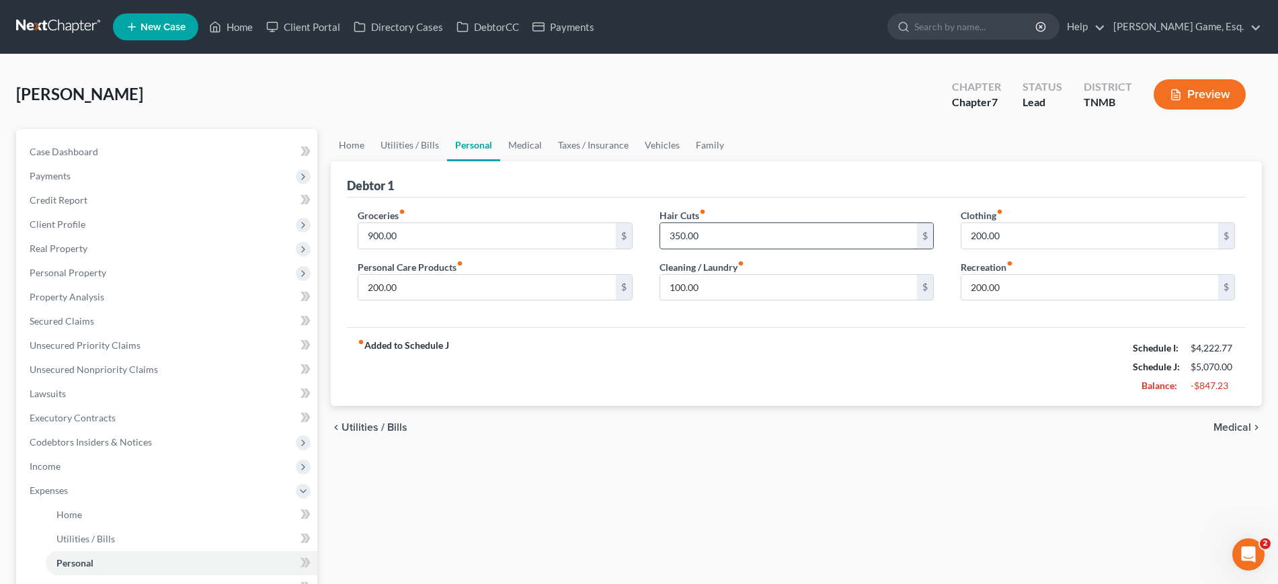
click at [745, 249] on input "350.00" at bounding box center [788, 236] width 257 height 26
click at [1056, 249] on input "200.00" at bounding box center [1090, 236] width 257 height 26
click at [1009, 198] on div "Debtor 1" at bounding box center [796, 179] width 899 height 36
click at [516, 301] on input "200.00" at bounding box center [486, 288] width 257 height 26
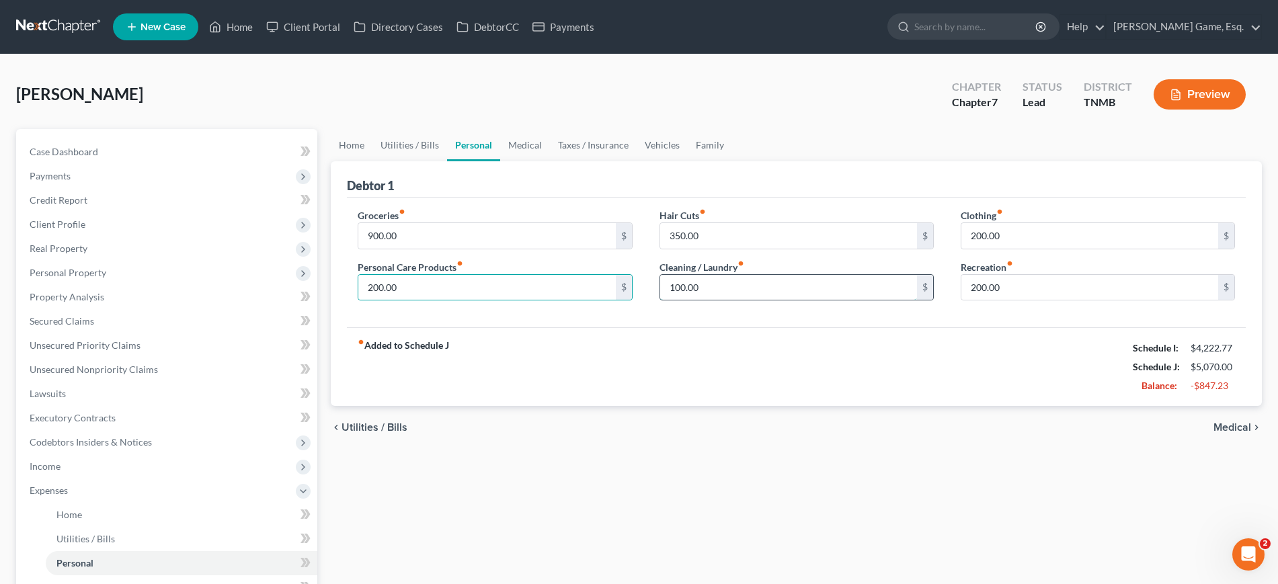
click at [739, 301] on input "100.00" at bounding box center [788, 288] width 257 height 26
click at [1015, 301] on input "200.00" at bounding box center [1090, 288] width 257 height 26
click at [732, 301] on input "100.00" at bounding box center [788, 288] width 257 height 26
click at [546, 301] on input "200.00" at bounding box center [486, 288] width 257 height 26
click at [619, 312] on div "Groceries fiber_manual_record 900.00 $ Personal Care Products fiber_manual_reco…" at bounding box center [494, 260] width 301 height 104
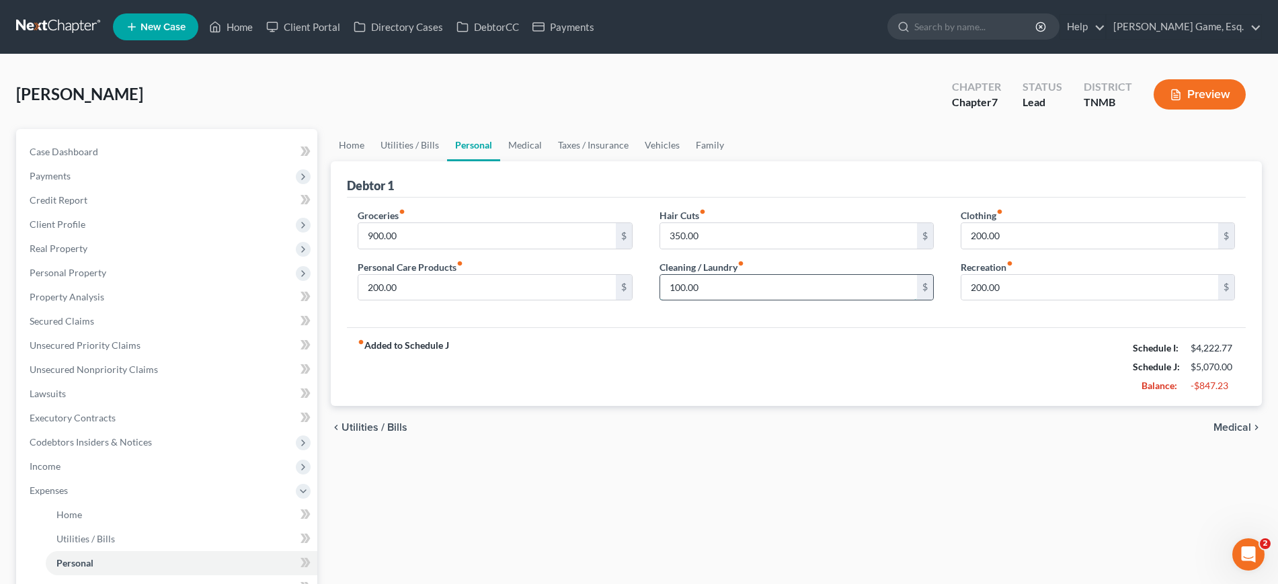
click at [744, 301] on input "100.00" at bounding box center [788, 288] width 257 height 26
click at [702, 406] on div "fiber_manual_record Added to Schedule J Schedule I: $4,222.77 Schedule J: $5,07…" at bounding box center [796, 366] width 899 height 79
click at [568, 301] on input "200.00" at bounding box center [486, 288] width 257 height 26
click at [590, 328] on div "Groceries fiber_manual_record 900.00 $ Personal Care Products fiber_manual_reco…" at bounding box center [796, 263] width 899 height 130
click at [1044, 301] on input "200.00" at bounding box center [1090, 288] width 257 height 26
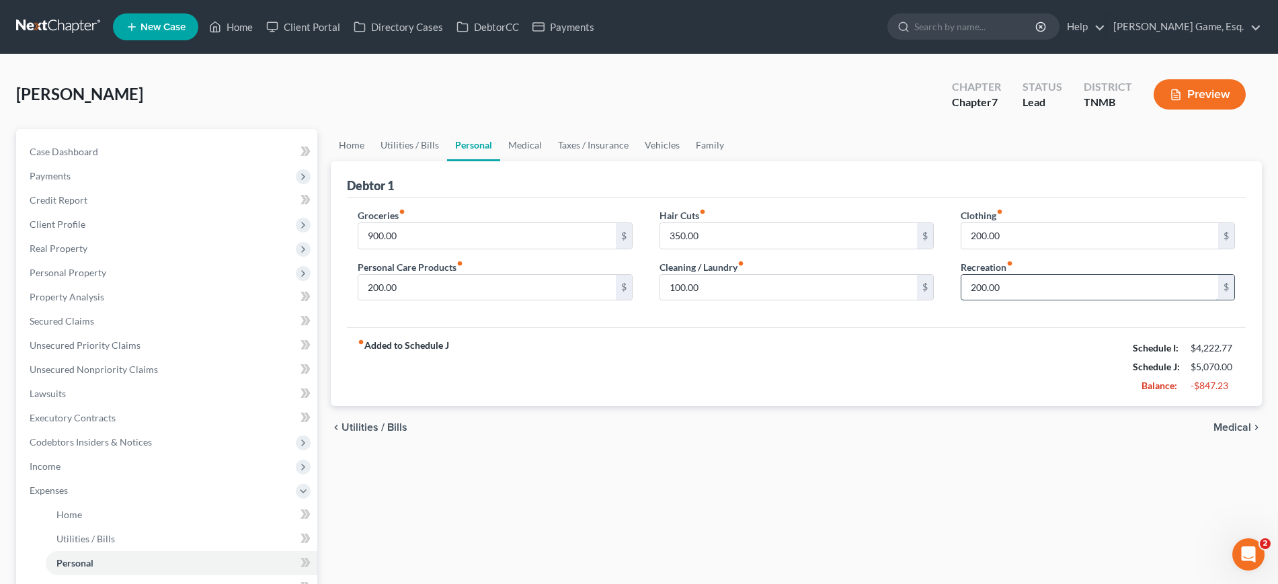
click at [1044, 301] on input "200.00" at bounding box center [1090, 288] width 257 height 26
drag, startPoint x: 582, startPoint y: 176, endPoint x: 601, endPoint y: 145, distance: 36.2
click at [550, 161] on link "Medical" at bounding box center [525, 145] width 50 height 32
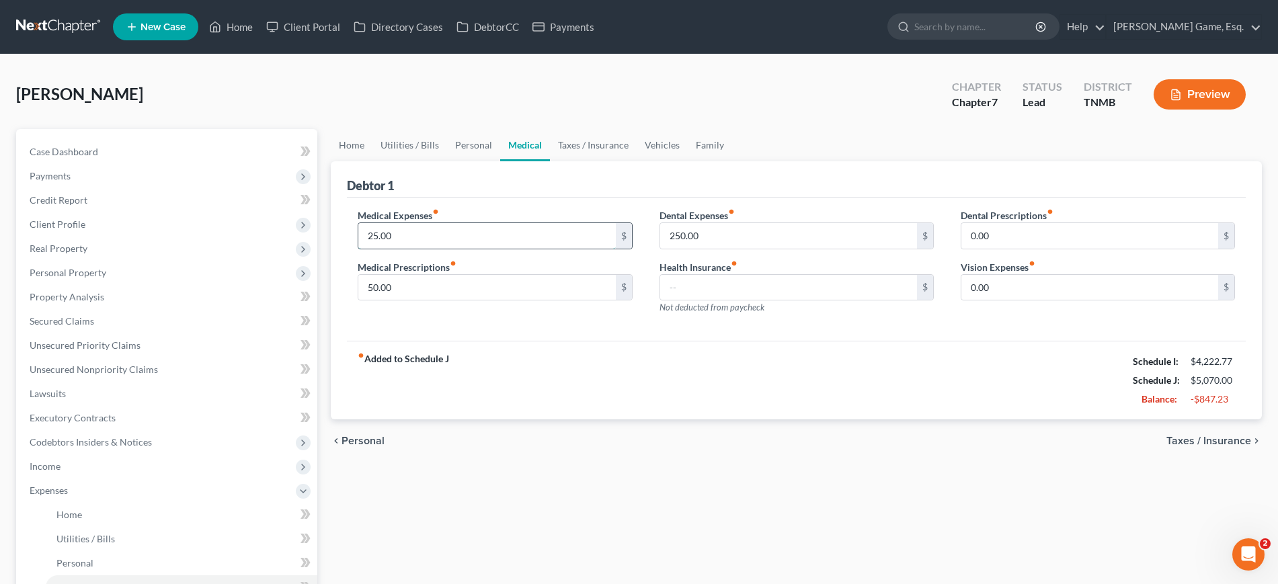
click at [506, 249] on input "25.00" at bounding box center [486, 236] width 257 height 26
click at [520, 249] on input "25.00" at bounding box center [486, 236] width 257 height 26
click at [745, 249] on input "250.00" at bounding box center [788, 236] width 257 height 26
click at [746, 249] on input "250.00" at bounding box center [788, 236] width 257 height 26
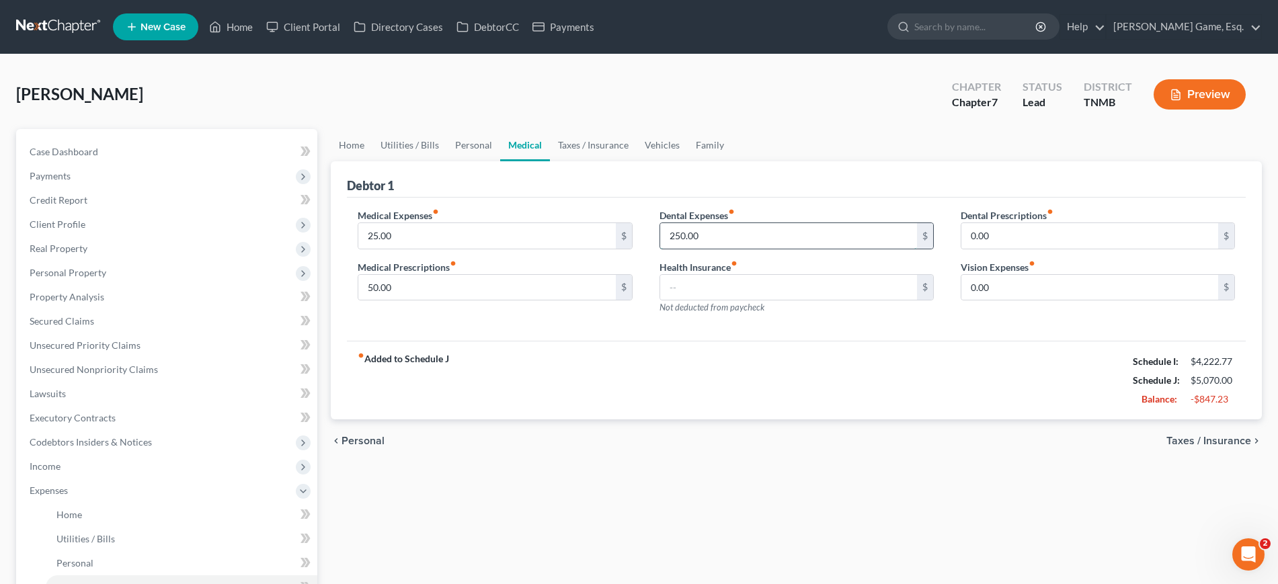
drag, startPoint x: 746, startPoint y: 293, endPoint x: 675, endPoint y: 295, distance: 71.3
click at [675, 249] on input "250.00" at bounding box center [788, 236] width 257 height 26
type input "50"
click at [533, 301] on input "50.00" at bounding box center [486, 288] width 257 height 26
click at [525, 301] on input "50.00" at bounding box center [486, 288] width 257 height 26
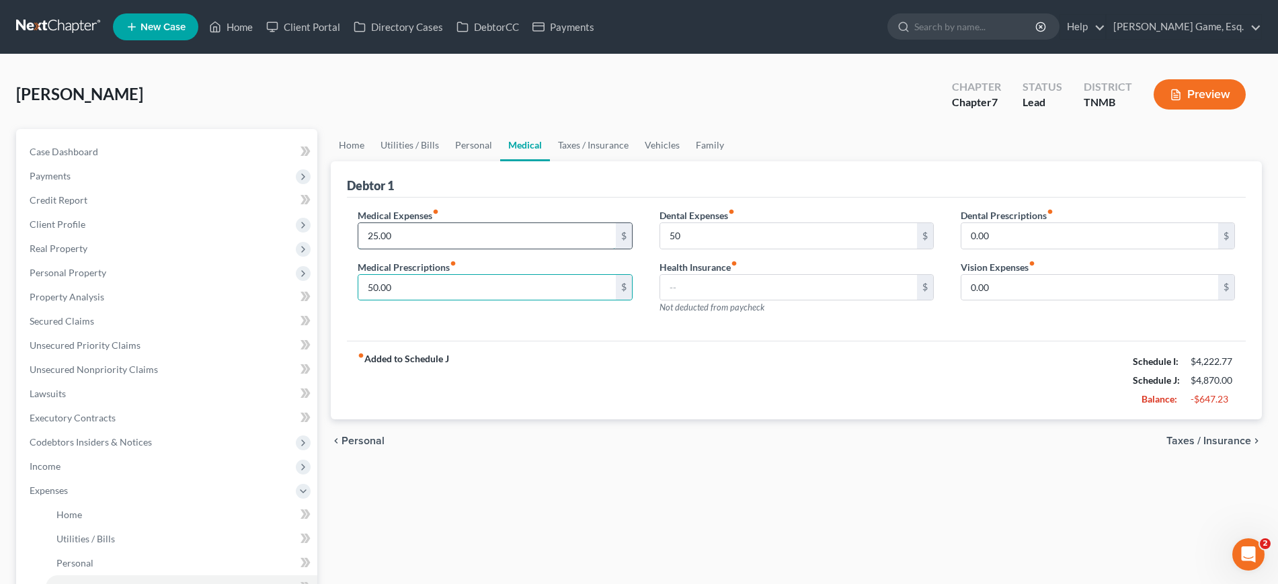
click at [436, 249] on input "25.00" at bounding box center [486, 236] width 257 height 26
click at [445, 301] on input "50.00" at bounding box center [486, 288] width 257 height 26
click at [432, 249] on input "25.00" at bounding box center [486, 236] width 257 height 26
click at [446, 249] on div "Medical Expenses fiber_manual_record 25.00 $ Medical Prescriptions fiber_manual…" at bounding box center [796, 270] width 899 height 144
drag, startPoint x: 463, startPoint y: 268, endPoint x: 364, endPoint y: 268, distance: 98.9
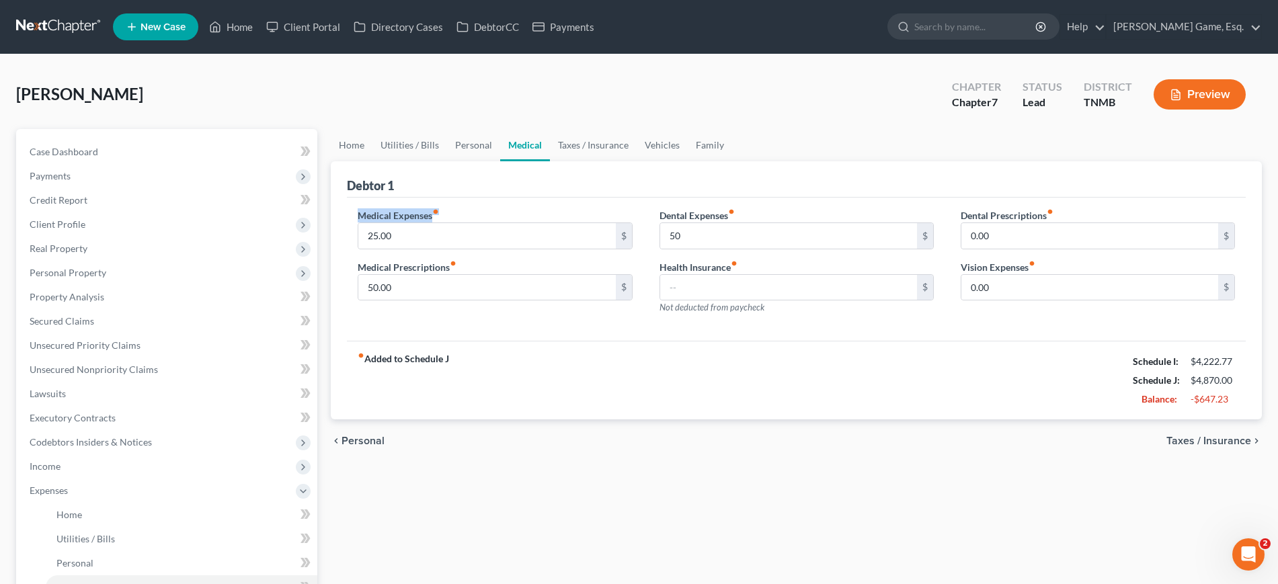
click at [364, 268] on div "Medical Expenses fiber_manual_record 25.00 $ Medical Prescriptions fiber_manual…" at bounding box center [494, 266] width 301 height 117
click at [441, 245] on div "Medical Expenses fiber_manual_record 25.00 $ Medical Prescriptions fiber_manual…" at bounding box center [796, 270] width 899 height 144
click at [453, 301] on input "50.00" at bounding box center [486, 288] width 257 height 26
click at [446, 301] on input "50.00" at bounding box center [486, 288] width 257 height 26
click at [607, 420] on div "fiber_manual_record Added to Schedule J Schedule I: $4,222.77 Schedule J: $4,87…" at bounding box center [796, 380] width 899 height 79
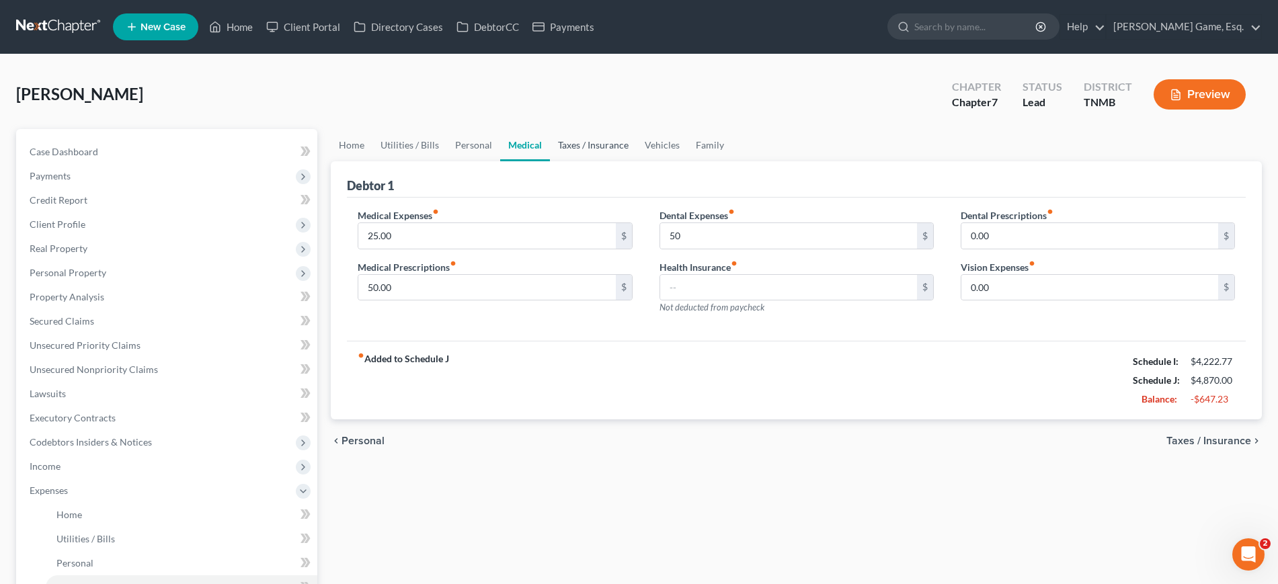
click at [637, 161] on link "Taxes / Insurance" at bounding box center [593, 145] width 87 height 32
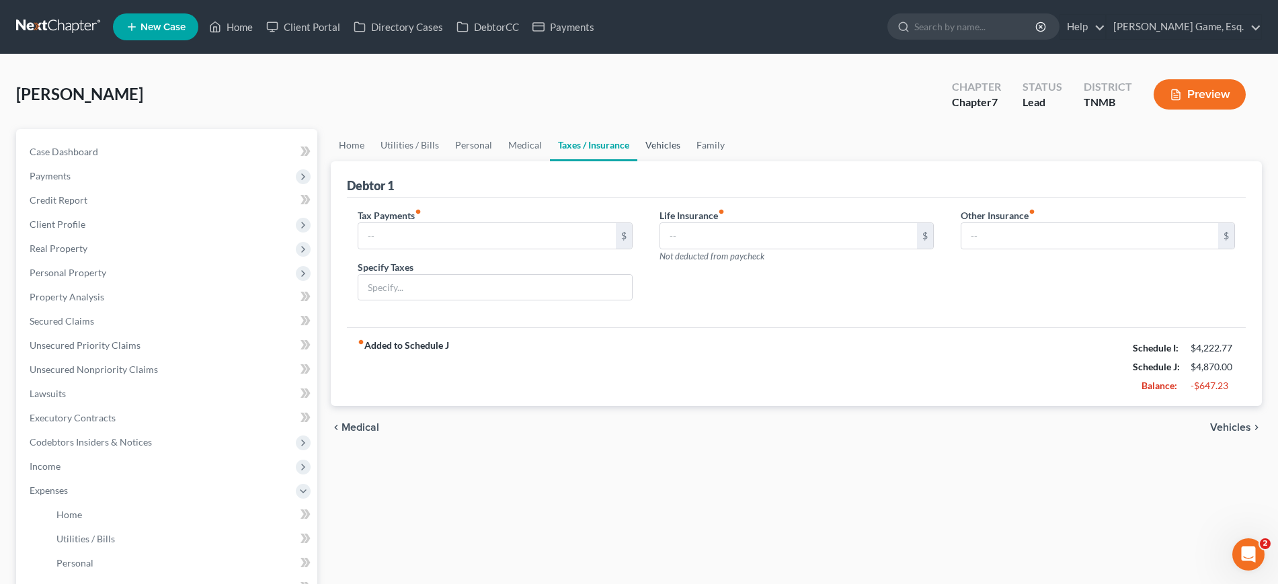
click at [689, 161] on link "Vehicles" at bounding box center [662, 145] width 51 height 32
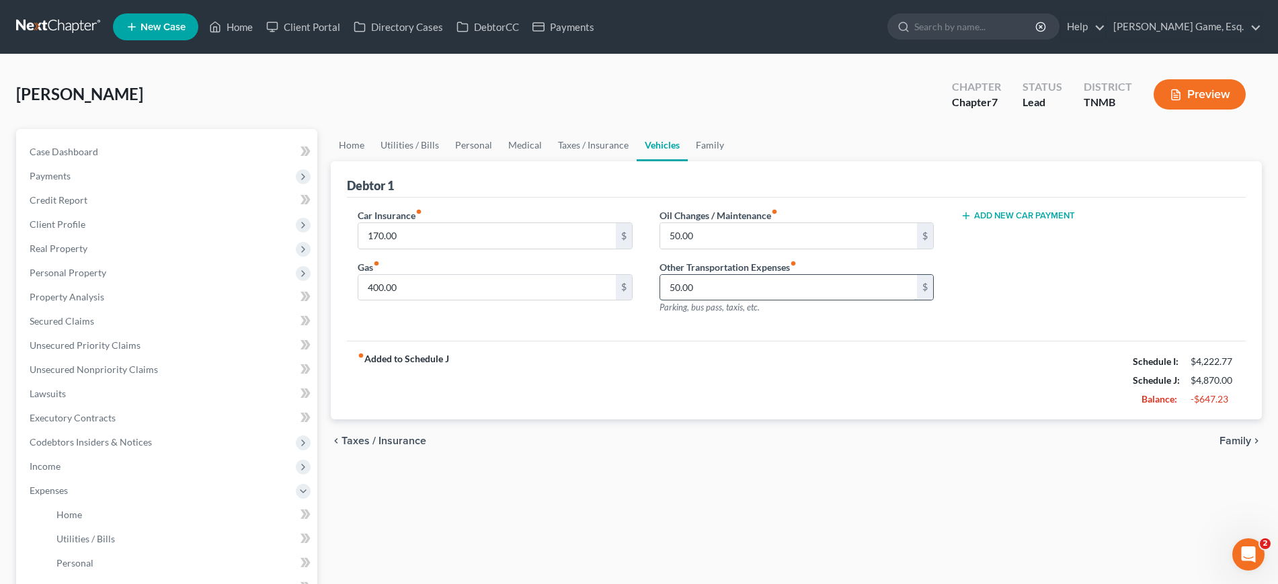
click at [734, 301] on input "50.00" at bounding box center [788, 288] width 257 height 26
drag, startPoint x: 734, startPoint y: 353, endPoint x: 632, endPoint y: 358, distance: 102.4
click at [632, 325] on div "Car Insurance fiber_manual_record 170.00 $ Gas fiber_manual_record 400.00 $ Oil…" at bounding box center [796, 266] width 904 height 117
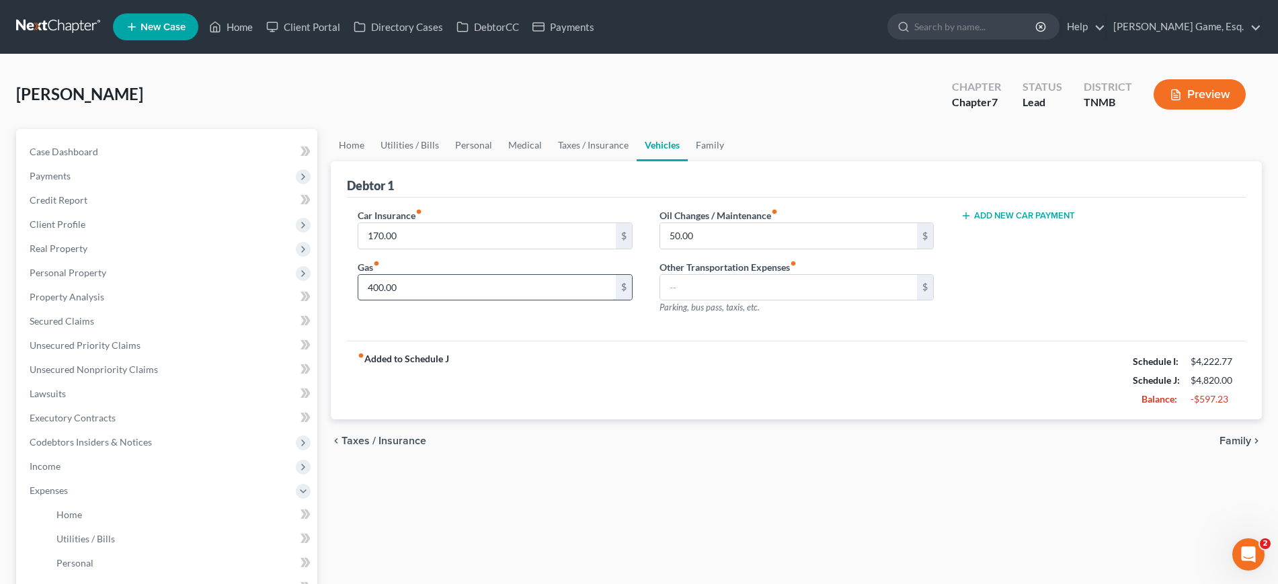
click at [444, 301] on input "400.00" at bounding box center [486, 288] width 257 height 26
click at [460, 301] on input "400.00" at bounding box center [486, 288] width 257 height 26
click at [732, 161] on link "Family" at bounding box center [710, 145] width 44 height 32
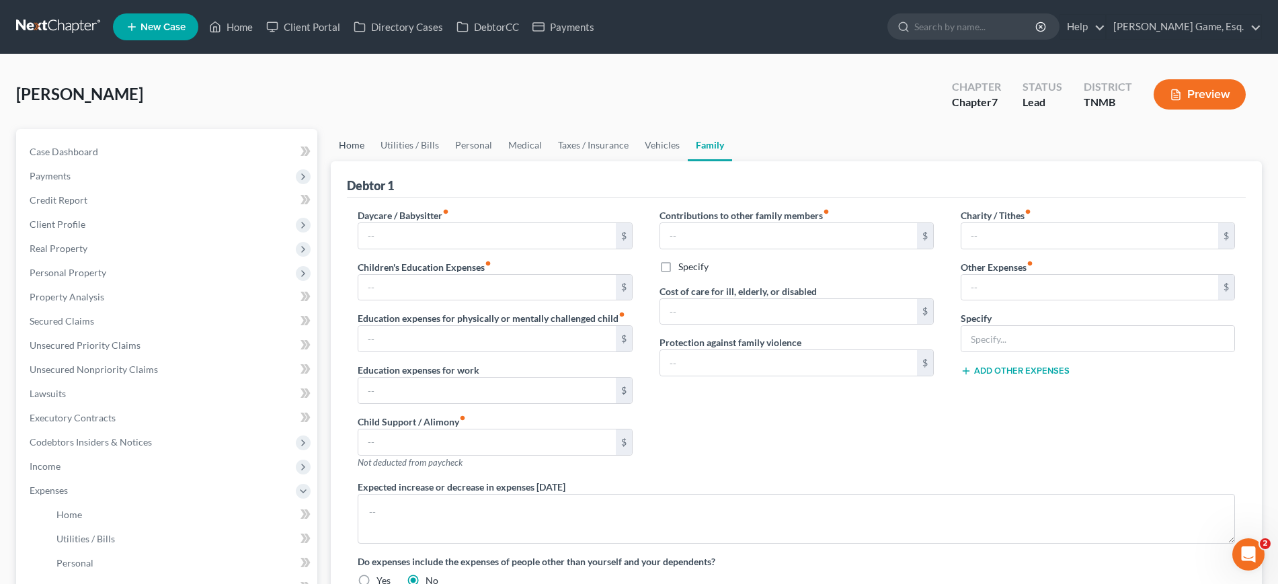
click at [352, 161] on link "Home" at bounding box center [352, 145] width 42 height 32
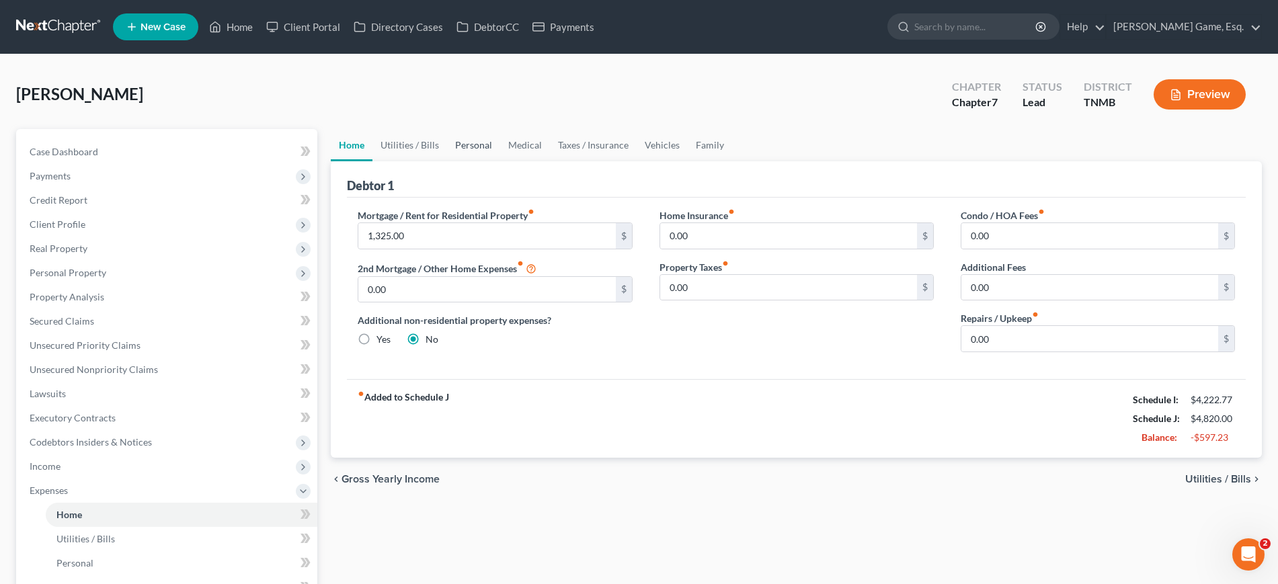
click at [500, 161] on link "Personal" at bounding box center [473, 145] width 53 height 32
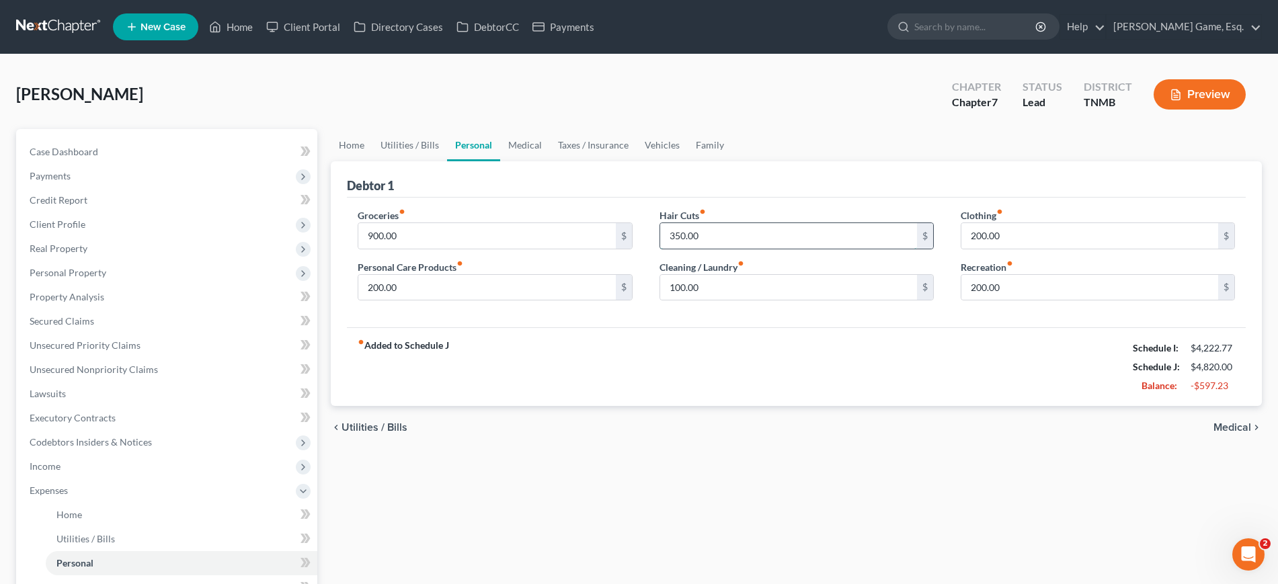
click at [733, 249] on input "350.00" at bounding box center [788, 236] width 257 height 26
type input "250"
click at [451, 301] on input "200.00" at bounding box center [486, 288] width 257 height 26
type input "125"
type input "100"
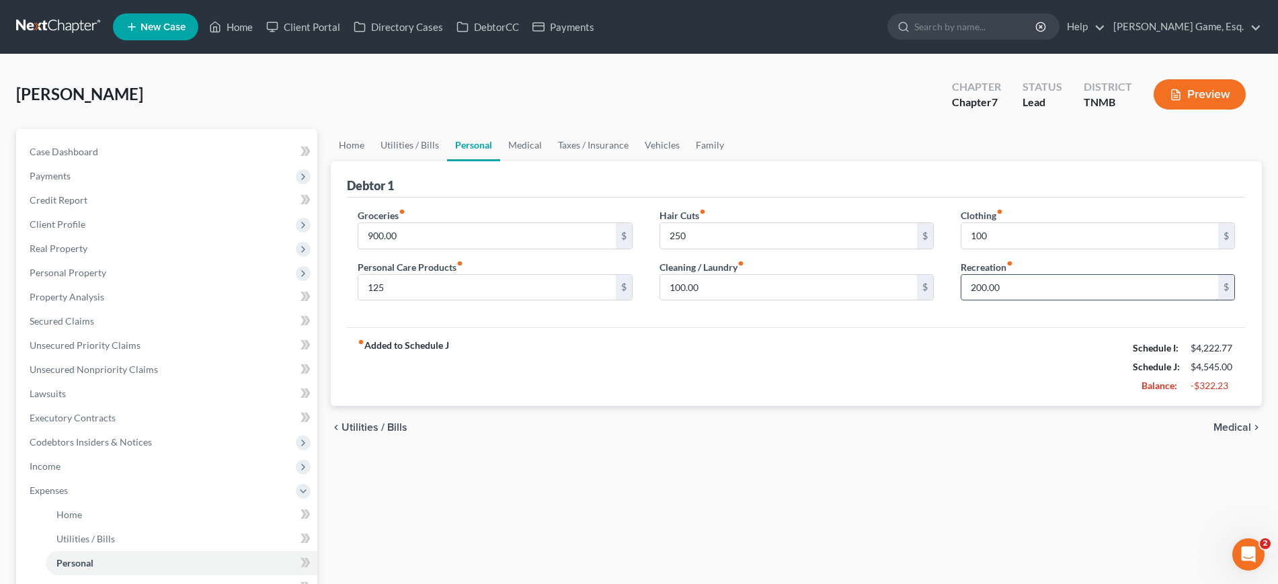
click at [1020, 301] on input "200.00" at bounding box center [1090, 288] width 257 height 26
click at [757, 301] on input "100.00" at bounding box center [788, 288] width 257 height 26
click at [500, 249] on input "900.00" at bounding box center [486, 236] width 257 height 26
click at [512, 249] on input "900.00" at bounding box center [486, 236] width 257 height 26
drag, startPoint x: 520, startPoint y: 291, endPoint x: 397, endPoint y: 296, distance: 123.1
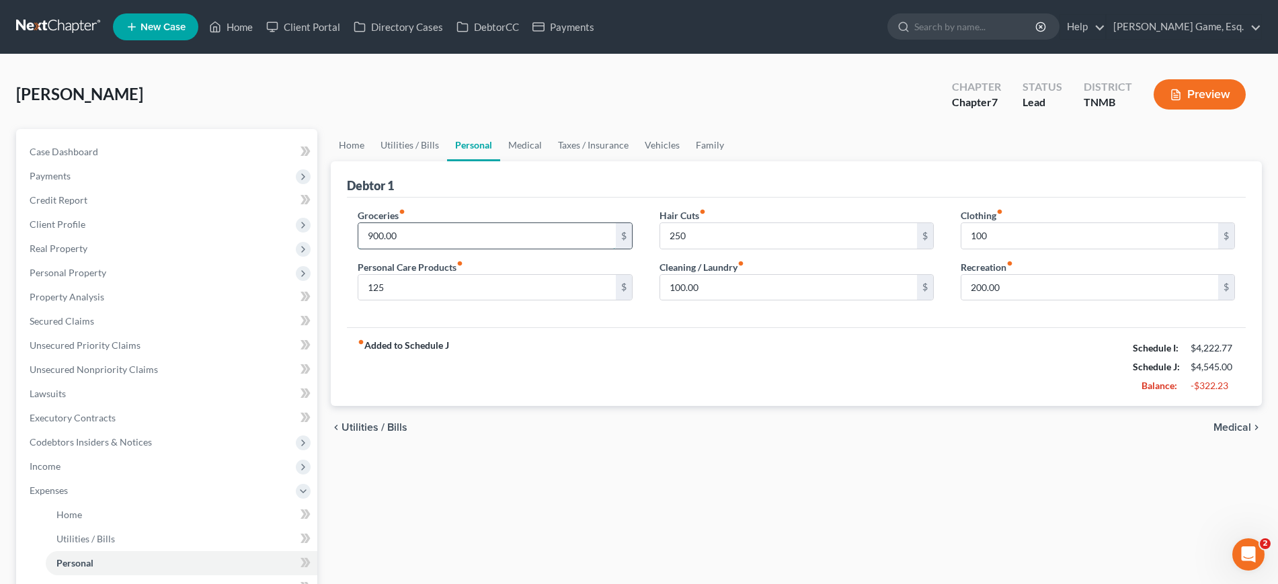
click at [397, 249] on input "900.00" at bounding box center [486, 236] width 257 height 26
click at [556, 254] on div "Groceries fiber_manual_record 900.00 $ Personal Care Products fiber_manual_reco…" at bounding box center [796, 263] width 899 height 130
click at [484, 301] on input "125" at bounding box center [486, 288] width 257 height 26
type input "150"
drag, startPoint x: 783, startPoint y: 491, endPoint x: 831, endPoint y: 447, distance: 64.7
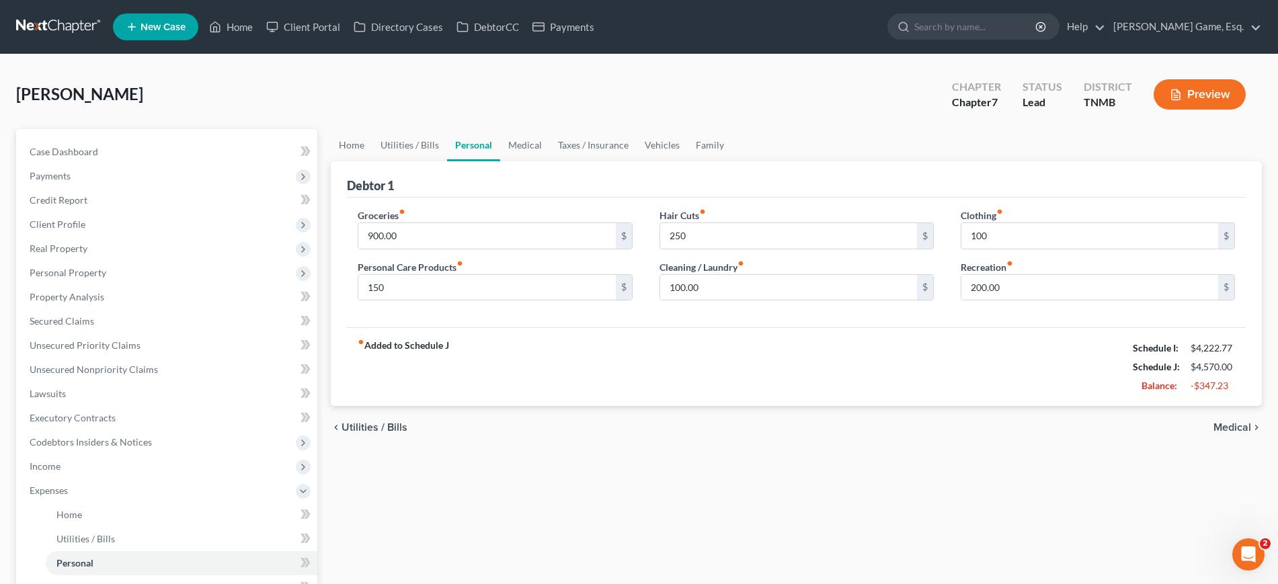
click at [785, 406] on div "fiber_manual_record Added to Schedule J Schedule I: $4,222.77 Schedule J: $4,57…" at bounding box center [796, 366] width 899 height 79
click at [1019, 249] on input "100" at bounding box center [1090, 236] width 257 height 26
type input "50"
click at [982, 406] on div "fiber_manual_record Added to Schedule J Schedule I: $4,222.77 Schedule J: $4,52…" at bounding box center [796, 366] width 899 height 79
click at [1058, 301] on input "200.00" at bounding box center [1090, 288] width 257 height 26
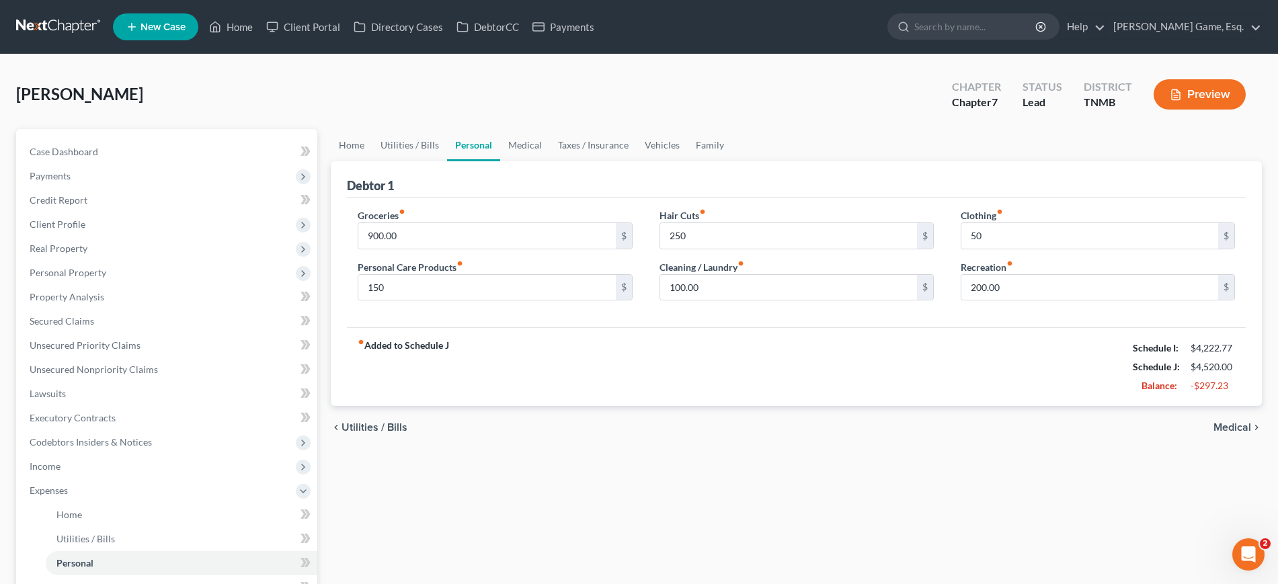
click at [1011, 328] on div "Groceries fiber_manual_record 900.00 $ Personal Care Products fiber_manual_reco…" at bounding box center [796, 263] width 899 height 130
click at [522, 249] on input "900.00" at bounding box center [486, 236] width 257 height 26
click at [530, 247] on div "Groceries fiber_manual_record 900.00 $ Personal Care Products fiber_manual_reco…" at bounding box center [796, 263] width 899 height 130
click at [550, 161] on link "Medical" at bounding box center [525, 145] width 50 height 32
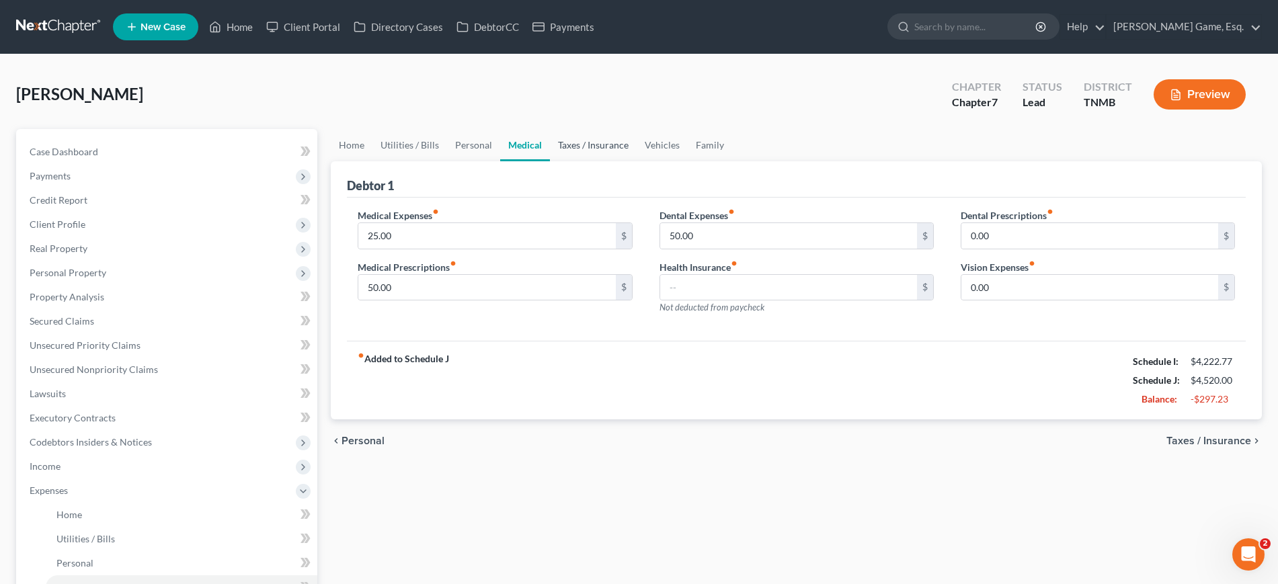
click at [637, 161] on link "Taxes / Insurance" at bounding box center [593, 145] width 87 height 32
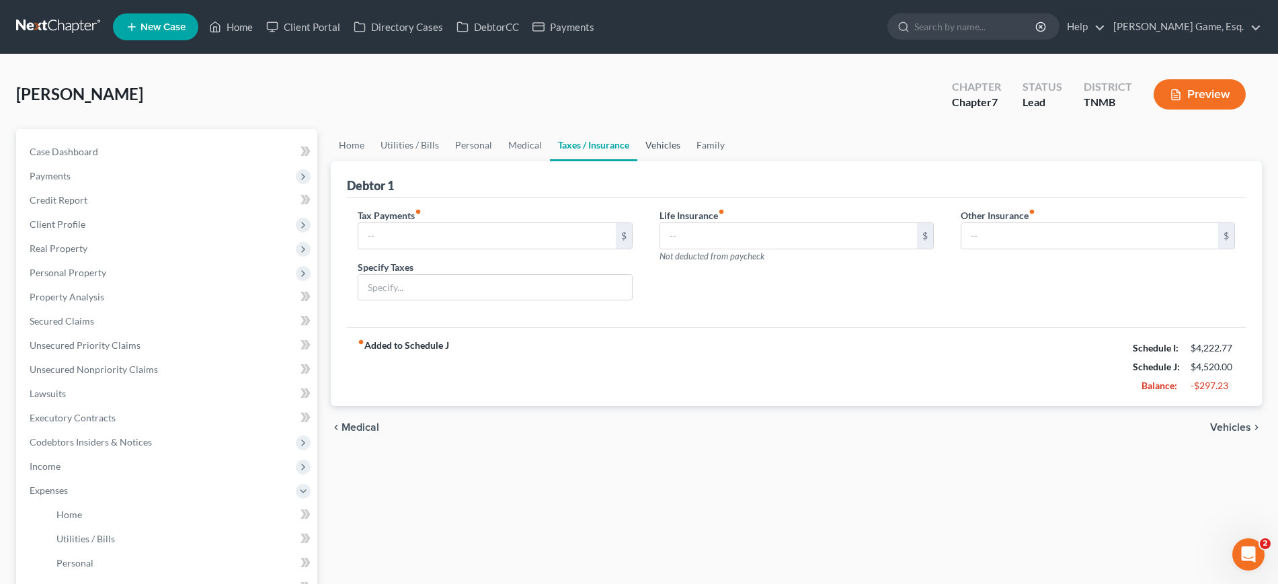
click at [689, 161] on link "Vehicles" at bounding box center [662, 145] width 51 height 32
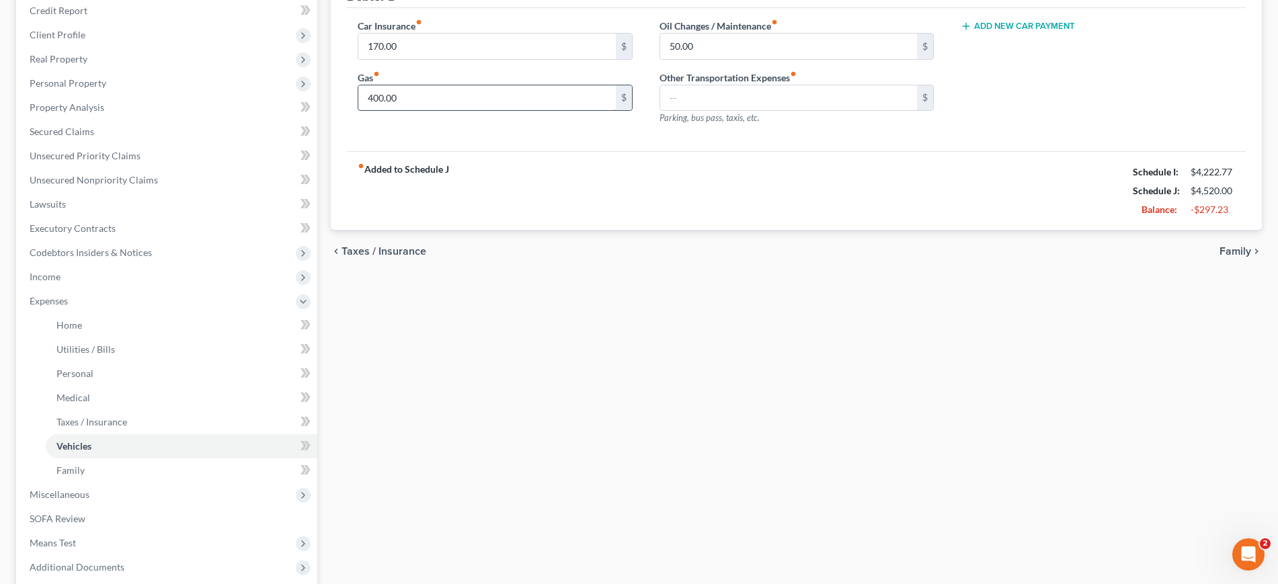
scroll to position [420, 0]
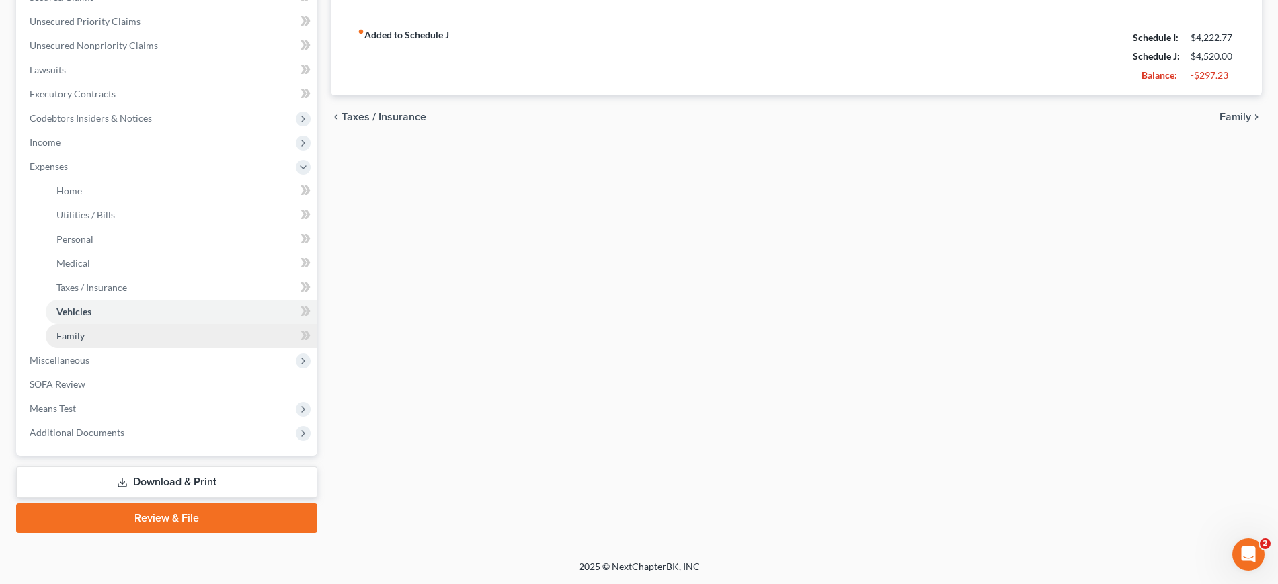
click at [121, 348] on link "Family" at bounding box center [182, 336] width 272 height 24
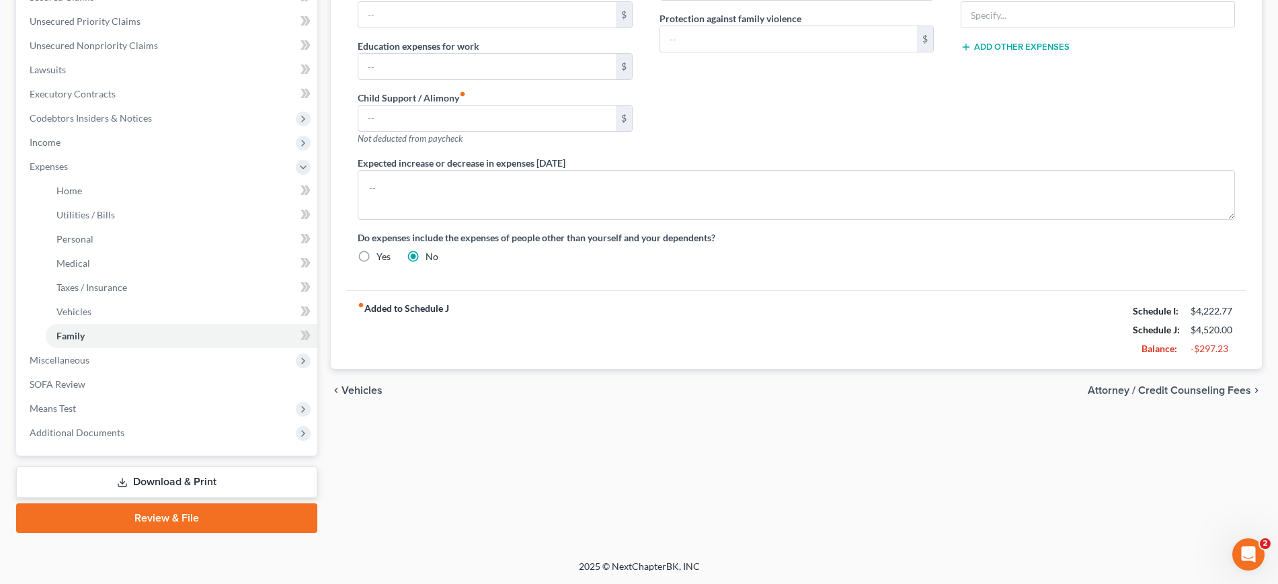
scroll to position [548, 0]
click at [165, 348] on span "Miscellaneous" at bounding box center [168, 360] width 299 height 24
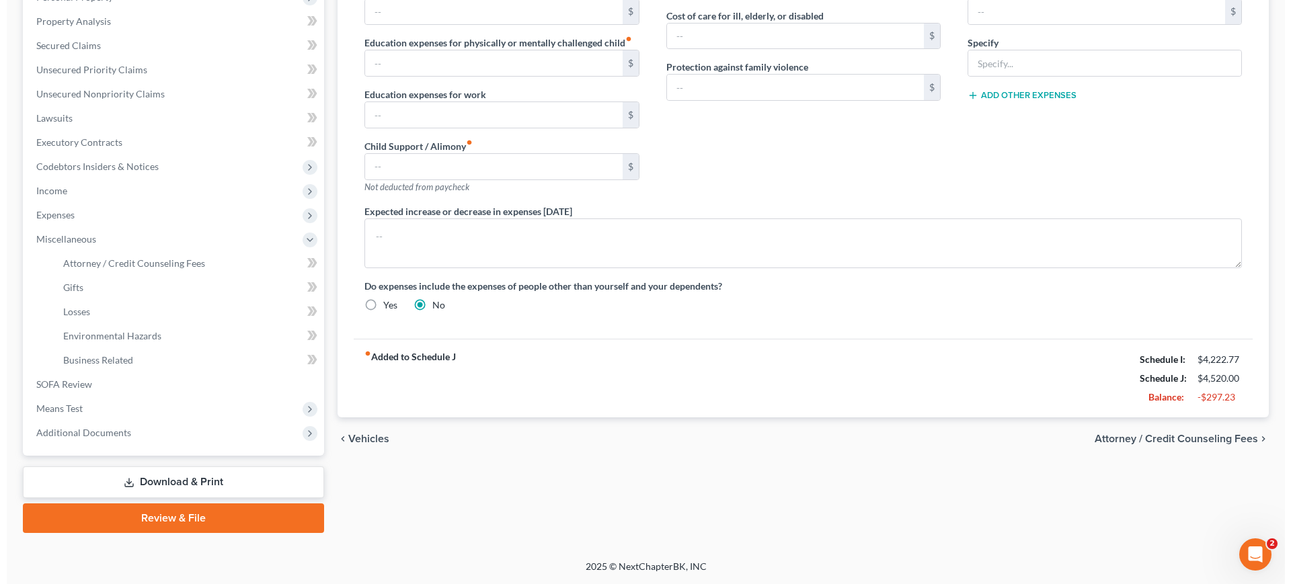
scroll to position [488, 0]
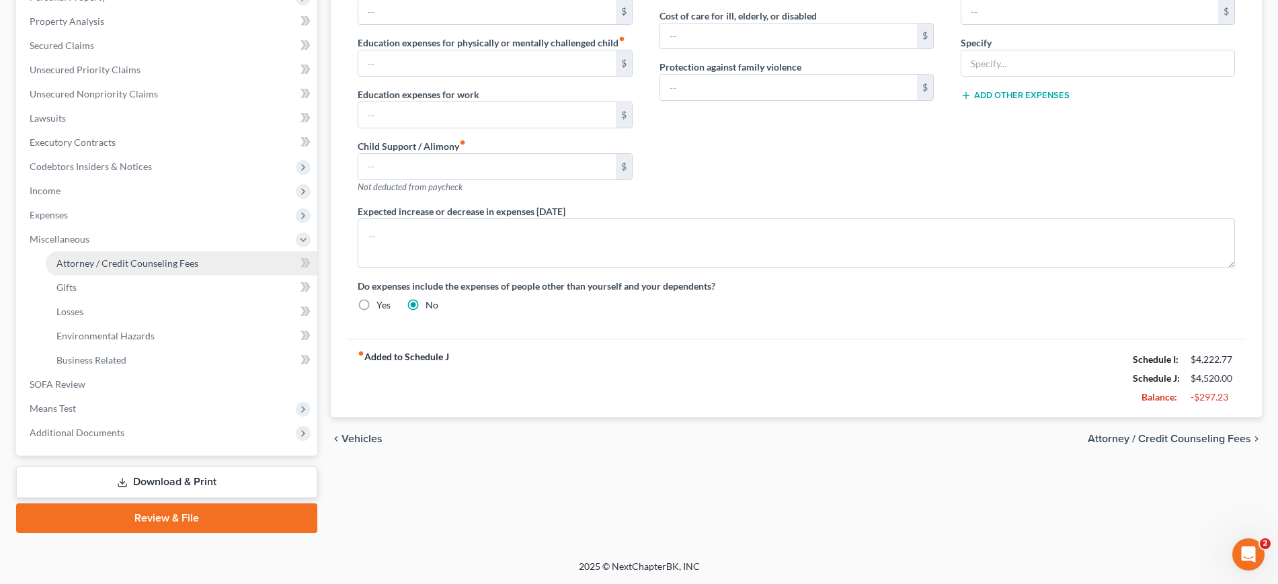
click at [150, 258] on span "Attorney / Credit Counseling Fees" at bounding box center [127, 263] width 142 height 11
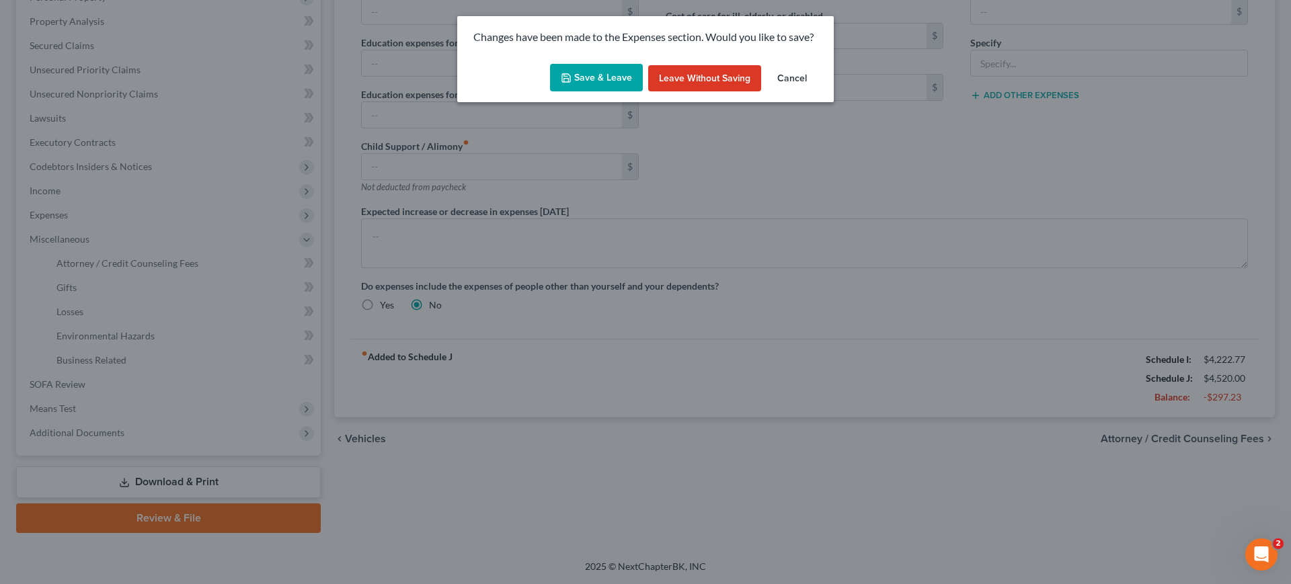
click at [569, 92] on button "Save & Leave" at bounding box center [596, 78] width 93 height 28
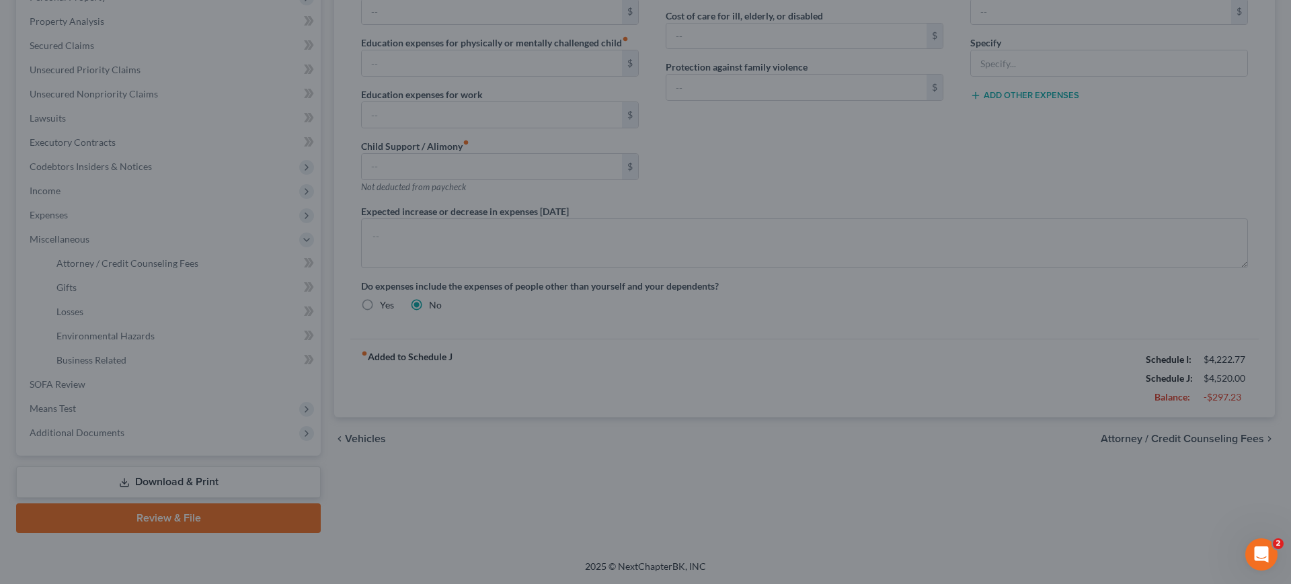
select select "0"
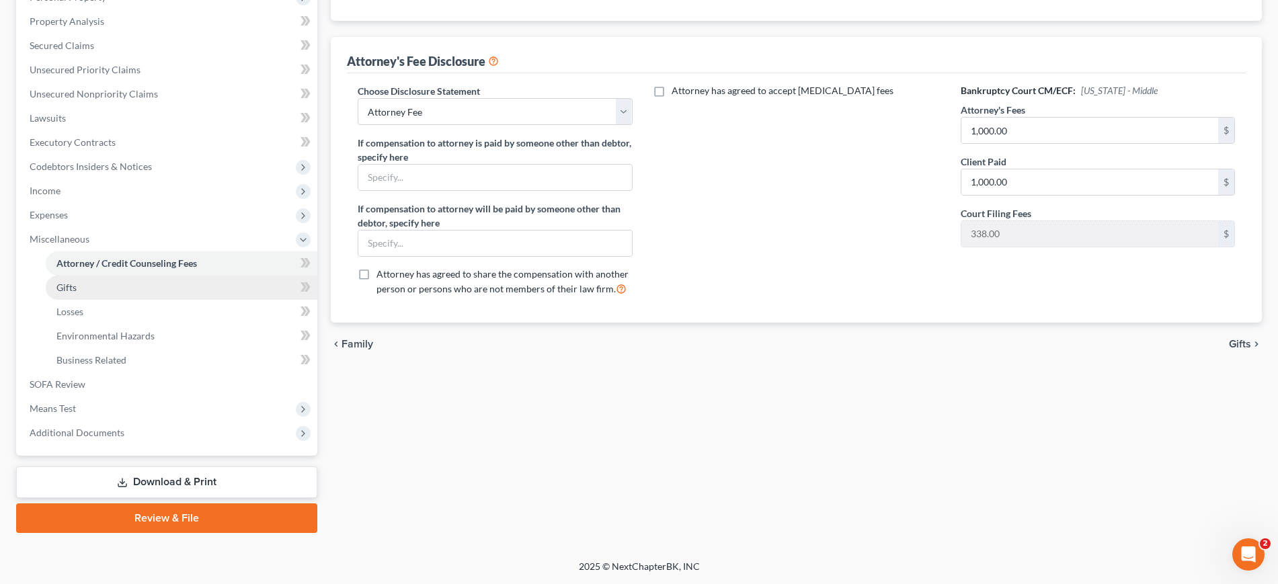
click at [120, 276] on link "Gifts" at bounding box center [182, 288] width 272 height 24
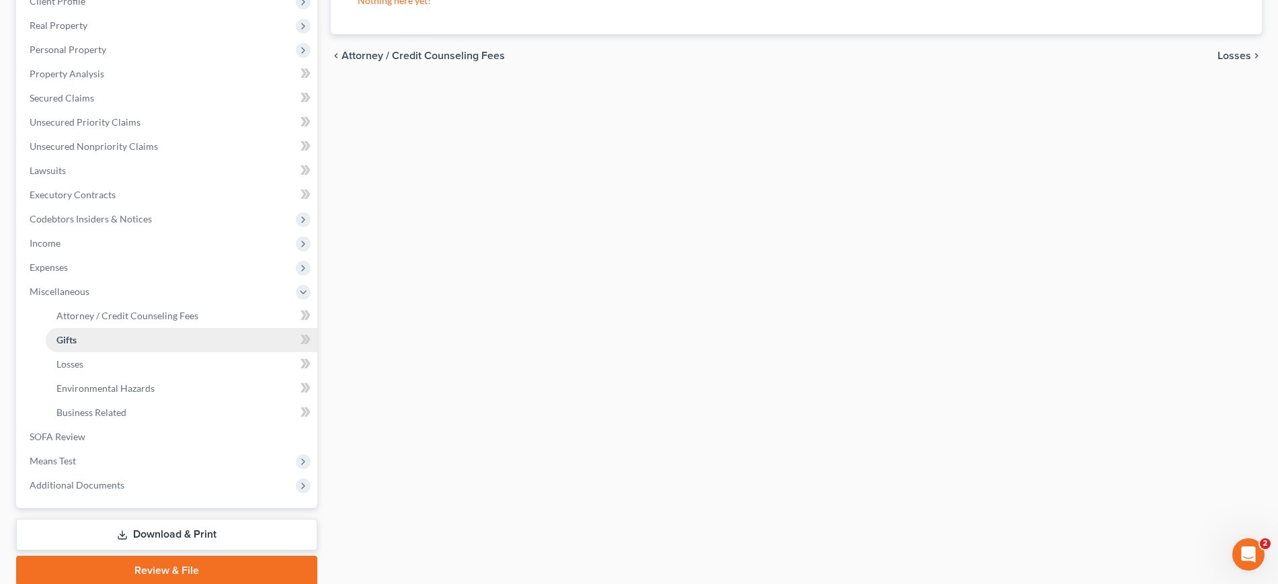
scroll to position [252, 0]
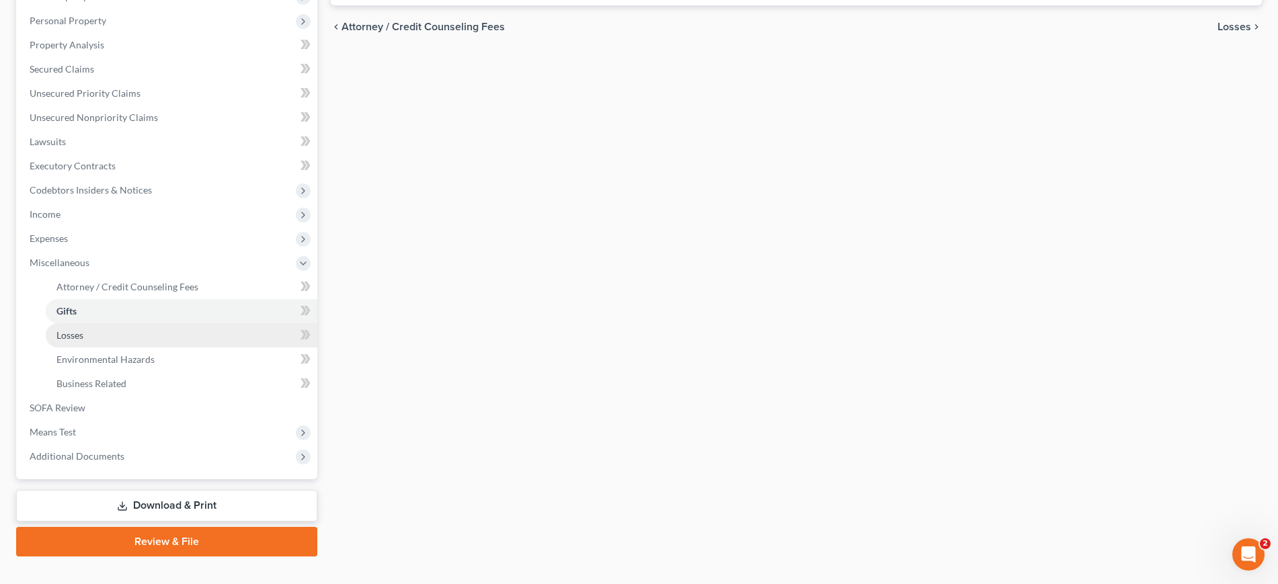
click at [122, 348] on link "Losses" at bounding box center [182, 335] width 272 height 24
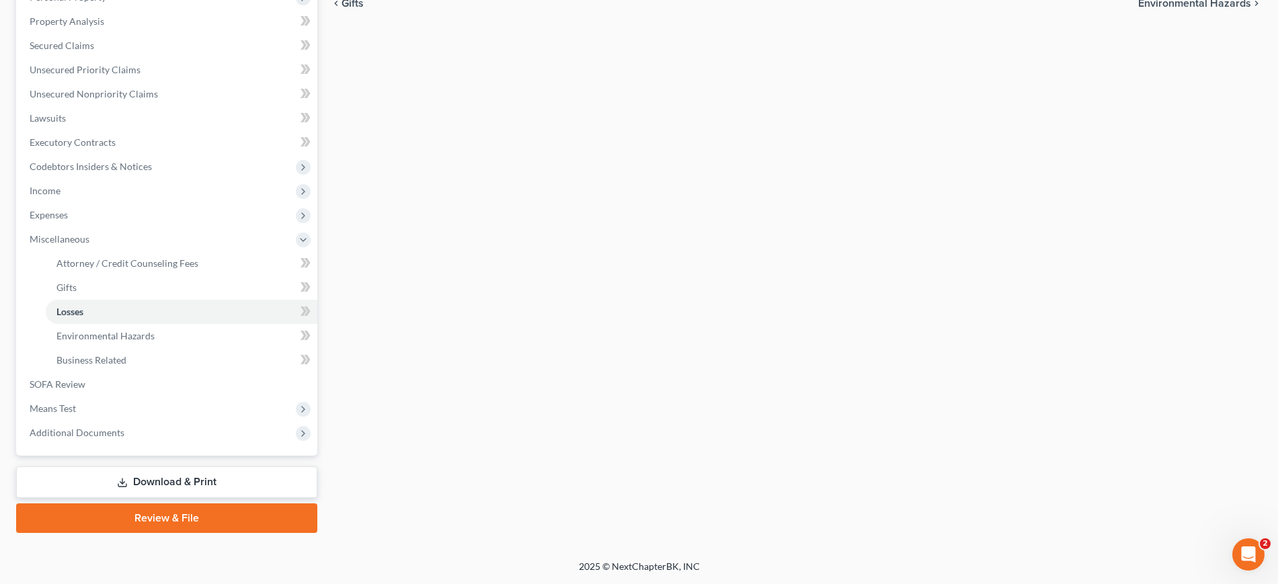
scroll to position [488, 0]
click at [130, 330] on span "Environmental Hazards" at bounding box center [105, 335] width 98 height 11
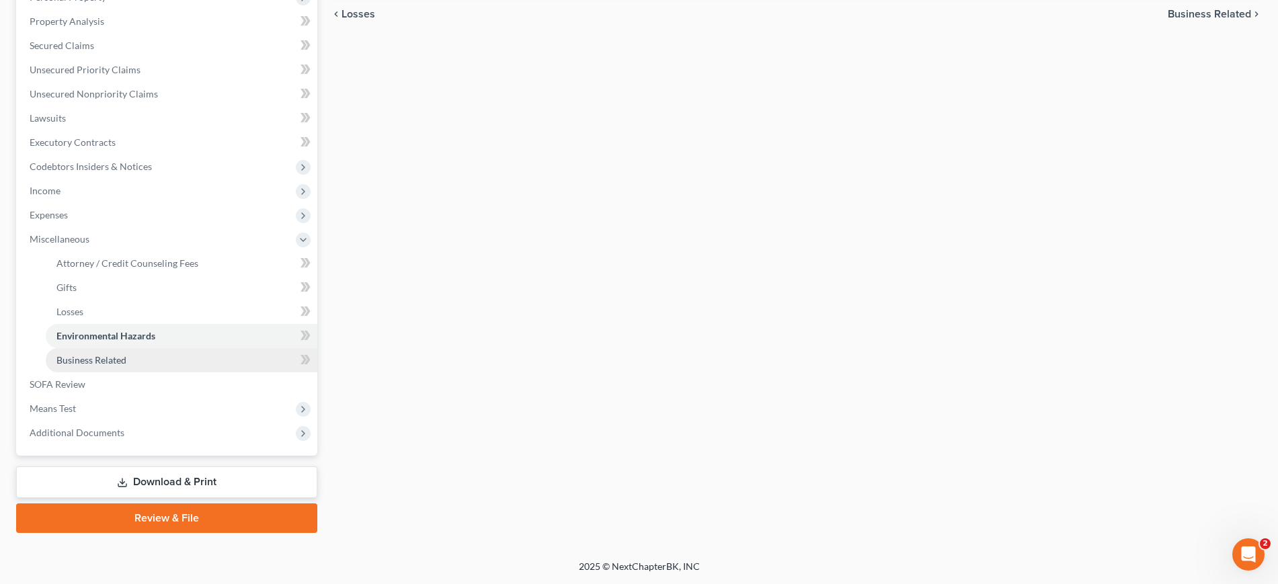
click at [126, 354] on span "Business Related" at bounding box center [91, 359] width 70 height 11
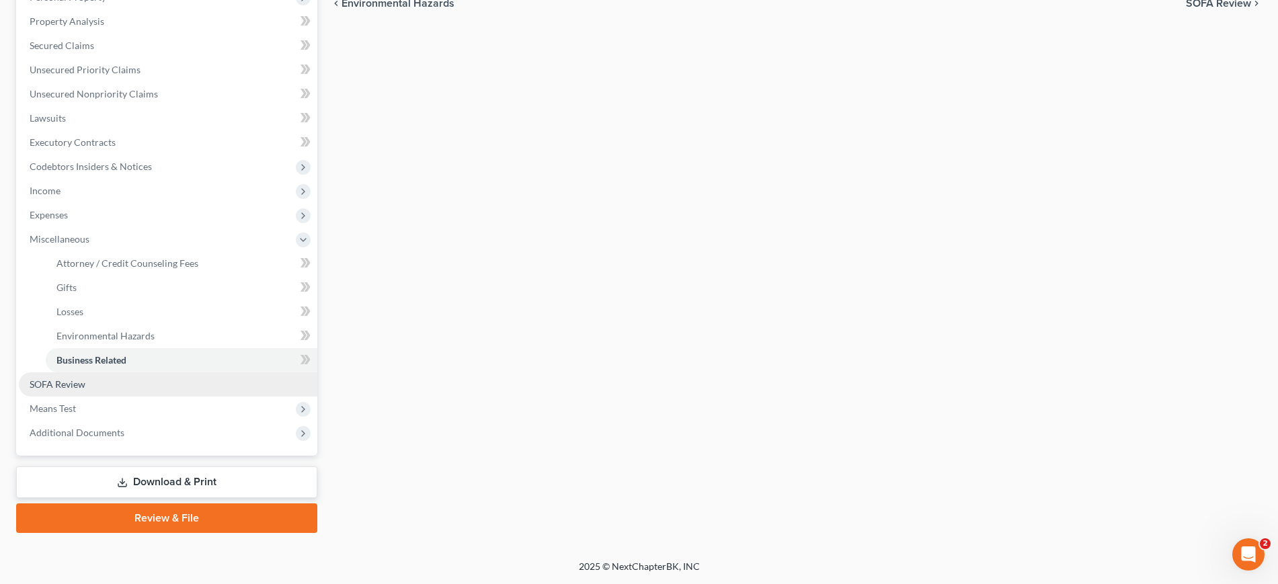
click at [81, 379] on span "SOFA Review" at bounding box center [58, 384] width 56 height 11
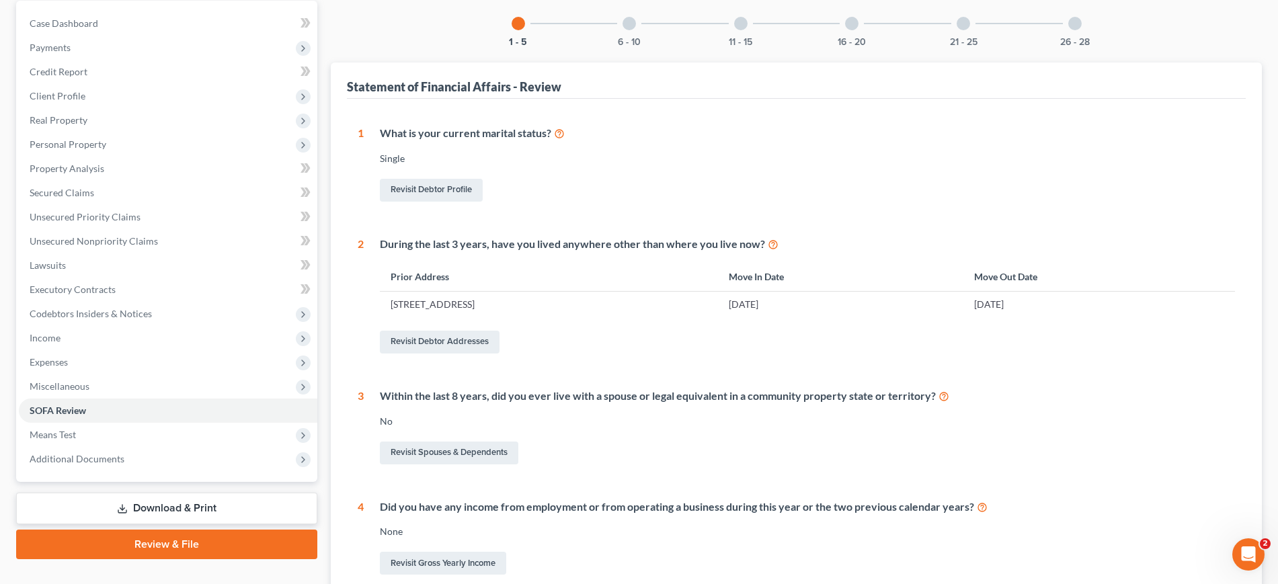
scroll to position [104, 0]
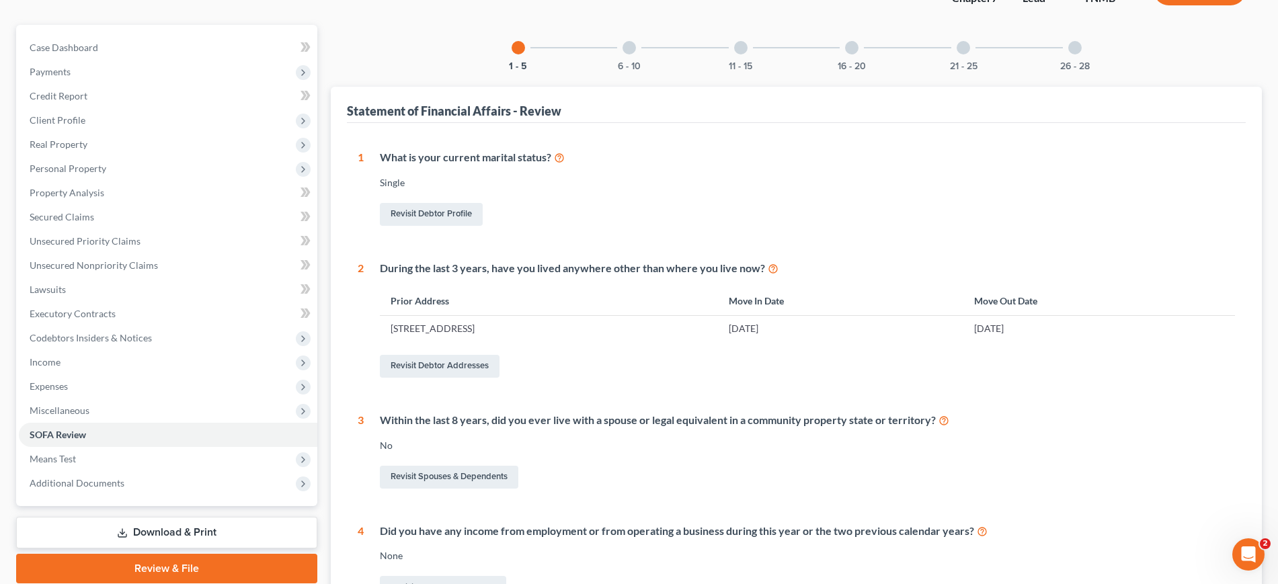
click at [607, 71] on div "6 - 10" at bounding box center [630, 48] width 46 height 46
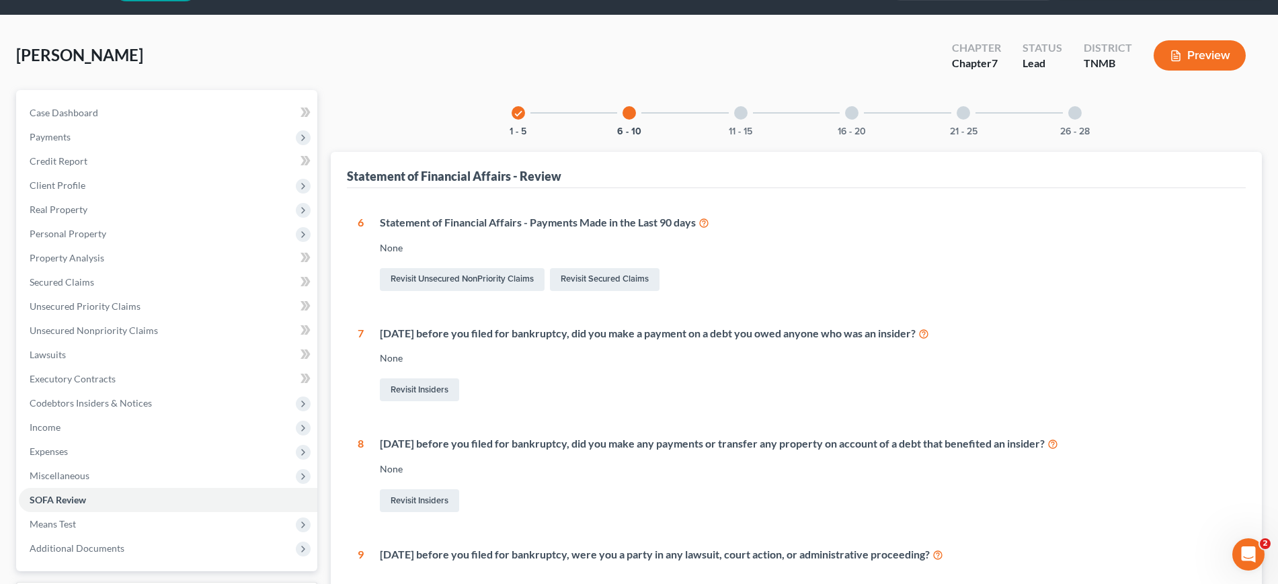
scroll to position [0, 0]
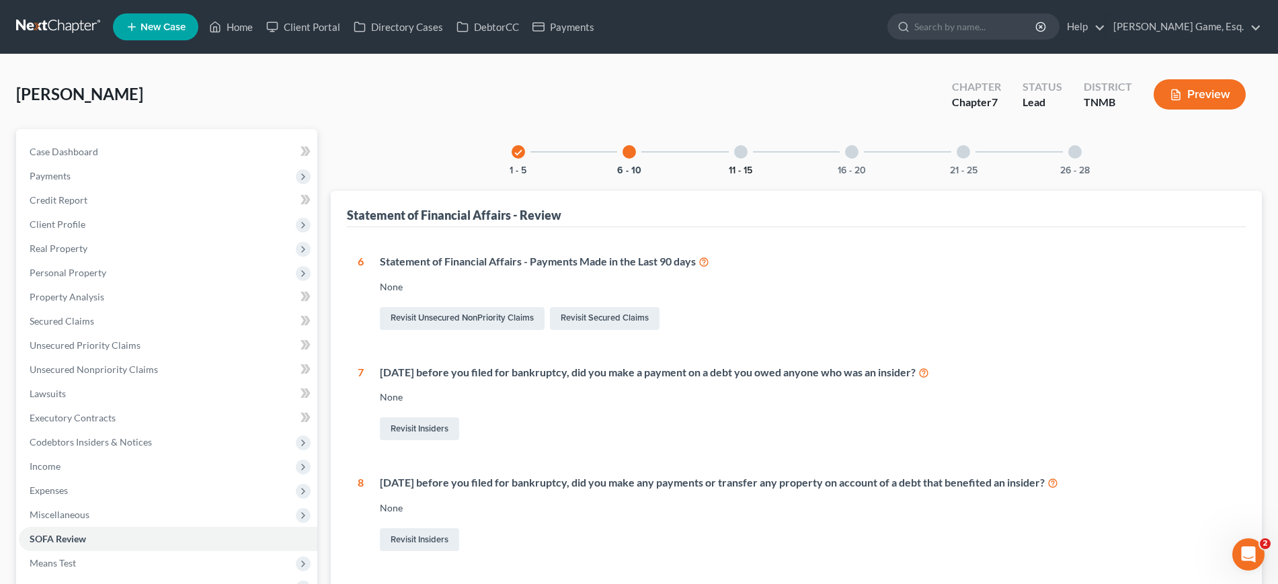
click at [729, 176] on button "11 - 15" at bounding box center [741, 170] width 24 height 9
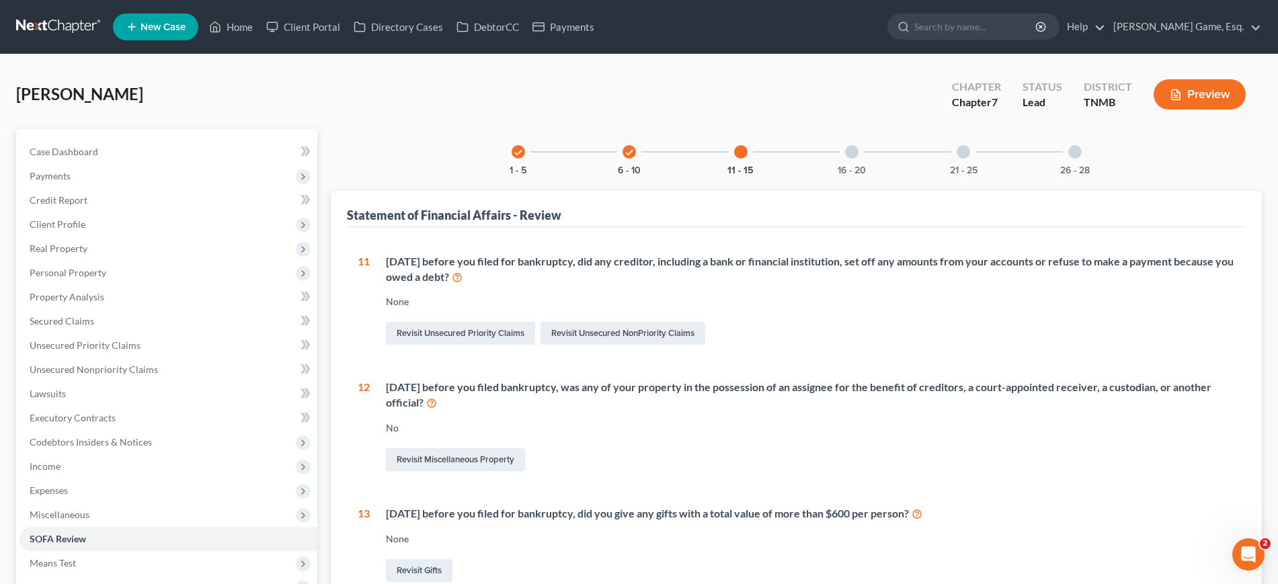
click at [859, 159] on div at bounding box center [851, 151] width 13 height 13
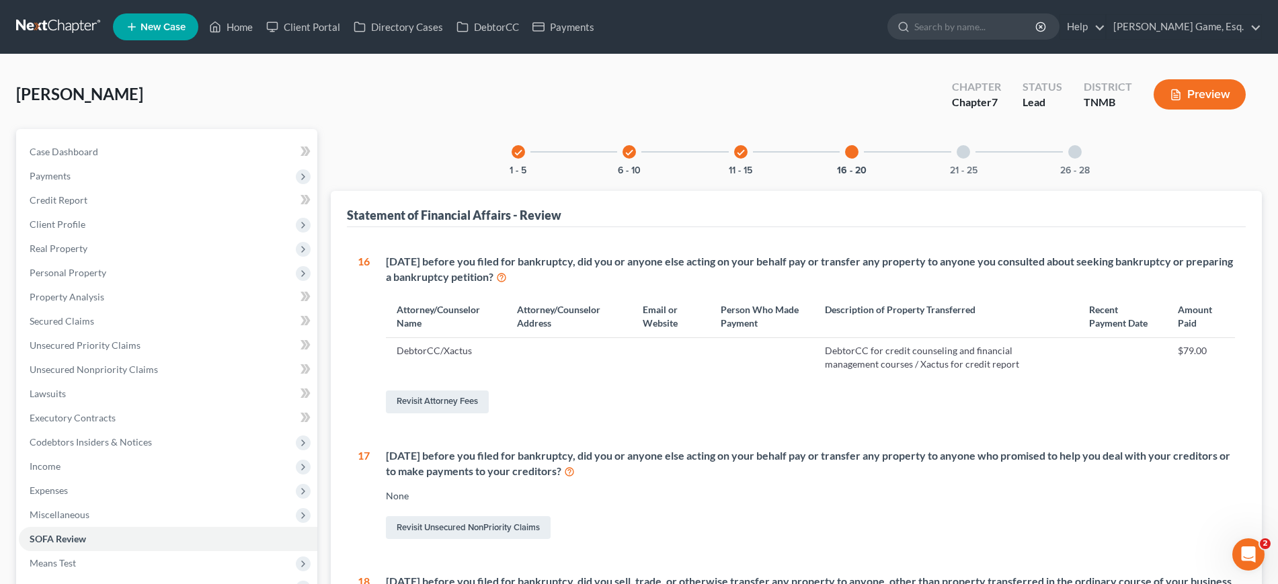
click at [986, 175] on div "21 - 25" at bounding box center [964, 152] width 46 height 46
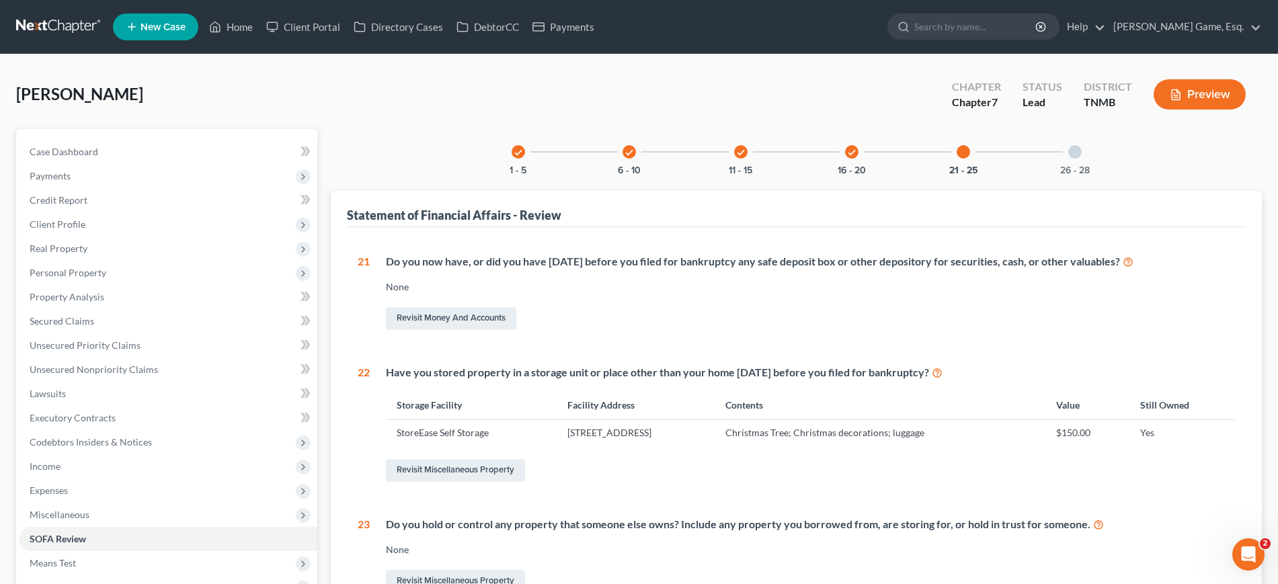
drag, startPoint x: 998, startPoint y: 189, endPoint x: 1072, endPoint y: 158, distance: 80.2
click at [1072, 158] on div "[PERSON_NAME] Upgraded Chapter Chapter 7 Status Lead District TNMB Preview Peti…" at bounding box center [639, 495] width 1246 height 849
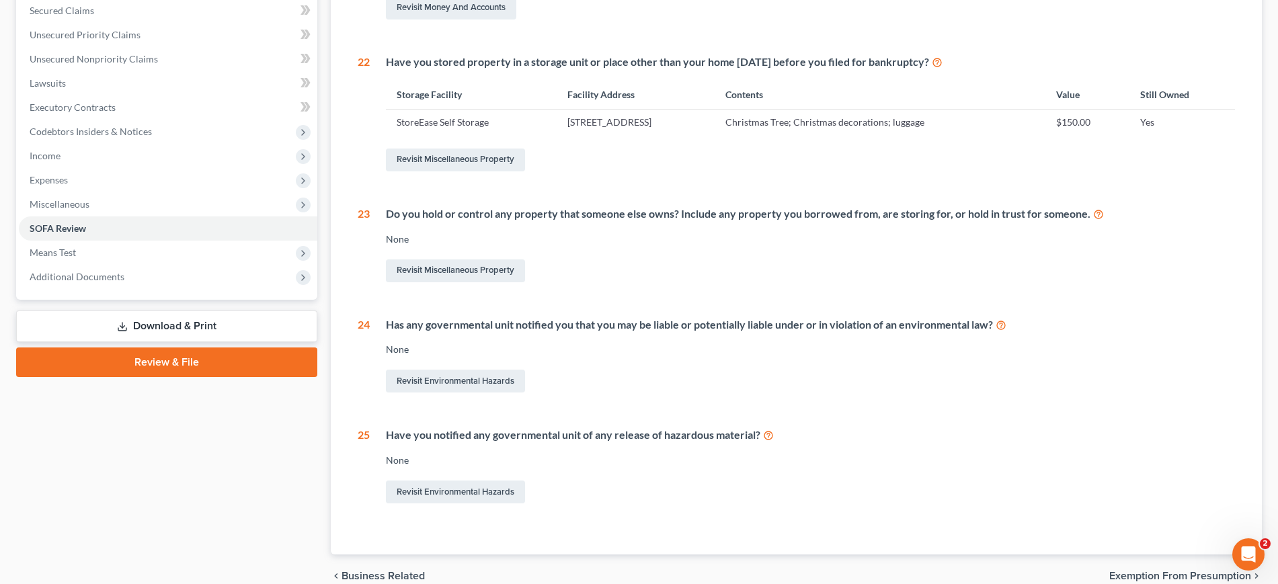
scroll to position [84, 0]
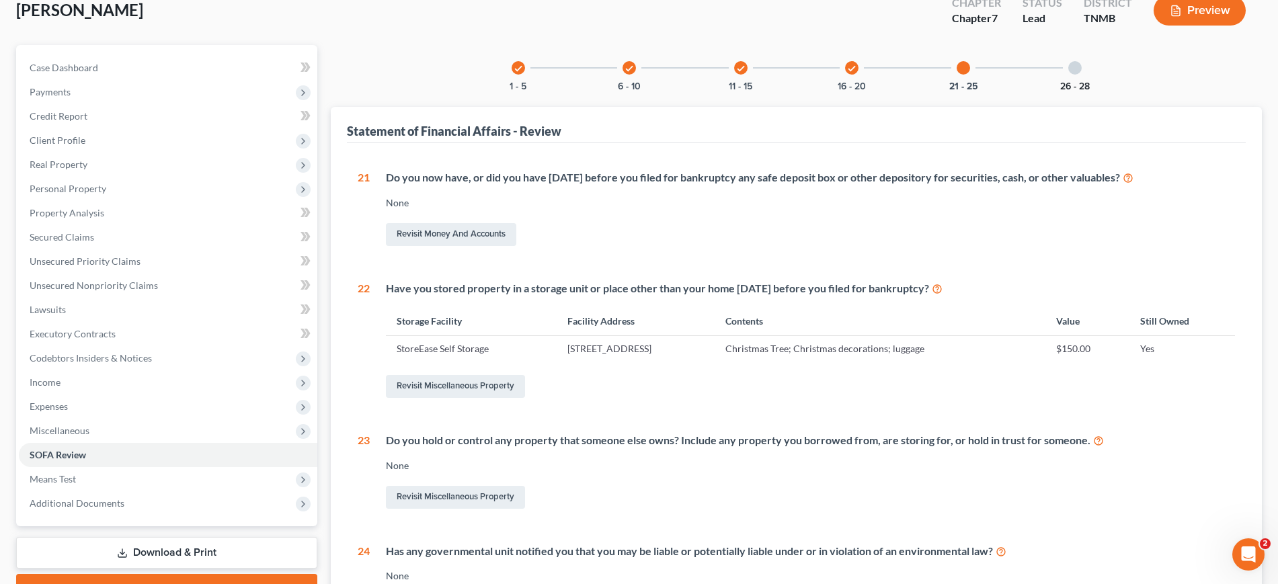
click at [1098, 91] on div "26 - 28" at bounding box center [1075, 68] width 46 height 46
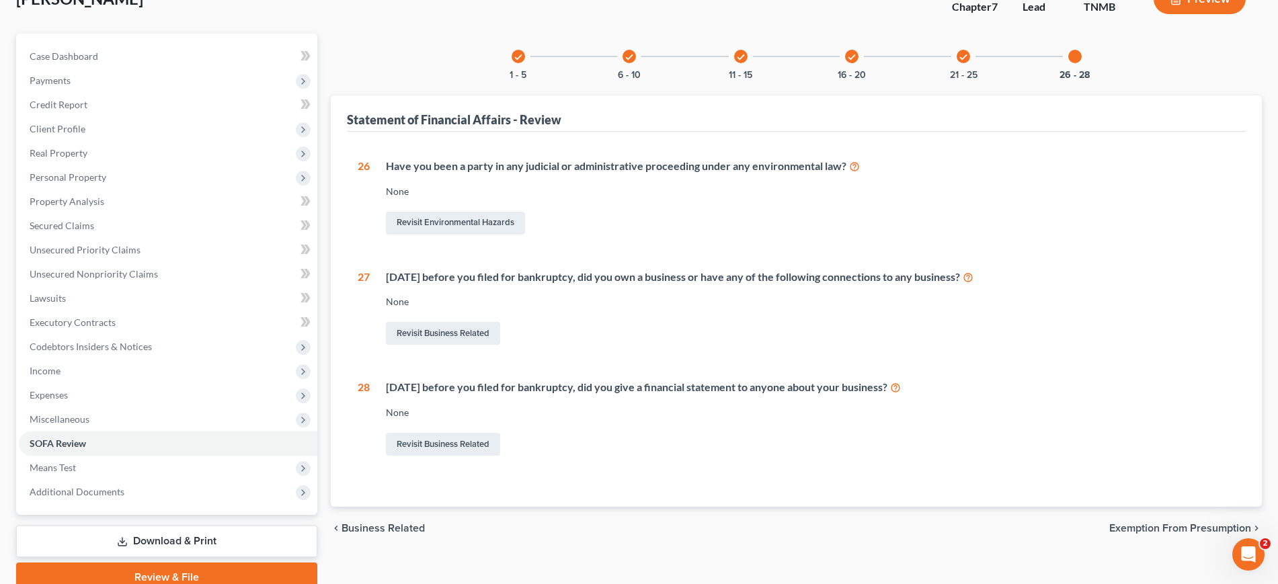
scroll to position [252, 0]
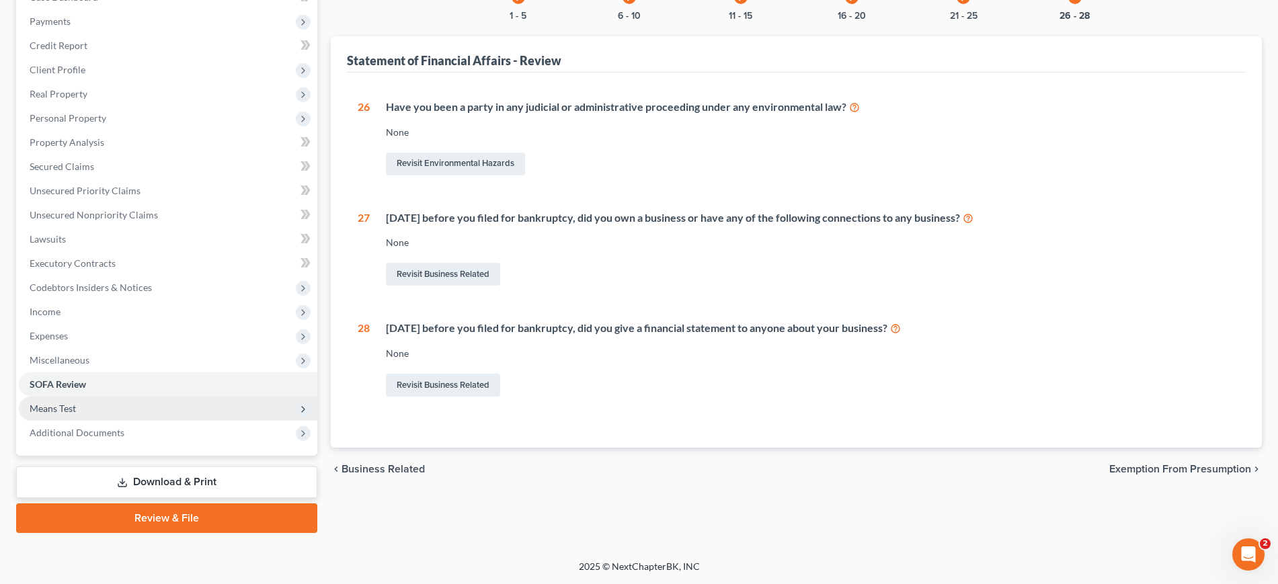
click at [70, 414] on span "Means Test" at bounding box center [53, 408] width 46 height 11
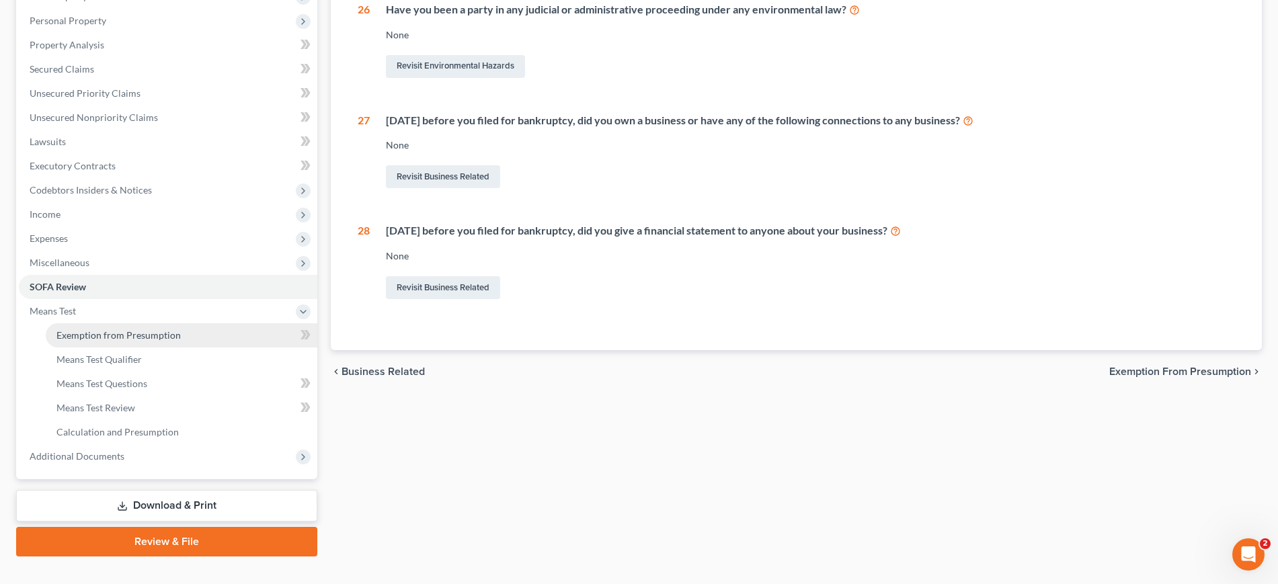
click at [118, 341] on span "Exemption from Presumption" at bounding box center [118, 335] width 124 height 11
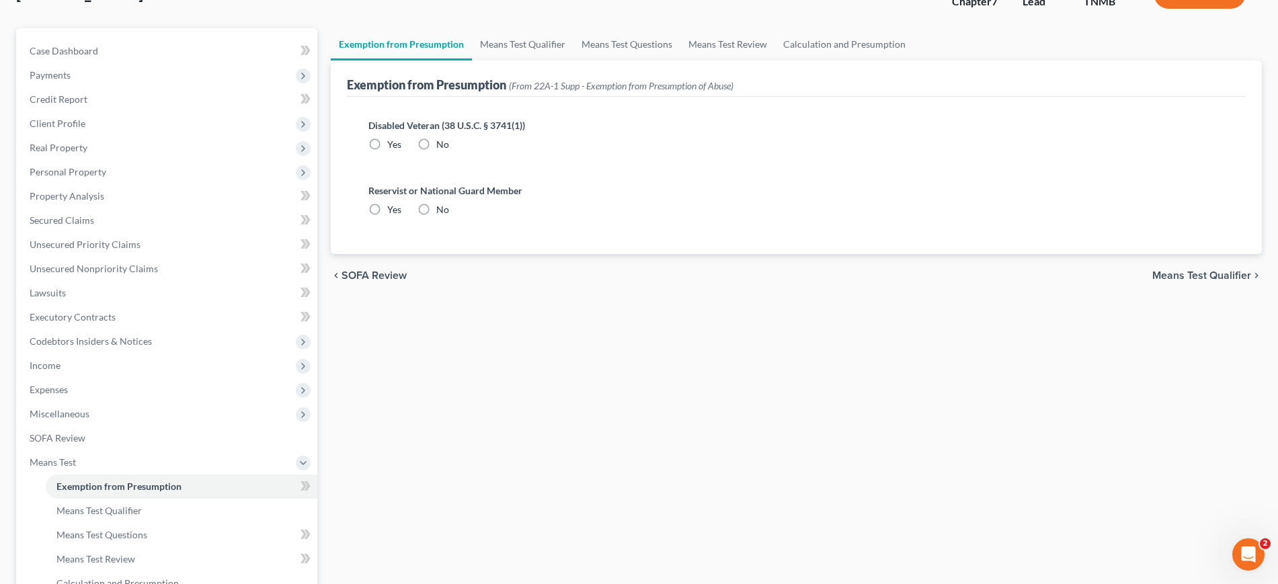
radio input "true"
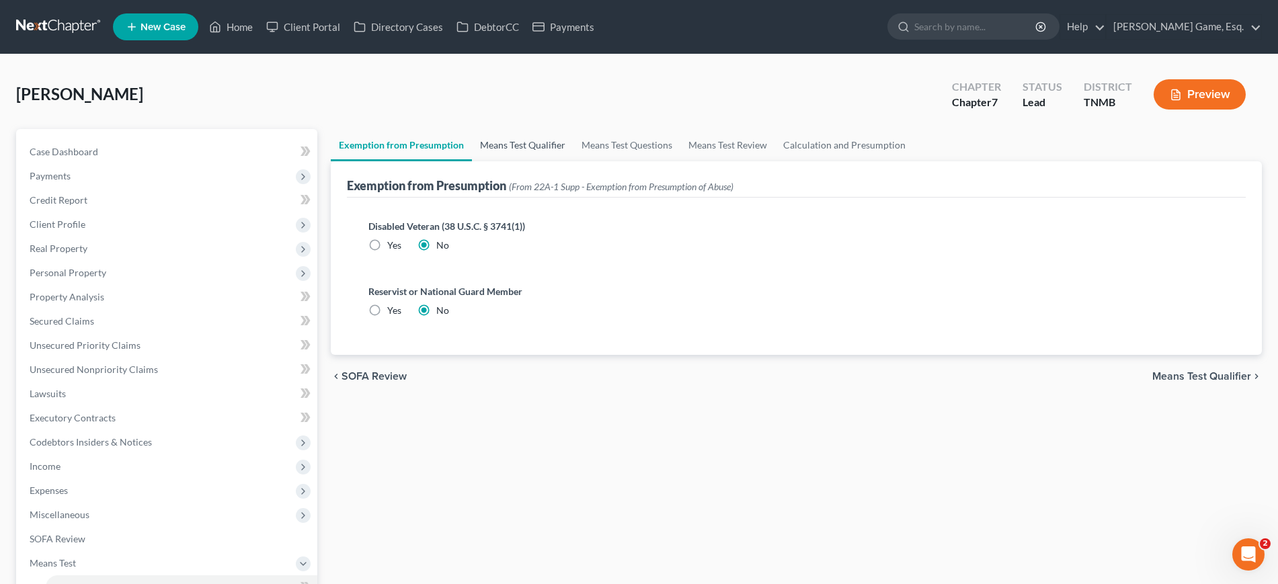
click at [574, 161] on link "Means Test Qualifier" at bounding box center [523, 145] width 102 height 32
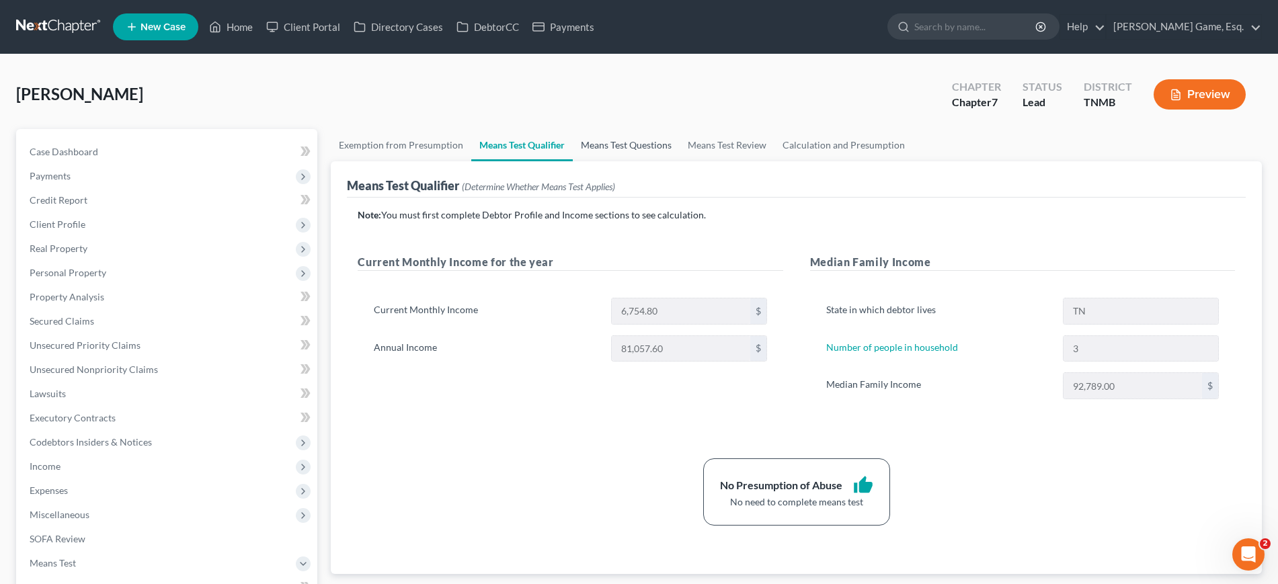
click at [680, 161] on link "Means Test Questions" at bounding box center [626, 145] width 107 height 32
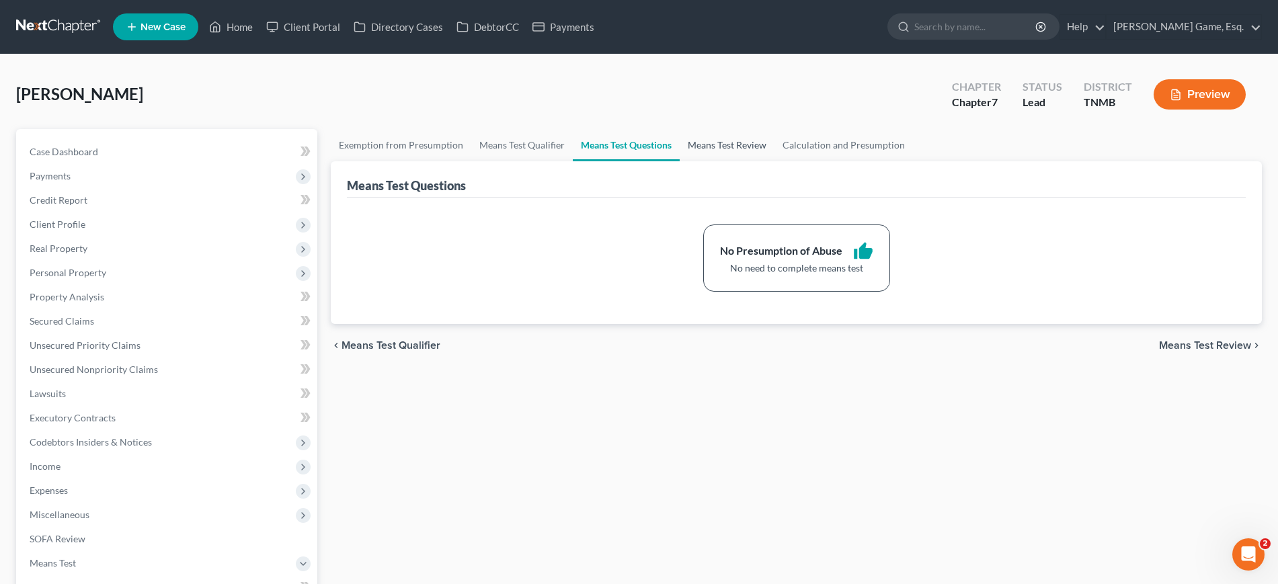
click at [775, 161] on link "Means Test Review" at bounding box center [727, 145] width 95 height 32
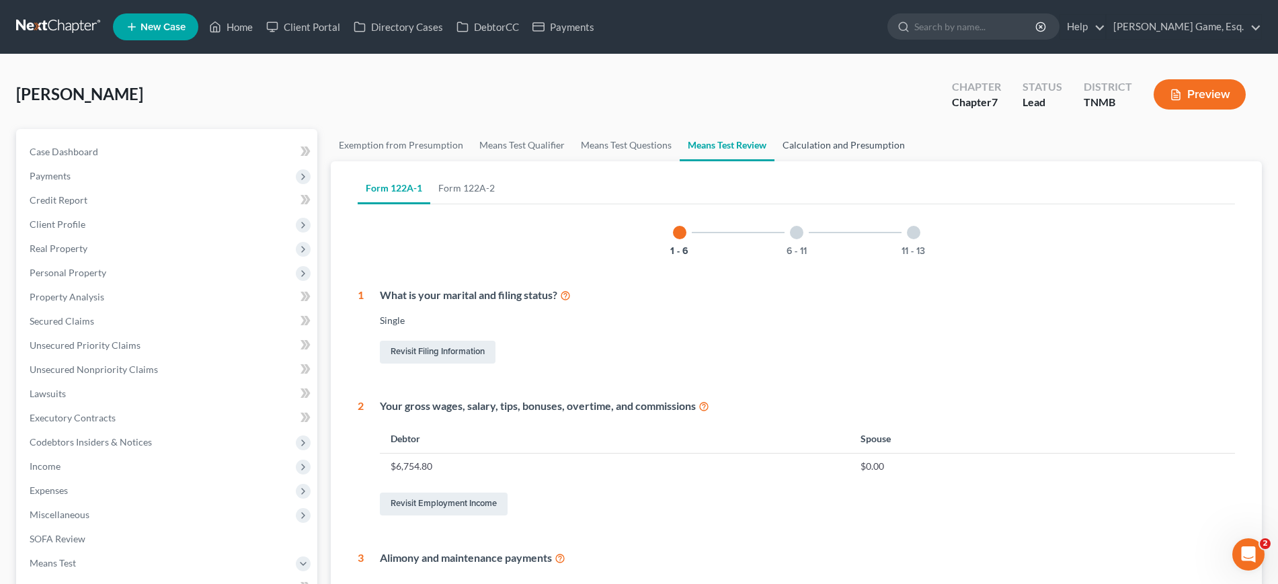
click at [913, 161] on link "Calculation and Presumption" at bounding box center [844, 145] width 139 height 32
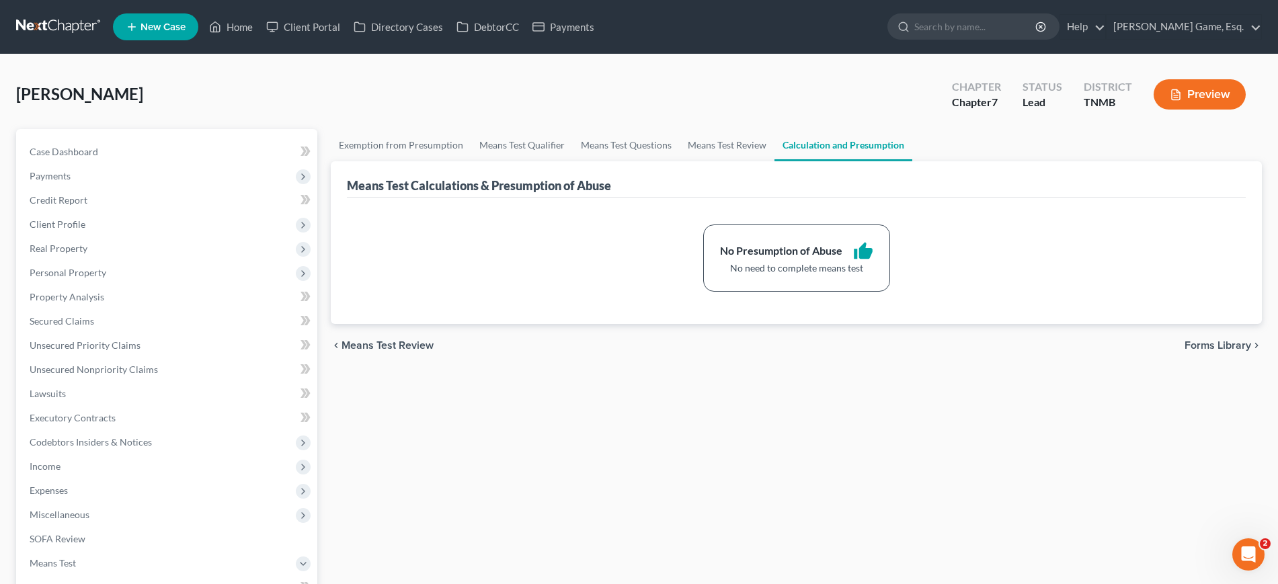
scroll to position [420, 0]
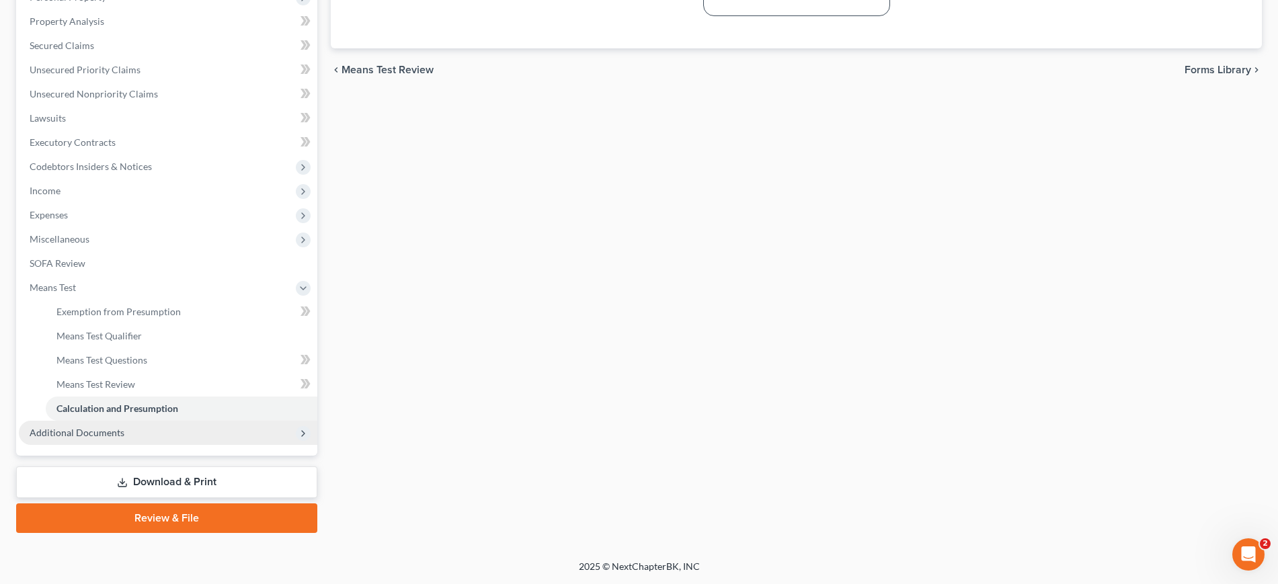
click at [188, 445] on span "Additional Documents" at bounding box center [168, 433] width 299 height 24
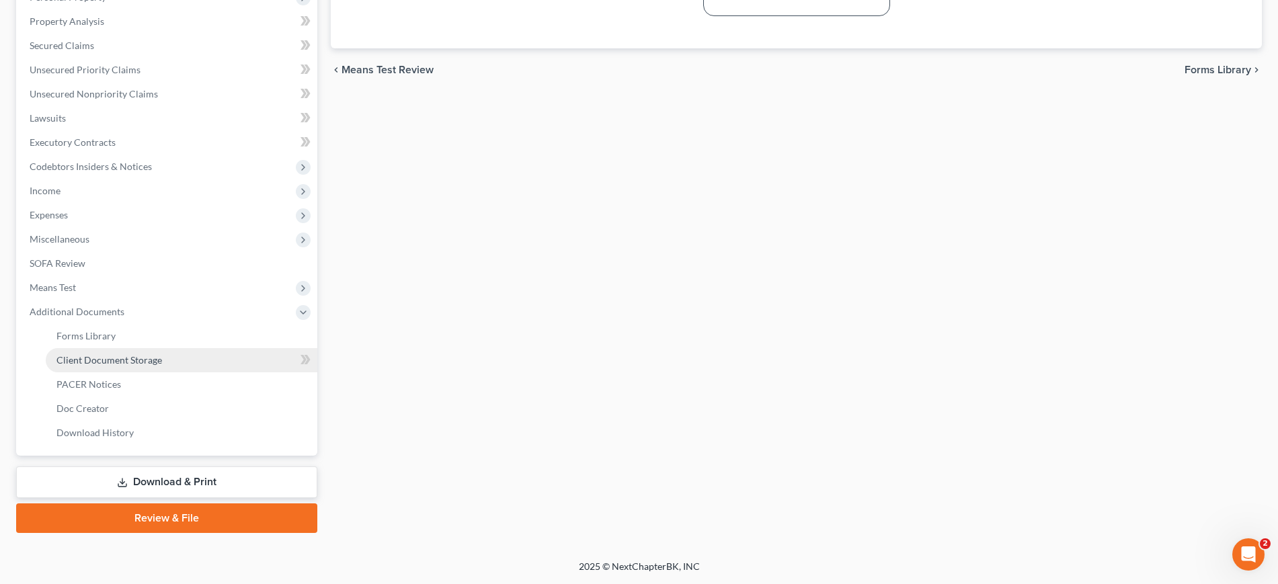
click at [153, 366] on span "Client Document Storage" at bounding box center [109, 359] width 106 height 11
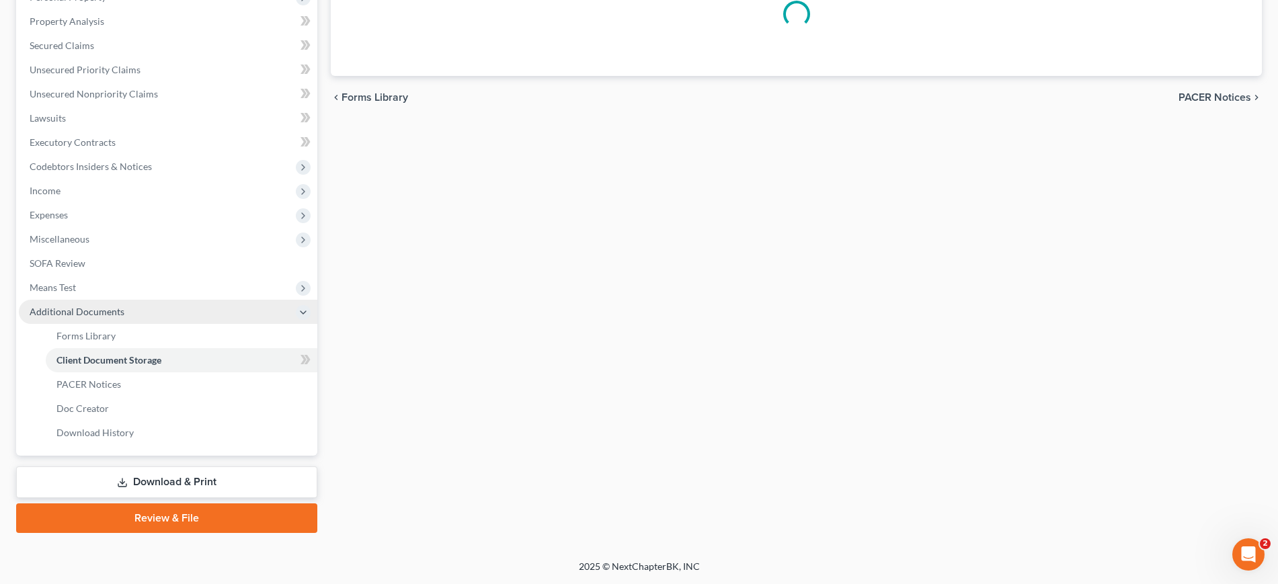
select select "0"
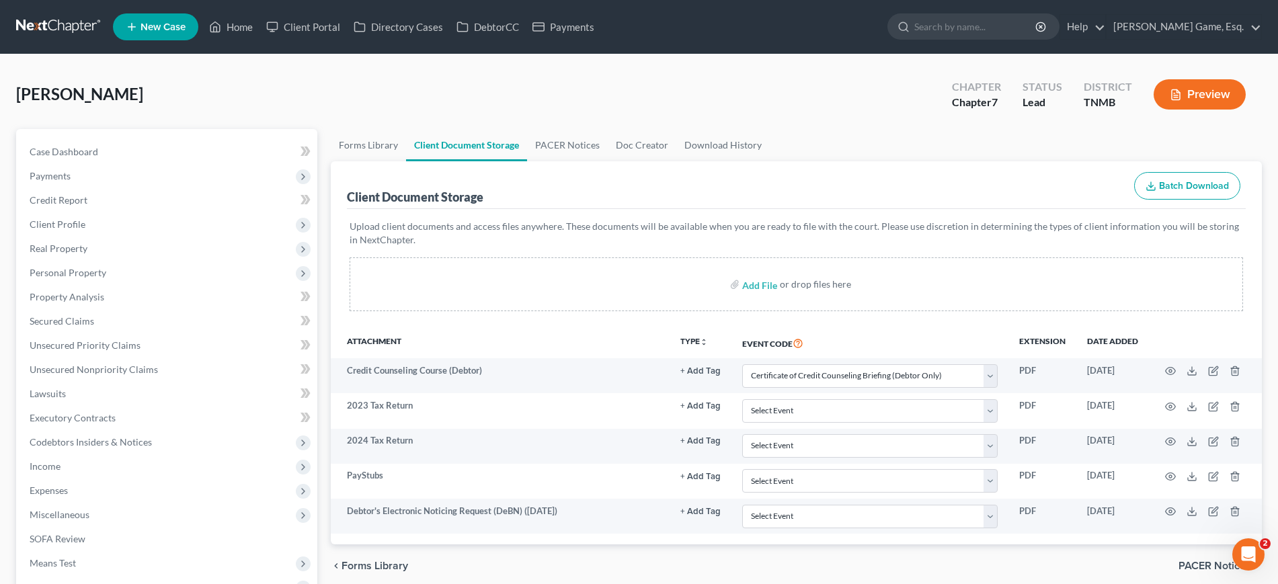
click at [597, 94] on div "[PERSON_NAME] Upgraded Chapter Chapter 7 Status Lead District TNMB Preview" at bounding box center [639, 100] width 1246 height 59
click at [260, 22] on link "Home" at bounding box center [230, 27] width 57 height 24
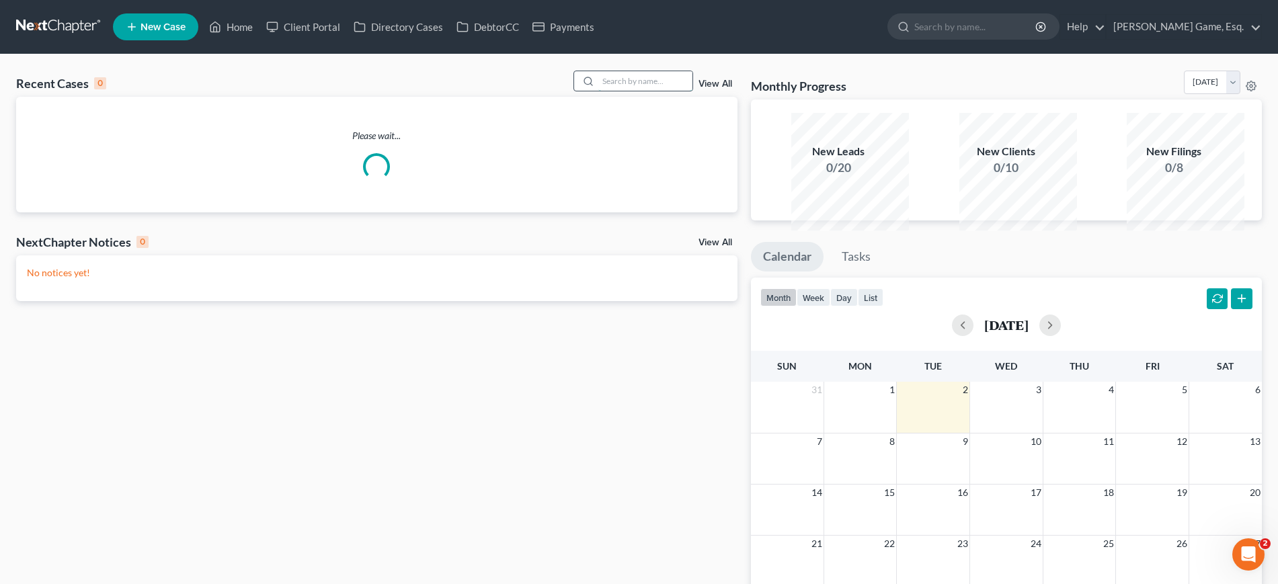
click at [600, 91] on input "search" at bounding box center [645, 81] width 94 height 20
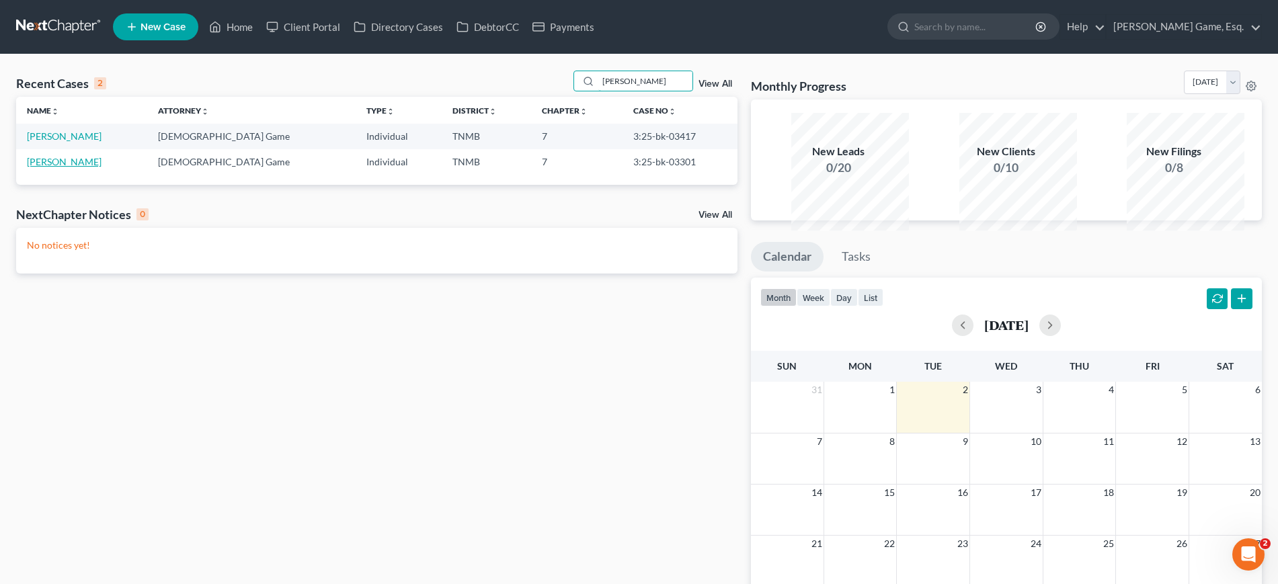
type input "[PERSON_NAME]"
click at [87, 167] on link "[PERSON_NAME]" at bounding box center [64, 161] width 75 height 11
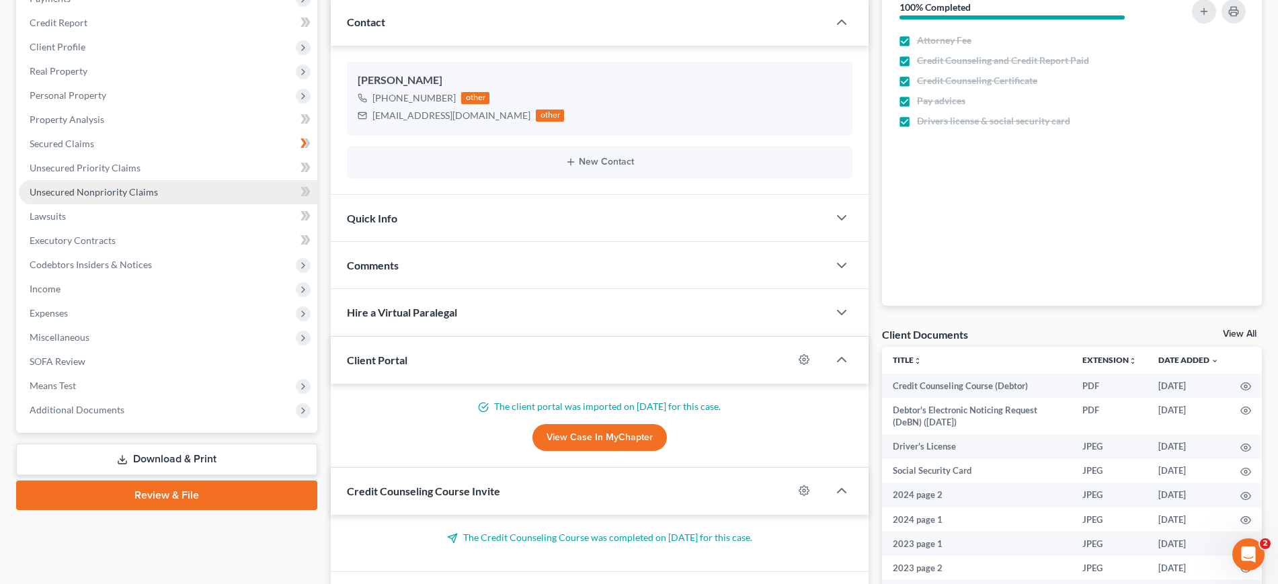
scroll to position [168, 0]
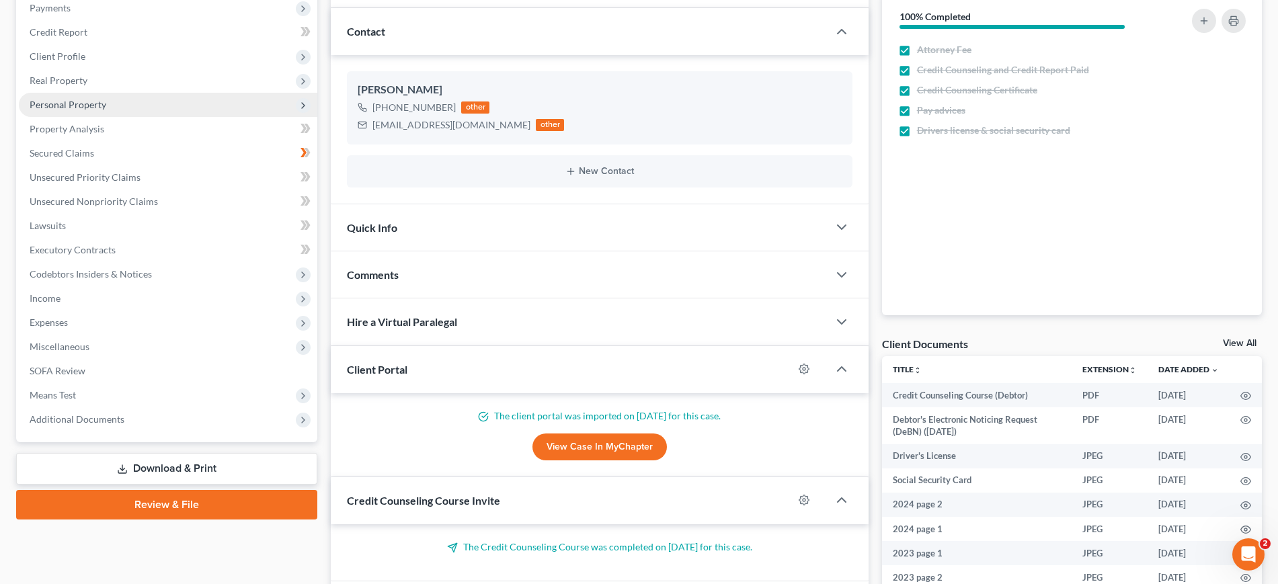
click at [87, 110] on span "Personal Property" at bounding box center [68, 104] width 77 height 11
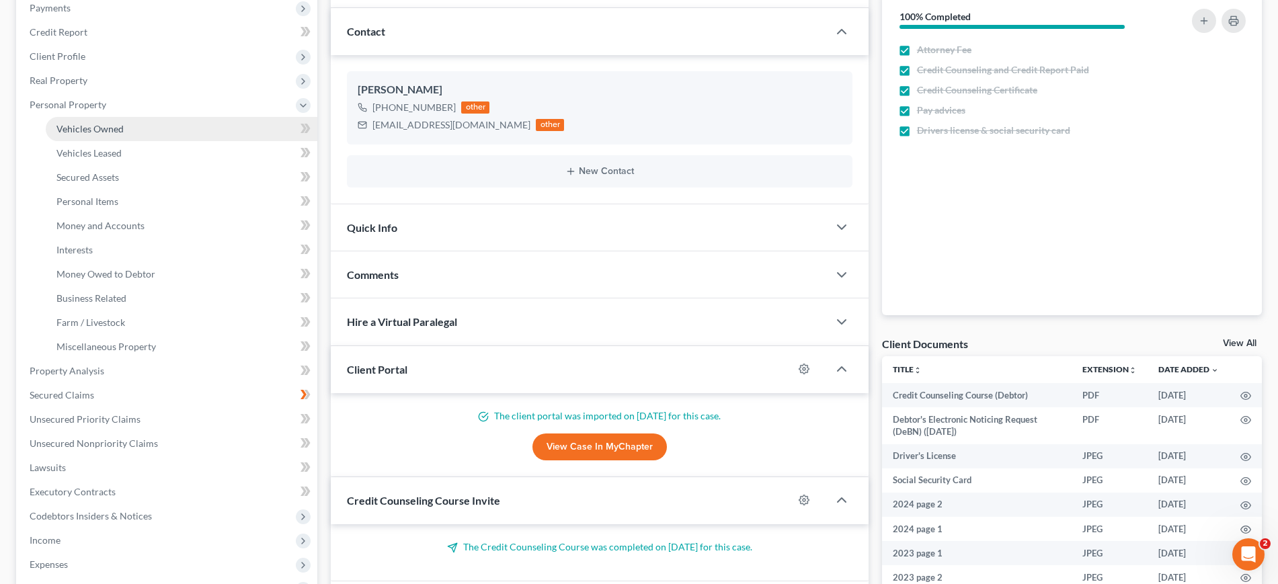
click at [118, 134] on span "Vehicles Owned" at bounding box center [89, 128] width 67 height 11
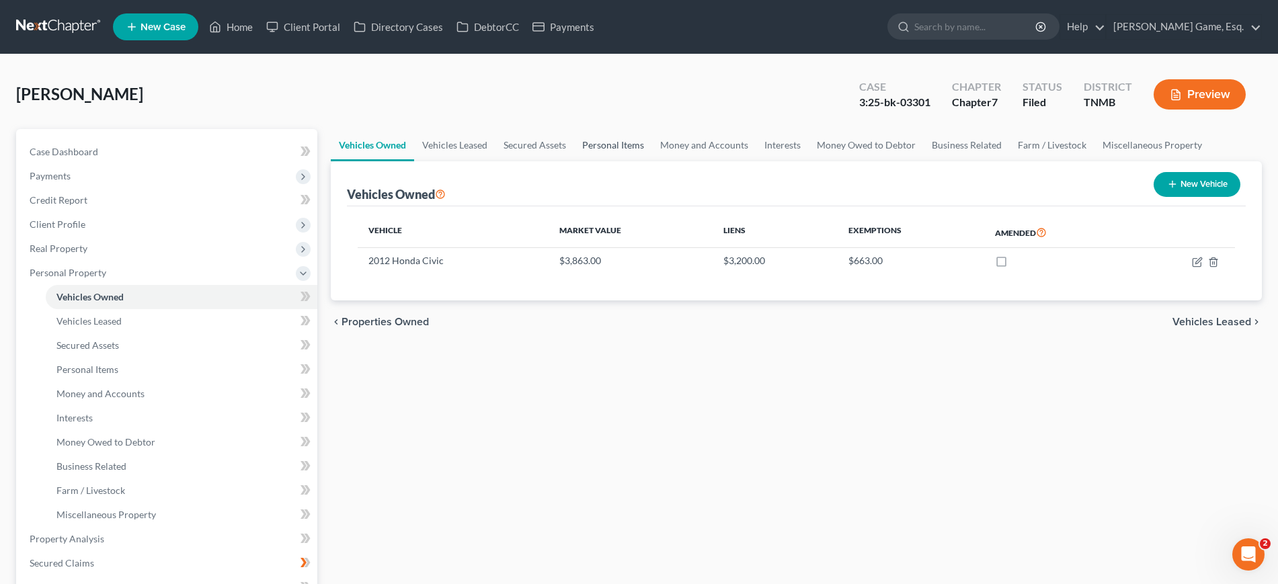
click at [652, 161] on link "Personal Items" at bounding box center [613, 145] width 78 height 32
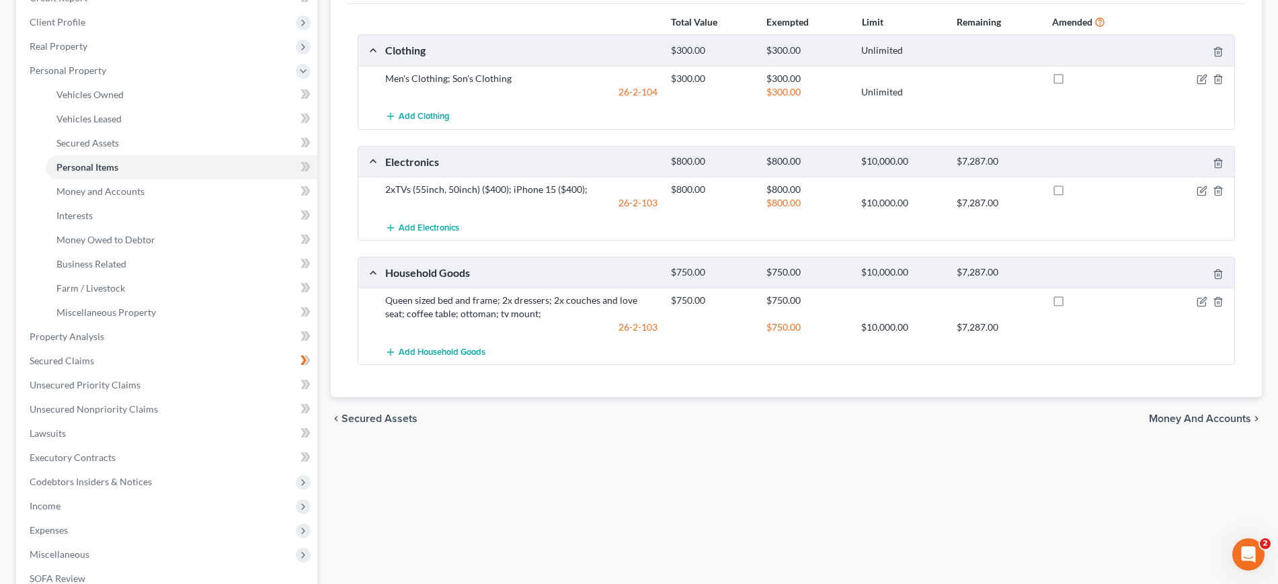
scroll to position [168, 0]
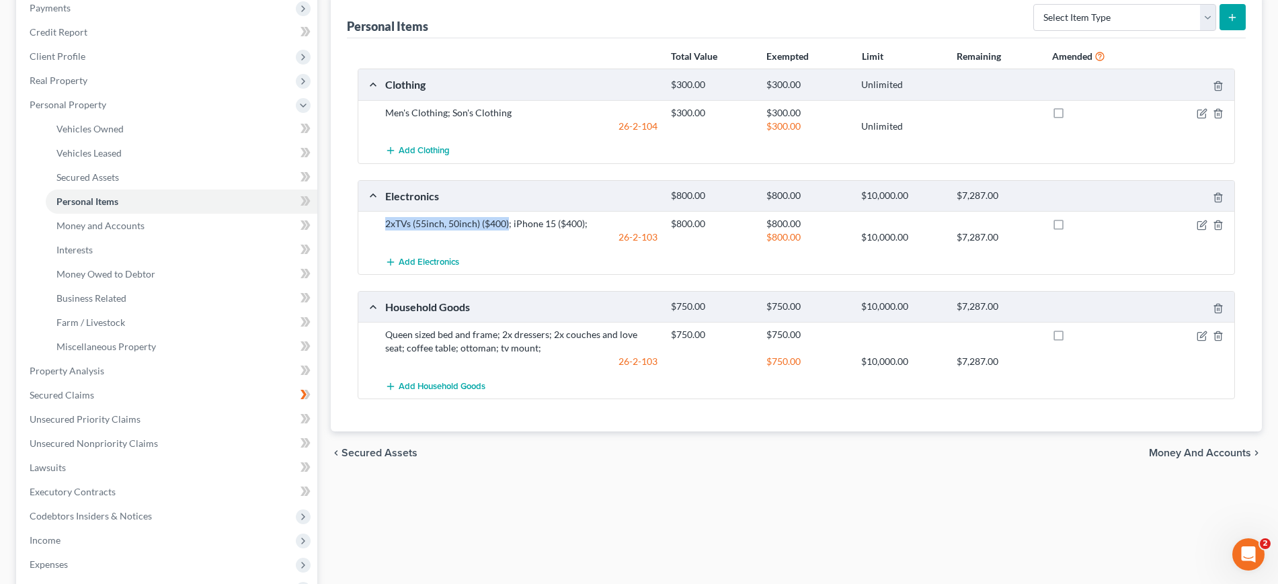
drag, startPoint x: 397, startPoint y: 355, endPoint x: 554, endPoint y: 354, distance: 157.4
click at [554, 231] on div "2xTVs (55inch, 50inch) ($400); iPhone 15 ($400);" at bounding box center [522, 223] width 286 height 13
click at [724, 274] on div "Add Electronics" at bounding box center [807, 261] width 857 height 25
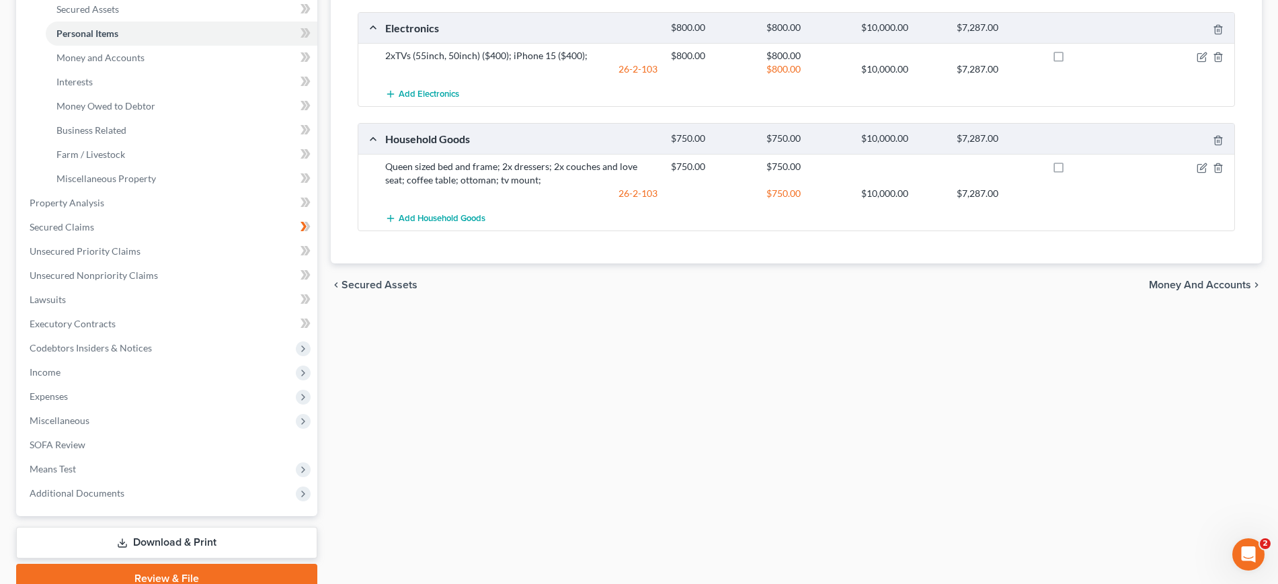
scroll to position [252, 0]
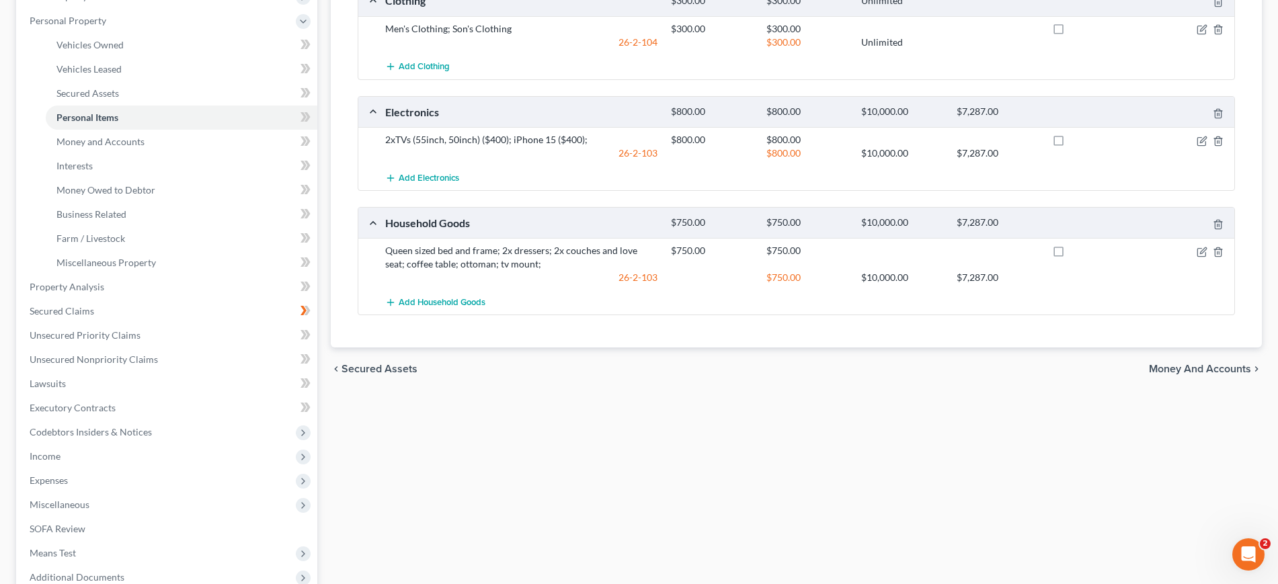
click at [1239, 286] on div "Personal Items Select Item Type Clothing (A/B: 11) Collectibles Of Value (A/B: …" at bounding box center [796, 128] width 931 height 439
click at [106, 26] on span "Personal Property" at bounding box center [68, 20] width 77 height 11
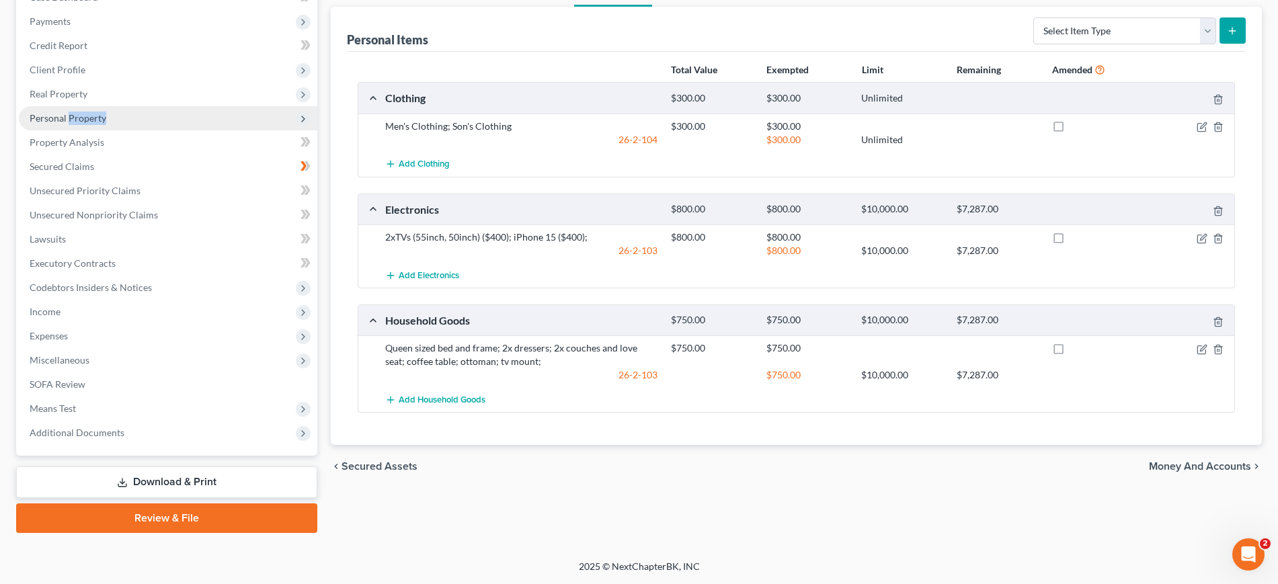
click at [106, 112] on span "Personal Property" at bounding box center [68, 117] width 77 height 11
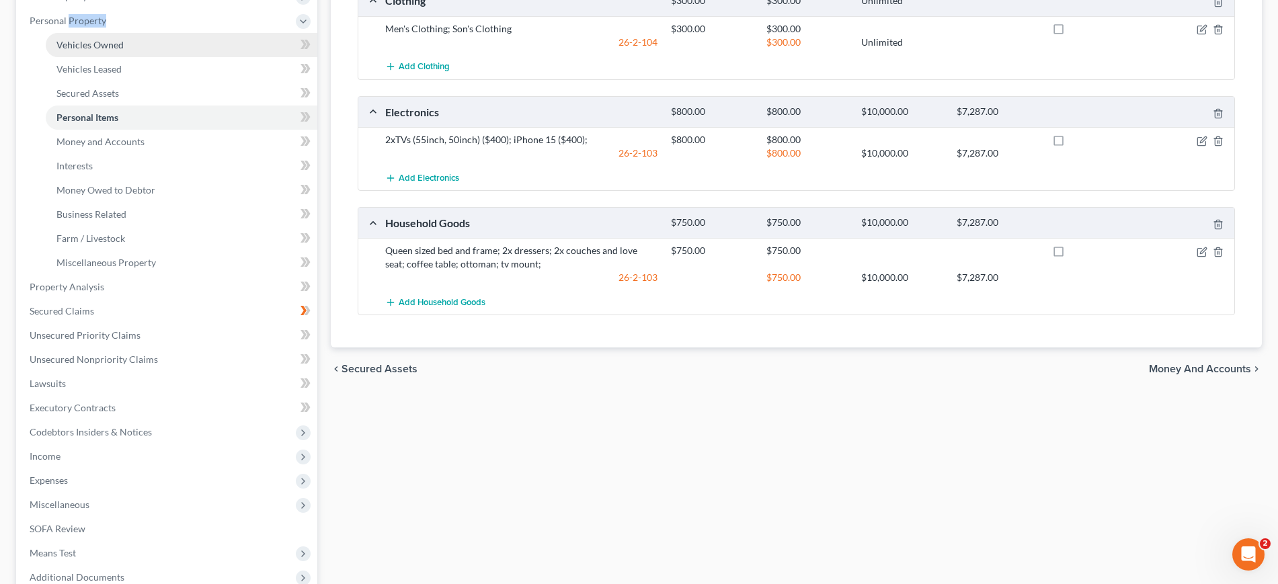
click at [124, 50] on span "Vehicles Owned" at bounding box center [89, 44] width 67 height 11
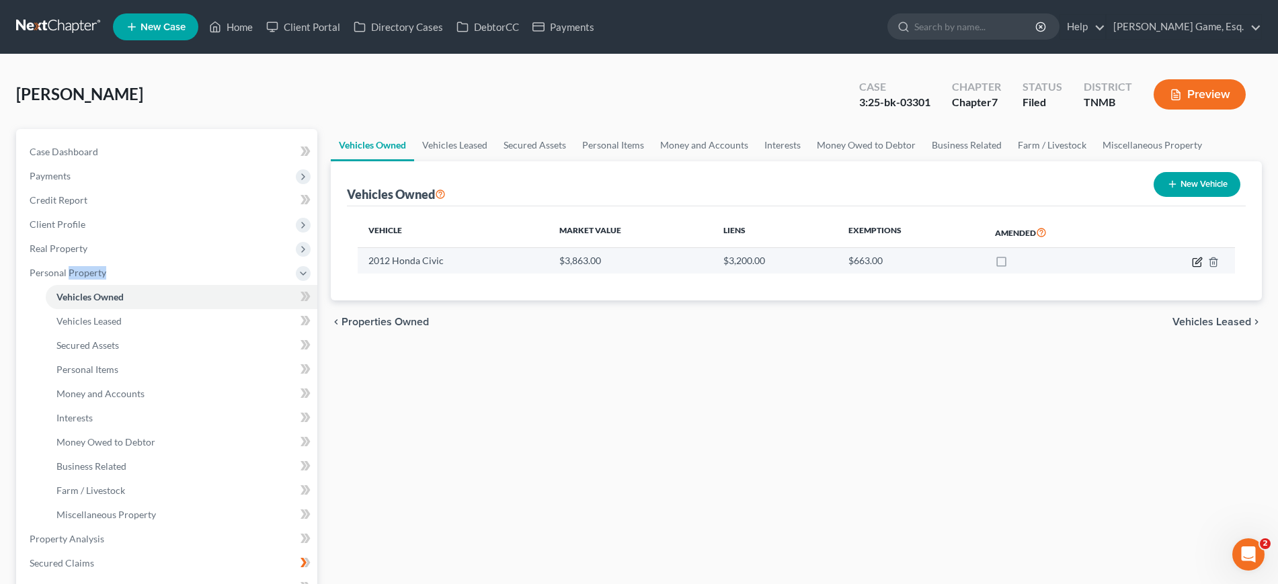
click at [1192, 268] on icon "button" at bounding box center [1197, 262] width 11 height 11
select select "0"
select select "14"
select select "2"
select select "0"
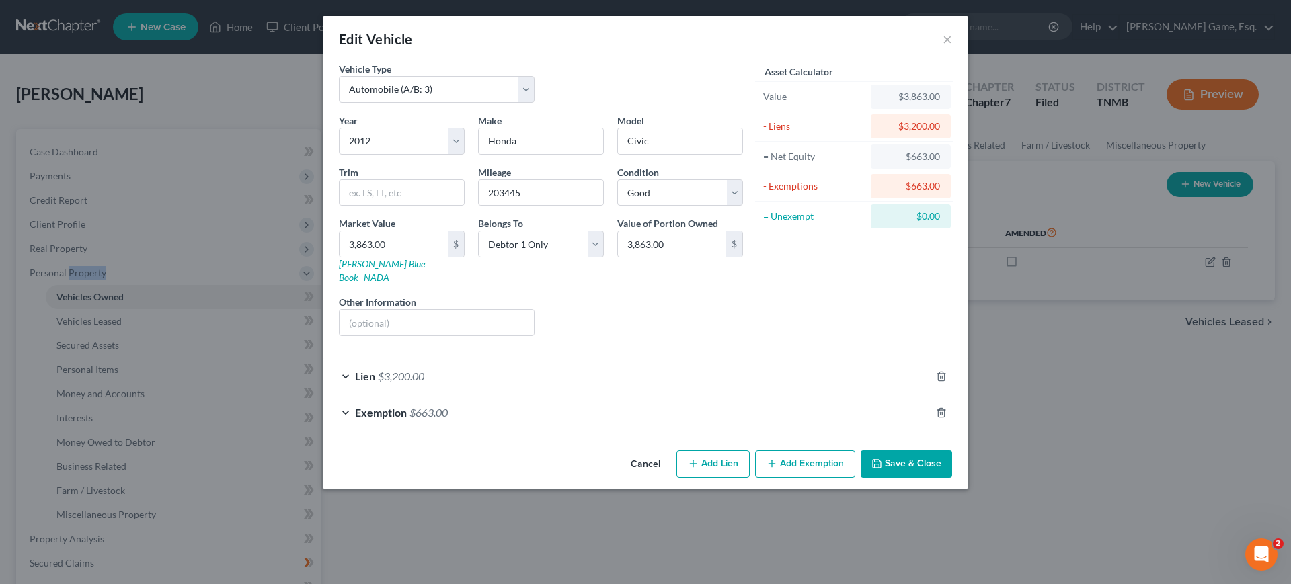
scroll to position [27, 0]
click at [509, 430] on div "Exemption $663.00" at bounding box center [627, 413] width 608 height 36
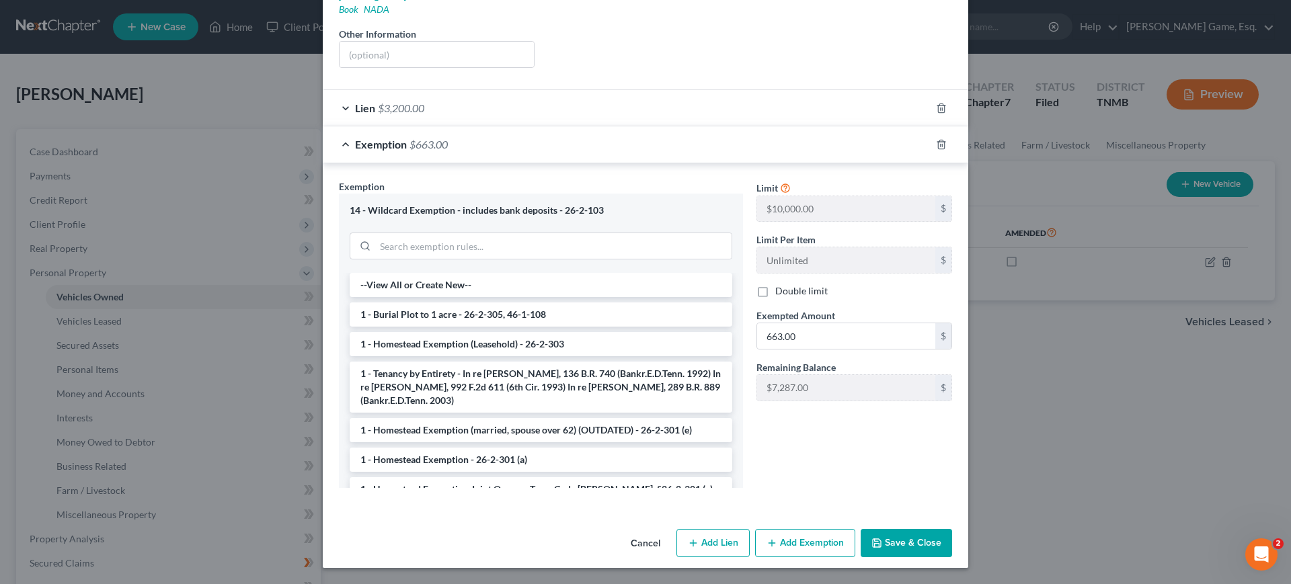
scroll to position [293, 0]
click at [527, 126] on div "Lien $3,200.00" at bounding box center [627, 108] width 608 height 36
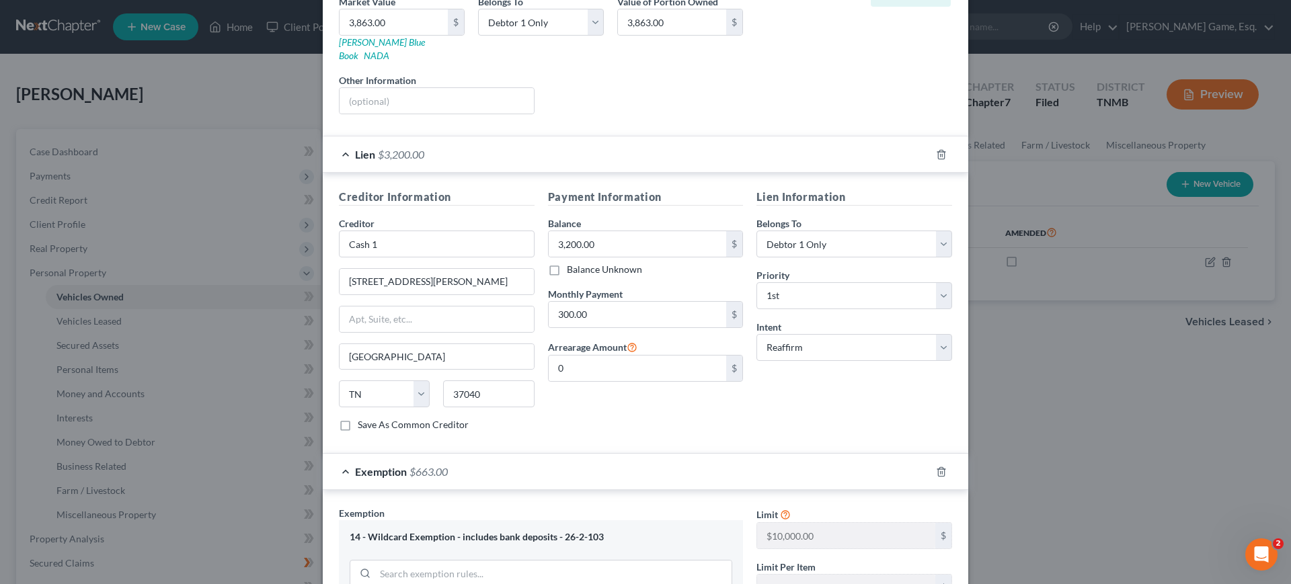
scroll to position [0, 0]
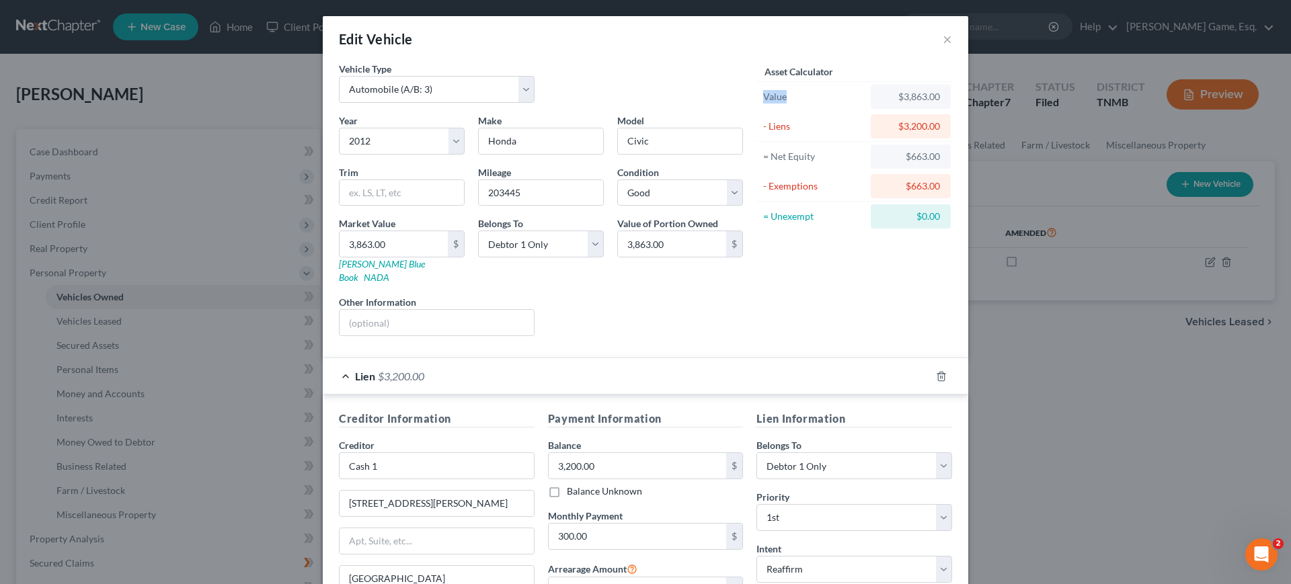
drag, startPoint x: 780, startPoint y: 115, endPoint x: 831, endPoint y: 116, distance: 51.1
click at [831, 109] on div "Value" at bounding box center [814, 97] width 112 height 24
drag, startPoint x: 824, startPoint y: 120, endPoint x: 791, endPoint y: 122, distance: 33.1
click at [824, 104] on div "Value" at bounding box center [814, 96] width 102 height 13
click at [787, 104] on div "Value" at bounding box center [814, 96] width 102 height 13
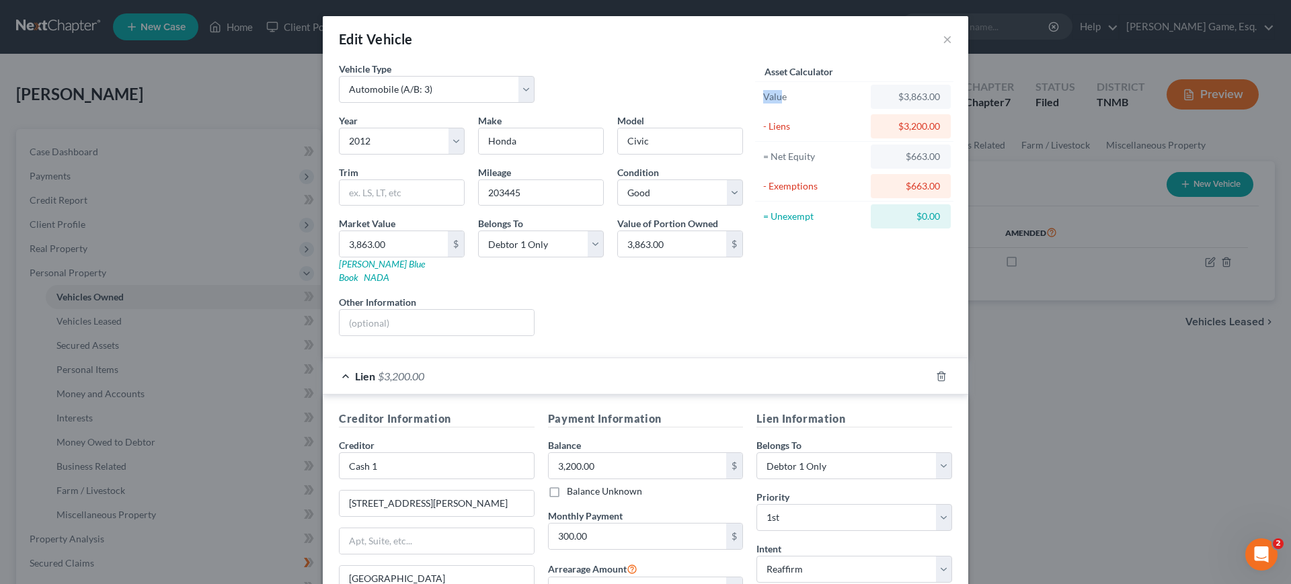
drag, startPoint x: 787, startPoint y: 121, endPoint x: 822, endPoint y: 120, distance: 34.3
click at [818, 104] on div "Value" at bounding box center [814, 96] width 102 height 13
click at [822, 104] on div "Value" at bounding box center [814, 96] width 102 height 13
click at [796, 104] on div "Value" at bounding box center [814, 96] width 102 height 13
click at [952, 47] on button "×" at bounding box center [947, 39] width 9 height 16
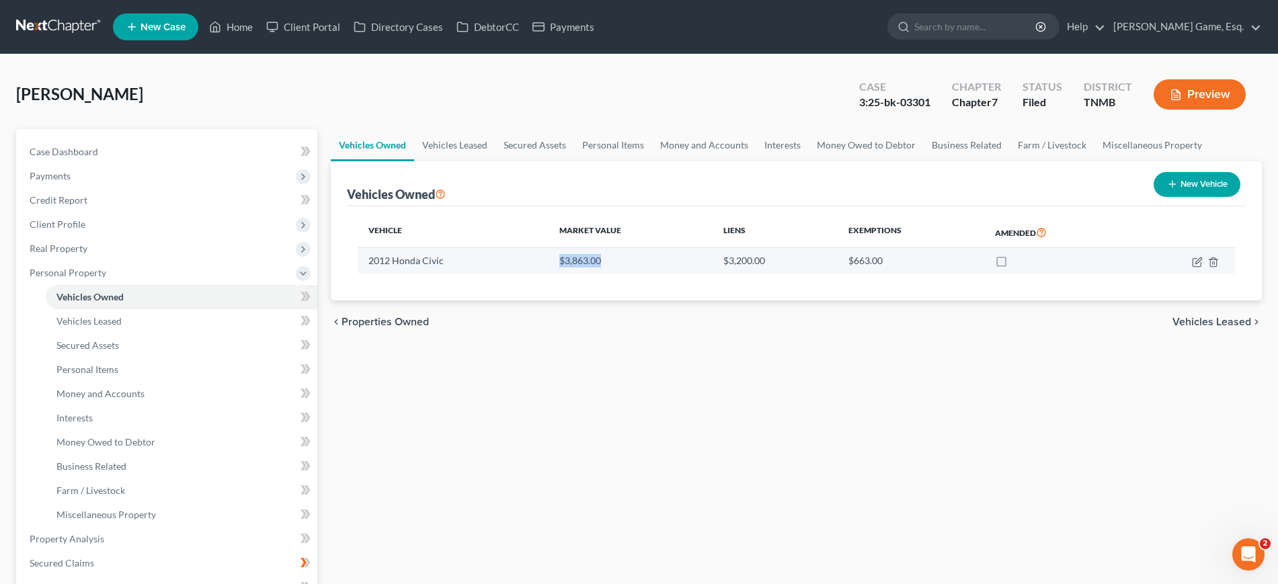
drag, startPoint x: 621, startPoint y: 359, endPoint x: 537, endPoint y: 361, distance: 84.1
click at [537, 274] on tr "2012 Honda Civic $3,863.00 $3,200.00 $663.00" at bounding box center [797, 261] width 878 height 26
click at [549, 274] on td "2012 Honda Civic" at bounding box center [453, 261] width 191 height 26
drag, startPoint x: 566, startPoint y: 361, endPoint x: 651, endPoint y: 361, distance: 84.7
click at [651, 274] on td "$3,863.00" at bounding box center [631, 261] width 164 height 26
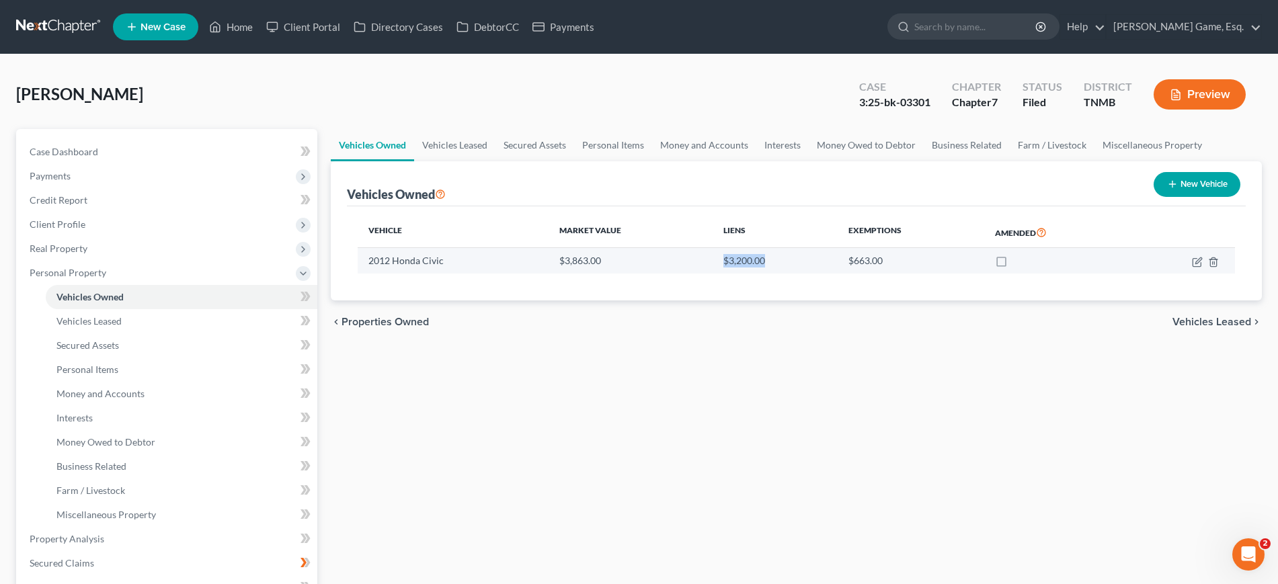
drag, startPoint x: 727, startPoint y: 358, endPoint x: 784, endPoint y: 359, distance: 57.2
click at [784, 274] on td "$3,200.00" at bounding box center [775, 261] width 124 height 26
click at [789, 274] on td "$3,200.00" at bounding box center [775, 261] width 124 height 26
drag, startPoint x: 803, startPoint y: 360, endPoint x: 706, endPoint y: 365, distance: 96.9
click at [706, 274] on tr "2012 Honda Civic $3,863.00 $3,200.00 $663.00" at bounding box center [797, 261] width 878 height 26
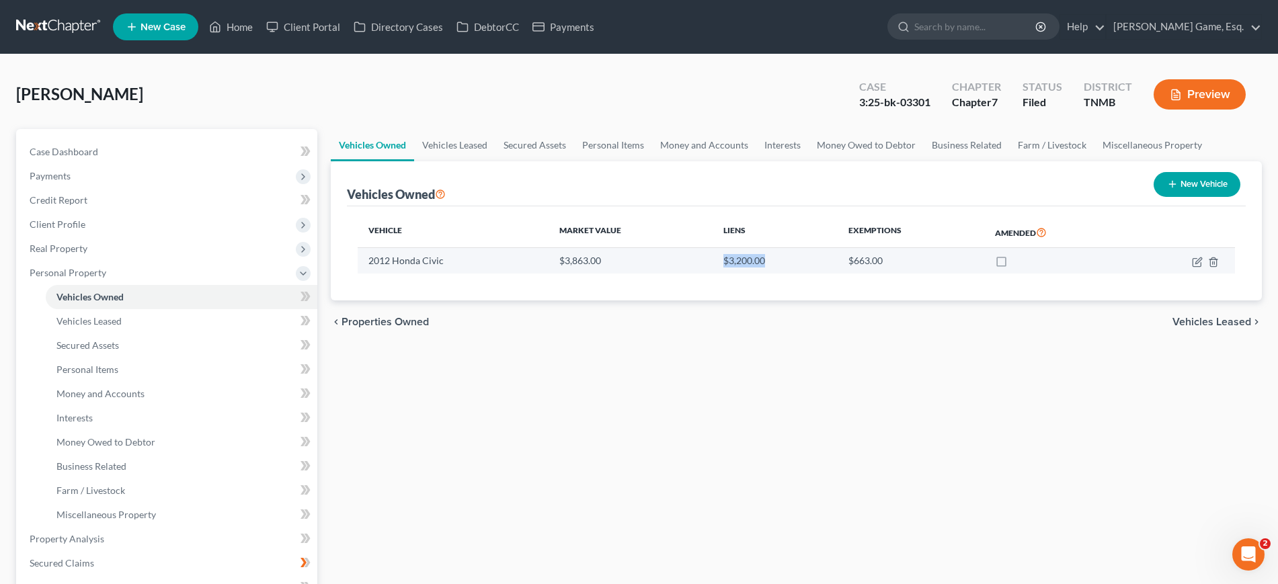
click at [706, 274] on td "$3,863.00" at bounding box center [631, 261] width 164 height 26
drag, startPoint x: 705, startPoint y: 359, endPoint x: 785, endPoint y: 358, distance: 80.7
click at [785, 274] on tr "2012 Honda Civic $3,863.00 $3,200.00 $663.00" at bounding box center [797, 261] width 878 height 26
click at [796, 274] on td "$3,200.00" at bounding box center [775, 261] width 124 height 26
drag, startPoint x: 825, startPoint y: 360, endPoint x: 921, endPoint y: 363, distance: 95.5
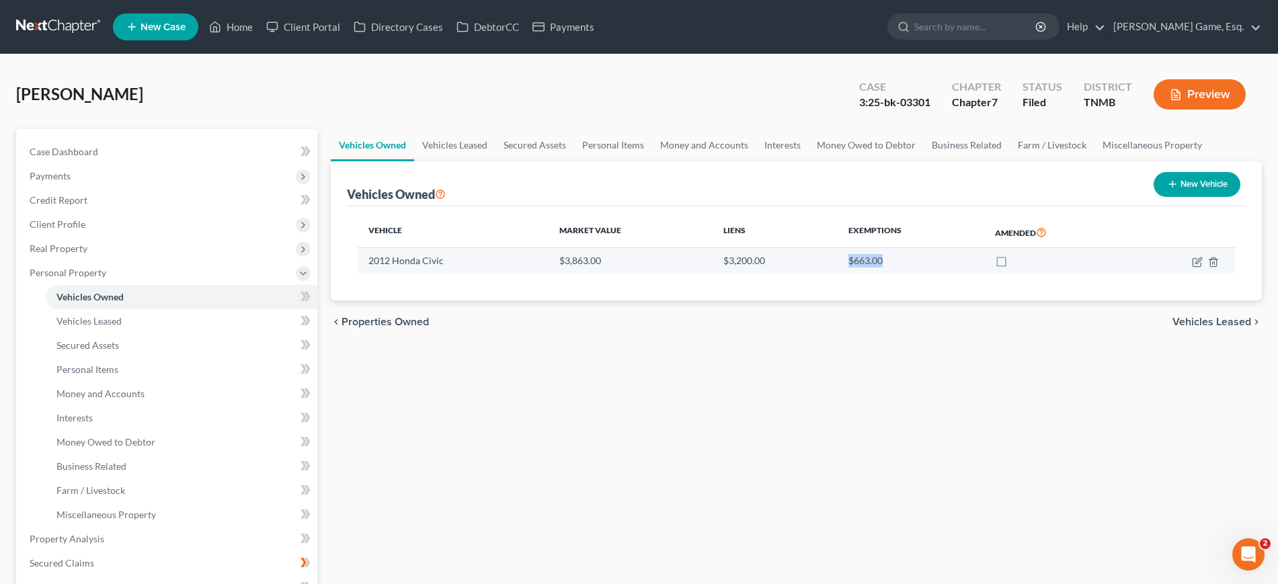
click at [921, 274] on tr "2012 Honda Civic $3,863.00 $3,200.00 $663.00" at bounding box center [797, 261] width 878 height 26
click at [913, 274] on td "$663.00" at bounding box center [911, 261] width 147 height 26
drag, startPoint x: 913, startPoint y: 358, endPoint x: 743, endPoint y: 359, distance: 170.1
click at [743, 274] on tr "2012 Honda Civic $3,863.00 $3,200.00 $663.00" at bounding box center [797, 261] width 878 height 26
click at [721, 274] on td "$3,200.00" at bounding box center [775, 261] width 124 height 26
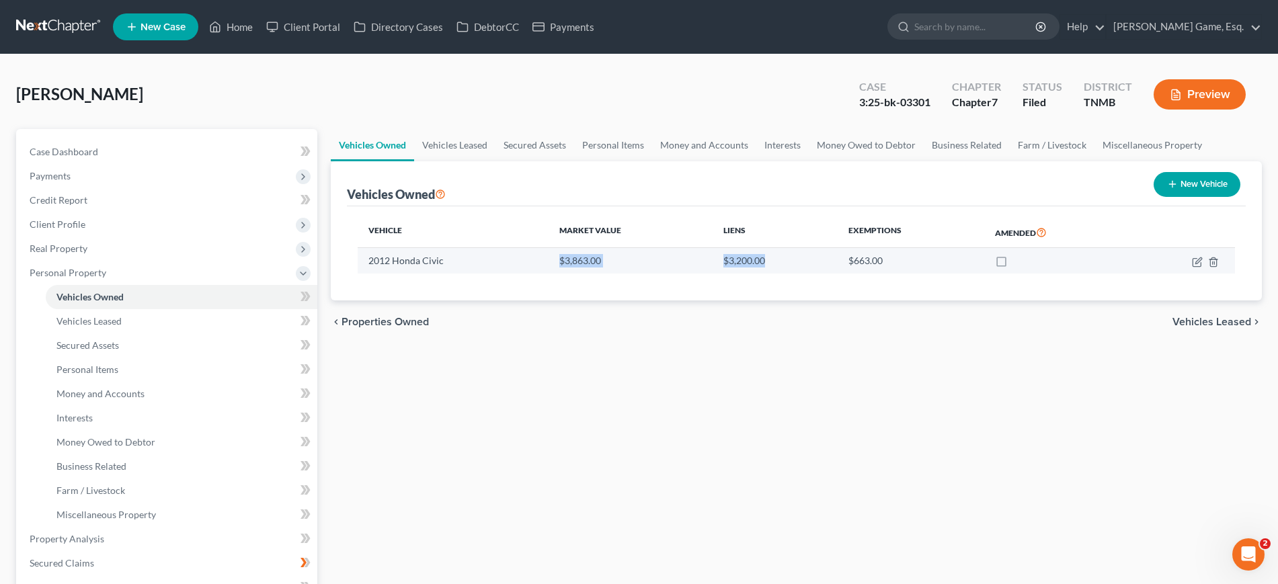
drag, startPoint x: 559, startPoint y: 359, endPoint x: 808, endPoint y: 360, distance: 249.5
click at [808, 274] on tr "2012 Honda Civic $3,863.00 $3,200.00 $663.00" at bounding box center [797, 261] width 878 height 26
click at [806, 274] on td "$3,200.00" at bounding box center [775, 261] width 124 height 26
click at [1196, 264] on icon "button" at bounding box center [1199, 261] width 6 height 6
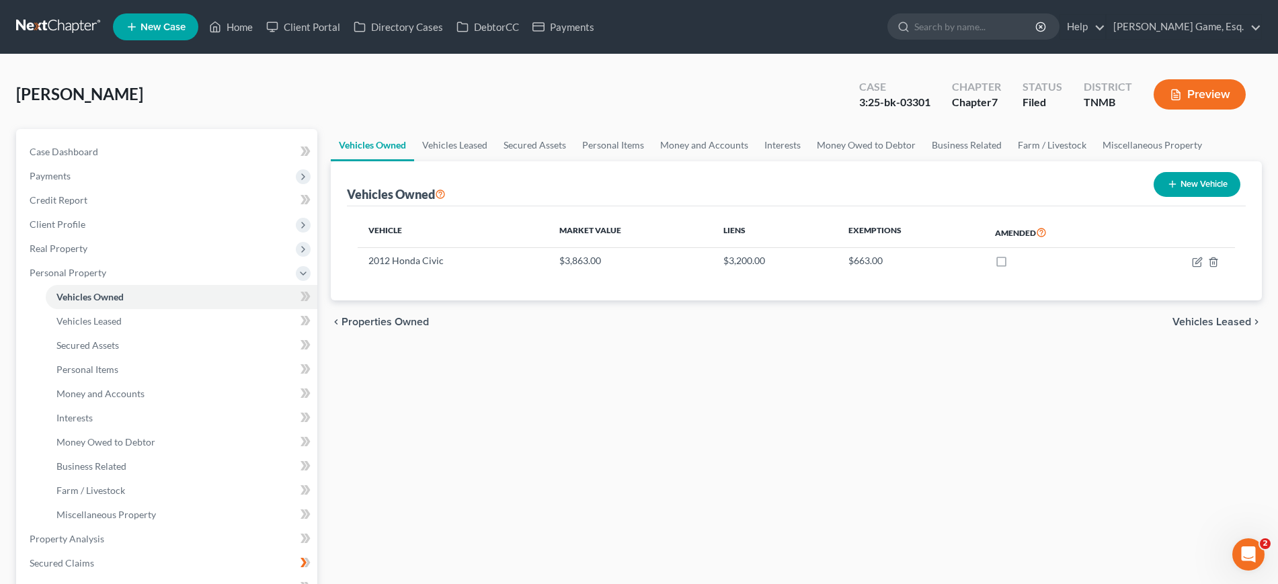
select select "0"
select select "14"
select select "2"
select select "0"
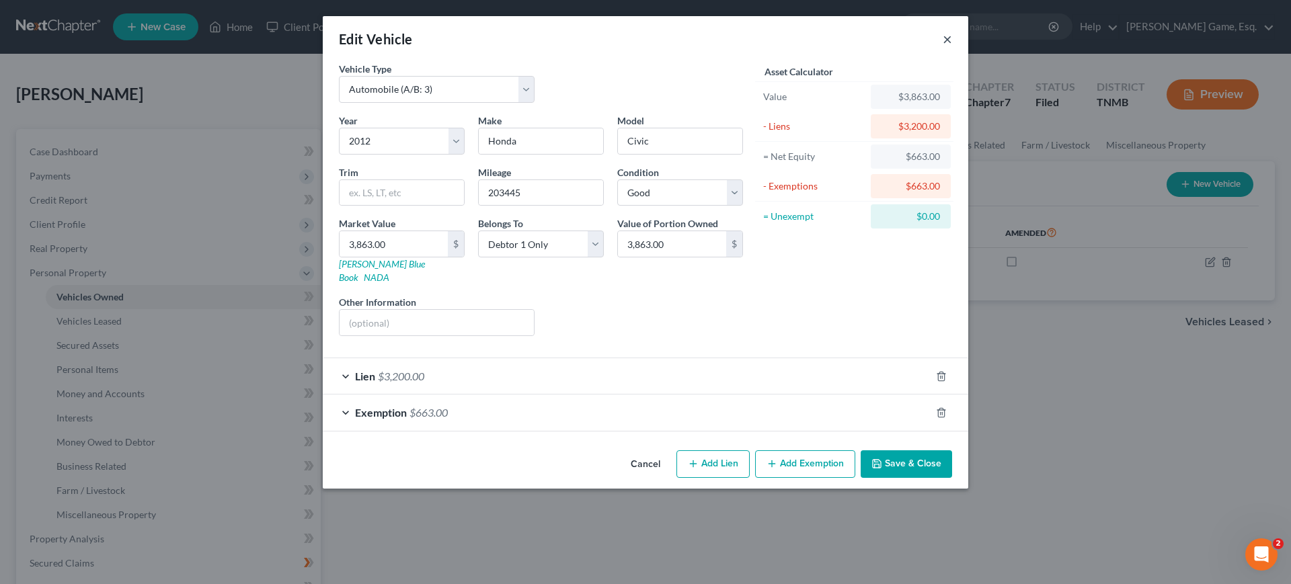
click at [952, 46] on button "×" at bounding box center [947, 39] width 9 height 16
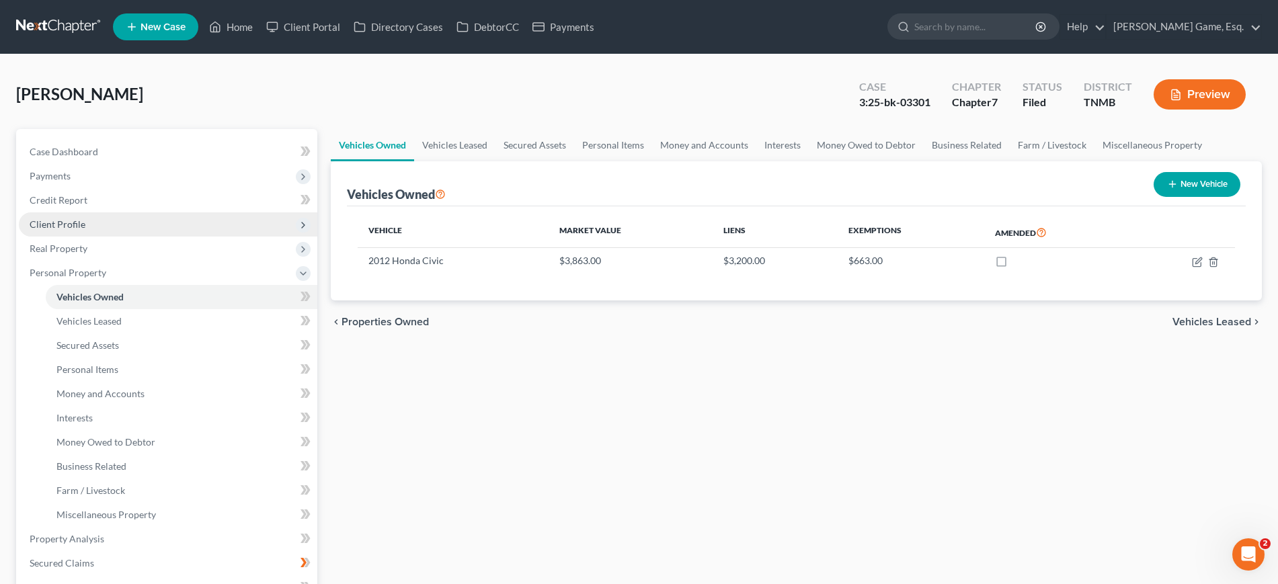
click at [113, 237] on span "Client Profile" at bounding box center [168, 224] width 299 height 24
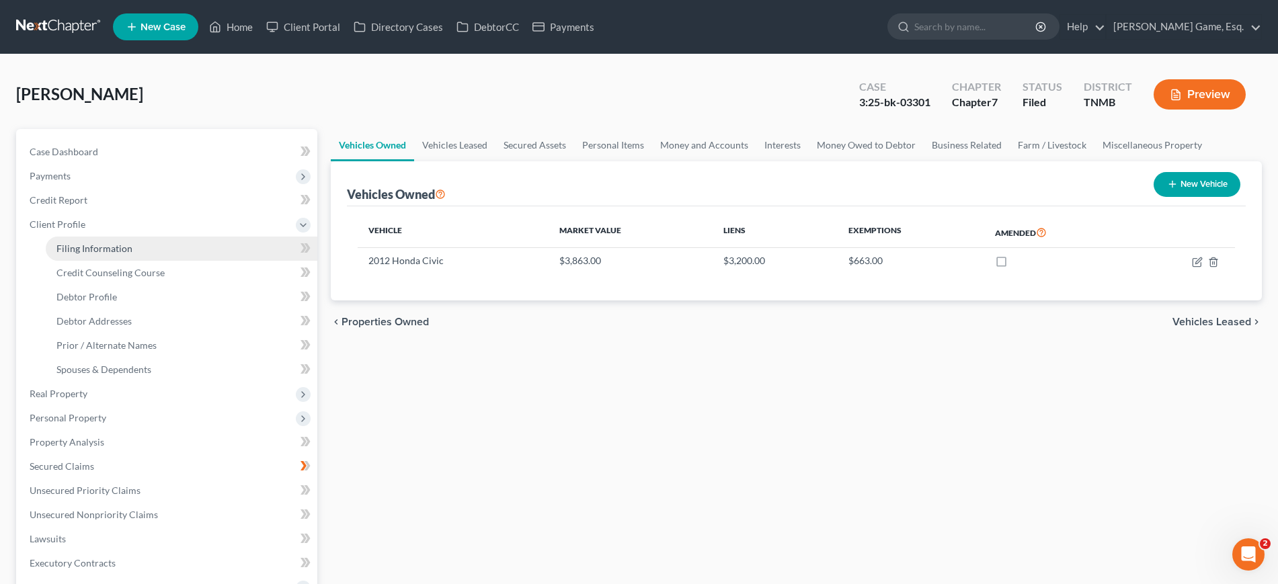
click at [132, 254] on span "Filing Information" at bounding box center [94, 248] width 76 height 11
select select "1"
select select "0"
select select "44"
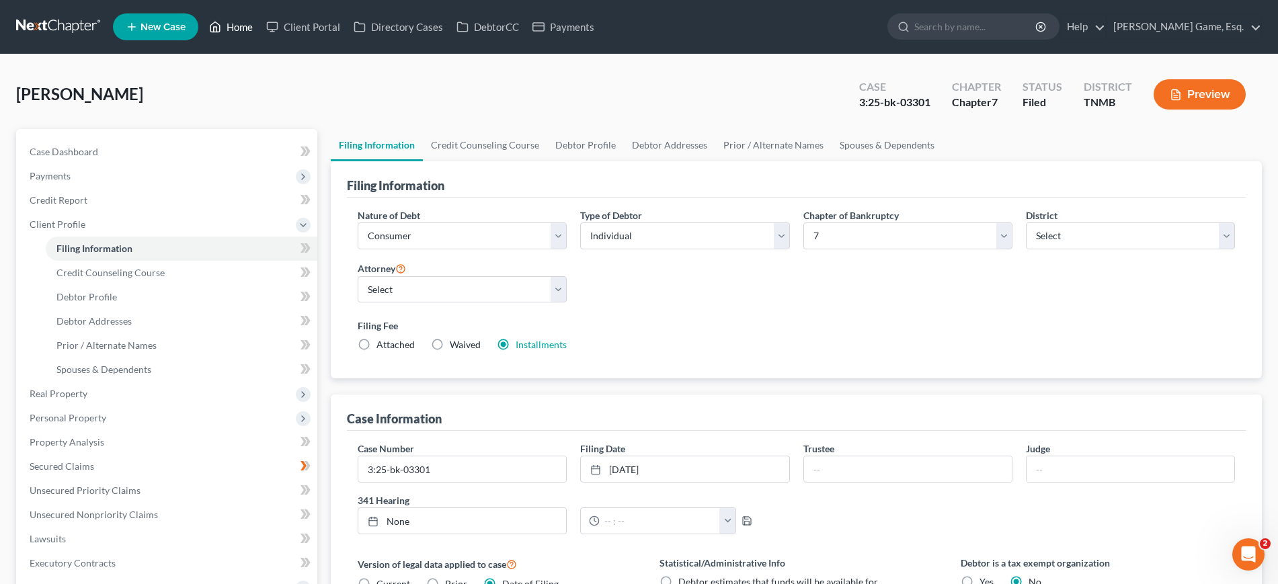
click at [260, 23] on link "Home" at bounding box center [230, 27] width 57 height 24
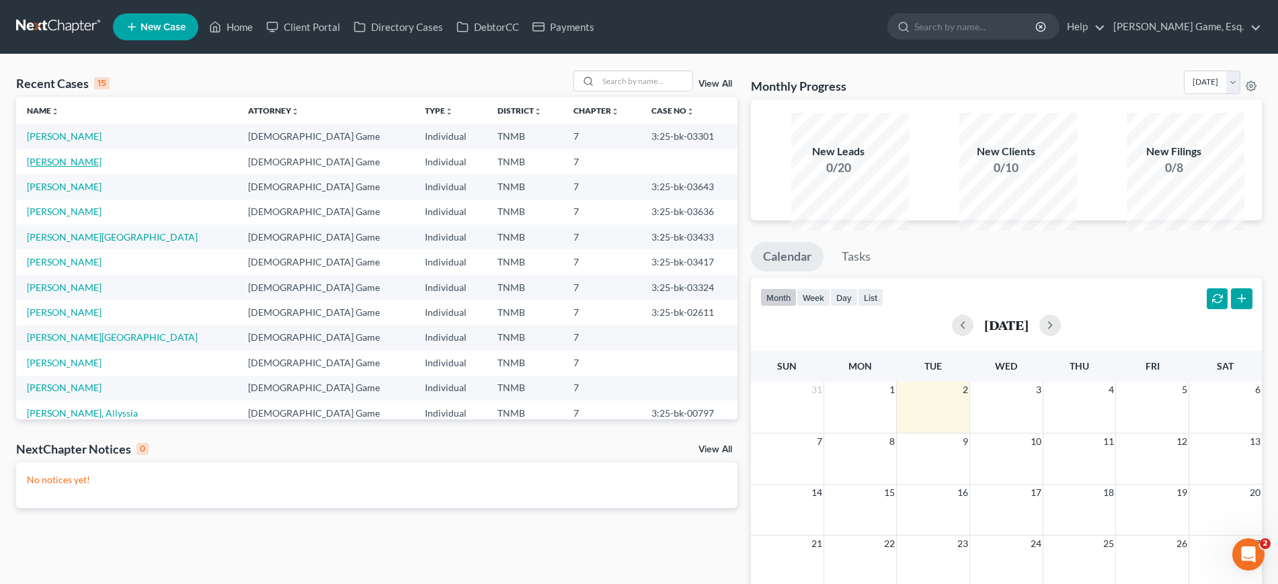
click at [79, 167] on link "[PERSON_NAME]" at bounding box center [64, 161] width 75 height 11
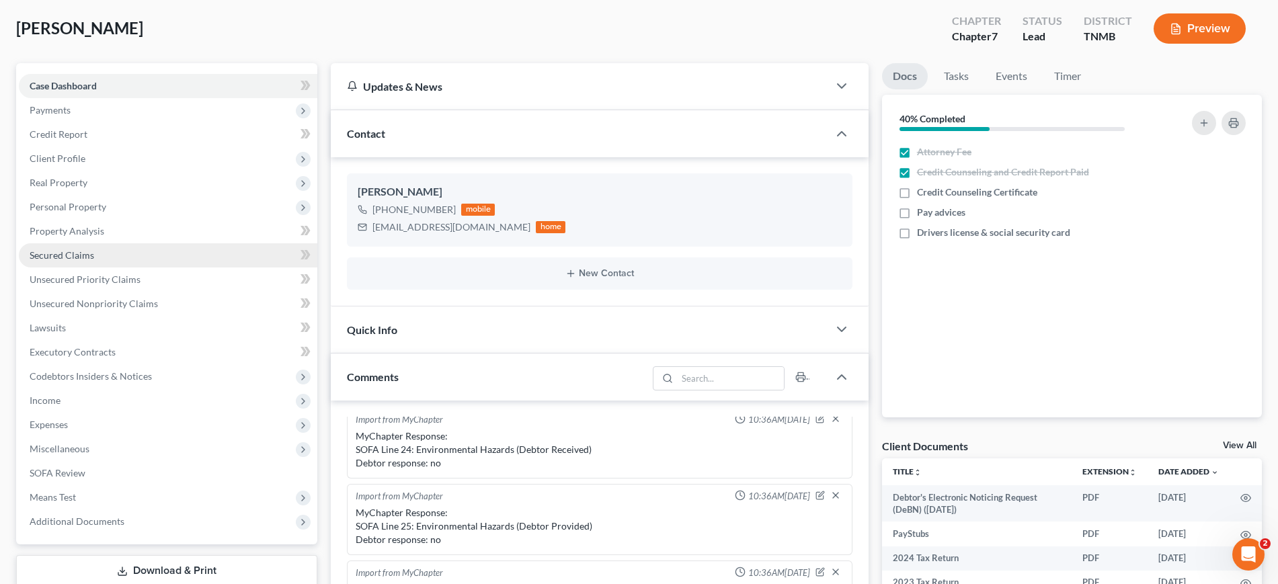
scroll to position [84, 0]
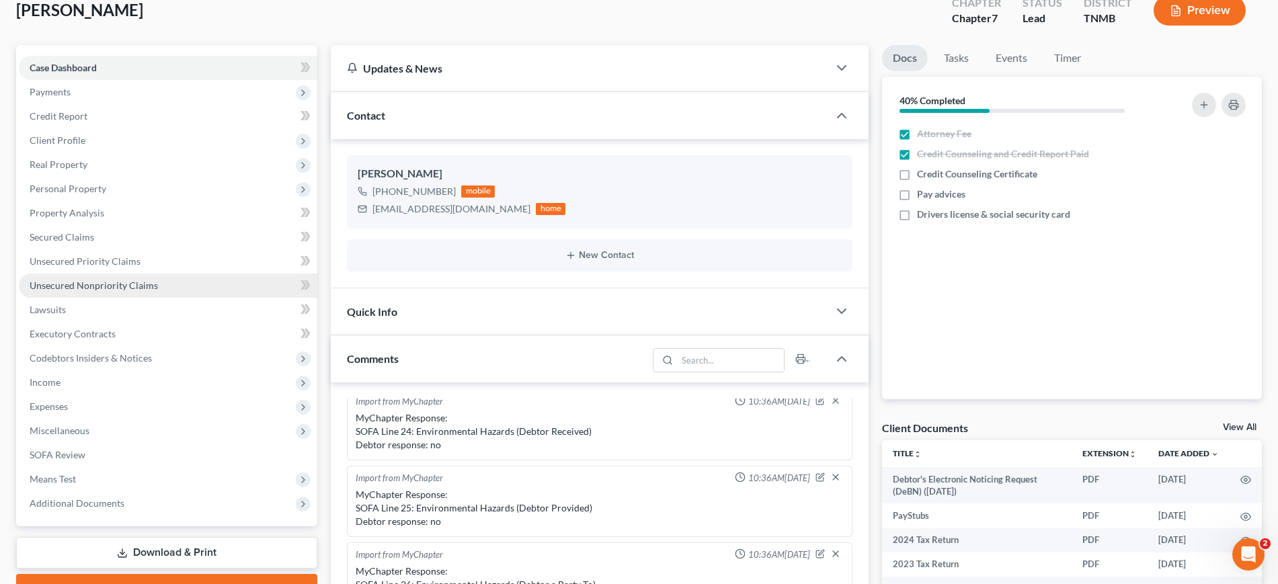
click at [158, 291] on span "Unsecured Nonpriority Claims" at bounding box center [94, 285] width 128 height 11
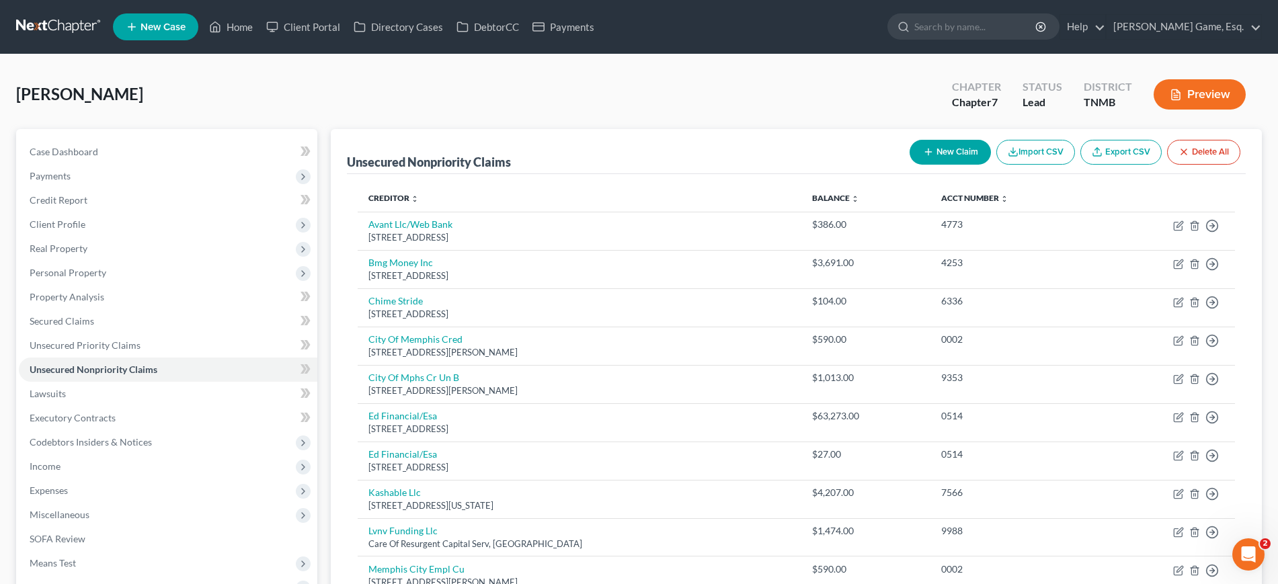
click at [910, 165] on button "New Claim" at bounding box center [950, 152] width 81 height 25
select select "0"
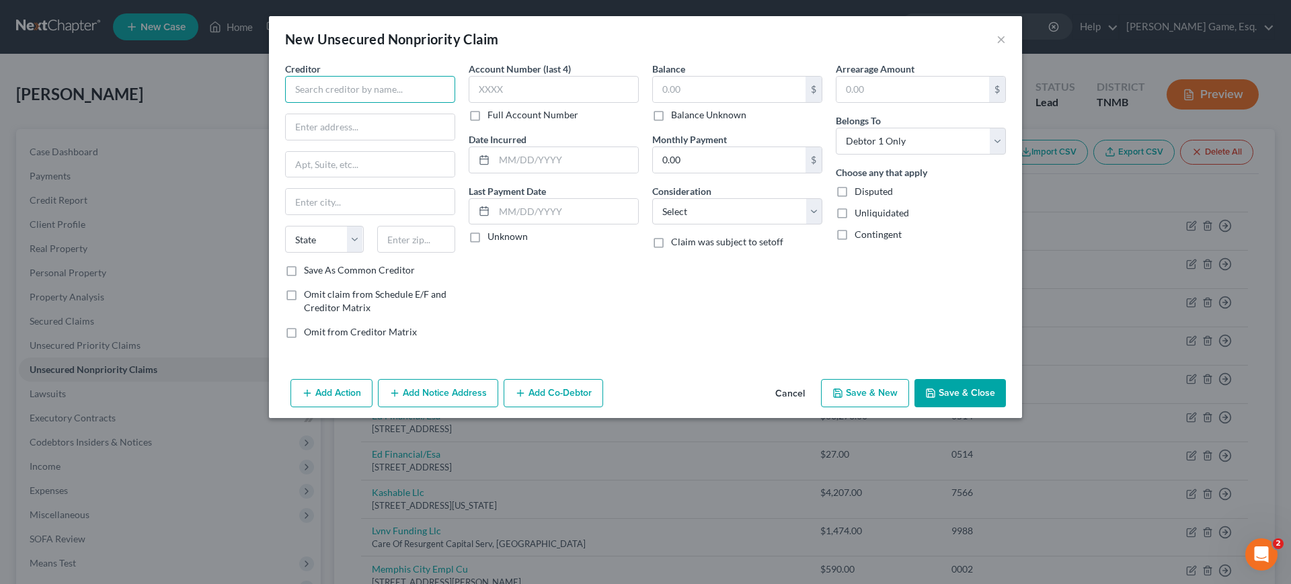
click at [285, 96] on input "text" at bounding box center [370, 89] width 170 height 27
click at [285, 103] on input "text" at bounding box center [370, 89] width 170 height 27
click at [303, 103] on input "Affirm Inc." at bounding box center [370, 89] width 170 height 27
type input "Affirm Inc. Attn: Banktruptcy Notice"
type input "[STREET_ADDRESS][PERSON_NAME]"
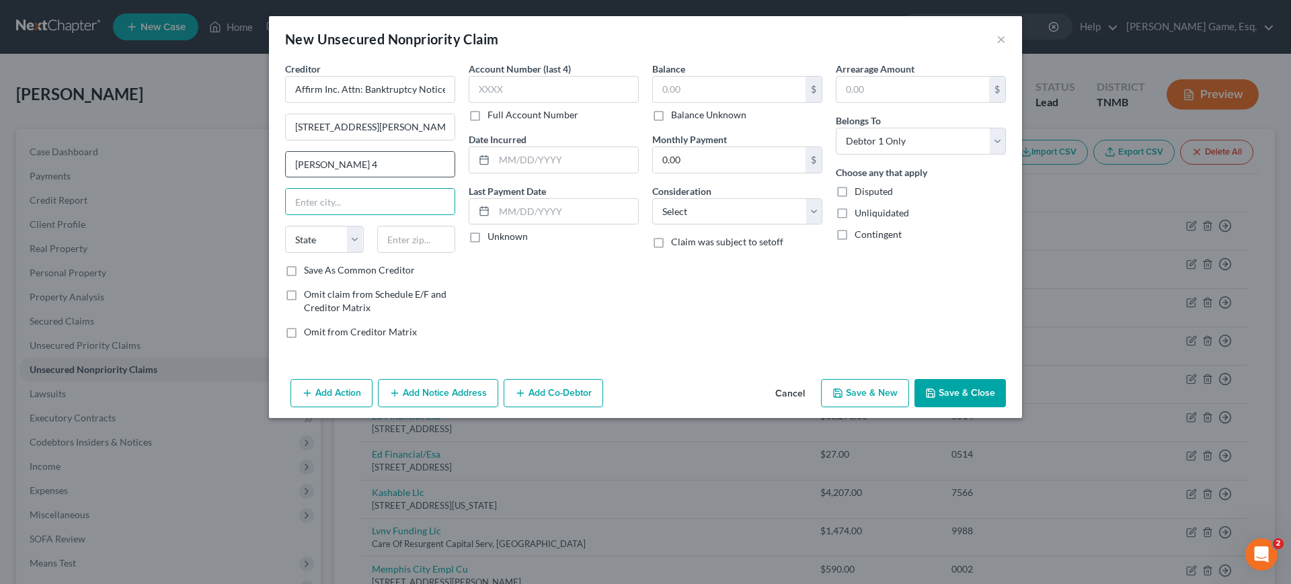
click at [286, 178] on input "[PERSON_NAME] 4" at bounding box center [370, 165] width 169 height 26
type input "Floor 4"
click at [286, 215] on input "text" at bounding box center [370, 202] width 169 height 26
type input "[GEOGRAPHIC_DATA]"
select select "39"
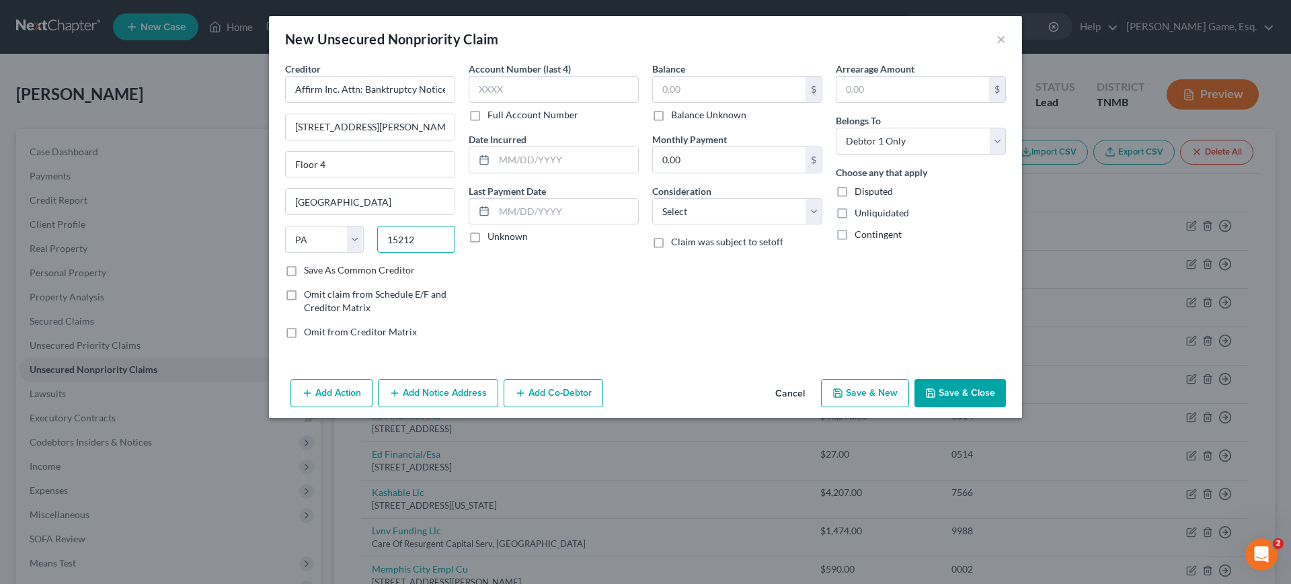
type input "15212"
click at [304, 277] on label "Save As Common Creditor" at bounding box center [359, 270] width 111 height 13
click at [309, 272] on input "Save As Common Creditor" at bounding box center [313, 268] width 9 height 9
checkbox input "true"
click at [713, 102] on input "text" at bounding box center [729, 90] width 153 height 26
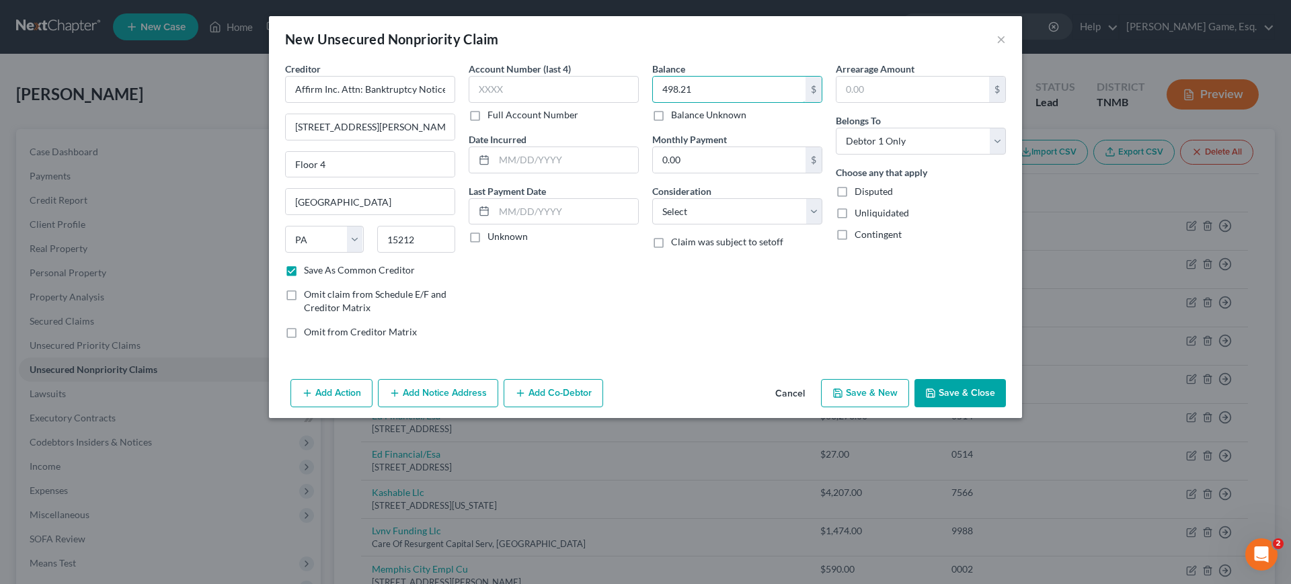
type input "498.21"
click at [1006, 408] on button "Save & Close" at bounding box center [960, 393] width 91 height 28
checkbox input "false"
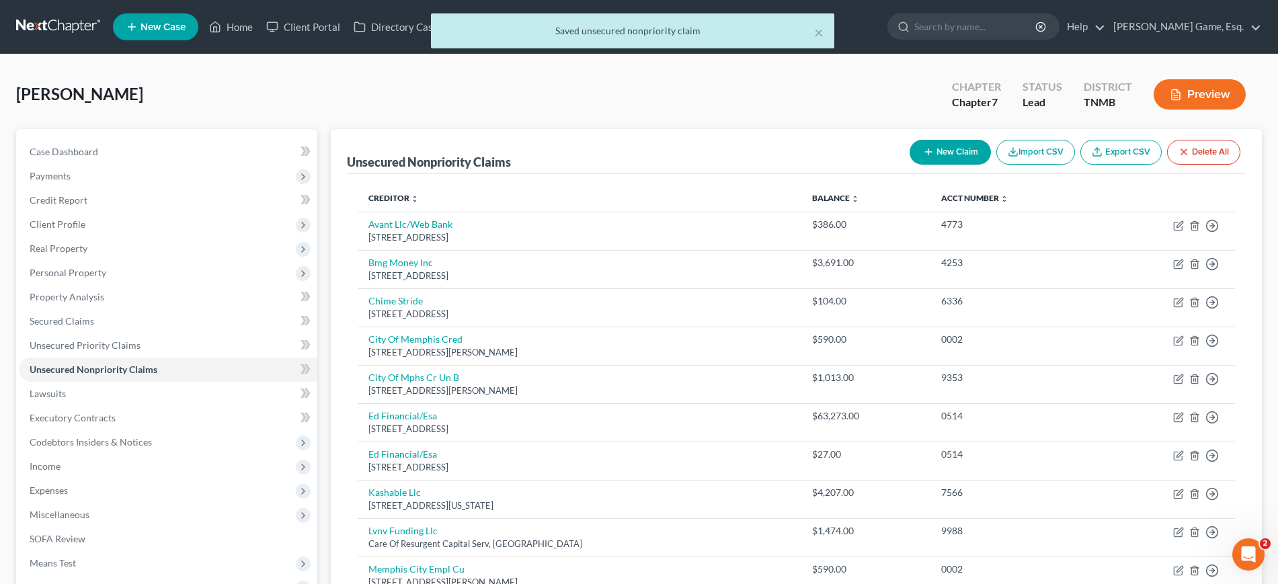
click at [910, 165] on button "New Claim" at bounding box center [950, 152] width 81 height 25
select select "0"
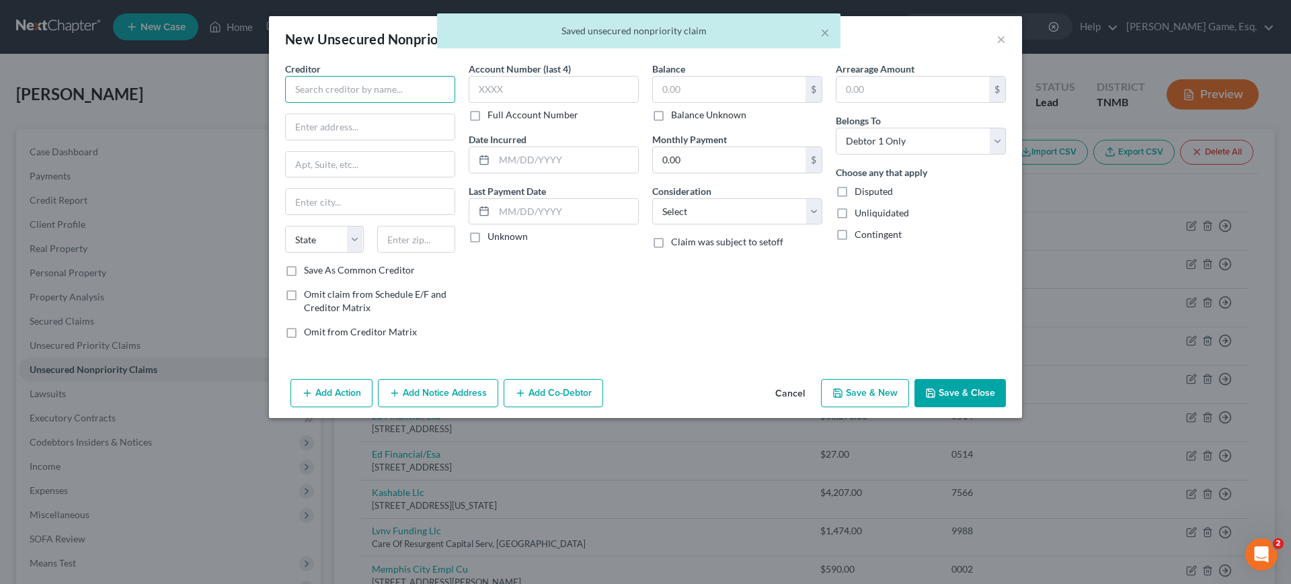
click at [297, 103] on input "text" at bounding box center [370, 89] width 170 height 27
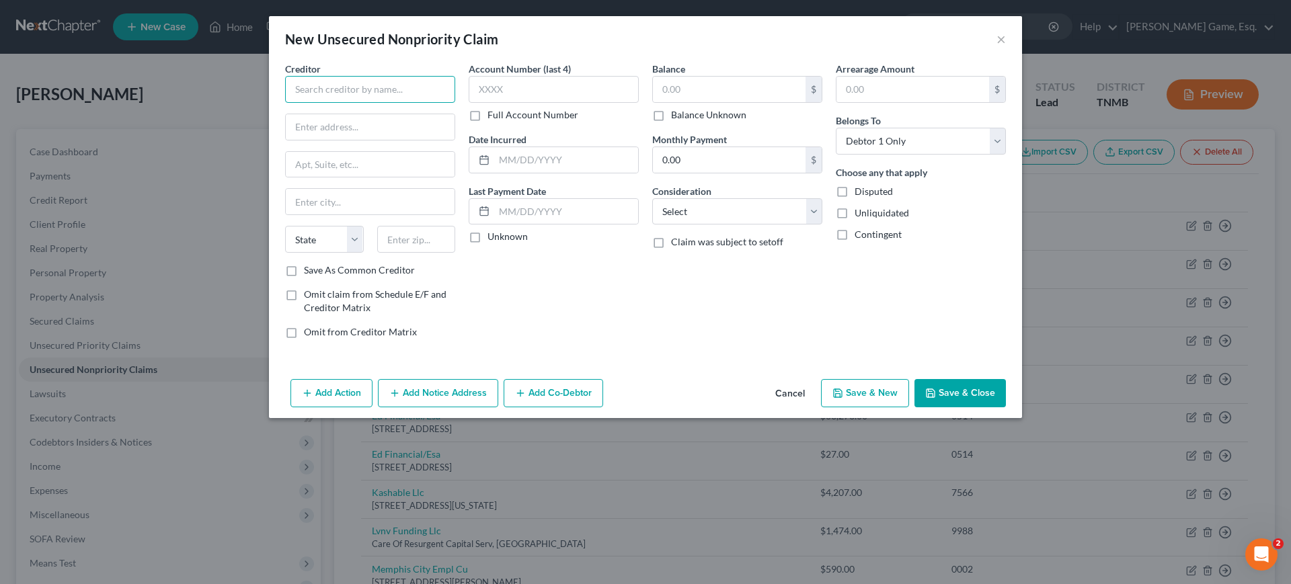
click at [319, 103] on input "text" at bounding box center [370, 89] width 170 height 27
type input "Zip / WebBank"
type input "[STREET_ADDRESS]"
type input "Suite 1000"
type input "[GEOGRAPHIC_DATA]"
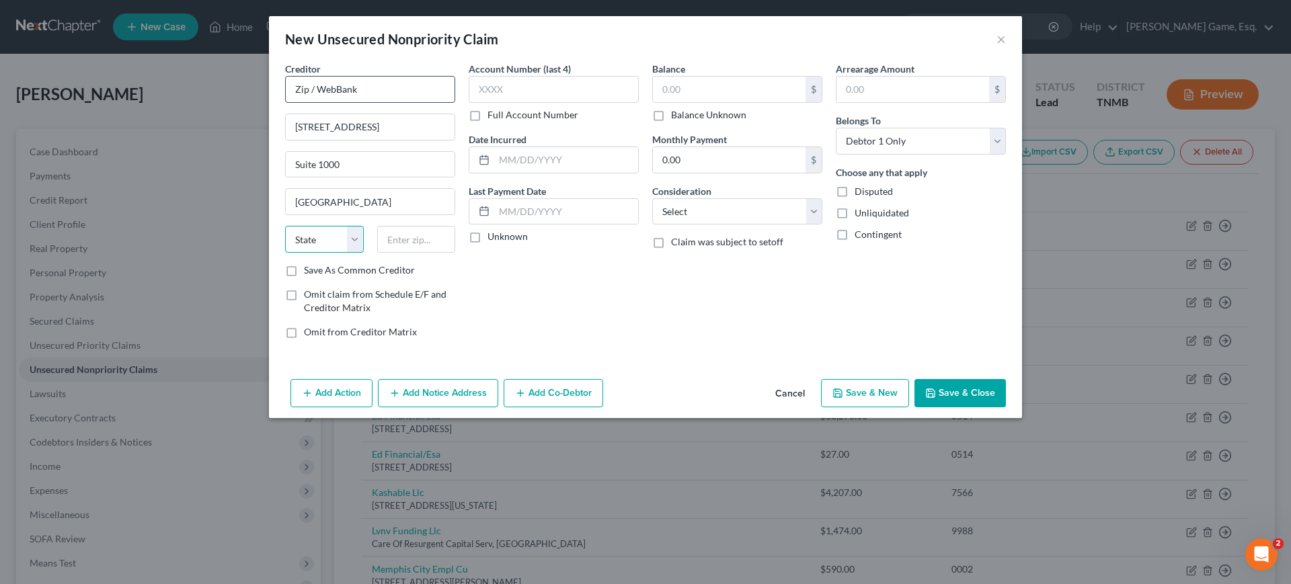
select select "46"
type input "84111"
click at [1006, 408] on button "Save & Close" at bounding box center [960, 393] width 91 height 28
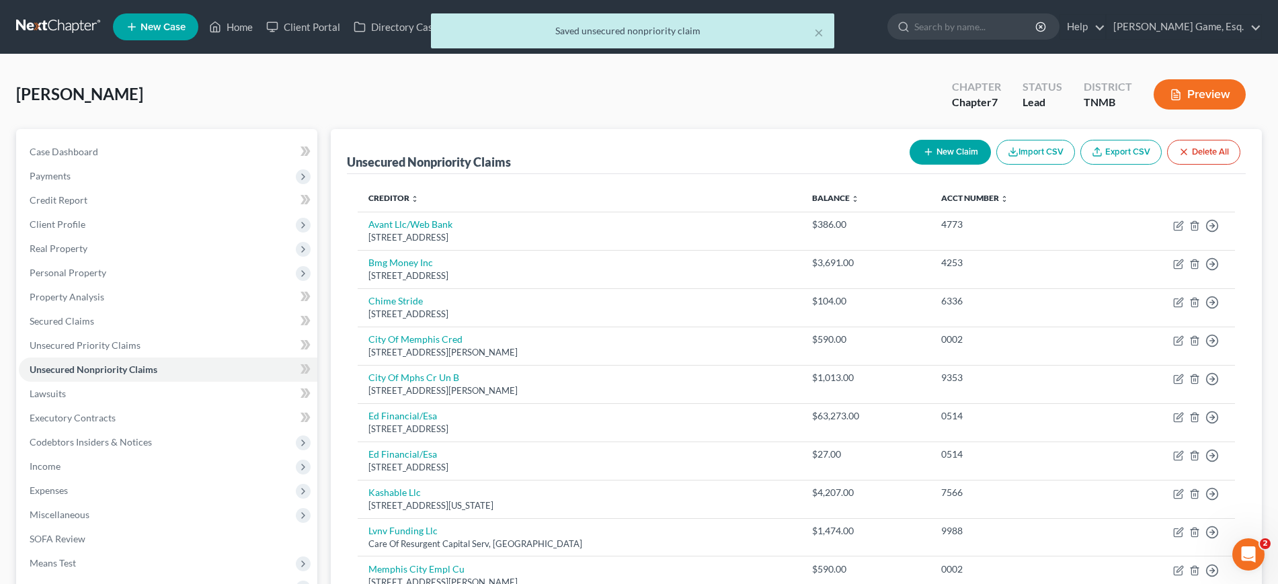
click at [910, 165] on button "New Claim" at bounding box center [950, 152] width 81 height 25
select select "0"
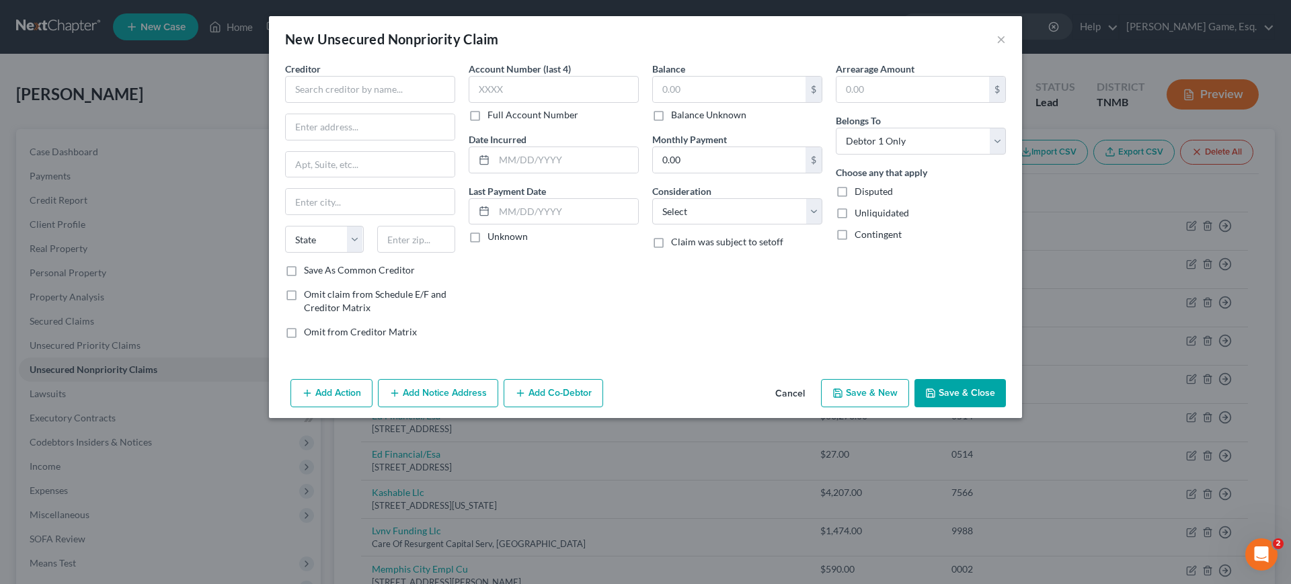
click at [671, 122] on label "Balance Unknown" at bounding box center [708, 114] width 75 height 13
click at [676, 117] on input "Balance Unknown" at bounding box center [680, 112] width 9 height 9
click at [671, 122] on label "Balance Unknown" at bounding box center [708, 114] width 75 height 13
click at [676, 117] on input "Balance Unknown" at bounding box center [680, 112] width 9 height 9
checkbox input "false"
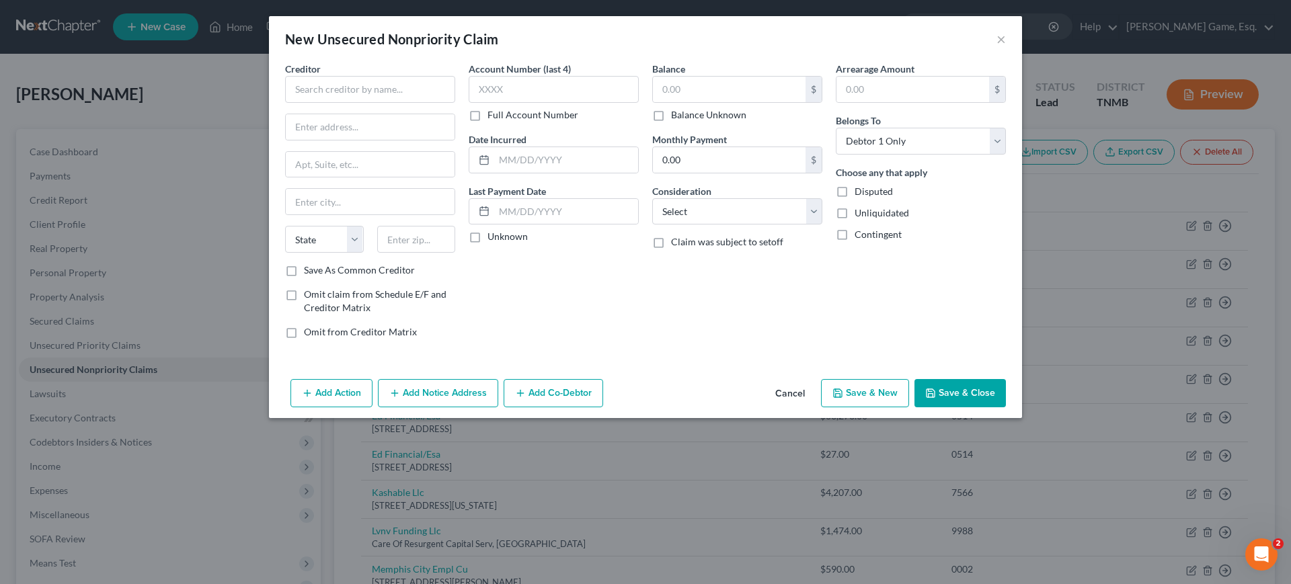
type input "0.00"
click at [285, 103] on input "text" at bounding box center [370, 89] width 170 height 27
type input "Unifin Inc."
click at [285, 139] on div "Creditor * Unifin Inc. State [US_STATE] AK AR AZ CA CO CT DE DC [GEOGRAPHIC_DAT…" at bounding box center [370, 163] width 170 height 202
click at [286, 140] on input "text" at bounding box center [370, 127] width 169 height 26
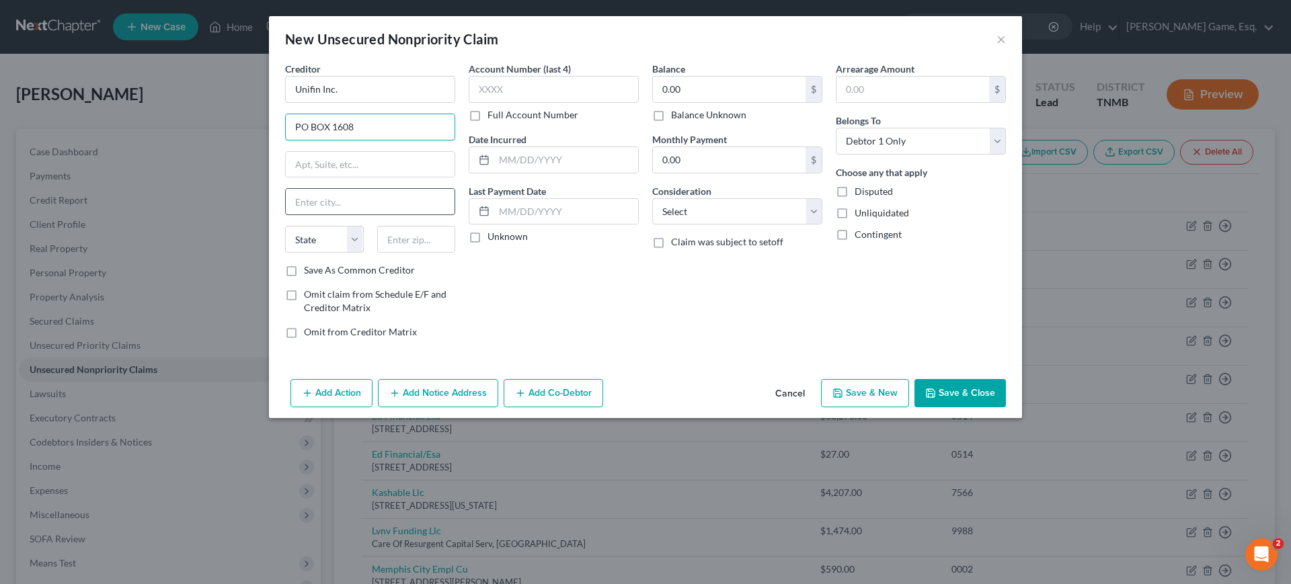
type input "PO BOX 1608"
click at [296, 215] on input "text" at bounding box center [370, 202] width 169 height 26
type input "Skokie"
select select "14"
type input "60076"
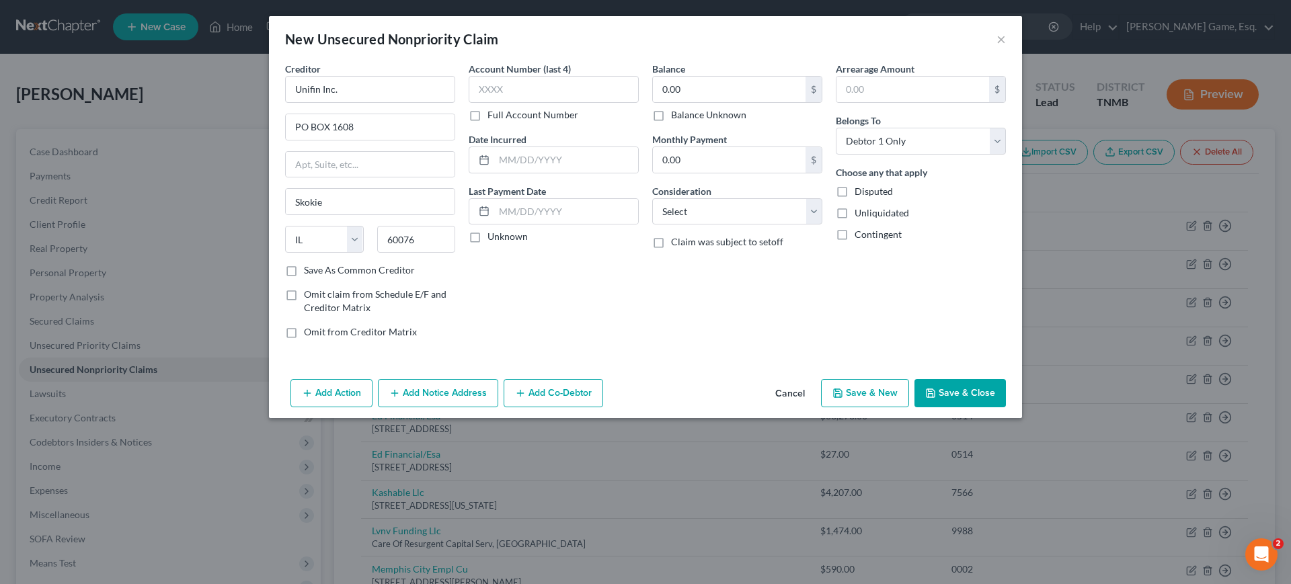
click at [671, 122] on label "Balance Unknown" at bounding box center [708, 114] width 75 height 13
click at [676, 117] on input "Balance Unknown" at bounding box center [680, 112] width 9 height 9
checkbox input "true"
click at [1006, 408] on button "Save & Close" at bounding box center [960, 393] width 91 height 28
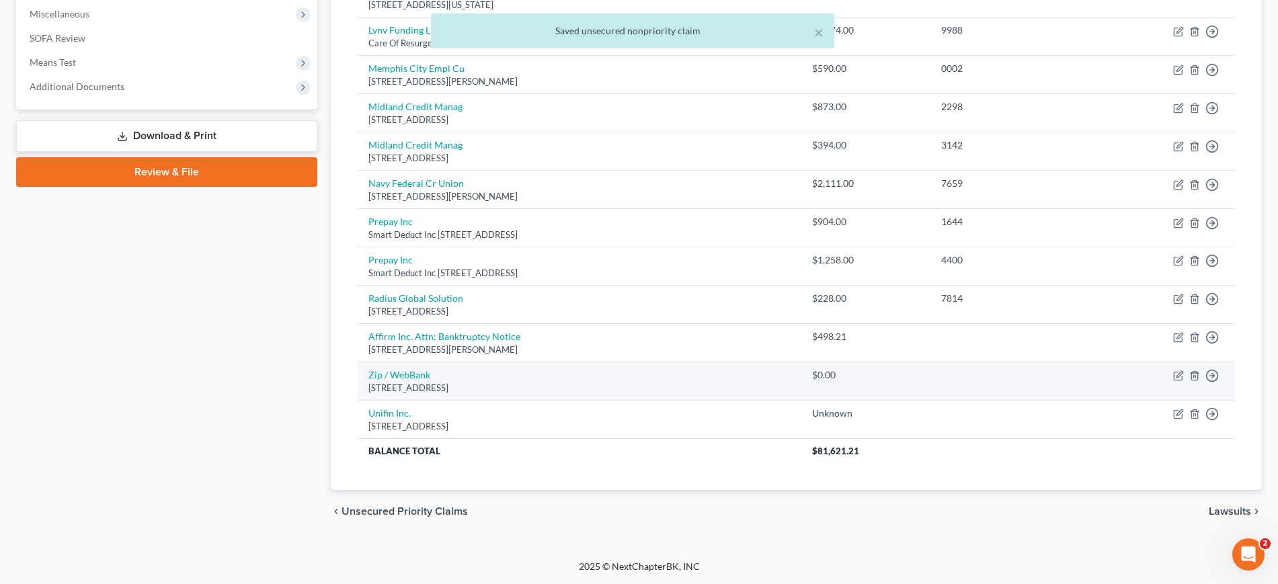
scroll to position [764, 0]
click at [1173, 371] on icon "button" at bounding box center [1178, 376] width 11 height 11
select select "46"
select select "0"
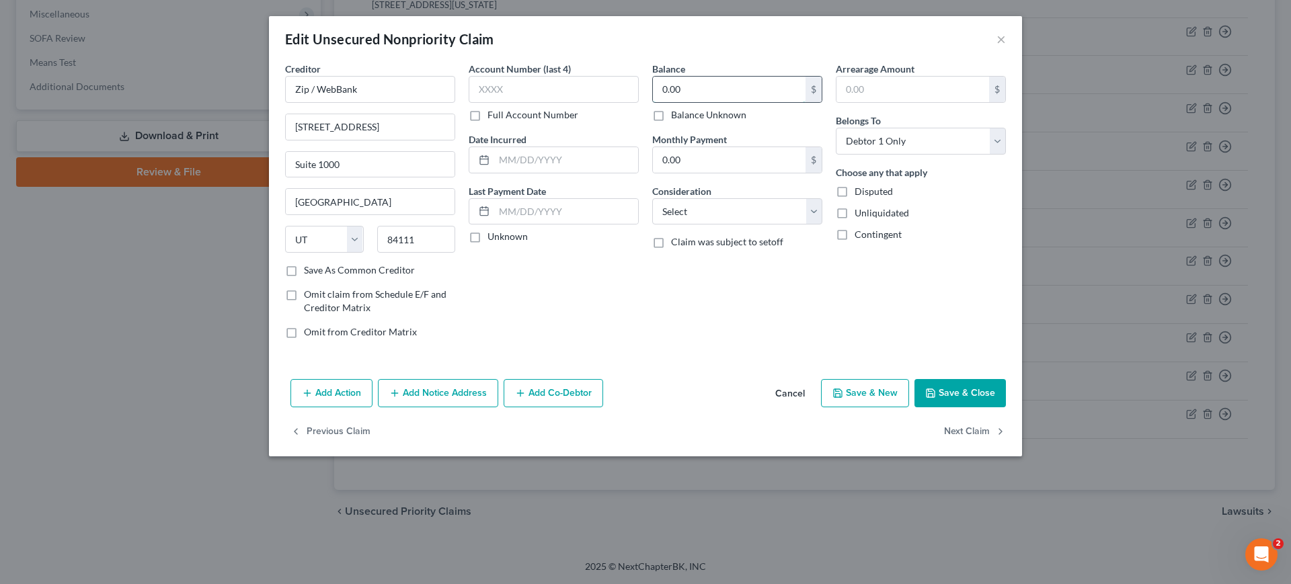
click at [718, 102] on input "0.00" at bounding box center [729, 90] width 153 height 26
type input "1,025.04"
click at [1006, 408] on button "Save & Close" at bounding box center [960, 393] width 91 height 28
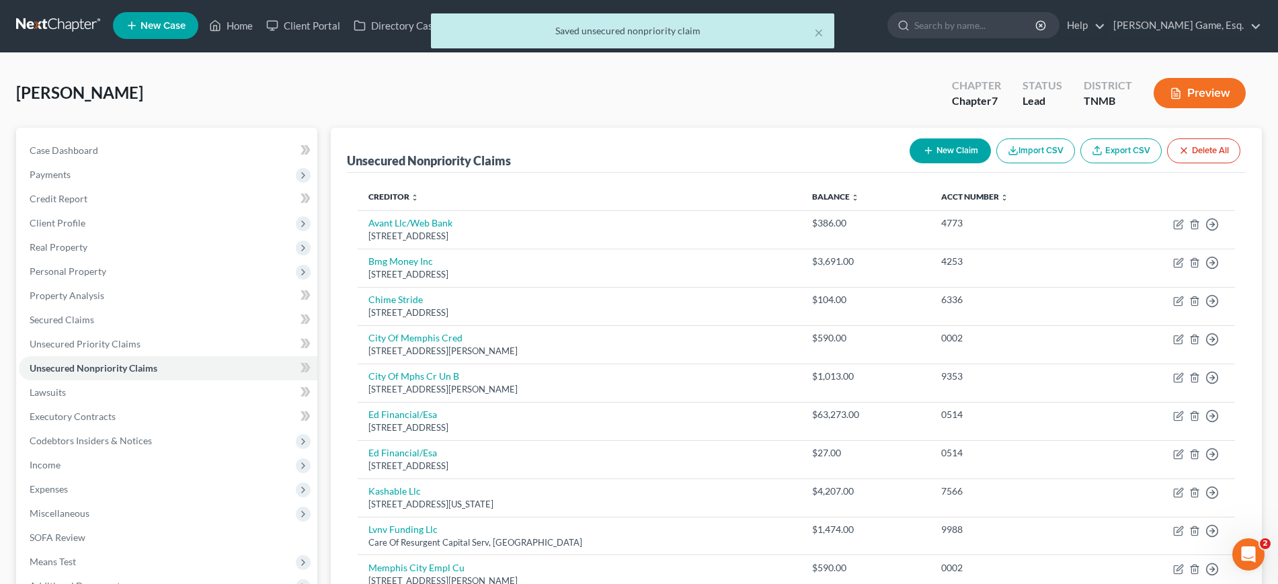
scroll to position [0, 0]
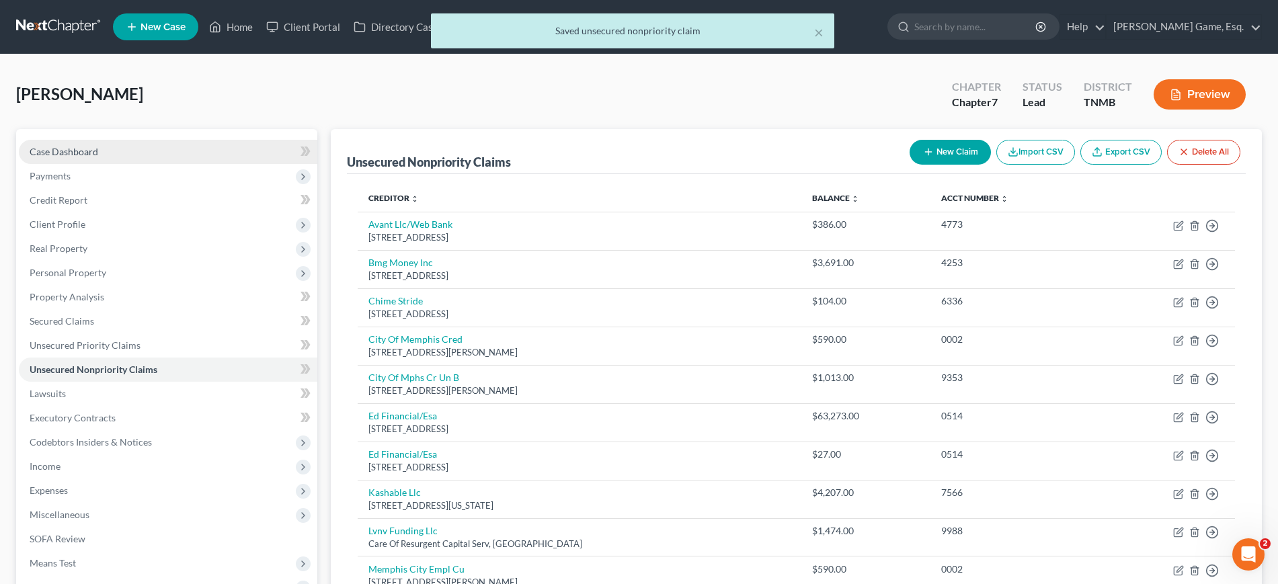
click at [84, 164] on link "Case Dashboard" at bounding box center [168, 152] width 299 height 24
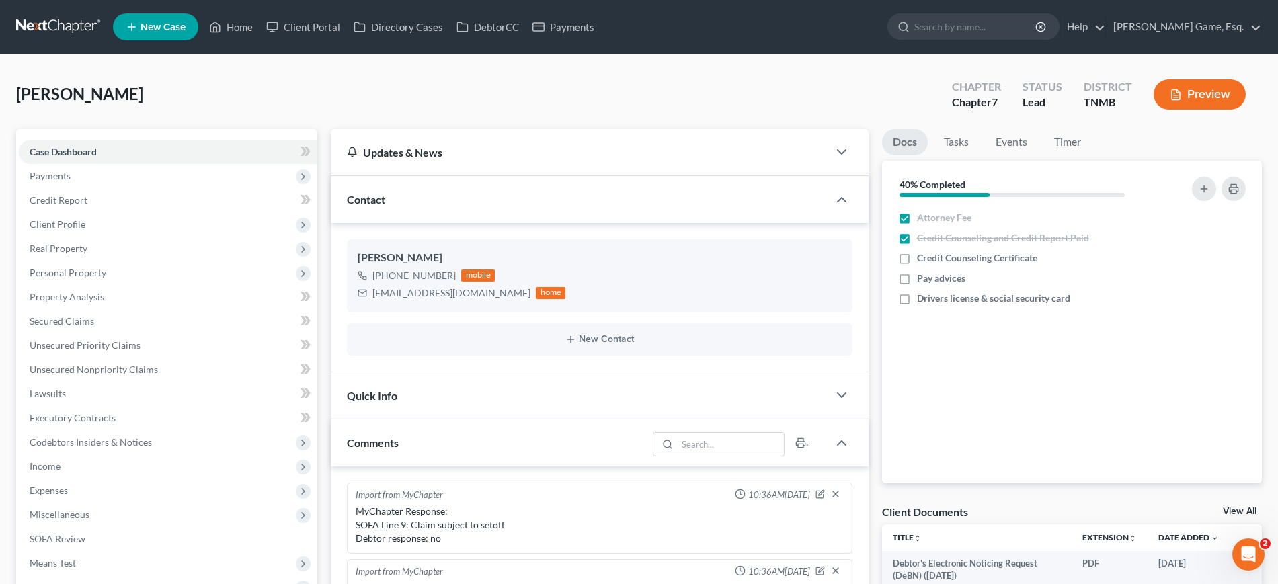
scroll to position [291, 0]
